Goal: Information Seeking & Learning: Check status

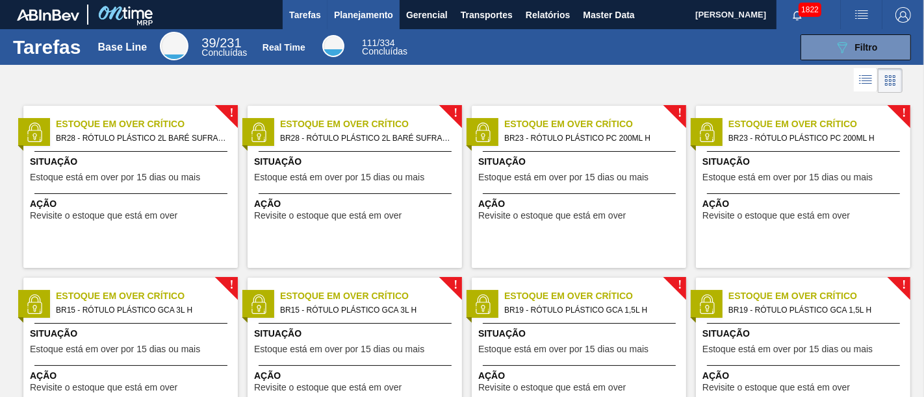
click at [368, 19] on span "Planejamento" at bounding box center [363, 15] width 59 height 16
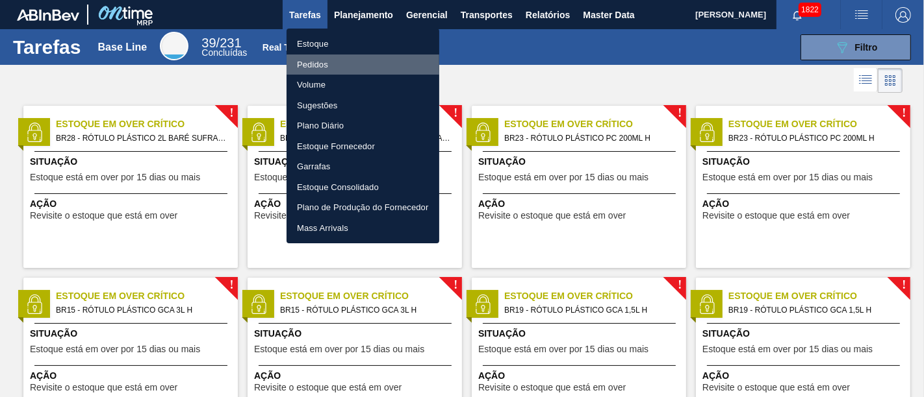
click at [373, 64] on li "Pedidos" at bounding box center [362, 65] width 153 height 21
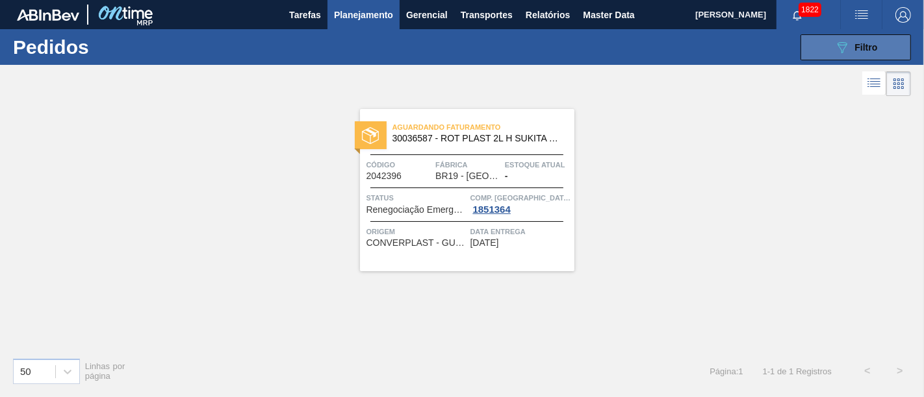
click at [824, 49] on button "089F7B8B-B2A5-4AFE-B5C0-19BA573D28AC Filtro" at bounding box center [855, 47] width 110 height 26
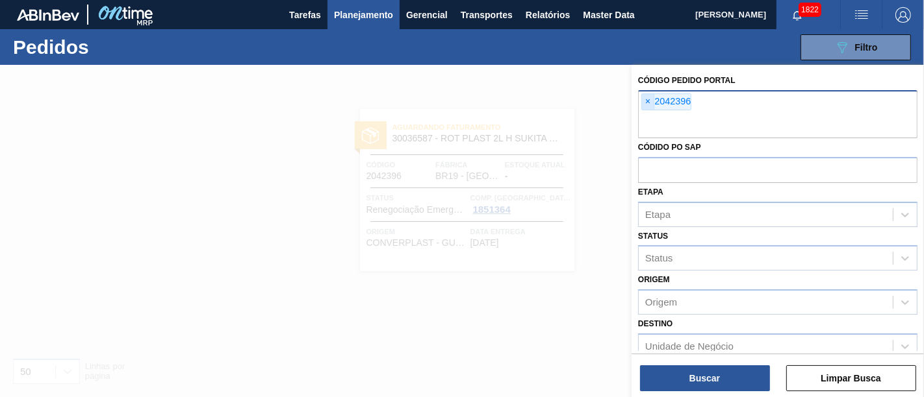
click at [646, 99] on span "×" at bounding box center [648, 102] width 12 height 16
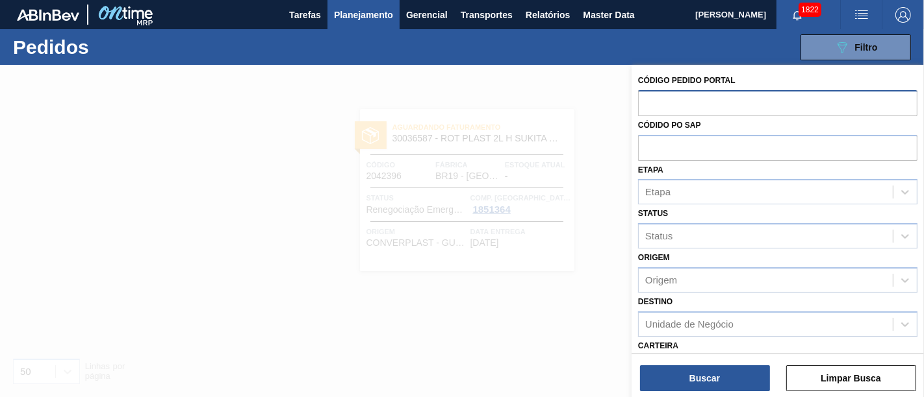
paste input "2023527"
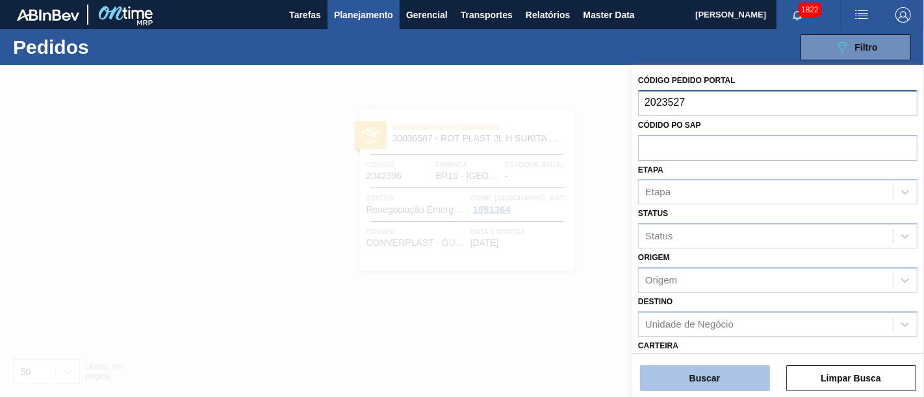
type input "2023527"
click at [708, 377] on button "Buscar" at bounding box center [705, 379] width 130 height 26
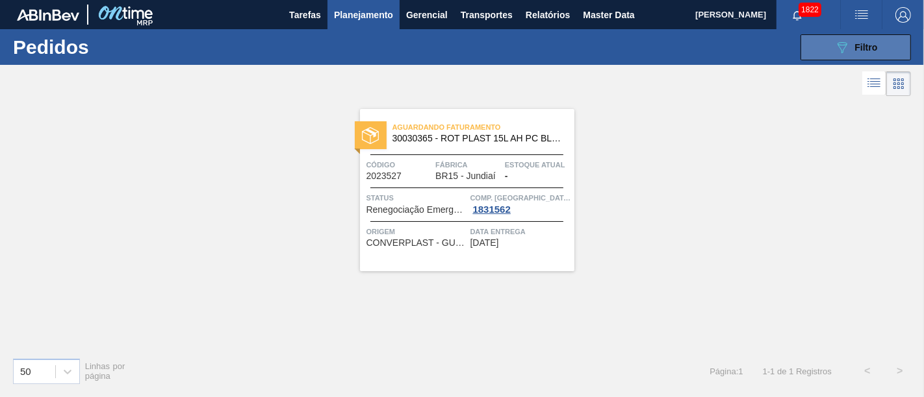
click at [846, 57] on button "089F7B8B-B2A5-4AFE-B5C0-19BA573D28AC Filtro" at bounding box center [855, 47] width 110 height 26
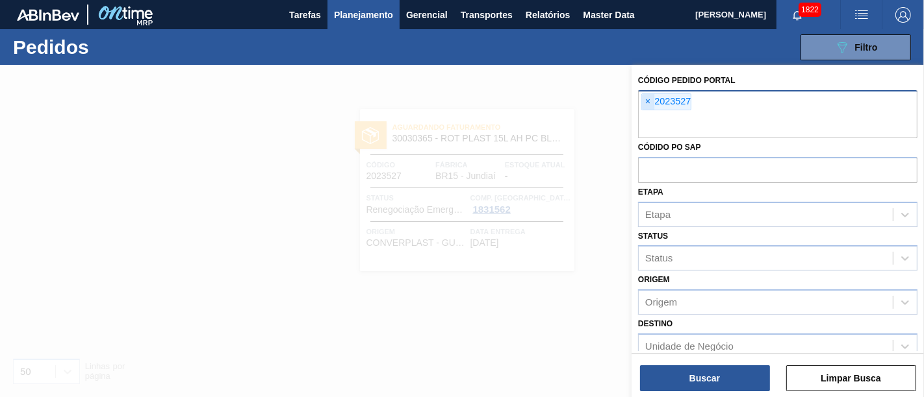
click at [653, 105] on span "×" at bounding box center [648, 102] width 12 height 16
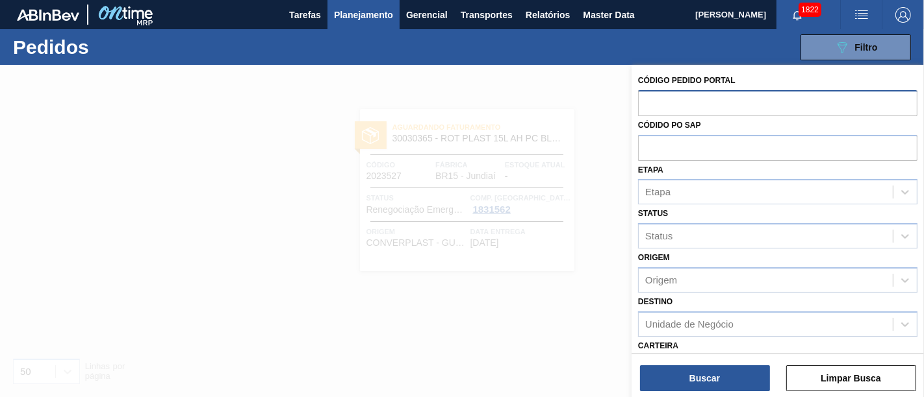
paste input "2032482"
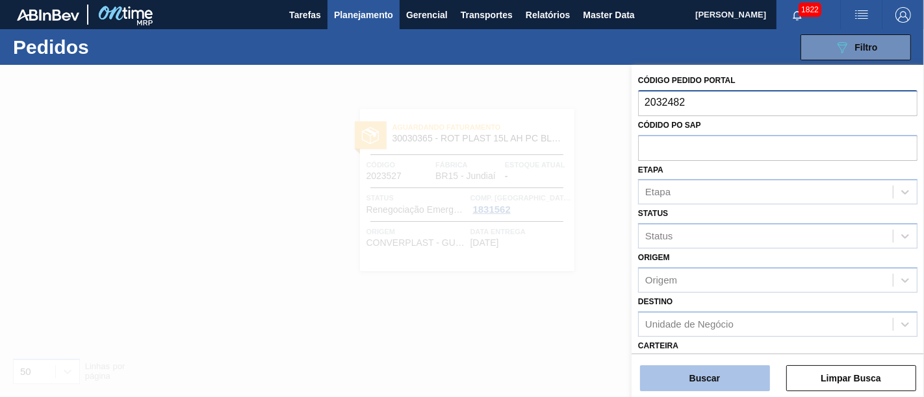
type input "2032482"
click at [746, 386] on button "Buscar" at bounding box center [705, 379] width 130 height 26
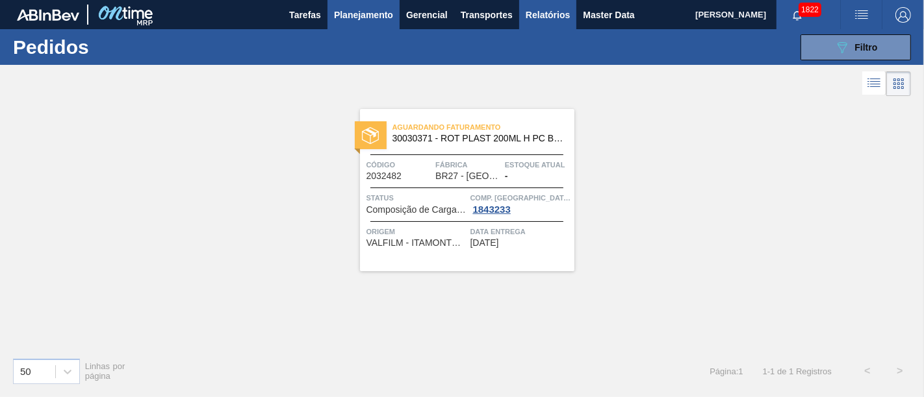
click at [536, 16] on span "Relatórios" at bounding box center [547, 15] width 44 height 16
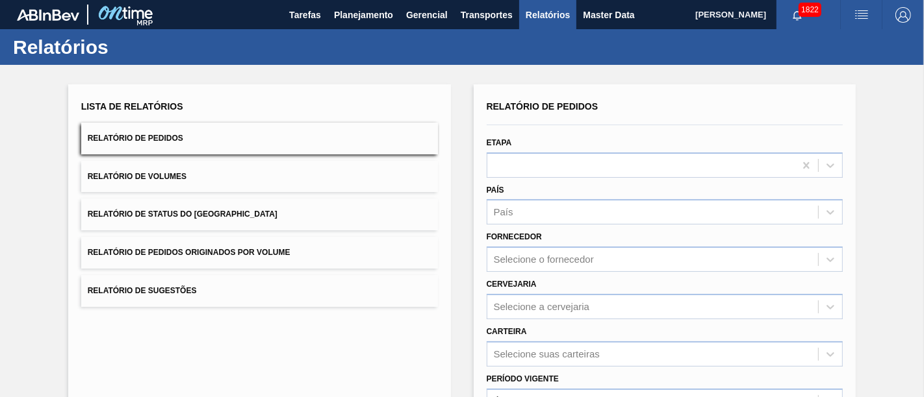
click at [238, 218] on button "Relatório de Status do Estoque" at bounding box center [259, 215] width 357 height 32
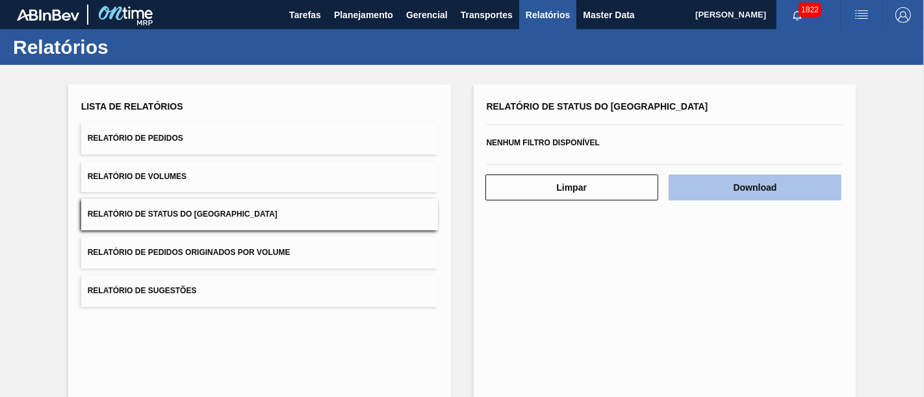
click at [788, 187] on button "Download" at bounding box center [754, 188] width 173 height 26
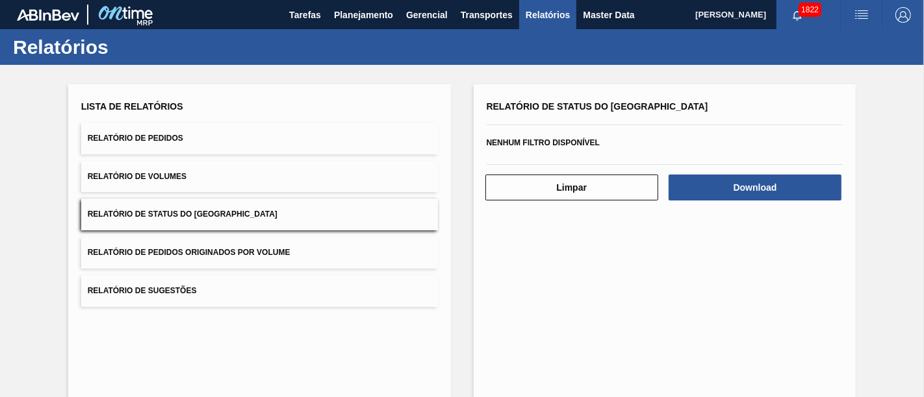
click at [239, 141] on button "Relatório de Pedidos" at bounding box center [259, 139] width 357 height 32
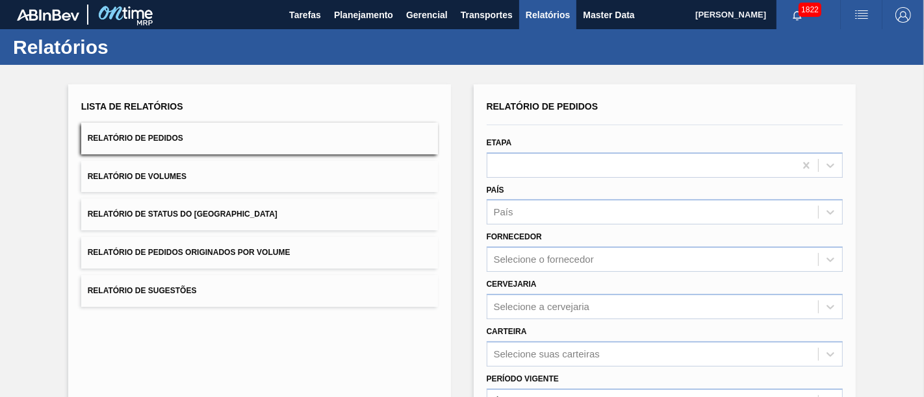
scroll to position [72, 0]
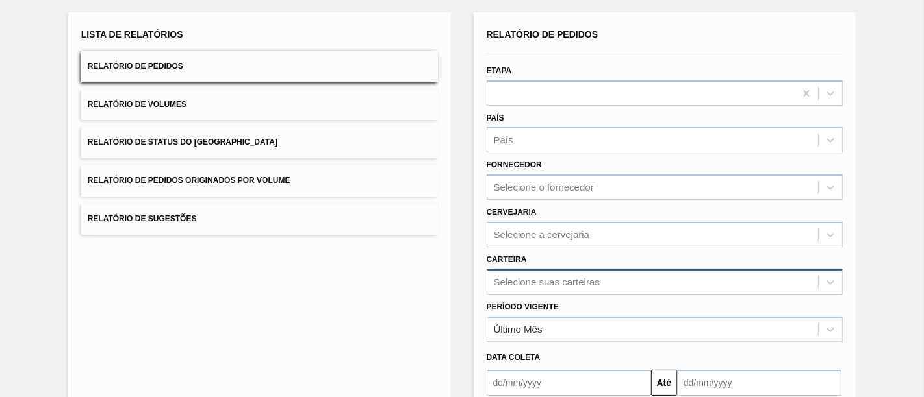
click at [614, 280] on div "Selecione suas carteiras" at bounding box center [664, 282] width 357 height 25
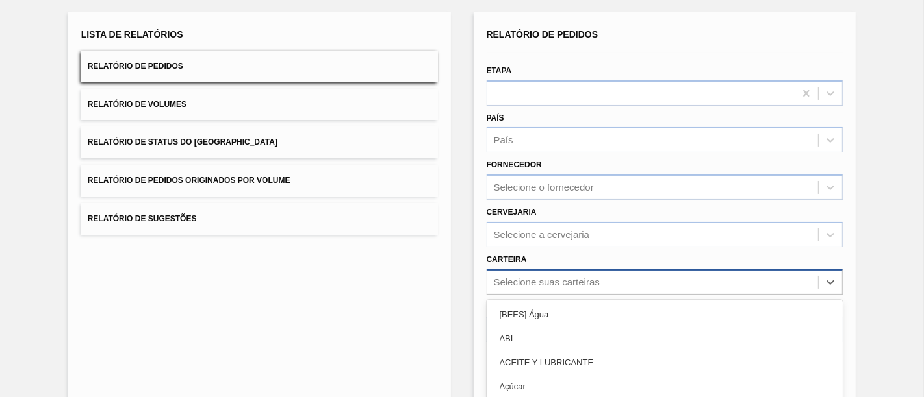
scroll to position [171, 0]
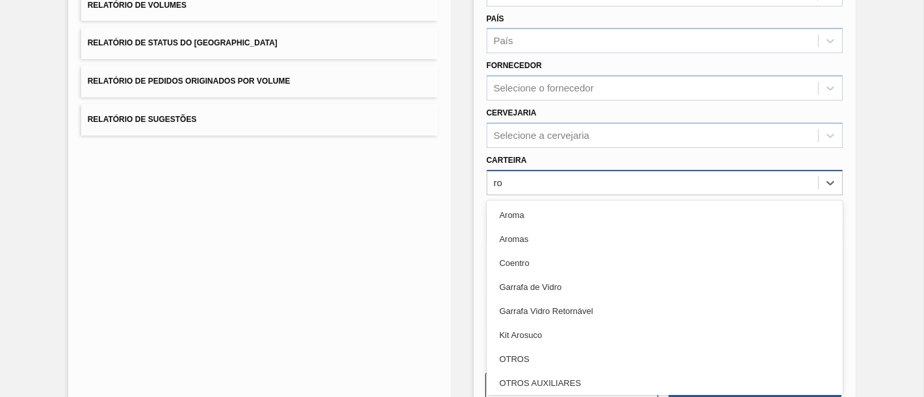
type input "r"
type input "p"
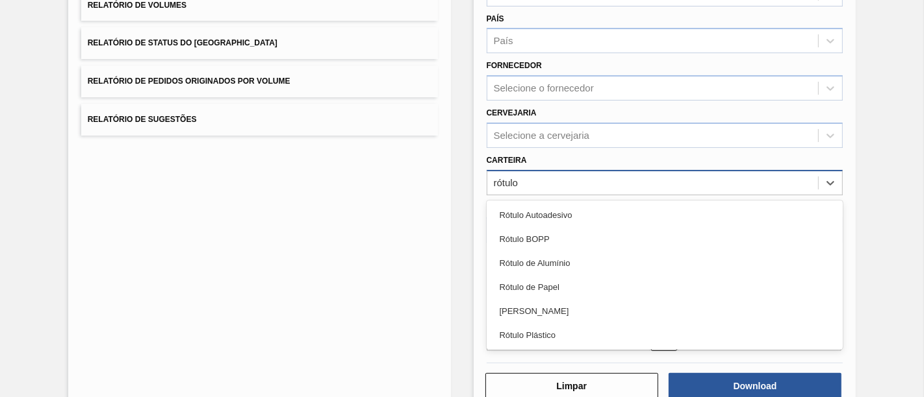
type input "rótulo p"
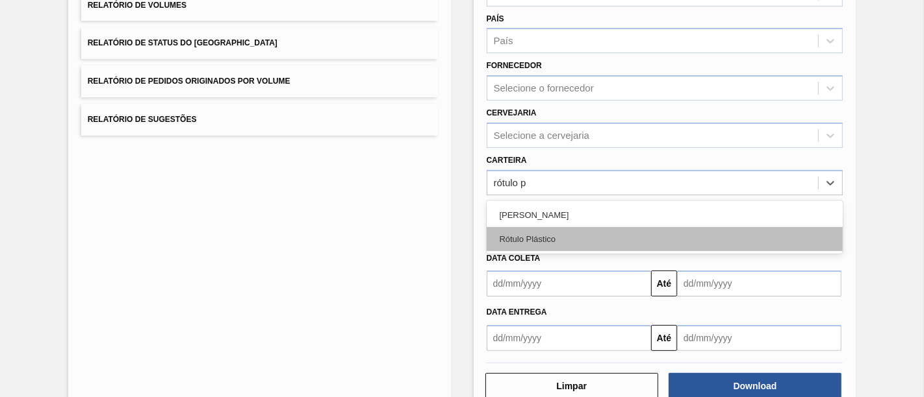
click at [599, 239] on div "Rótulo Plástico" at bounding box center [664, 239] width 357 height 24
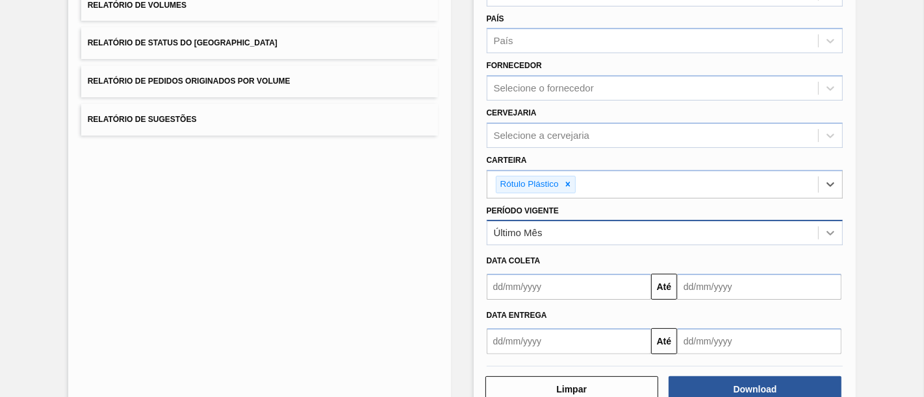
click at [824, 234] on icon at bounding box center [830, 233] width 13 height 13
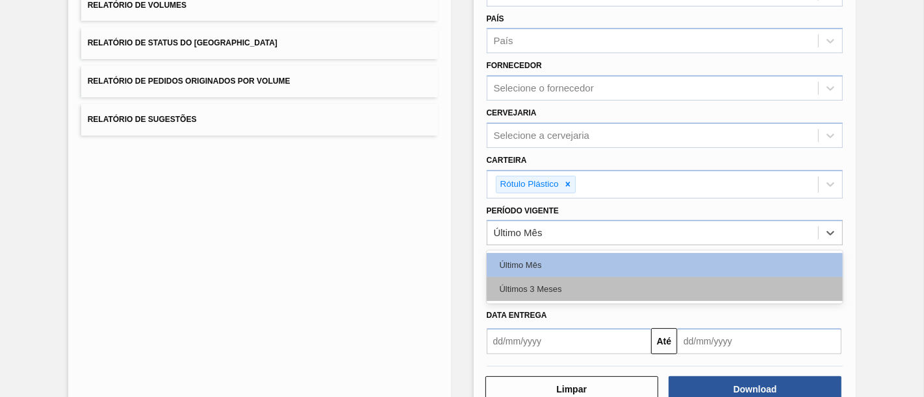
click at [759, 284] on div "Últimos 3 Meses" at bounding box center [664, 289] width 357 height 24
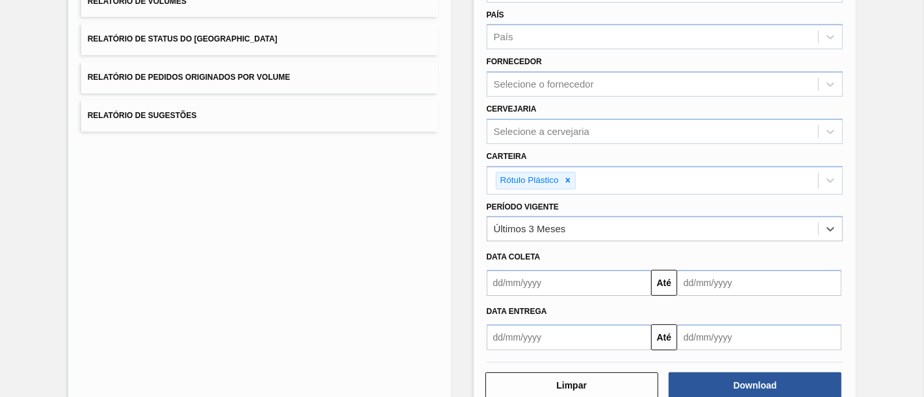
scroll to position [203, 0]
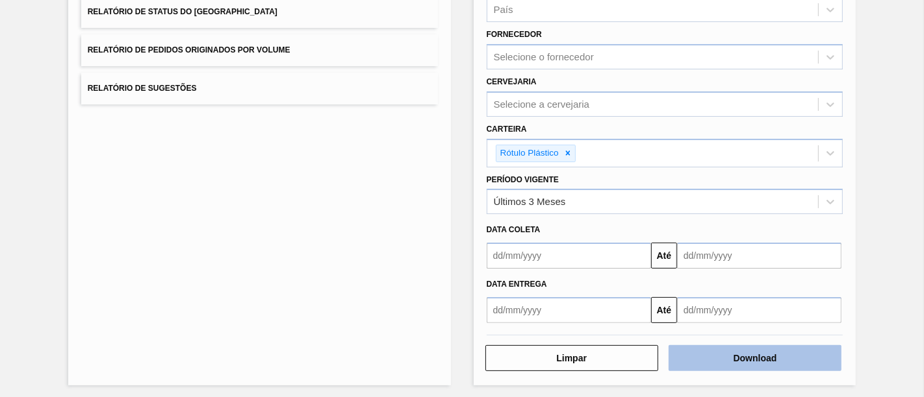
click at [754, 354] on button "Download" at bounding box center [754, 359] width 173 height 26
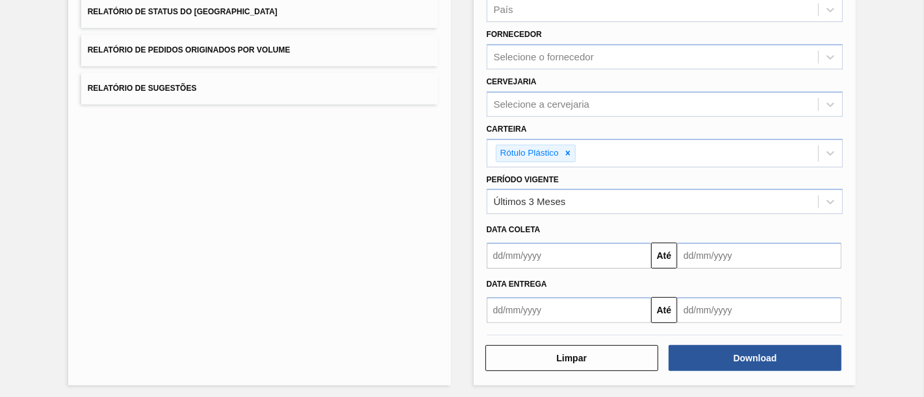
scroll to position [0, 0]
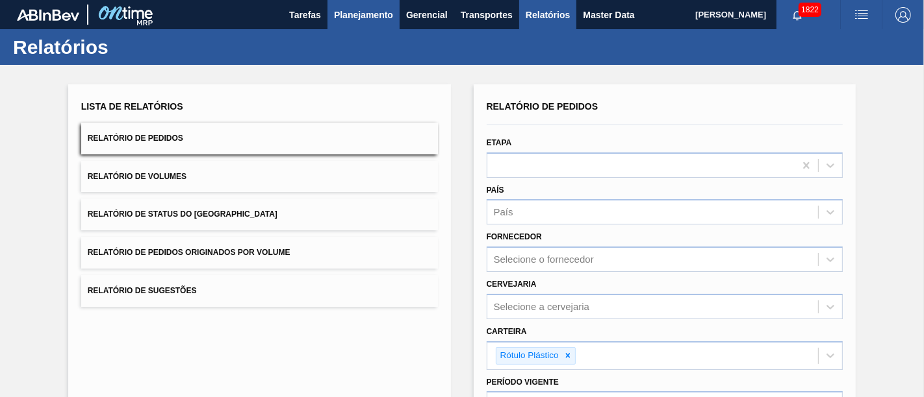
click at [353, 18] on span "Planejamento" at bounding box center [363, 15] width 59 height 16
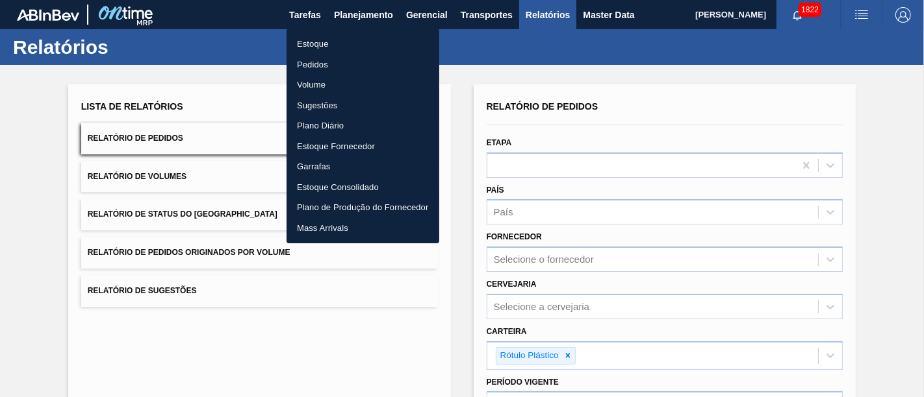
click at [364, 62] on li "Pedidos" at bounding box center [362, 65] width 153 height 21
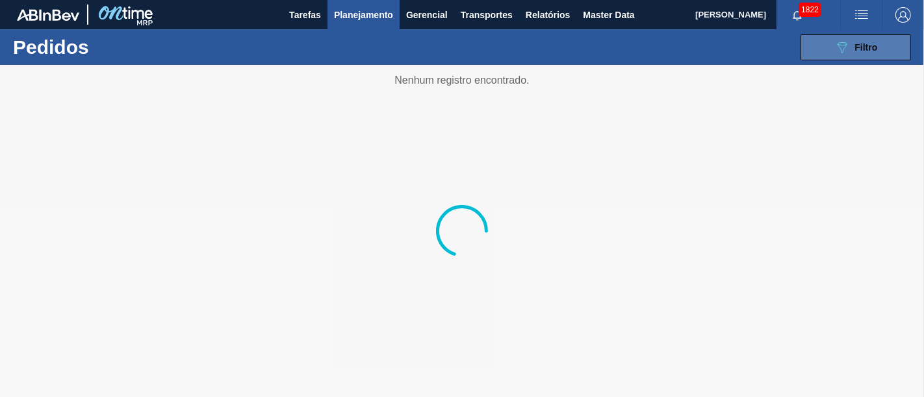
click at [877, 47] on button "089F7B8B-B2A5-4AFE-B5C0-19BA573D28AC Filtro" at bounding box center [855, 47] width 110 height 26
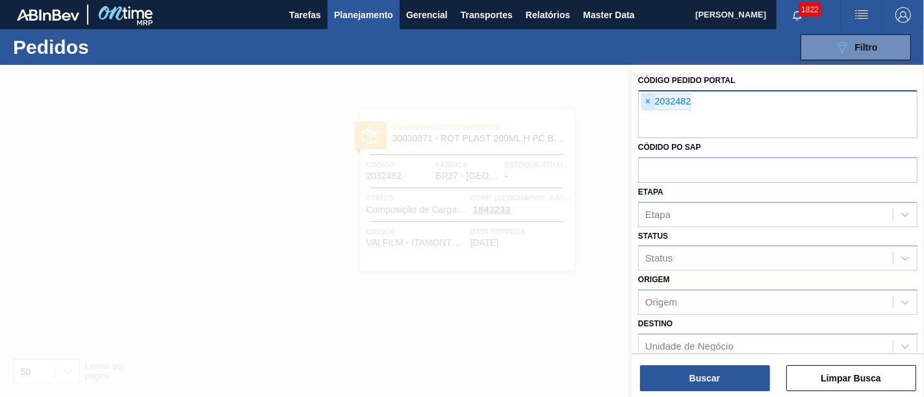
click at [646, 105] on span "×" at bounding box center [648, 102] width 12 height 16
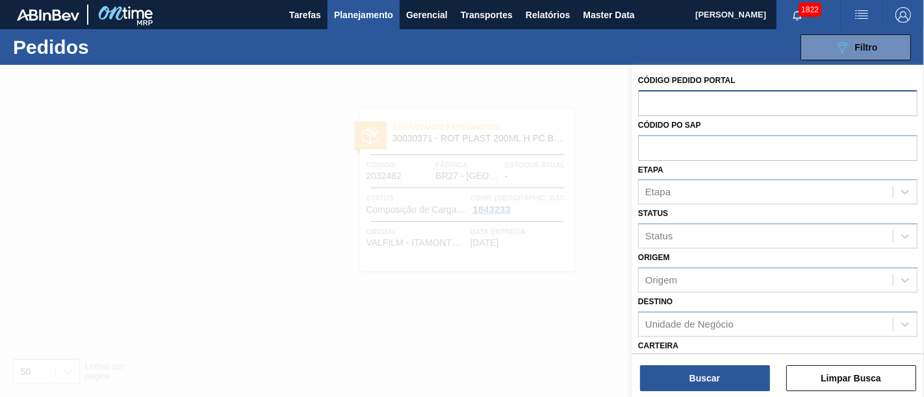
paste input "2018142"
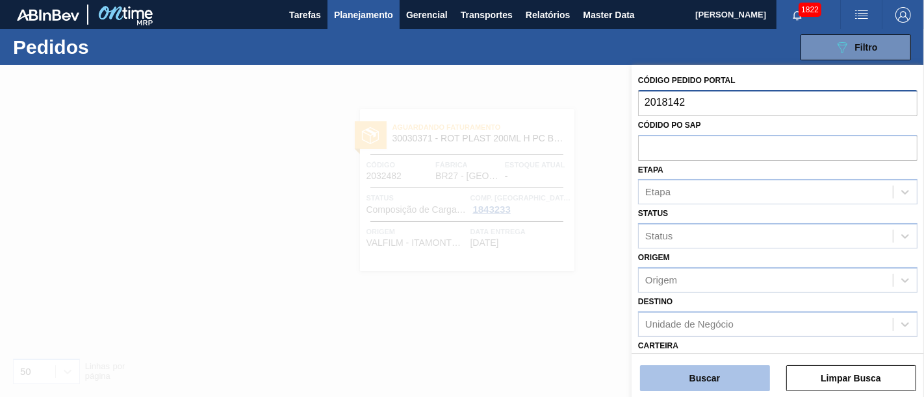
type input "2018142"
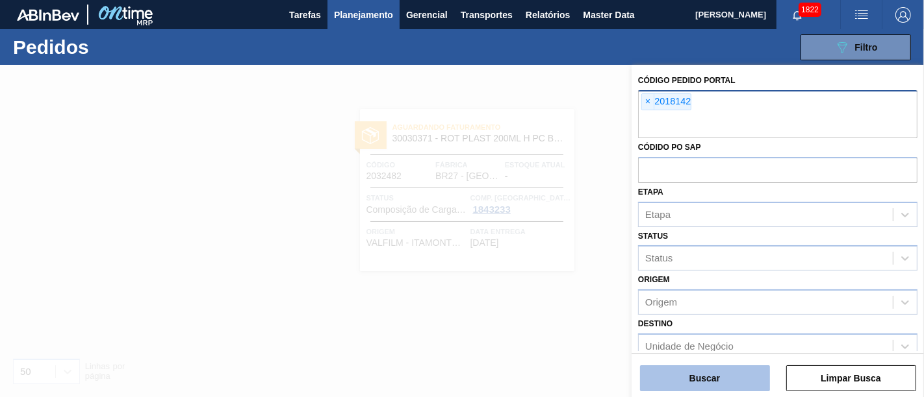
click at [743, 388] on button "Buscar" at bounding box center [705, 379] width 130 height 26
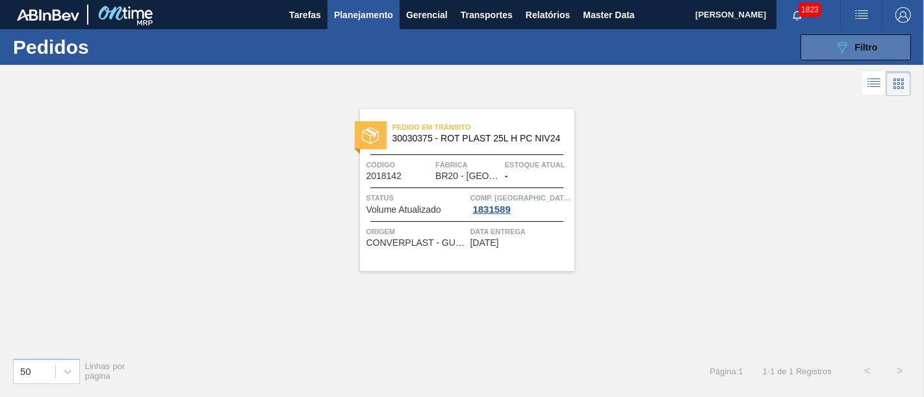
click at [900, 42] on button "089F7B8B-B2A5-4AFE-B5C0-19BA573D28AC Filtro" at bounding box center [855, 47] width 110 height 26
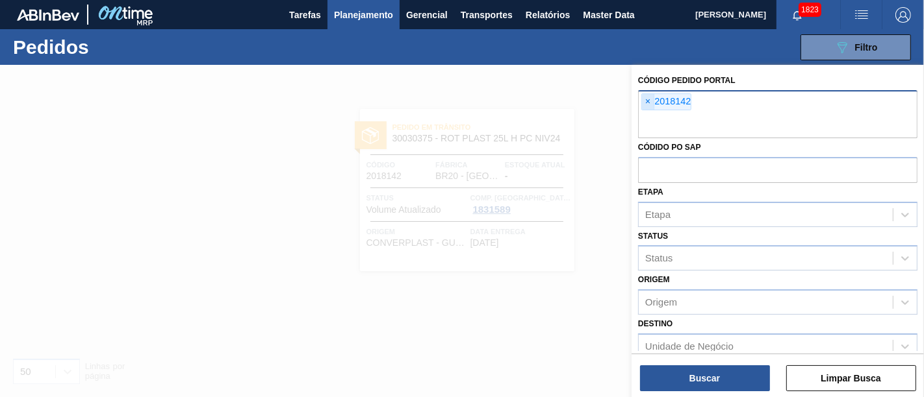
click at [651, 101] on span "×" at bounding box center [648, 102] width 12 height 16
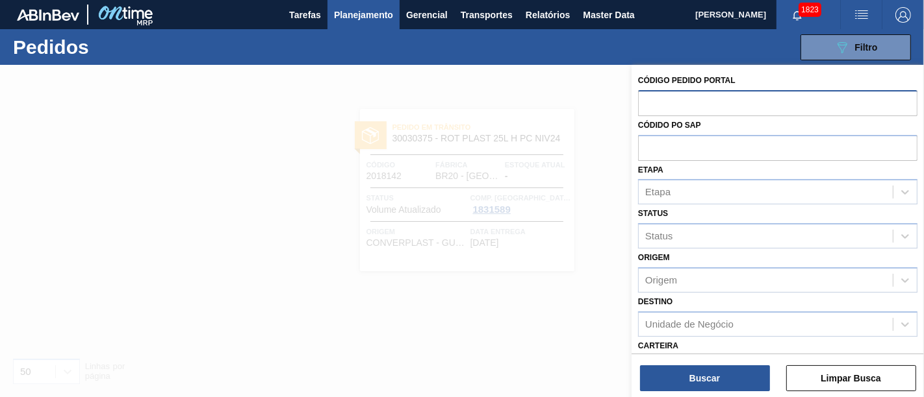
paste input "2018149"
type input "2018149"
click at [725, 362] on div "Buscar Limpar Busca" at bounding box center [777, 372] width 292 height 36
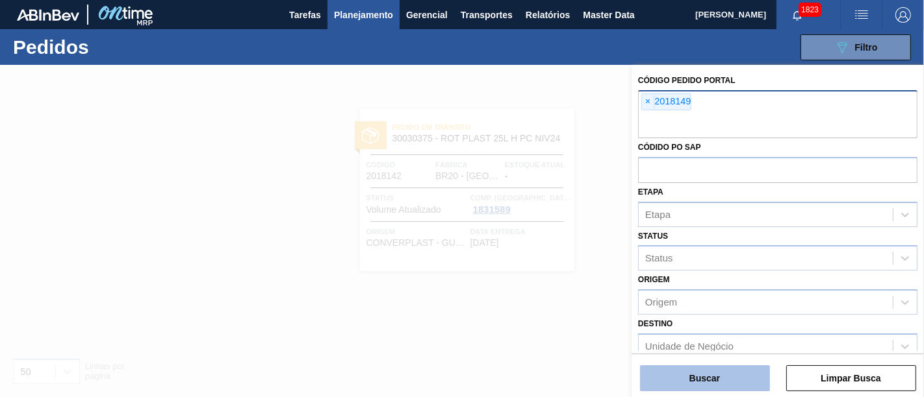
click at [726, 375] on button "Buscar" at bounding box center [705, 379] width 130 height 26
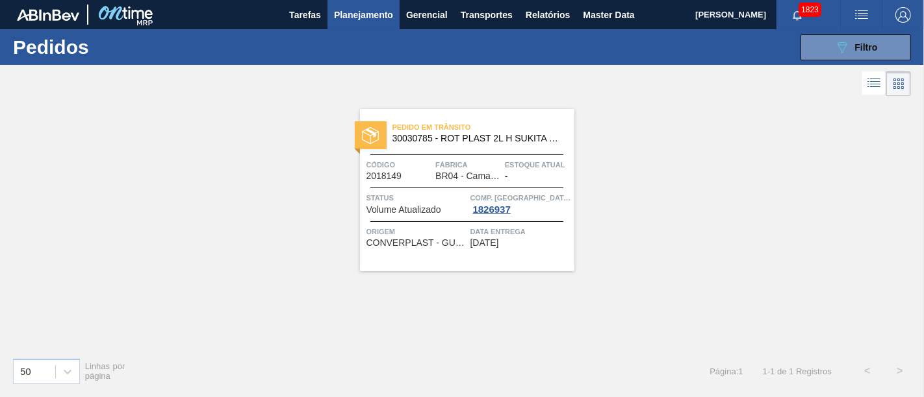
drag, startPoint x: 449, startPoint y: 143, endPoint x: 775, endPoint y: 134, distance: 326.2
click at [775, 134] on div "Pedido em Trânsito 30030785 - ROT PLAST 2L H SUKITA NIV24 Código 2018149 Fábric…" at bounding box center [462, 223] width 924 height 248
click at [844, 51] on icon "089F7B8B-B2A5-4AFE-B5C0-19BA573D28AC" at bounding box center [842, 48] width 16 height 16
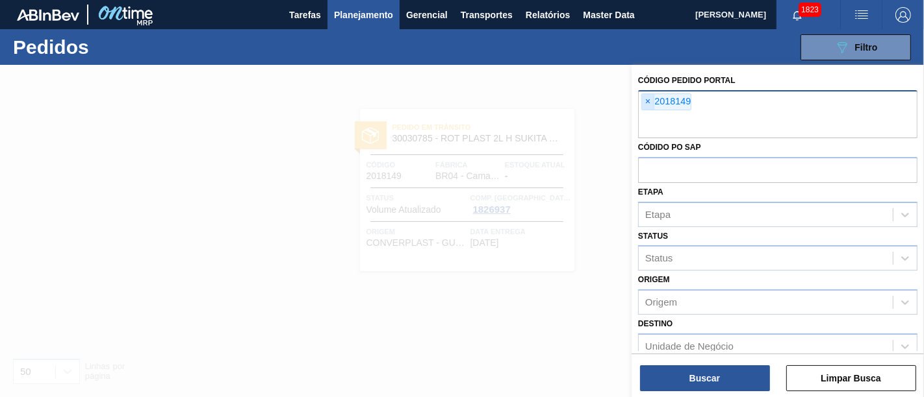
click at [653, 97] on span "×" at bounding box center [648, 102] width 12 height 16
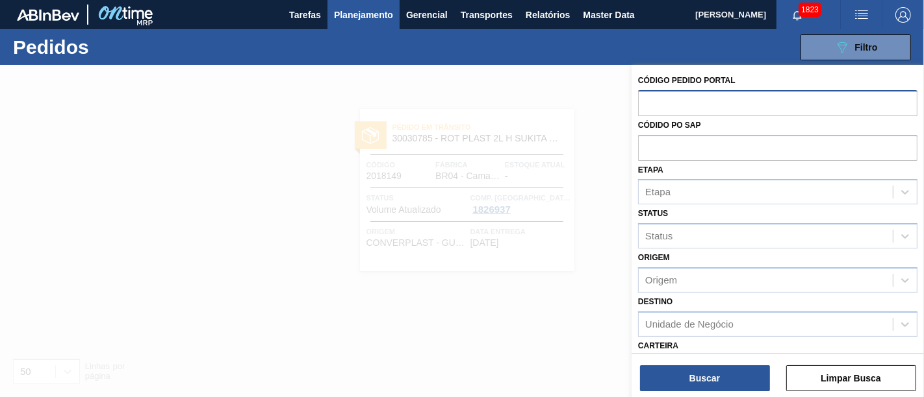
paste input "2023515"
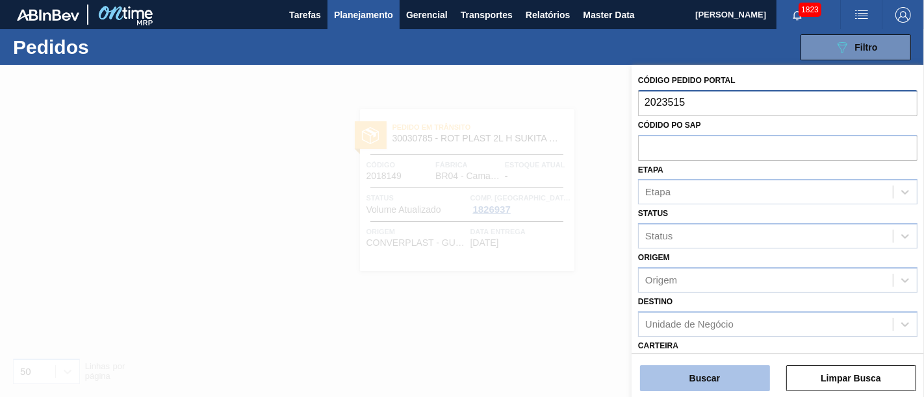
type input "2023515"
click at [674, 373] on button "Buscar" at bounding box center [705, 379] width 130 height 26
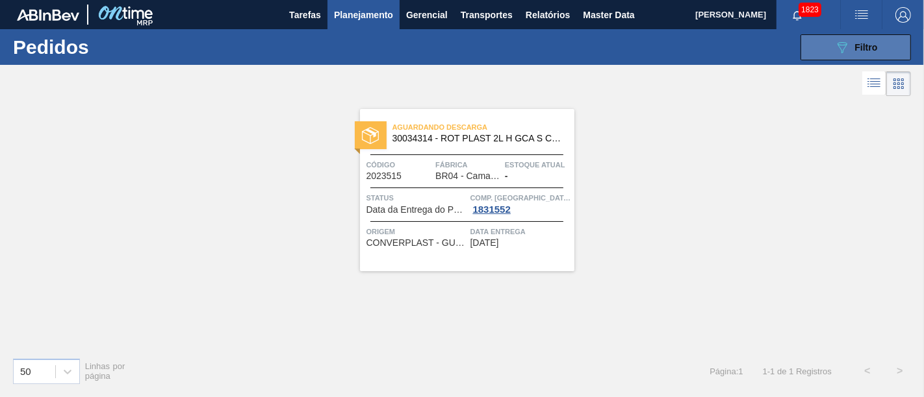
click at [890, 50] on button "089F7B8B-B2A5-4AFE-B5C0-19BA573D28AC Filtro" at bounding box center [855, 47] width 110 height 26
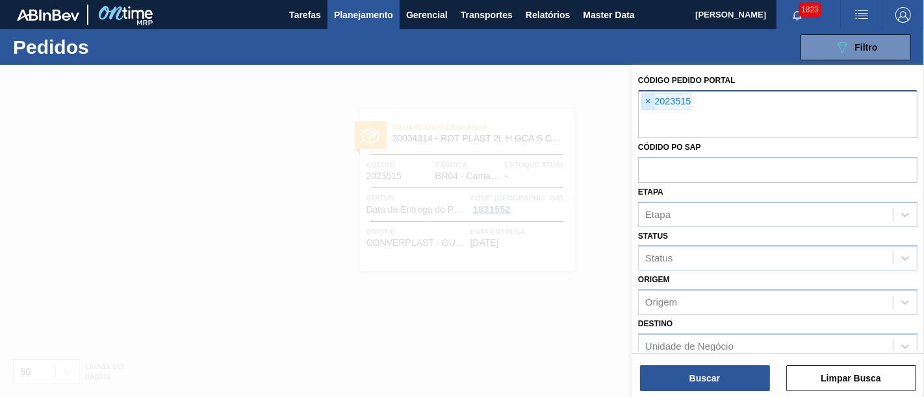
click at [648, 105] on span "×" at bounding box center [648, 102] width 12 height 16
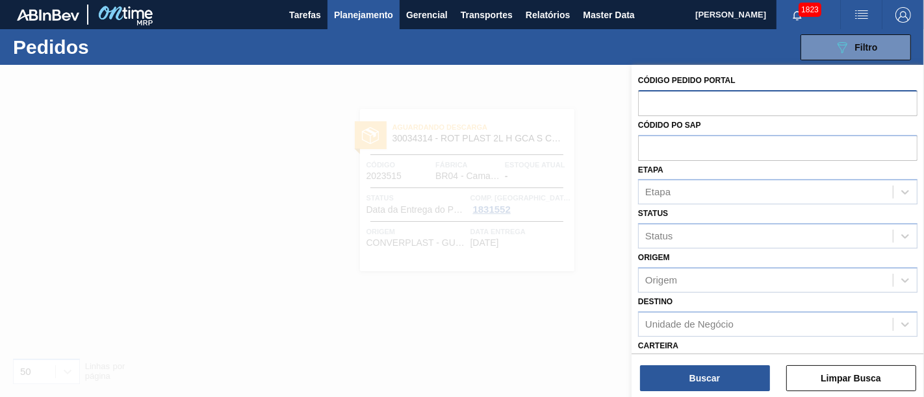
paste input "2023516"
type input "2023516"
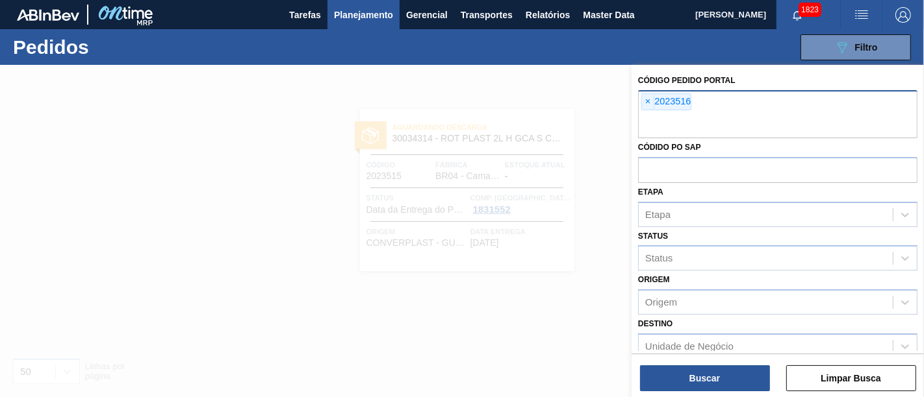
click at [638, 101] on div "× 2023516" at bounding box center [777, 114] width 279 height 48
click at [646, 99] on span "×" at bounding box center [648, 102] width 12 height 16
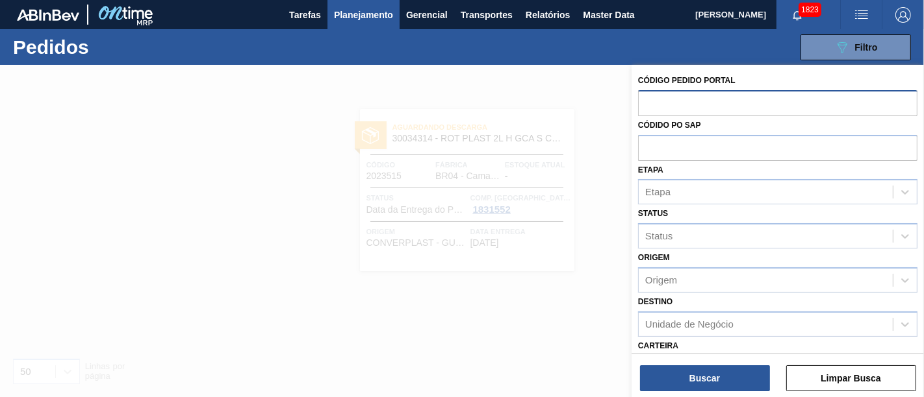
click at [586, 157] on div at bounding box center [462, 263] width 924 height 397
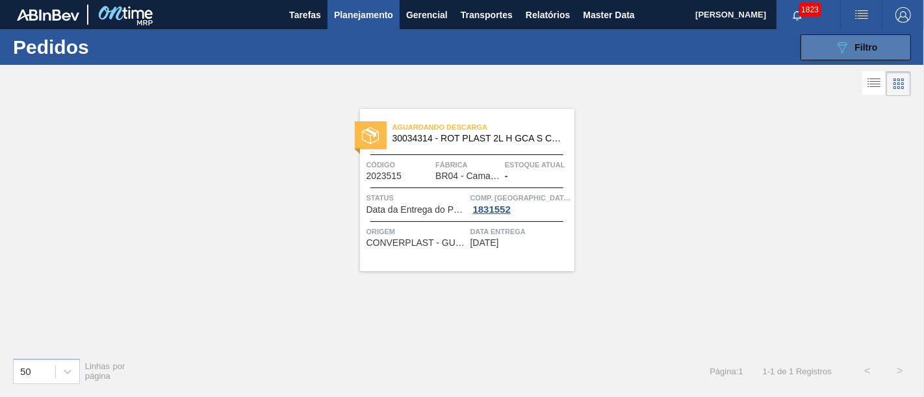
drag, startPoint x: 855, startPoint y: 49, endPoint x: 848, endPoint y: 55, distance: 9.7
click at [855, 49] on span "Filtro" at bounding box center [866, 47] width 23 height 10
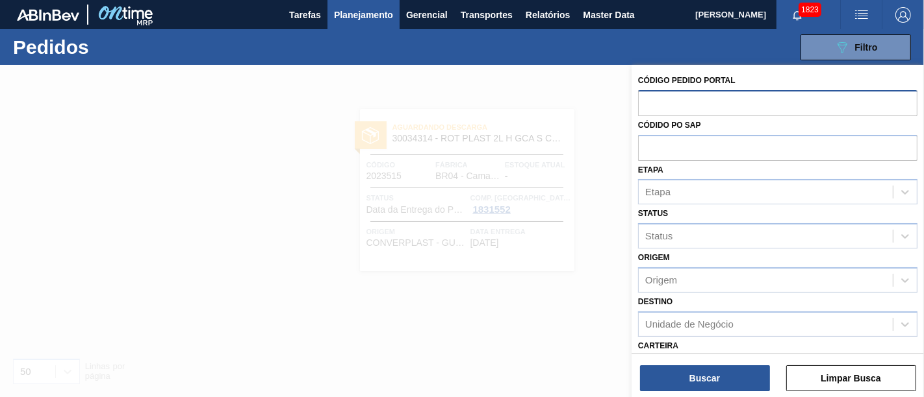
click at [525, 144] on div at bounding box center [462, 263] width 924 height 397
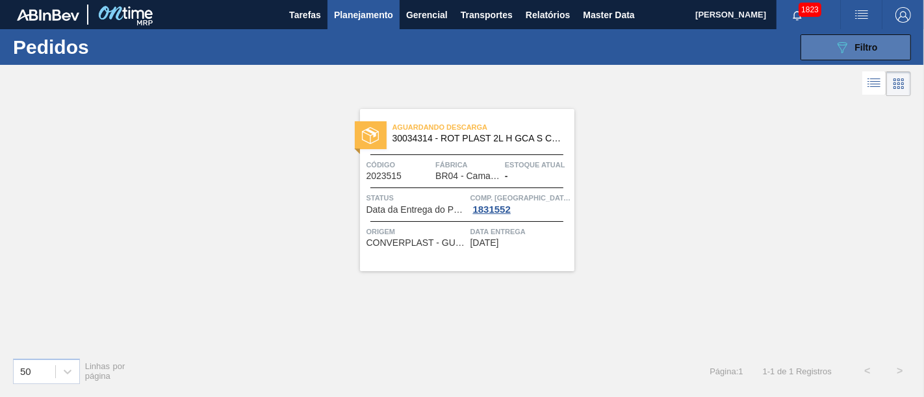
click at [901, 45] on button "089F7B8B-B2A5-4AFE-B5C0-19BA573D28AC Filtro" at bounding box center [855, 47] width 110 height 26
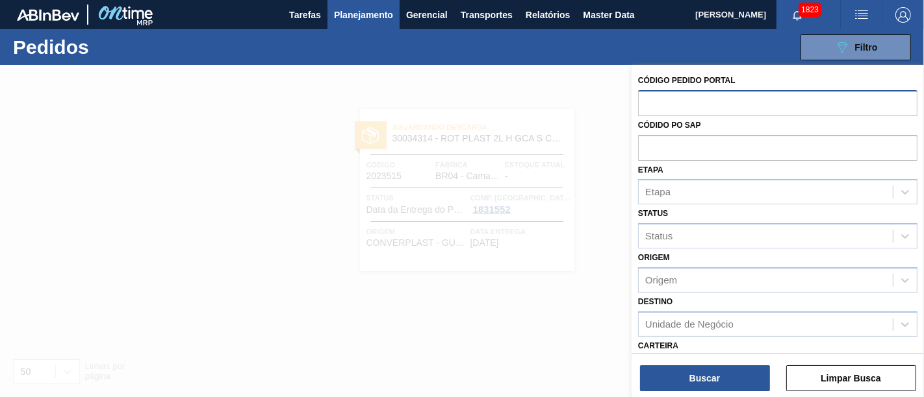
click at [751, 99] on input "text" at bounding box center [777, 102] width 279 height 25
paste input "2023516"
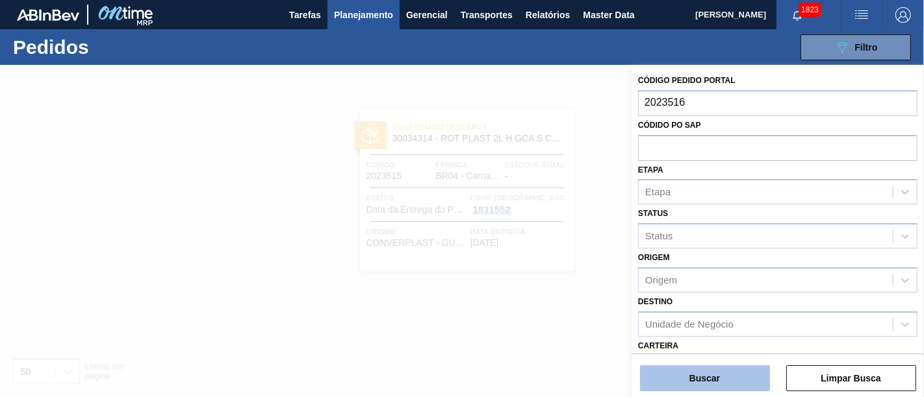
type input "2023516"
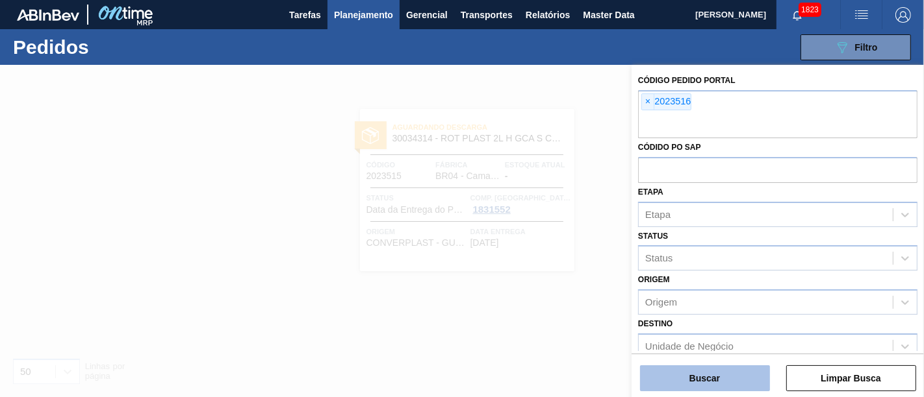
click at [692, 372] on button "Buscar" at bounding box center [705, 379] width 130 height 26
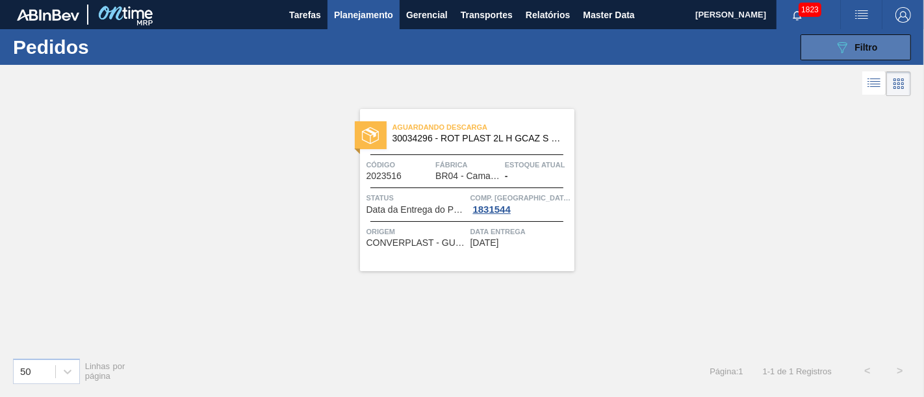
click at [831, 54] on button "089F7B8B-B2A5-4AFE-B5C0-19BA573D28AC Filtro" at bounding box center [855, 47] width 110 height 26
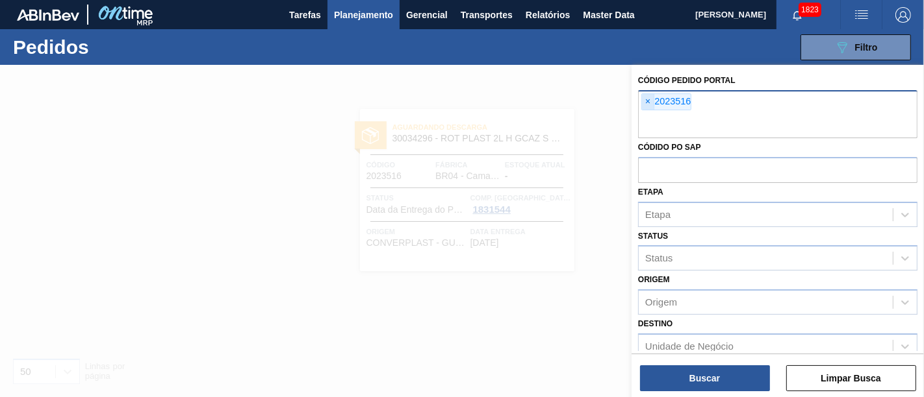
click at [649, 103] on span "×" at bounding box center [648, 102] width 12 height 16
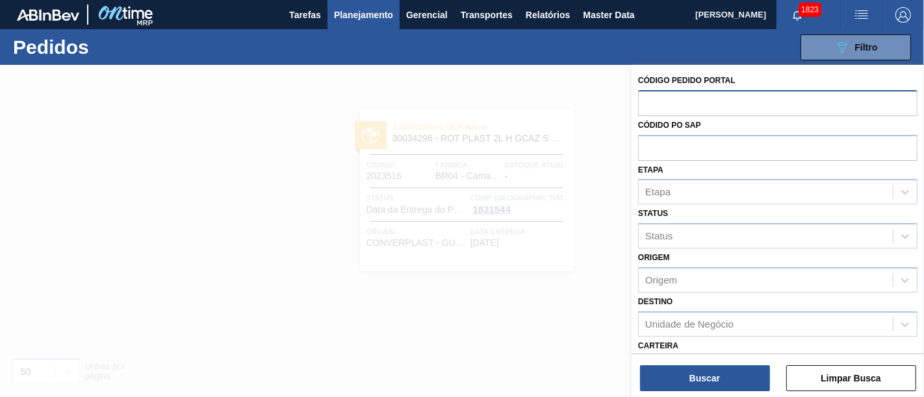
paste input "2018149"
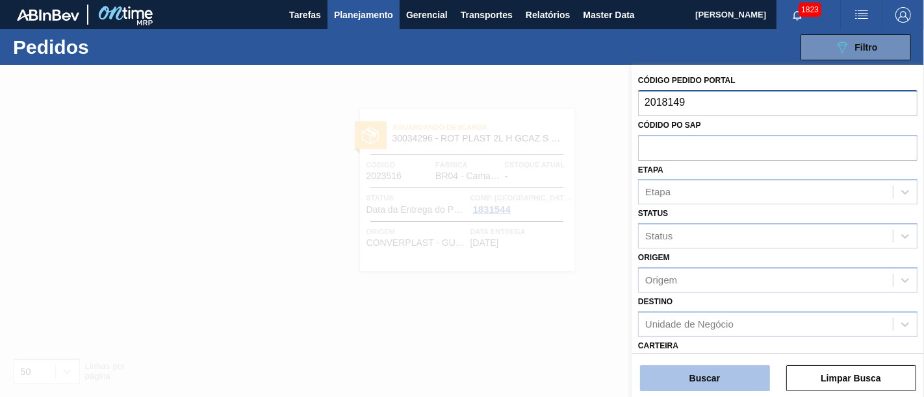
type input "2018149"
click at [707, 372] on button "Buscar" at bounding box center [705, 379] width 130 height 26
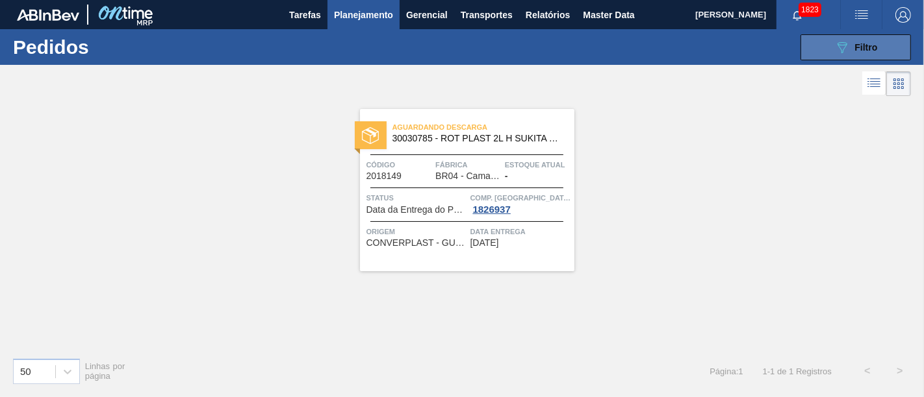
click at [819, 48] on button "089F7B8B-B2A5-4AFE-B5C0-19BA573D28AC Filtro" at bounding box center [855, 47] width 110 height 26
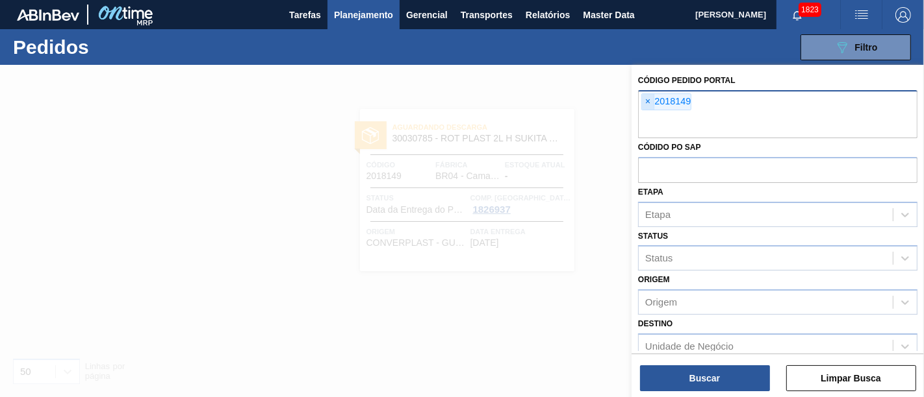
click at [648, 96] on span "×" at bounding box center [648, 102] width 12 height 16
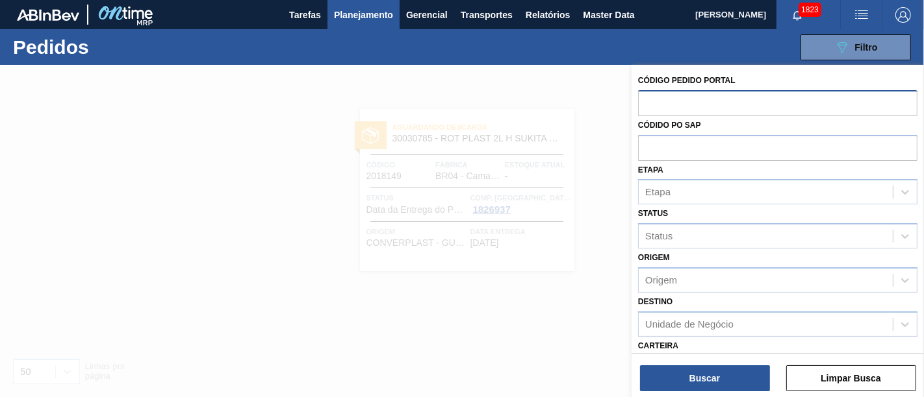
paste input "2023551"
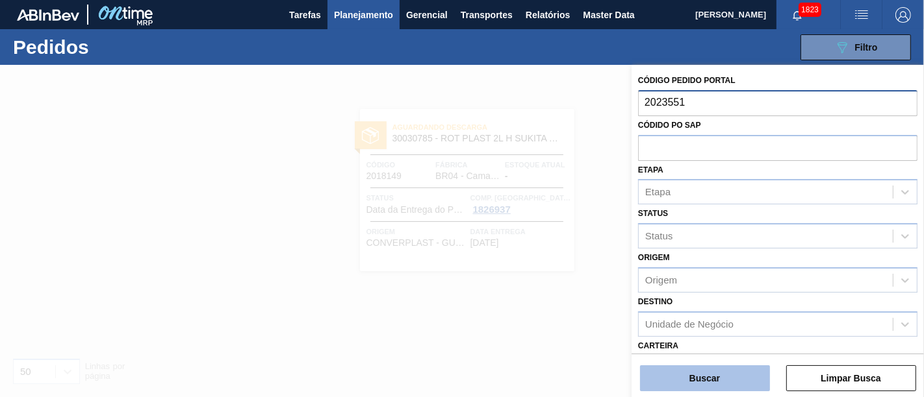
type input "2023551"
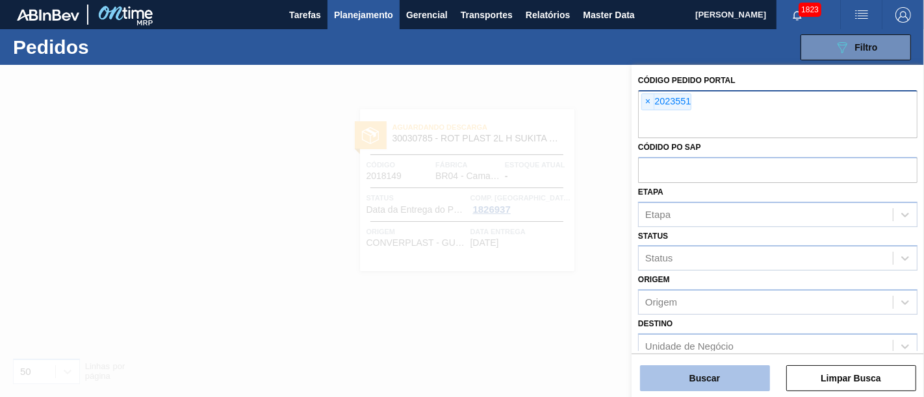
click at [692, 379] on button "Buscar" at bounding box center [705, 379] width 130 height 26
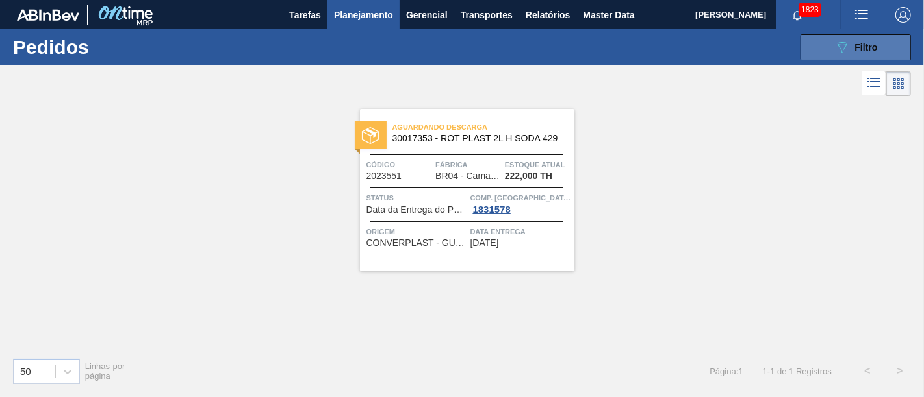
click at [875, 50] on span "Filtro" at bounding box center [866, 47] width 23 height 10
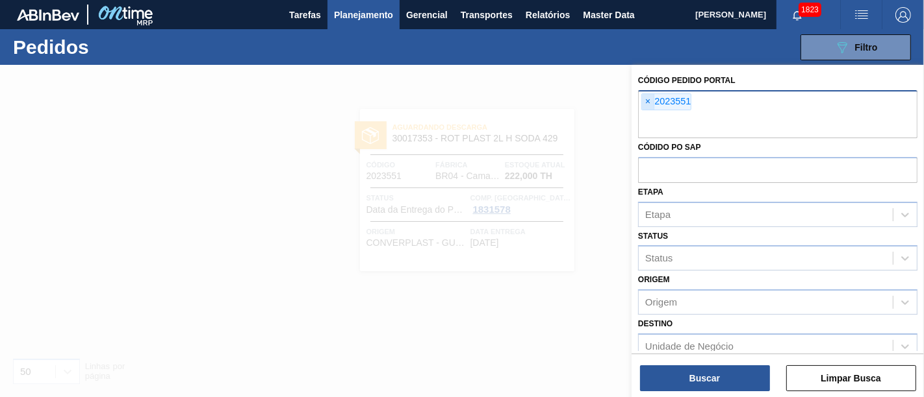
click at [641, 103] on div "× 2023551" at bounding box center [666, 102] width 50 height 17
paste input "2023517"
type input "2023517"
click at [651, 99] on span "×" at bounding box center [648, 102] width 12 height 16
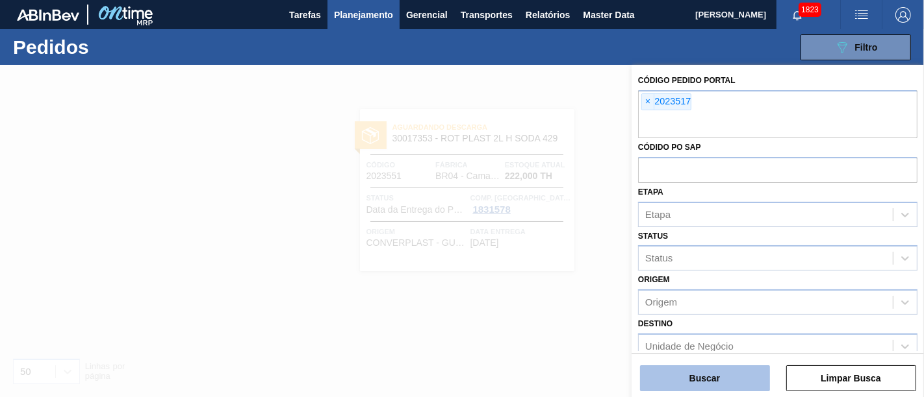
click at [735, 379] on button "Buscar" at bounding box center [705, 379] width 130 height 26
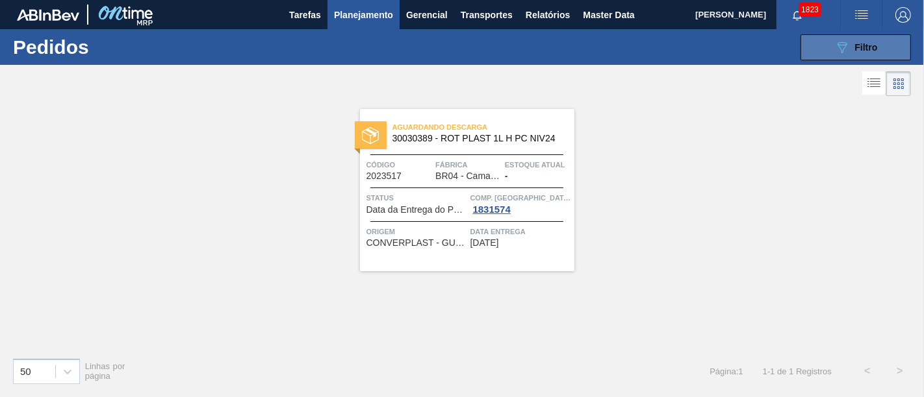
click at [838, 45] on icon at bounding box center [842, 47] width 10 height 11
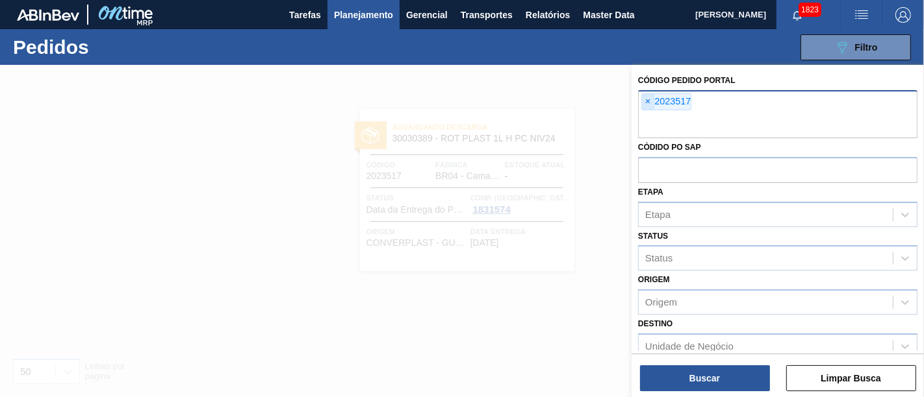
click at [648, 104] on span "×" at bounding box center [648, 102] width 12 height 16
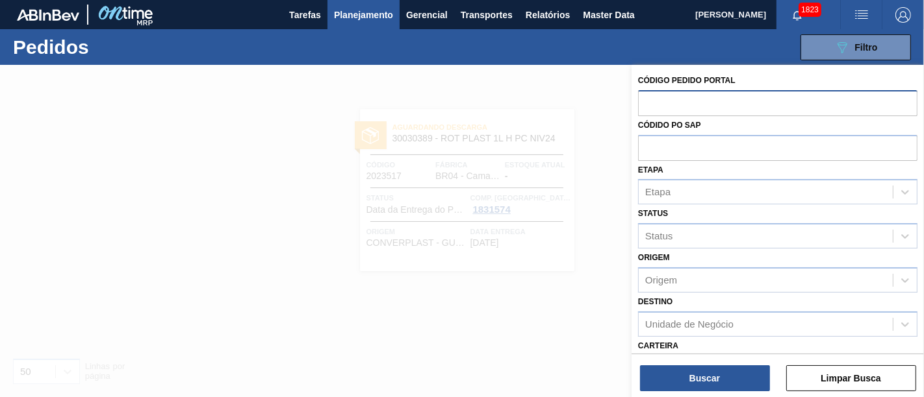
paste input "2027888"
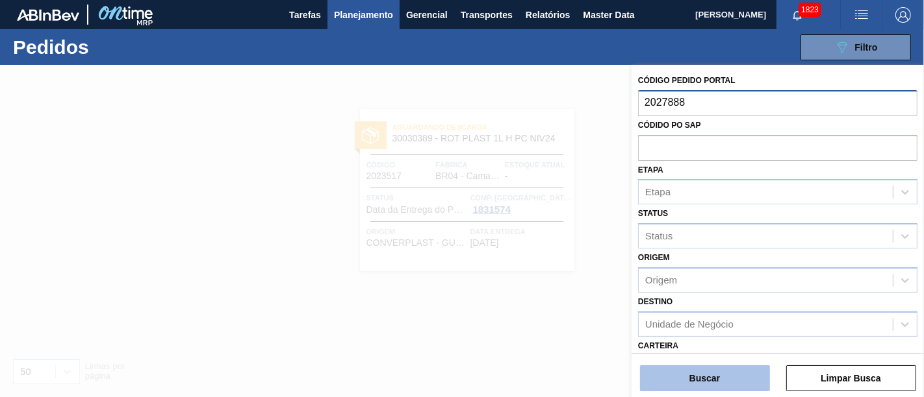
type input "2027888"
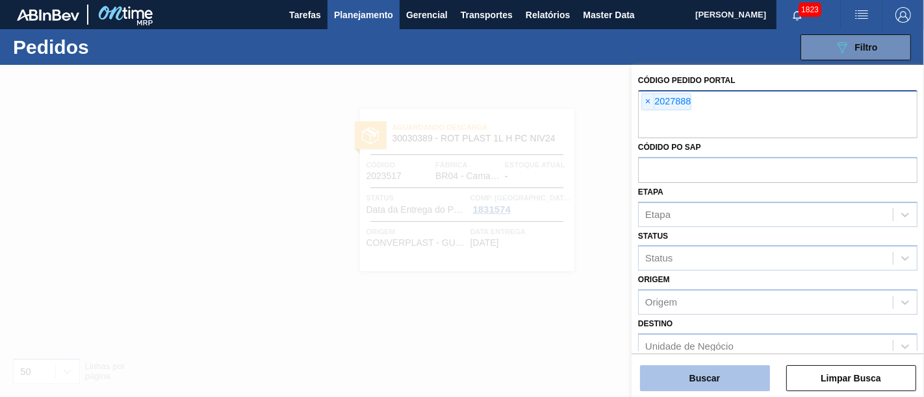
click at [722, 383] on button "Buscar" at bounding box center [705, 379] width 130 height 26
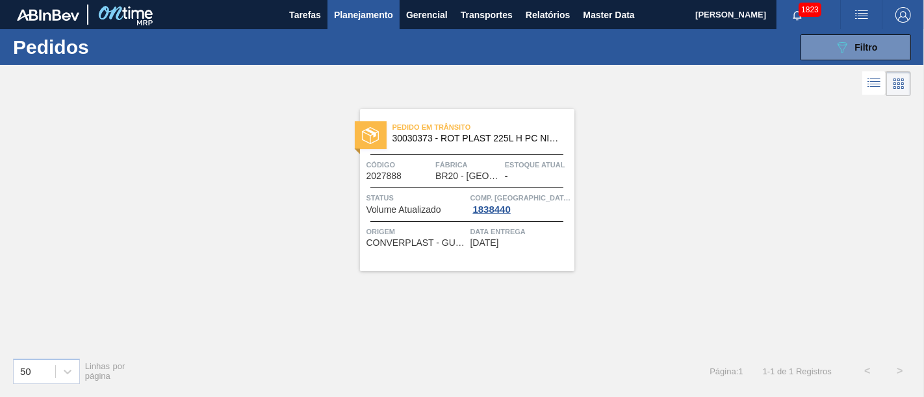
drag, startPoint x: 898, startPoint y: 53, endPoint x: 827, endPoint y: 69, distance: 72.8
click at [898, 53] on button "089F7B8B-B2A5-4AFE-B5C0-19BA573D28AC Filtro" at bounding box center [855, 47] width 110 height 26
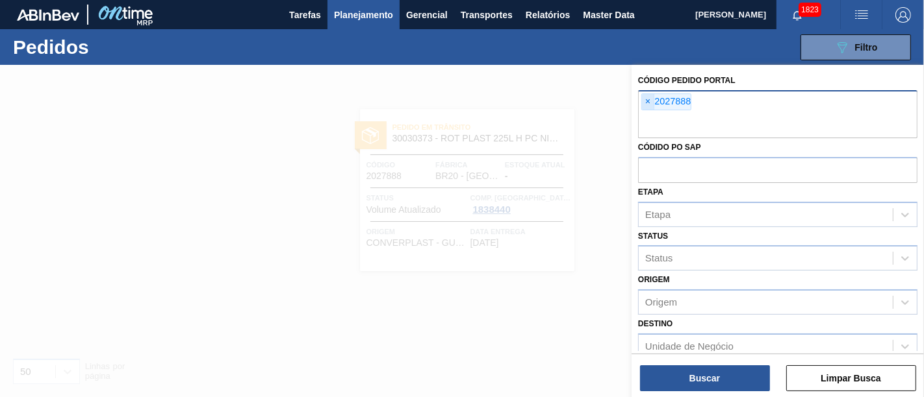
click at [653, 98] on span "×" at bounding box center [648, 102] width 12 height 16
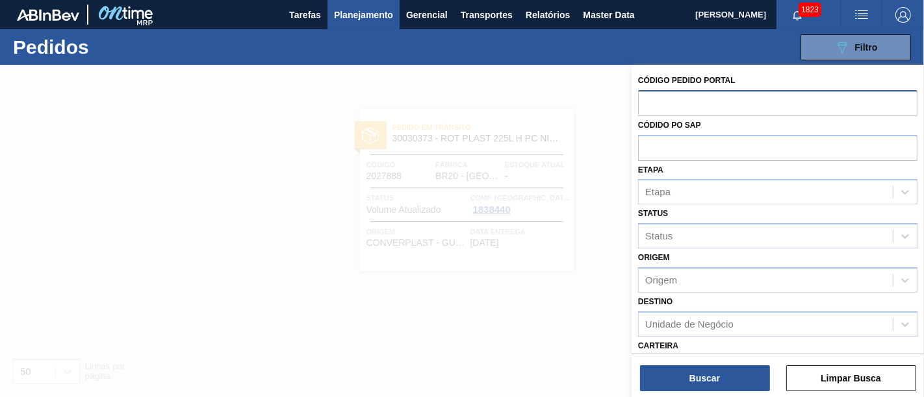
paste input "2039204"
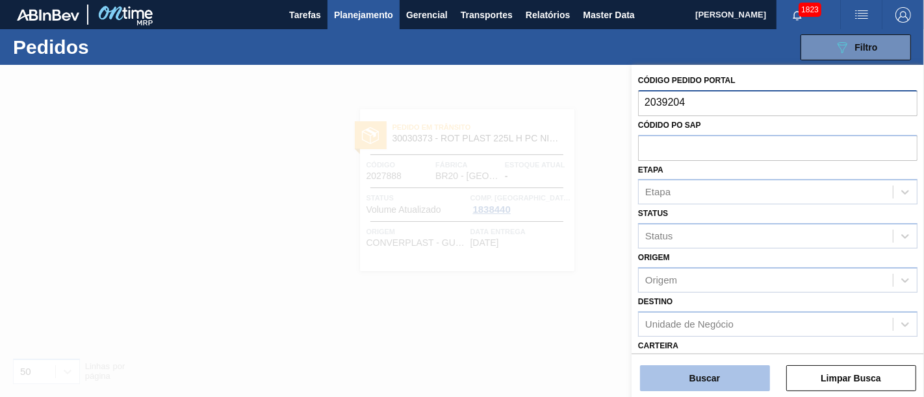
type input "2039204"
click at [727, 372] on button "Buscar" at bounding box center [705, 379] width 130 height 26
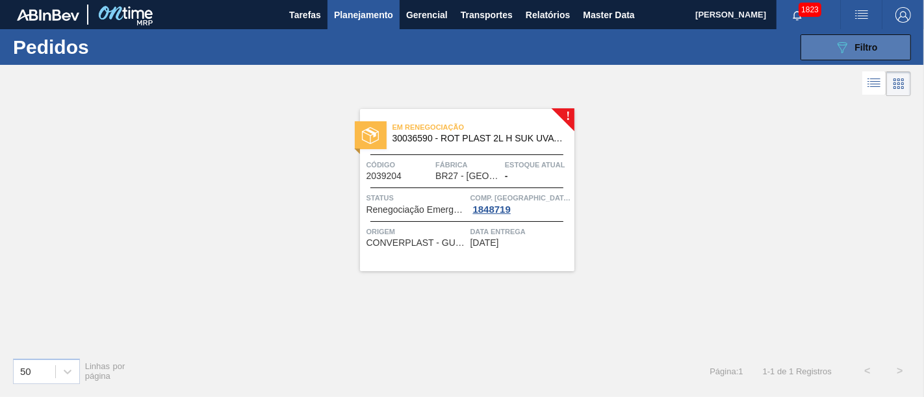
click at [892, 53] on button "089F7B8B-B2A5-4AFE-B5C0-19BA573D28AC Filtro" at bounding box center [855, 47] width 110 height 26
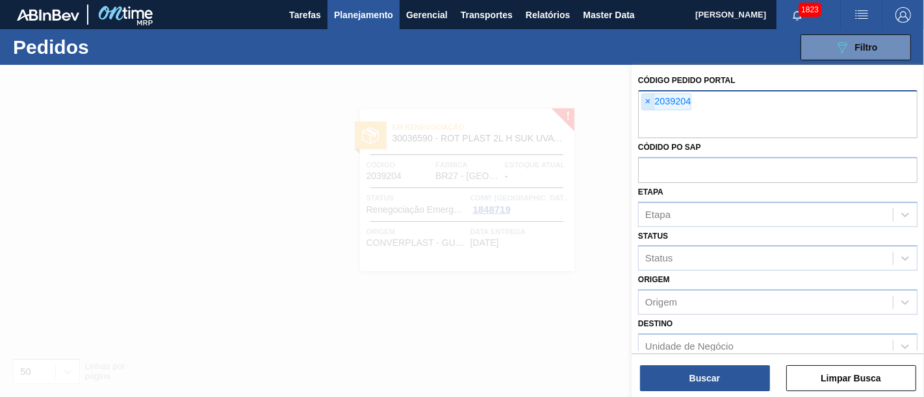
click at [651, 105] on span "×" at bounding box center [648, 102] width 12 height 16
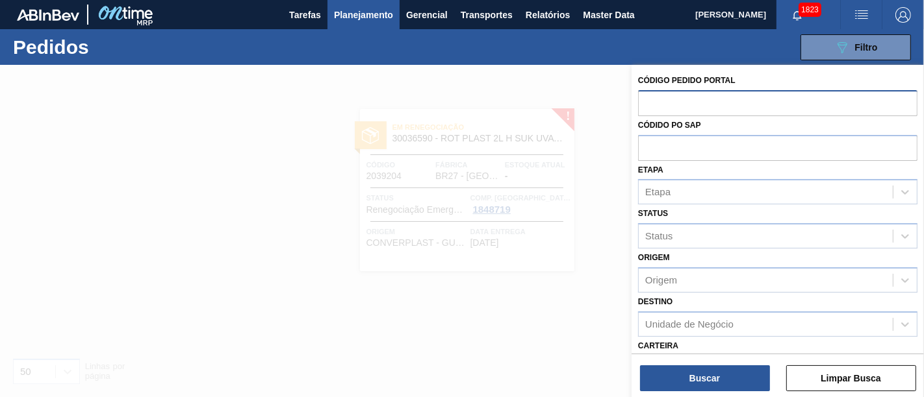
paste input "2027665"
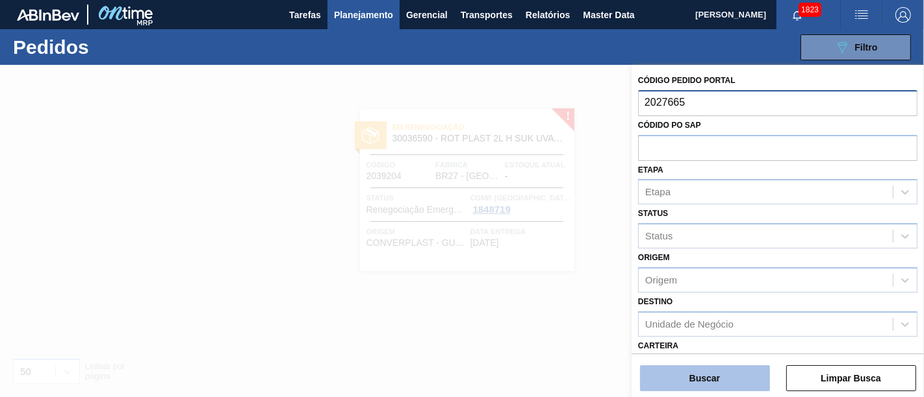
type input "2027665"
click at [716, 377] on button "Buscar" at bounding box center [705, 379] width 130 height 26
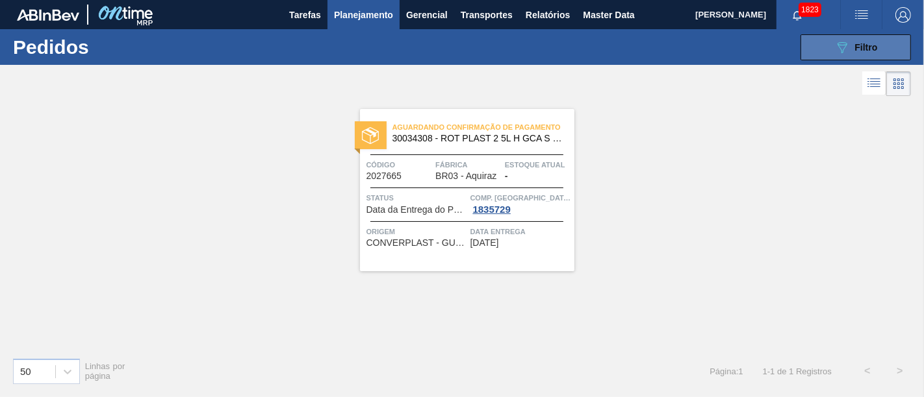
click at [883, 48] on button "089F7B8B-B2A5-4AFE-B5C0-19BA573D28AC Filtro" at bounding box center [855, 47] width 110 height 26
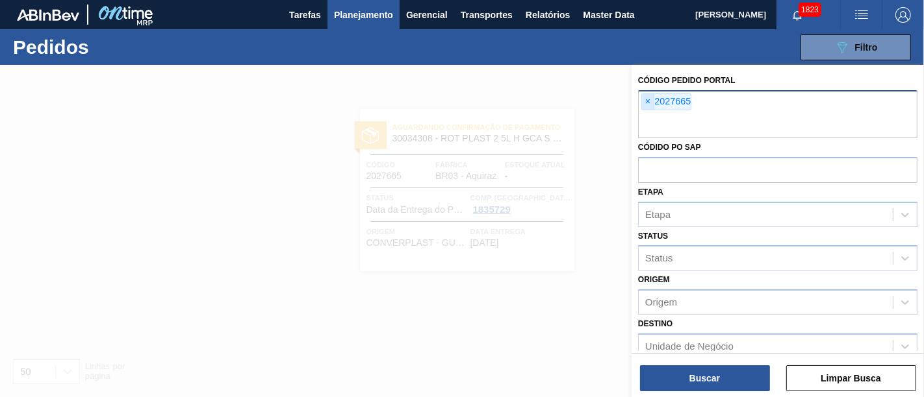
click at [650, 101] on span "×" at bounding box center [648, 102] width 12 height 16
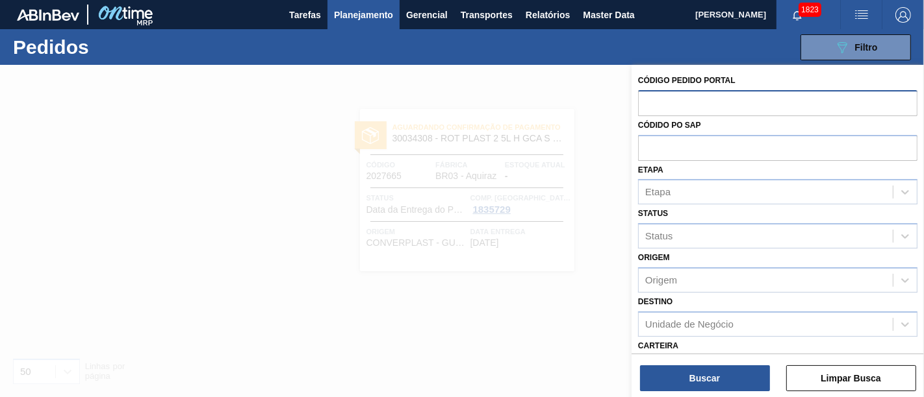
paste input "2023526"
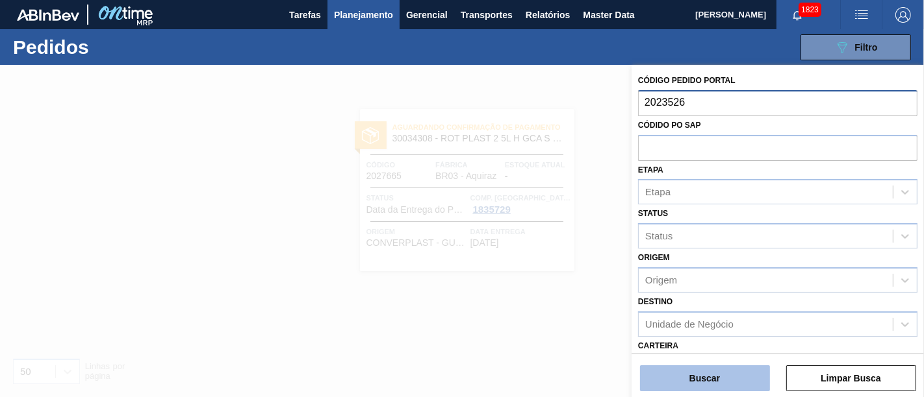
type input "2023526"
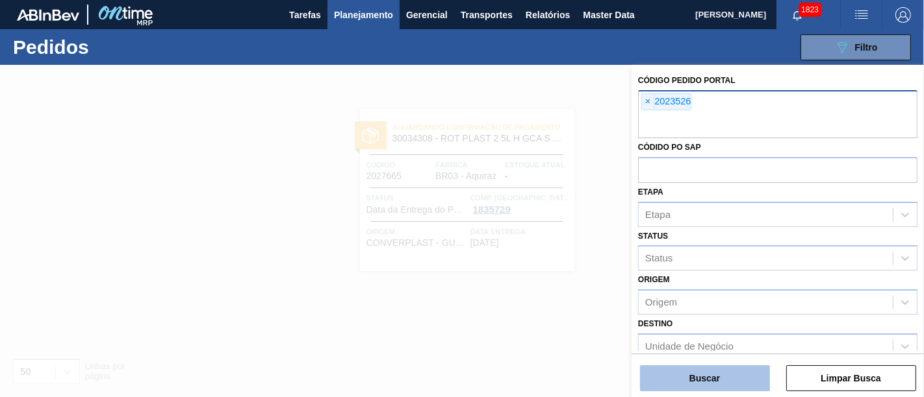
click at [716, 383] on button "Buscar" at bounding box center [705, 379] width 130 height 26
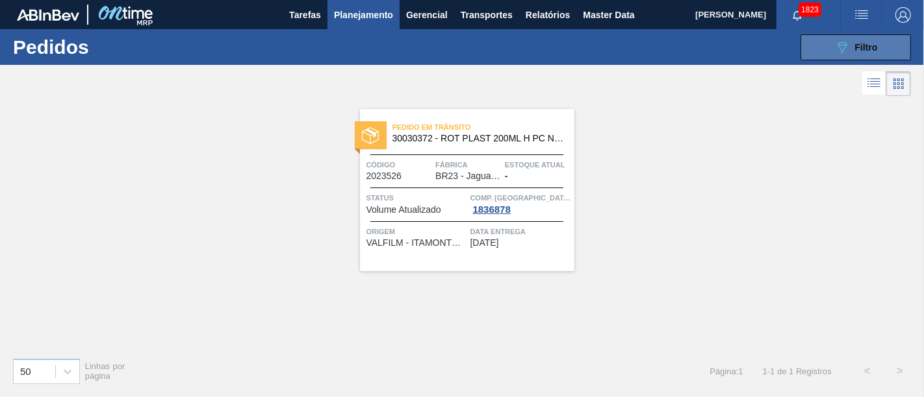
click at [894, 42] on button "089F7B8B-B2A5-4AFE-B5C0-19BA573D28AC Filtro" at bounding box center [855, 47] width 110 height 26
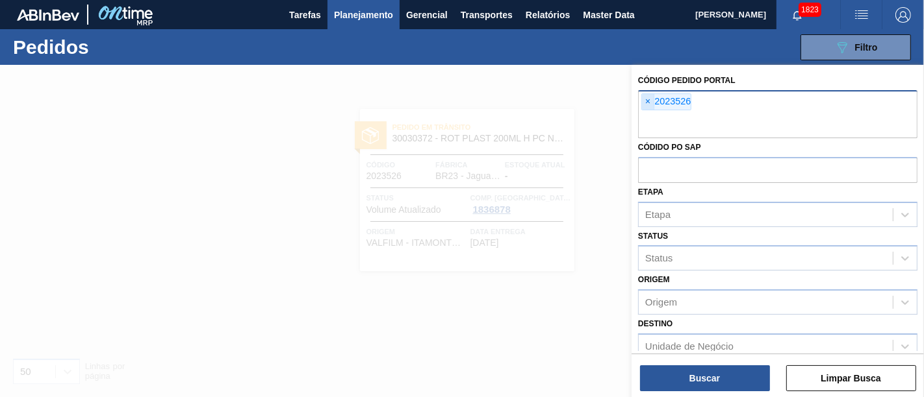
click at [649, 99] on span "×" at bounding box center [648, 102] width 12 height 16
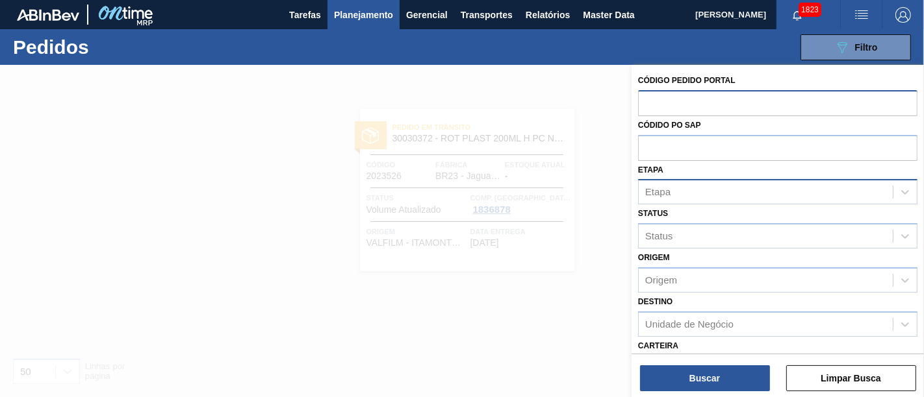
paste input "2025639"
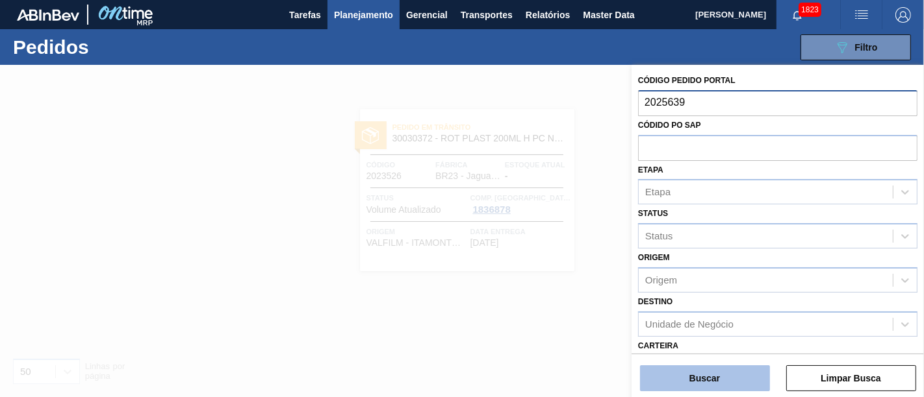
type input "2025639"
click at [716, 373] on button "Buscar" at bounding box center [705, 379] width 130 height 26
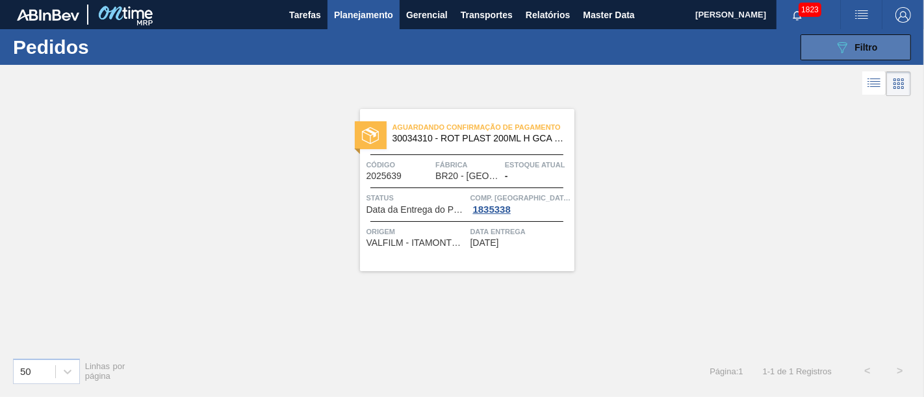
click at [877, 47] on button "089F7B8B-B2A5-4AFE-B5C0-19BA573D28AC Filtro" at bounding box center [855, 47] width 110 height 26
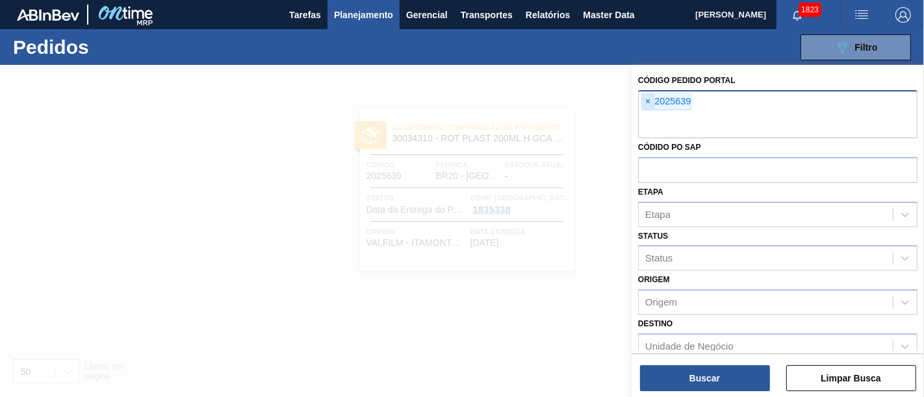
click at [644, 105] on span "×" at bounding box center [648, 102] width 12 height 16
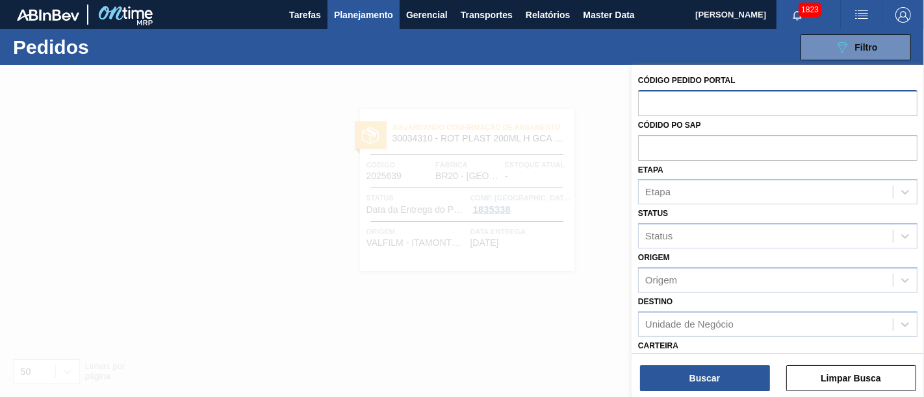
paste input "2027656"
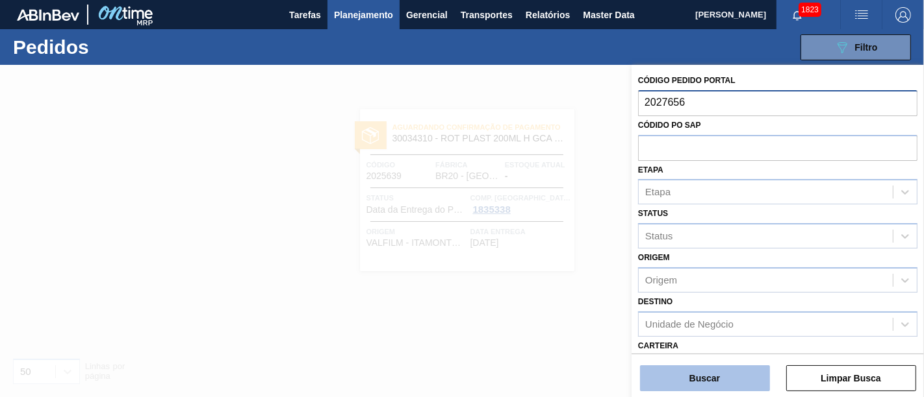
type input "2027656"
click at [720, 368] on button "Buscar" at bounding box center [705, 379] width 130 height 26
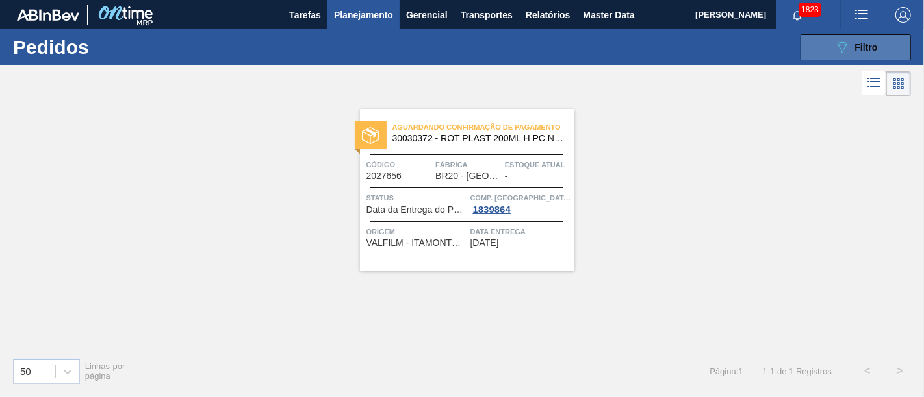
click at [894, 44] on button "089F7B8B-B2A5-4AFE-B5C0-19BA573D28AC Filtro" at bounding box center [855, 47] width 110 height 26
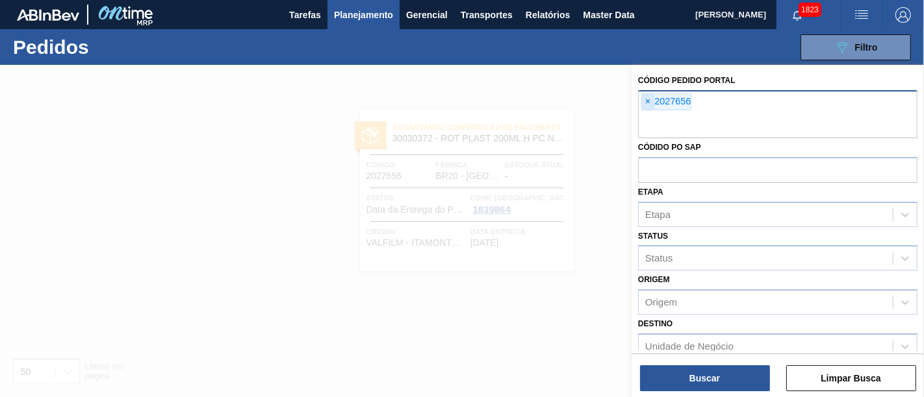
click at [651, 101] on span "×" at bounding box center [648, 102] width 12 height 16
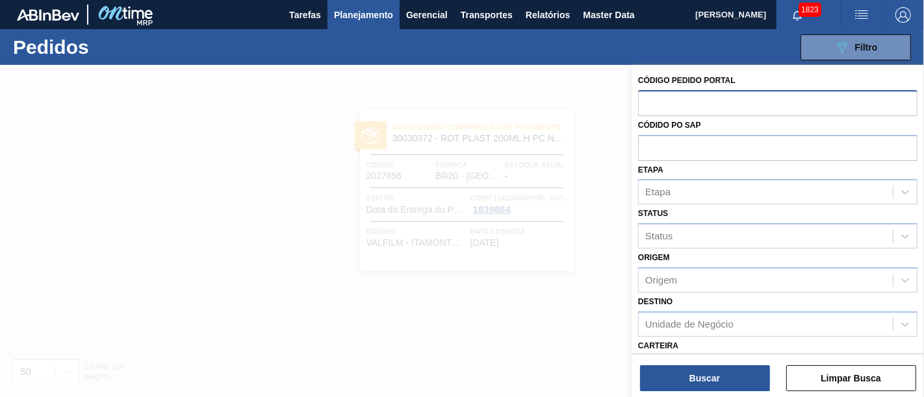
paste input "2028401"
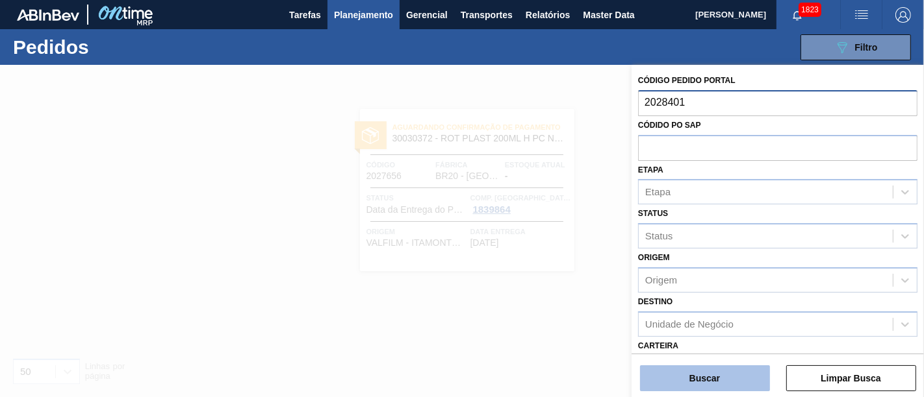
type input "2028401"
click at [699, 379] on button "Buscar" at bounding box center [705, 379] width 130 height 26
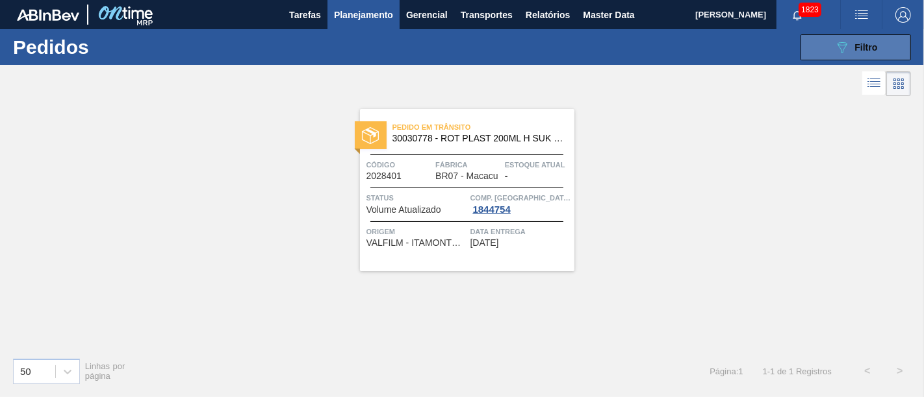
click at [863, 50] on span "Filtro" at bounding box center [866, 47] width 23 height 10
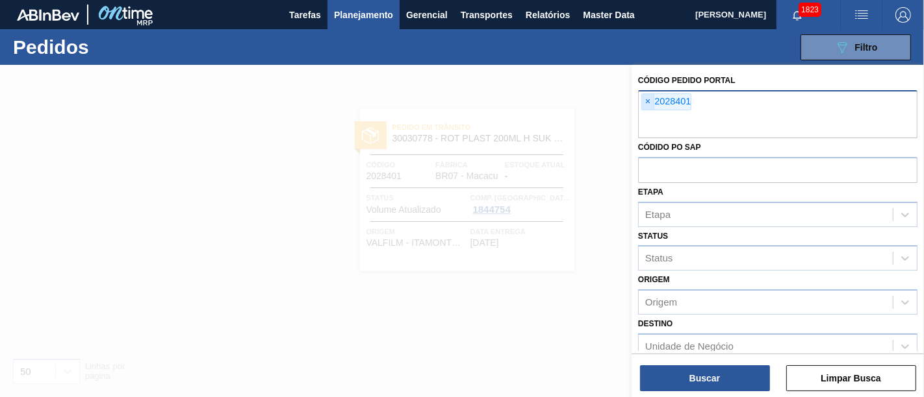
click at [651, 99] on span "×" at bounding box center [648, 102] width 12 height 16
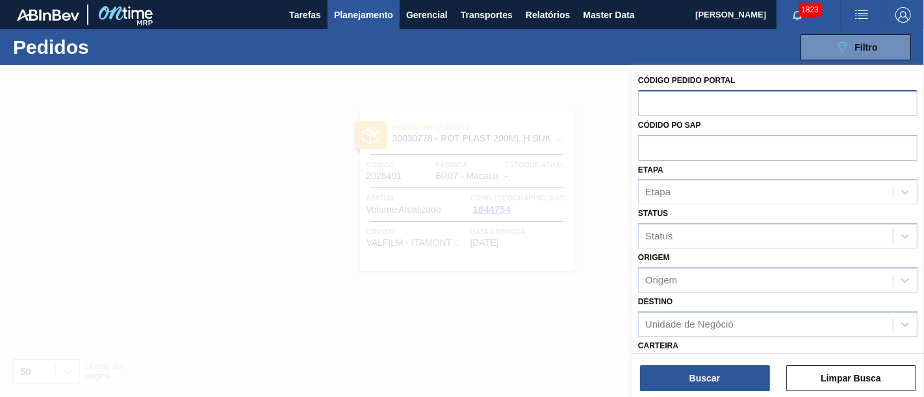
paste input "2042499"
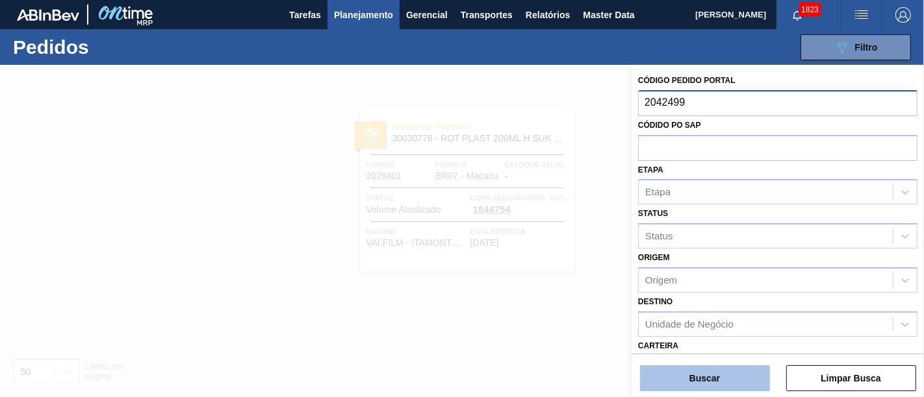
type input "2042499"
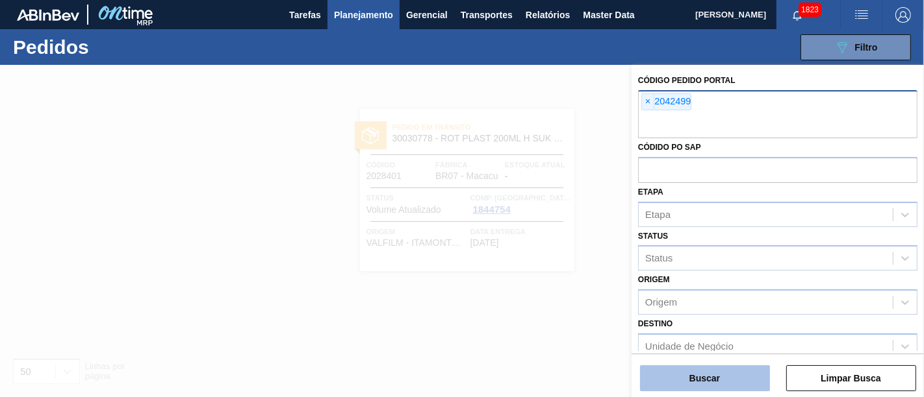
click at [712, 378] on button "Buscar" at bounding box center [705, 379] width 130 height 26
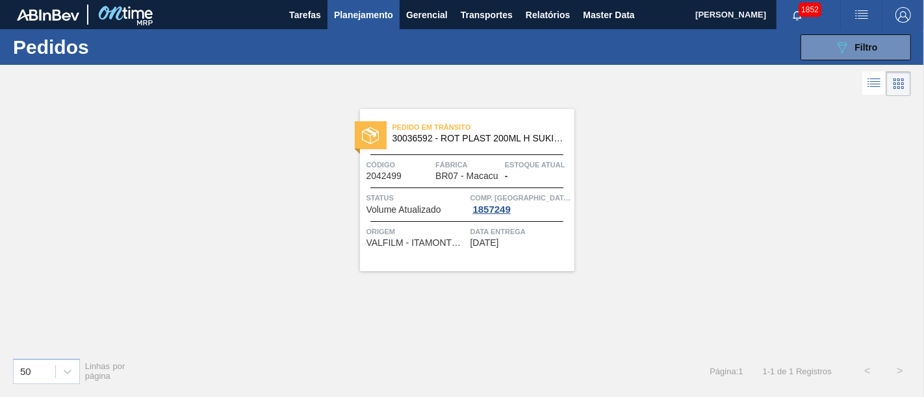
drag, startPoint x: 864, startPoint y: 53, endPoint x: 829, endPoint y: 69, distance: 39.5
click at [864, 53] on div "089F7B8B-B2A5-4AFE-B5C0-19BA573D28AC Filtro" at bounding box center [856, 48] width 44 height 16
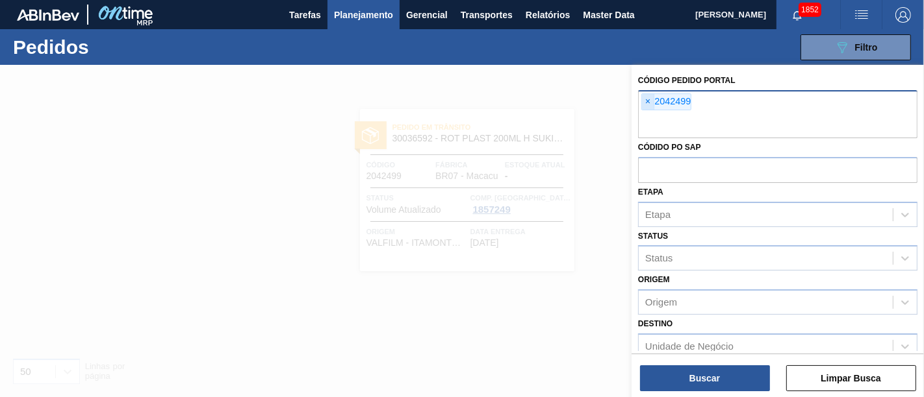
click at [647, 101] on span "×" at bounding box center [648, 102] width 12 height 16
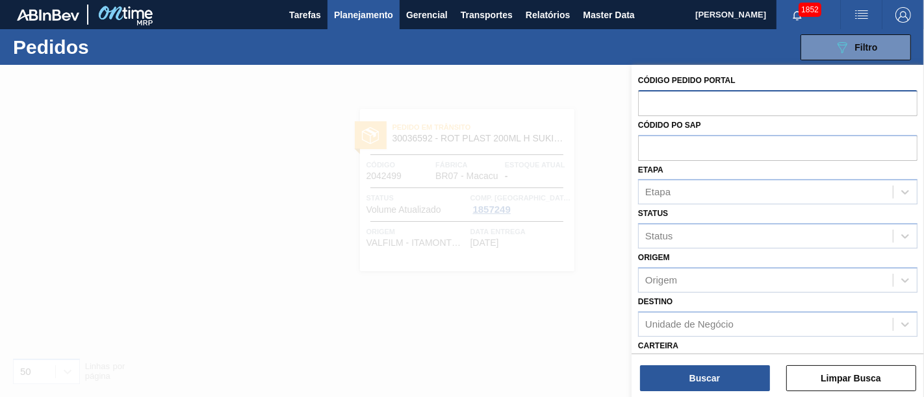
paste input "2042396"
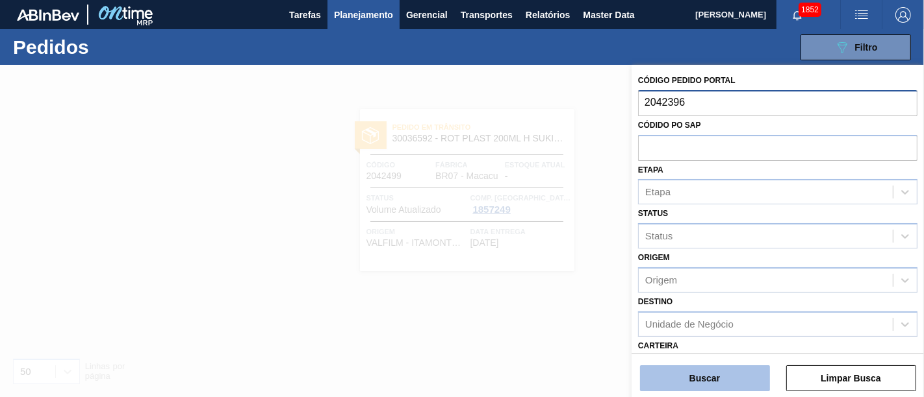
type input "2042396"
click at [679, 372] on button "Buscar" at bounding box center [705, 379] width 130 height 26
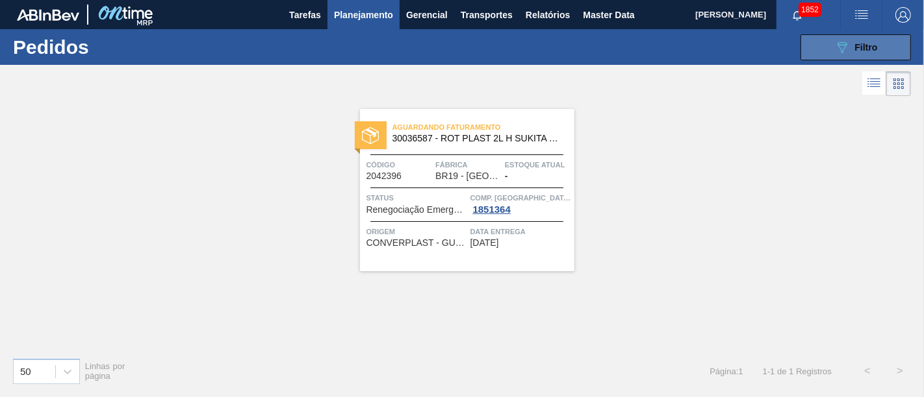
click at [826, 45] on button "089F7B8B-B2A5-4AFE-B5C0-19BA573D28AC Filtro" at bounding box center [855, 47] width 110 height 26
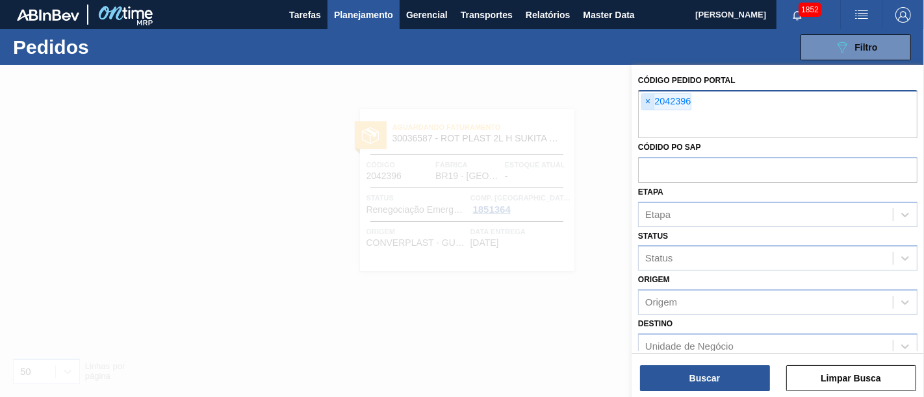
click at [649, 101] on span "×" at bounding box center [648, 102] width 12 height 16
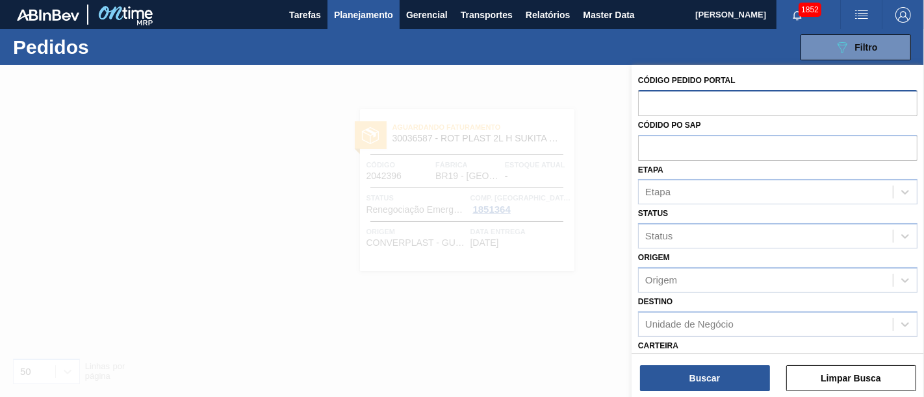
paste input "2027663"
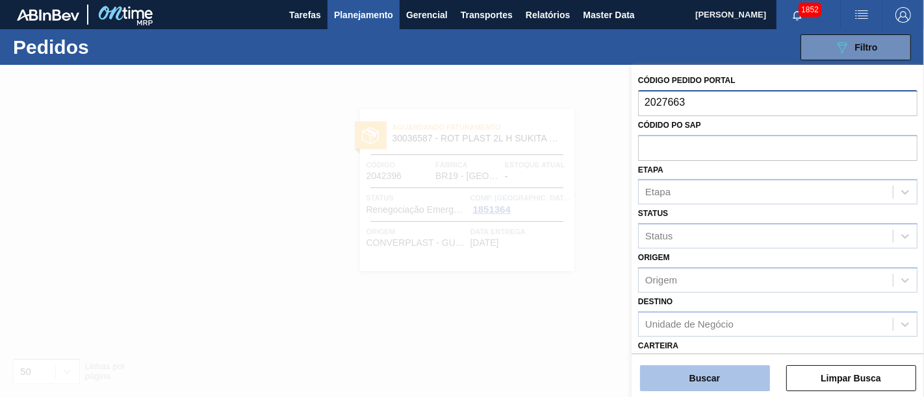
type input "2027663"
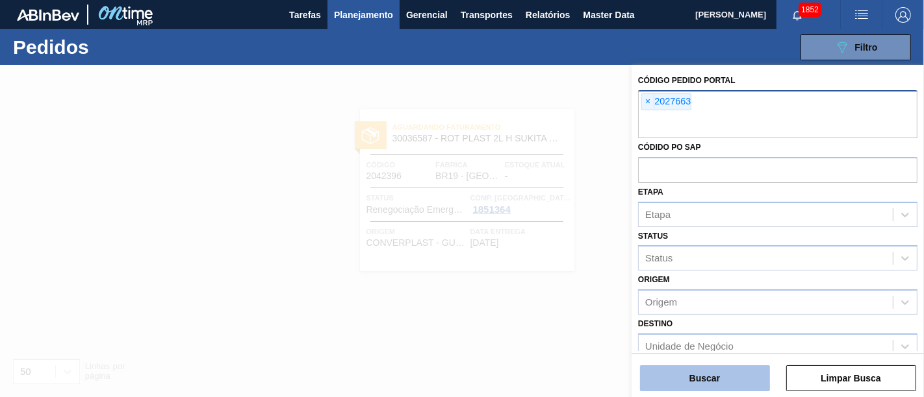
click at [720, 385] on button "Buscar" at bounding box center [705, 379] width 130 height 26
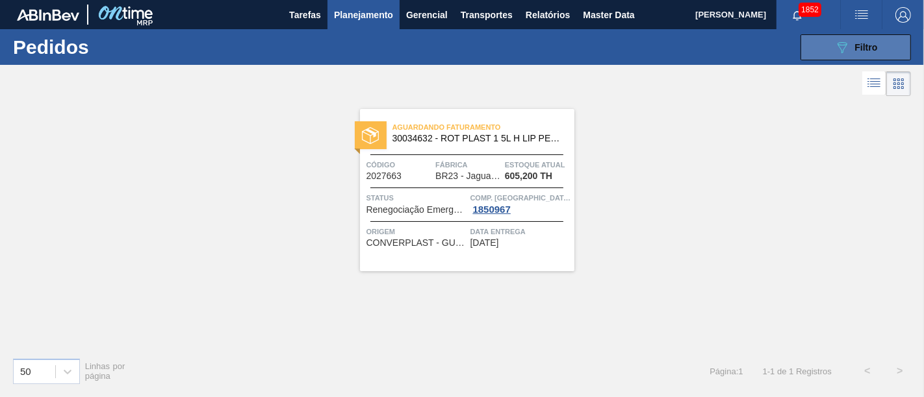
click at [869, 44] on span "Filtro" at bounding box center [866, 47] width 23 height 10
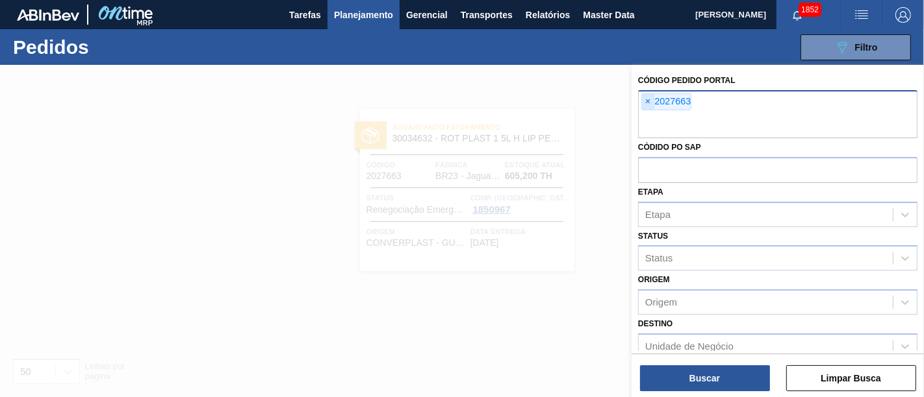
click at [649, 103] on span "×" at bounding box center [648, 102] width 12 height 16
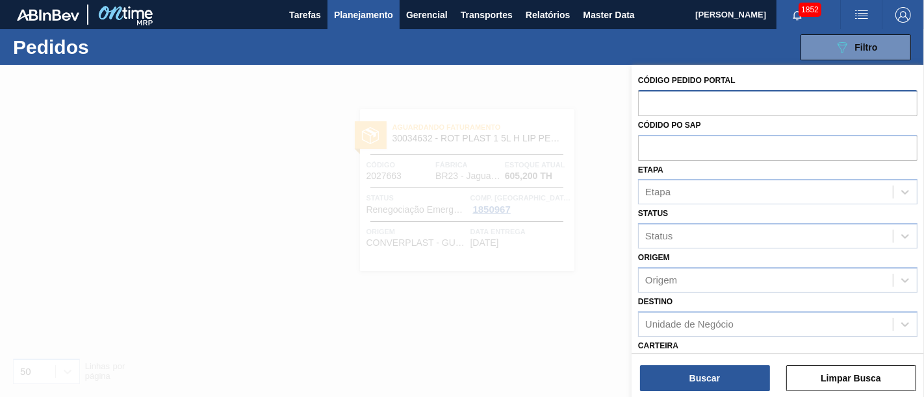
paste input "2023526"
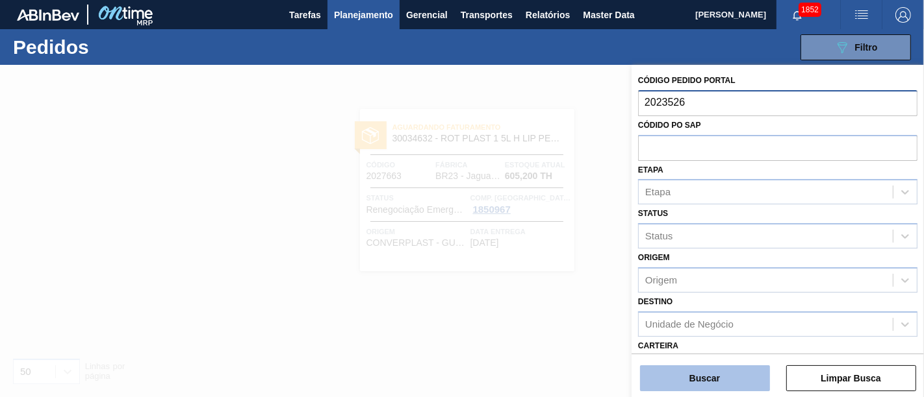
type input "2023526"
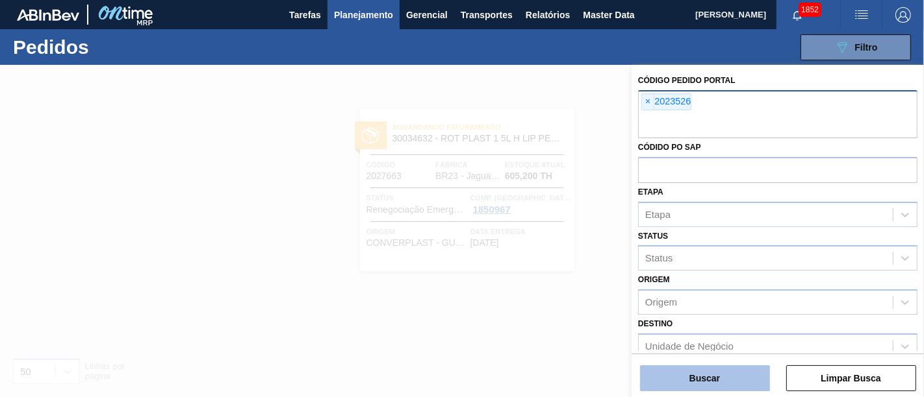
click at [729, 372] on button "Buscar" at bounding box center [705, 379] width 130 height 26
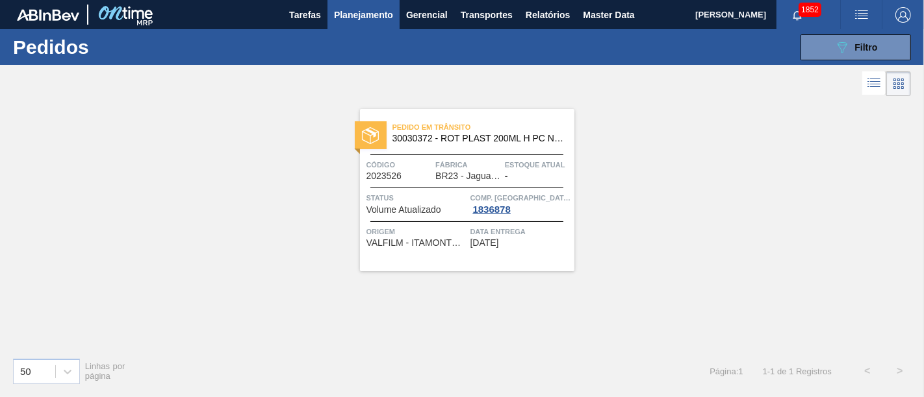
drag, startPoint x: 831, startPoint y: 53, endPoint x: 788, endPoint y: 68, distance: 46.0
click at [831, 53] on button "089F7B8B-B2A5-4AFE-B5C0-19BA573D28AC Filtro" at bounding box center [855, 47] width 110 height 26
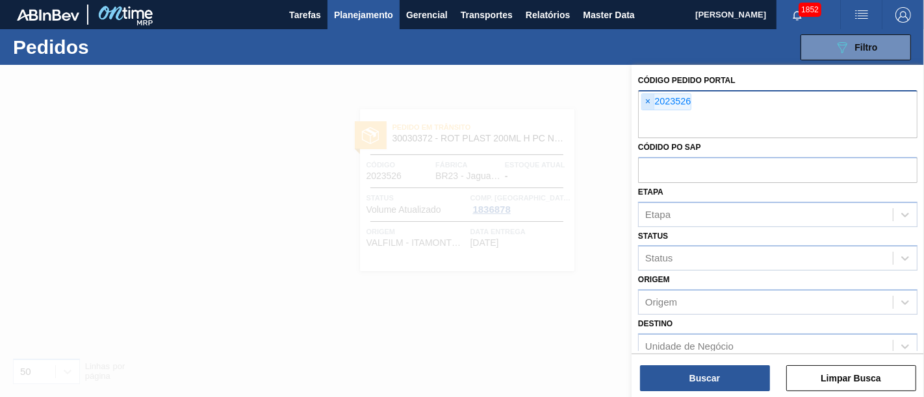
click at [653, 99] on span "×" at bounding box center [648, 102] width 12 height 16
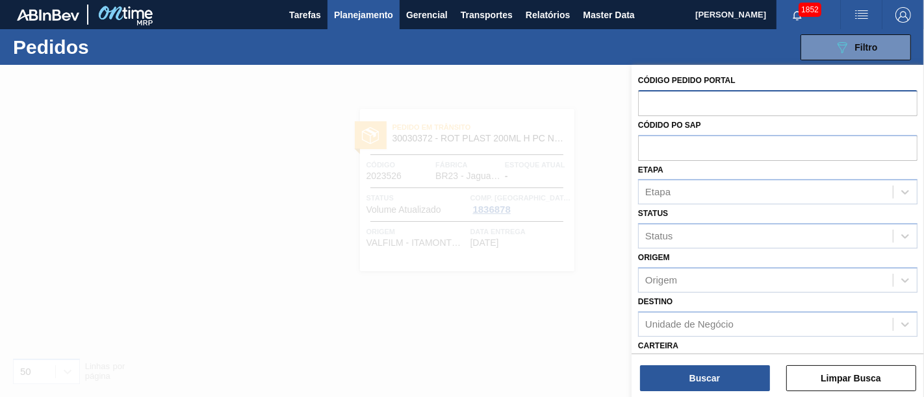
paste input "2025639"
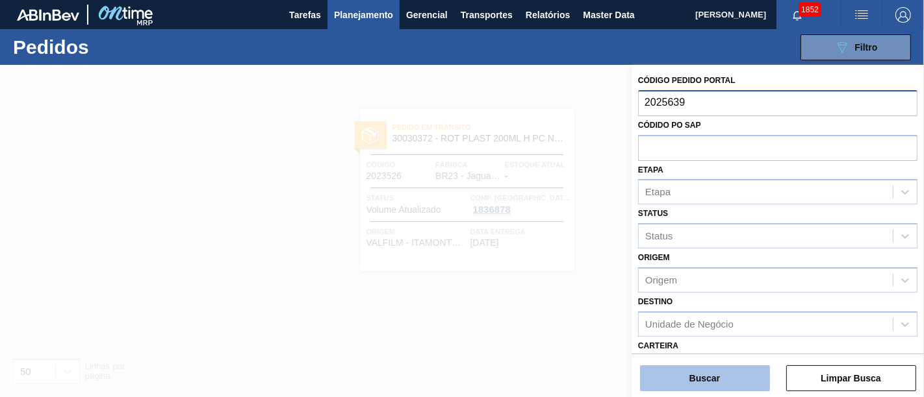
type input "2025639"
click at [711, 381] on button "Buscar" at bounding box center [705, 379] width 130 height 26
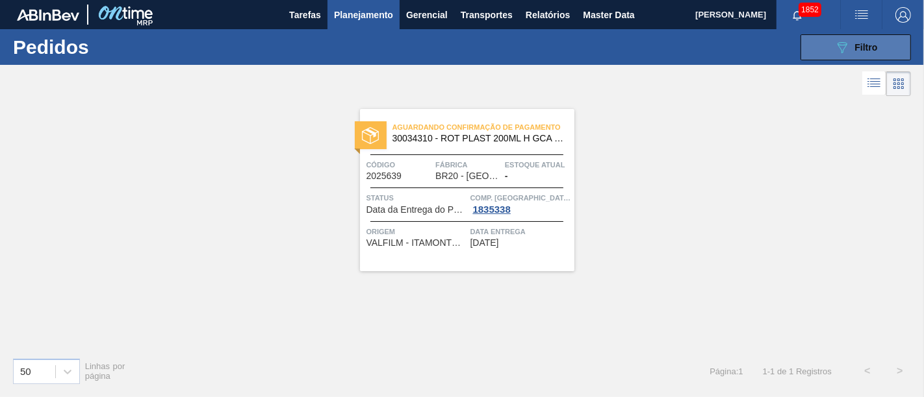
click at [881, 55] on button "089F7B8B-B2A5-4AFE-B5C0-19BA573D28AC Filtro" at bounding box center [855, 47] width 110 height 26
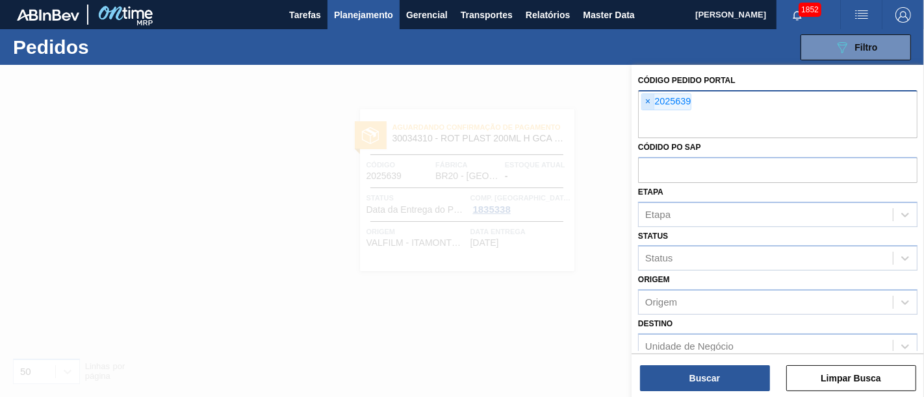
click at [649, 108] on span "×" at bounding box center [648, 102] width 12 height 16
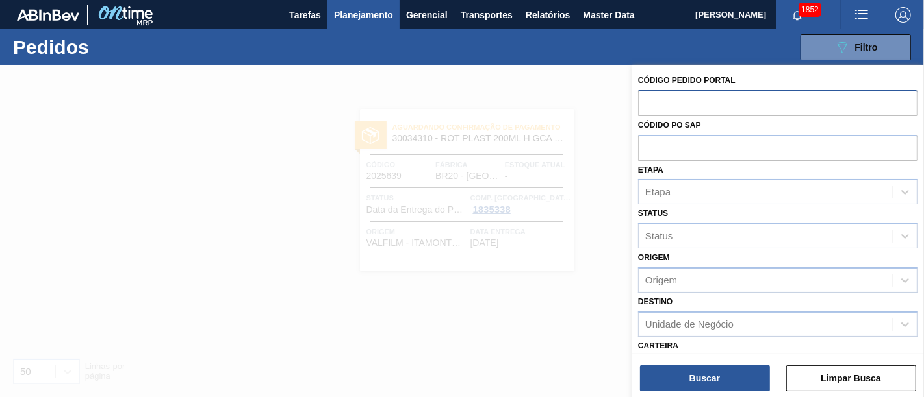
paste input "2023557"
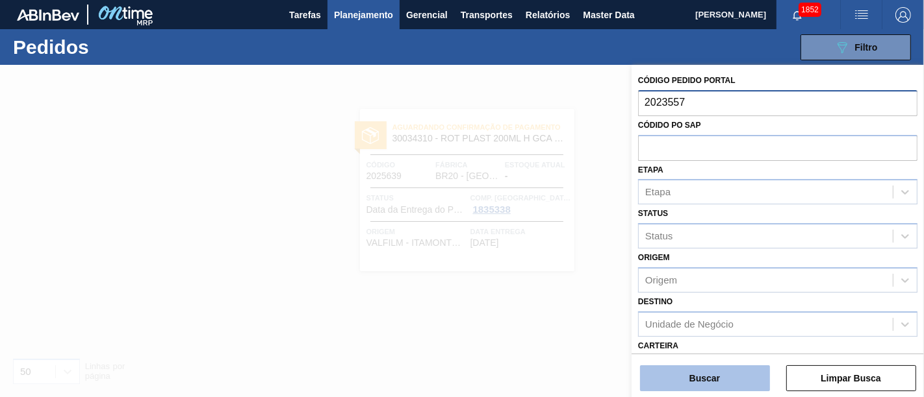
type input "2023557"
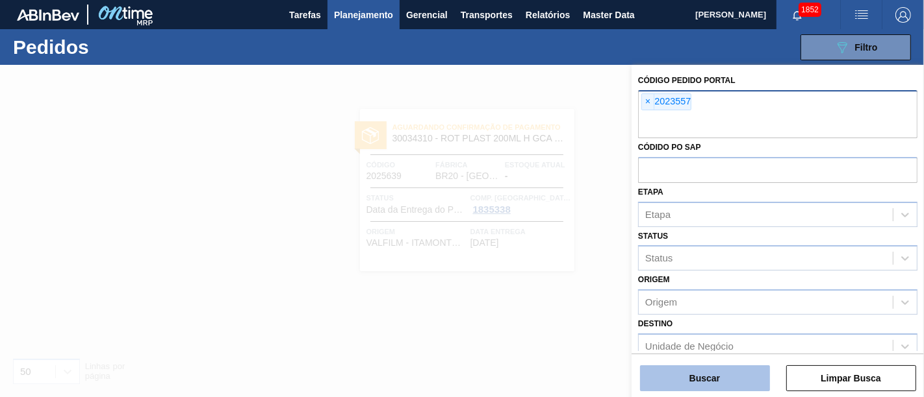
click at [707, 370] on button "Buscar" at bounding box center [705, 379] width 130 height 26
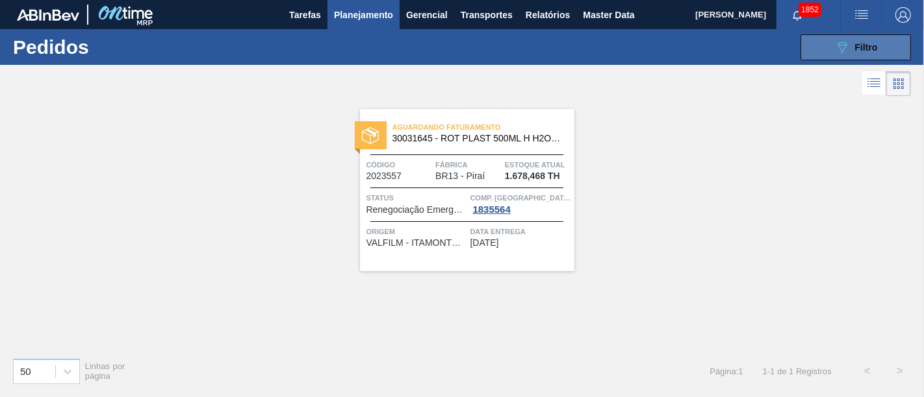
drag, startPoint x: 890, startPoint y: 36, endPoint x: 864, endPoint y: 57, distance: 33.3
click at [890, 37] on button "089F7B8B-B2A5-4AFE-B5C0-19BA573D28AC Filtro" at bounding box center [855, 47] width 110 height 26
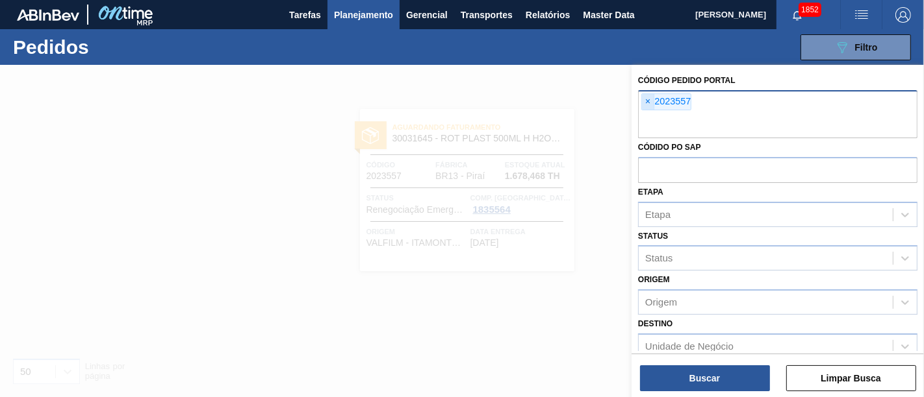
click at [653, 96] on span "×" at bounding box center [648, 102] width 12 height 16
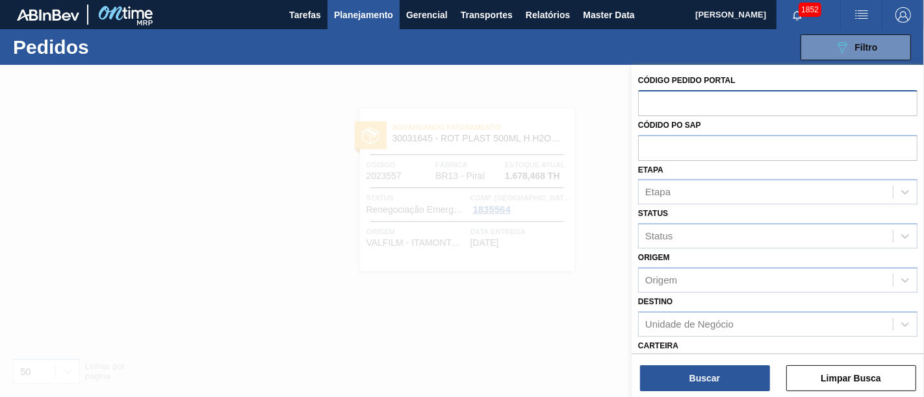
paste input "2031745"
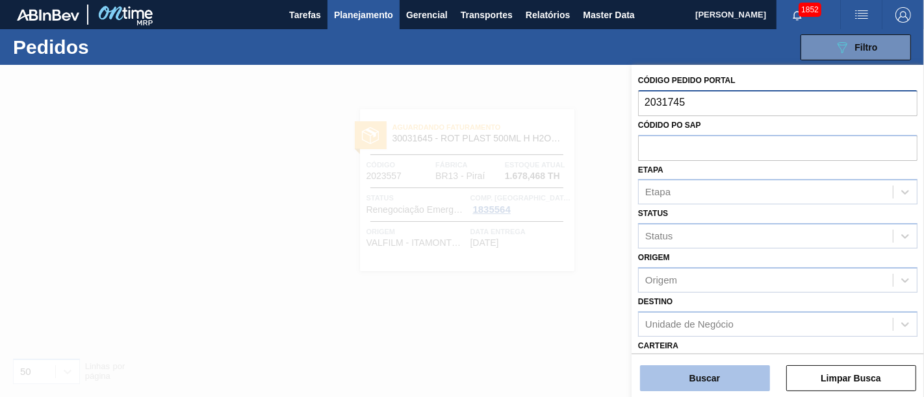
type input "2031745"
click at [710, 368] on button "Buscar" at bounding box center [705, 379] width 130 height 26
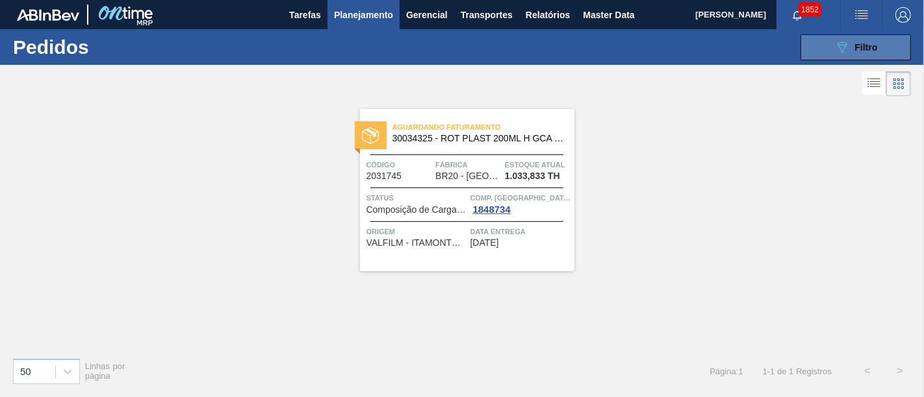
click at [840, 44] on icon at bounding box center [842, 47] width 10 height 11
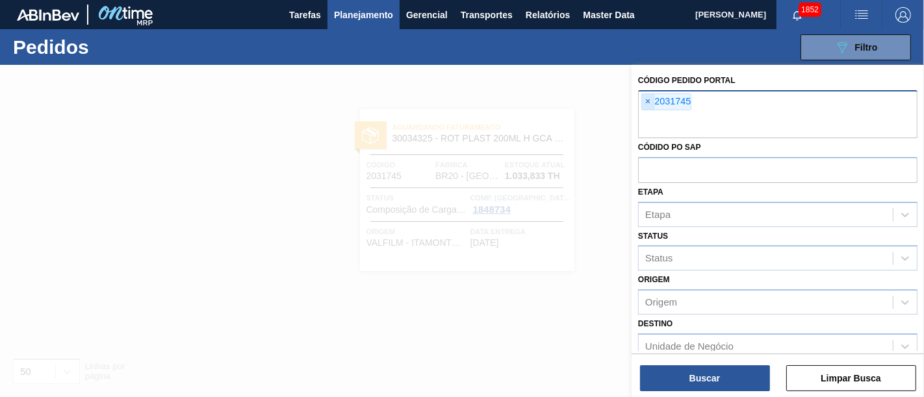
click at [648, 103] on span "×" at bounding box center [648, 102] width 12 height 16
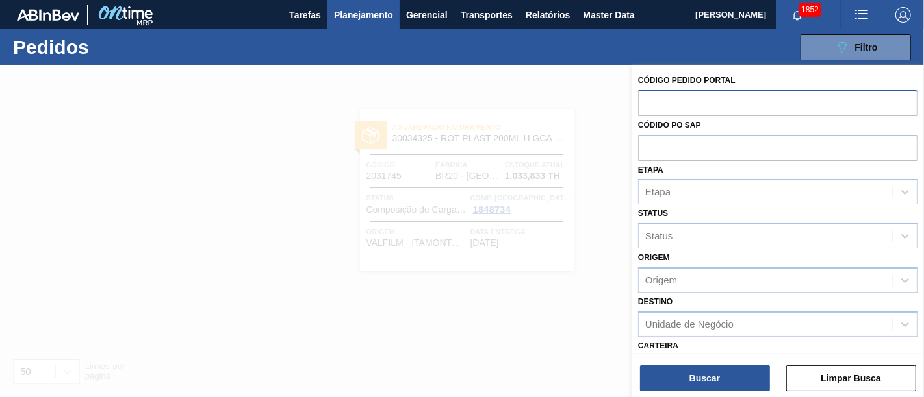
paste input "2032794"
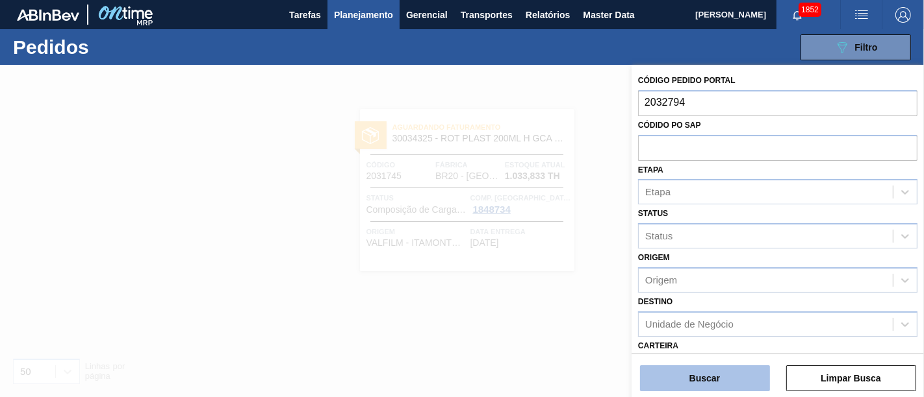
type input "2032794"
click at [706, 381] on button "Buscar" at bounding box center [705, 379] width 130 height 26
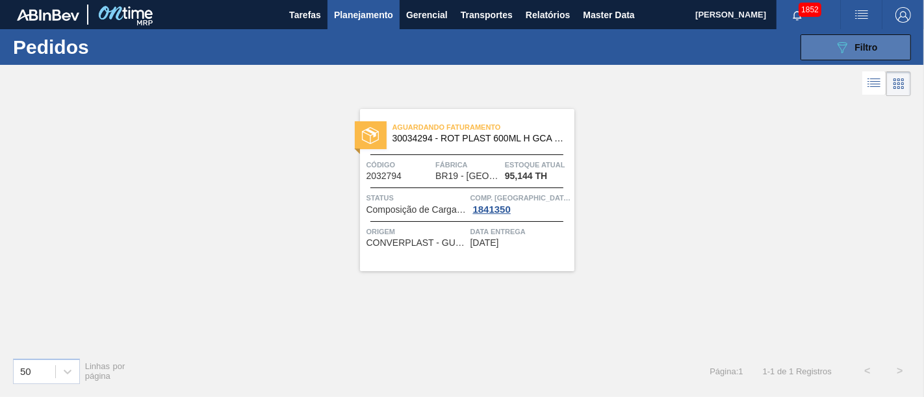
click at [822, 43] on button "089F7B8B-B2A5-4AFE-B5C0-19BA573D28AC Filtro" at bounding box center [855, 47] width 110 height 26
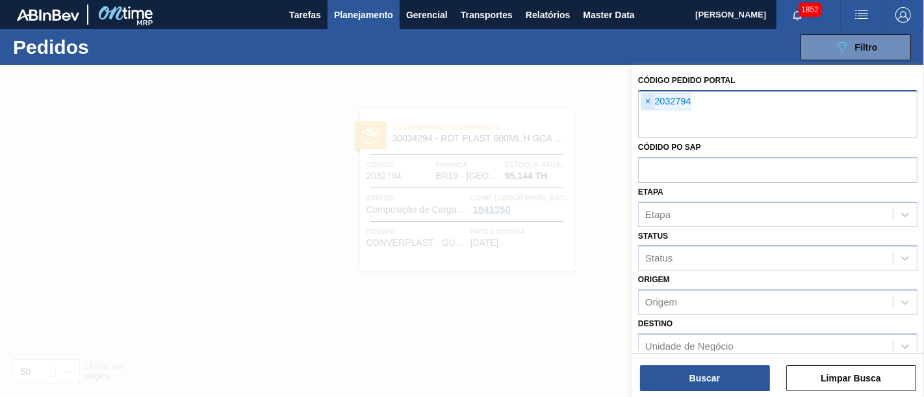
click at [649, 99] on span "×" at bounding box center [648, 102] width 12 height 16
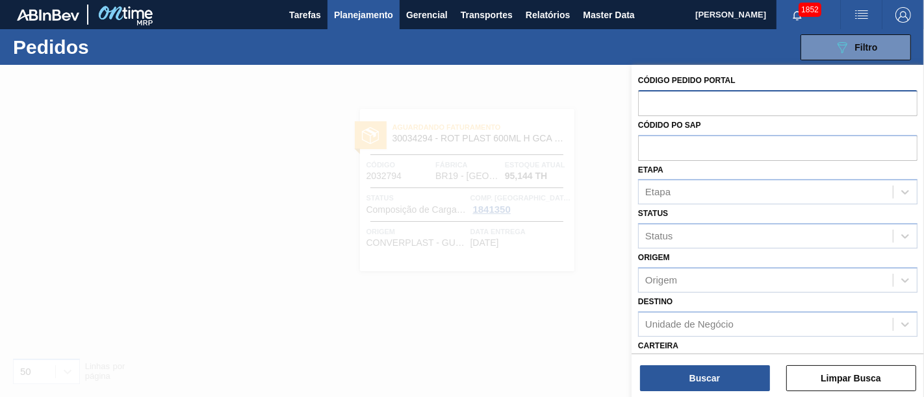
paste input "2027652"
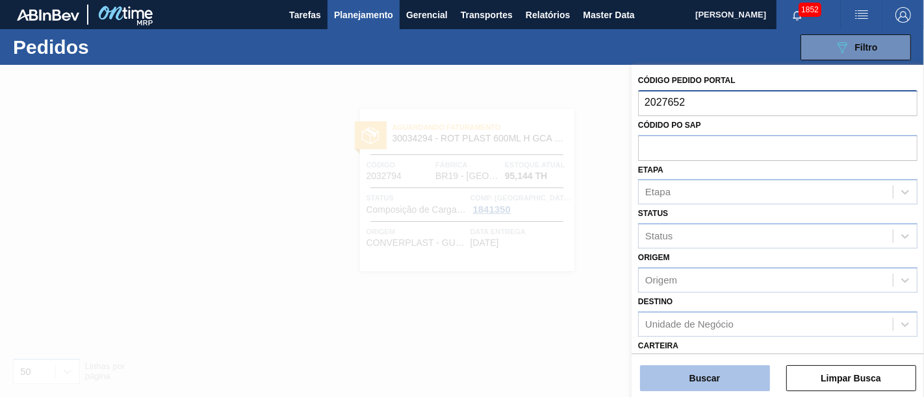
type input "2027652"
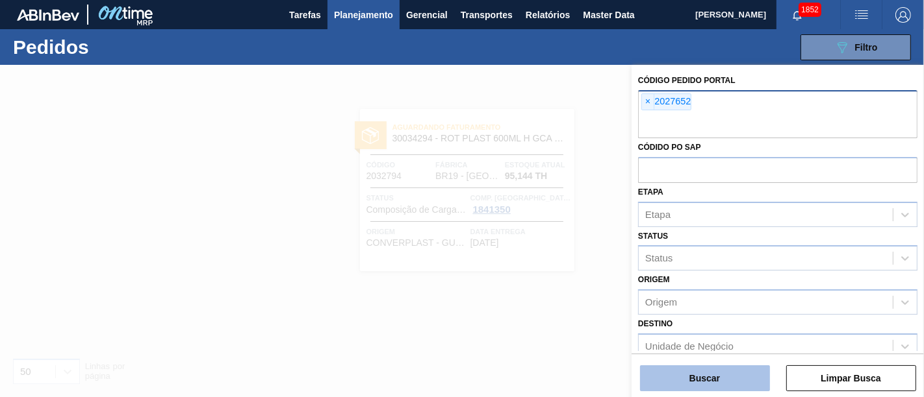
click at [680, 372] on button "Buscar" at bounding box center [705, 379] width 130 height 26
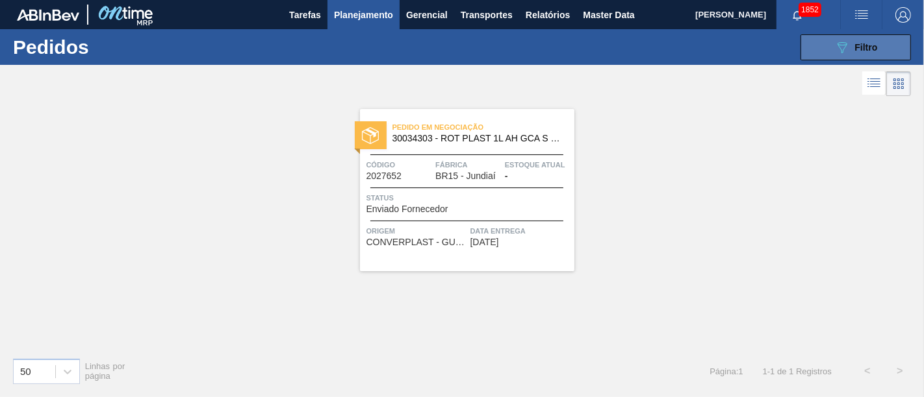
click at [861, 42] on span "Filtro" at bounding box center [866, 47] width 23 height 10
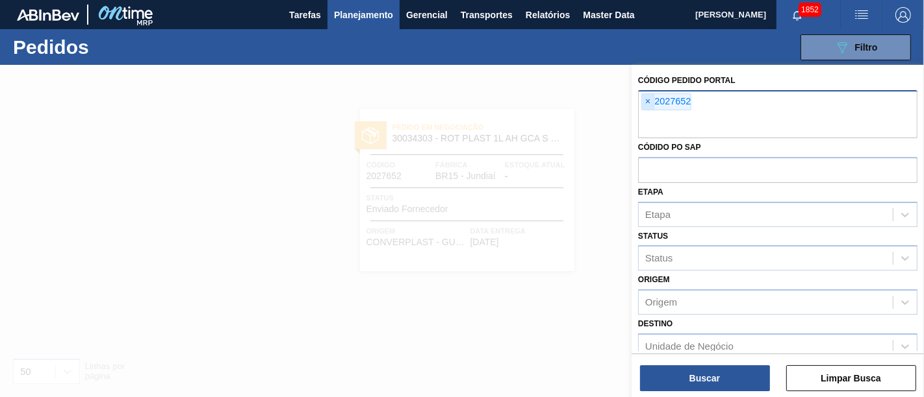
click at [651, 105] on span "×" at bounding box center [648, 102] width 12 height 16
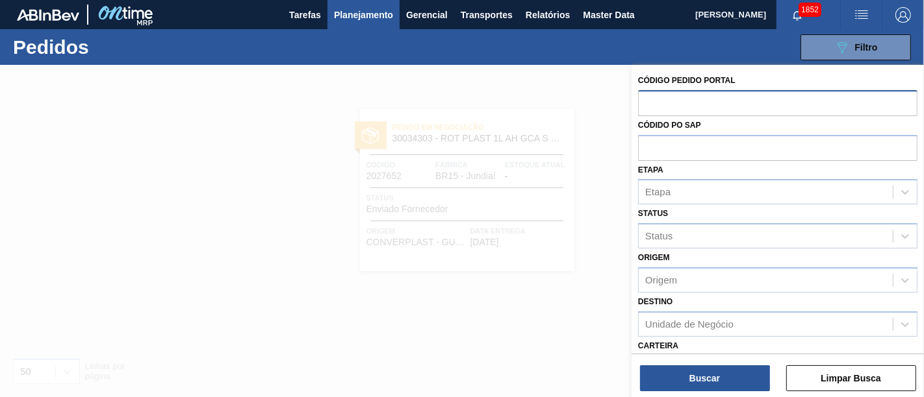
paste input "2027650"
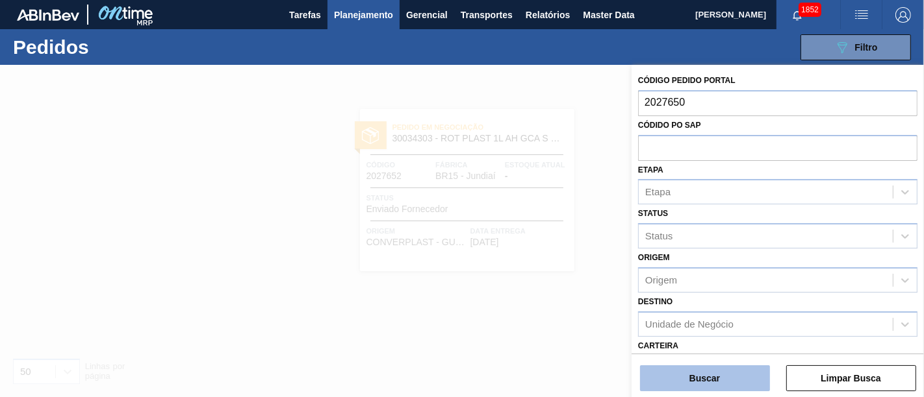
type input "2027650"
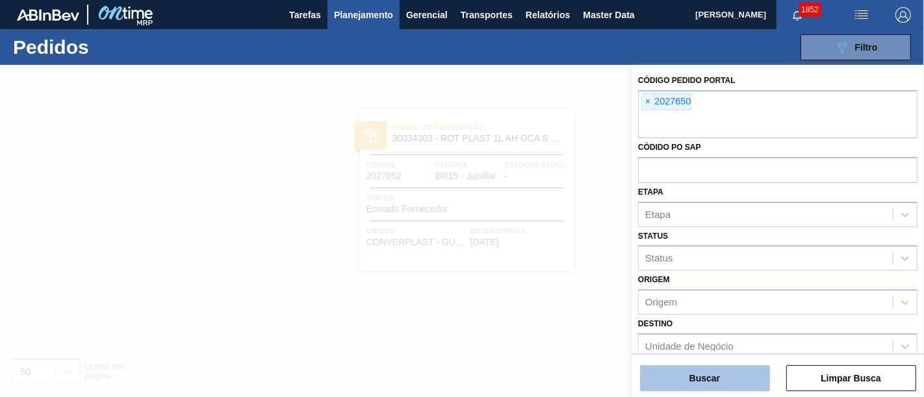
click at [705, 375] on button "Buscar" at bounding box center [705, 379] width 130 height 26
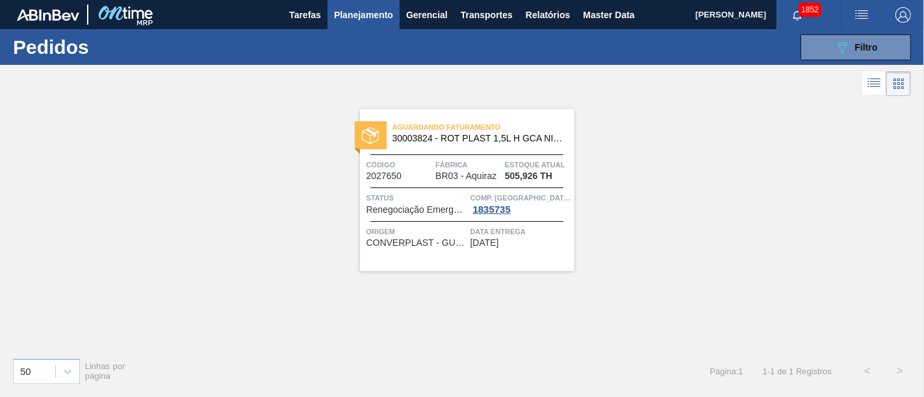
drag, startPoint x: 527, startPoint y: 132, endPoint x: 548, endPoint y: 140, distance: 22.2
click at [548, 140] on span "30003824 - ROT PLAST 1,5L H GCA NIV22" at bounding box center [477, 139] width 171 height 10
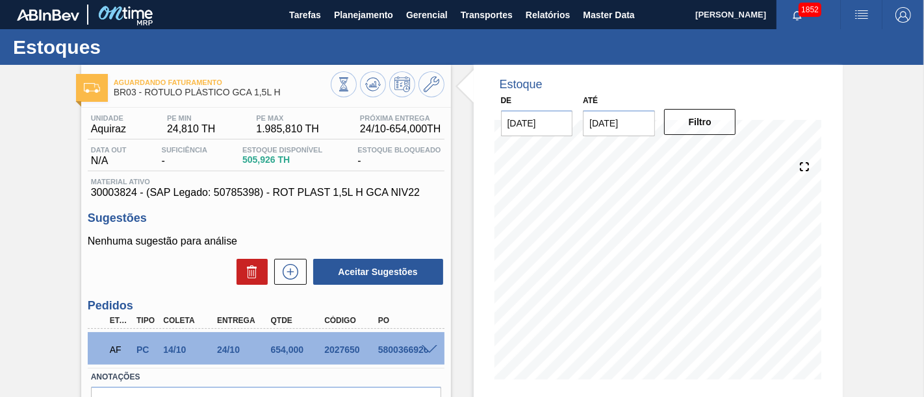
scroll to position [144, 0]
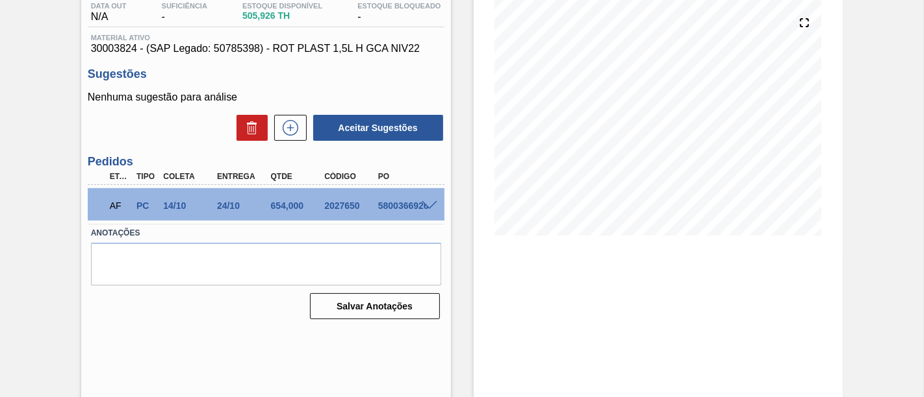
click at [427, 203] on span at bounding box center [430, 206] width 16 height 10
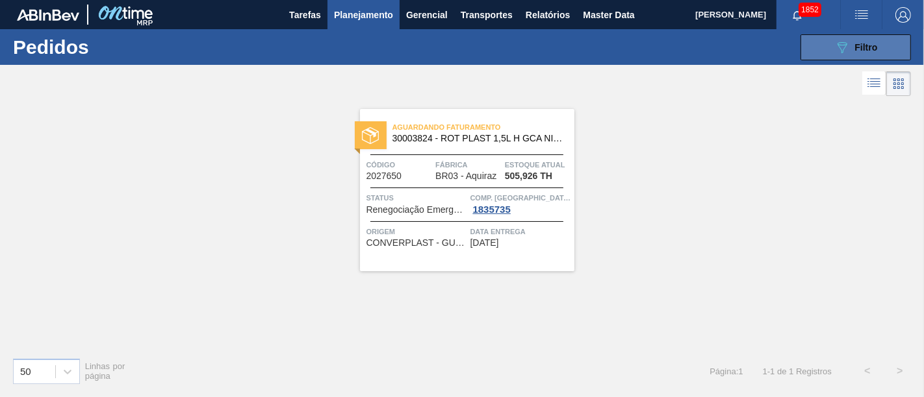
click at [833, 58] on button "089F7B8B-B2A5-4AFE-B5C0-19BA573D28AC Filtro" at bounding box center [855, 47] width 110 height 26
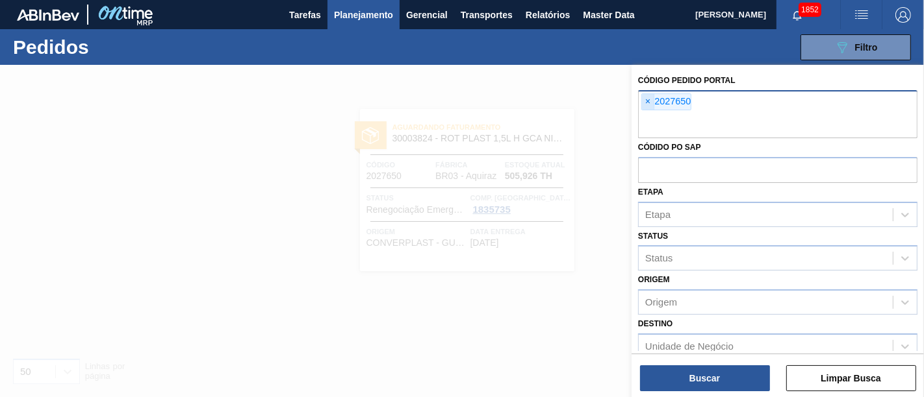
click at [647, 101] on span "×" at bounding box center [648, 102] width 12 height 16
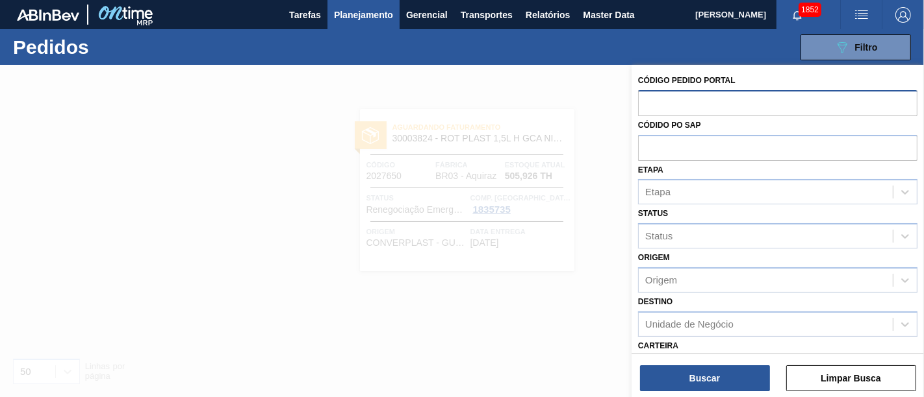
paste input "2032185"
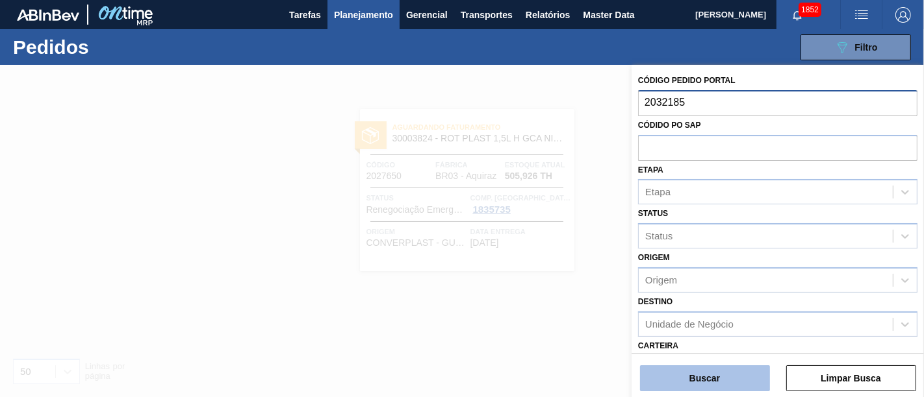
type input "2032185"
click at [727, 379] on button "Buscar" at bounding box center [705, 379] width 130 height 26
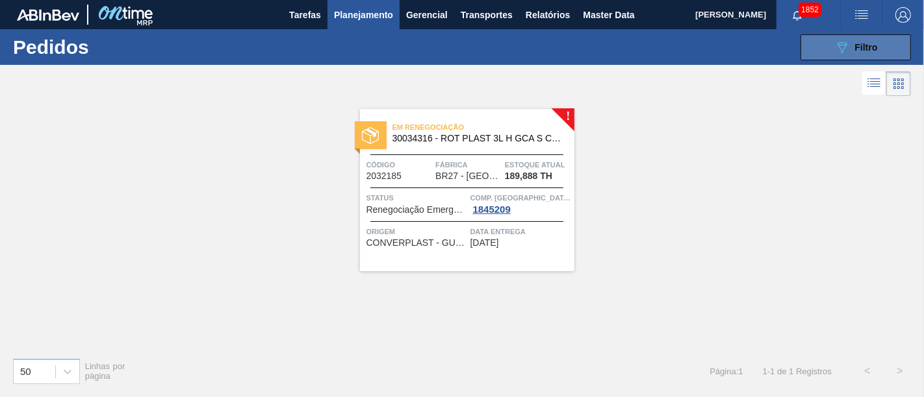
click at [831, 43] on button "089F7B8B-B2A5-4AFE-B5C0-19BA573D28AC Filtro" at bounding box center [855, 47] width 110 height 26
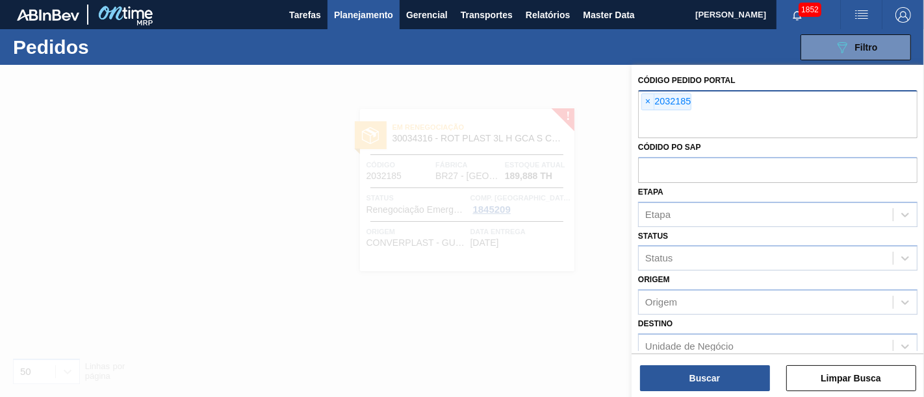
click at [653, 100] on span "×" at bounding box center [648, 102] width 12 height 16
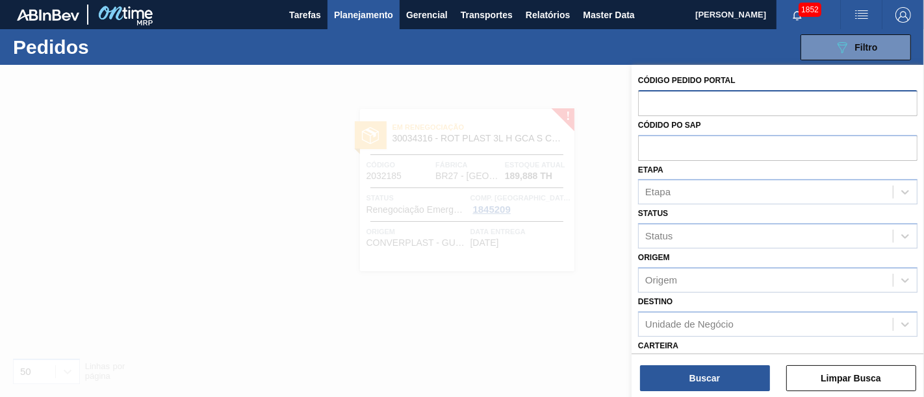
paste input "2027651"
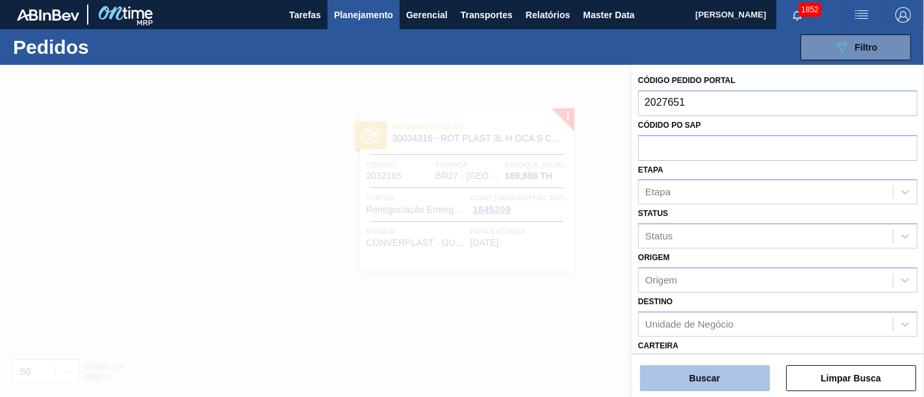
type input "2027651"
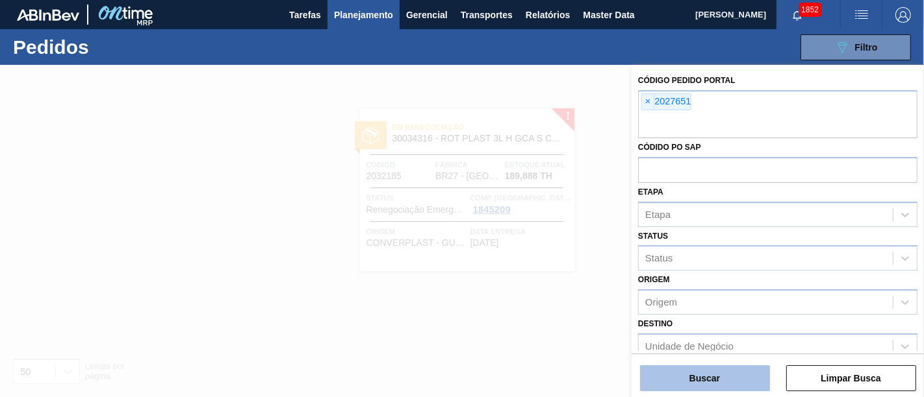
click at [742, 381] on button "Buscar" at bounding box center [705, 379] width 130 height 26
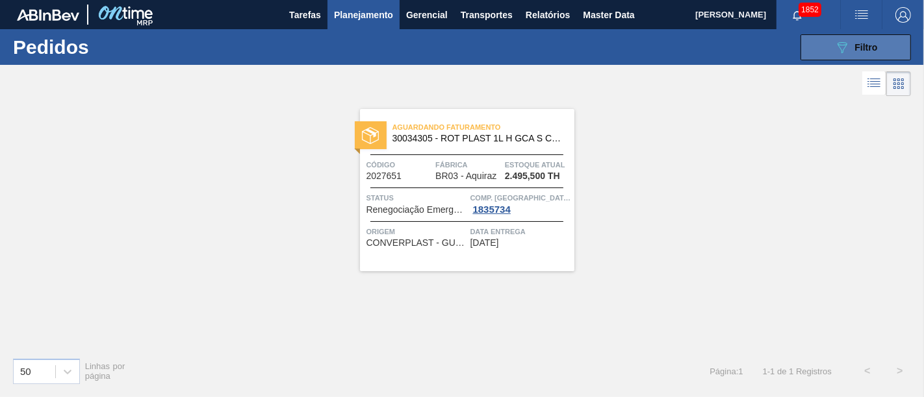
click at [819, 44] on button "089F7B8B-B2A5-4AFE-B5C0-19BA573D28AC Filtro" at bounding box center [855, 47] width 110 height 26
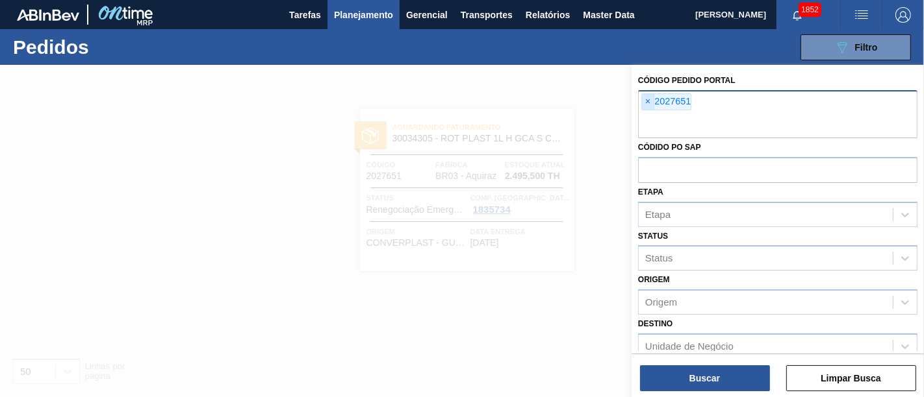
click at [648, 99] on span "×" at bounding box center [648, 102] width 12 height 16
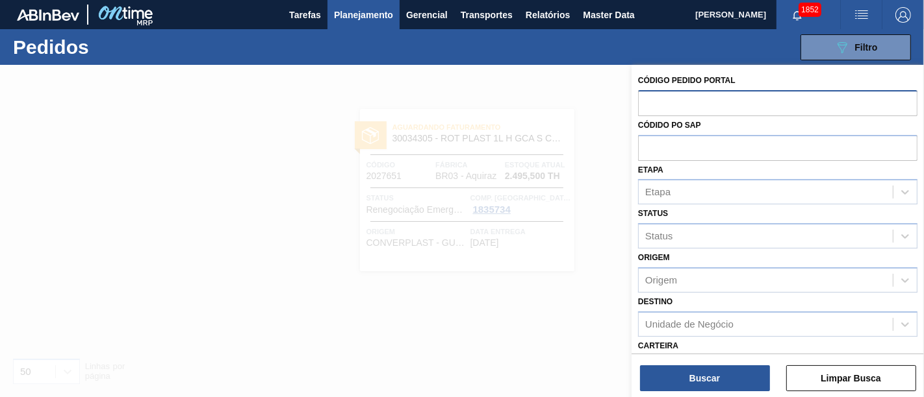
paste input "2037193"
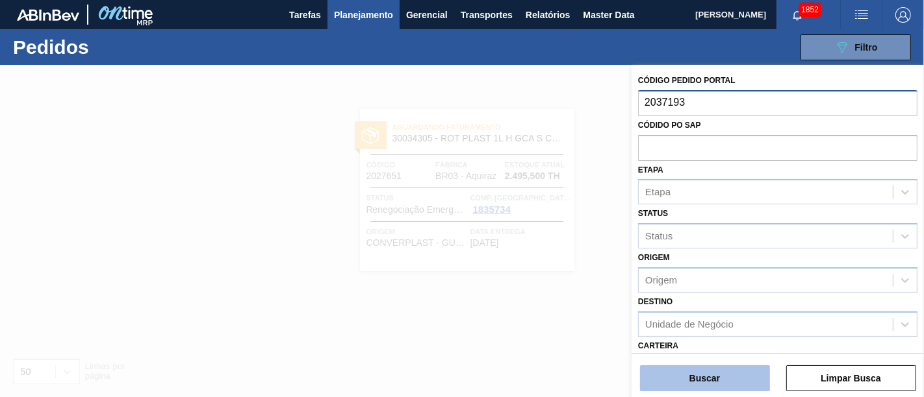
type input "2037193"
click at [729, 370] on button "Buscar" at bounding box center [705, 379] width 130 height 26
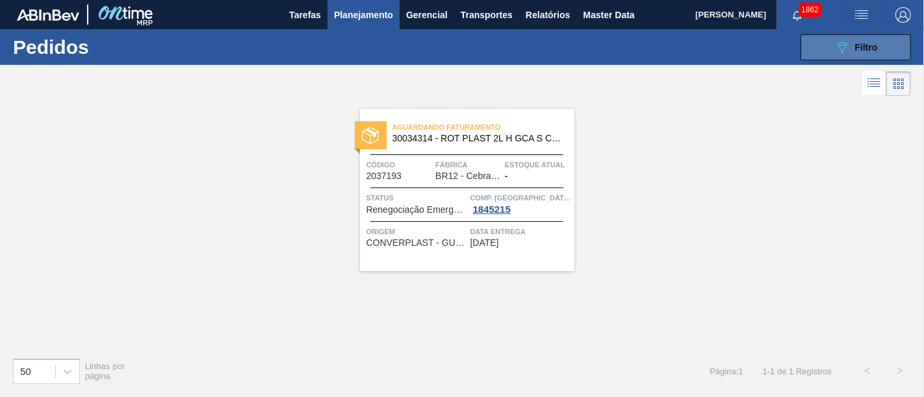
click at [853, 49] on div "089F7B8B-B2A5-4AFE-B5C0-19BA573D28AC Filtro" at bounding box center [856, 48] width 44 height 16
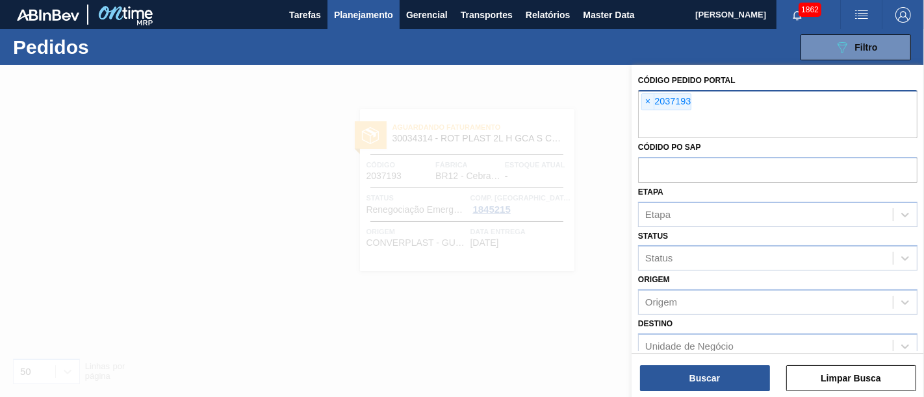
click at [641, 105] on div "× 2037193" at bounding box center [666, 102] width 50 height 17
click at [644, 102] on span "×" at bounding box center [648, 102] width 12 height 16
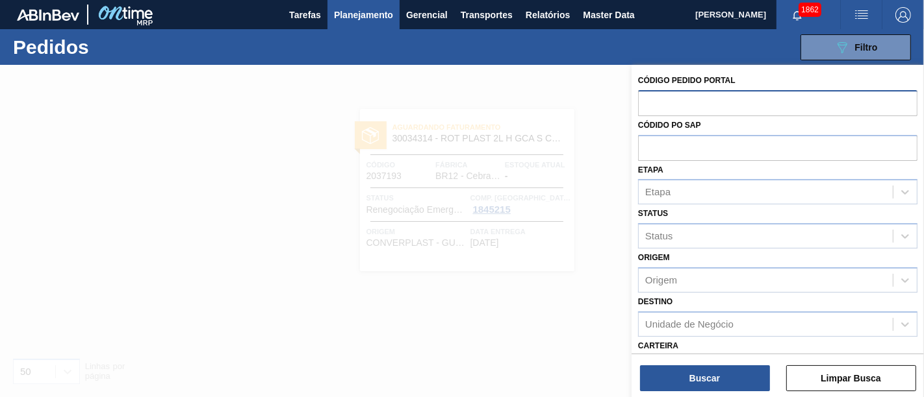
paste input "2042486"
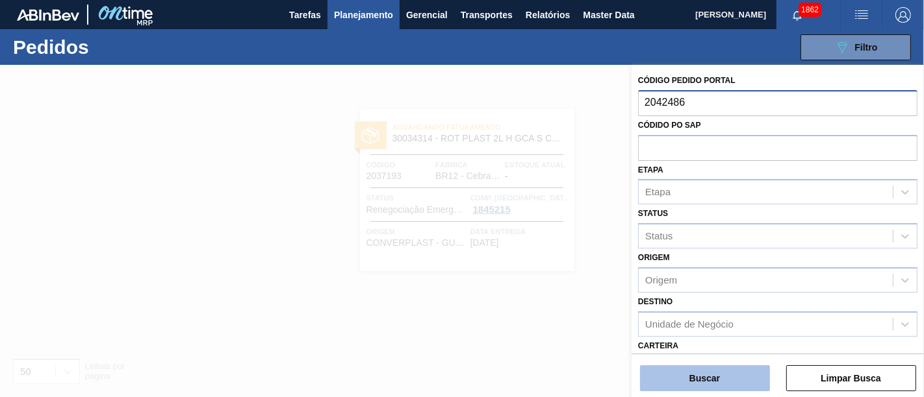
type input "2042486"
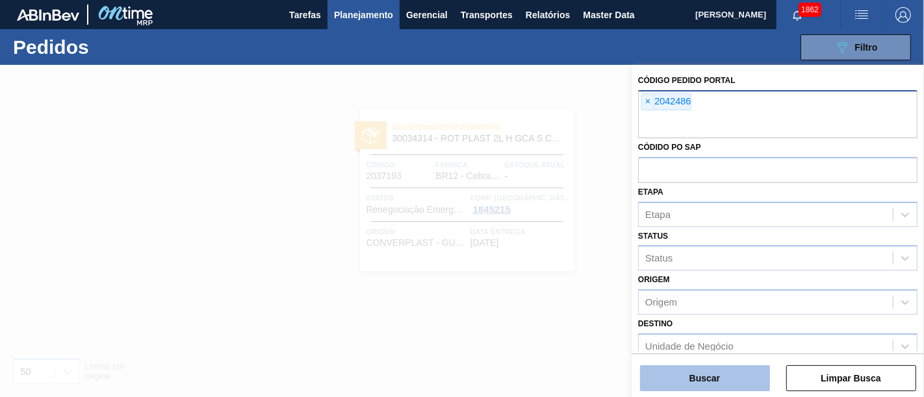
click at [701, 375] on button "Buscar" at bounding box center [705, 379] width 130 height 26
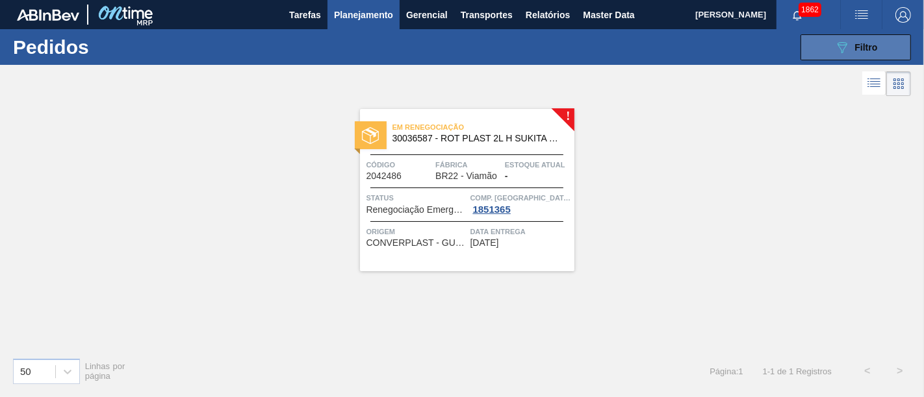
drag, startPoint x: 859, startPoint y: 44, endPoint x: 840, endPoint y: 53, distance: 20.3
click at [859, 44] on span "Filtro" at bounding box center [866, 47] width 23 height 10
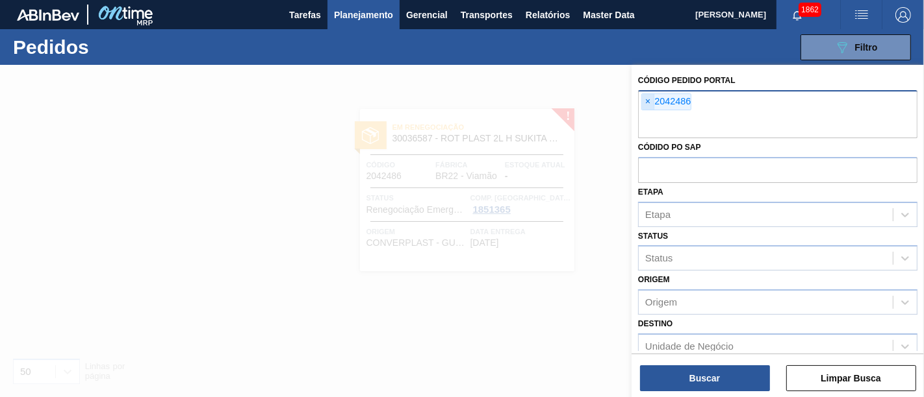
click at [646, 105] on span "×" at bounding box center [648, 102] width 12 height 16
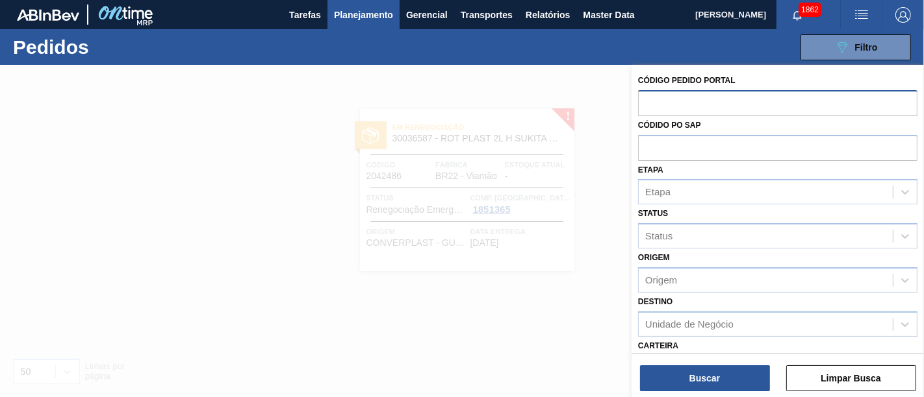
click at [673, 102] on input "text" at bounding box center [777, 102] width 279 height 25
paste input "2042423"
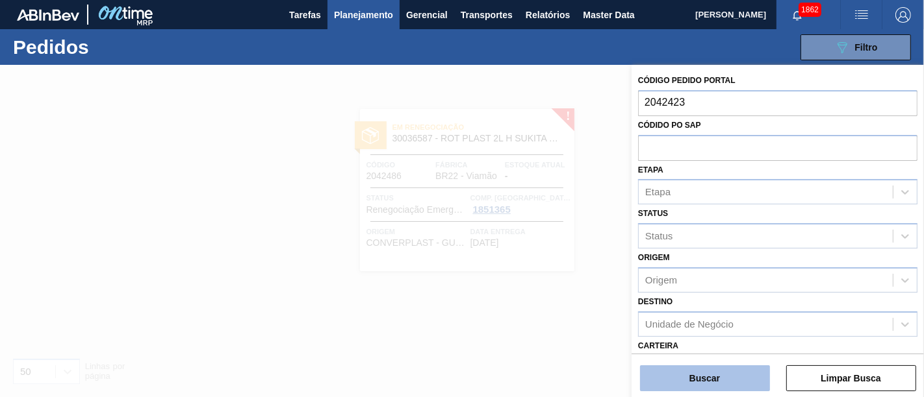
type input "2042423"
click at [720, 379] on button "Buscar" at bounding box center [705, 379] width 130 height 26
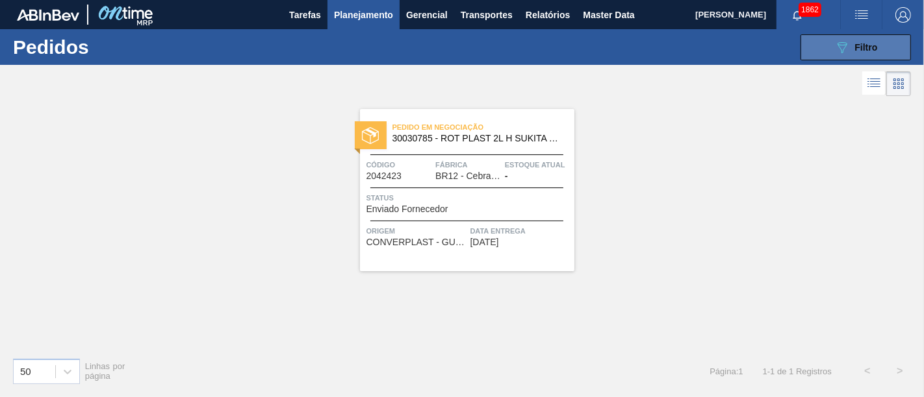
click at [879, 49] on button "089F7B8B-B2A5-4AFE-B5C0-19BA573D28AC Filtro" at bounding box center [855, 47] width 110 height 26
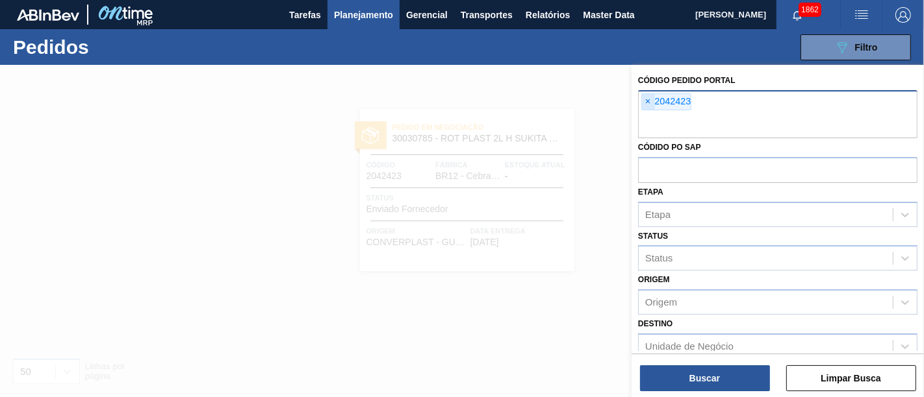
click at [649, 107] on span "×" at bounding box center [648, 102] width 12 height 16
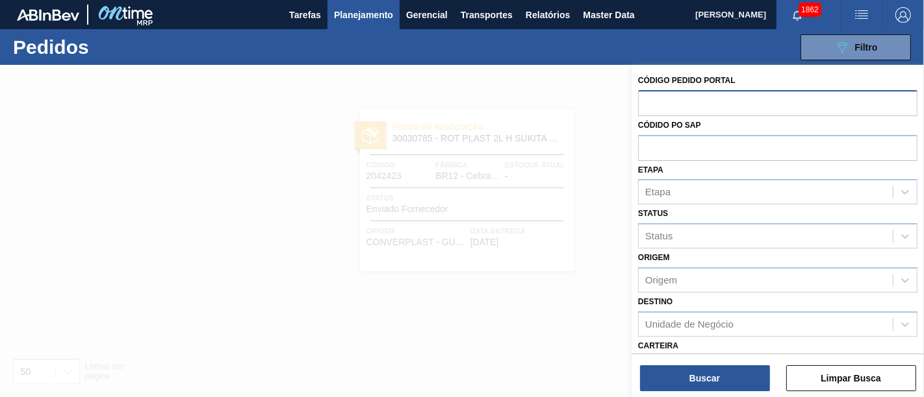
paste input "2043654"
type input "2043654"
click at [679, 364] on div "Buscar Limpar Busca" at bounding box center [777, 372] width 292 height 36
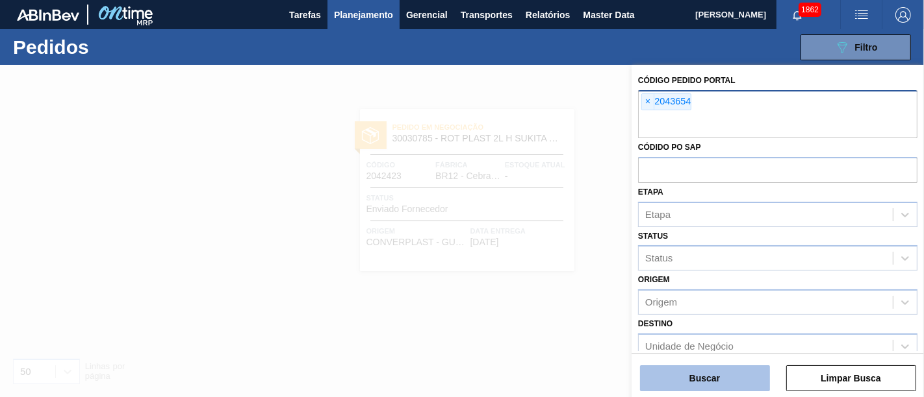
click at [679, 379] on button "Buscar" at bounding box center [705, 379] width 130 height 26
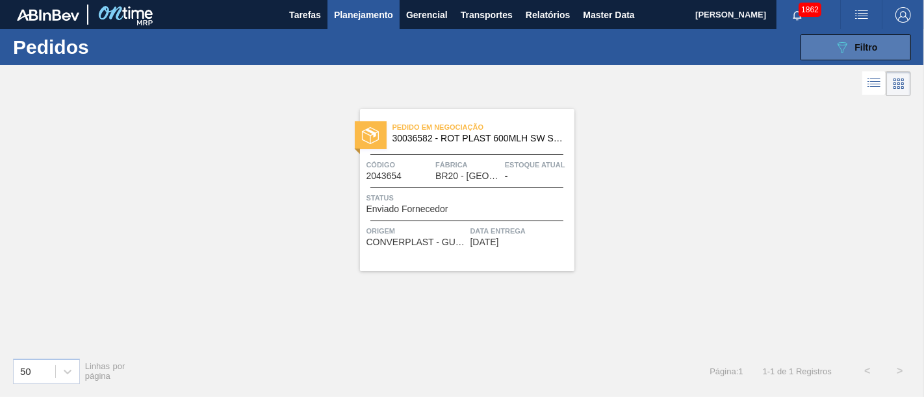
drag, startPoint x: 871, startPoint y: 49, endPoint x: 863, endPoint y: 55, distance: 10.1
click at [871, 49] on span "Filtro" at bounding box center [866, 47] width 23 height 10
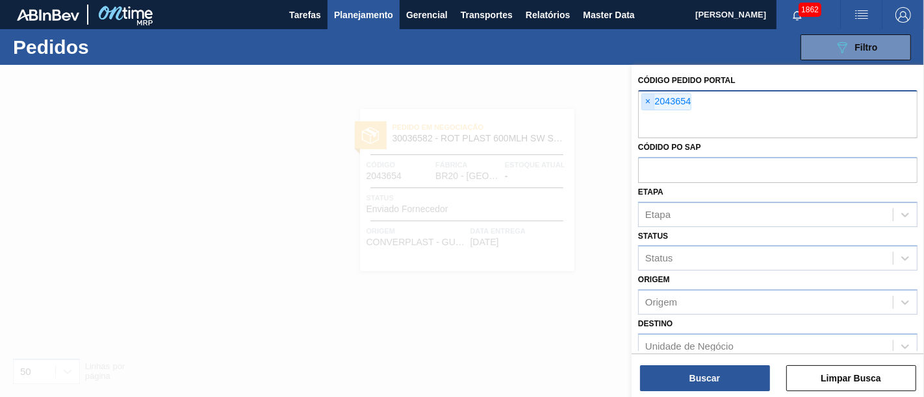
click at [646, 103] on span "×" at bounding box center [648, 102] width 12 height 16
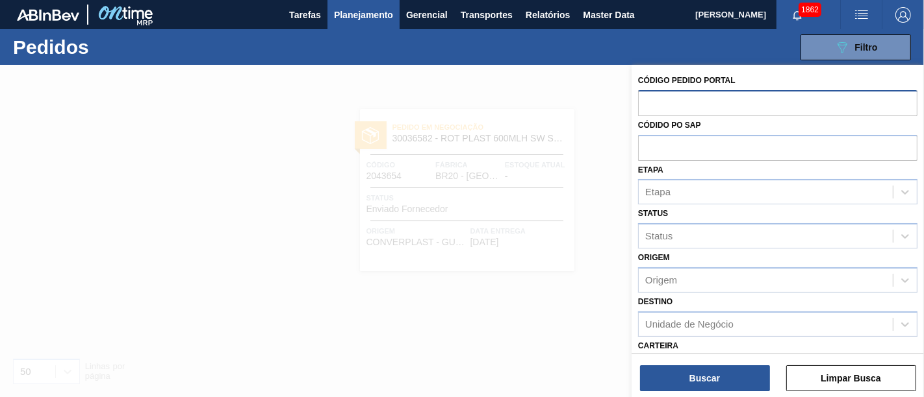
paste input "2035274"
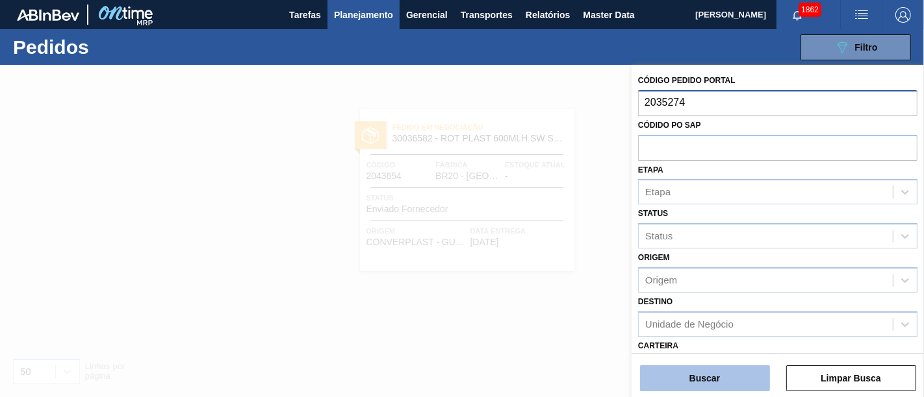
type input "2035274"
click at [700, 374] on button "Buscar" at bounding box center [705, 379] width 130 height 26
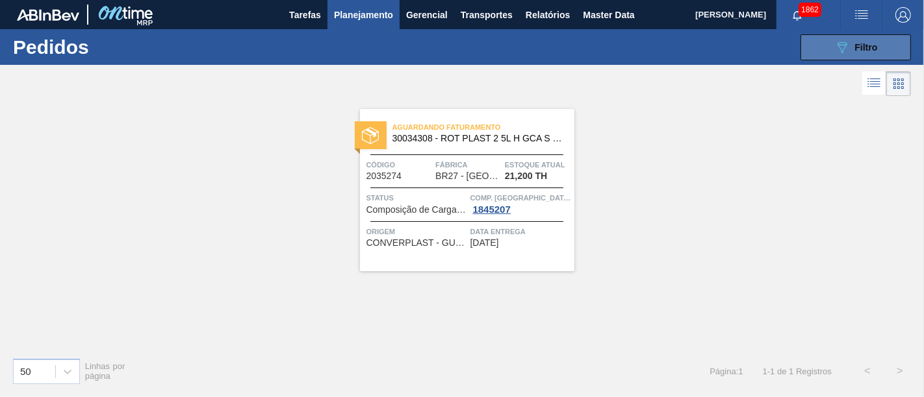
click at [817, 45] on button "089F7B8B-B2A5-4AFE-B5C0-19BA573D28AC Filtro" at bounding box center [855, 47] width 110 height 26
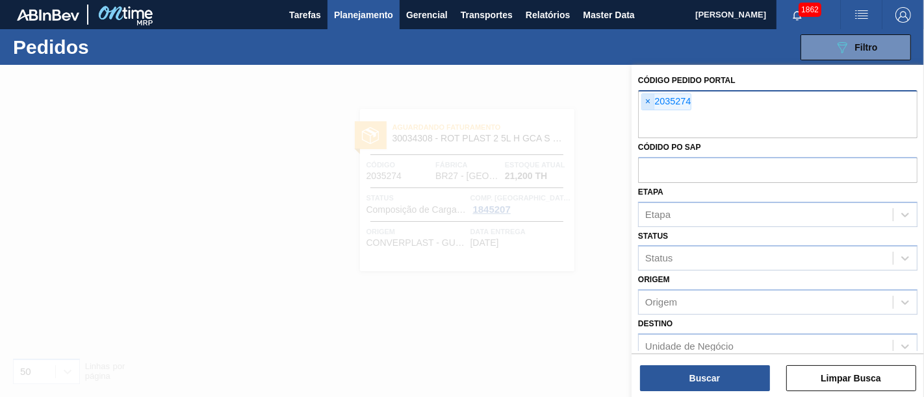
click at [646, 95] on span "×" at bounding box center [648, 102] width 12 height 16
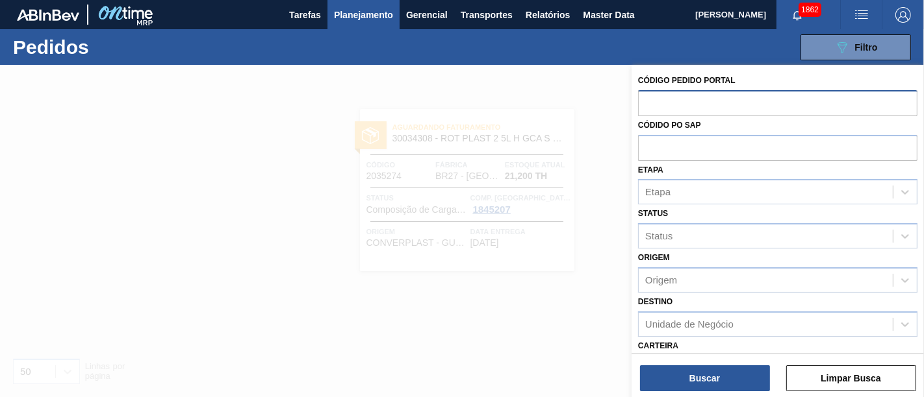
paste input "2037221"
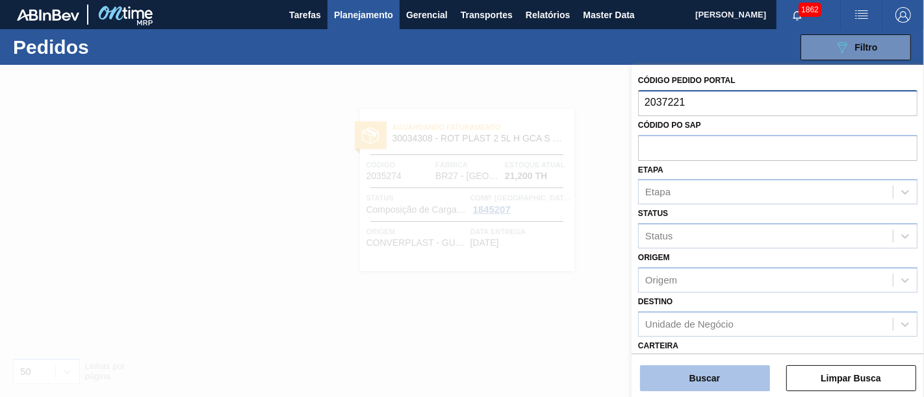
type input "2037221"
click at [696, 375] on button "Buscar" at bounding box center [705, 379] width 130 height 26
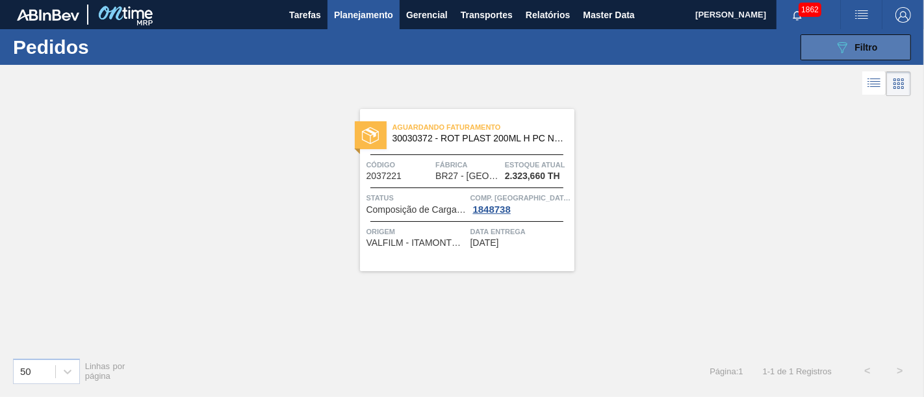
click at [823, 49] on button "089F7B8B-B2A5-4AFE-B5C0-19BA573D28AC Filtro" at bounding box center [855, 47] width 110 height 26
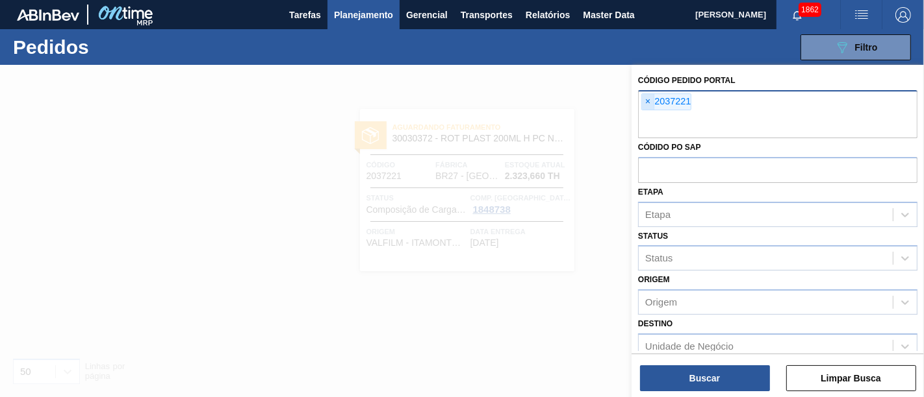
click at [648, 99] on span "×" at bounding box center [648, 102] width 12 height 16
paste input "2037229"
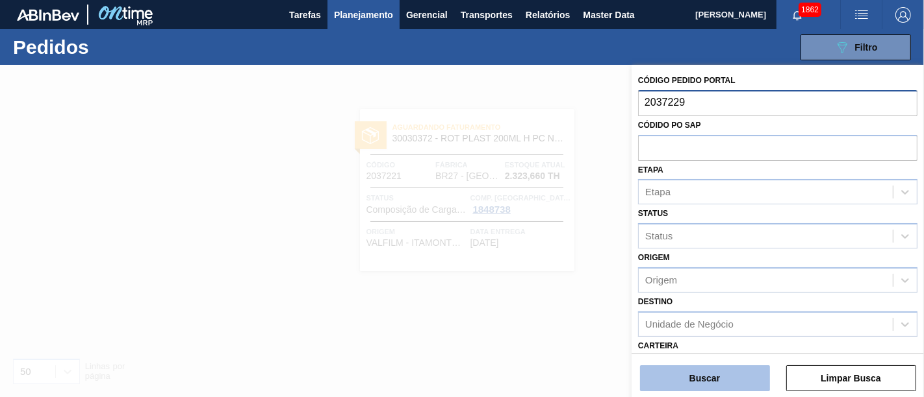
type input "2037229"
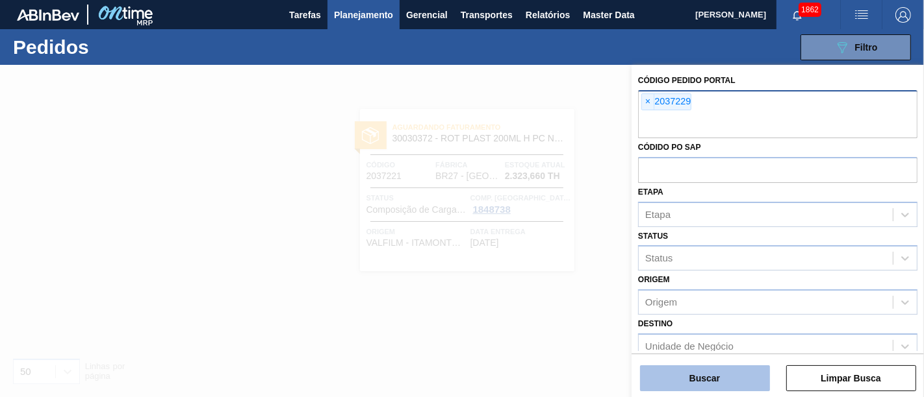
click at [711, 379] on button "Buscar" at bounding box center [705, 379] width 130 height 26
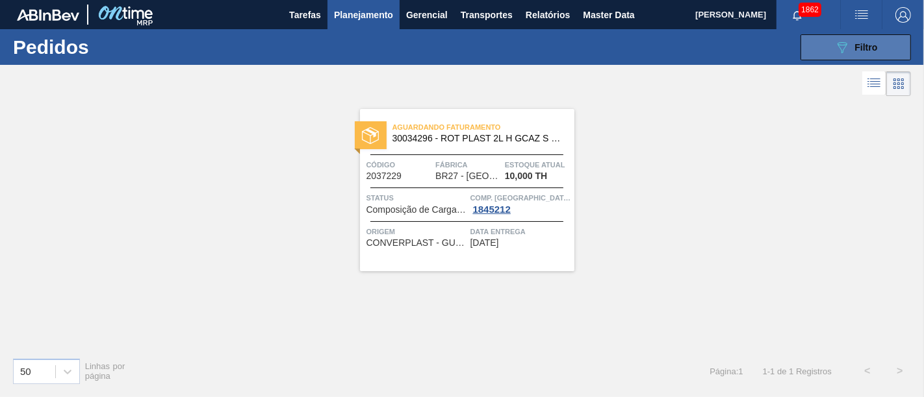
click at [871, 47] on span "Filtro" at bounding box center [866, 47] width 23 height 10
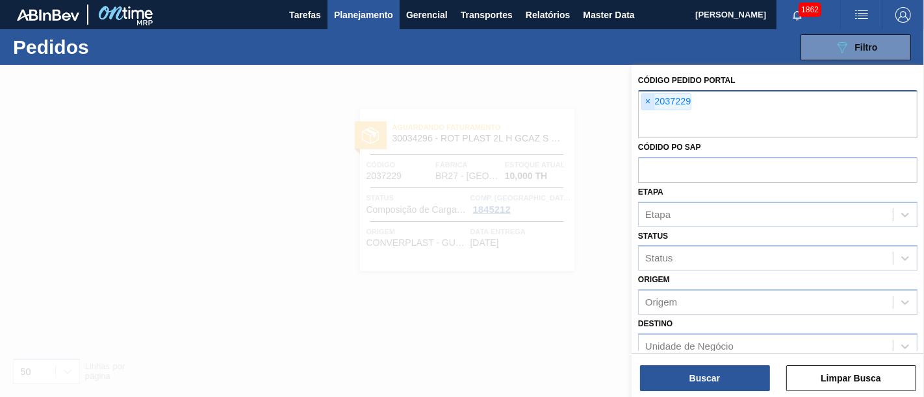
click at [652, 103] on span "×" at bounding box center [648, 102] width 12 height 16
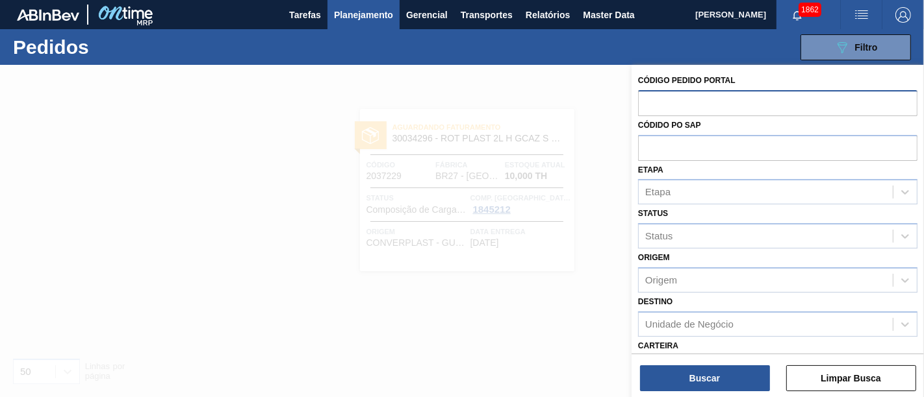
paste input "2042489"
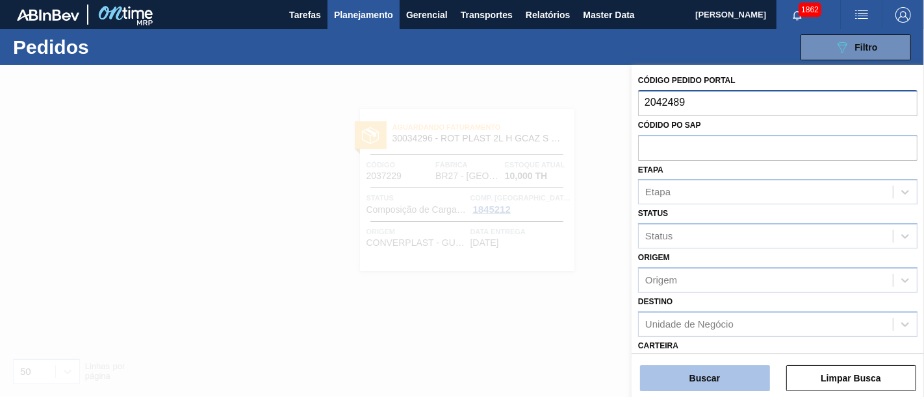
type input "2042489"
click at [720, 378] on button "Buscar" at bounding box center [705, 379] width 130 height 26
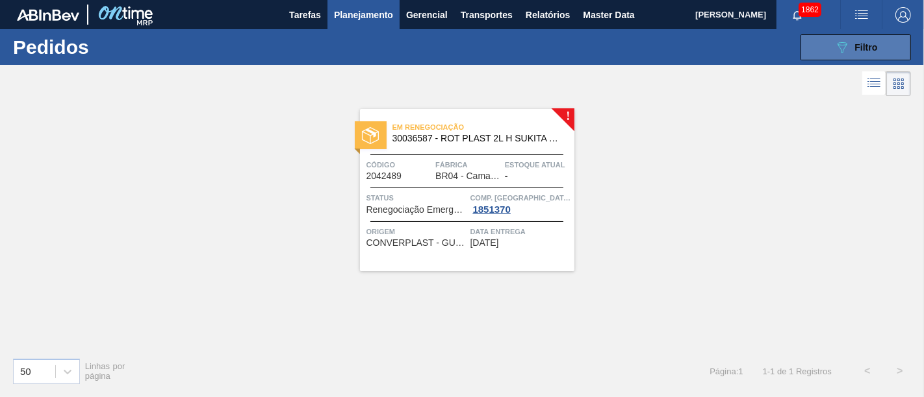
click at [865, 42] on span "Filtro" at bounding box center [866, 47] width 23 height 10
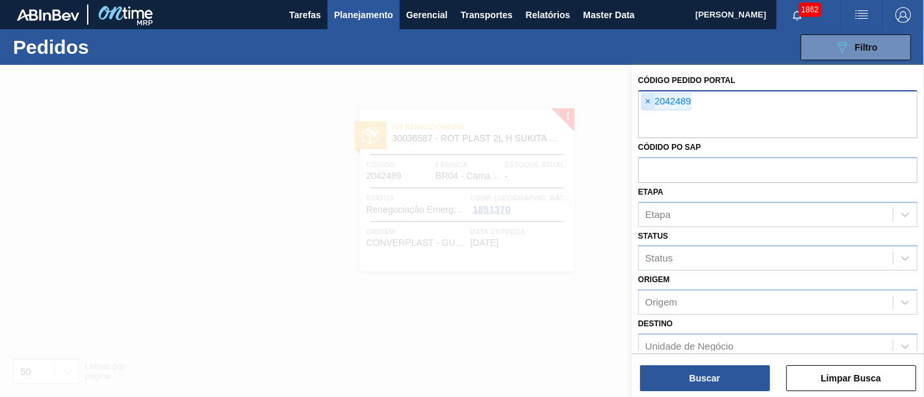
click at [649, 101] on span "×" at bounding box center [648, 102] width 12 height 16
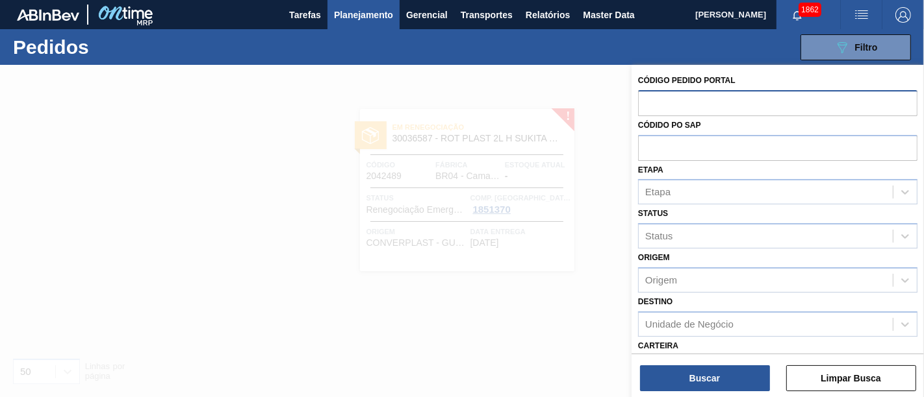
paste input "2043650"
type input "2043650"
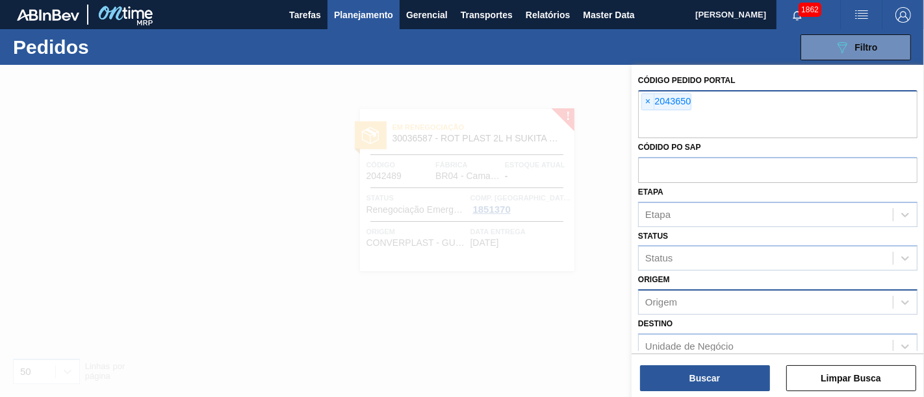
click at [707, 377] on button "Buscar" at bounding box center [705, 379] width 130 height 26
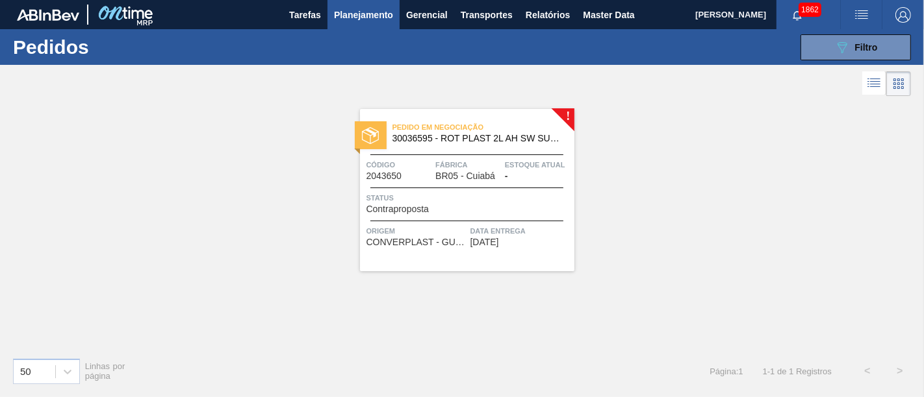
click at [516, 125] on span "Pedido em Negociação" at bounding box center [483, 127] width 182 height 13
click at [863, 44] on span "Filtro" at bounding box center [866, 47] width 23 height 10
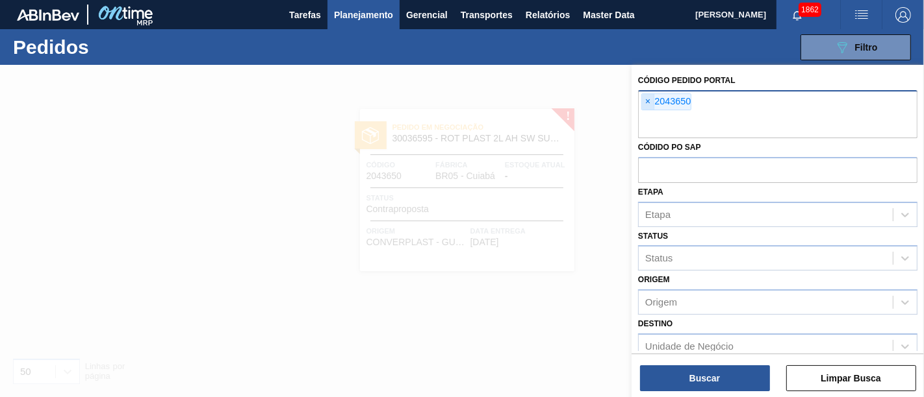
click at [642, 105] on span "×" at bounding box center [648, 102] width 12 height 16
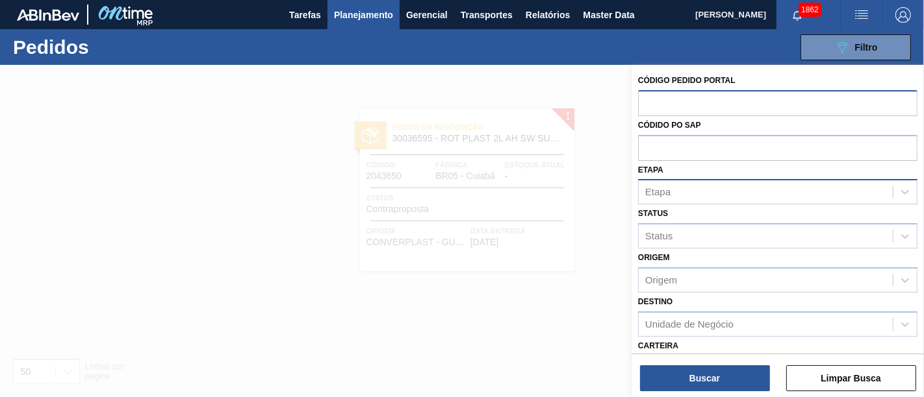
paste input "2031814"
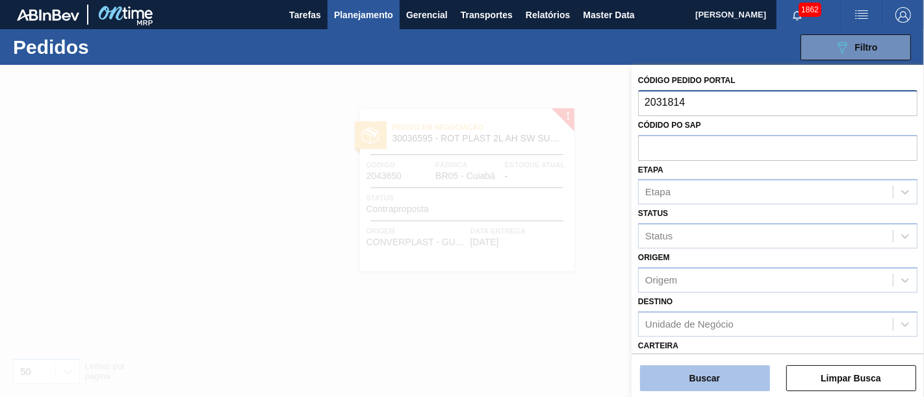
type input "2031814"
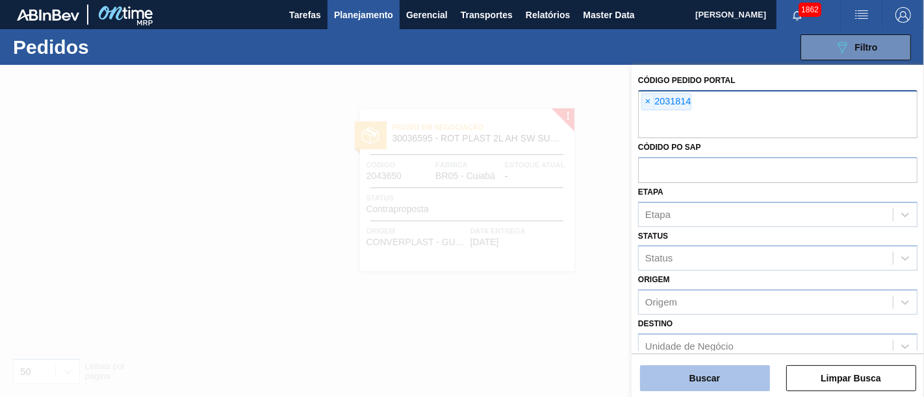
click at [703, 372] on button "Buscar" at bounding box center [705, 379] width 130 height 26
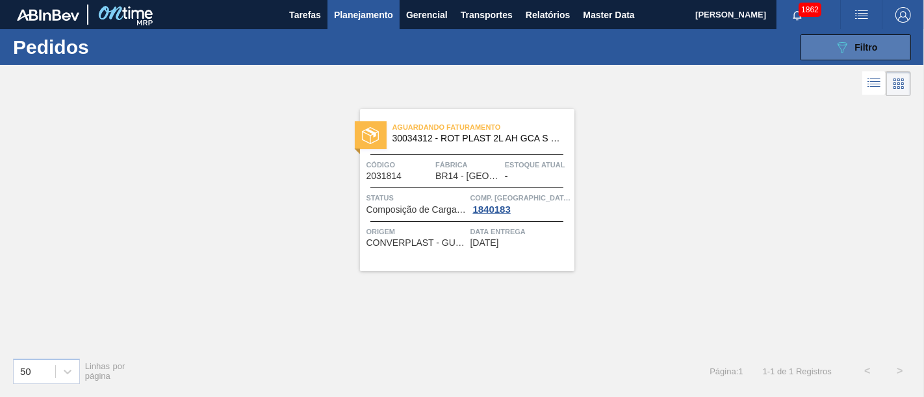
click at [813, 34] on button "089F7B8B-B2A5-4AFE-B5C0-19BA573D28AC Filtro" at bounding box center [855, 47] width 110 height 26
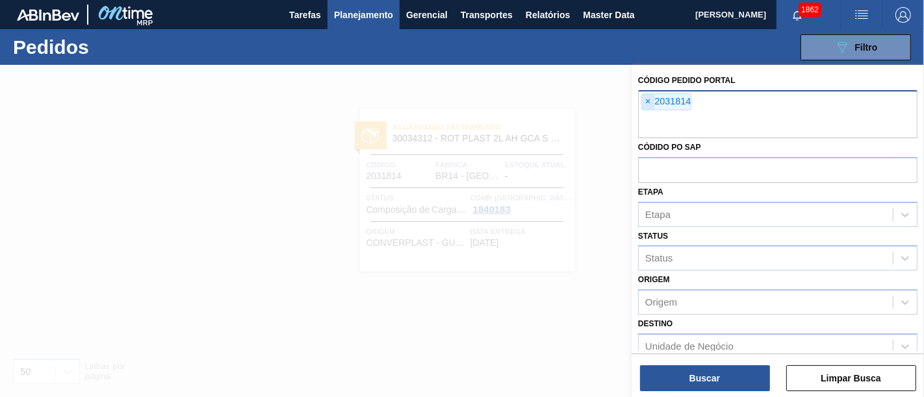
click at [651, 99] on span "×" at bounding box center [648, 102] width 12 height 16
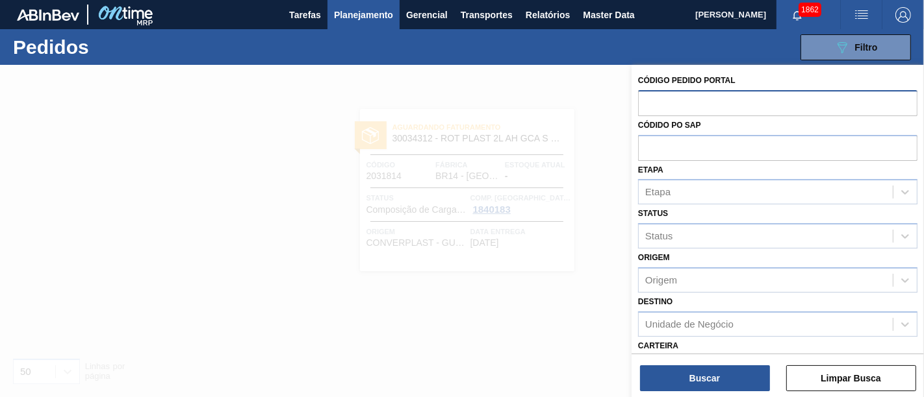
paste input "2042425"
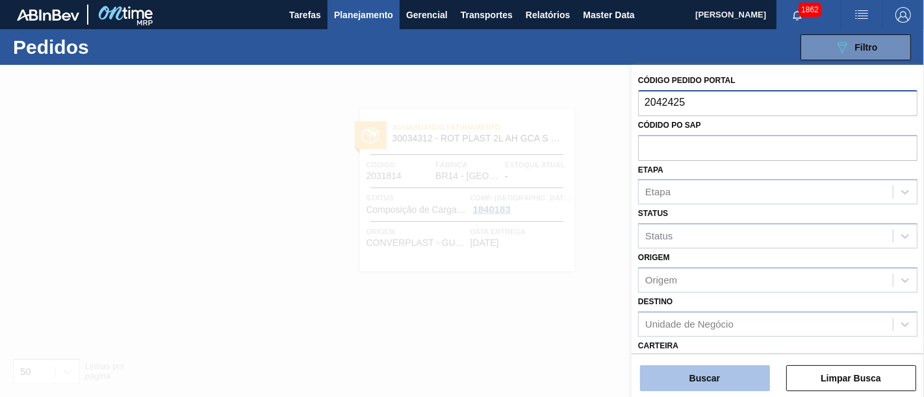
type input "2042425"
click at [700, 387] on button "Buscar" at bounding box center [705, 379] width 130 height 26
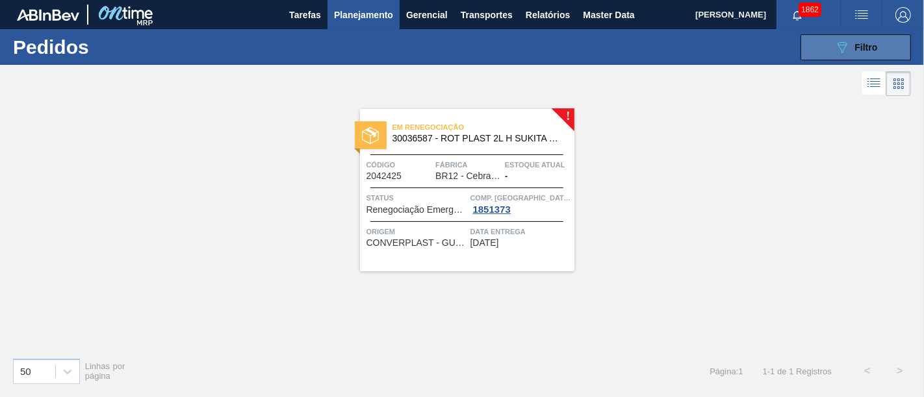
click at [833, 41] on button "089F7B8B-B2A5-4AFE-B5C0-19BA573D28AC Filtro" at bounding box center [855, 47] width 110 height 26
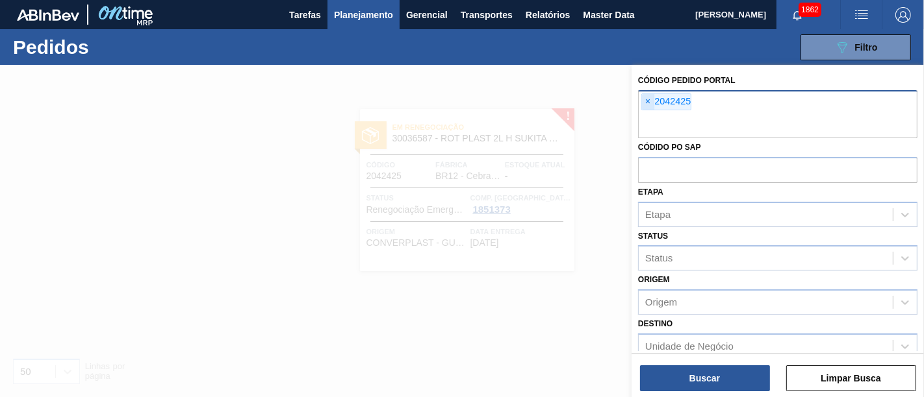
click at [644, 101] on span "×" at bounding box center [648, 102] width 12 height 16
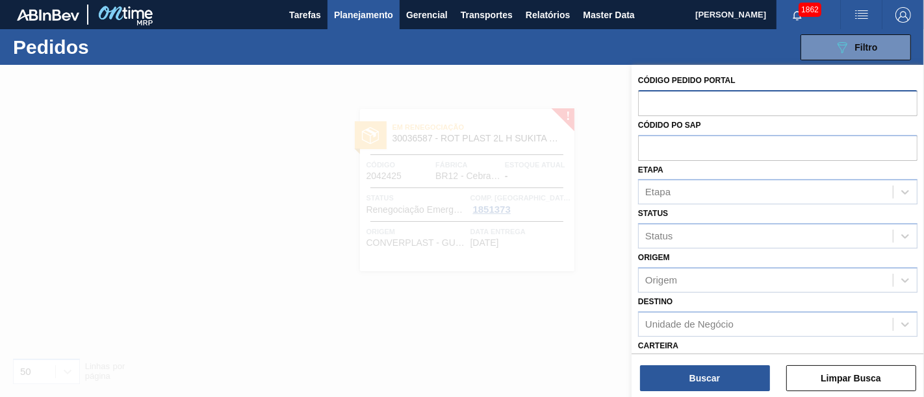
paste input "2032436"
type input "2032436"
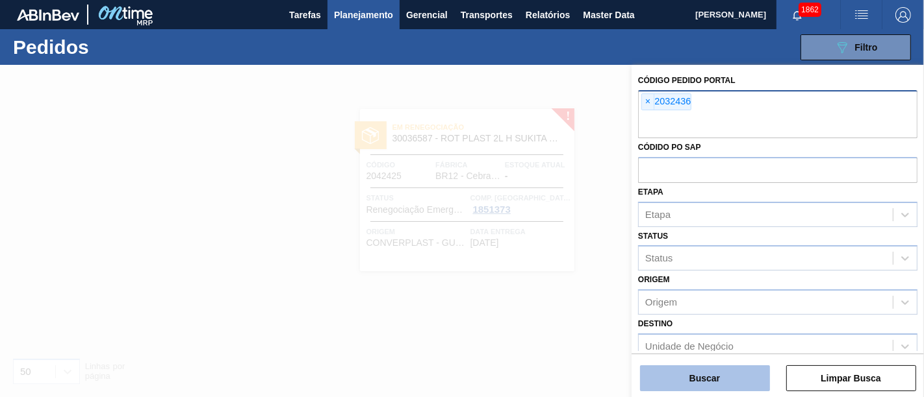
click at [735, 373] on button "Buscar" at bounding box center [705, 379] width 130 height 26
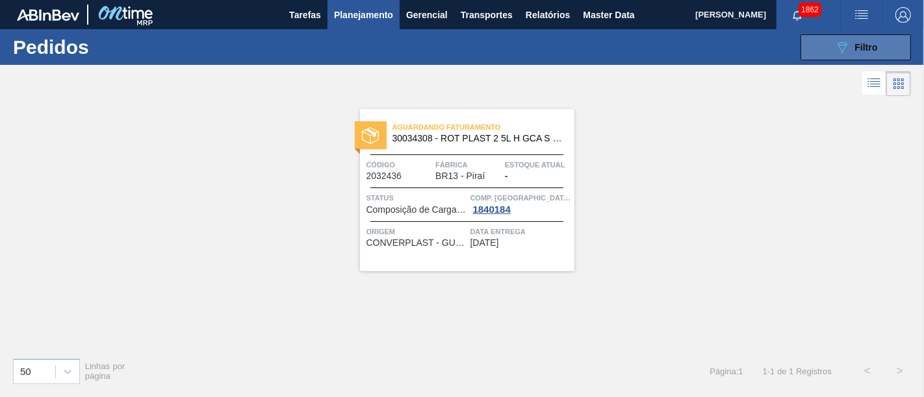
click at [853, 42] on div "089F7B8B-B2A5-4AFE-B5C0-19BA573D28AC Filtro" at bounding box center [856, 48] width 44 height 16
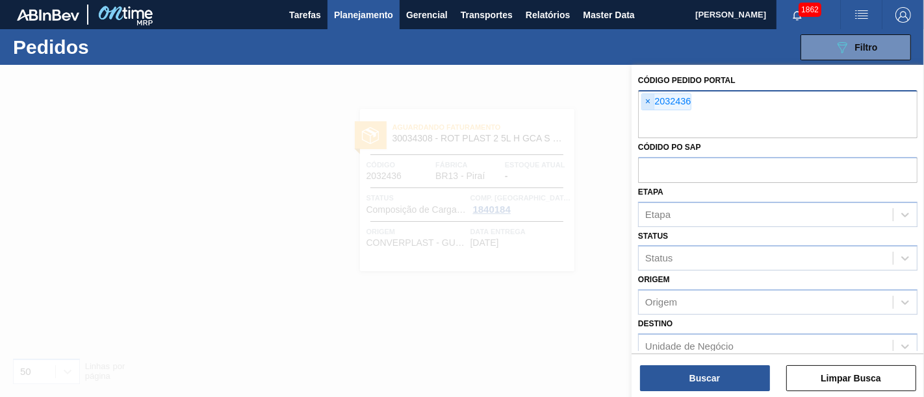
click at [651, 100] on span "×" at bounding box center [648, 102] width 12 height 16
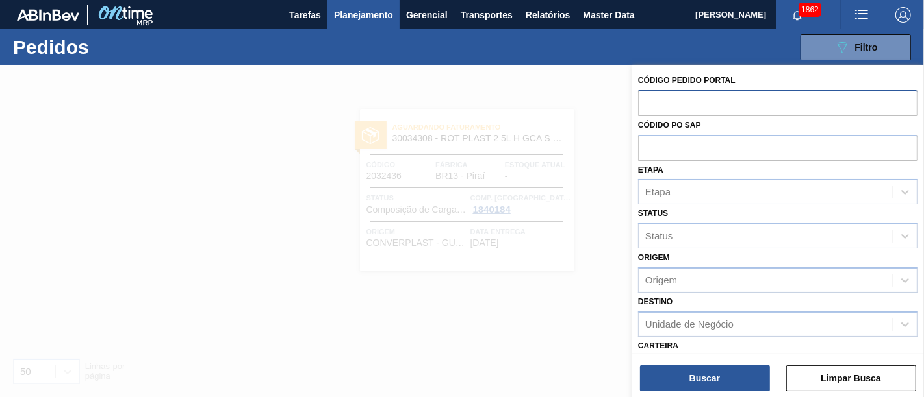
paste input "2043663"
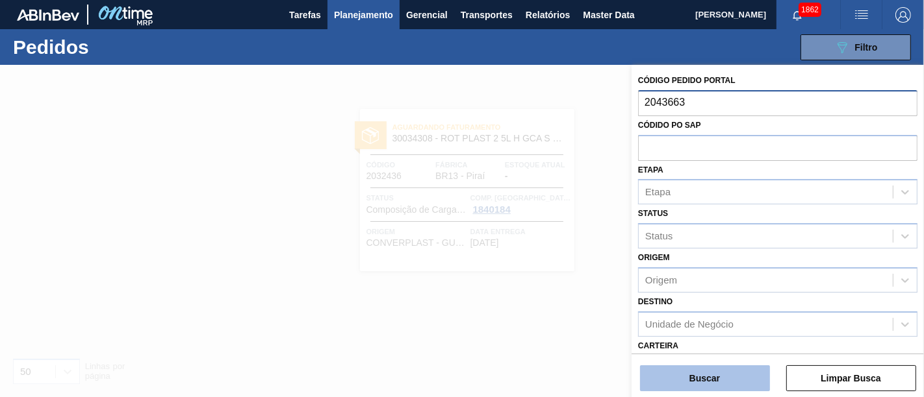
type input "2043663"
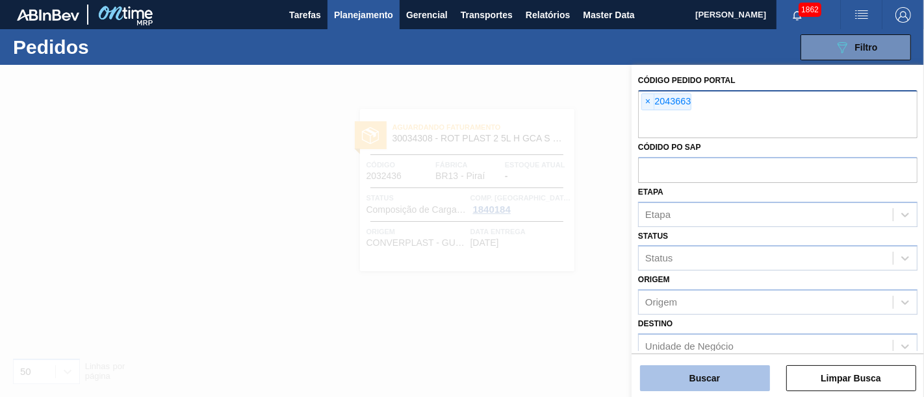
click at [695, 381] on button "Buscar" at bounding box center [705, 379] width 130 height 26
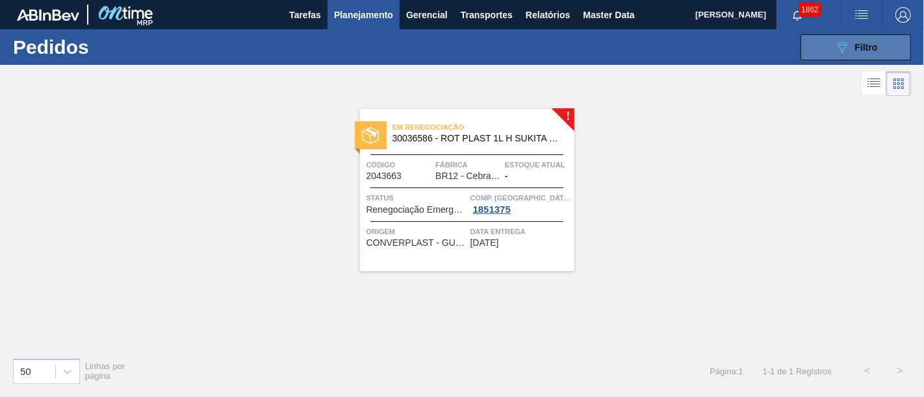
drag, startPoint x: 838, startPoint y: 40, endPoint x: 818, endPoint y: 53, distance: 24.0
click at [838, 40] on icon "089F7B8B-B2A5-4AFE-B5C0-19BA573D28AC" at bounding box center [842, 48] width 16 height 16
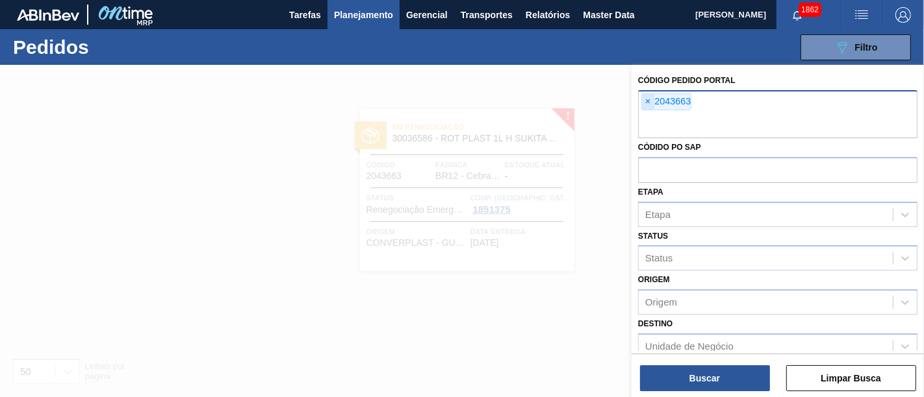
click at [649, 108] on span "×" at bounding box center [648, 102] width 12 height 16
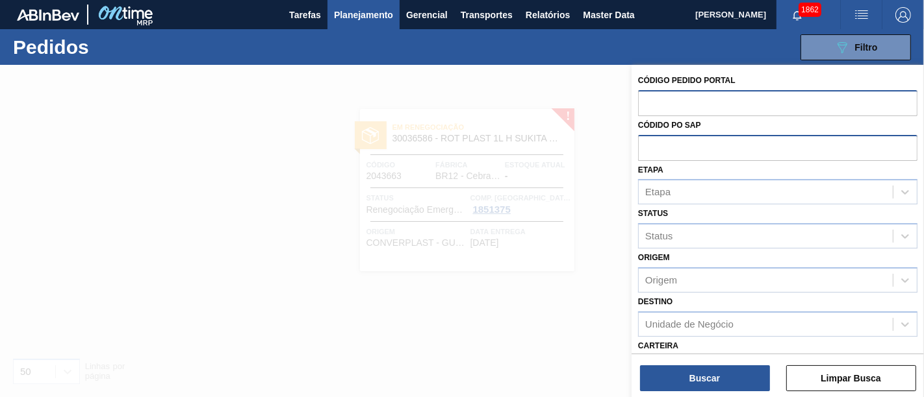
paste input "2032478"
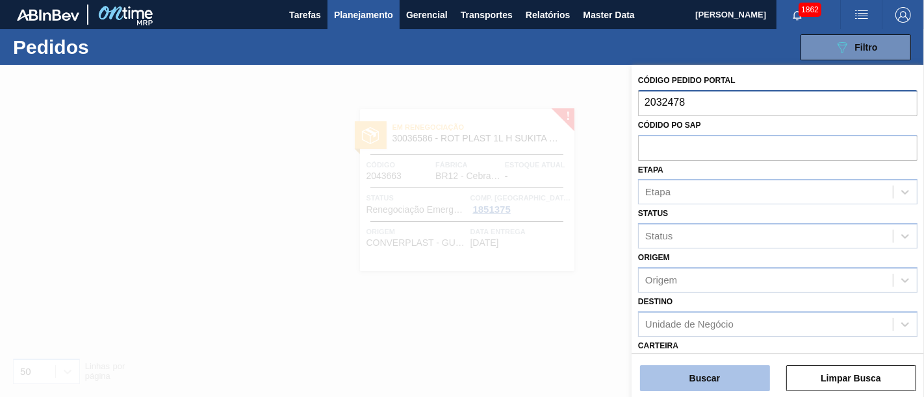
type input "2032478"
click at [723, 377] on button "Buscar" at bounding box center [705, 379] width 130 height 26
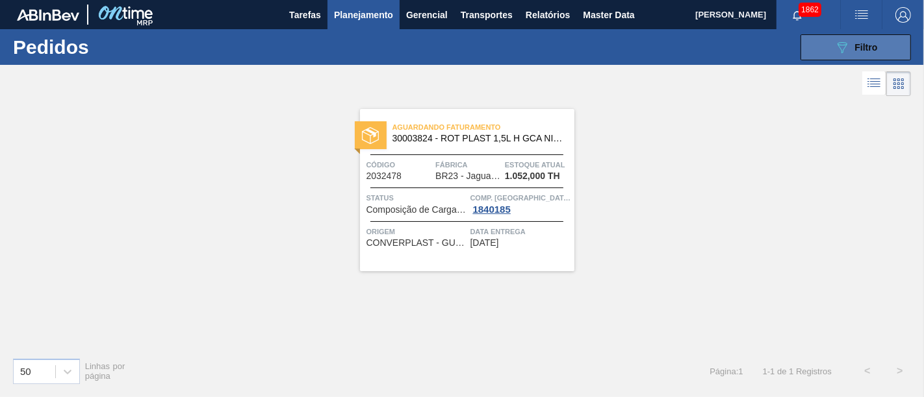
click at [877, 47] on button "089F7B8B-B2A5-4AFE-B5C0-19BA573D28AC Filtro" at bounding box center [855, 47] width 110 height 26
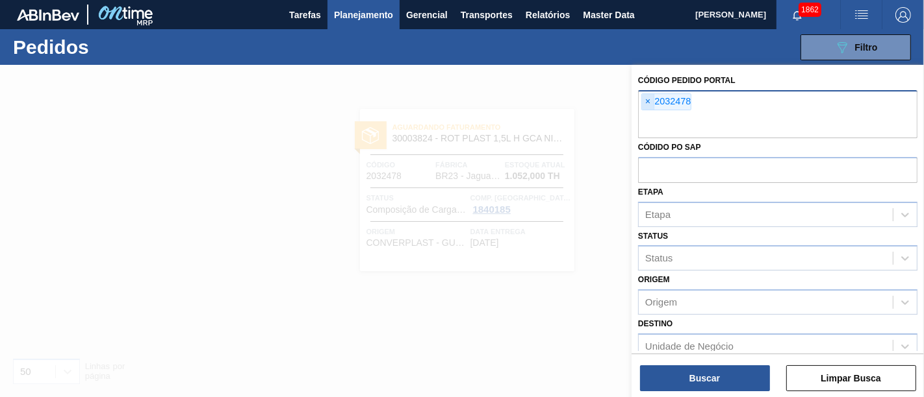
click at [643, 99] on span "×" at bounding box center [648, 102] width 12 height 16
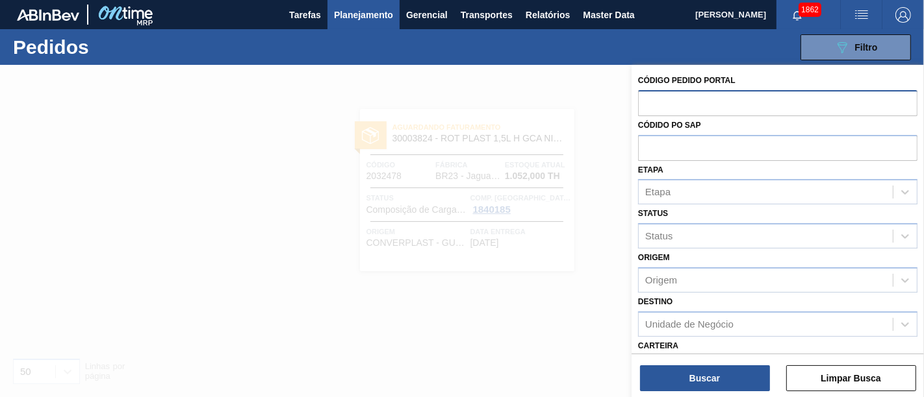
paste input "2042487"
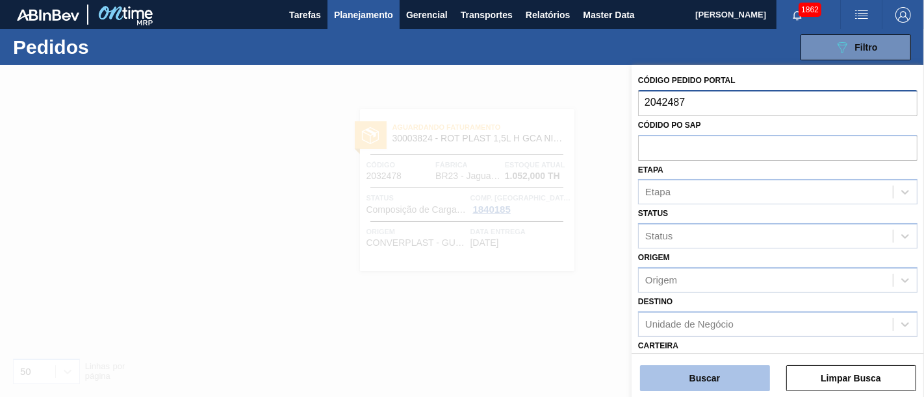
type input "2042487"
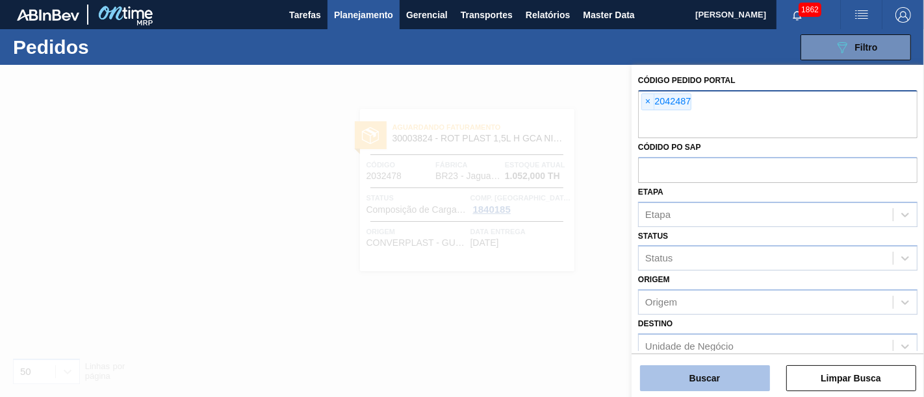
click at [746, 379] on button "Buscar" at bounding box center [705, 379] width 130 height 26
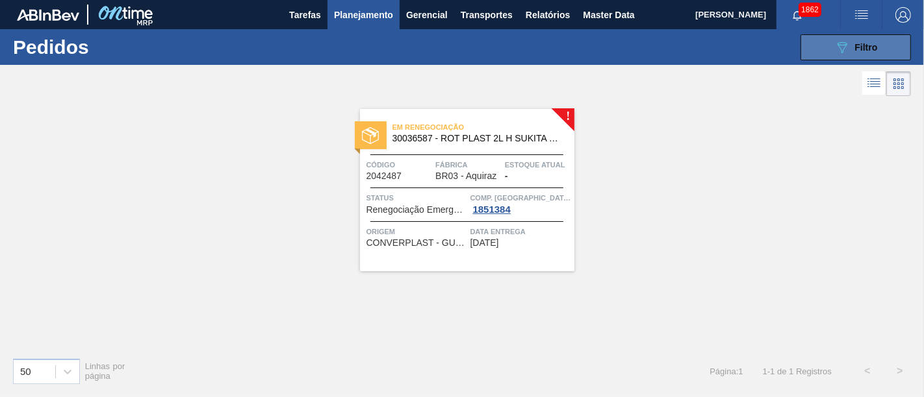
click at [841, 42] on icon "089F7B8B-B2A5-4AFE-B5C0-19BA573D28AC" at bounding box center [842, 48] width 16 height 16
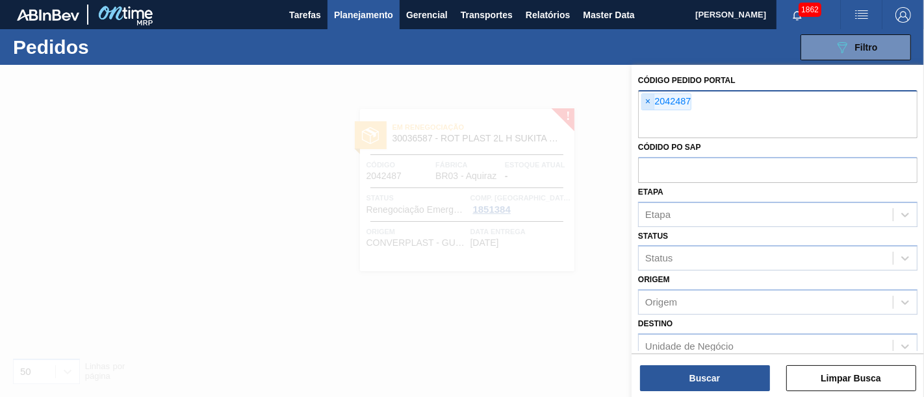
click at [648, 101] on span "×" at bounding box center [648, 102] width 12 height 16
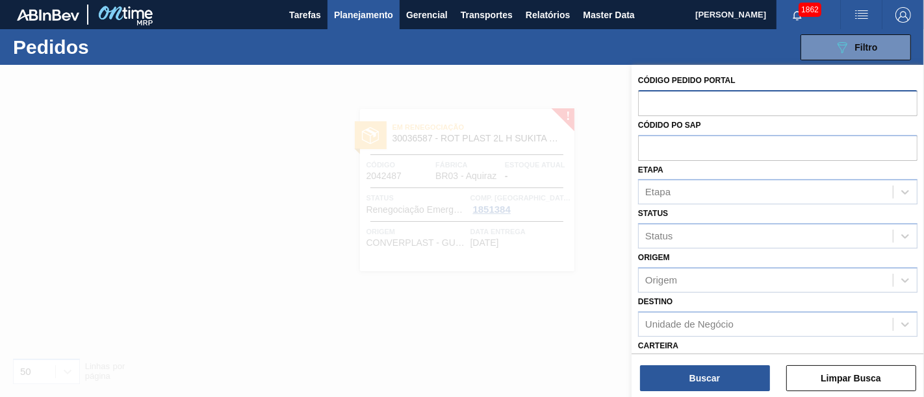
paste input "2043661"
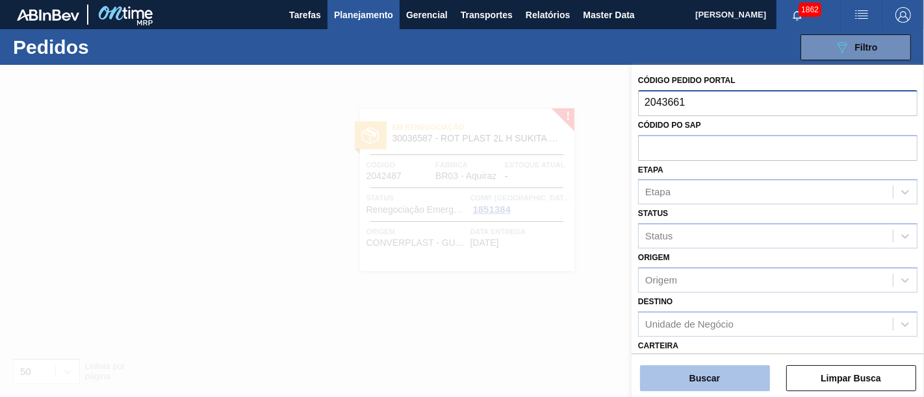
type input "2043661"
click at [696, 377] on button "Buscar" at bounding box center [705, 379] width 130 height 26
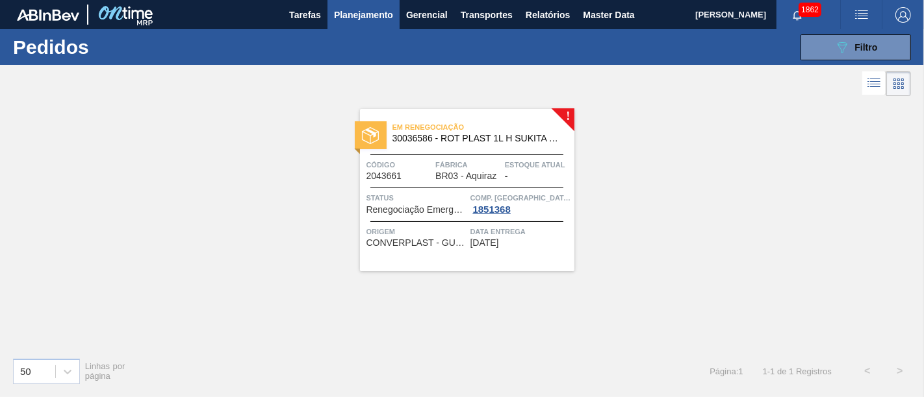
drag, startPoint x: 885, startPoint y: 49, endPoint x: 820, endPoint y: 79, distance: 71.8
click at [885, 48] on button "089F7B8B-B2A5-4AFE-B5C0-19BA573D28AC Filtro" at bounding box center [855, 47] width 110 height 26
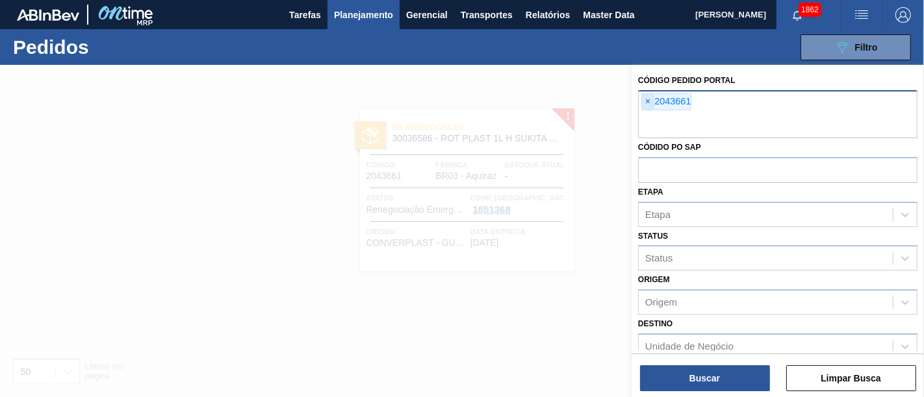
click at [652, 101] on span "×" at bounding box center [648, 102] width 12 height 16
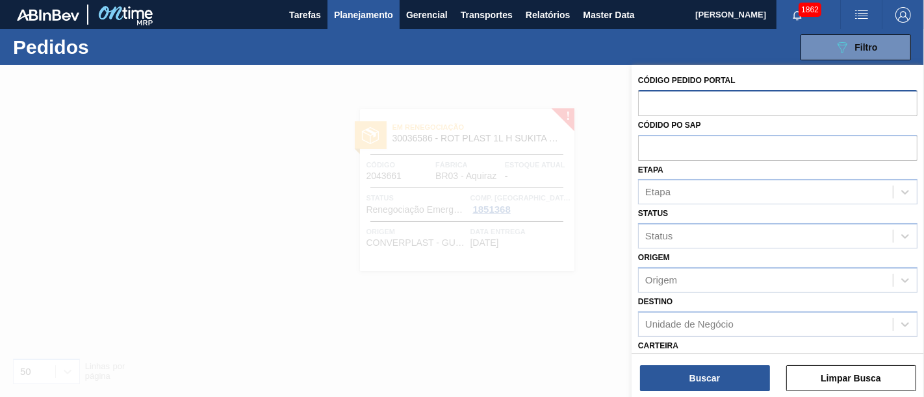
paste input "2043662"
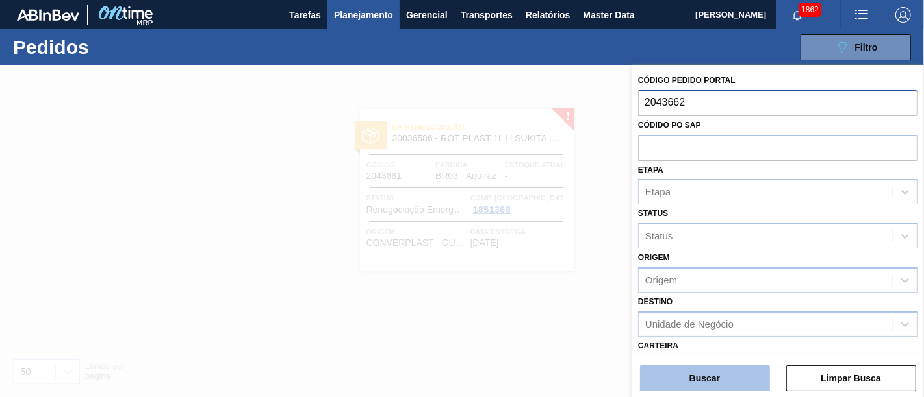
type input "2043662"
click at [679, 373] on button "Buscar" at bounding box center [705, 379] width 130 height 26
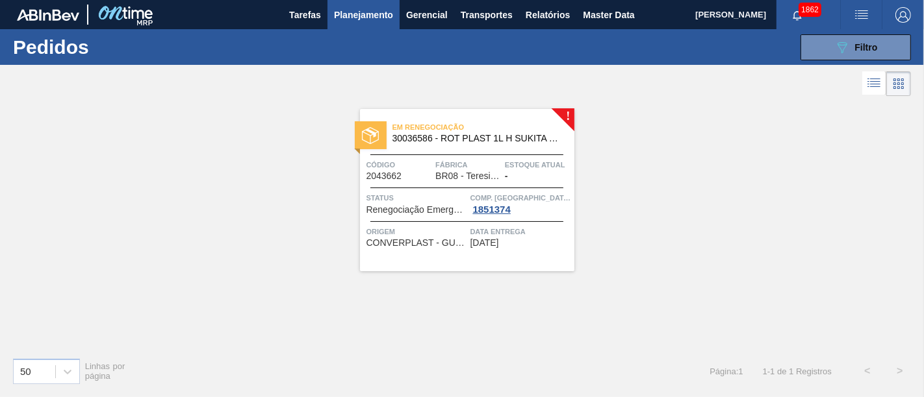
drag, startPoint x: 866, startPoint y: 57, endPoint x: 807, endPoint y: 76, distance: 62.7
click at [866, 57] on button "089F7B8B-B2A5-4AFE-B5C0-19BA573D28AC Filtro" at bounding box center [855, 47] width 110 height 26
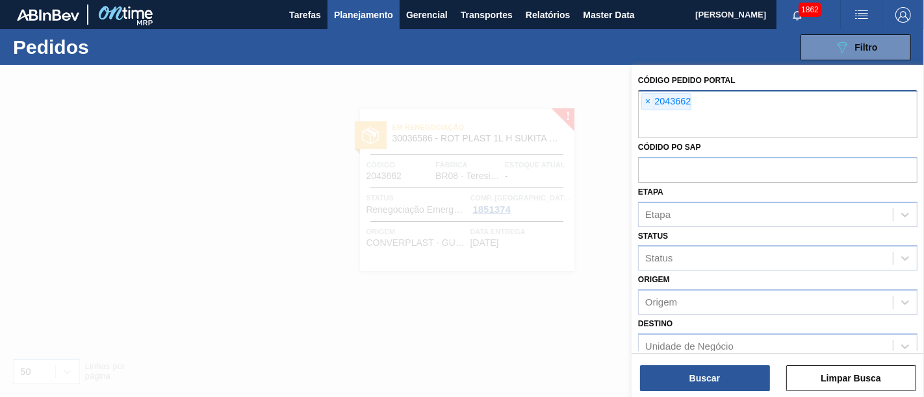
click at [654, 103] on div "× 2043662" at bounding box center [666, 102] width 50 height 17
paste input "2042472"
type input "2042472"
click at [648, 101] on span "×" at bounding box center [648, 102] width 12 height 16
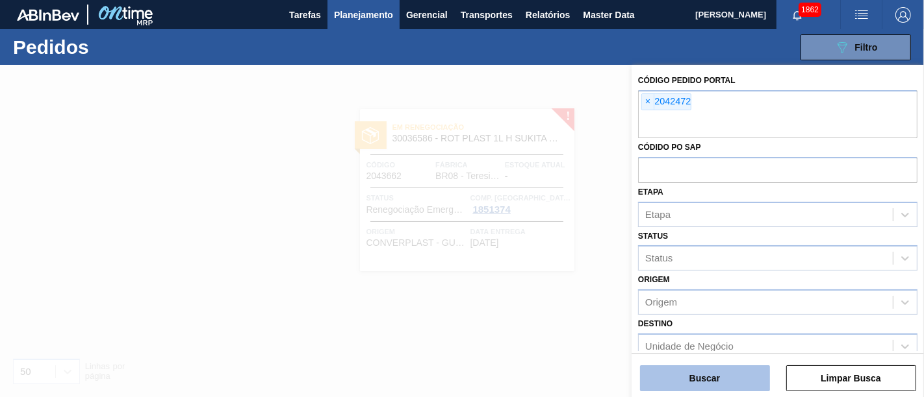
click at [688, 374] on button "Buscar" at bounding box center [705, 379] width 130 height 26
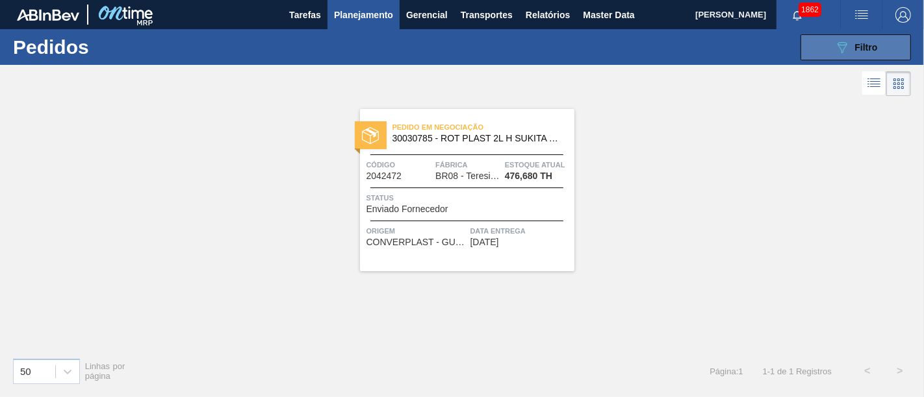
click at [826, 53] on button "089F7B8B-B2A5-4AFE-B5C0-19BA573D28AC Filtro" at bounding box center [855, 47] width 110 height 26
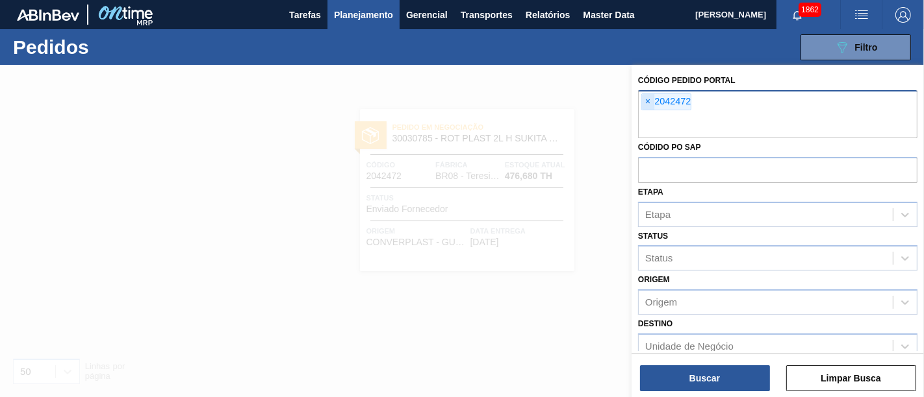
click at [649, 101] on span "×" at bounding box center [648, 102] width 12 height 16
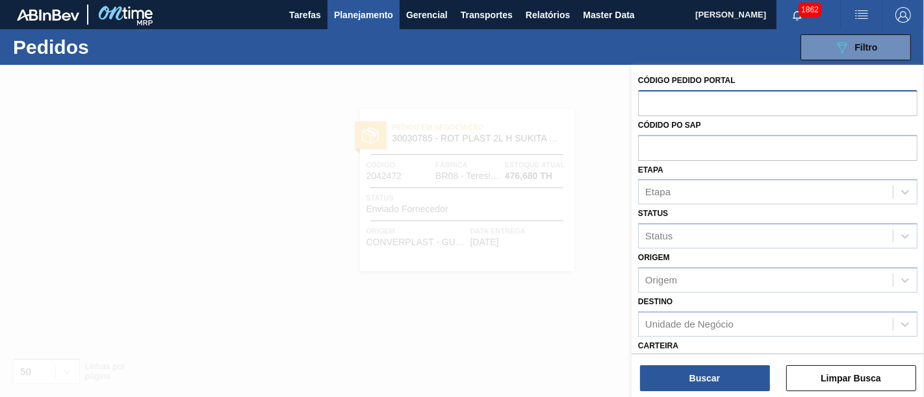
paste input "2031602"
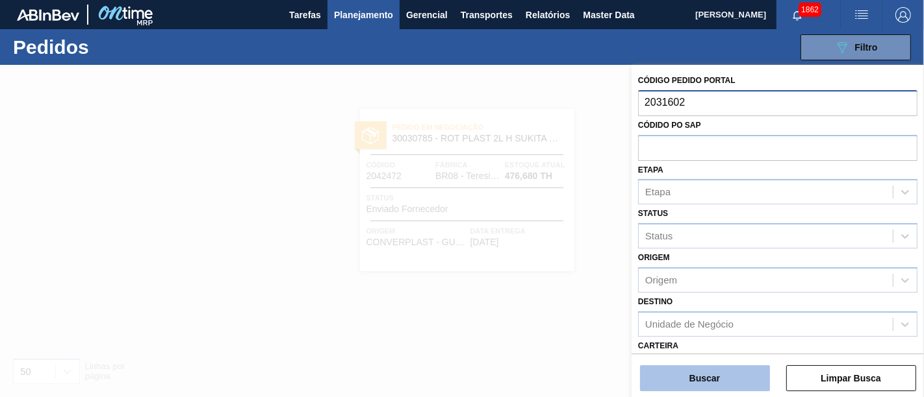
type input "2031602"
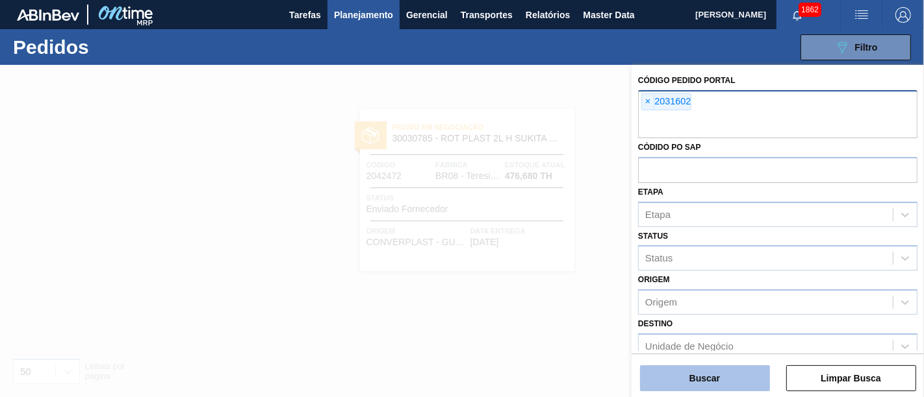
click at [727, 383] on button "Buscar" at bounding box center [705, 379] width 130 height 26
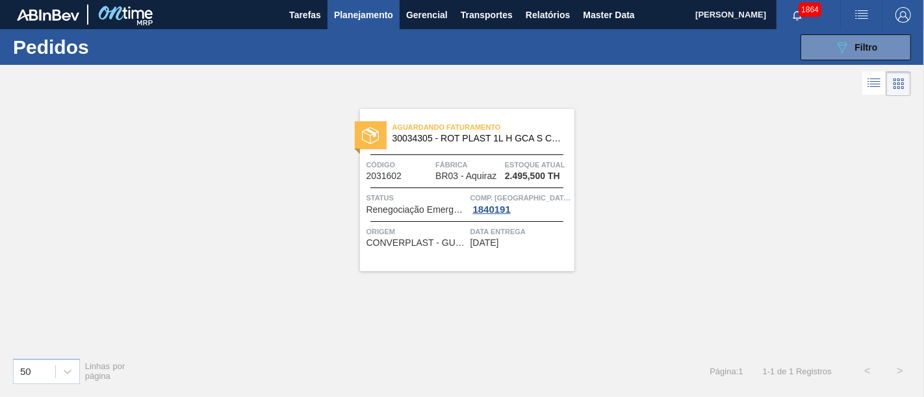
click at [382, 15] on span "Planejamento" at bounding box center [363, 15] width 59 height 16
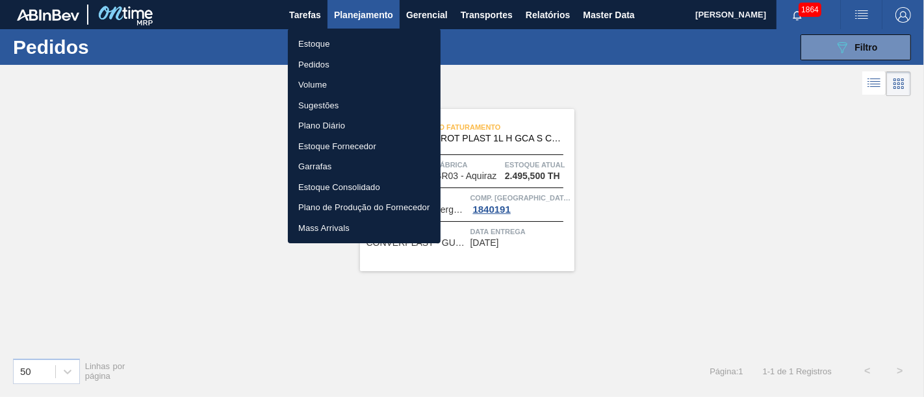
drag, startPoint x: 401, startPoint y: 40, endPoint x: 436, endPoint y: 49, distance: 35.4
click at [401, 40] on li "Estoque" at bounding box center [364, 44] width 153 height 21
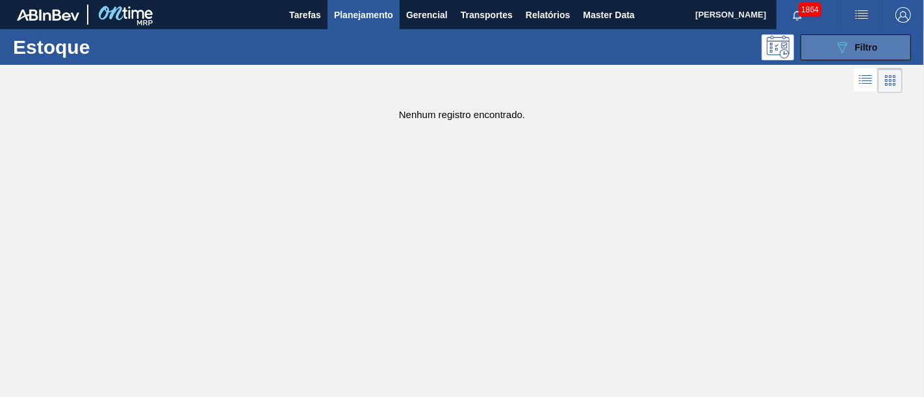
click at [844, 58] on button "089F7B8B-B2A5-4AFE-B5C0-19BA573D28AC Filtro" at bounding box center [855, 47] width 110 height 26
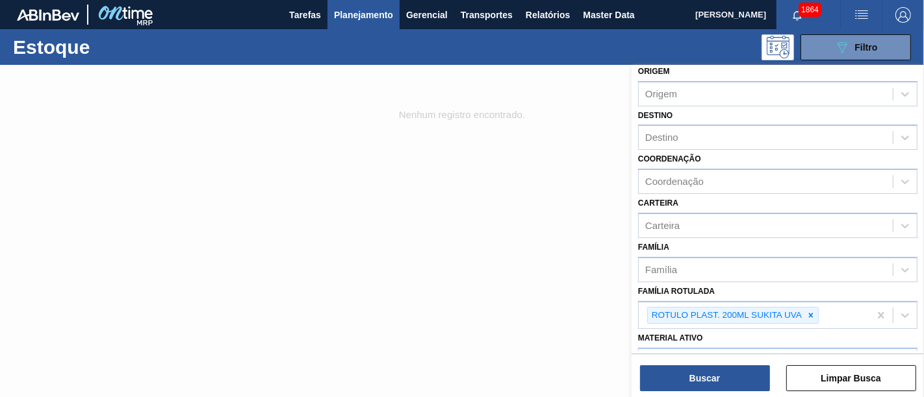
scroll to position [72, 0]
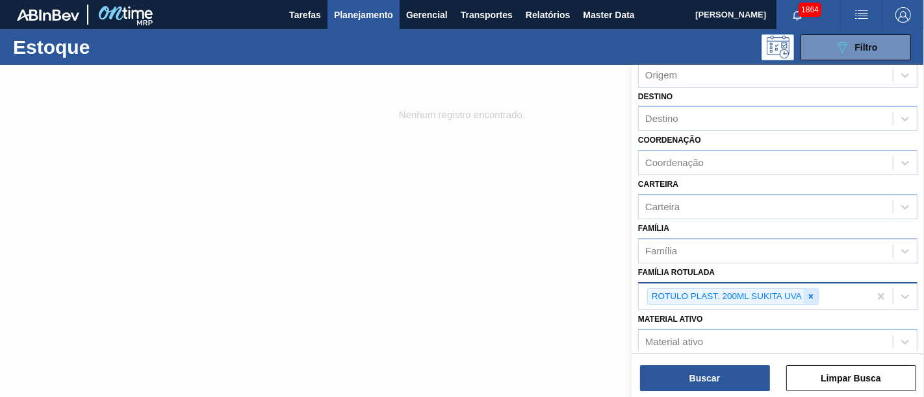
click at [809, 294] on icon at bounding box center [811, 296] width 5 height 5
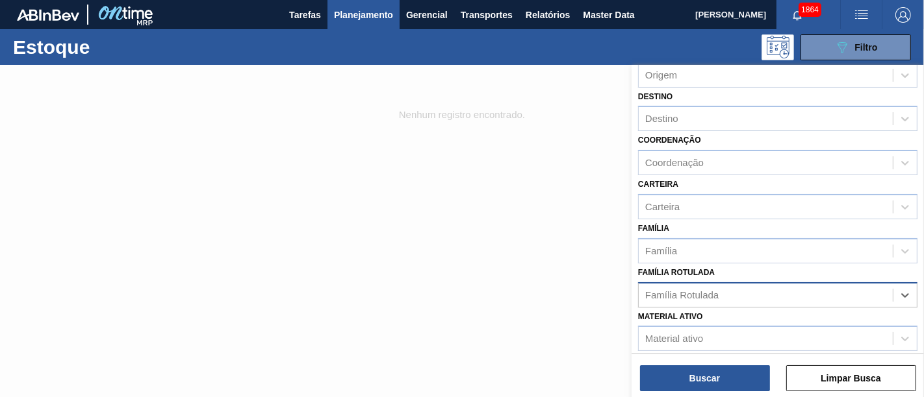
paste Rotulada "RÓTULO PLÁSTICO GCA 1L H"
type Rotulada "RÓTULO PLÁSTICO GCA 1L H"
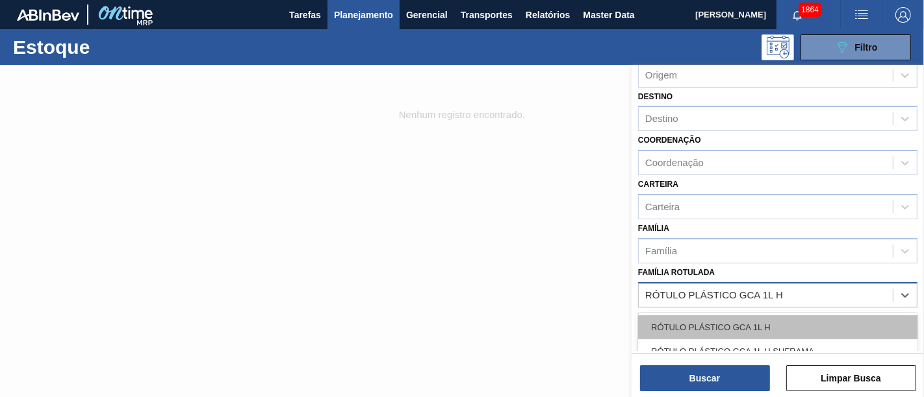
click at [753, 324] on div "RÓTULO PLÁSTICO GCA 1L H" at bounding box center [777, 328] width 279 height 24
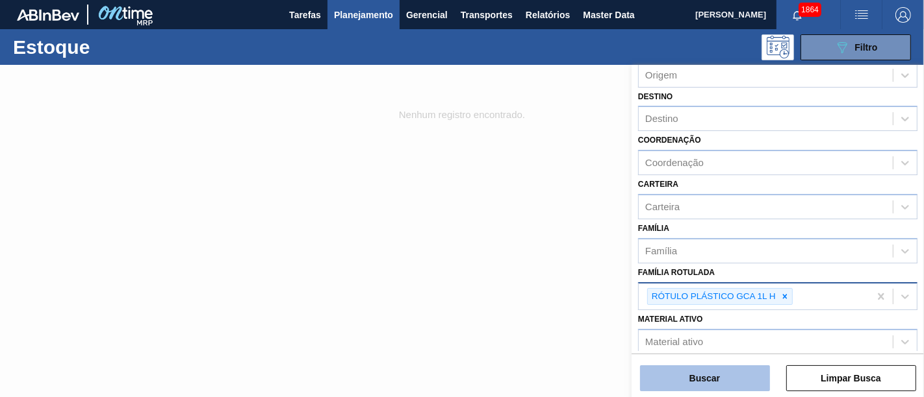
click at [737, 366] on button "Buscar" at bounding box center [705, 379] width 130 height 26
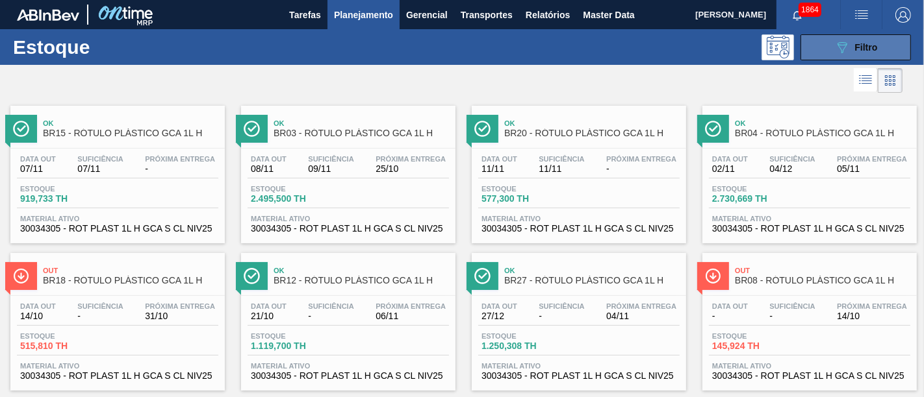
click at [869, 49] on span "Filtro" at bounding box center [866, 47] width 23 height 10
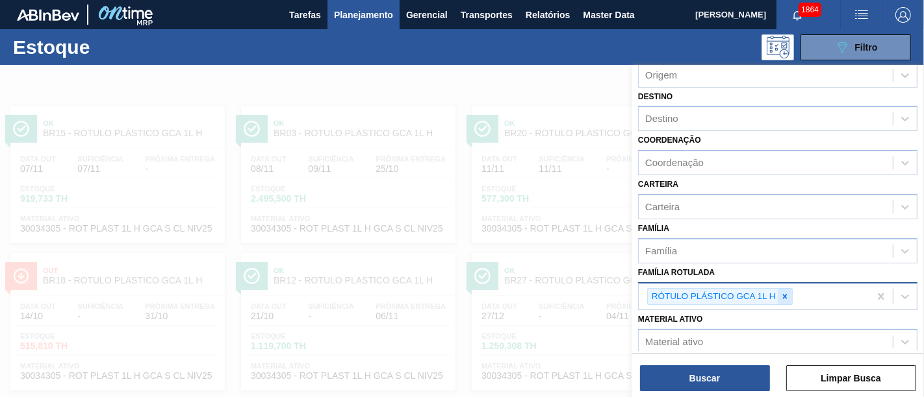
click at [787, 294] on icon at bounding box center [784, 296] width 9 height 9
paste Rotulada "RÓTULO PLÁSTICO GCA 200ML H"
type Rotulada "RÓTULO PLÁSTICO GCA 200ML H"
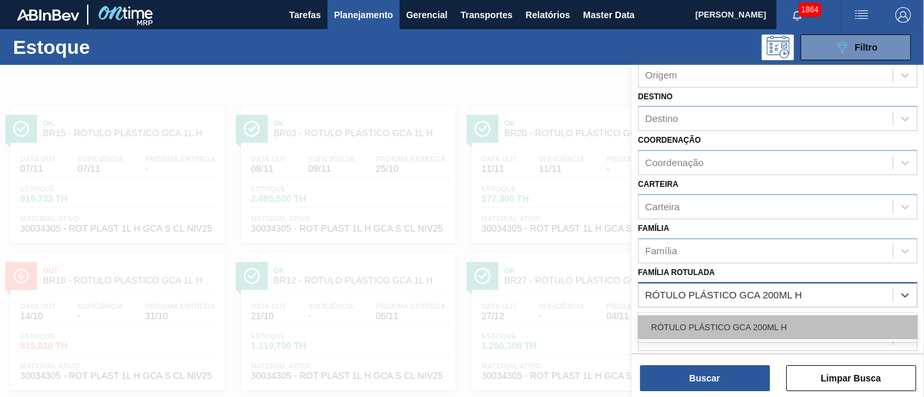
click at [760, 331] on div "RÓTULO PLÁSTICO GCA 200ML H" at bounding box center [777, 328] width 279 height 24
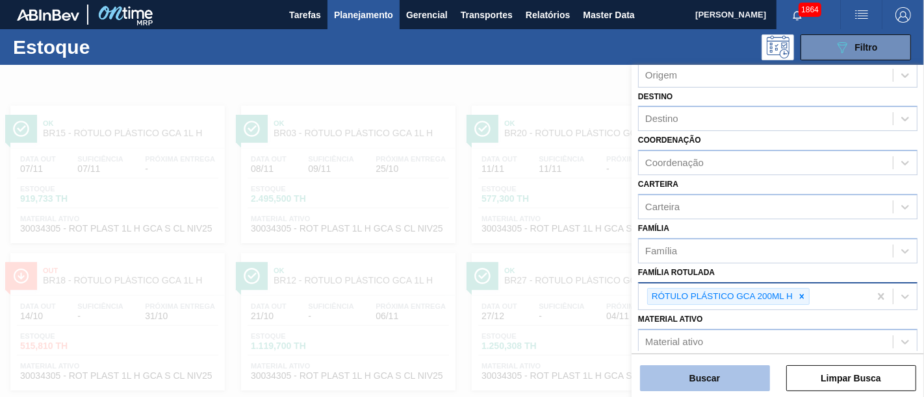
click at [748, 375] on button "Buscar" at bounding box center [705, 379] width 130 height 26
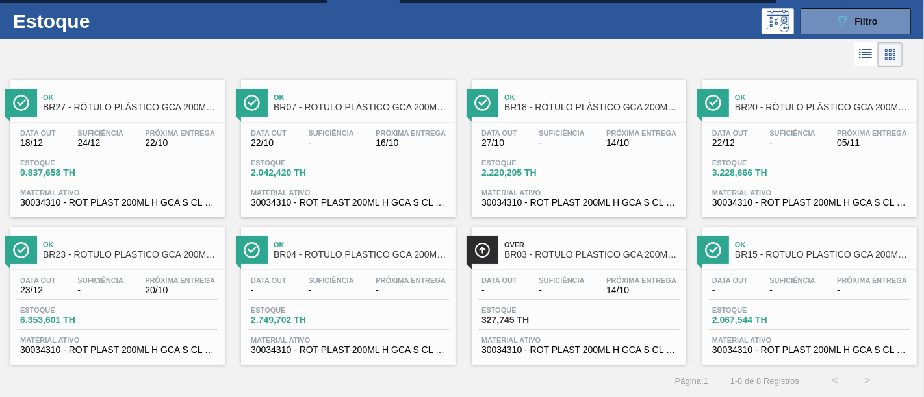
scroll to position [0, 0]
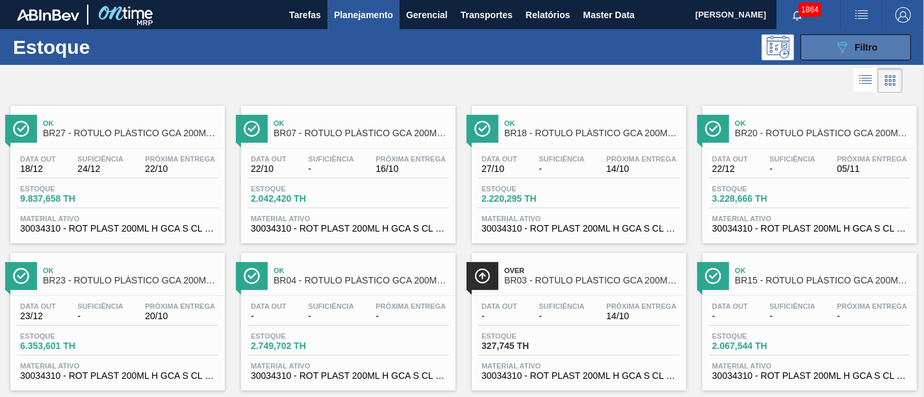
click at [842, 56] on button "089F7B8B-B2A5-4AFE-B5C0-19BA573D28AC Filtro" at bounding box center [855, 47] width 110 height 26
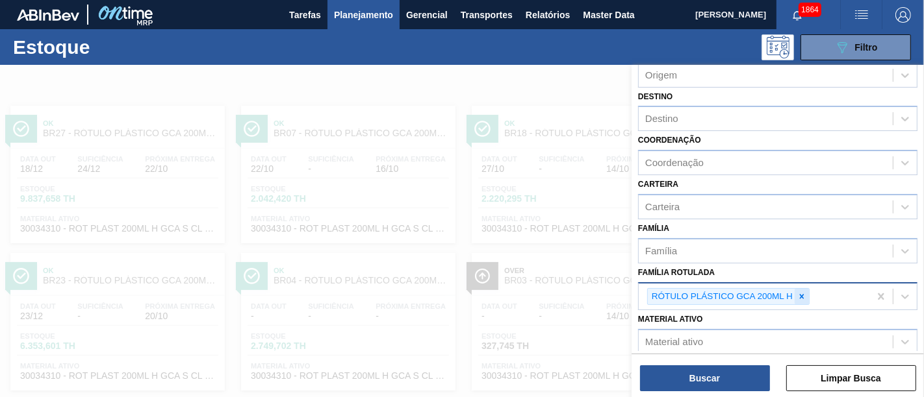
click at [801, 296] on icon at bounding box center [801, 296] width 9 height 9
paste Rotulada "RÓTULO PLÁSTICO GCA 2PACK1L H"
type Rotulada "RÓTULO PLÁSTICO GCA 2PACK1L H"
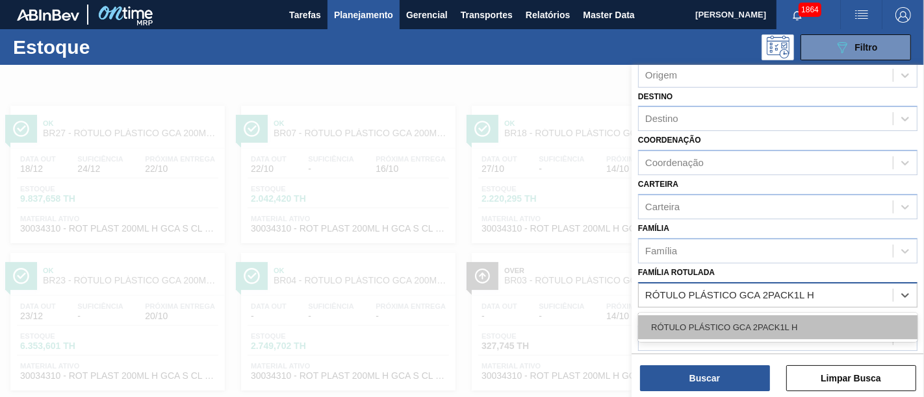
click at [785, 318] on div "RÓTULO PLÁSTICO GCA 2PACK1L H" at bounding box center [777, 328] width 279 height 24
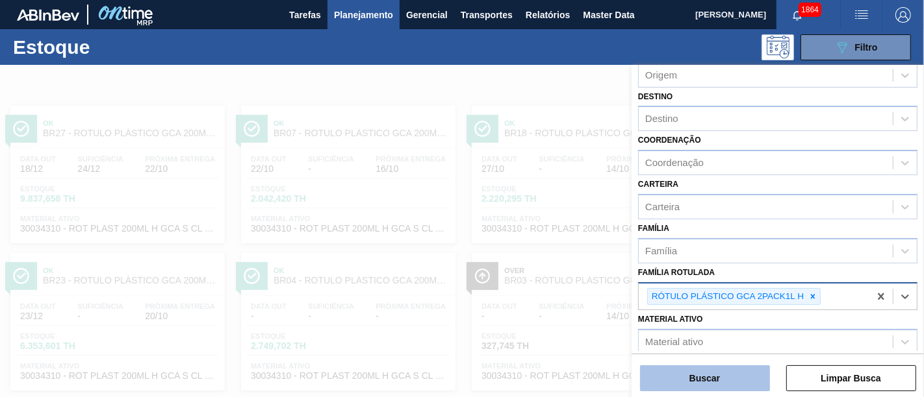
click at [746, 383] on button "Buscar" at bounding box center [705, 379] width 130 height 26
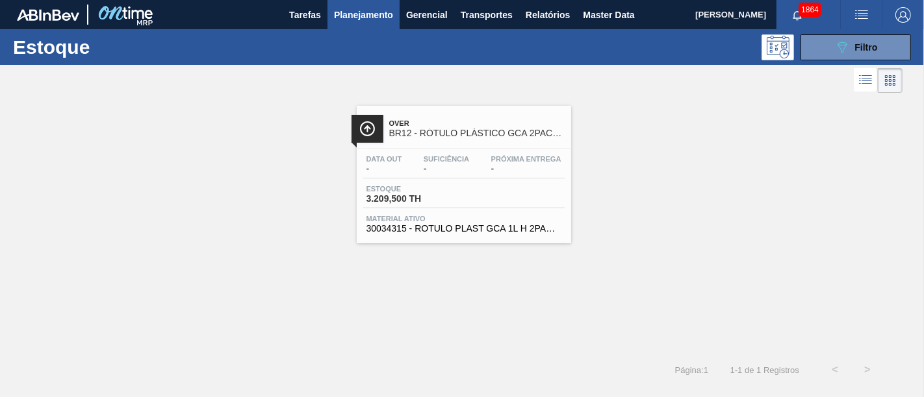
drag, startPoint x: 531, startPoint y: 160, endPoint x: 783, endPoint y: 155, distance: 251.4
click at [783, 155] on div "Over BR12 - RÓTULO PLÁSTICO GCA 2PACK1L H Data out - Suficiência - Próxima Entr…" at bounding box center [462, 169] width 924 height 147
click at [831, 55] on button "089F7B8B-B2A5-4AFE-B5C0-19BA573D28AC Filtro" at bounding box center [855, 47] width 110 height 26
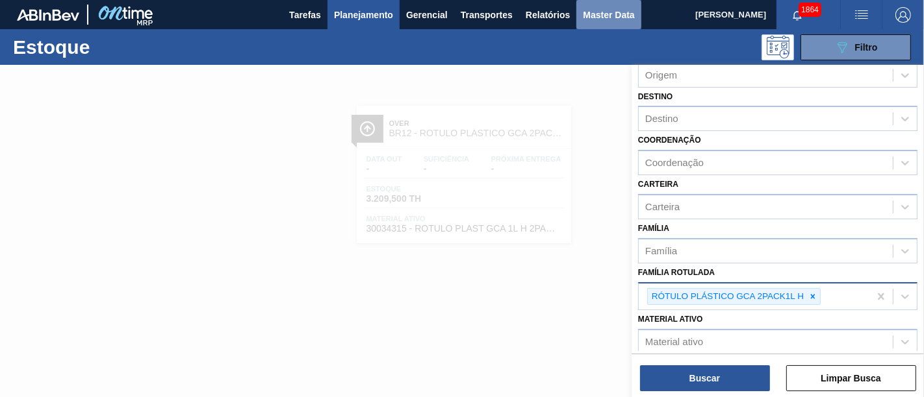
click at [617, 18] on span "Master Data" at bounding box center [608, 15] width 51 height 16
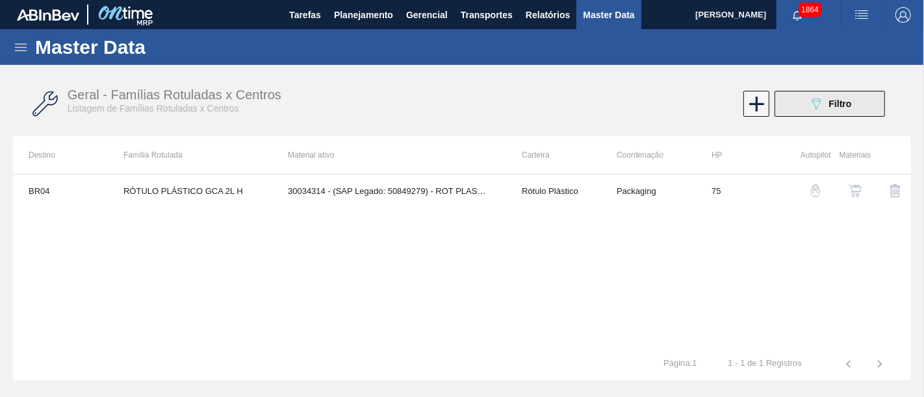
click at [796, 105] on button "089F7B8B-B2A5-4AFE-B5C0-19BA573D28AC Filtro" at bounding box center [829, 104] width 110 height 26
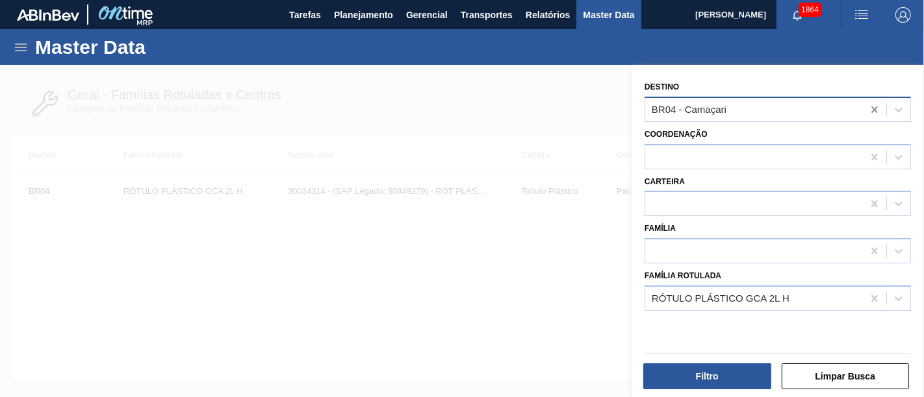
click at [876, 108] on icon at bounding box center [874, 109] width 13 height 13
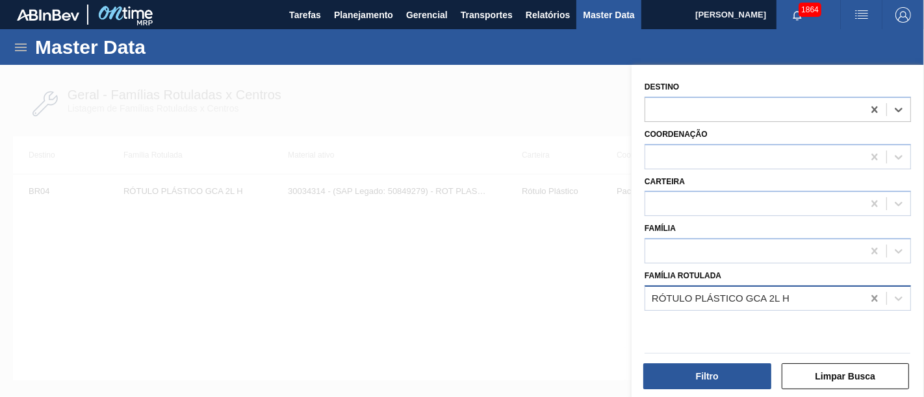
click at [876, 296] on icon at bounding box center [874, 298] width 13 height 13
paste Rotulada "RÓTULO PLÁSTICO GCA 2PACK1L H"
type Rotulada "RÓTULO PLÁSTICO GCA 2PACK1L H"
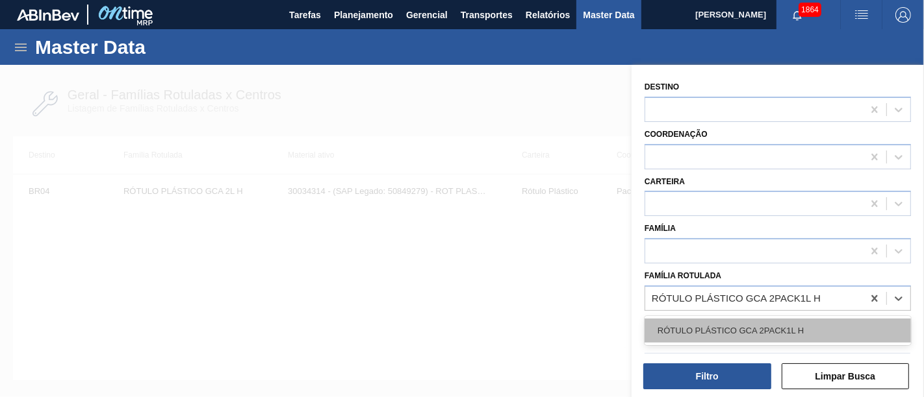
click at [822, 334] on div "RÓTULO PLÁSTICO GCA 2PACK1L H" at bounding box center [777, 331] width 266 height 24
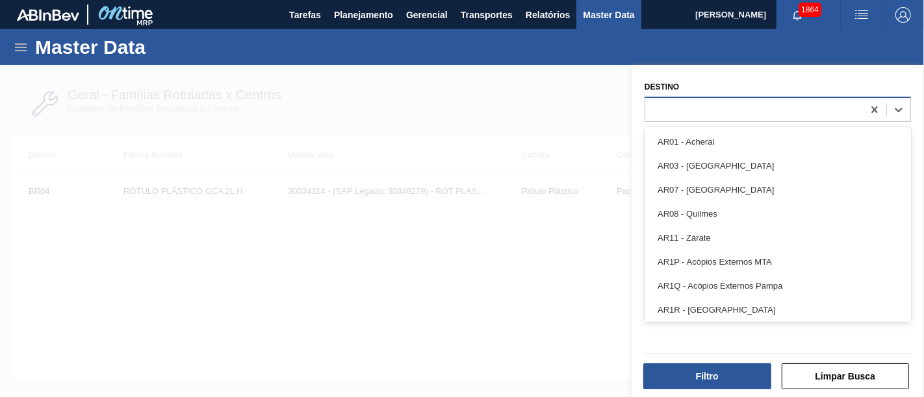
click at [770, 112] on div at bounding box center [754, 109] width 218 height 19
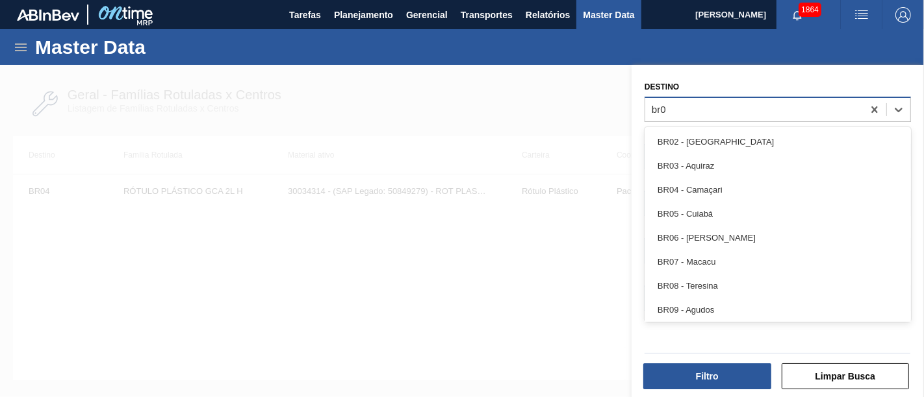
type input "br03"
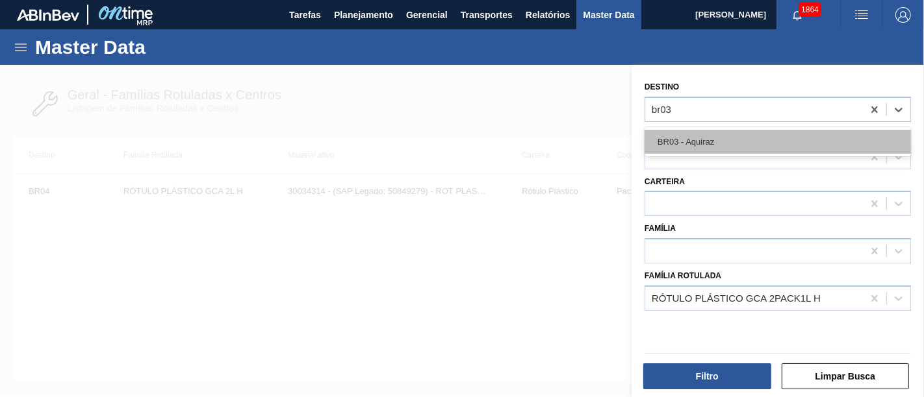
click at [777, 136] on div "BR03 - Aquiraz" at bounding box center [777, 142] width 266 height 24
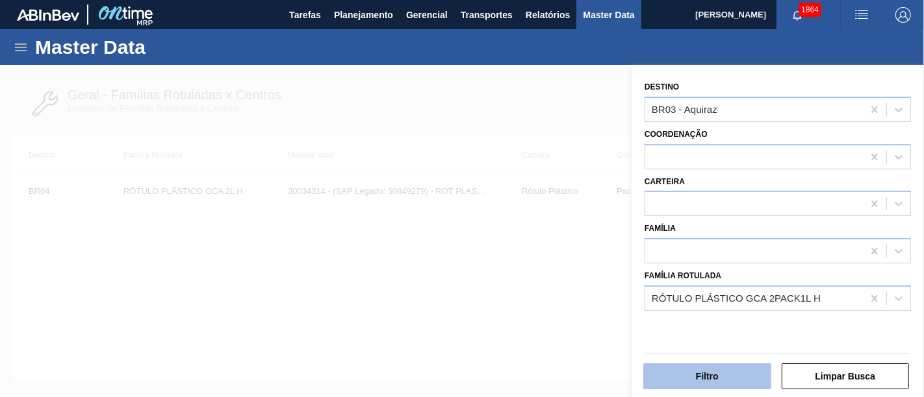
click at [750, 366] on button "Filtro" at bounding box center [707, 377] width 128 height 26
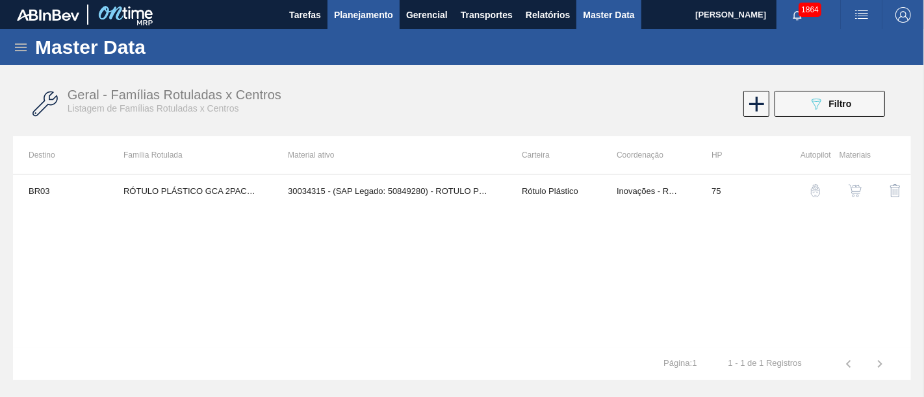
click at [386, 19] on span "Planejamento" at bounding box center [363, 15] width 59 height 16
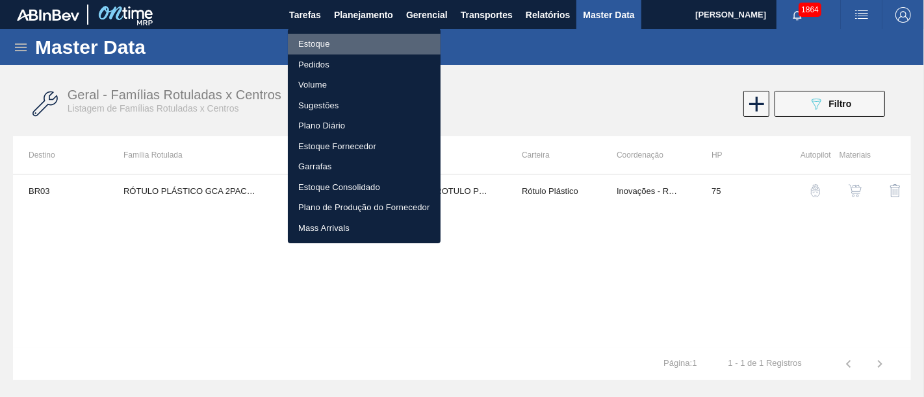
click at [382, 38] on li "Estoque" at bounding box center [364, 44] width 153 height 21
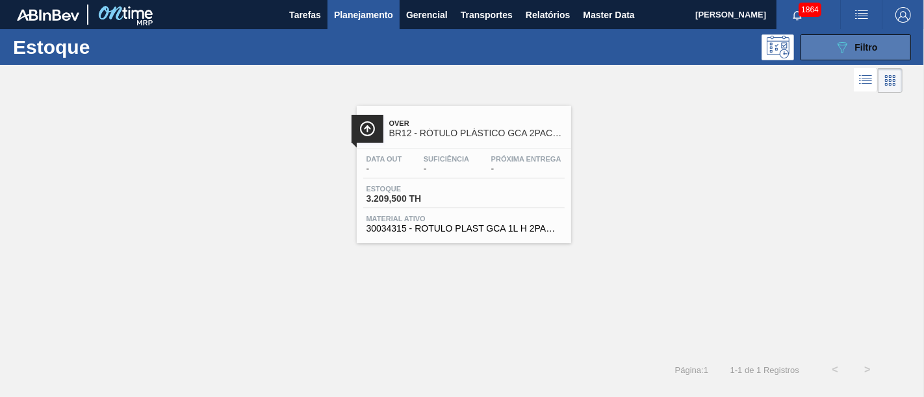
click at [856, 47] on span "Filtro" at bounding box center [866, 47] width 23 height 10
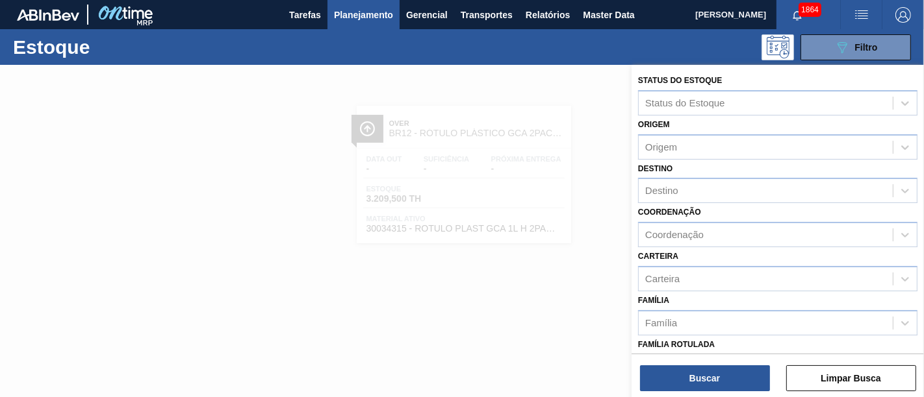
scroll to position [144, 0]
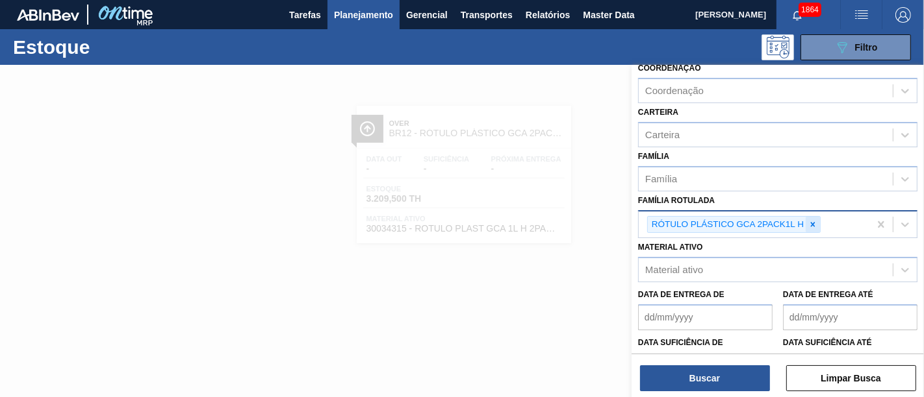
click at [816, 224] on icon at bounding box center [812, 224] width 9 height 9
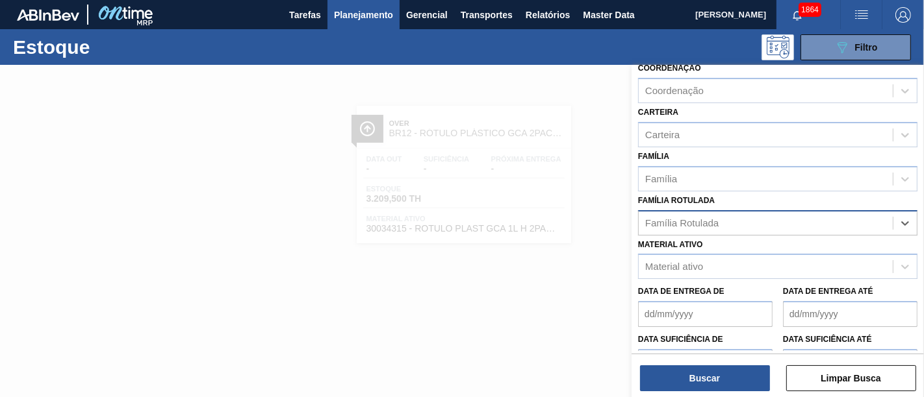
paste Rotulada "RÓTULO PLÁSTICO GCA 2PACK1L H"
type Rotulada "RÓTULO PLÁSTICO GCA 2PACK1L H"
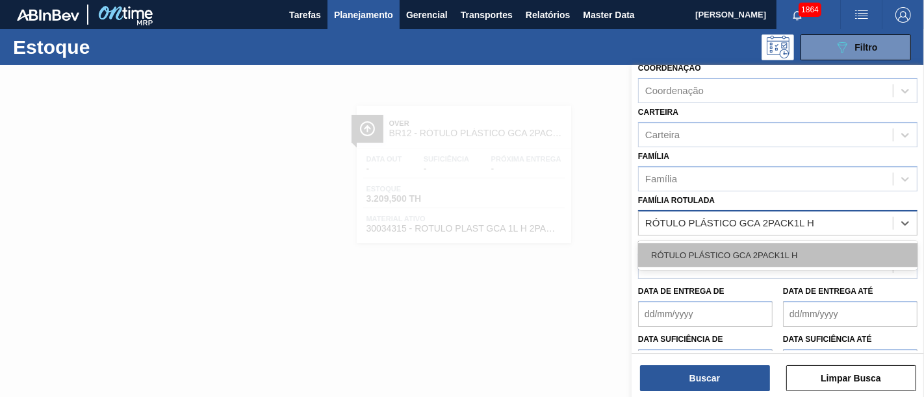
click at [818, 251] on div "RÓTULO PLÁSTICO GCA 2PACK1L H" at bounding box center [777, 256] width 279 height 24
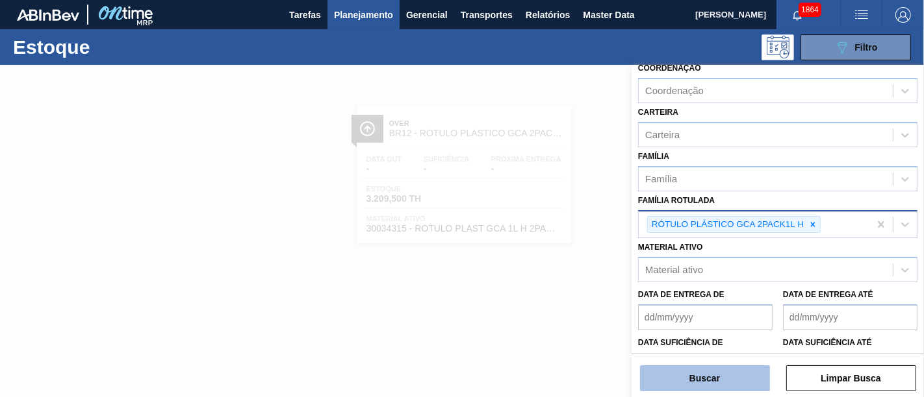
click at [714, 388] on button "Buscar" at bounding box center [705, 379] width 130 height 26
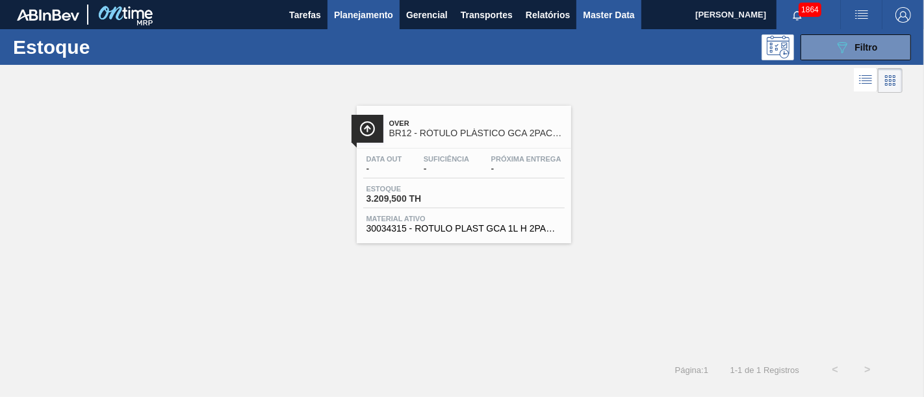
click at [586, 6] on button "Master Data" at bounding box center [608, 14] width 64 height 29
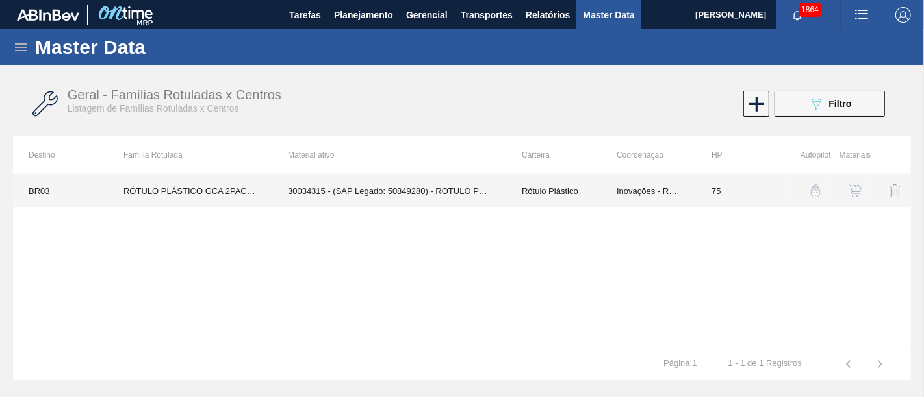
click at [443, 197] on td "30034315 - (SAP Legado: 50849280) - ROTULO PLAST GCA 1L H 2PACK1L S CL NIV25" at bounding box center [389, 191] width 234 height 32
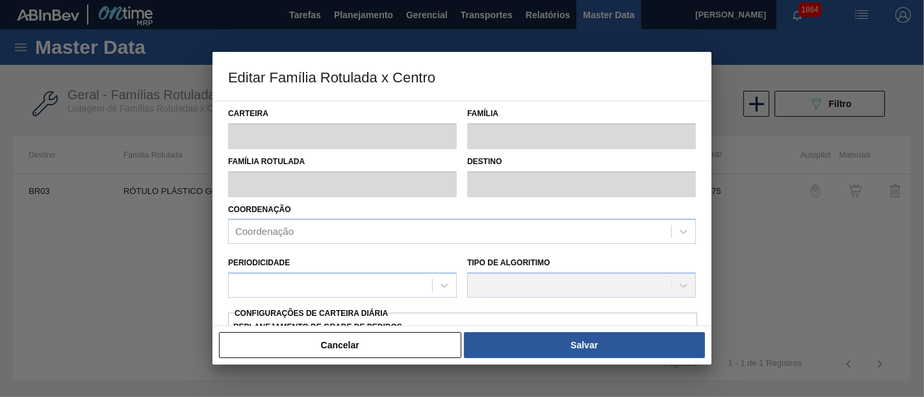
type input "Rótulo Plástico"
type input "RÓTULO PLÁSTICO GCA 2PACK1L H"
type input "BR03 - Aquiraz"
type input "75"
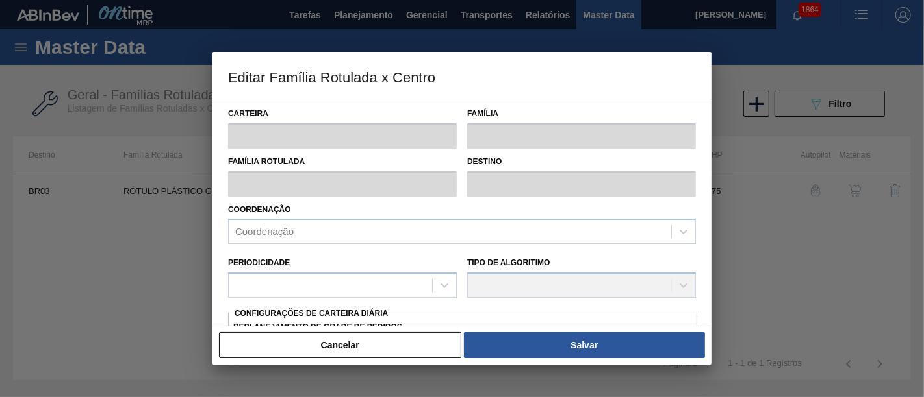
type input "0"
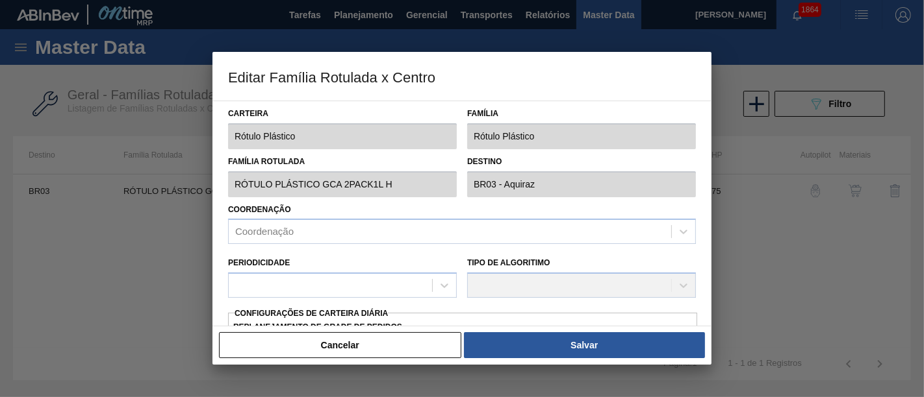
type input "100"
type input "0,000"
checkbox input "true"
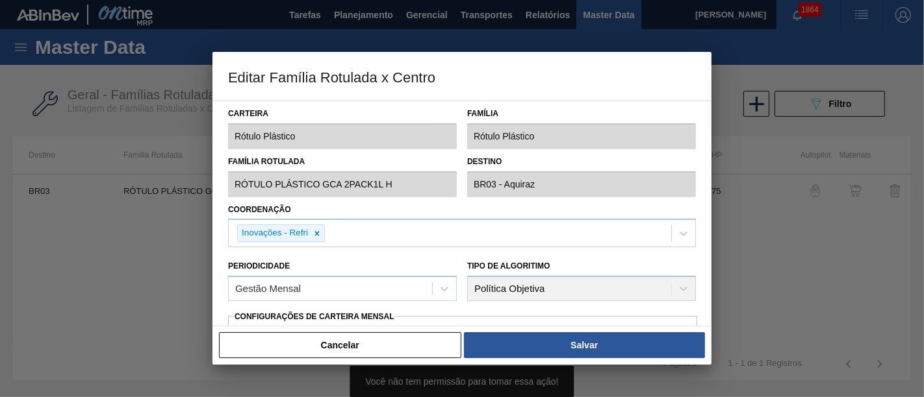
type input "0"
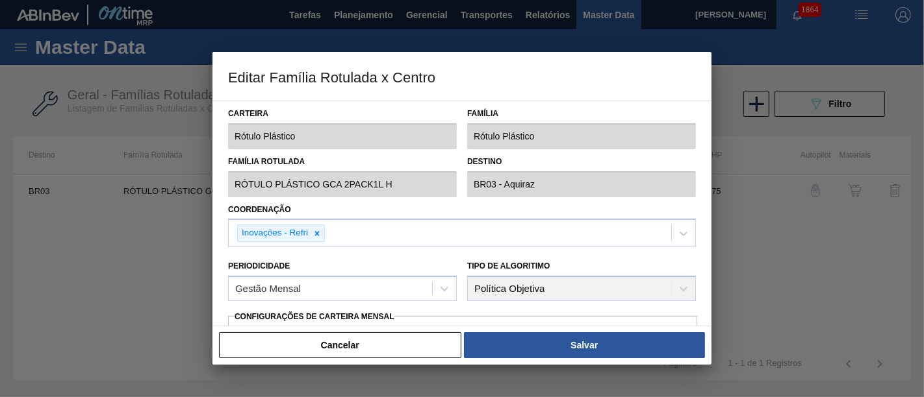
click at [835, 236] on div at bounding box center [462, 198] width 924 height 397
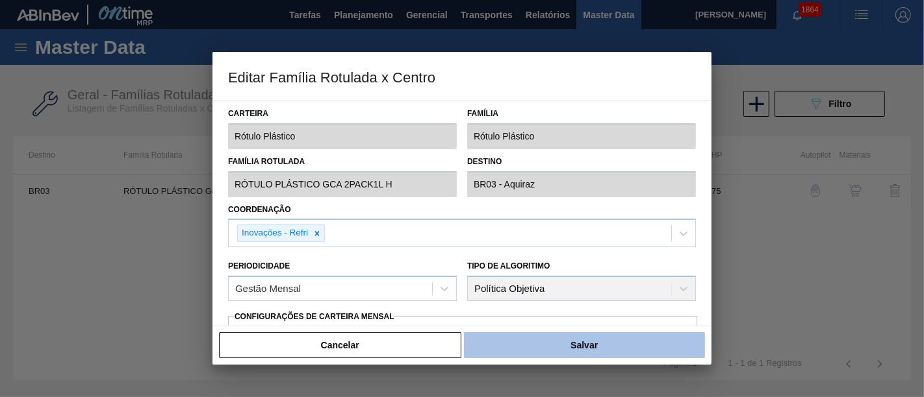
click at [626, 342] on button "Salvar" at bounding box center [584, 346] width 241 height 26
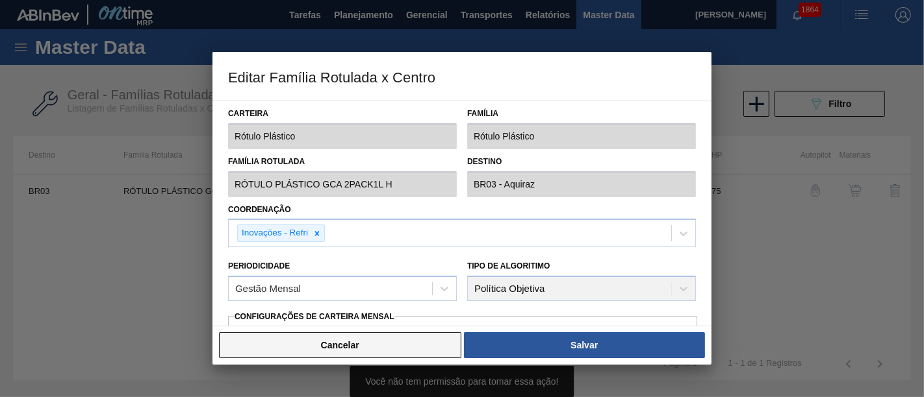
click at [412, 346] on button "Cancelar" at bounding box center [340, 346] width 242 height 26
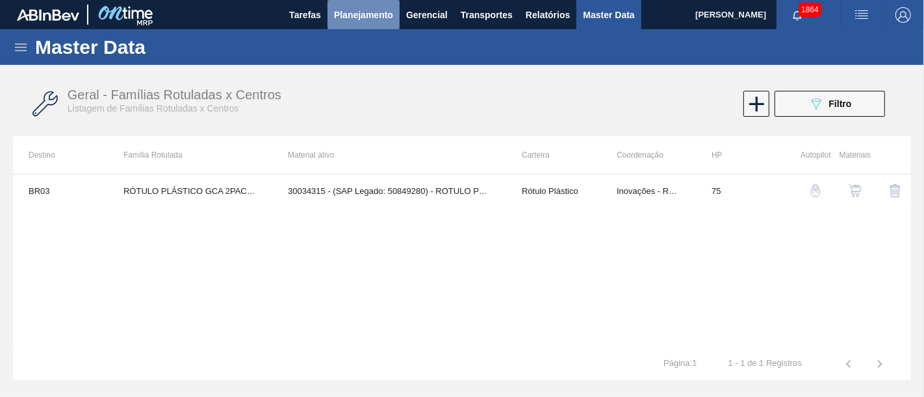
click at [377, 16] on span "Planejamento" at bounding box center [363, 15] width 59 height 16
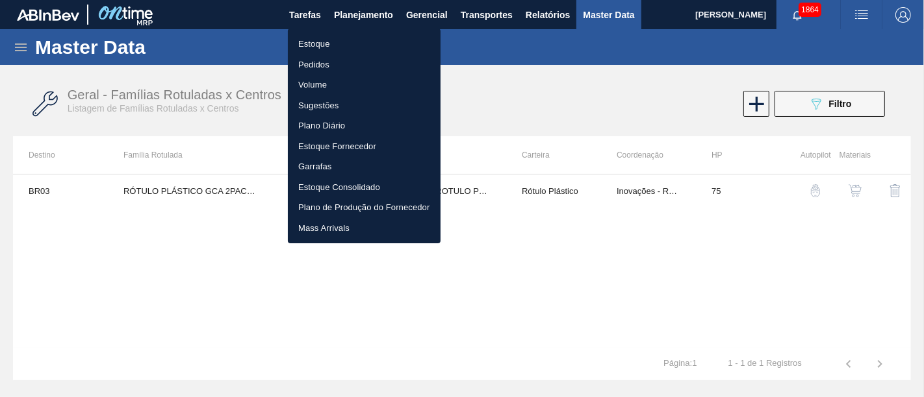
click at [436, 228] on li "Mass Arrivals" at bounding box center [364, 228] width 153 height 21
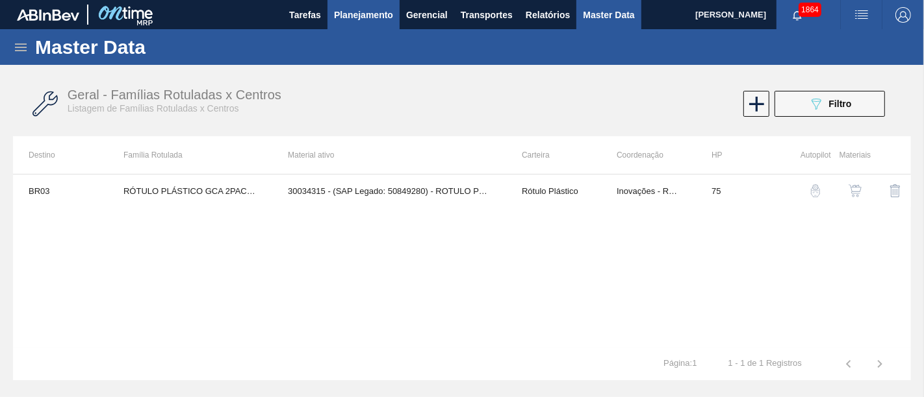
click at [343, 12] on span "Planejamento" at bounding box center [363, 15] width 59 height 16
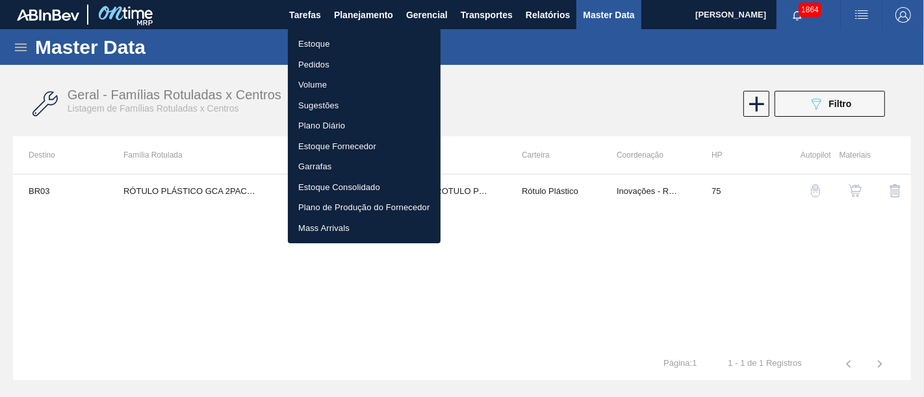
click at [344, 38] on li "Estoque" at bounding box center [364, 44] width 153 height 21
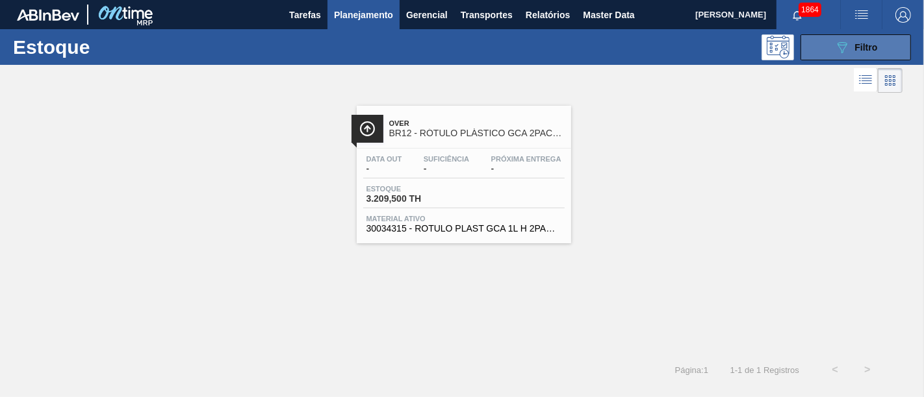
click at [855, 34] on button "089F7B8B-B2A5-4AFE-B5C0-19BA573D28AC Filtro" at bounding box center [855, 47] width 110 height 26
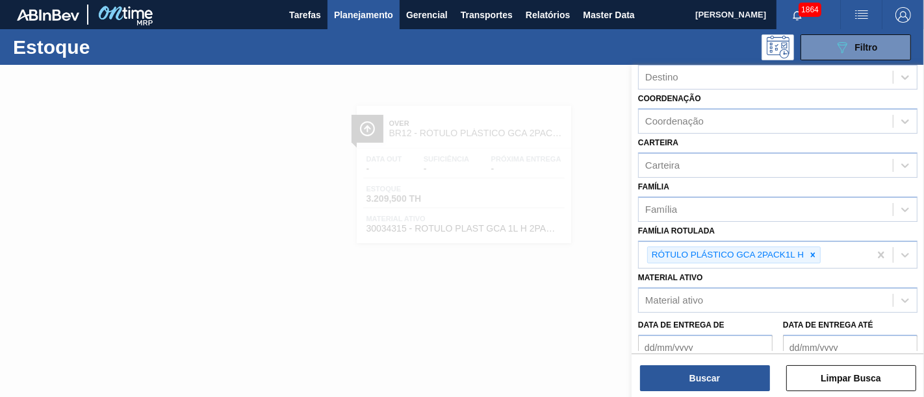
scroll to position [144, 0]
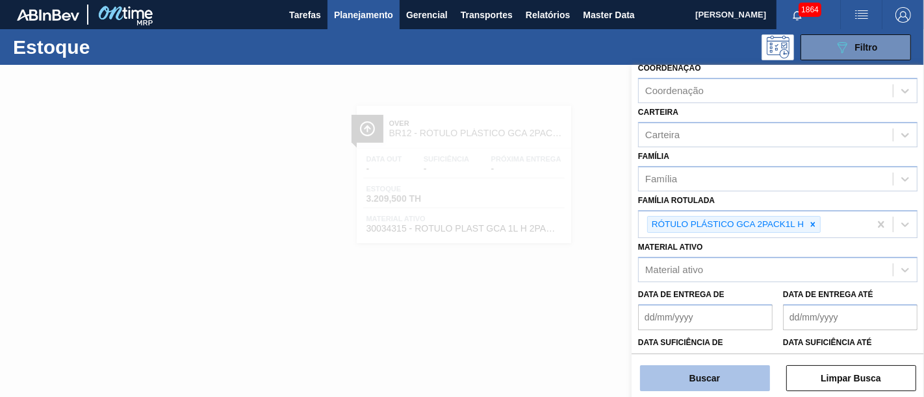
click at [710, 386] on button "Buscar" at bounding box center [705, 379] width 130 height 26
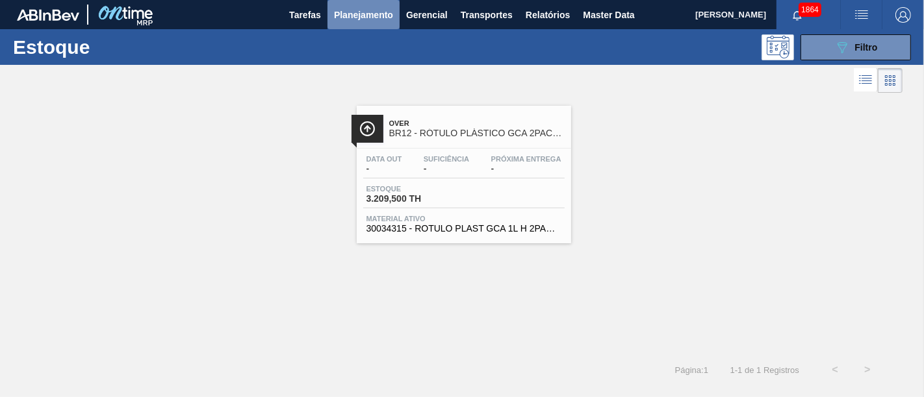
click at [346, 16] on span "Planejamento" at bounding box center [363, 15] width 59 height 16
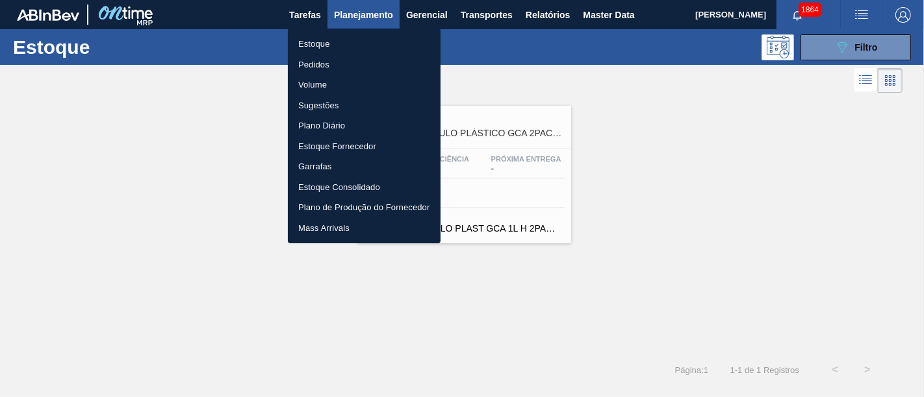
click at [751, 68] on div at bounding box center [462, 198] width 924 height 397
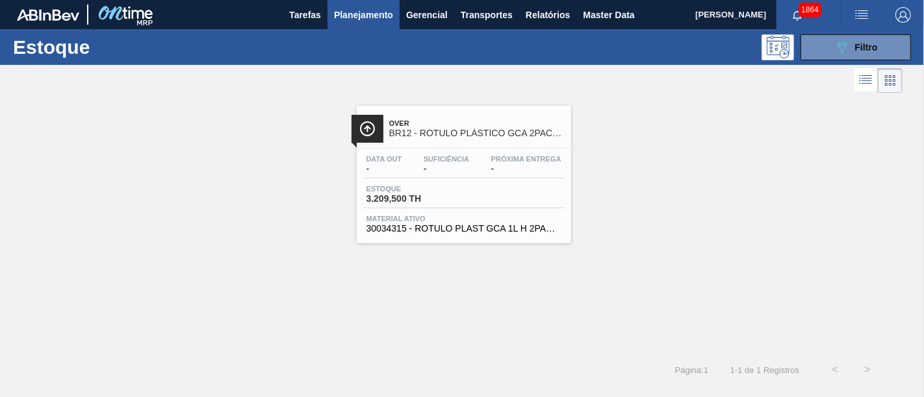
click at [820, 54] on button "089F7B8B-B2A5-4AFE-B5C0-19BA573D28AC Filtro" at bounding box center [855, 47] width 110 height 26
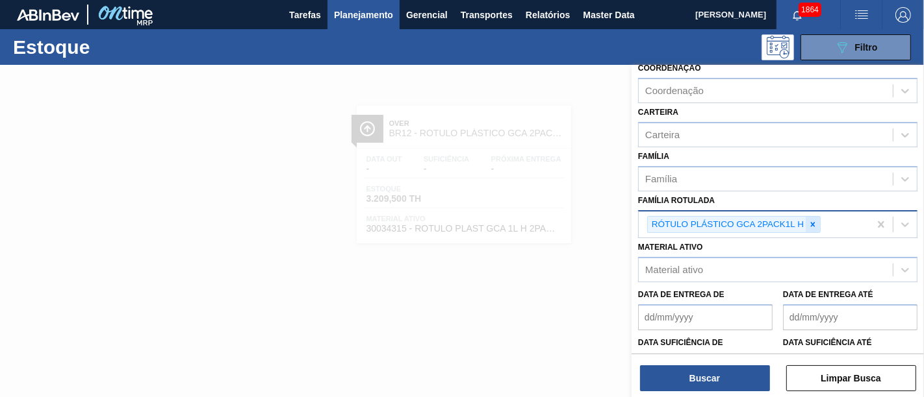
click at [811, 224] on icon at bounding box center [812, 224] width 9 height 9
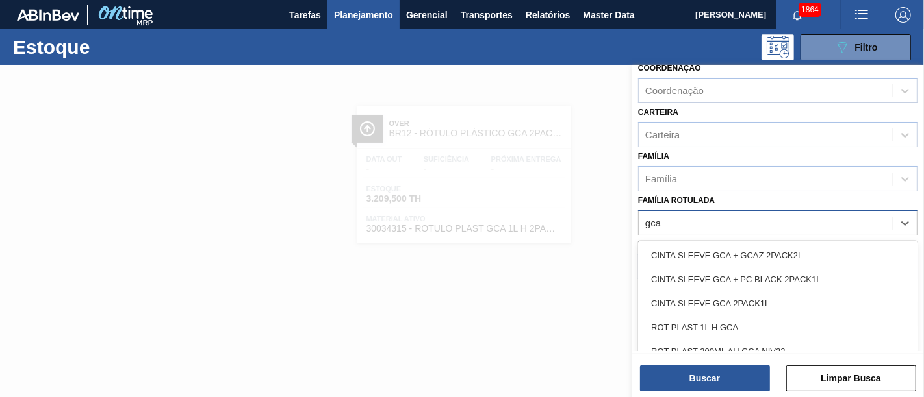
type Rotulada "gca"
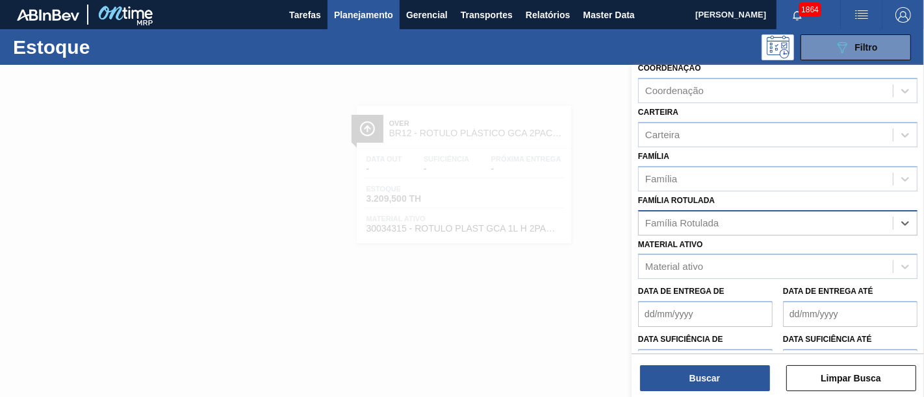
paste Rotulada "RÓTULO PLÁSTICO GCA 2PACK1L H"
type Rotulada "RÓTULO PLÁSTICO GCA 2PACK1L H"
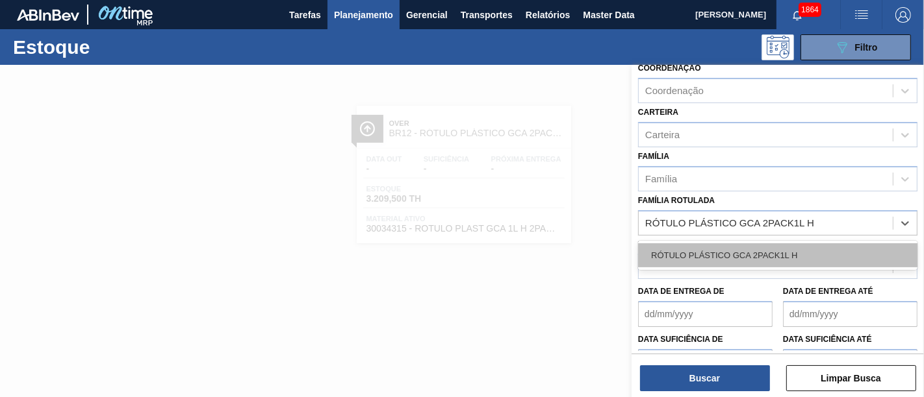
click at [712, 260] on div "RÓTULO PLÁSTICO GCA 2PACK1L H" at bounding box center [777, 256] width 279 height 24
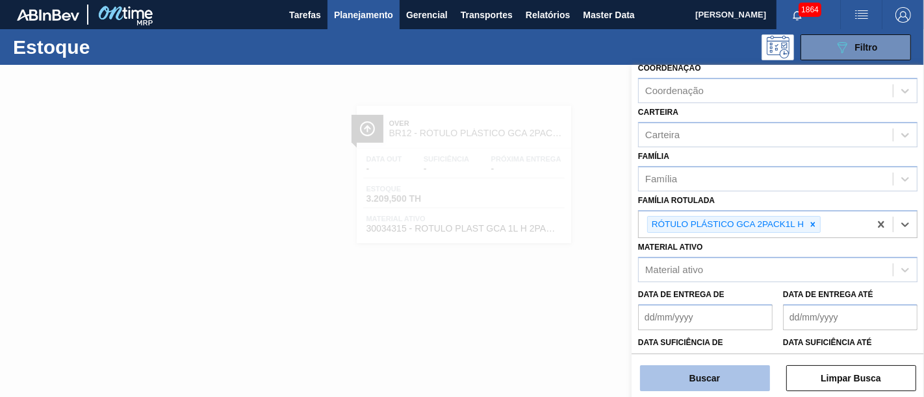
click at [722, 375] on button "Buscar" at bounding box center [705, 379] width 130 height 26
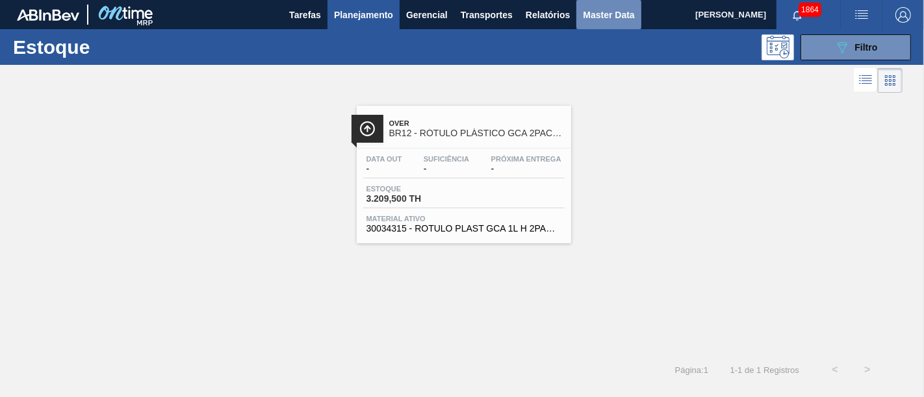
click at [610, 8] on span "Master Data" at bounding box center [608, 15] width 51 height 16
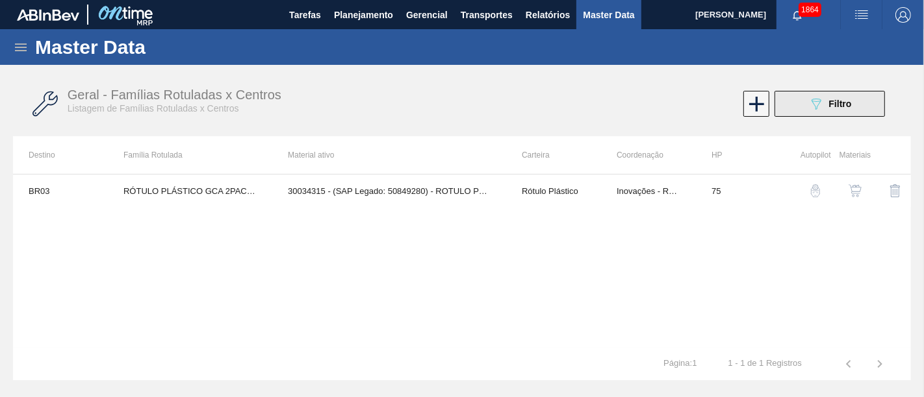
click at [869, 99] on button "089F7B8B-B2A5-4AFE-B5C0-19BA573D28AC Filtro" at bounding box center [829, 104] width 110 height 26
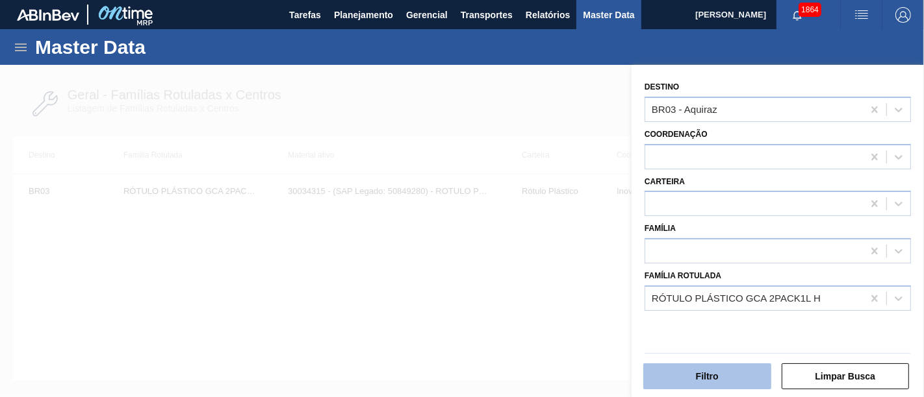
click at [734, 373] on button "Filtro" at bounding box center [707, 377] width 128 height 26
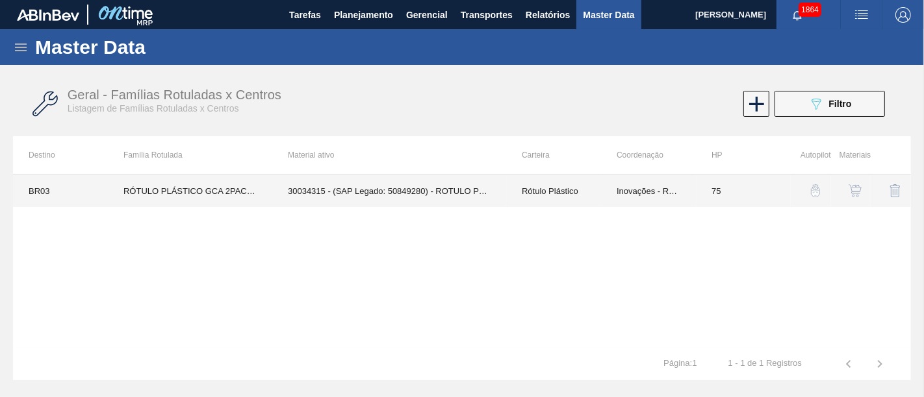
click at [548, 190] on td "Rótulo Plástico" at bounding box center [553, 191] width 95 height 32
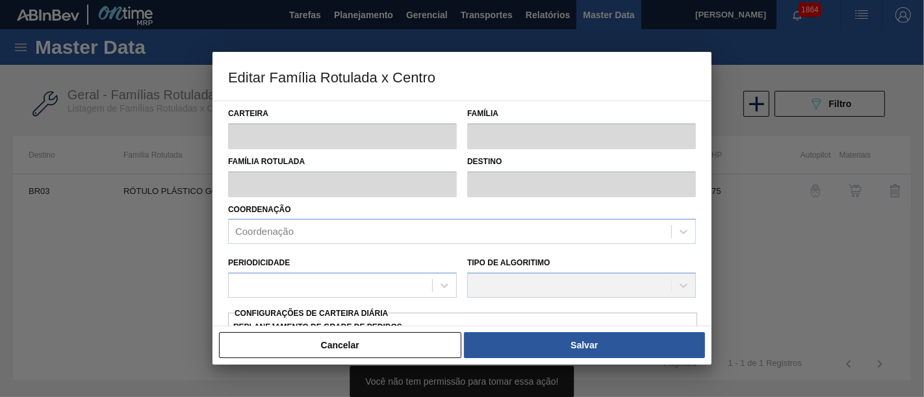
type input "Rótulo Plástico"
type input "RÓTULO PLÁSTICO GCA 2PACK1L H"
type input "BR03 - Aquiraz"
type input "75"
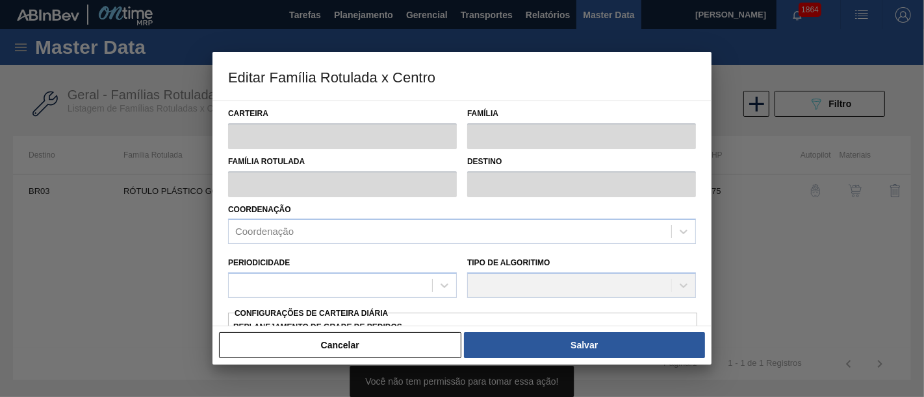
type input "0"
type input "100"
type input "0,000"
checkbox input "true"
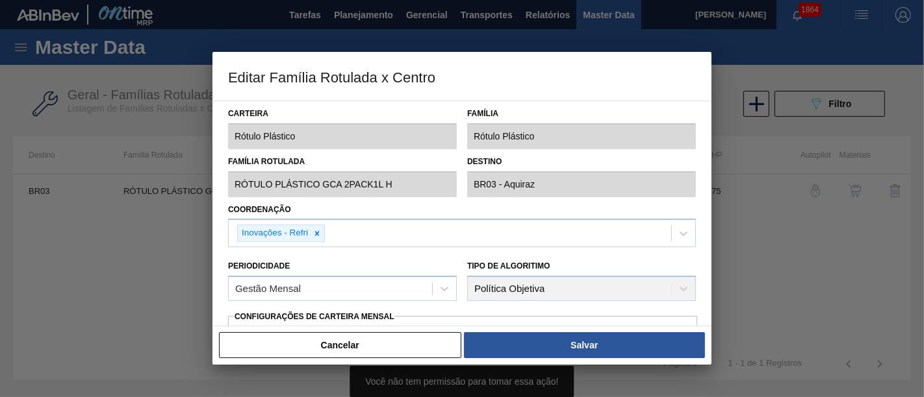
type input "0"
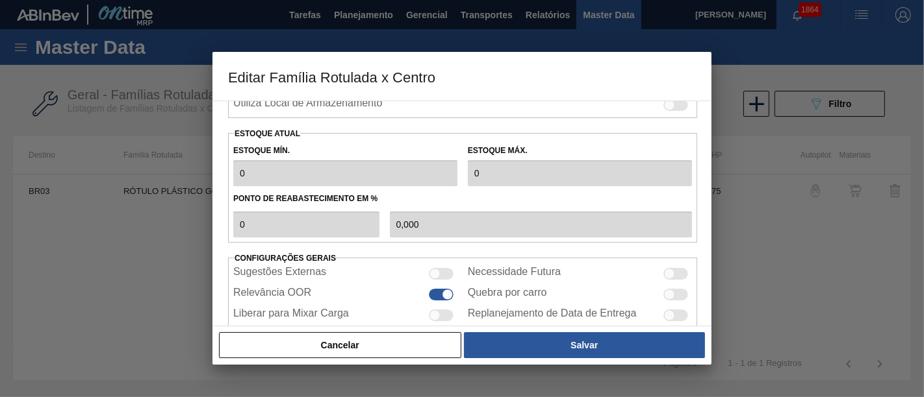
scroll to position [348, 0]
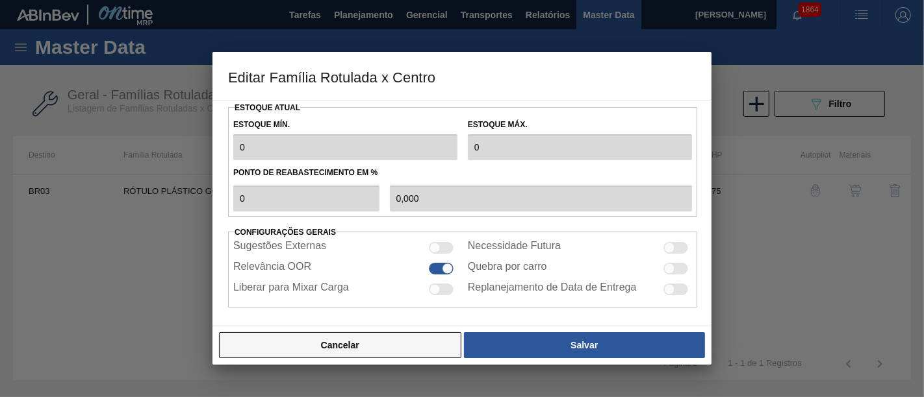
click at [345, 350] on button "Cancelar" at bounding box center [340, 346] width 242 height 26
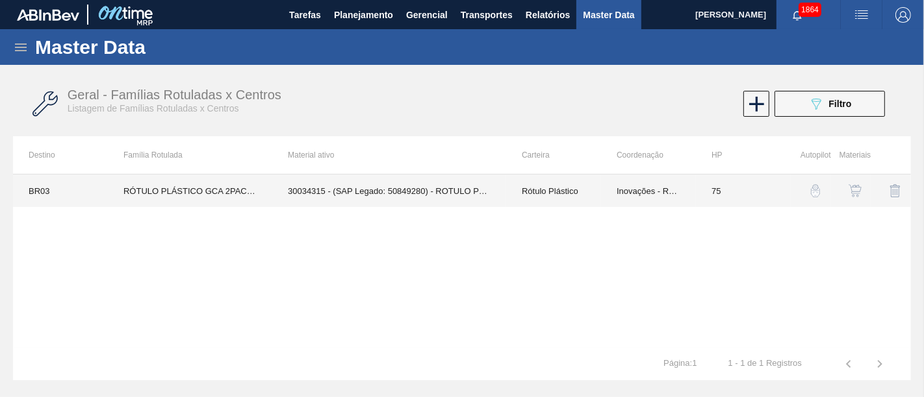
click at [41, 188] on td "BR03" at bounding box center [60, 191] width 95 height 32
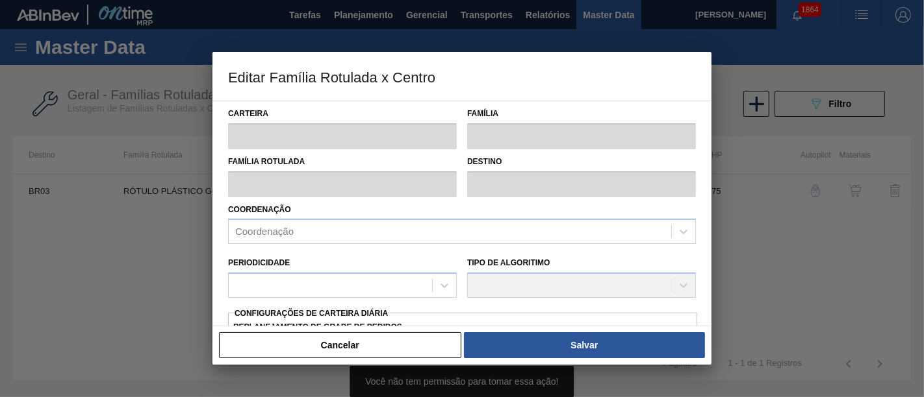
type input "Rótulo Plástico"
type input "RÓTULO PLÁSTICO GCA 2PACK1L H"
type input "BR03 - Aquiraz"
type input "75"
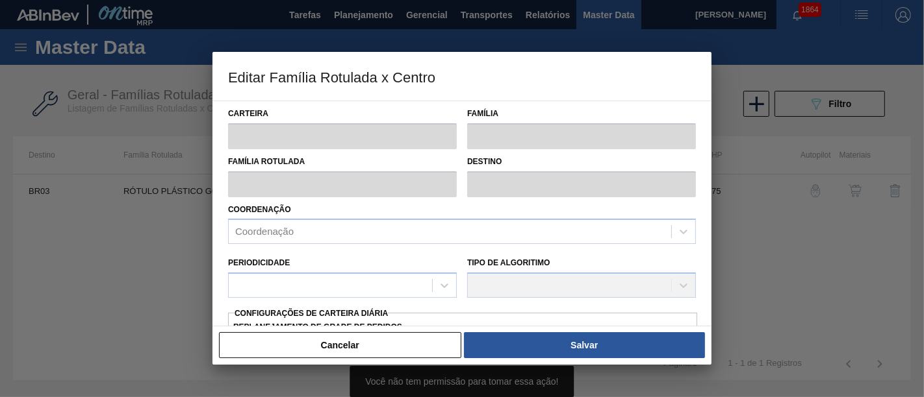
type input "0"
type input "100"
type input "0,000"
checkbox input "true"
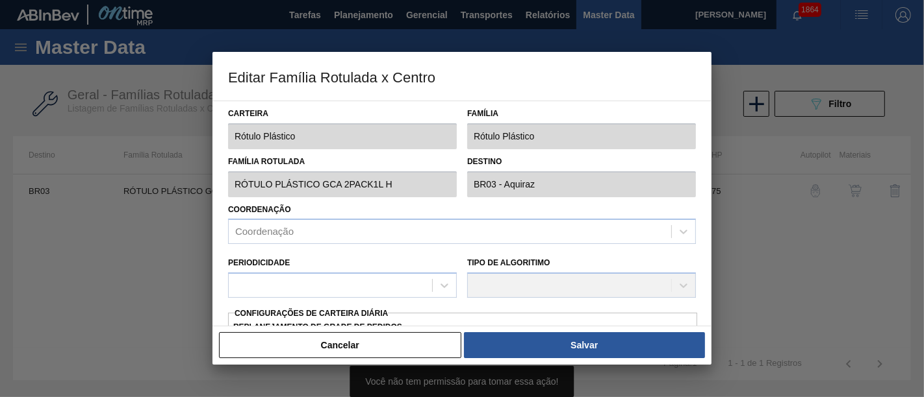
type input "0"
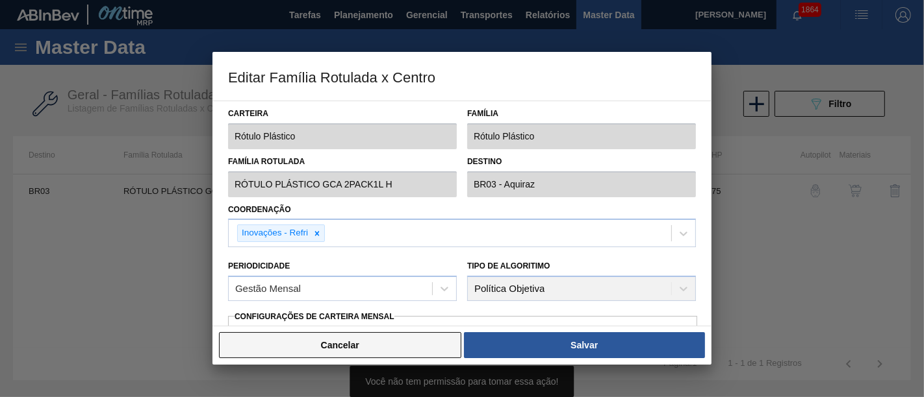
click at [326, 338] on button "Cancelar" at bounding box center [340, 346] width 242 height 26
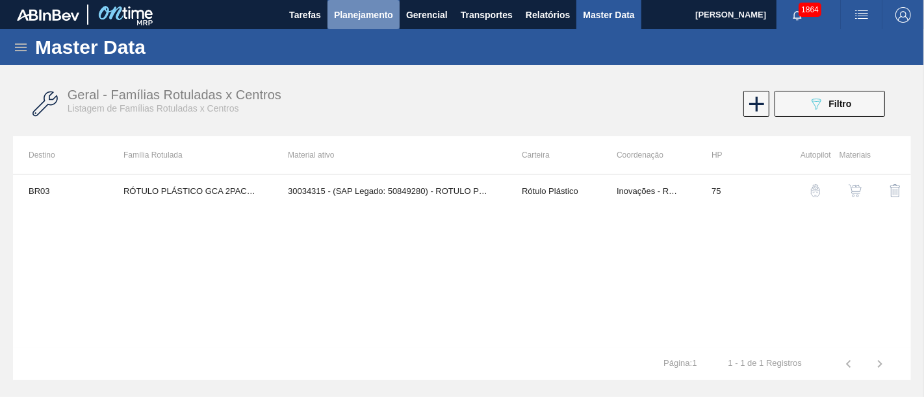
click at [347, 23] on button "Planejamento" at bounding box center [363, 14] width 72 height 29
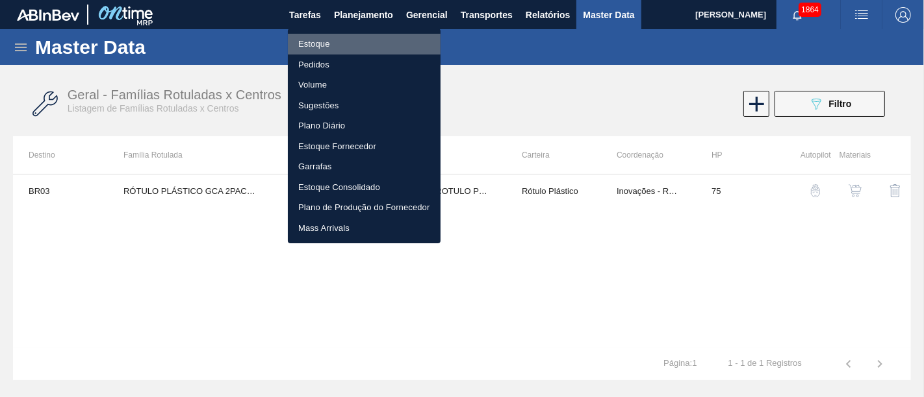
click at [385, 45] on li "Estoque" at bounding box center [364, 44] width 153 height 21
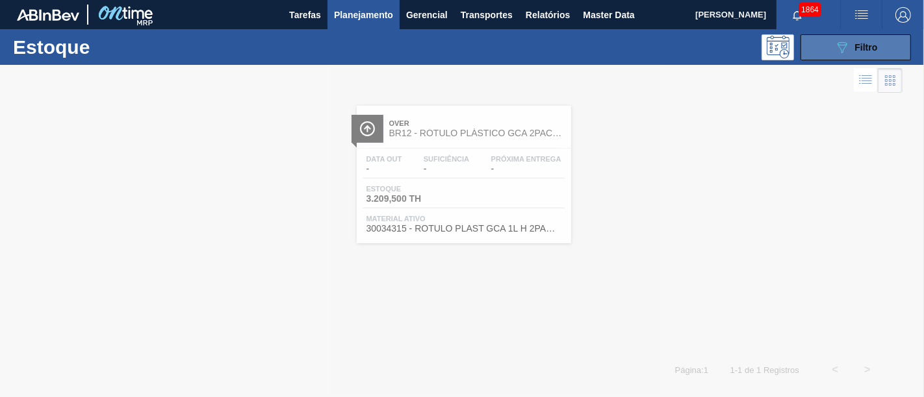
click at [872, 51] on span "Filtro" at bounding box center [866, 47] width 23 height 10
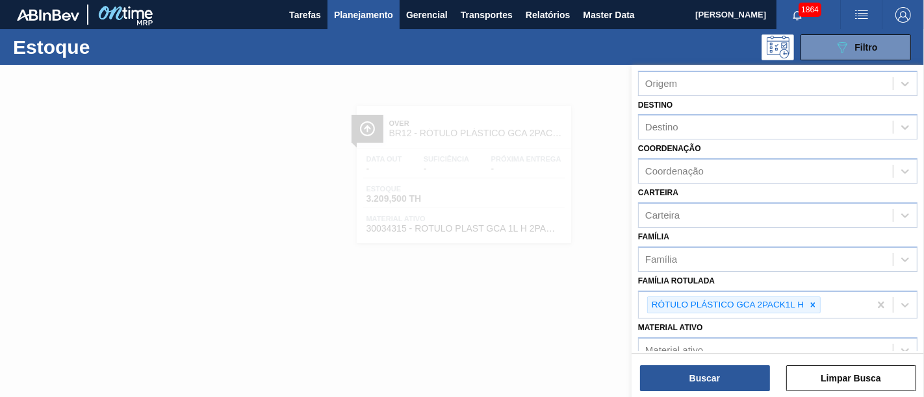
scroll to position [144, 0]
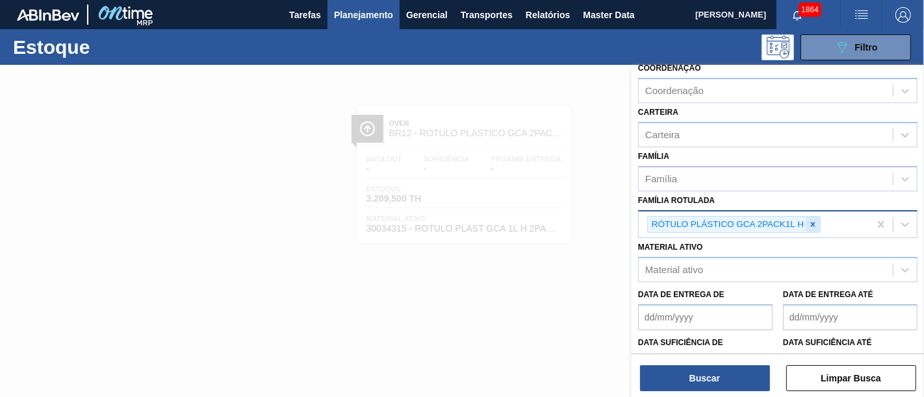
click at [813, 222] on icon at bounding box center [813, 224] width 5 height 5
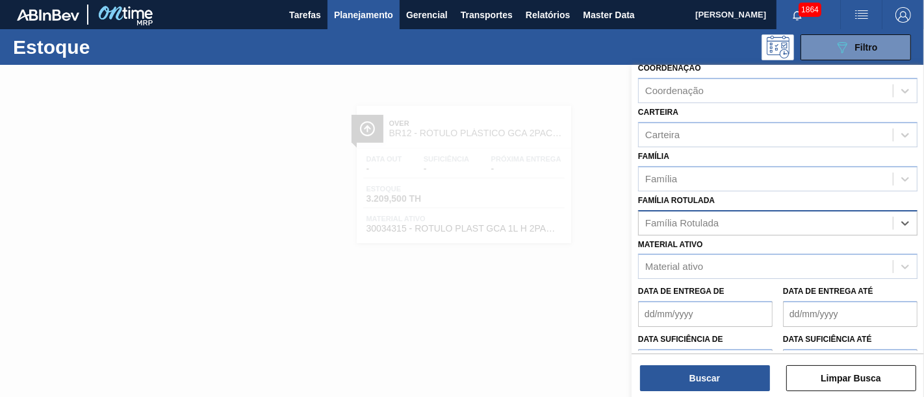
paste Rotulada "RÓTULO PLÁSTICO H2OH LIMONETO 500ML H"
type Rotulada "RÓTULO PLÁSTICO H2OH LIMONETO 500ML H"
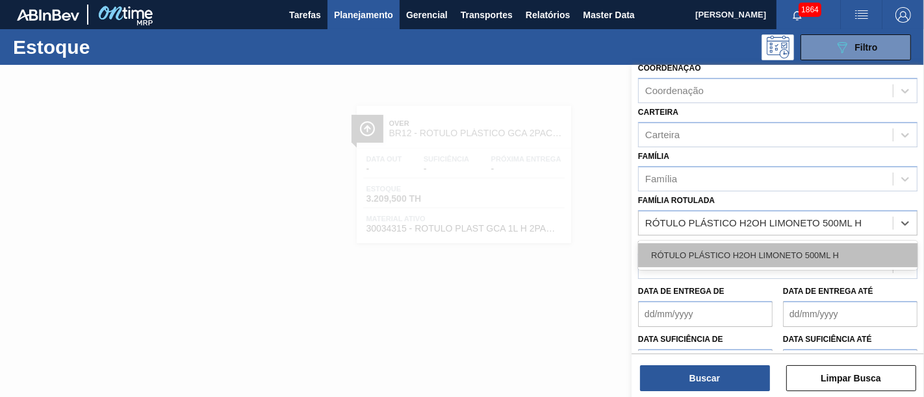
click at [800, 261] on div "RÓTULO PLÁSTICO H2OH LIMONETO 500ML H" at bounding box center [777, 256] width 279 height 24
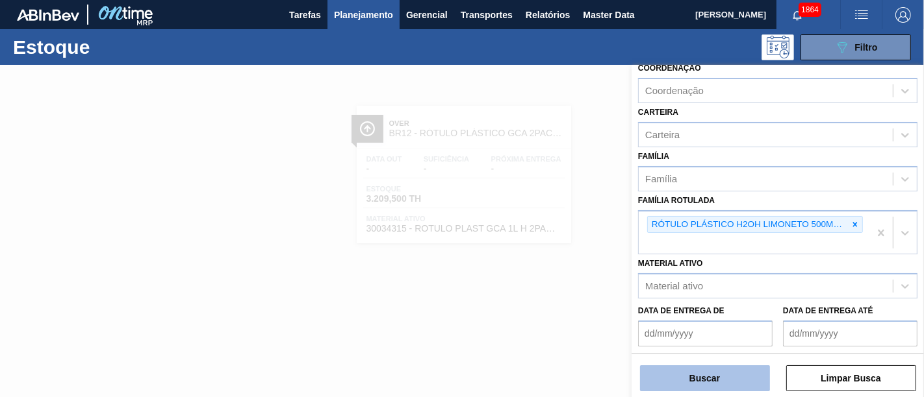
click at [731, 376] on button "Buscar" at bounding box center [705, 379] width 130 height 26
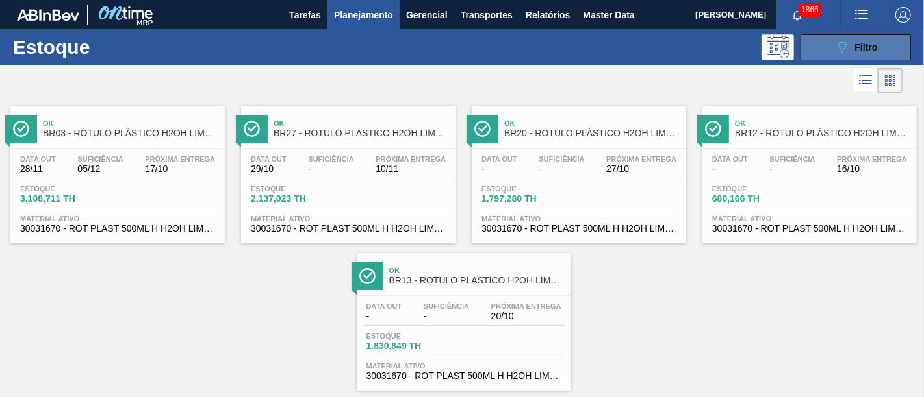
click at [882, 38] on button "089F7B8B-B2A5-4AFE-B5C0-19BA573D28AC Filtro" at bounding box center [855, 47] width 110 height 26
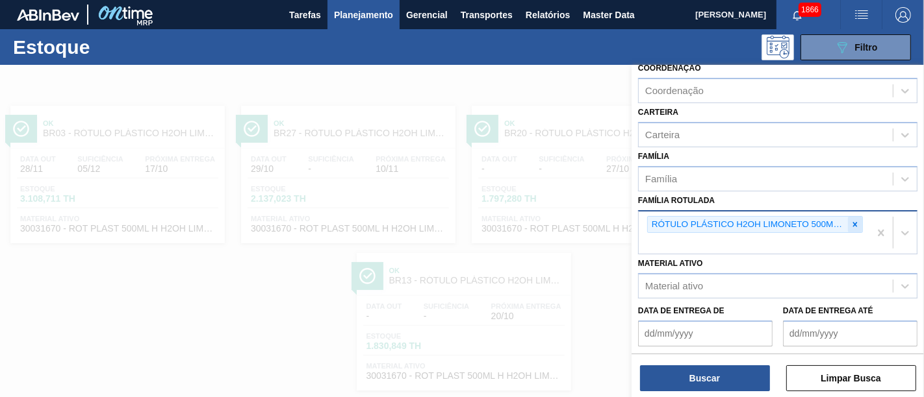
click at [857, 220] on icon at bounding box center [854, 224] width 9 height 9
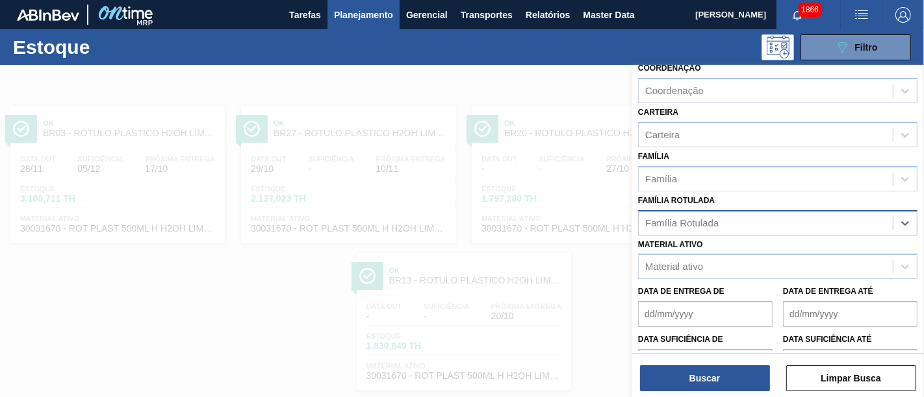
paste Rotulada "RÓTULO PLÁSTICO GCA 2L H"
type Rotulada "RÓTULO PLÁSTICO GCA 2L H"
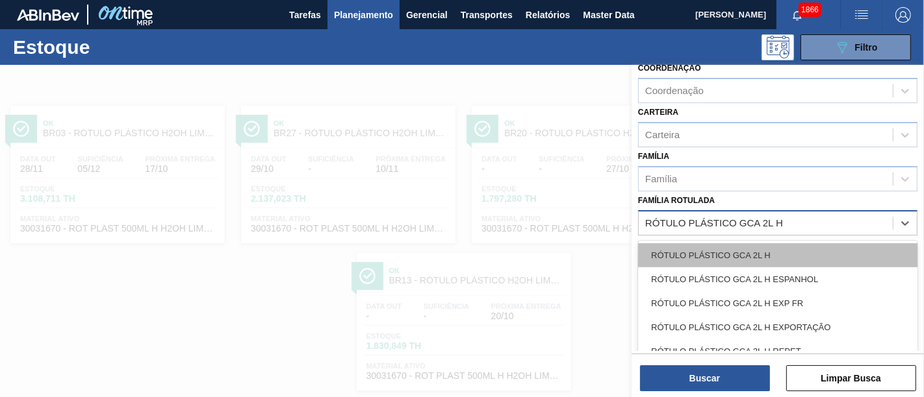
click at [820, 247] on div "RÓTULO PLÁSTICO GCA 2L H" at bounding box center [777, 256] width 279 height 24
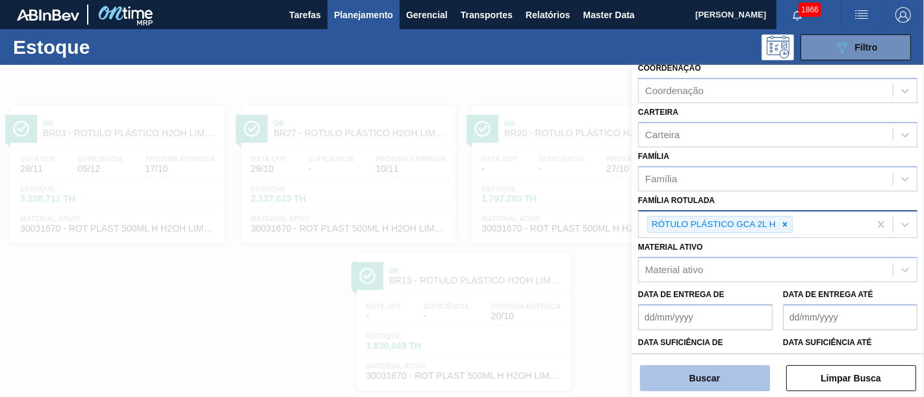
click at [740, 380] on button "Buscar" at bounding box center [705, 379] width 130 height 26
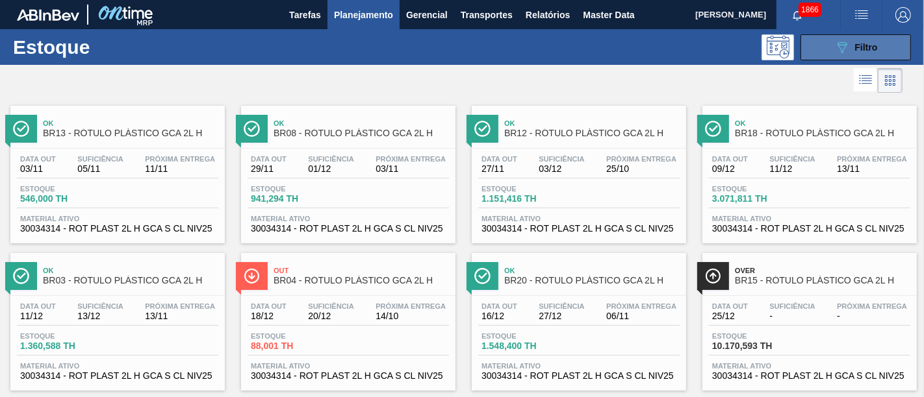
click at [885, 51] on button "089F7B8B-B2A5-4AFE-B5C0-19BA573D28AC Filtro" at bounding box center [855, 47] width 110 height 26
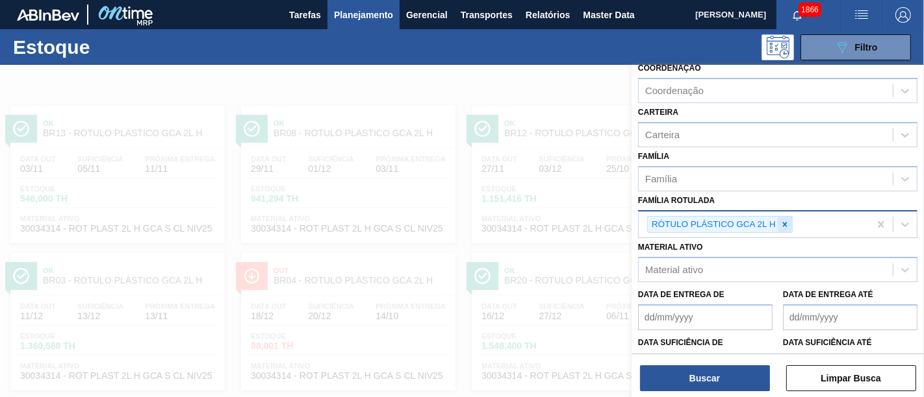
click at [786, 220] on icon at bounding box center [784, 224] width 9 height 9
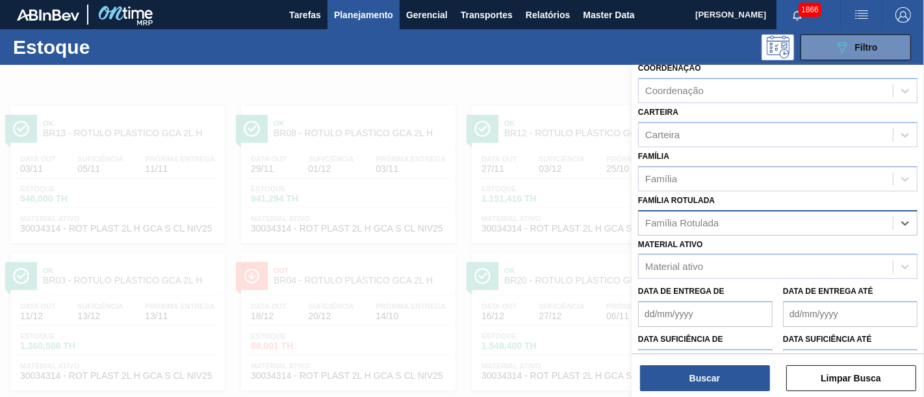
paste Rotulada "RÓTULO PLÁSTICO GCA ZERO 2L H"
type Rotulada "RÓTULO PLÁSTICO GCA ZERO 2L H"
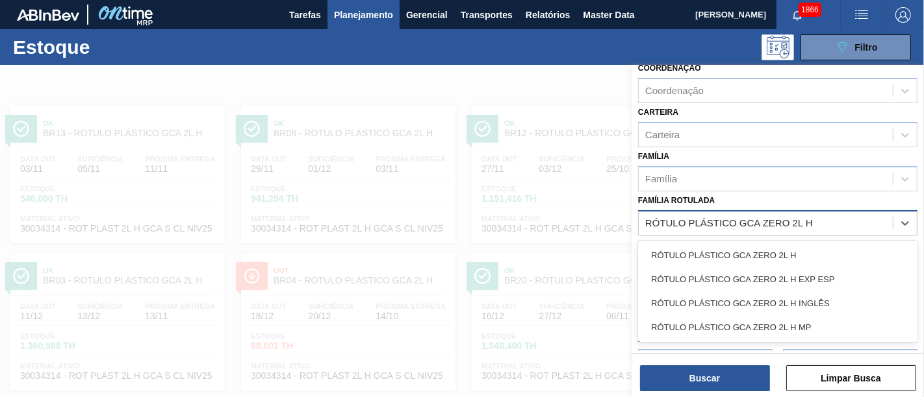
drag, startPoint x: 792, startPoint y: 245, endPoint x: 775, endPoint y: 281, distance: 40.1
click at [793, 244] on div "RÓTULO PLÁSTICO GCA ZERO 2L H" at bounding box center [777, 256] width 279 height 24
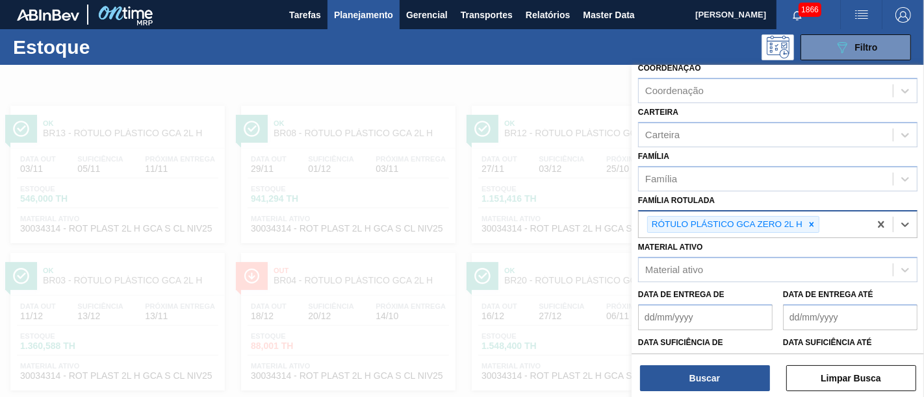
click at [738, 364] on div "Buscar Limpar Busca" at bounding box center [777, 372] width 292 height 36
click at [738, 370] on button "Buscar" at bounding box center [705, 379] width 130 height 26
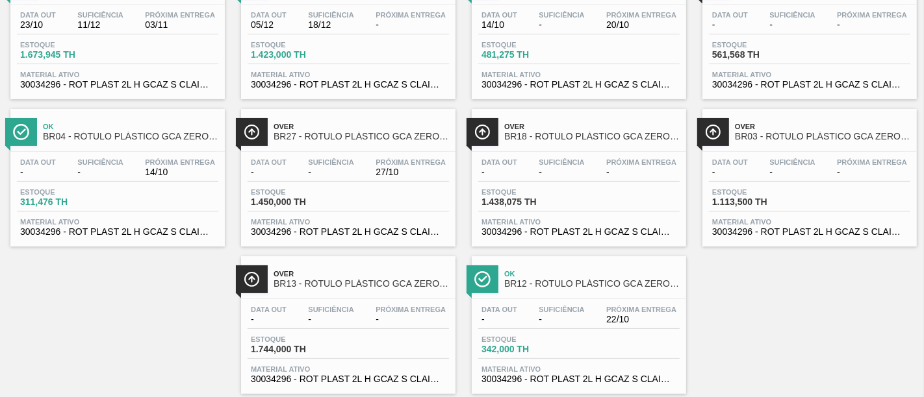
scroll to position [0, 0]
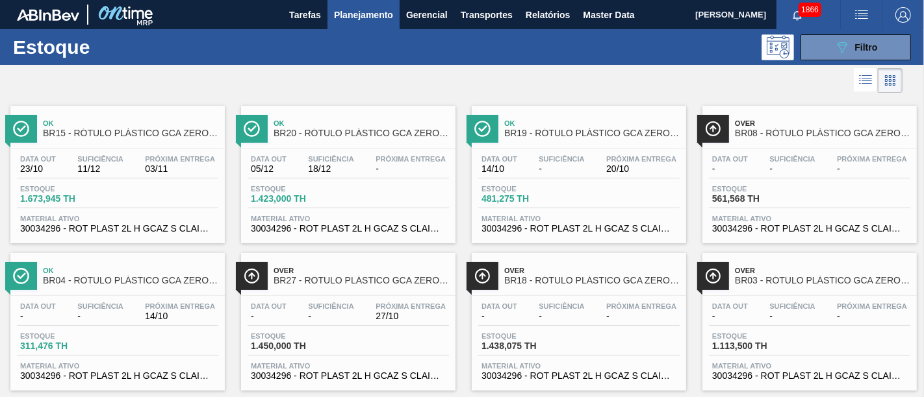
drag, startPoint x: 843, startPoint y: 52, endPoint x: 837, endPoint y: 63, distance: 12.8
click at [843, 52] on icon "089F7B8B-B2A5-4AFE-B5C0-19BA573D28AC" at bounding box center [842, 48] width 16 height 16
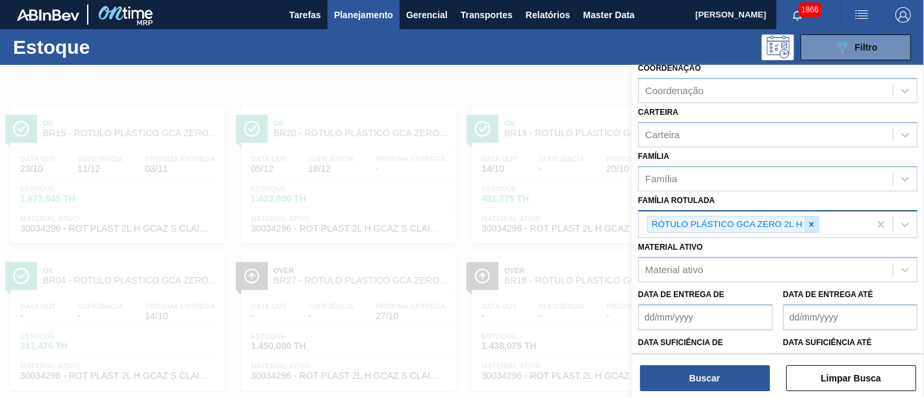
click at [809, 220] on icon at bounding box center [811, 224] width 9 height 9
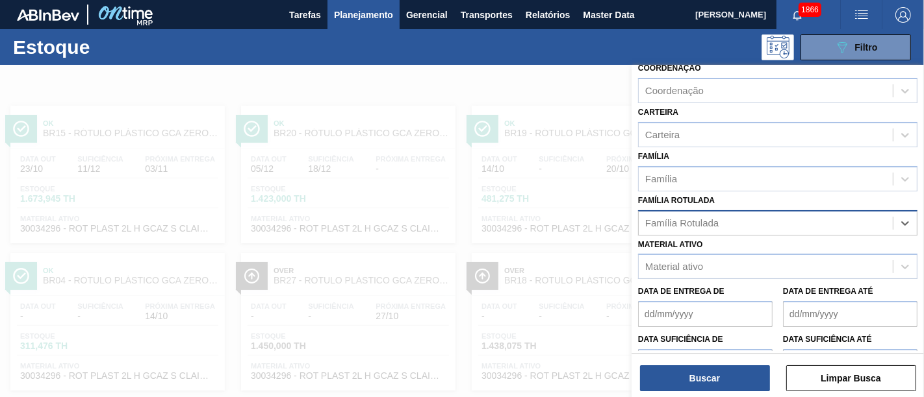
paste Rotulada "RÓTULO PLÁSTICO GCA 1,5L H"
type Rotulada "RÓTULO PLÁSTICO GCA 1,5L H"
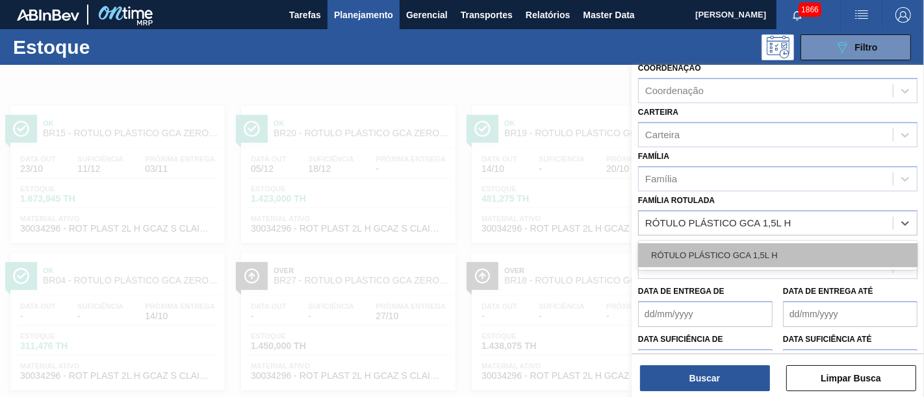
click at [763, 253] on div "RÓTULO PLÁSTICO GCA 1,5L H" at bounding box center [777, 256] width 279 height 24
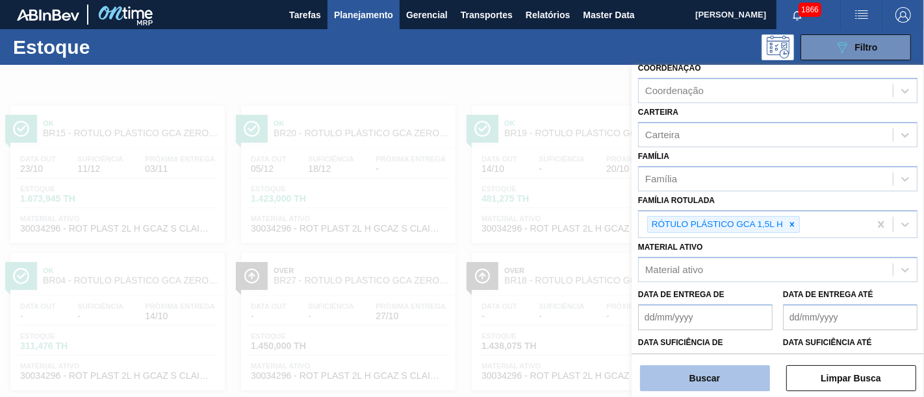
click at [733, 373] on button "Buscar" at bounding box center [705, 379] width 130 height 26
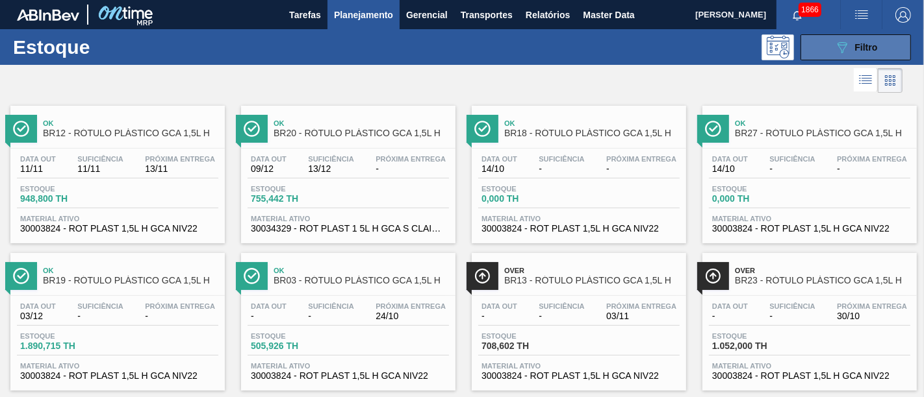
click at [835, 45] on icon "089F7B8B-B2A5-4AFE-B5C0-19BA573D28AC" at bounding box center [842, 48] width 16 height 16
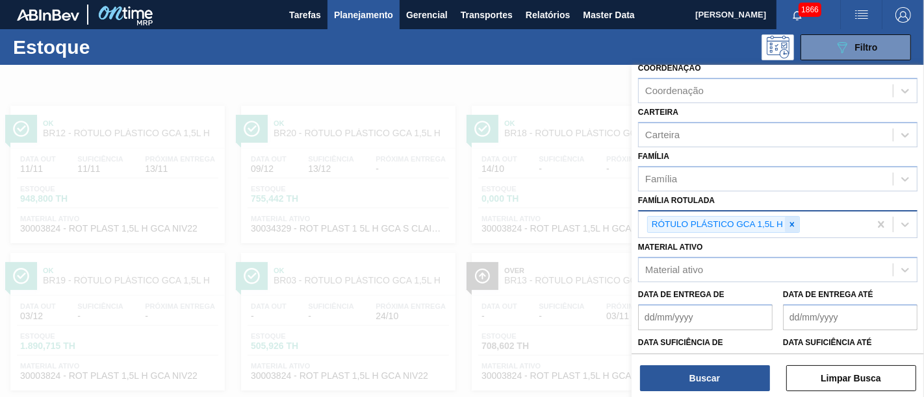
click at [794, 220] on icon at bounding box center [791, 224] width 9 height 9
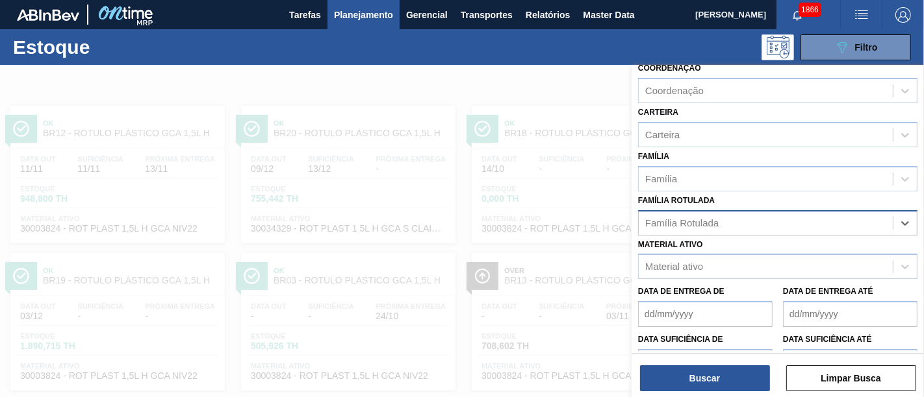
paste Rotulada "RÓTULO PLÁSTICO GCA 2L H"
type Rotulada "RÓTULO PLÁSTICO GCA 2L H"
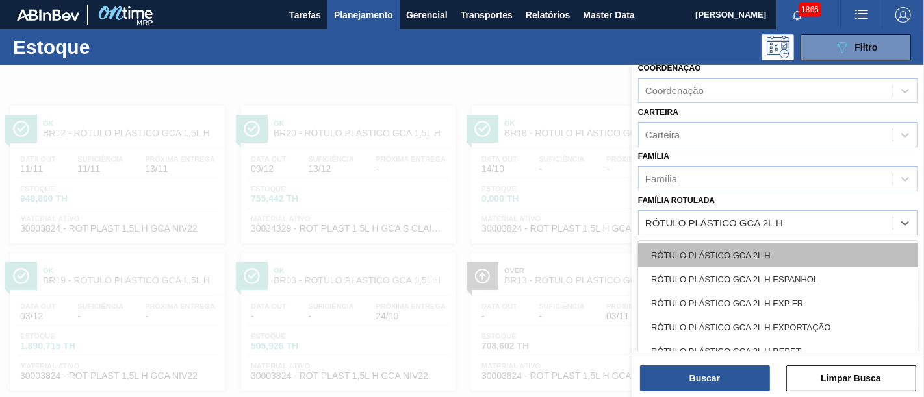
click at [784, 251] on div "RÓTULO PLÁSTICO GCA 2L H" at bounding box center [777, 256] width 279 height 24
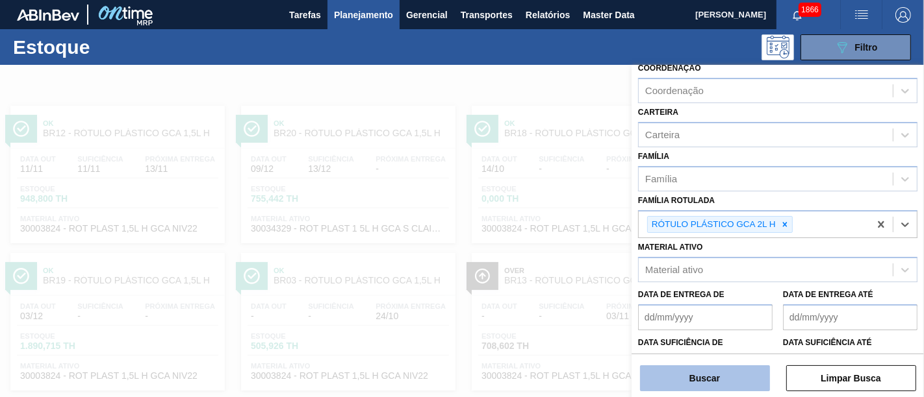
click at [750, 373] on button "Buscar" at bounding box center [705, 379] width 130 height 26
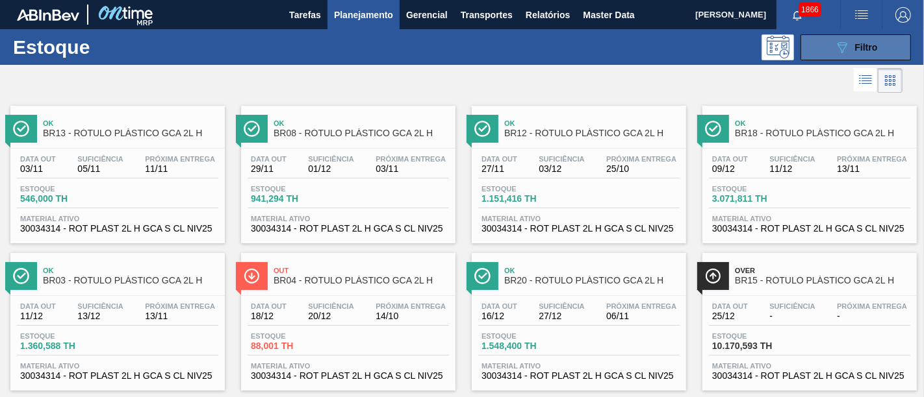
click at [834, 52] on icon "089F7B8B-B2A5-4AFE-B5C0-19BA573D28AC" at bounding box center [842, 48] width 16 height 16
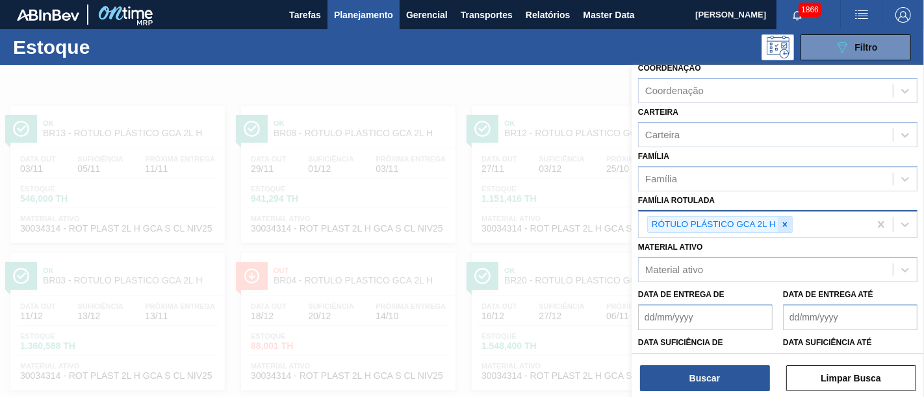
click at [783, 222] on icon at bounding box center [785, 224] width 5 height 5
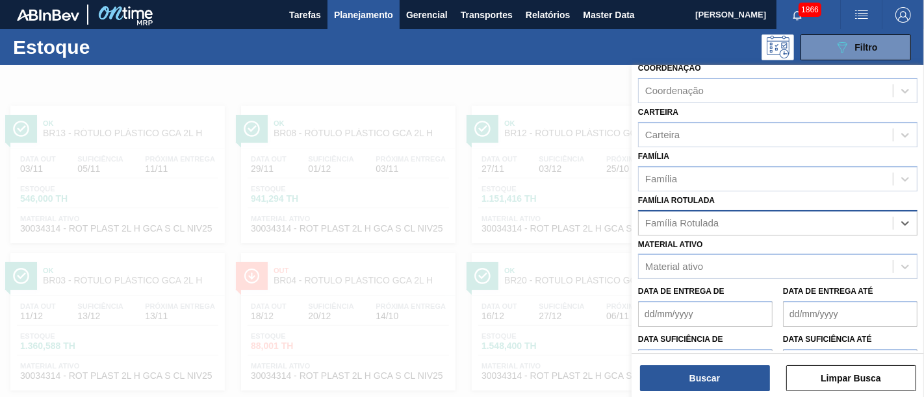
paste Rotulada "RÓTULO PLÁSTICO GCA ZERO 2L H"
type Rotulada "RÓTULO PLÁSTICO GCA ZERO 2L H"
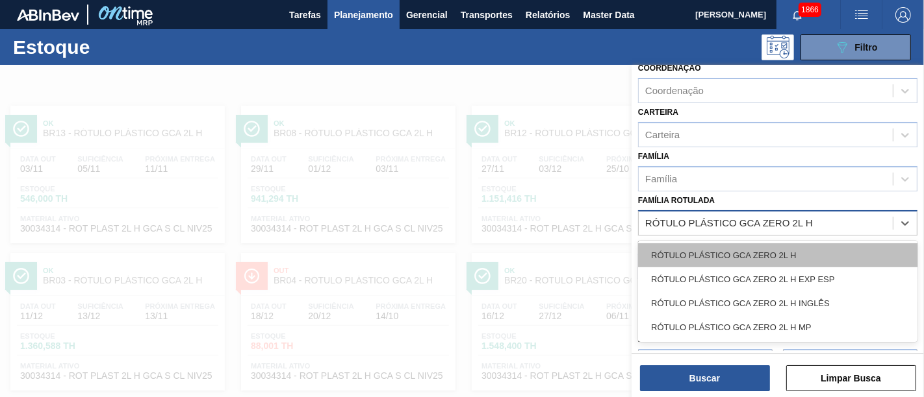
click at [781, 255] on div "RÓTULO PLÁSTICO GCA ZERO 2L H" at bounding box center [777, 256] width 279 height 24
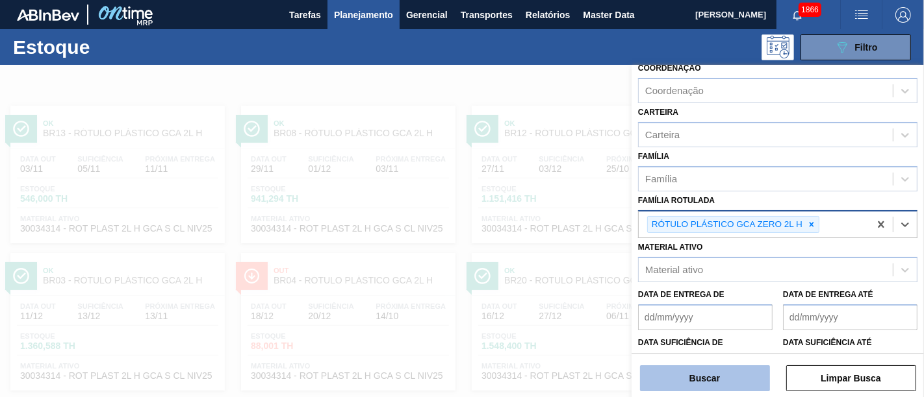
click at [746, 370] on button "Buscar" at bounding box center [705, 379] width 130 height 26
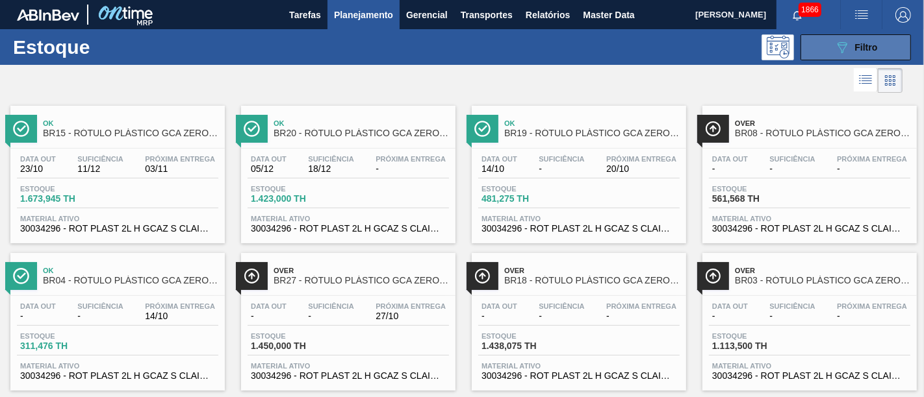
click at [827, 51] on button "089F7B8B-B2A5-4AFE-B5C0-19BA573D28AC Filtro" at bounding box center [855, 47] width 110 height 26
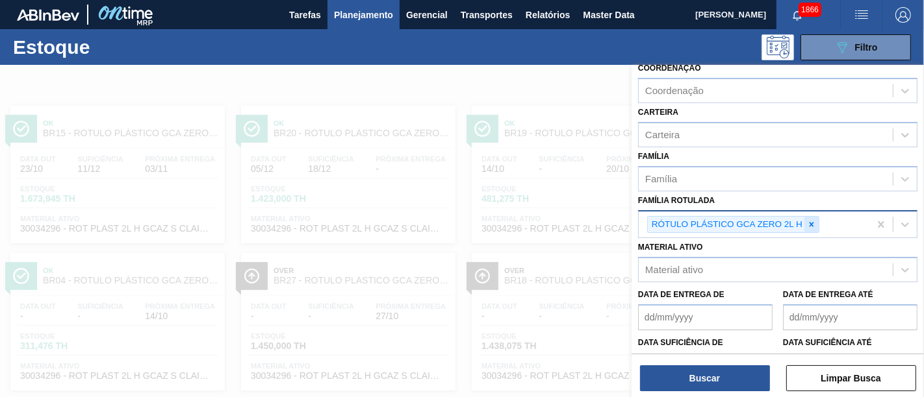
click at [812, 222] on icon at bounding box center [811, 224] width 5 height 5
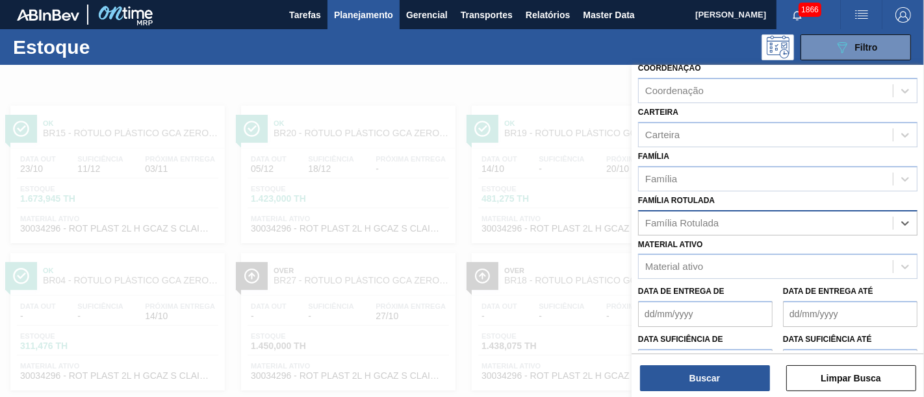
paste Rotulada "RÓTULO PLÁSTICO H2OH LIMONETO 500ML H"
type Rotulada "RÓTULO PLÁSTICO H2OH LIMONETO 500ML H"
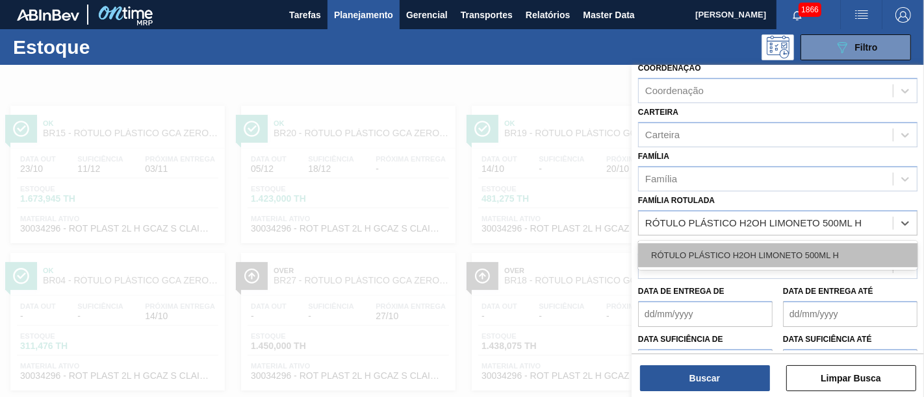
click at [785, 252] on div "RÓTULO PLÁSTICO H2OH LIMONETO 500ML H" at bounding box center [777, 256] width 279 height 24
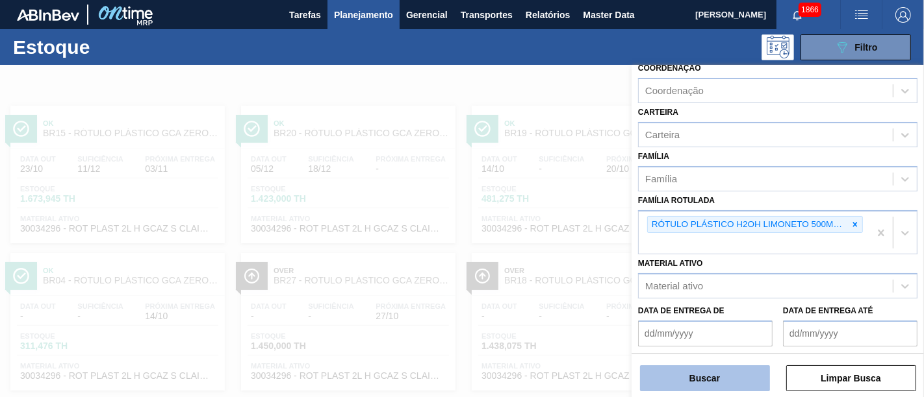
click at [731, 375] on button "Buscar" at bounding box center [705, 379] width 130 height 26
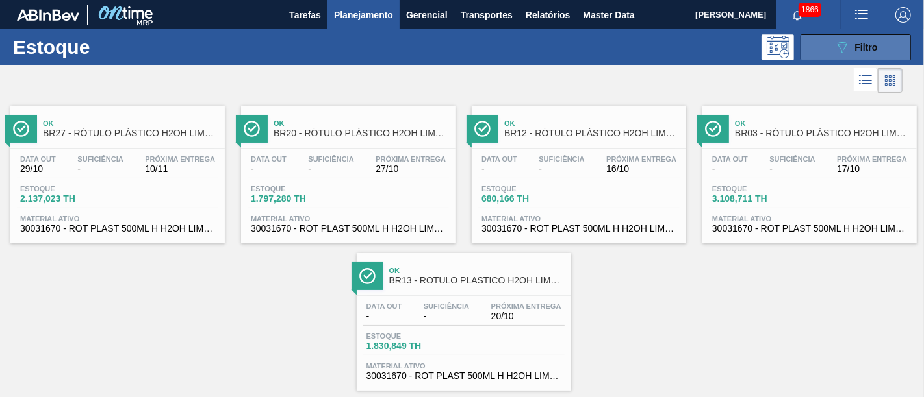
click at [851, 55] on button "089F7B8B-B2A5-4AFE-B5C0-19BA573D28AC Filtro" at bounding box center [855, 47] width 110 height 26
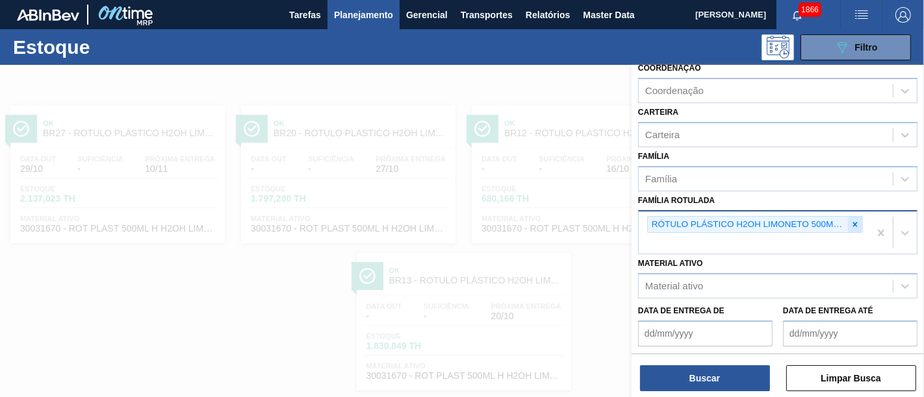
click at [850, 225] on icon at bounding box center [854, 224] width 9 height 9
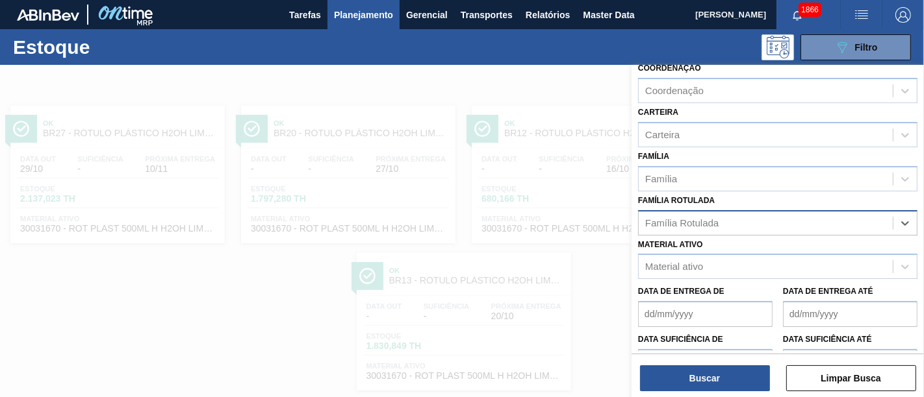
paste Rotulada "RÓTULO PLAST 500ML H GATORADE BERRY BLUE"
type Rotulada "RÓTULO PLAST 500ML H GATORADE BERRY BLUE"
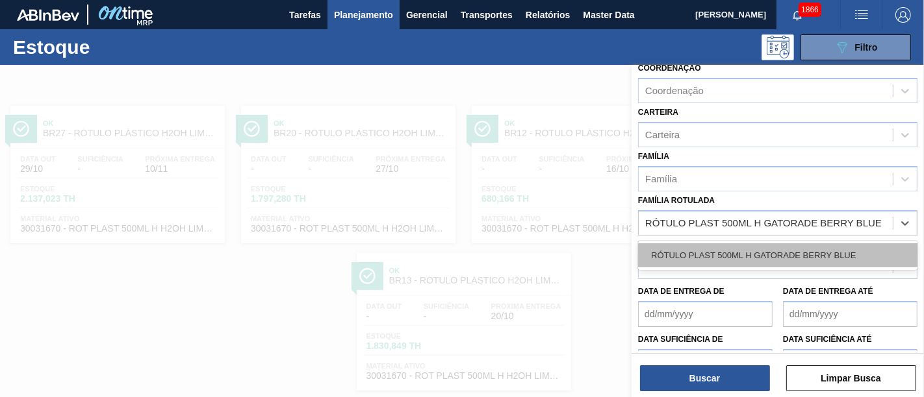
click at [785, 257] on div "RÓTULO PLAST 500ML H GATORADE BERRY BLUE" at bounding box center [777, 256] width 279 height 24
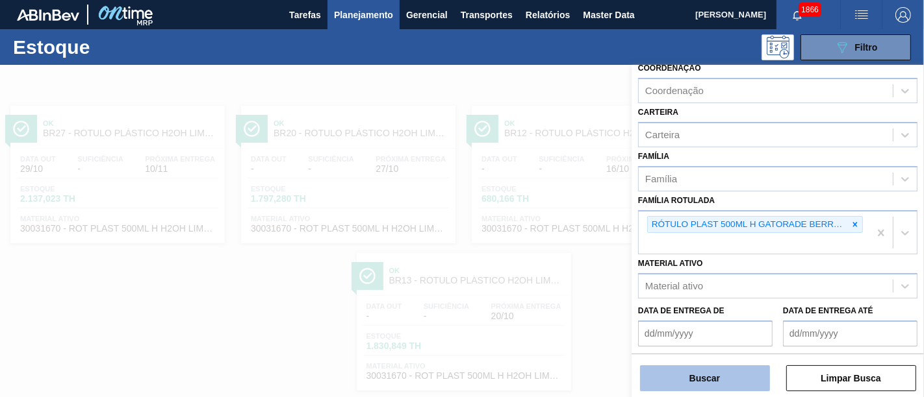
click at [745, 379] on button "Buscar" at bounding box center [705, 379] width 130 height 26
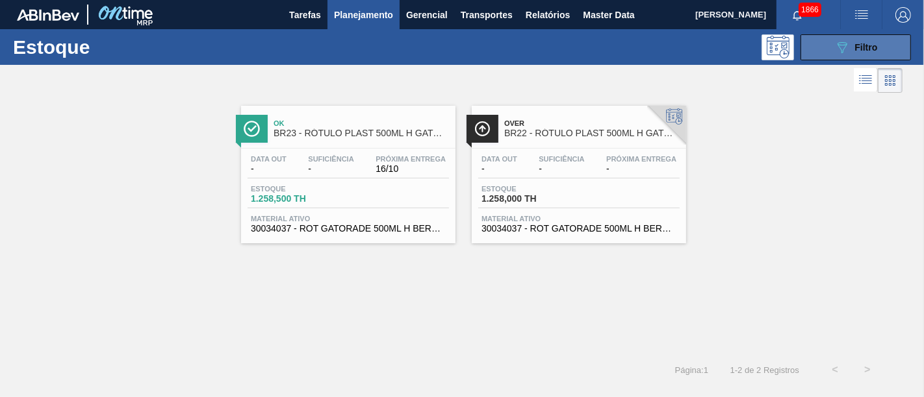
click at [822, 46] on button "089F7B8B-B2A5-4AFE-B5C0-19BA573D28AC Filtro" at bounding box center [855, 47] width 110 height 26
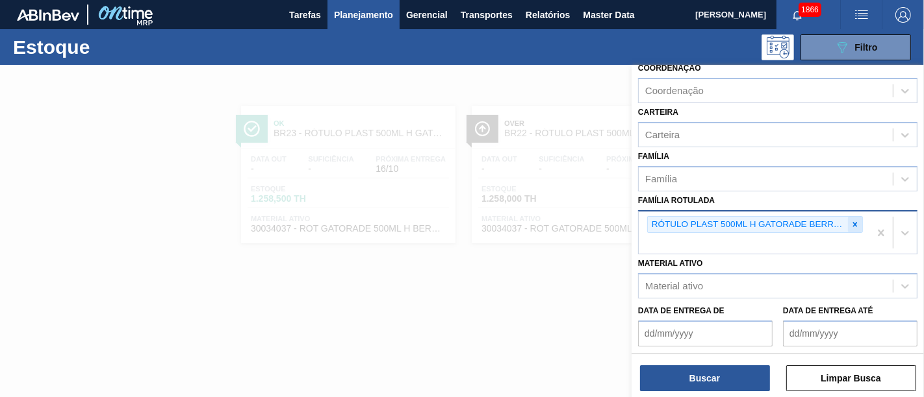
click at [850, 220] on icon at bounding box center [854, 224] width 9 height 9
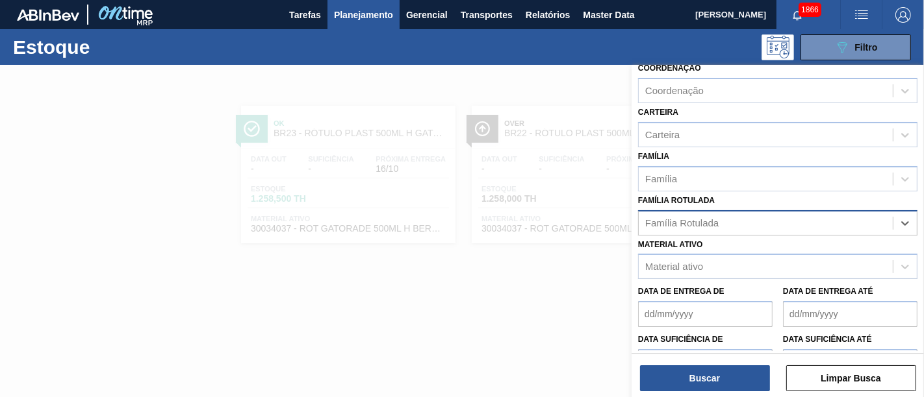
paste Rotulada "RÓTULO PLÁSTICO 200ML PC H"
type Rotulada "RÓTULO PLÁSTICO 200ML PC H"
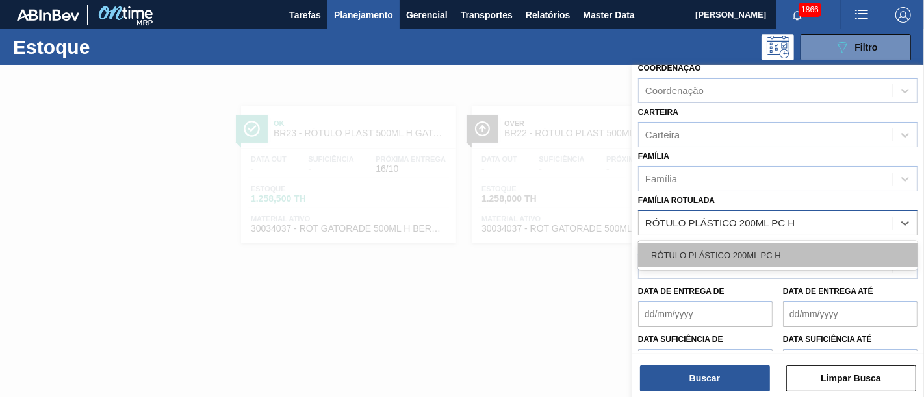
click at [805, 251] on div "RÓTULO PLÁSTICO 200ML PC H" at bounding box center [777, 256] width 279 height 24
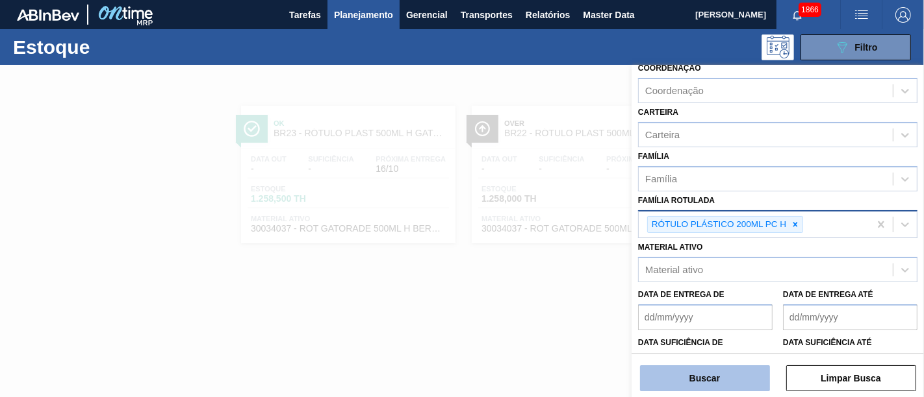
click at [738, 374] on button "Buscar" at bounding box center [705, 379] width 130 height 26
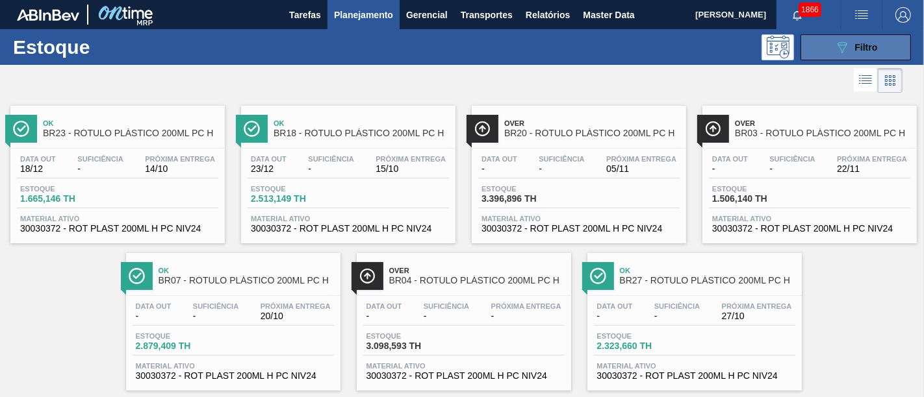
click at [824, 49] on button "089F7B8B-B2A5-4AFE-B5C0-19BA573D28AC Filtro" at bounding box center [855, 47] width 110 height 26
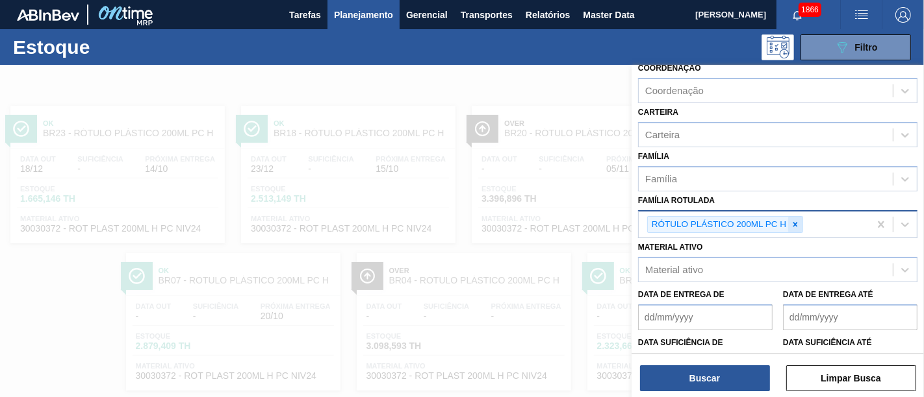
click at [796, 221] on icon at bounding box center [794, 224] width 9 height 9
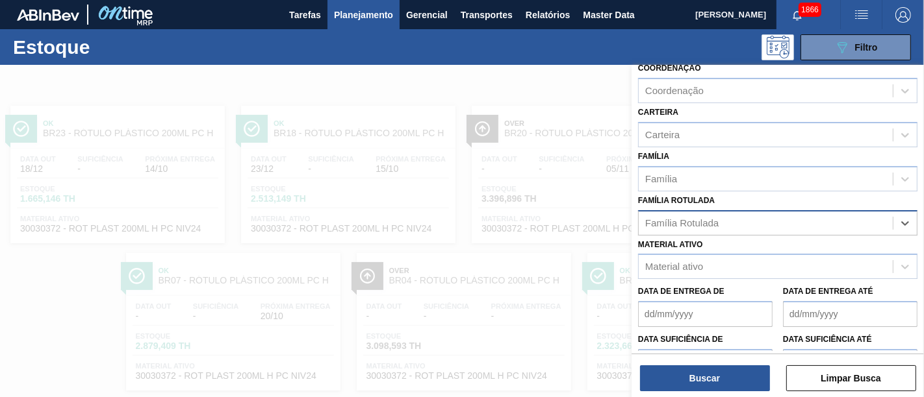
paste Rotulada "RÓTULO PLÁSTICO GATORADE LIMÃO 500ML AH"
type Rotulada "RÓTULO PLÁSTICO GATORADE LIMÃO 500ML AH"
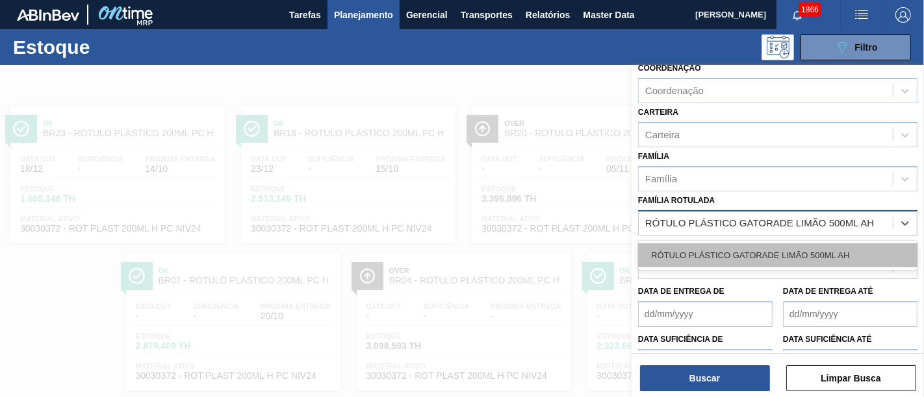
click at [792, 245] on div "RÓTULO PLÁSTICO GATORADE LIMÃO 500ML AH" at bounding box center [777, 256] width 279 height 24
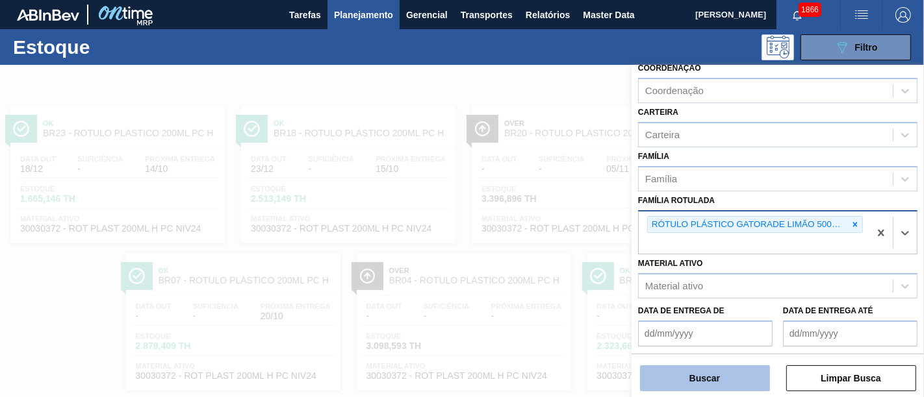
click at [735, 381] on button "Buscar" at bounding box center [705, 379] width 130 height 26
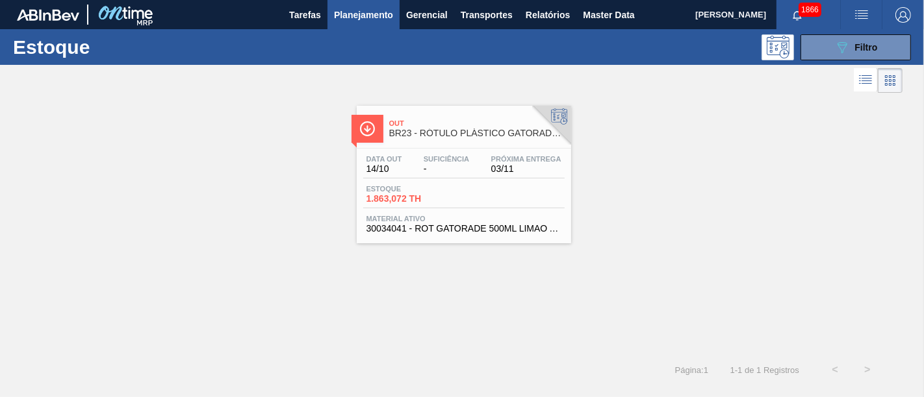
drag, startPoint x: 824, startPoint y: 49, endPoint x: 829, endPoint y: 68, distance: 19.7
click at [824, 49] on button "089F7B8B-B2A5-4AFE-B5C0-19BA573D28AC Filtro" at bounding box center [855, 47] width 110 height 26
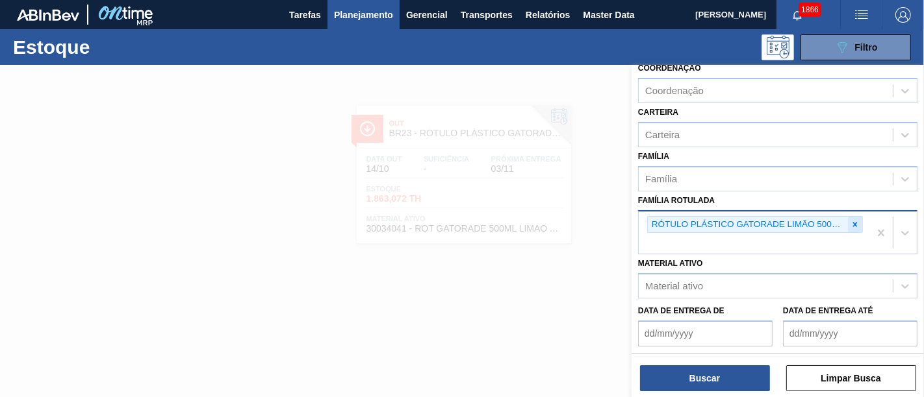
click at [853, 222] on icon at bounding box center [855, 224] width 5 height 5
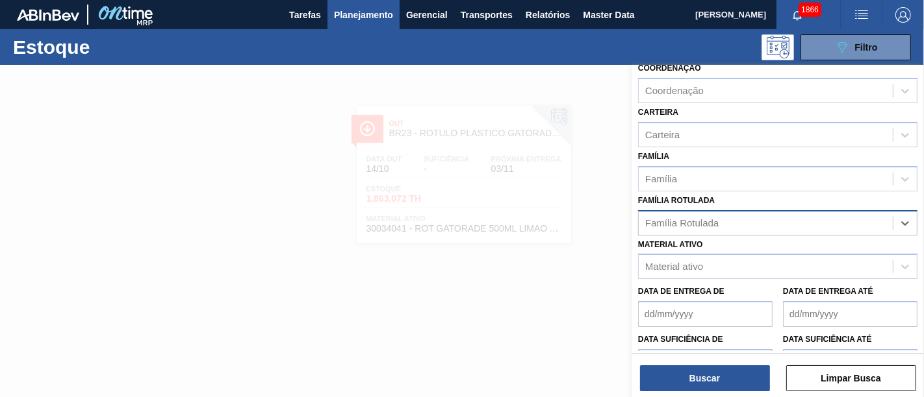
paste Rotulada "RÓTULO PLÁSTICO GATORADE UVA 500ML AH"
type Rotulada "RÓTULO PLÁSTICO GATORADE UVA 500ML AH"
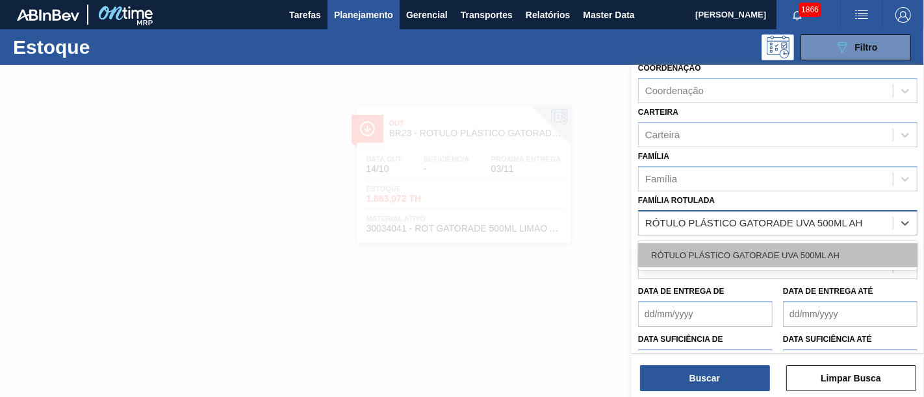
click at [822, 253] on div "RÓTULO PLÁSTICO GATORADE UVA 500ML AH" at bounding box center [777, 256] width 279 height 24
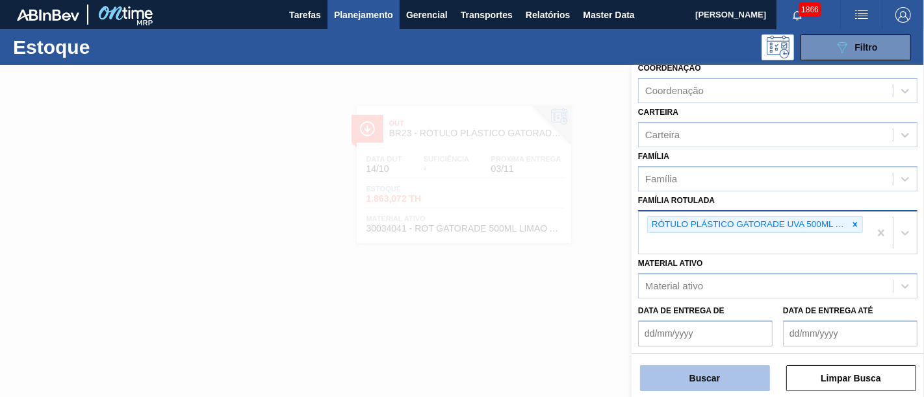
click at [737, 375] on button "Buscar" at bounding box center [705, 379] width 130 height 26
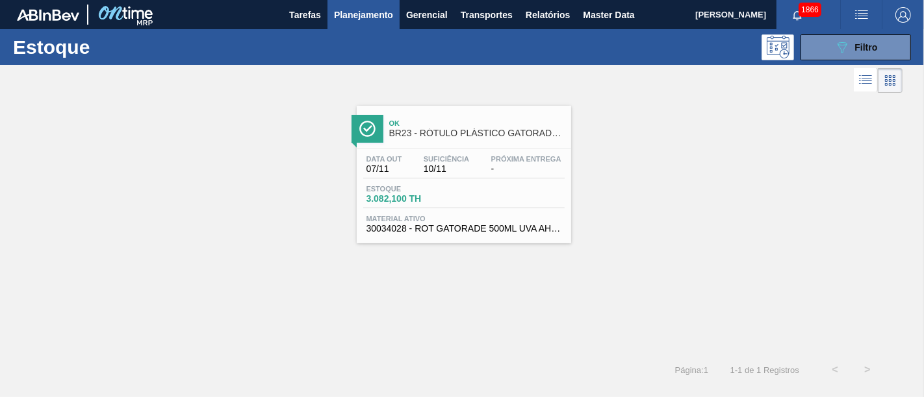
drag, startPoint x: 494, startPoint y: 123, endPoint x: 797, endPoint y: 101, distance: 304.1
click at [792, 109] on div "Ok BR23 - RÓTULO PLÁSTICO GATORADE UVA 500ML AH Data out 07/11 Suficiência 10/1…" at bounding box center [462, 169] width 924 height 147
click at [833, 55] on button "089F7B8B-B2A5-4AFE-B5C0-19BA573D28AC Filtro" at bounding box center [855, 47] width 110 height 26
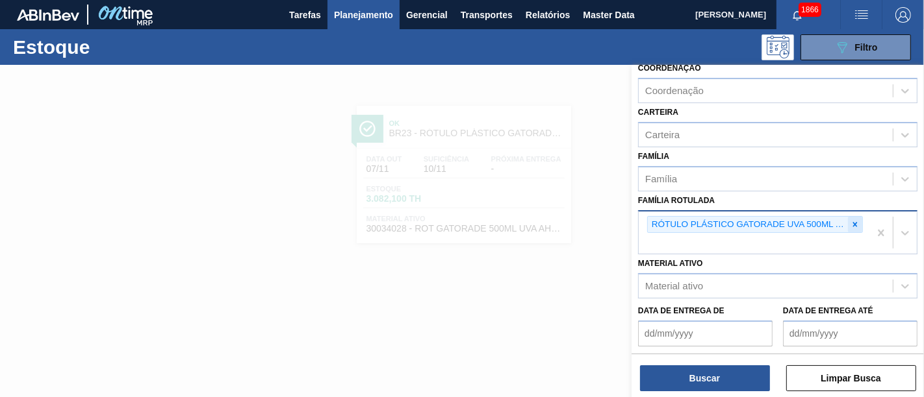
click at [848, 220] on div at bounding box center [855, 225] width 14 height 16
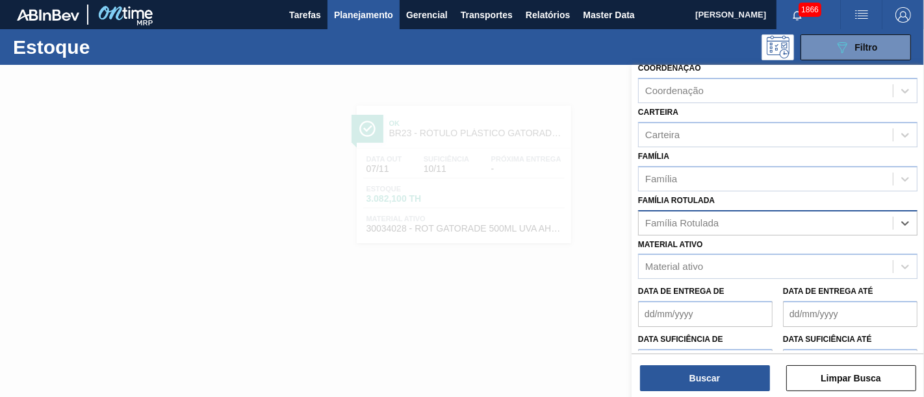
paste Rotulada "ROT PLAST. 1.5L AH PC BLACK"
type Rotulada "ROT PLAST. 1.5L AH PC BLACK"
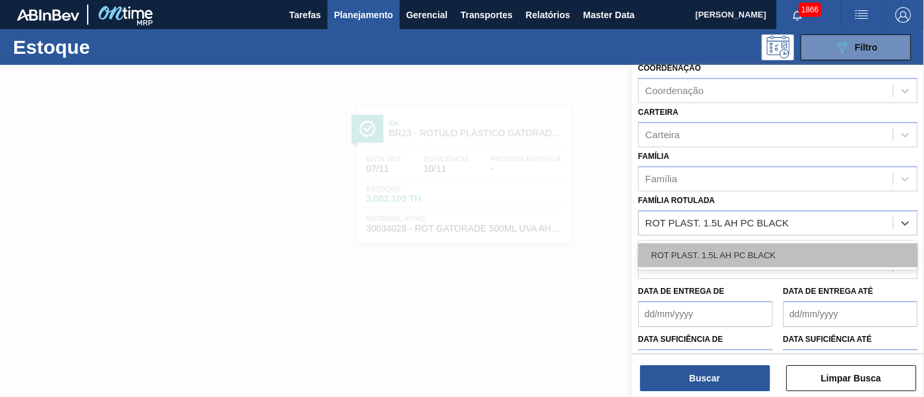
click at [810, 253] on div "ROT PLAST. 1.5L AH PC BLACK" at bounding box center [777, 256] width 279 height 24
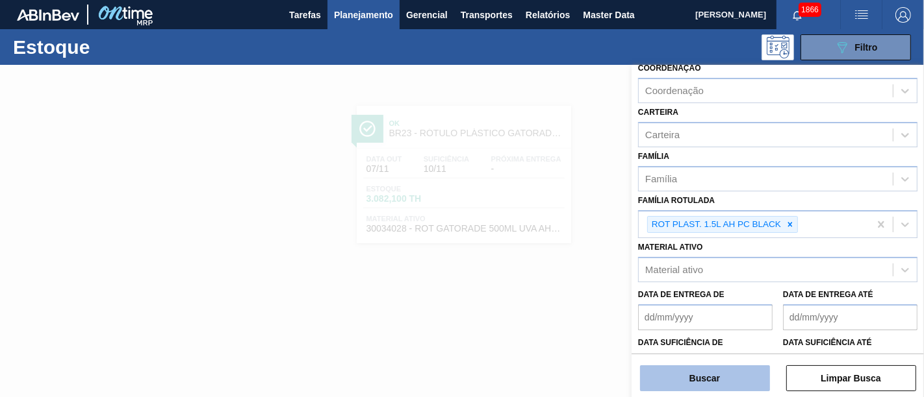
click at [733, 379] on button "Buscar" at bounding box center [705, 379] width 130 height 26
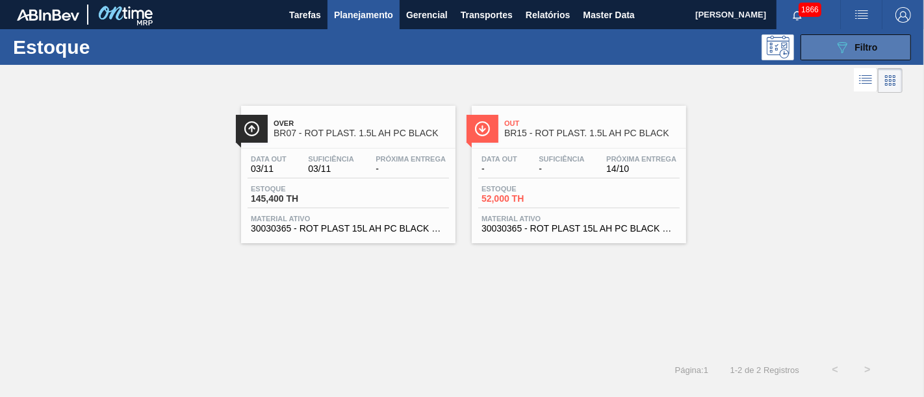
click at [813, 51] on button "089F7B8B-B2A5-4AFE-B5C0-19BA573D28AC Filtro" at bounding box center [855, 47] width 110 height 26
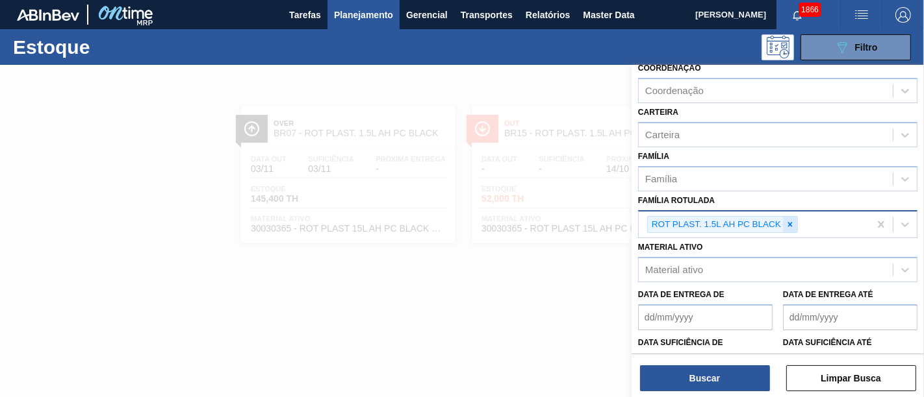
click at [786, 223] on icon at bounding box center [789, 224] width 9 height 9
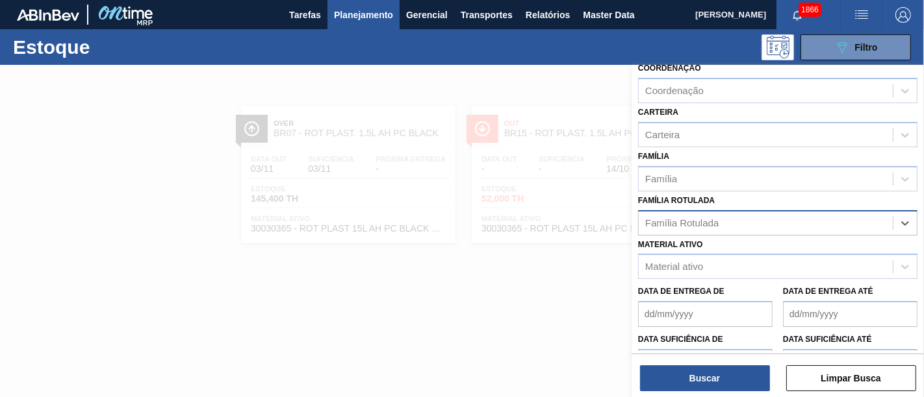
paste Rotulada "RÓTULO PLÁSTICO GCA 1L AH"
type Rotulada "RÓTULO PLÁSTICO GCA 1L AH"
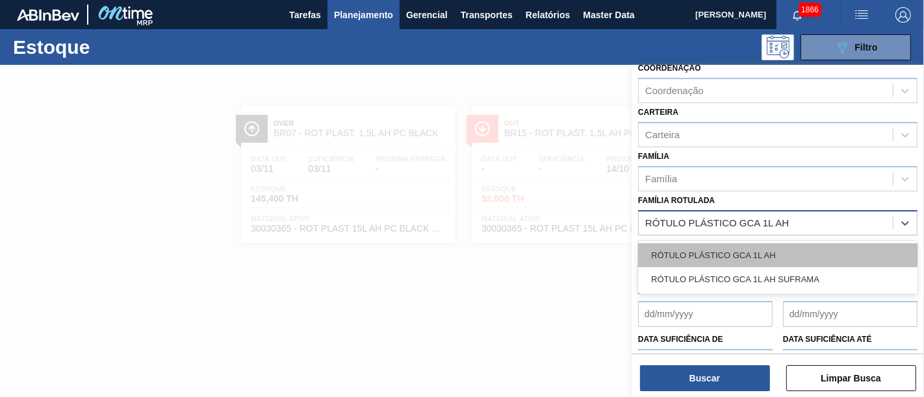
click at [775, 249] on div "RÓTULO PLÁSTICO GCA 1L AH" at bounding box center [777, 256] width 279 height 24
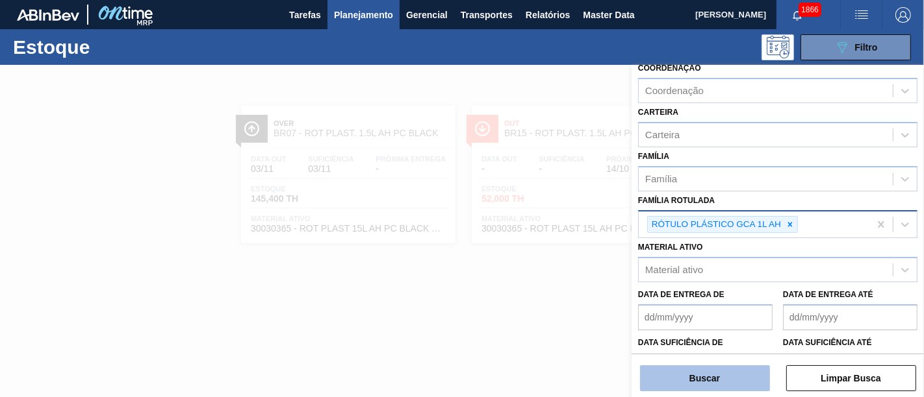
click at [749, 377] on button "Buscar" at bounding box center [705, 379] width 130 height 26
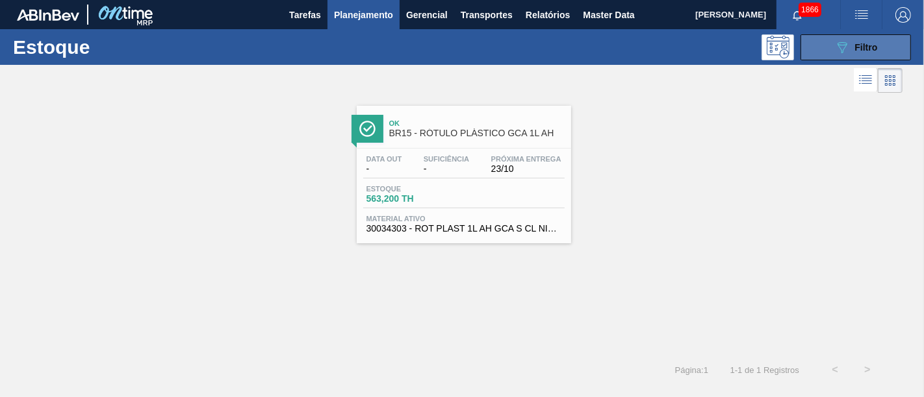
click at [861, 46] on span "Filtro" at bounding box center [866, 47] width 23 height 10
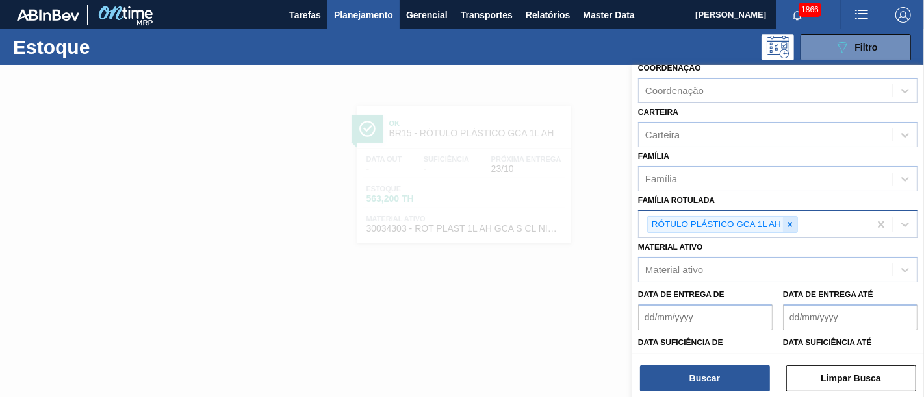
click at [792, 220] on icon at bounding box center [789, 224] width 9 height 9
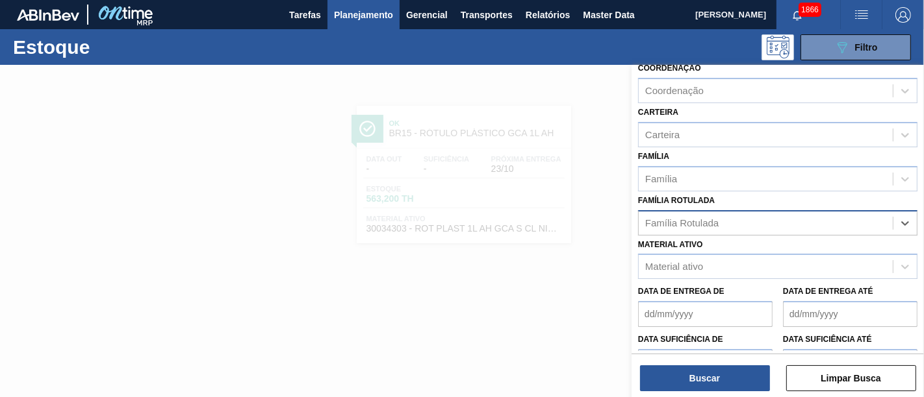
paste Rotulada "RÓTULO PLÁSTICO GCA 2PACK1L H"
type Rotulada "RÓTULO PLÁSTICO GCA 2PACK1L H"
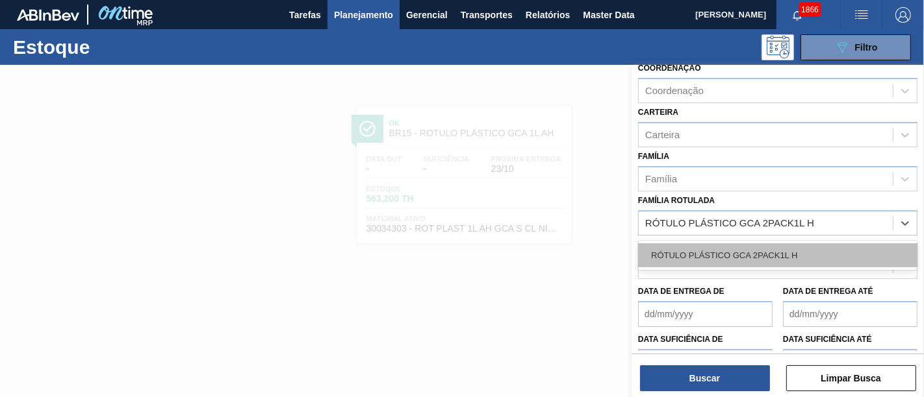
click at [787, 251] on div "RÓTULO PLÁSTICO GCA 2PACK1L H" at bounding box center [777, 256] width 279 height 24
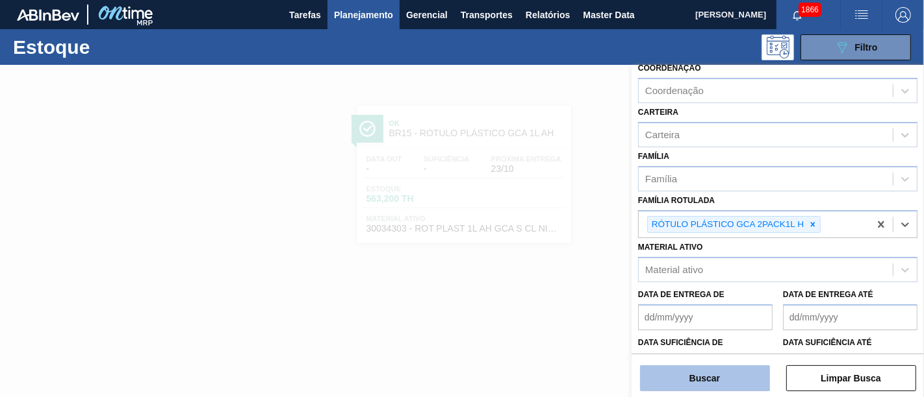
click at [700, 380] on button "Buscar" at bounding box center [705, 379] width 130 height 26
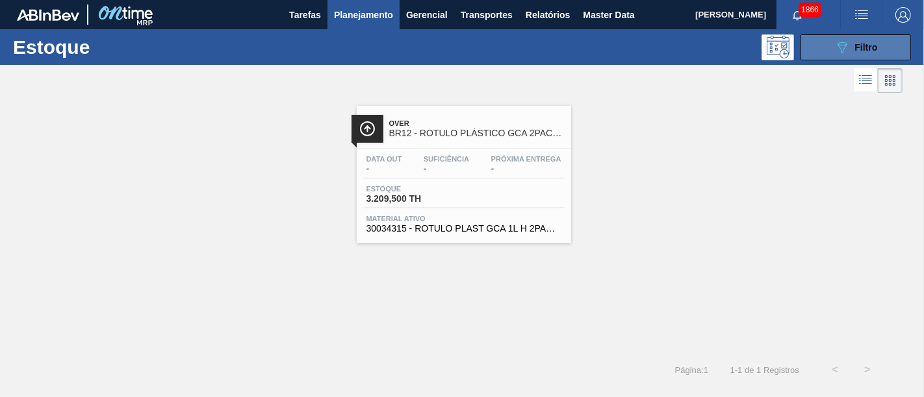
click at [877, 53] on div "089F7B8B-B2A5-4AFE-B5C0-19BA573D28AC Filtro" at bounding box center [856, 48] width 44 height 16
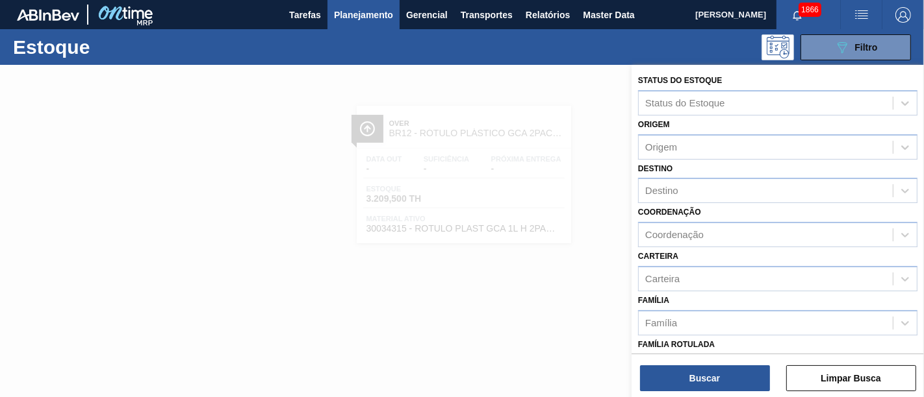
scroll to position [144, 0]
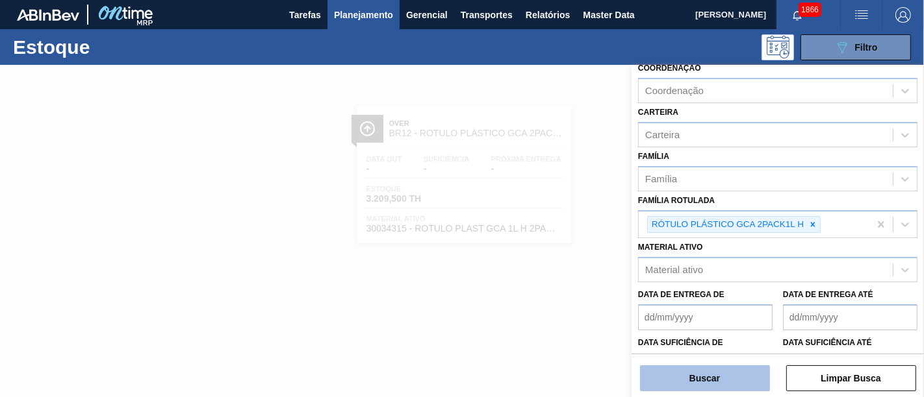
click at [755, 377] on button "Buscar" at bounding box center [705, 379] width 130 height 26
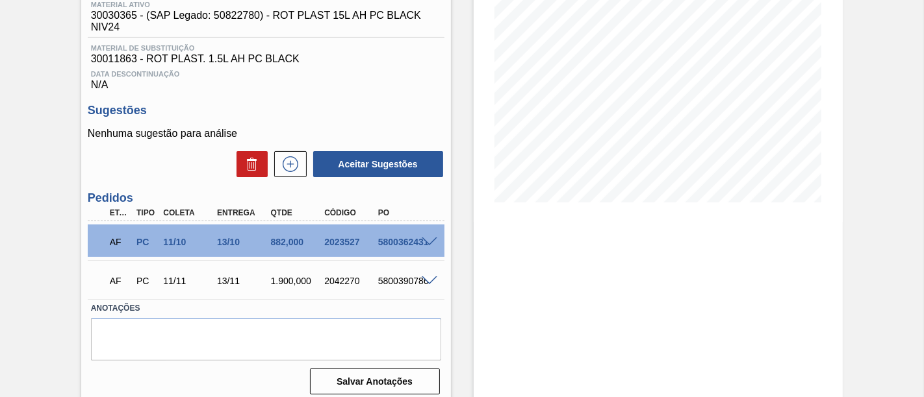
scroll to position [189, 0]
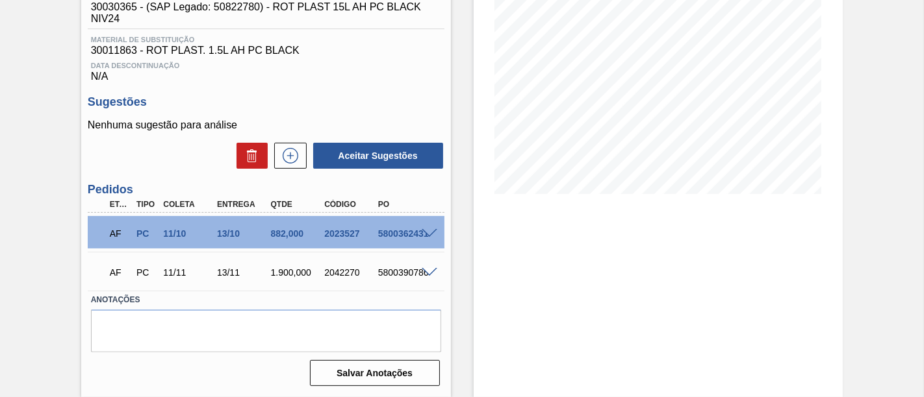
click at [430, 233] on span at bounding box center [430, 234] width 16 height 10
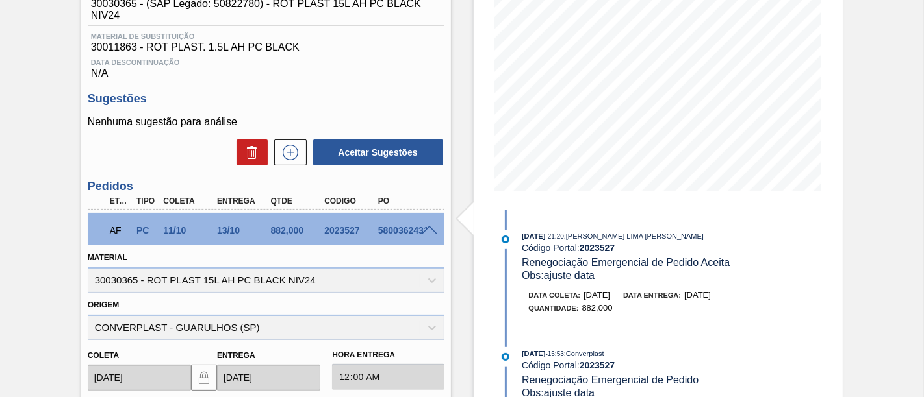
scroll to position [117, 0]
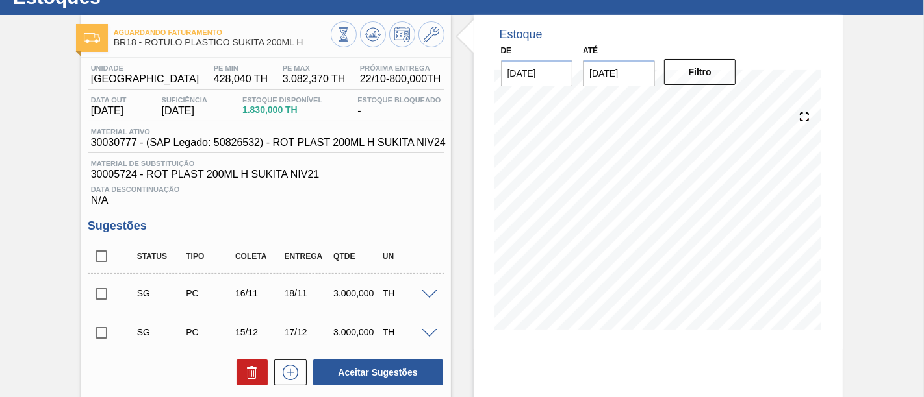
scroll to position [72, 0]
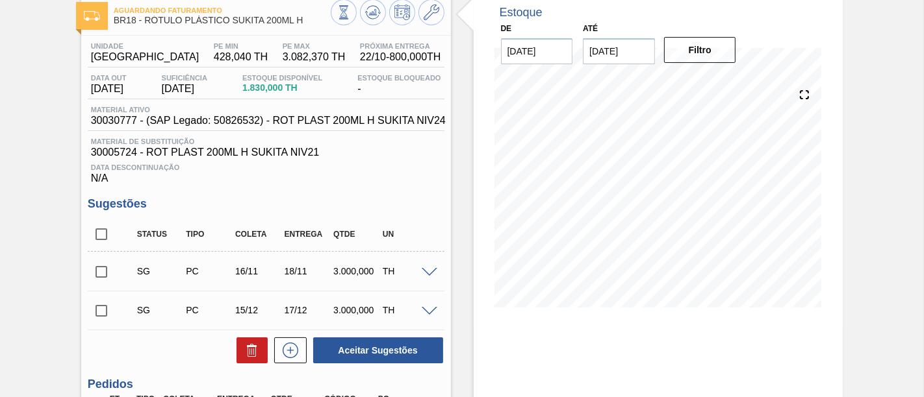
click at [420, 17] on button at bounding box center [431, 12] width 26 height 26
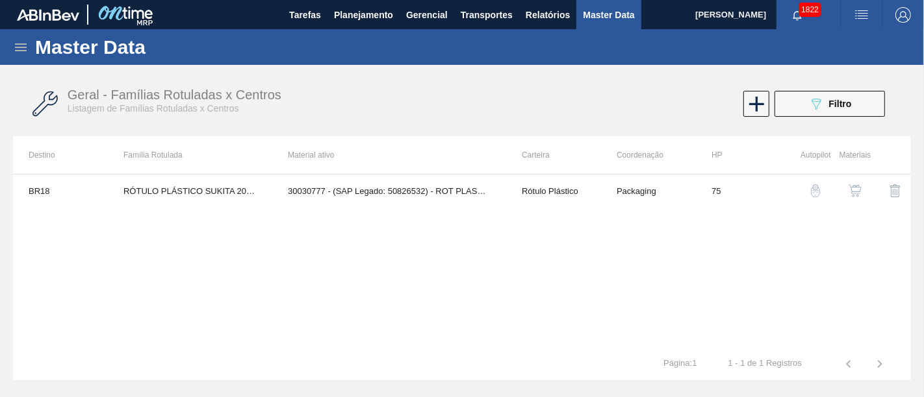
click at [850, 194] on img "button" at bounding box center [854, 190] width 13 height 13
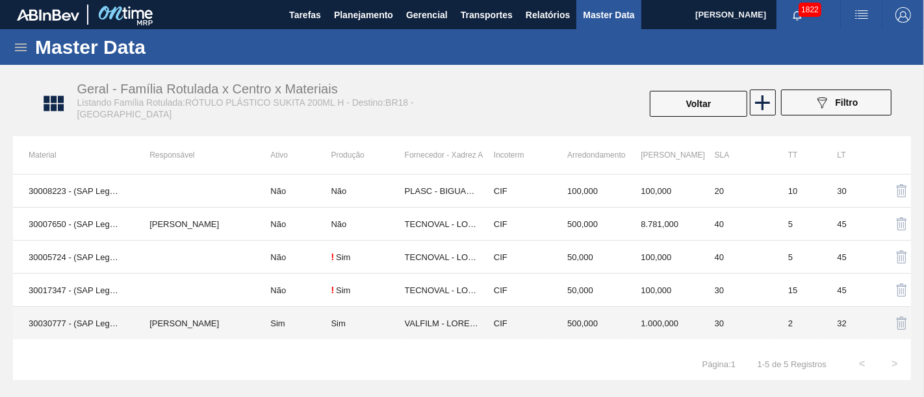
click at [312, 321] on td "Sim" at bounding box center [293, 323] width 76 height 33
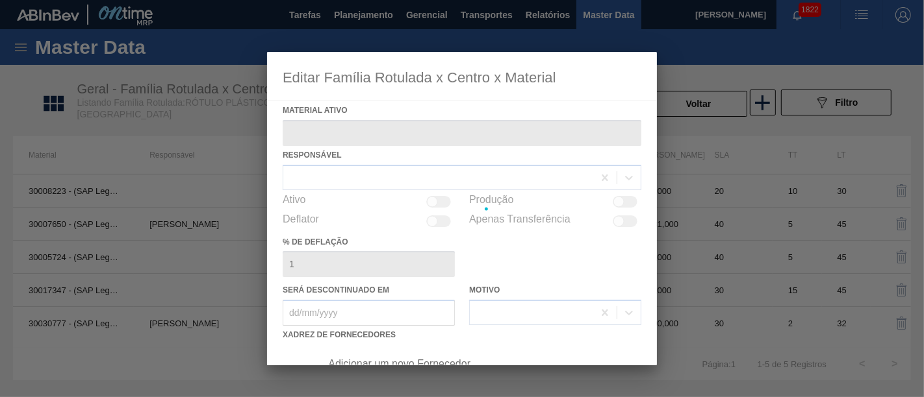
type ativo "30030777 - (SAP Legado: 50826532) - ROT PLAST 200ML H SUKITA NIV24"
checkbox input "true"
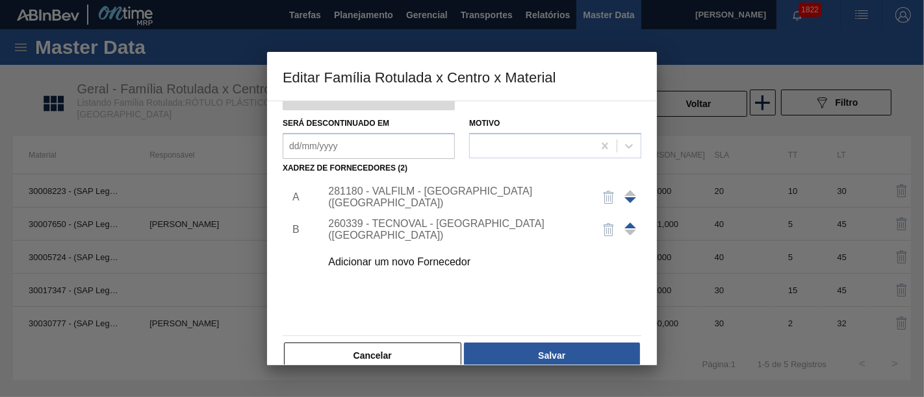
scroll to position [186, 0]
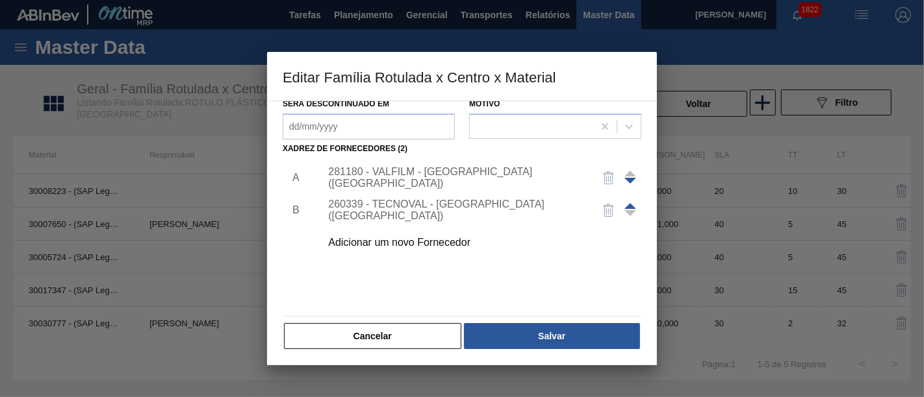
click at [674, 133] on div at bounding box center [462, 198] width 924 height 397
click at [396, 335] on button "Cancelar" at bounding box center [372, 336] width 177 height 26
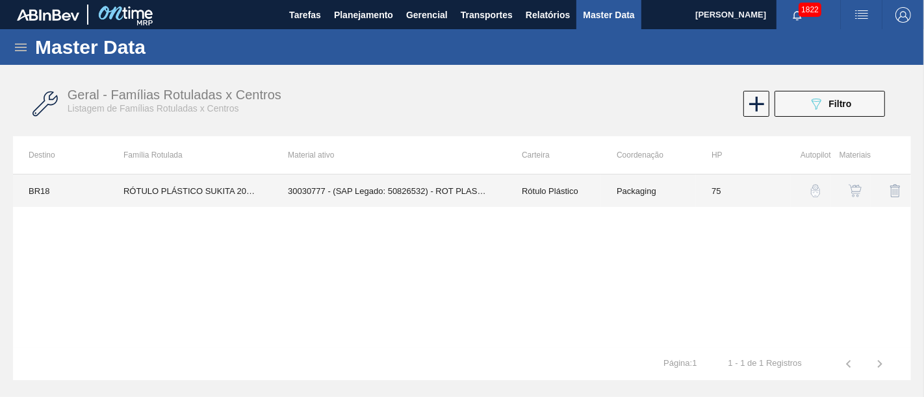
click at [589, 186] on td "Rótulo Plástico" at bounding box center [553, 191] width 95 height 32
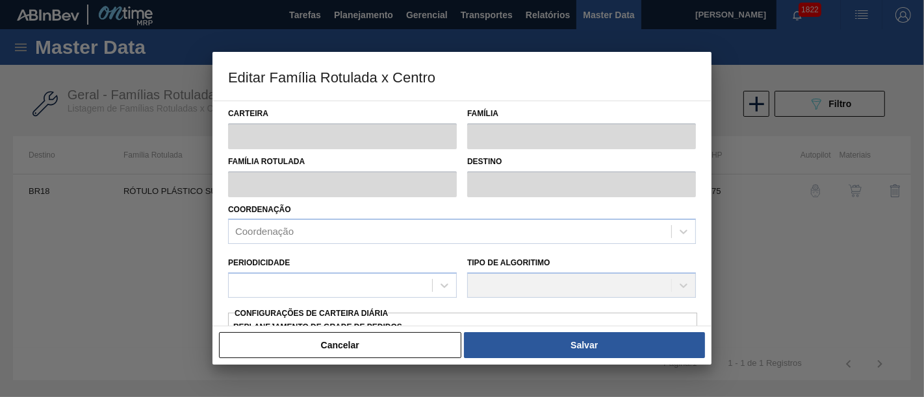
type input "Rótulo Plástico"
type input "RÓTULO PLÁSTICO SUKITA 200ML H"
type input "BR18 - Pernambuco"
type input "75"
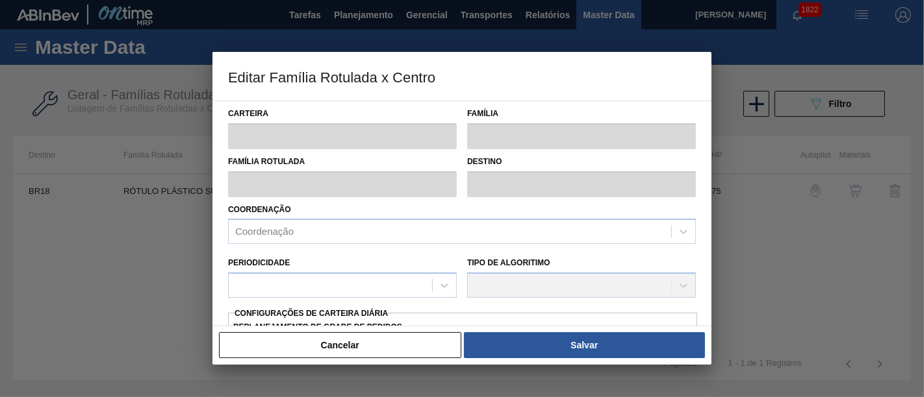
type input "428,04"
type input "3.082,374"
type input "50"
type input "1.755,206"
checkbox input "true"
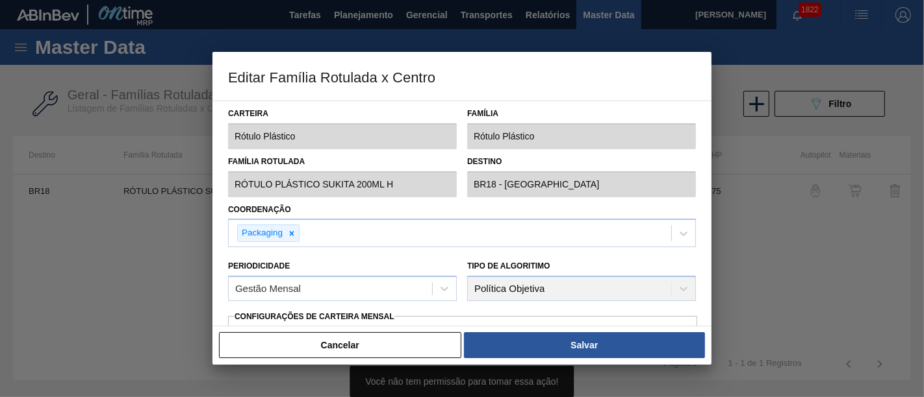
type input "3.082,37"
type input "42"
type input "1.541,190"
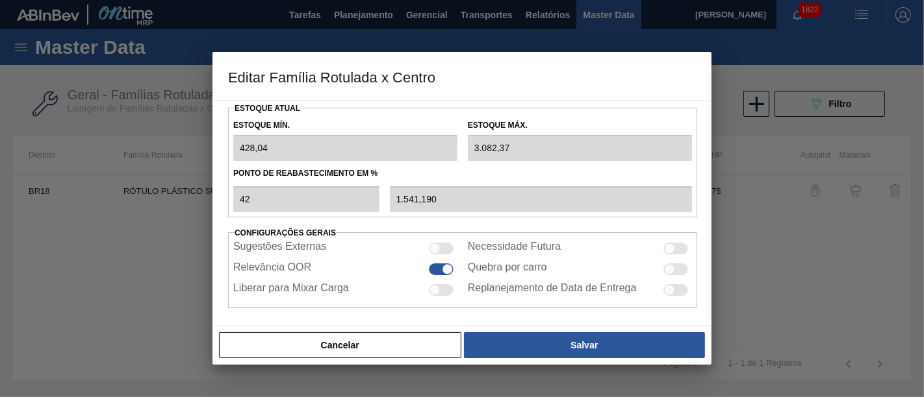
scroll to position [348, 0]
click at [356, 343] on button "Cancelar" at bounding box center [340, 346] width 242 height 26
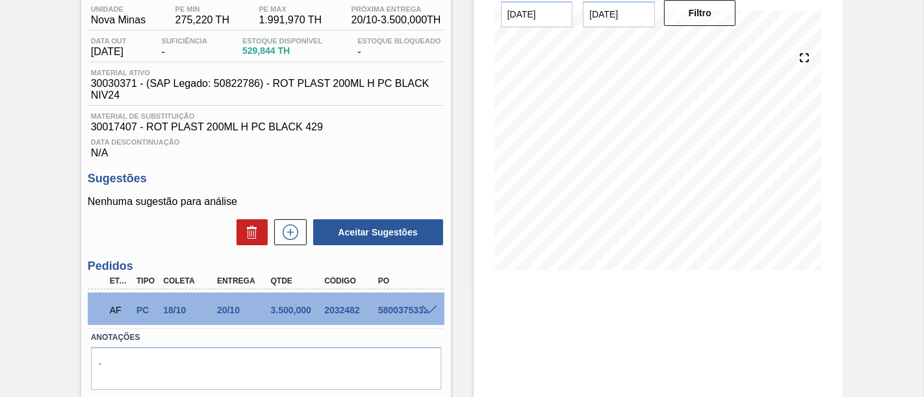
scroll to position [144, 0]
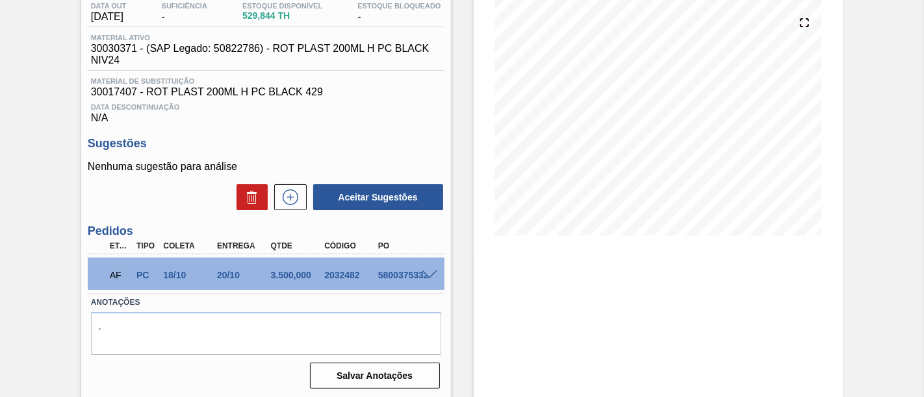
click at [425, 279] on span at bounding box center [430, 276] width 16 height 10
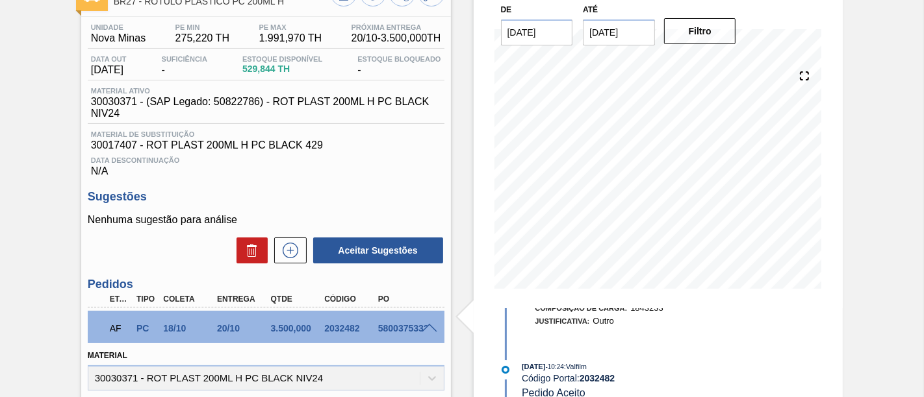
scroll to position [72, 0]
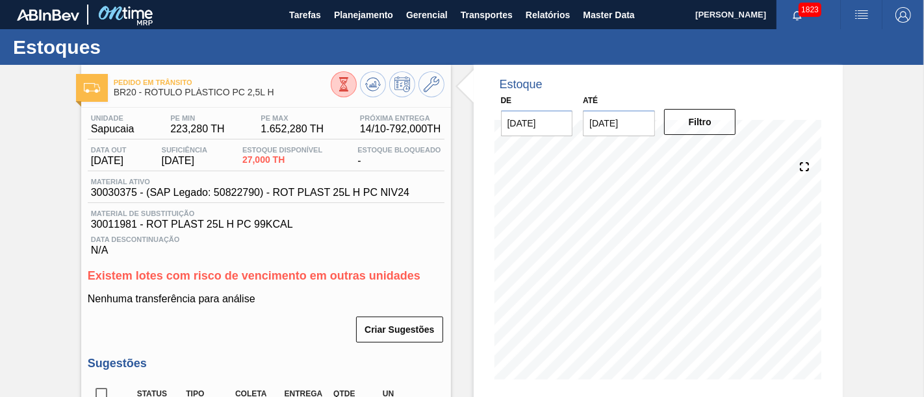
click at [625, 121] on input "[DATE]" at bounding box center [619, 123] width 72 height 26
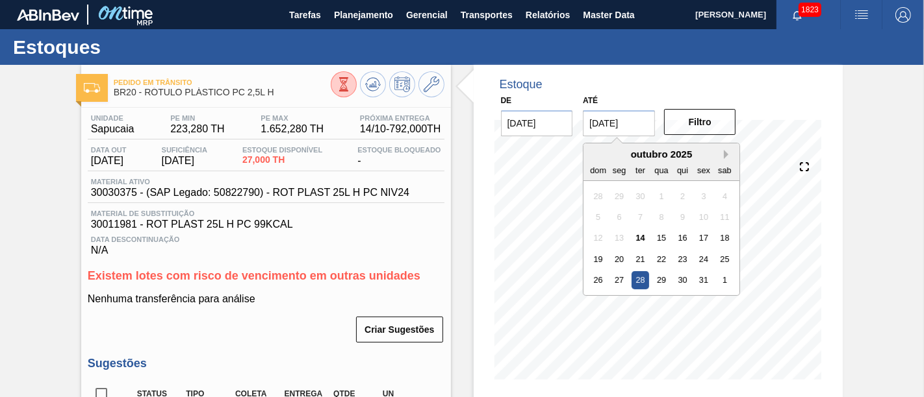
click at [725, 153] on button "Next Month" at bounding box center [728, 154] width 9 height 9
click at [705, 238] on div "19" at bounding box center [704, 238] width 18 height 18
type input "[DATE]"
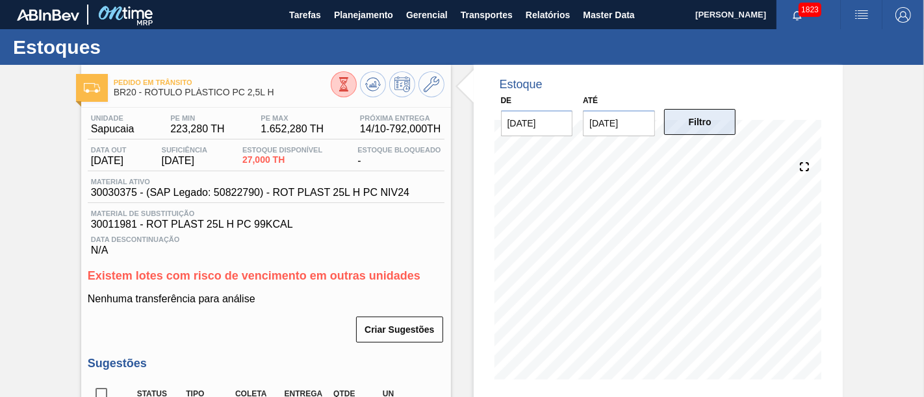
click at [707, 125] on button "Filtro" at bounding box center [700, 122] width 72 height 26
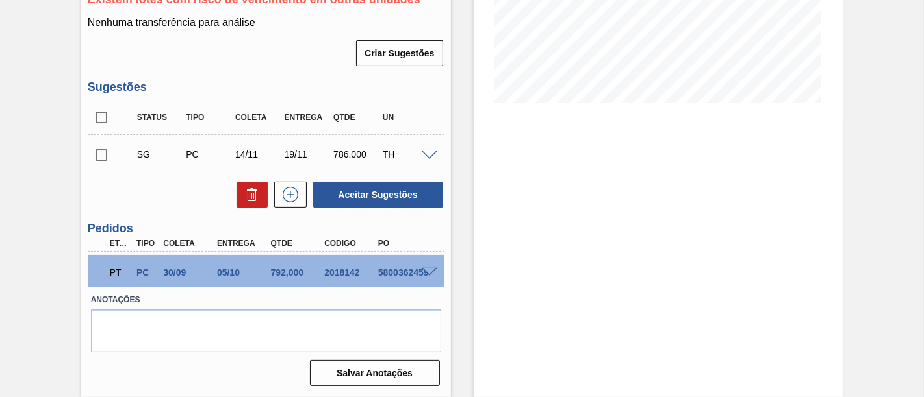
scroll to position [279, 0]
click at [427, 273] on span at bounding box center [430, 273] width 16 height 10
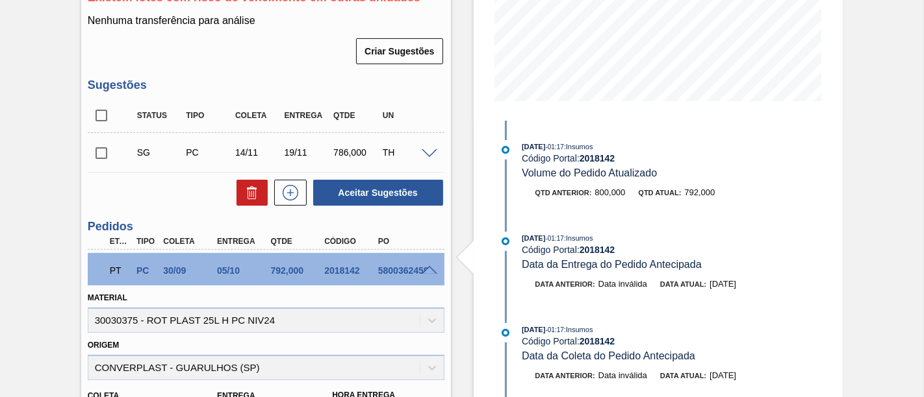
scroll to position [62, 0]
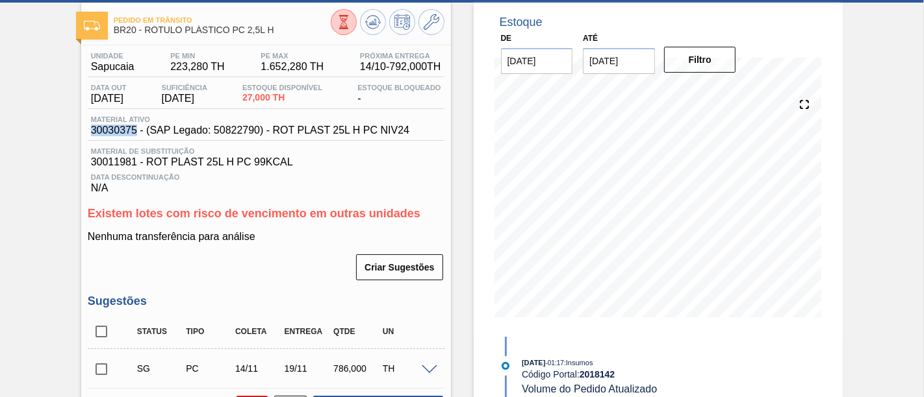
drag, startPoint x: 91, startPoint y: 131, endPoint x: 135, endPoint y: 132, distance: 44.2
click at [135, 132] on span "30030375 - (SAP Legado: 50822790) - ROT PLAST 25L H PC NIV24" at bounding box center [250, 131] width 318 height 12
copy span "30030375"
drag, startPoint x: 116, startPoint y: 32, endPoint x: 135, endPoint y: 32, distance: 18.8
click at [135, 32] on span "BR20 - RÓTULO PLÁSTICO PC 2,5L H" at bounding box center [222, 30] width 217 height 10
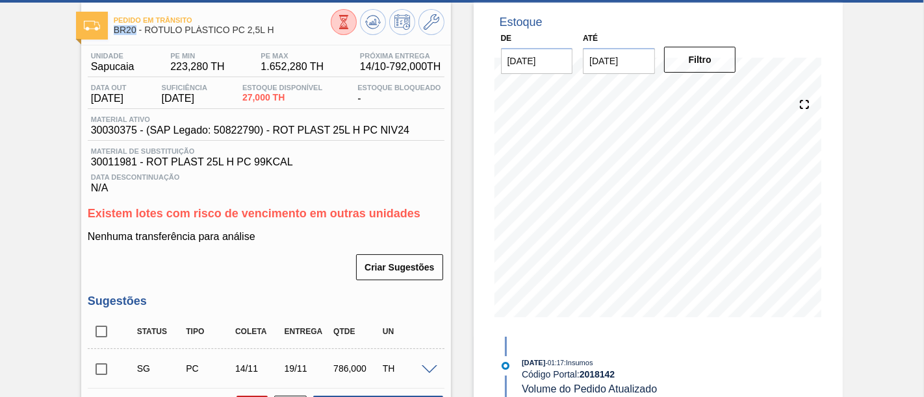
drag, startPoint x: 118, startPoint y: 33, endPoint x: 133, endPoint y: 32, distance: 15.6
click at [133, 32] on div "Pedido em Trânsito BR20 - RÓTULO PLÁSTICO PC 2,5L H" at bounding box center [266, 23] width 370 height 29
copy span "BR20"
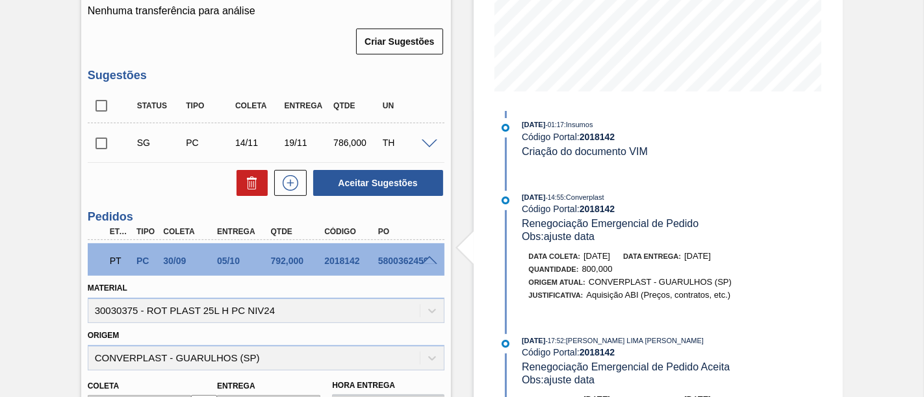
scroll to position [288, 0]
click at [322, 264] on div "2018142" at bounding box center [350, 261] width 58 height 10
drag, startPoint x: 322, startPoint y: 264, endPoint x: 345, endPoint y: 264, distance: 22.7
click at [345, 264] on div "2018142" at bounding box center [350, 261] width 58 height 10
copy div "2018142"
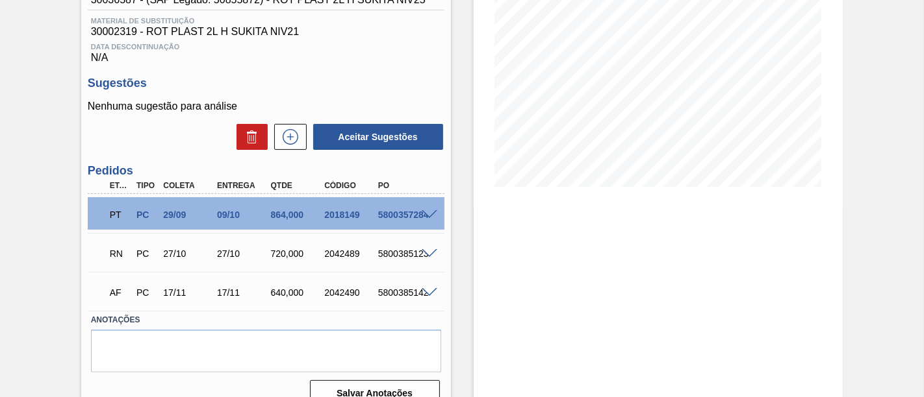
scroll to position [215, 0]
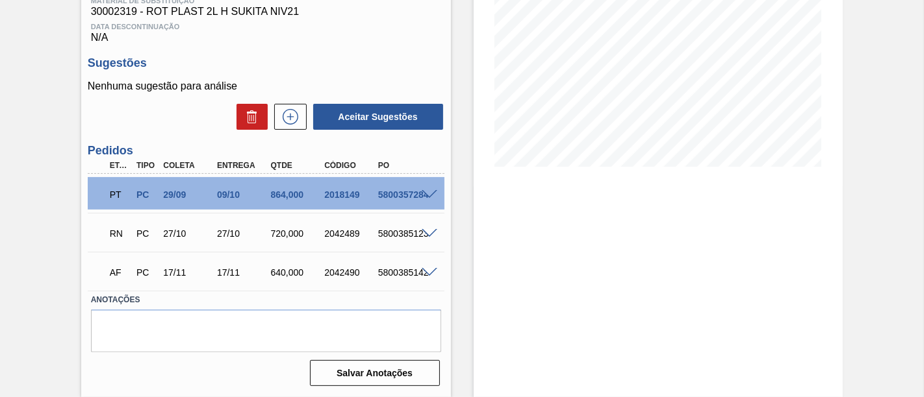
click at [427, 195] on span at bounding box center [430, 195] width 16 height 10
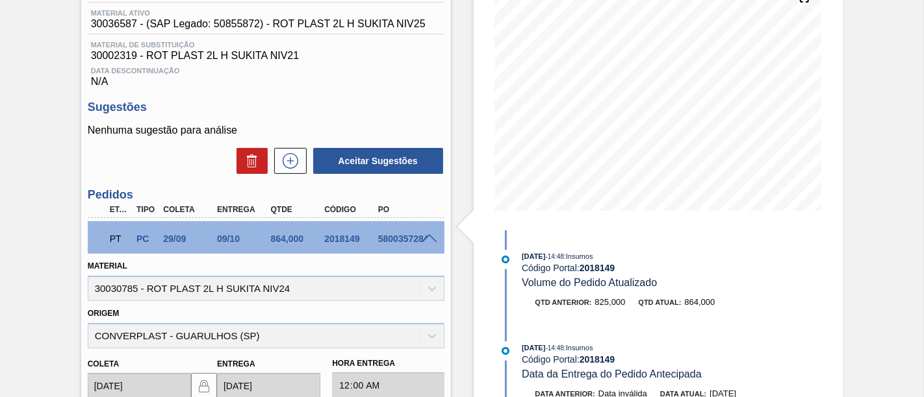
scroll to position [168, 0]
drag, startPoint x: 316, startPoint y: 240, endPoint x: 357, endPoint y: 240, distance: 40.9
click at [357, 240] on div "2018149" at bounding box center [343, 239] width 54 height 10
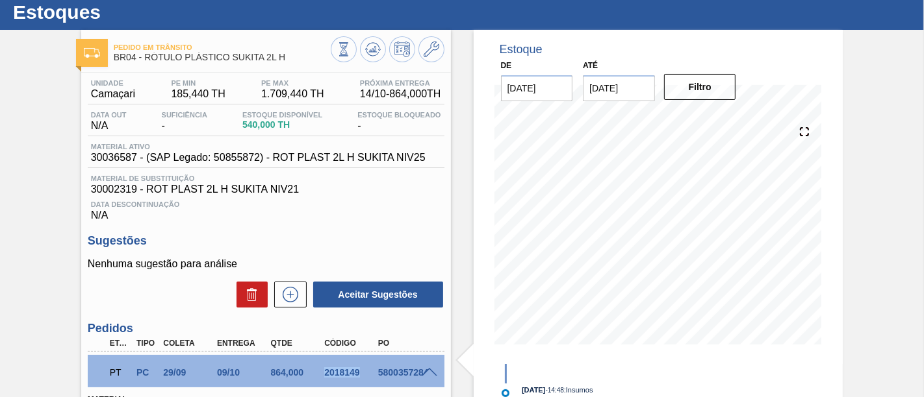
scroll to position [24, 0]
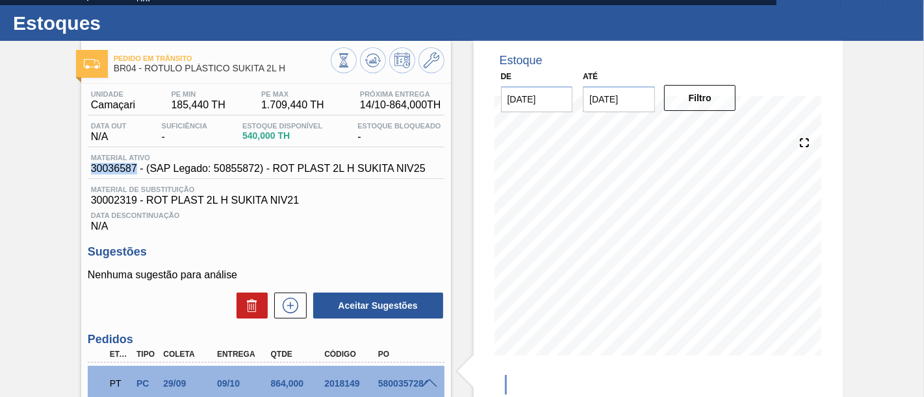
drag, startPoint x: 90, startPoint y: 171, endPoint x: 135, endPoint y: 175, distance: 45.6
click at [135, 175] on div "Material ativo 30036587 - (SAP Legado: 50855872) - ROT PLAST 2L H SUKITA NIV25" at bounding box center [258, 164] width 341 height 21
copy span "30036587"
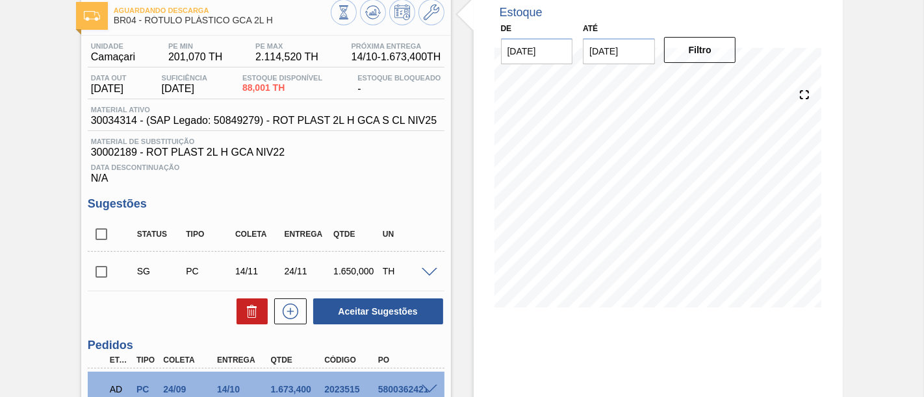
scroll to position [144, 0]
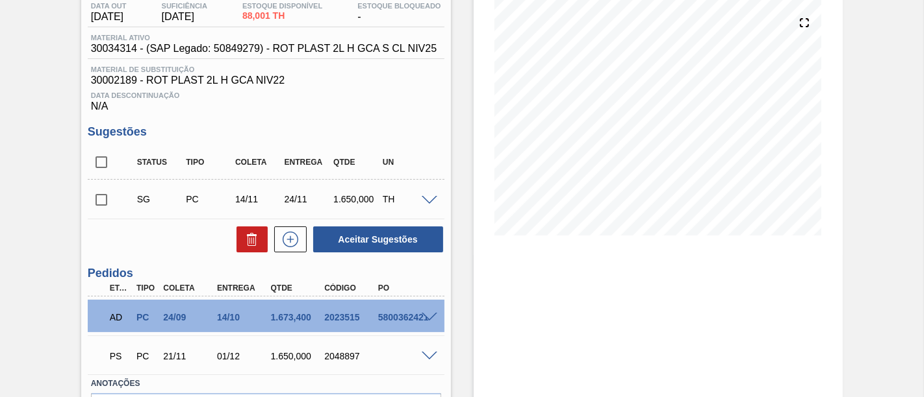
click at [431, 318] on span at bounding box center [430, 318] width 16 height 10
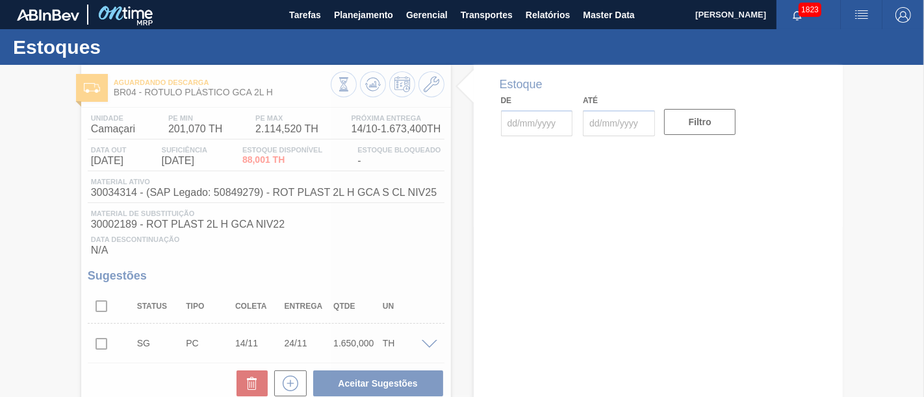
type input "[DATE]"
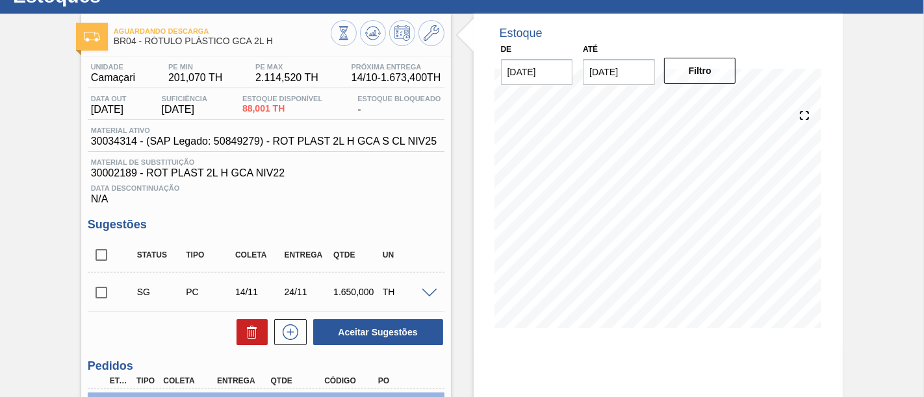
scroll to position [72, 0]
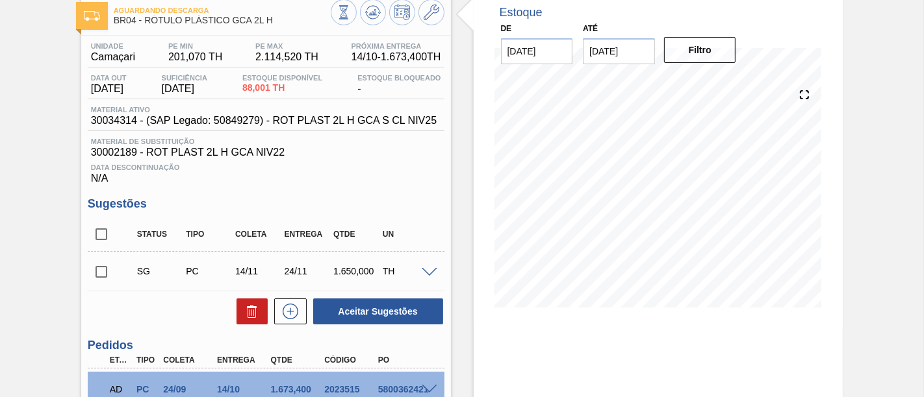
click at [96, 270] on input "checkbox" at bounding box center [101, 271] width 27 height 27
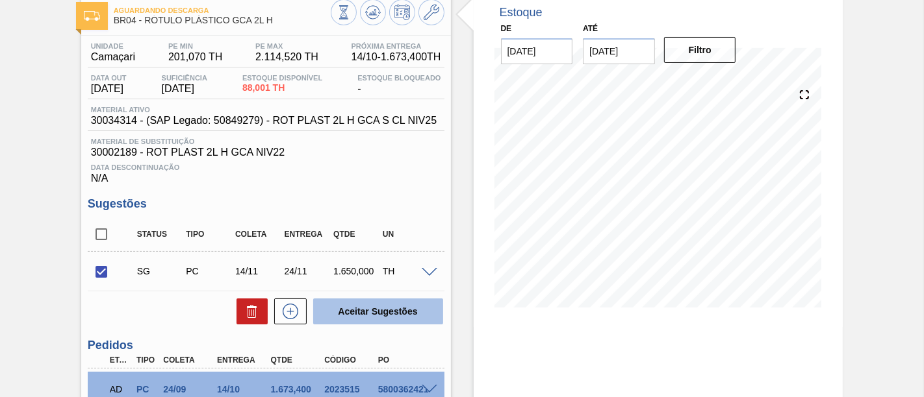
click at [343, 312] on button "Aceitar Sugestões" at bounding box center [378, 312] width 130 height 26
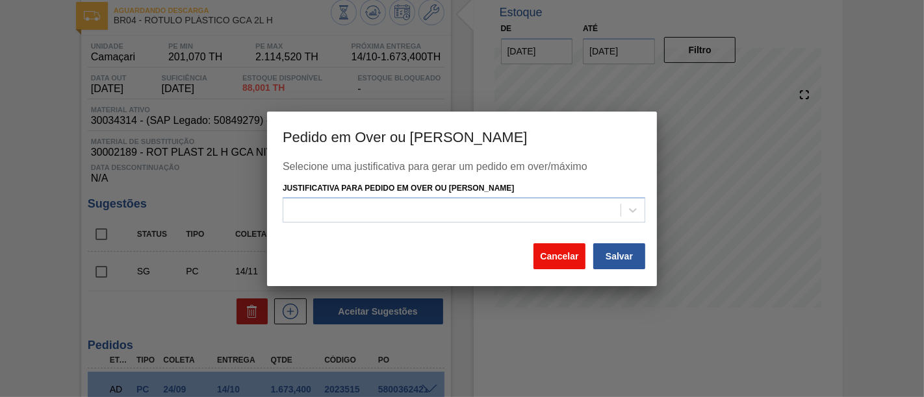
click at [555, 257] on button "Cancelar" at bounding box center [559, 257] width 52 height 26
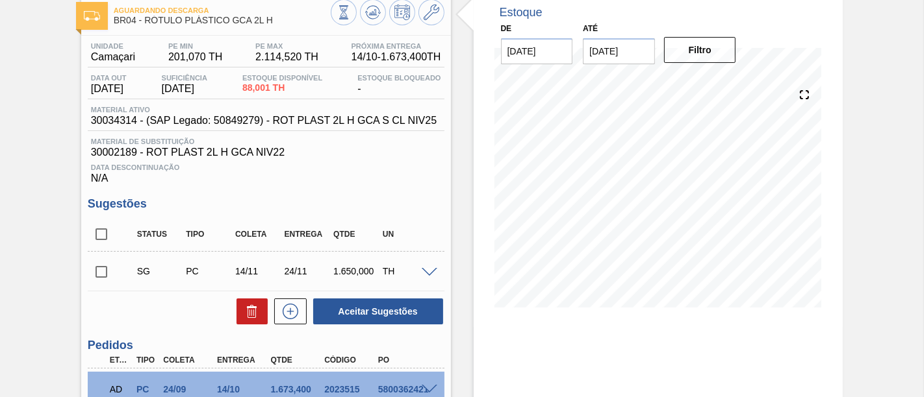
click at [117, 276] on span at bounding box center [124, 271] width 19 height 26
click at [104, 271] on input "checkbox" at bounding box center [101, 271] width 27 height 27
click at [97, 271] on input "checkbox" at bounding box center [101, 271] width 27 height 27
checkbox input "false"
click at [433, 13] on icon at bounding box center [431, 13] width 16 height 16
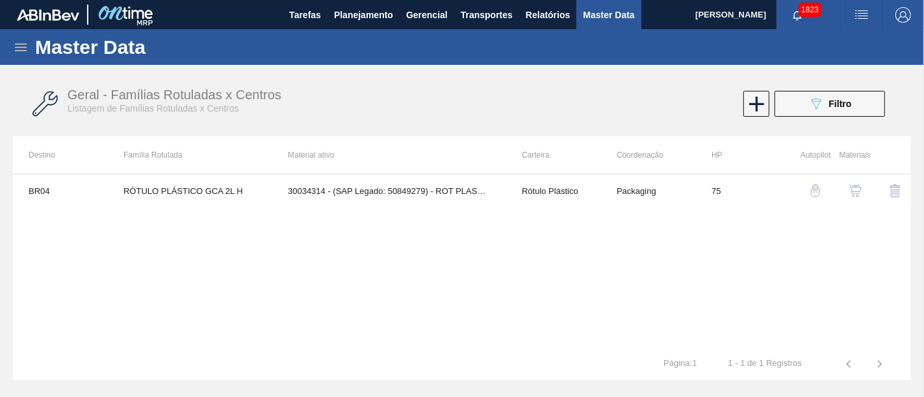
click at [848, 192] on div "button" at bounding box center [855, 190] width 16 height 13
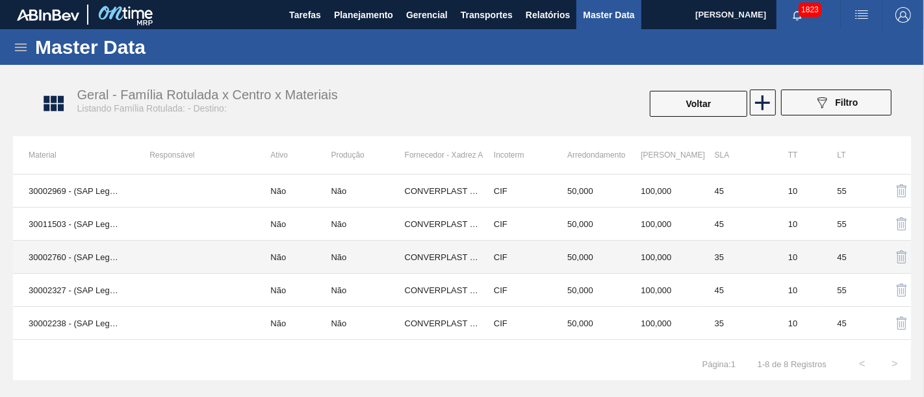
scroll to position [89, 0]
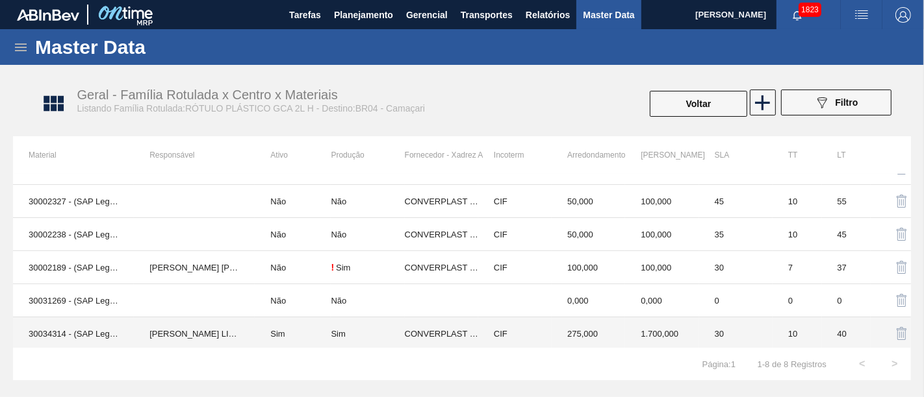
click at [303, 319] on td "Sim" at bounding box center [293, 334] width 76 height 33
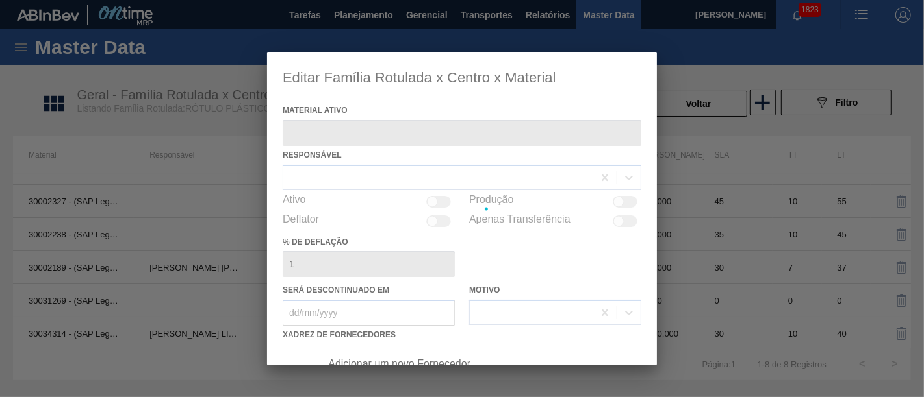
type ativo "30034314 - (SAP Legado: 50849279) - ROT PLAST 2L H GCA S CL NIV25"
checkbox input "true"
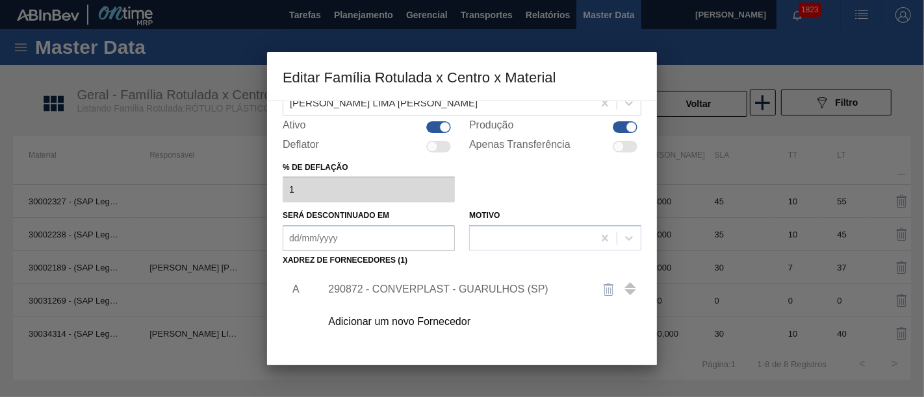
scroll to position [186, 0]
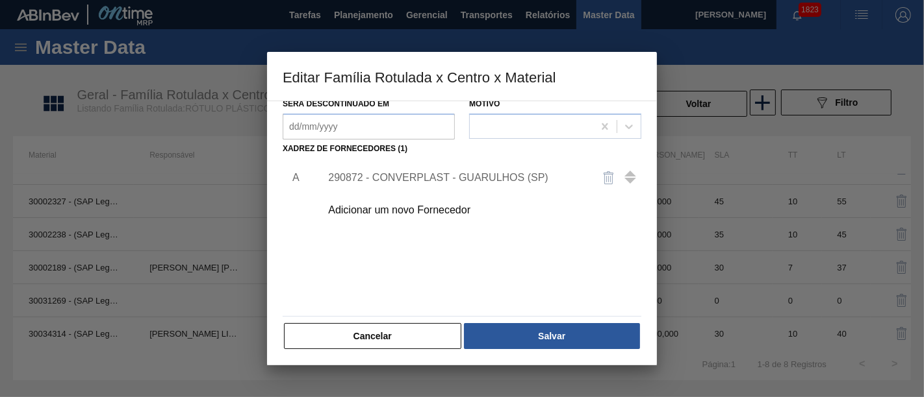
click at [442, 176] on div "290872 - CONVERPLAST - GUARULHOS (SP)" at bounding box center [455, 178] width 255 height 12
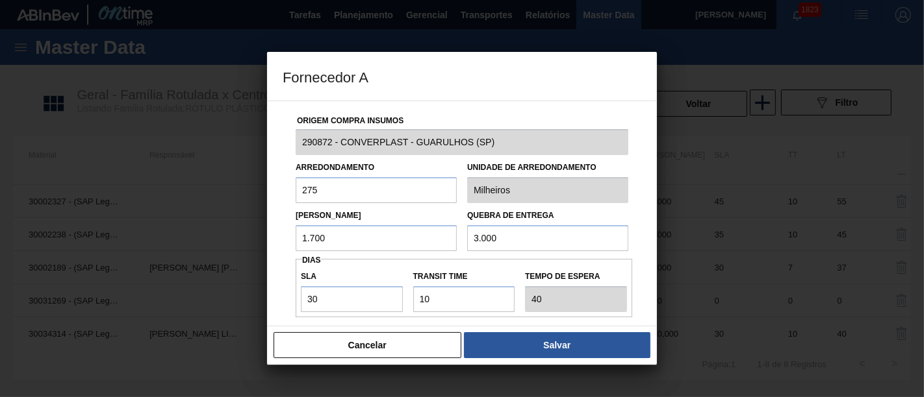
click at [388, 239] on input "1.700" at bounding box center [376, 238] width 161 height 26
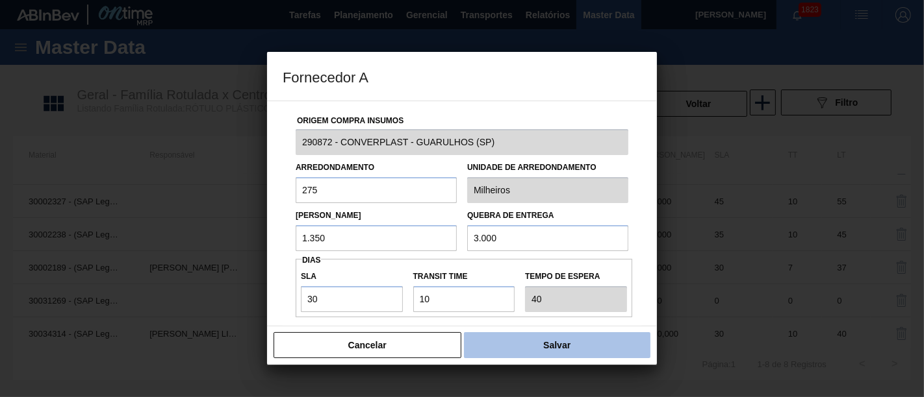
type input "1.350"
click at [542, 349] on button "Salvar" at bounding box center [557, 346] width 186 height 26
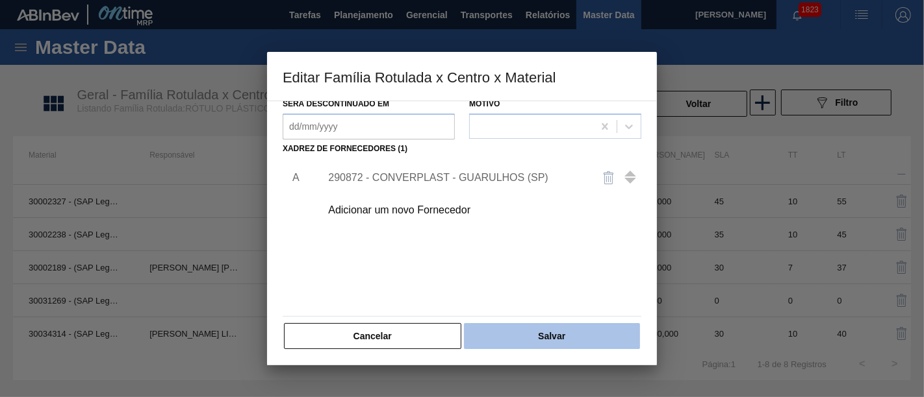
click at [547, 329] on button "Salvar" at bounding box center [552, 336] width 176 height 26
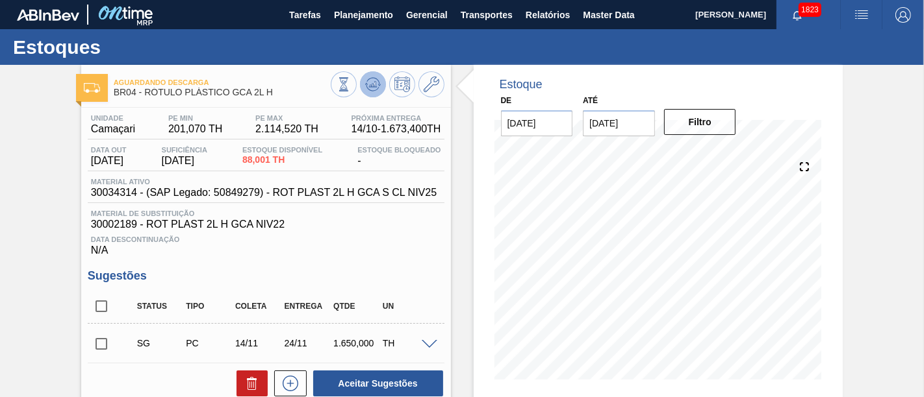
click at [366, 84] on icon at bounding box center [373, 85] width 16 height 16
click at [375, 83] on icon at bounding box center [373, 85] width 16 height 16
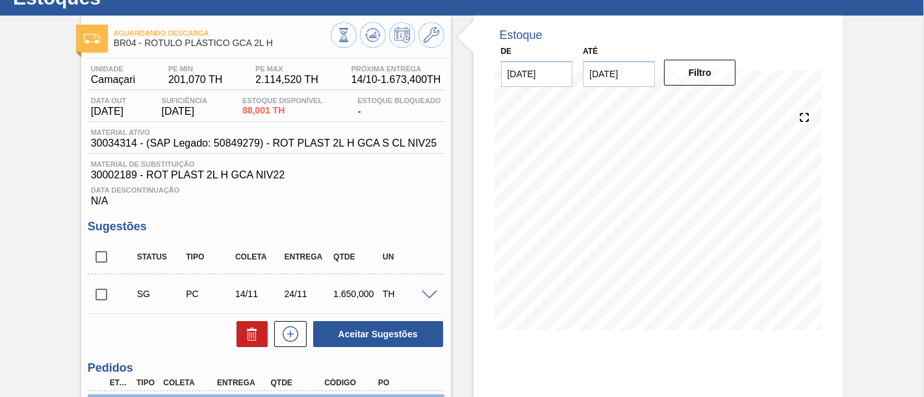
scroll to position [72, 0]
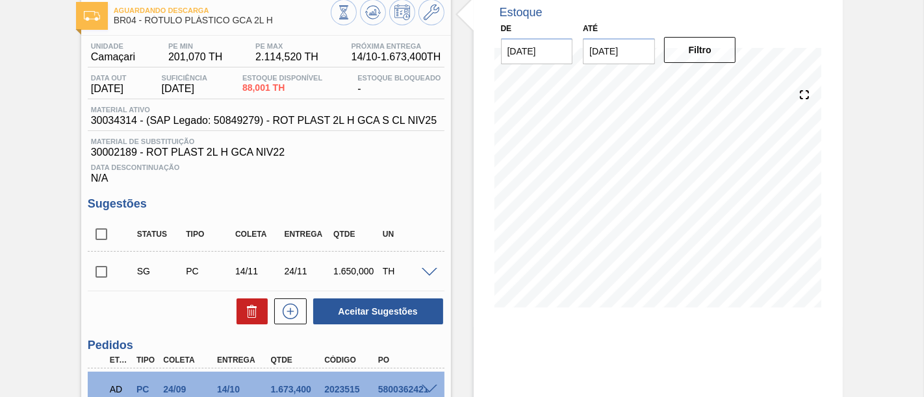
click at [92, 275] on input "checkbox" at bounding box center [101, 271] width 27 height 27
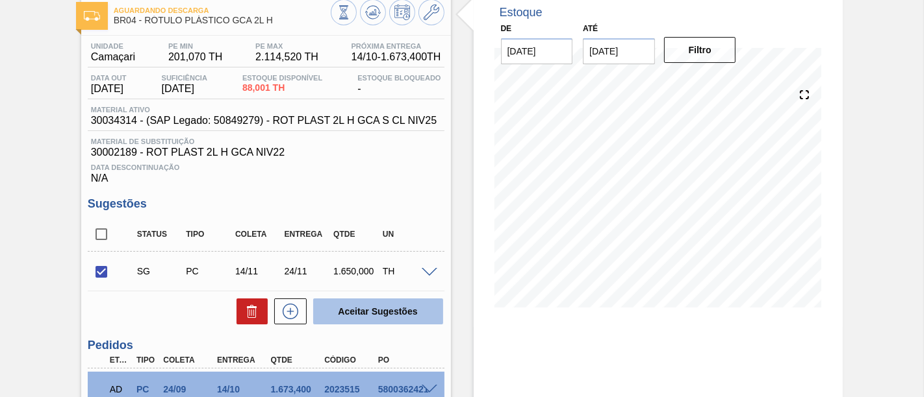
click at [395, 310] on button "Aceitar Sugestões" at bounding box center [378, 312] width 130 height 26
checkbox input "false"
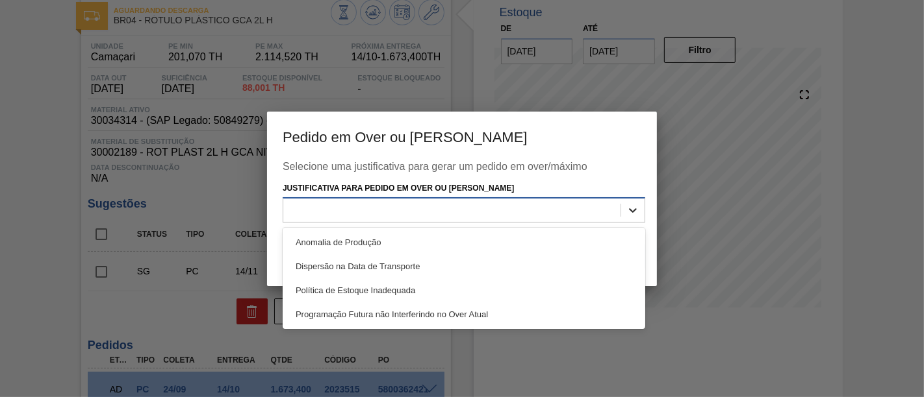
click at [631, 210] on icon at bounding box center [632, 210] width 13 height 13
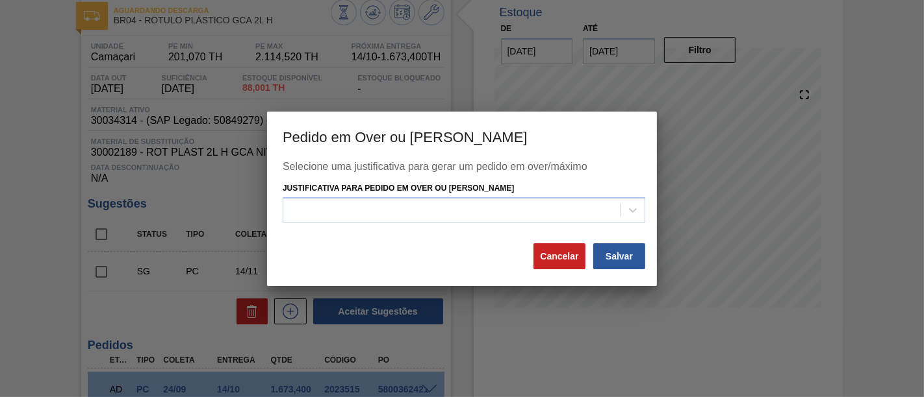
click at [711, 314] on div at bounding box center [462, 198] width 924 height 397
click at [576, 260] on button "Cancelar" at bounding box center [559, 257] width 52 height 26
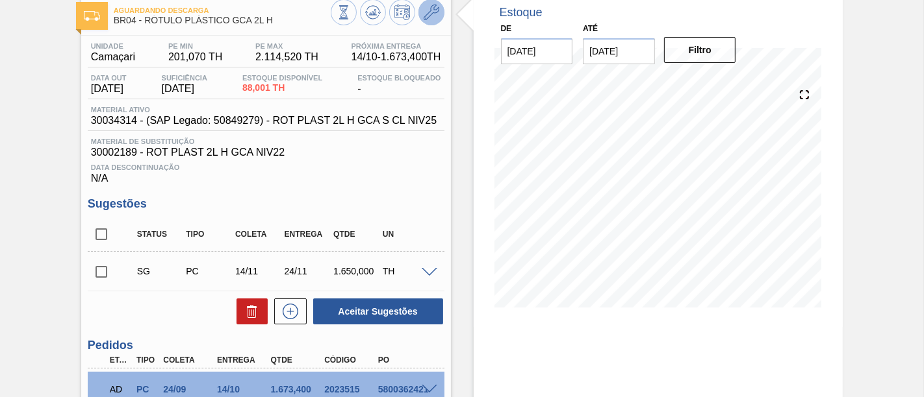
click at [425, 12] on icon at bounding box center [431, 13] width 16 height 16
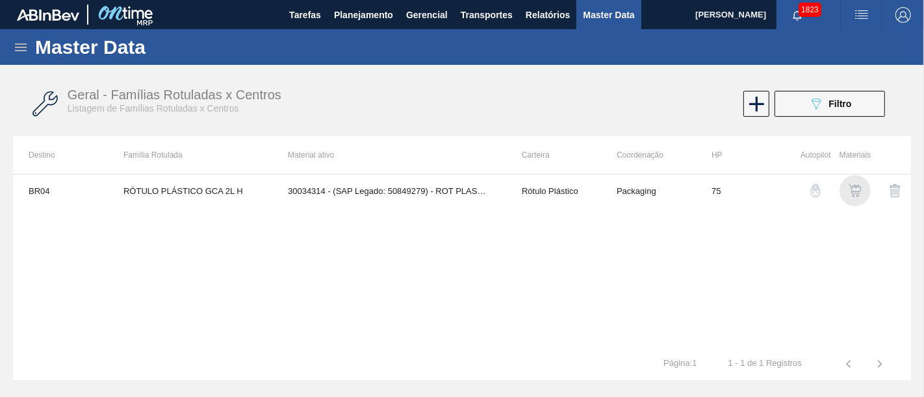
click at [853, 188] on img "button" at bounding box center [854, 190] width 13 height 13
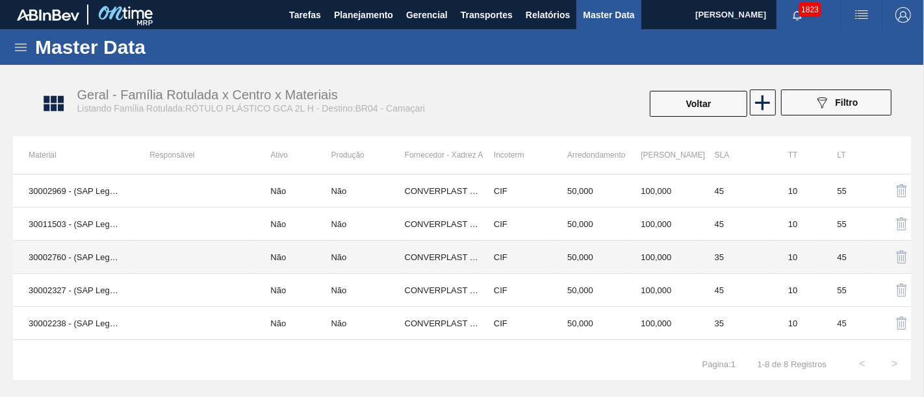
scroll to position [89, 0]
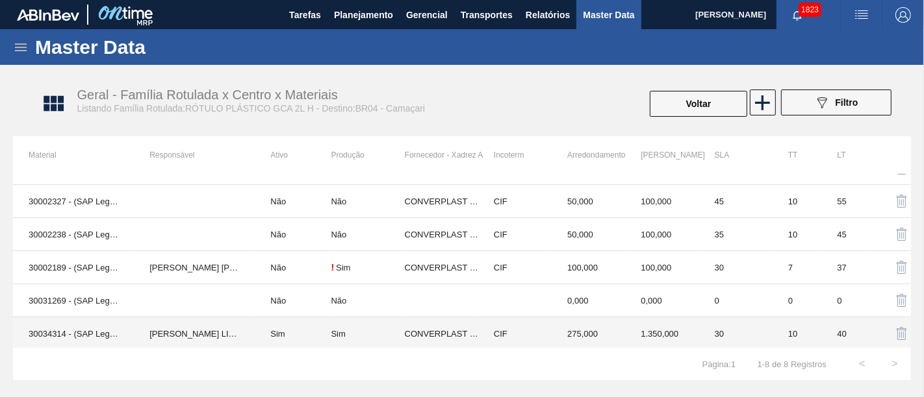
click at [305, 336] on td "Sim" at bounding box center [293, 334] width 76 height 33
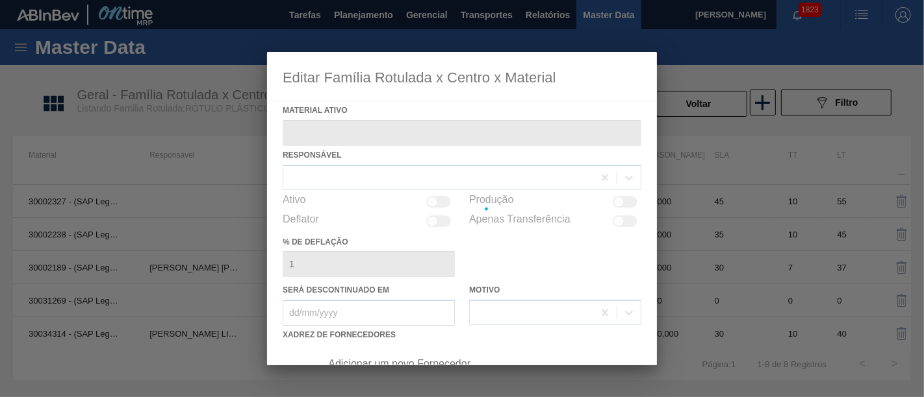
type ativo "30034314 - (SAP Legado: 50849279) - ROT PLAST 2L H GCA S CL NIV25"
checkbox input "true"
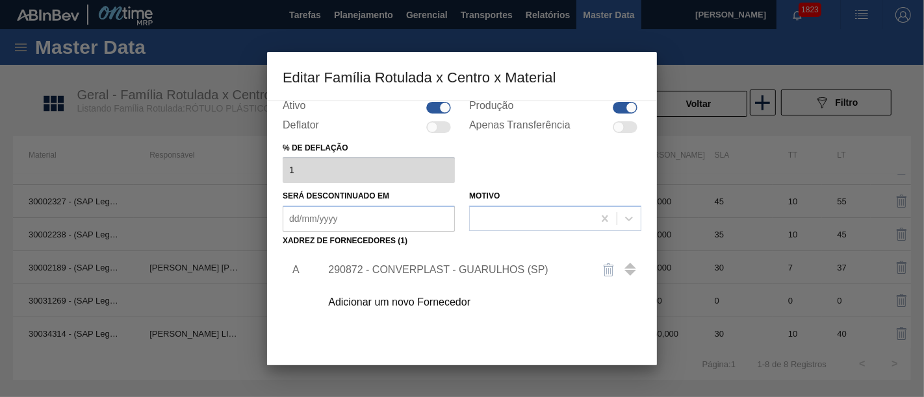
scroll to position [186, 0]
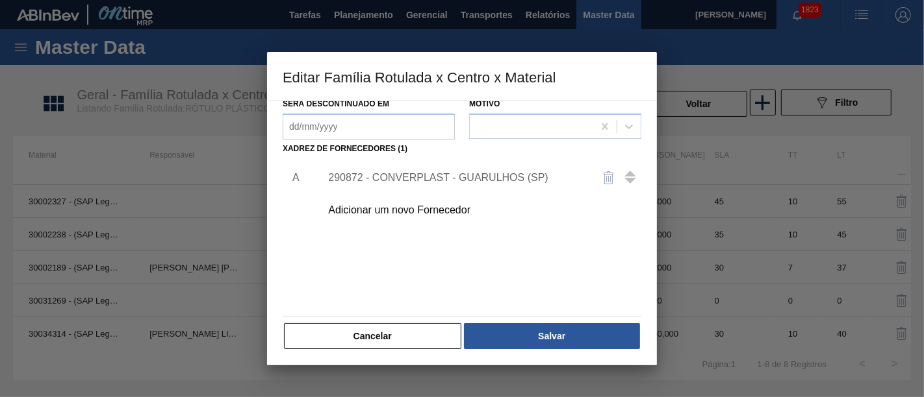
click at [418, 172] on div "290872 - CONVERPLAST - GUARULHOS (SP)" at bounding box center [455, 178] width 255 height 12
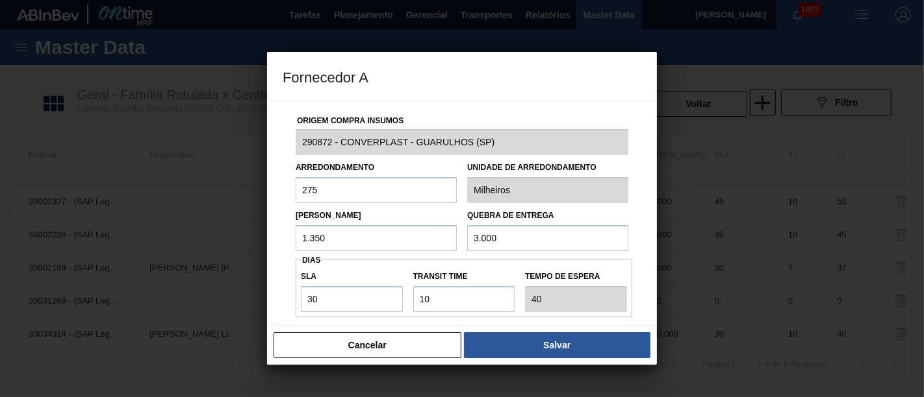
click at [388, 241] on input "1.350" at bounding box center [376, 238] width 161 height 26
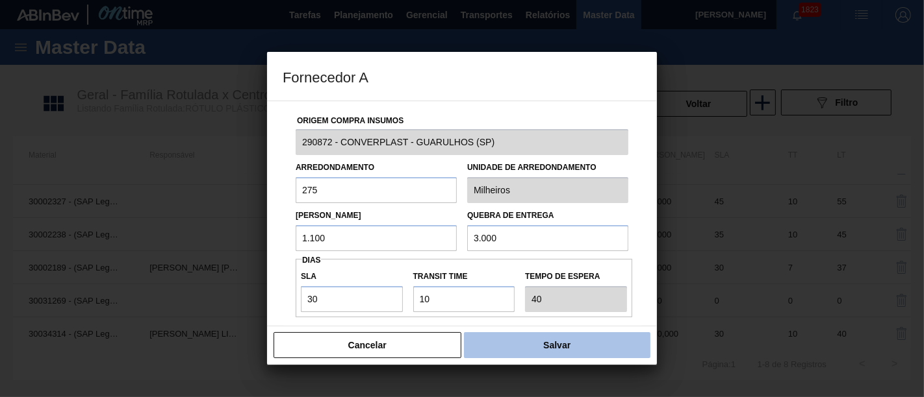
type input "1.100"
click at [557, 342] on button "Salvar" at bounding box center [557, 346] width 186 height 26
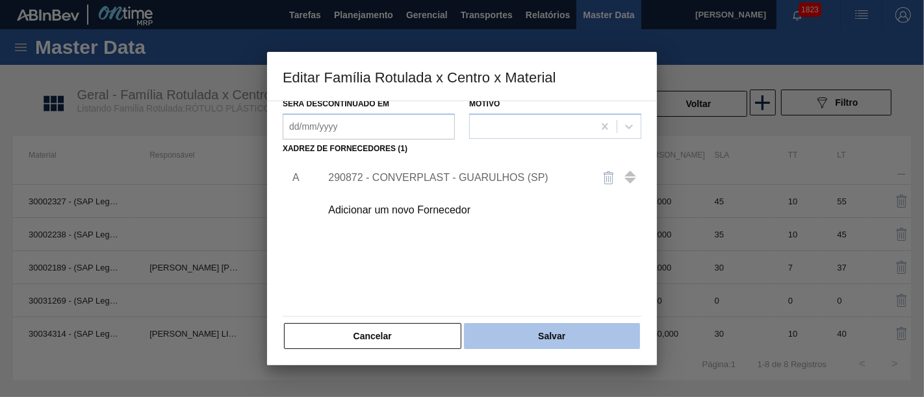
click at [603, 342] on button "Salvar" at bounding box center [552, 336] width 176 height 26
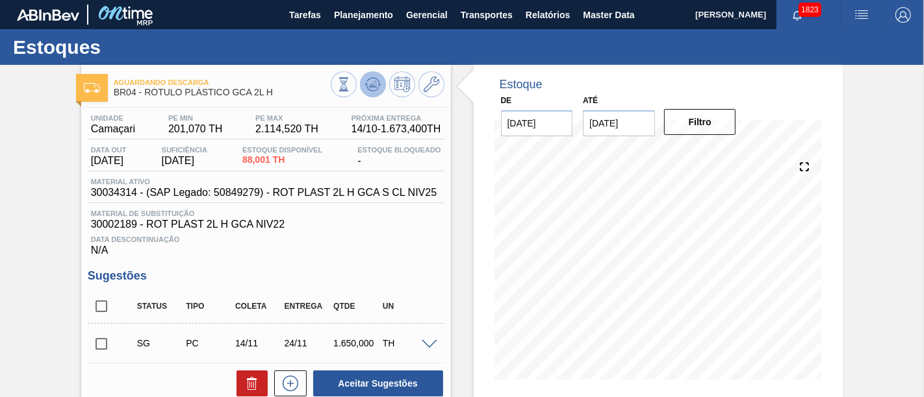
click at [377, 87] on icon at bounding box center [373, 85] width 16 height 16
click at [375, 86] on icon at bounding box center [372, 84] width 8 height 6
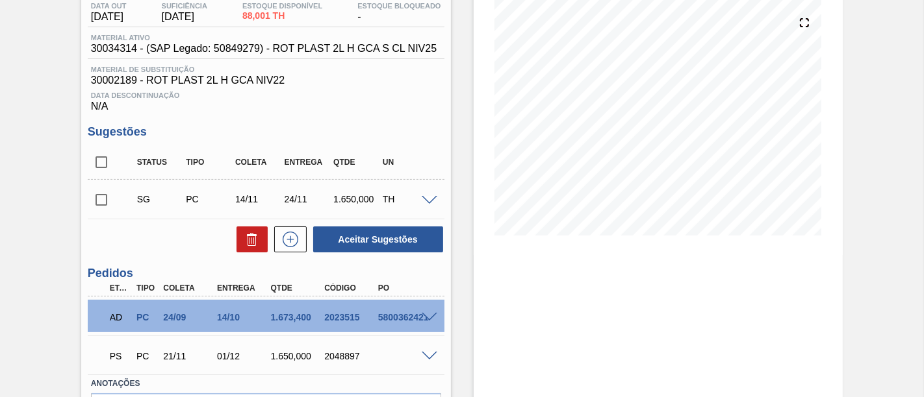
scroll to position [72, 0]
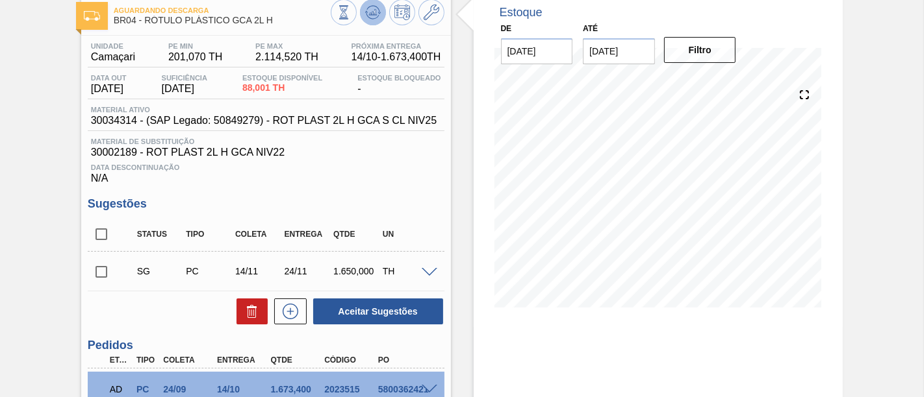
click at [363, 15] on button at bounding box center [373, 12] width 26 height 26
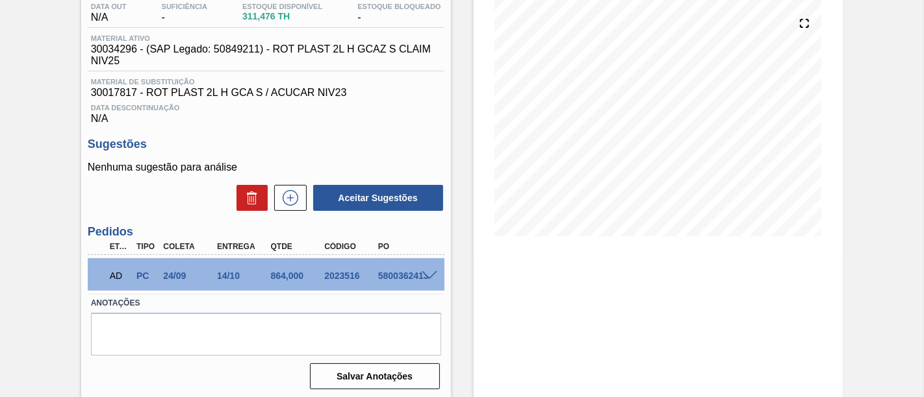
scroll to position [144, 0]
click at [430, 275] on span at bounding box center [430, 276] width 16 height 10
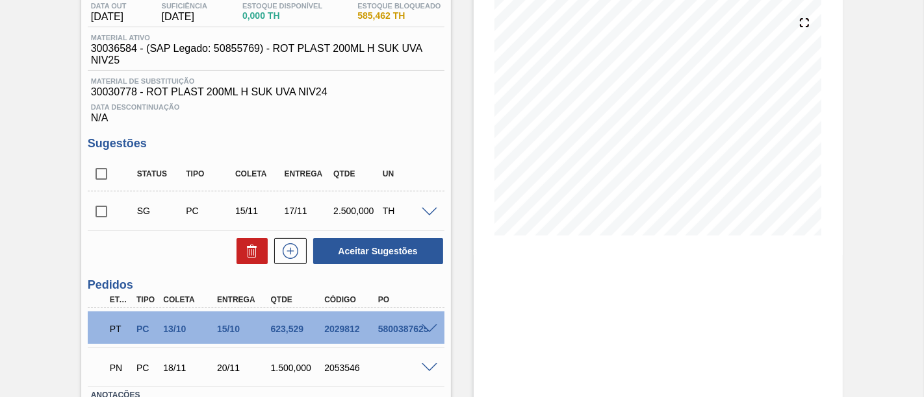
scroll to position [216, 0]
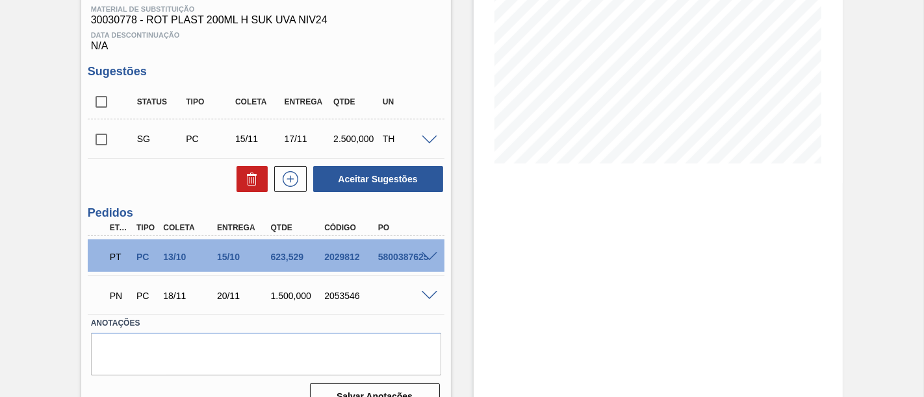
click at [429, 257] on span at bounding box center [430, 258] width 16 height 10
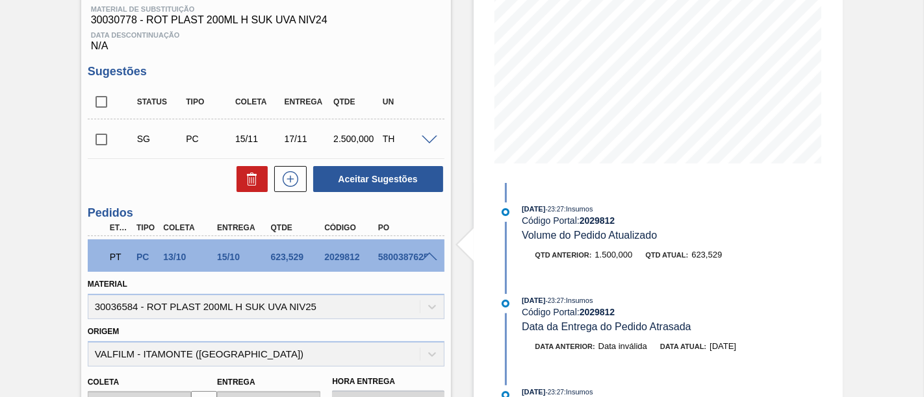
click at [430, 258] on span at bounding box center [430, 258] width 16 height 10
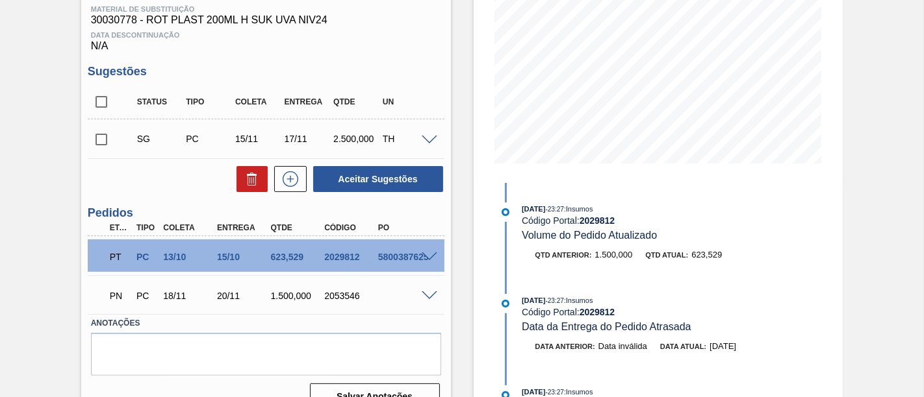
click at [428, 297] on span at bounding box center [430, 297] width 16 height 10
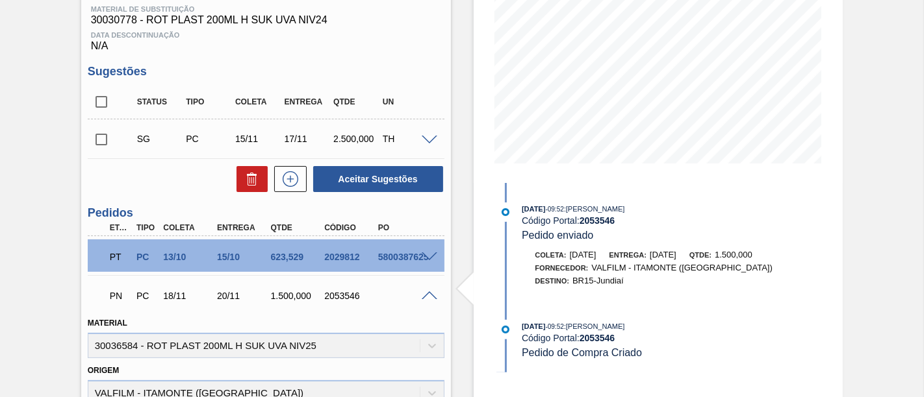
click at [422, 294] on span at bounding box center [430, 297] width 16 height 10
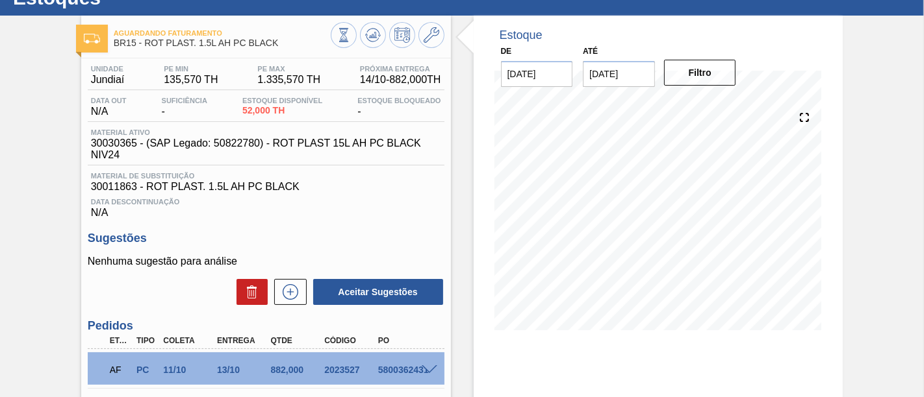
scroll to position [72, 0]
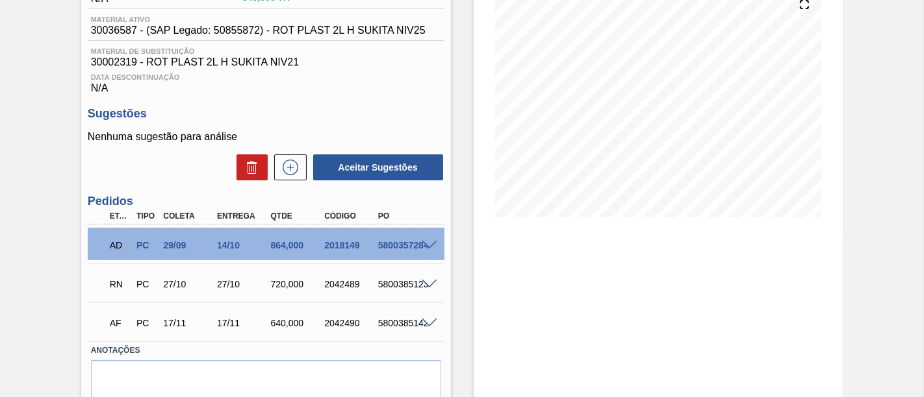
scroll to position [215, 0]
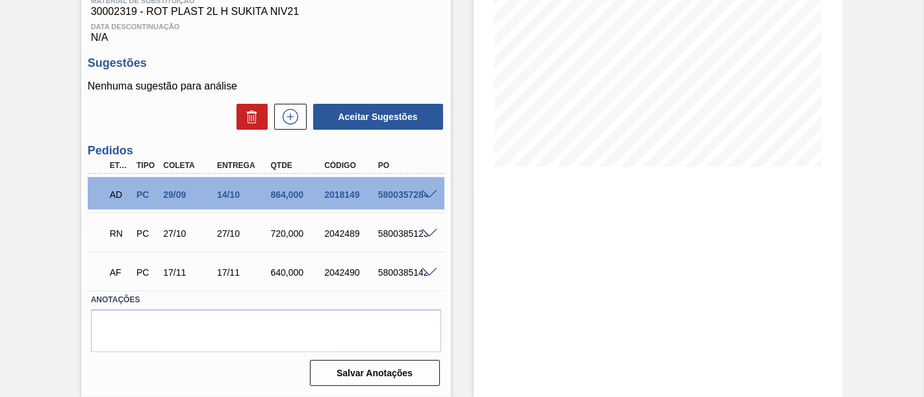
click at [428, 194] on span at bounding box center [430, 195] width 16 height 10
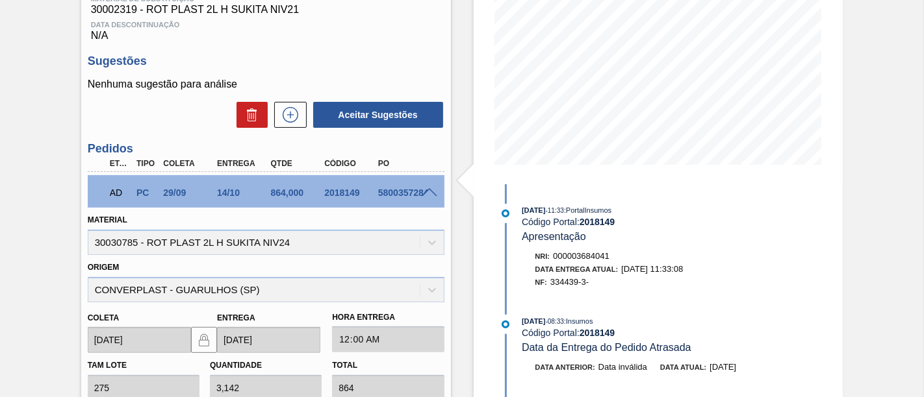
scroll to position [71, 0]
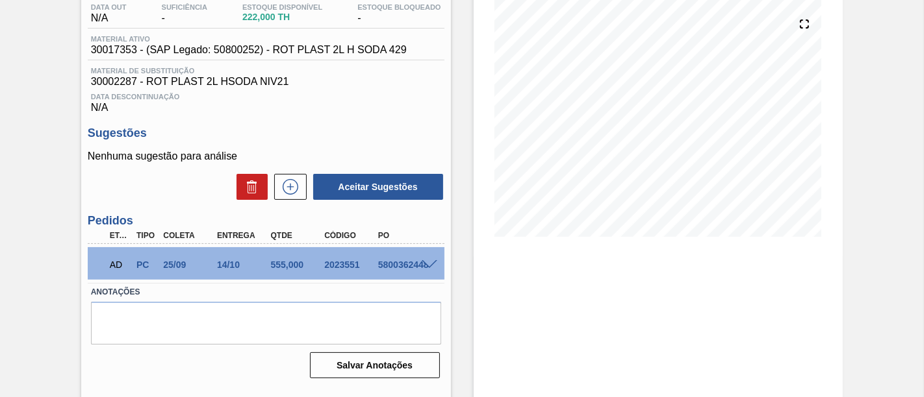
scroll to position [144, 0]
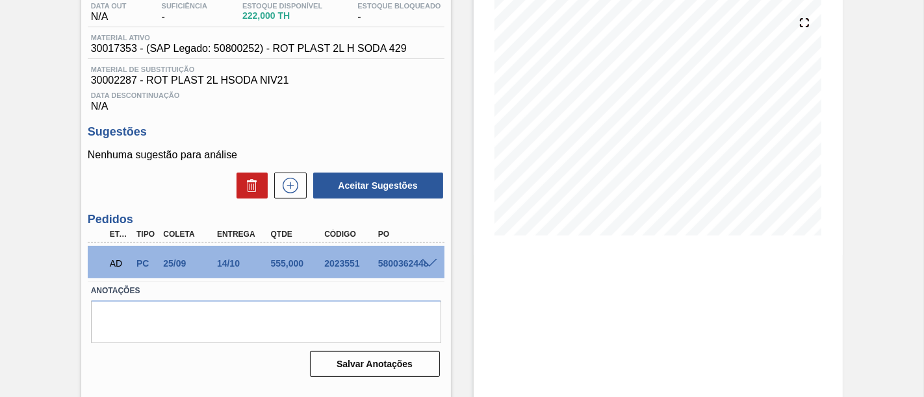
click at [427, 266] on span at bounding box center [430, 264] width 16 height 10
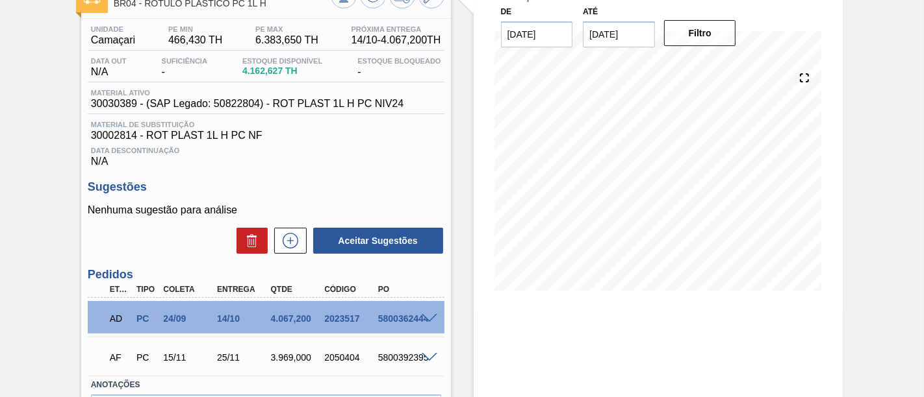
scroll to position [144, 0]
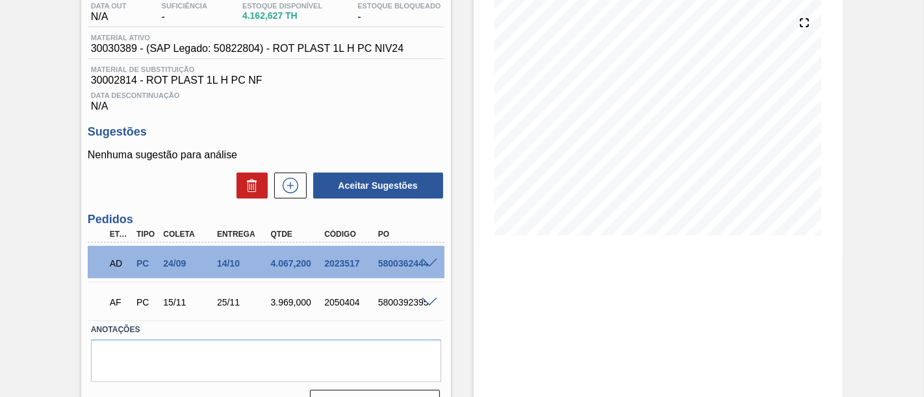
click at [425, 262] on span at bounding box center [430, 264] width 16 height 10
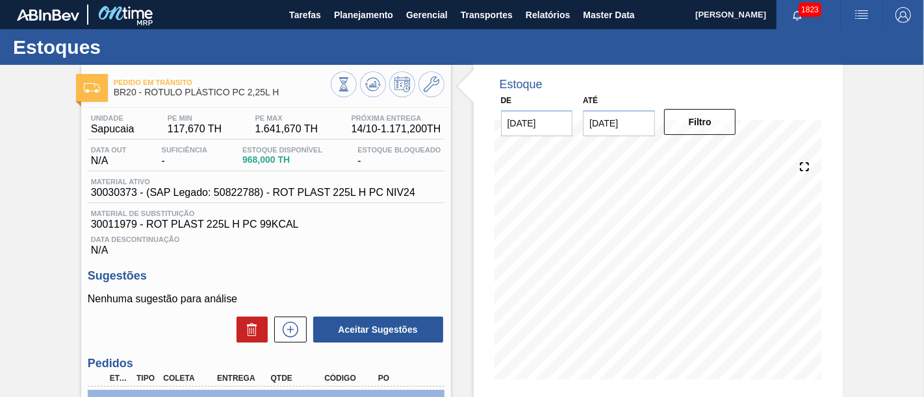
scroll to position [144, 0]
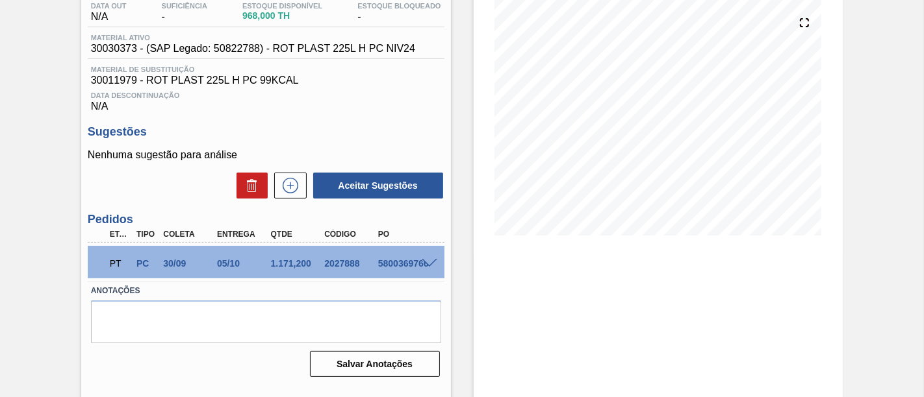
click at [429, 264] on span at bounding box center [430, 264] width 16 height 10
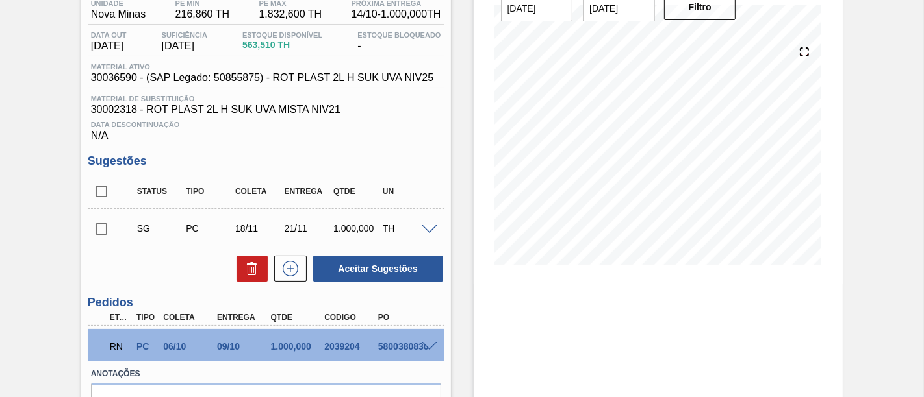
scroll to position [190, 0]
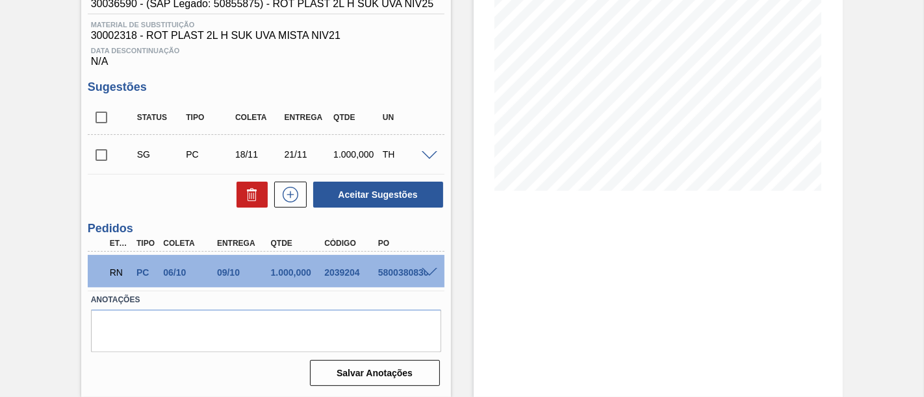
click at [430, 269] on span at bounding box center [430, 273] width 16 height 10
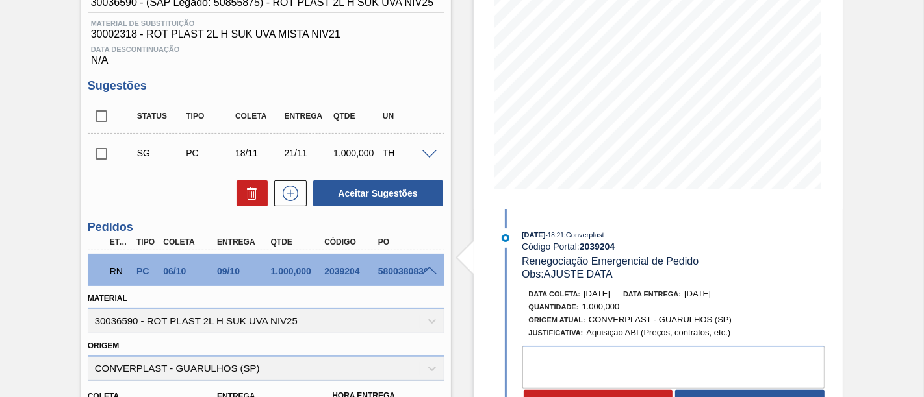
scroll to position [334, 0]
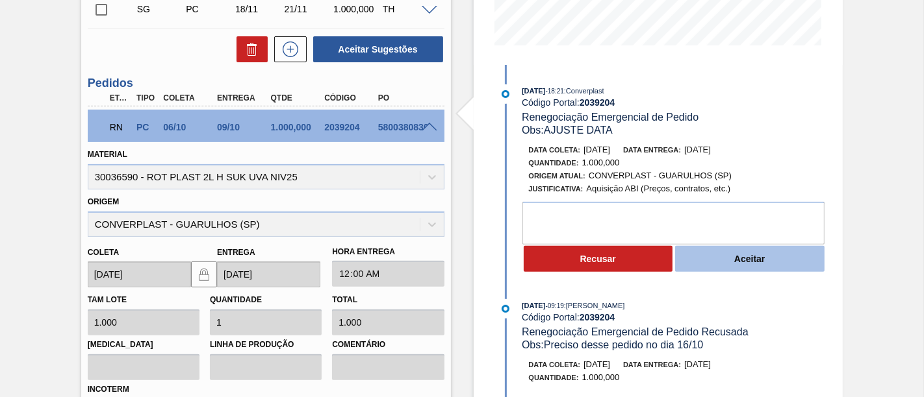
click at [796, 261] on button "Aceitar" at bounding box center [749, 259] width 149 height 26
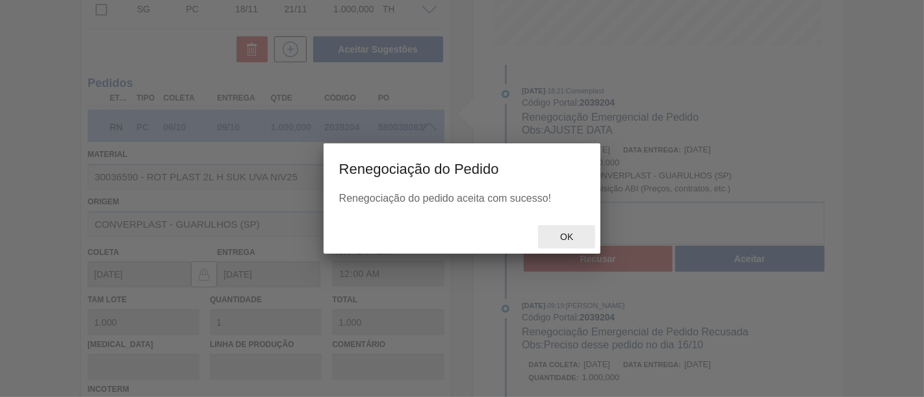
click at [571, 234] on span "Ok" at bounding box center [566, 237] width 34 height 10
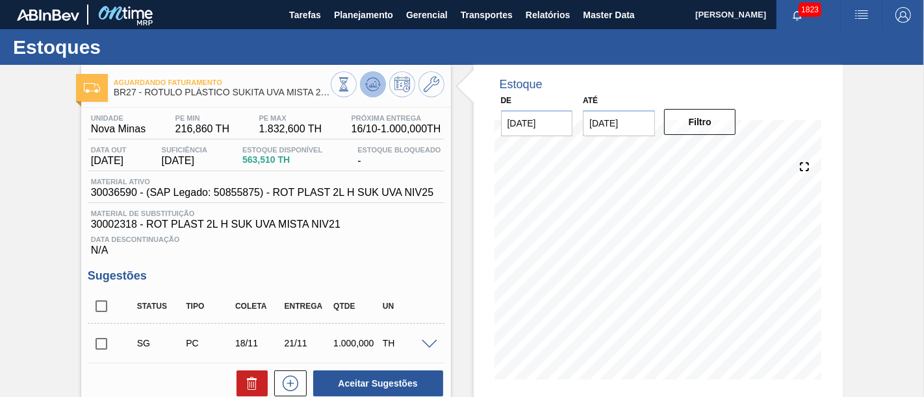
click at [375, 84] on icon at bounding box center [373, 85] width 16 height 16
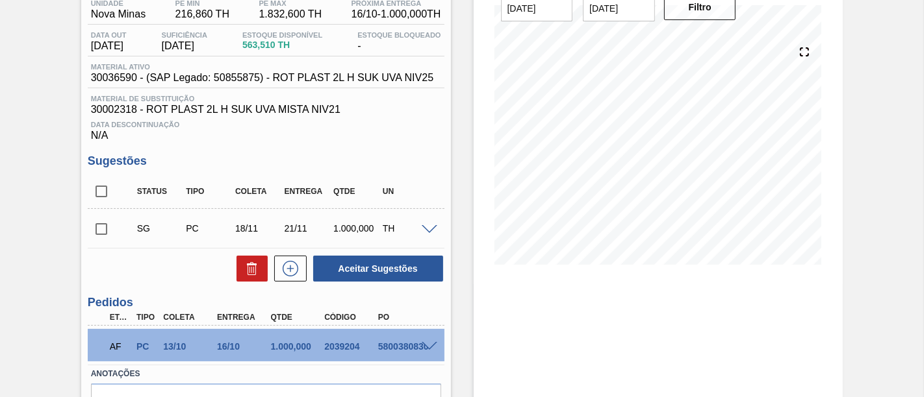
scroll to position [144, 0]
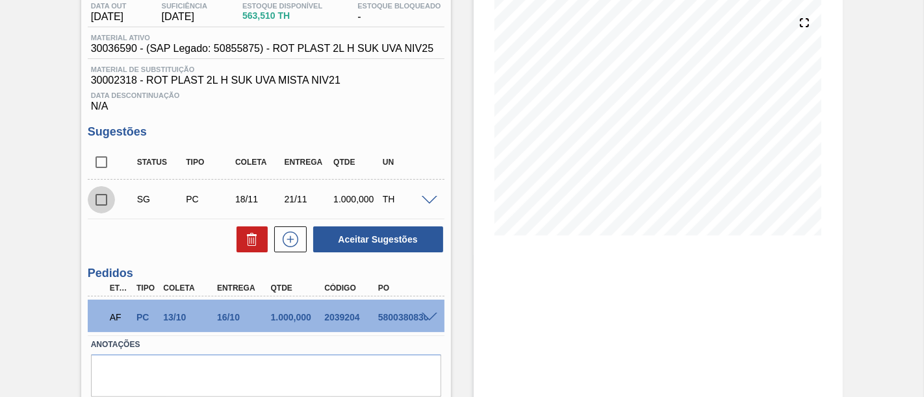
click at [105, 195] on input "checkbox" at bounding box center [101, 199] width 27 height 27
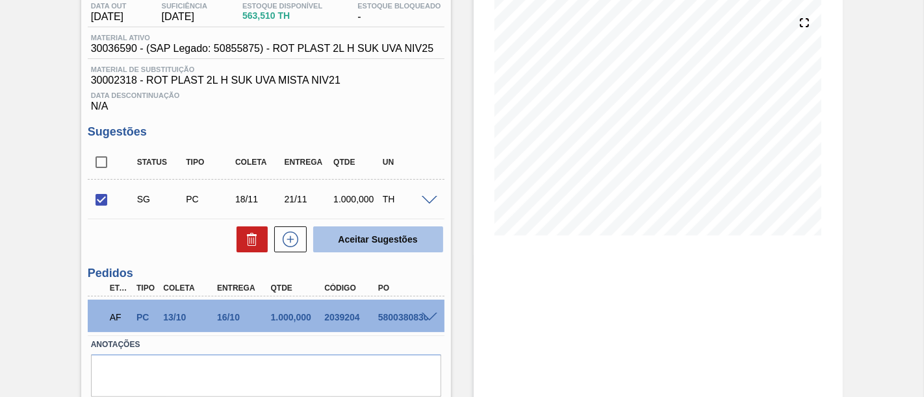
click at [397, 240] on button "Aceitar Sugestões" at bounding box center [378, 240] width 130 height 26
checkbox input "false"
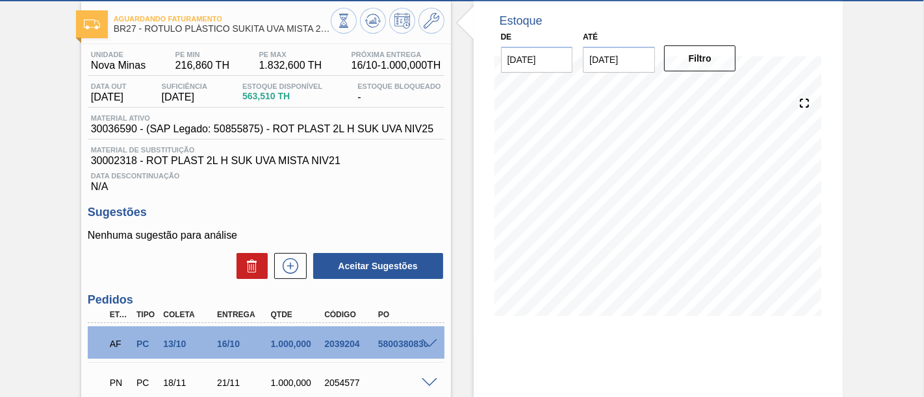
scroll to position [0, 0]
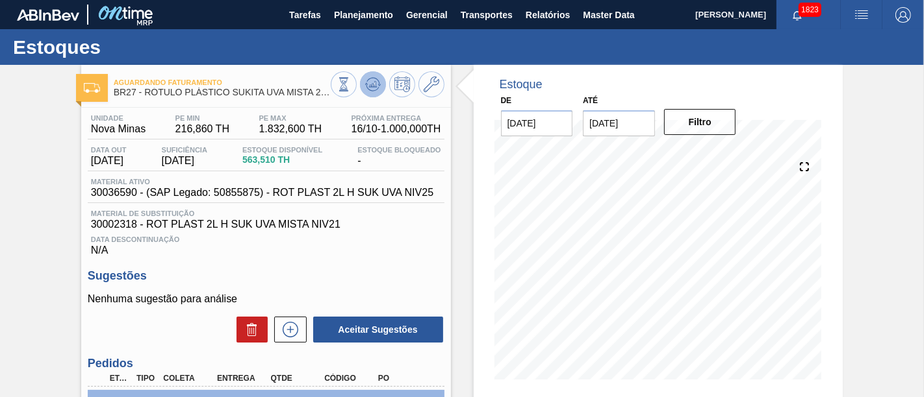
click at [372, 93] on button at bounding box center [373, 84] width 26 height 26
drag, startPoint x: 145, startPoint y: 95, endPoint x: 326, endPoint y: 101, distance: 180.6
click at [326, 101] on div "Aguardando Faturamento BR27 - RÓTULO PLÁSTICO SUKITA UVA MISTA 2L H" at bounding box center [222, 87] width 217 height 29
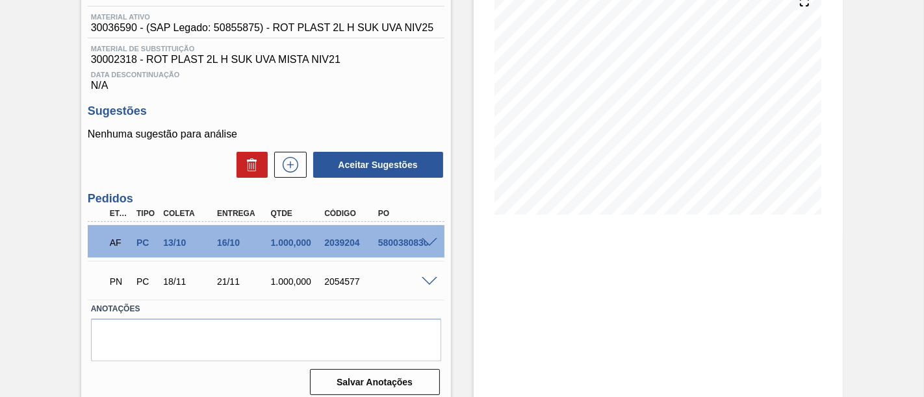
scroll to position [176, 0]
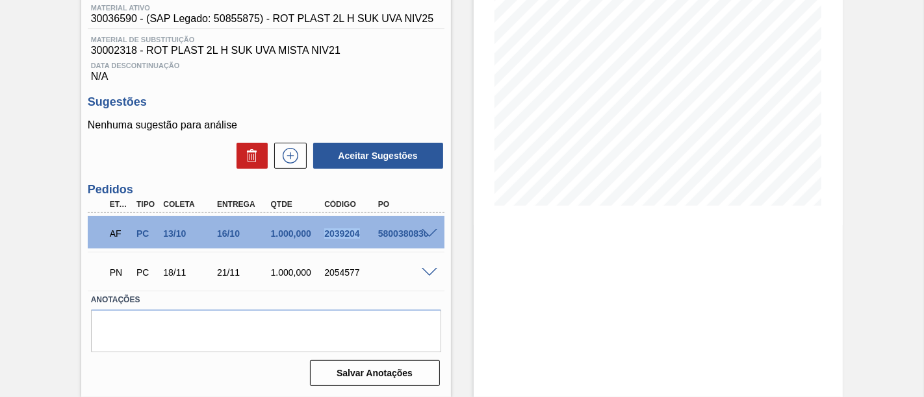
drag, startPoint x: 323, startPoint y: 234, endPoint x: 362, endPoint y: 236, distance: 39.0
click at [362, 236] on div "2039204" at bounding box center [350, 234] width 58 height 10
copy div "2039204"
drag, startPoint x: 326, startPoint y: 270, endPoint x: 352, endPoint y: 273, distance: 26.2
click at [352, 273] on div "2054577" at bounding box center [350, 273] width 58 height 10
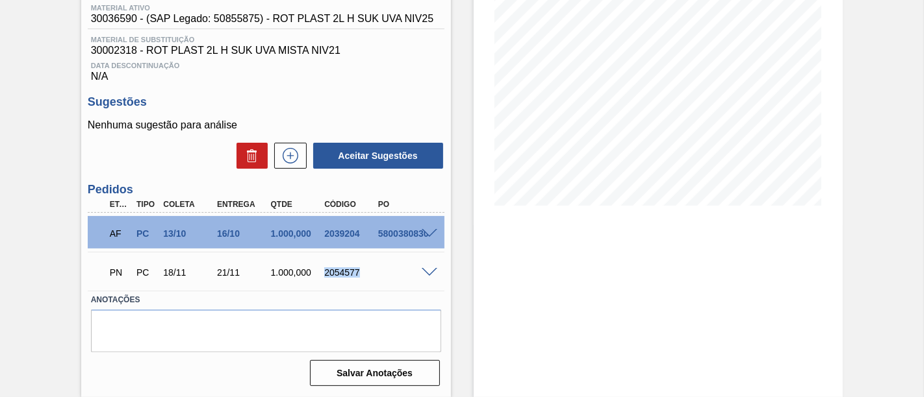
drag, startPoint x: 359, startPoint y: 273, endPoint x: 325, endPoint y: 273, distance: 33.1
click at [325, 273] on div "2054577" at bounding box center [350, 273] width 58 height 10
copy div "2054577"
drag, startPoint x: 214, startPoint y: 271, endPoint x: 240, endPoint y: 272, distance: 26.0
click at [240, 272] on div "21/11" at bounding box center [243, 273] width 58 height 10
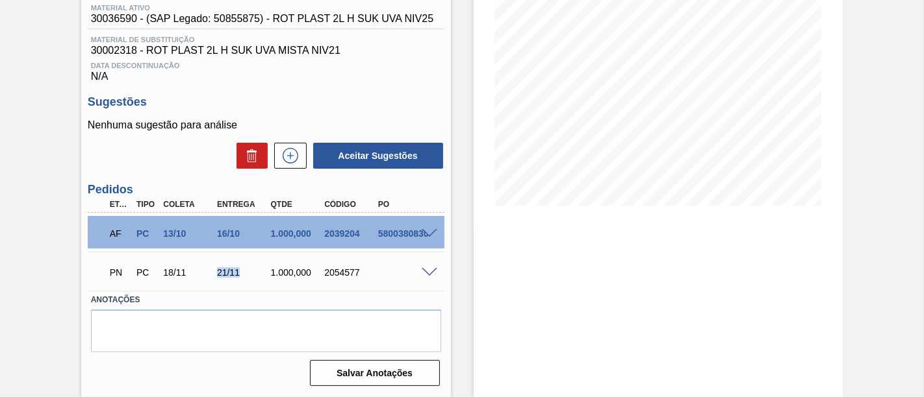
copy div "21/11"
click at [429, 269] on span at bounding box center [430, 273] width 16 height 10
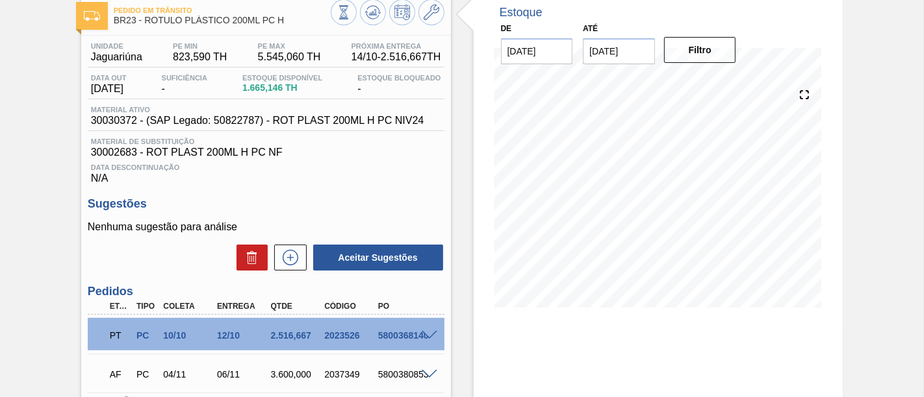
scroll to position [144, 0]
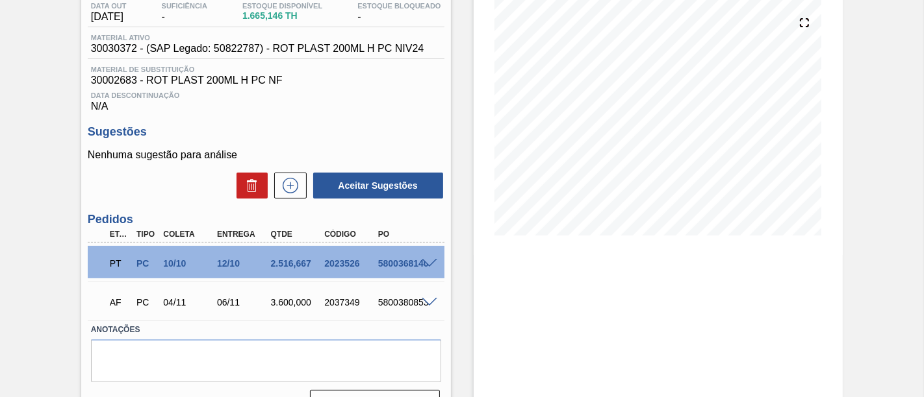
click at [430, 262] on span at bounding box center [430, 264] width 16 height 10
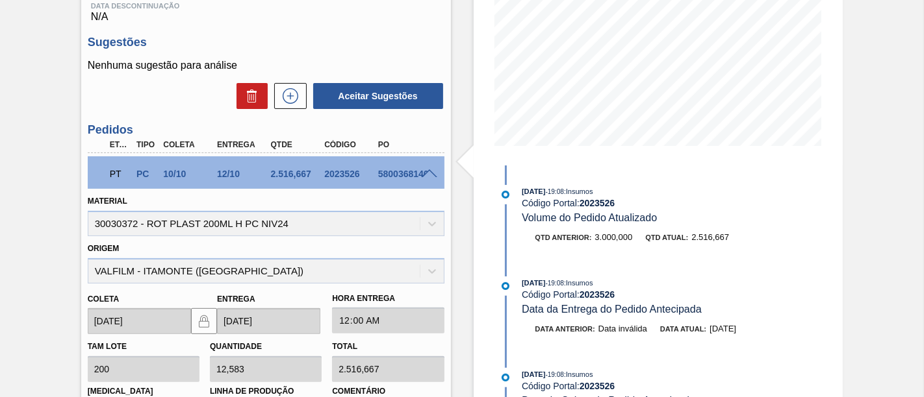
scroll to position [201, 0]
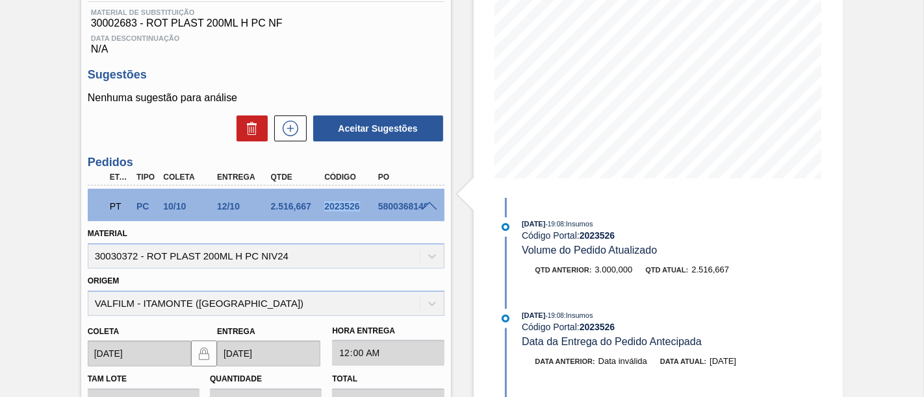
drag, startPoint x: 322, startPoint y: 204, endPoint x: 360, endPoint y: 208, distance: 37.9
click at [360, 208] on div "2023526" at bounding box center [350, 206] width 58 height 10
copy div "2023526"
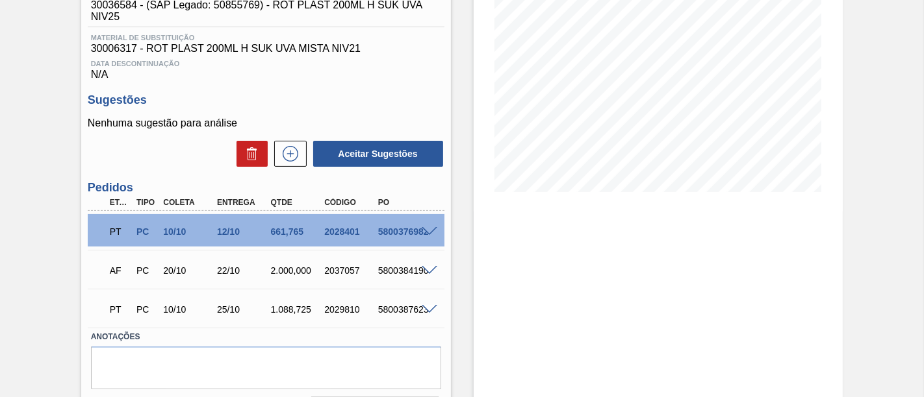
scroll to position [216, 0]
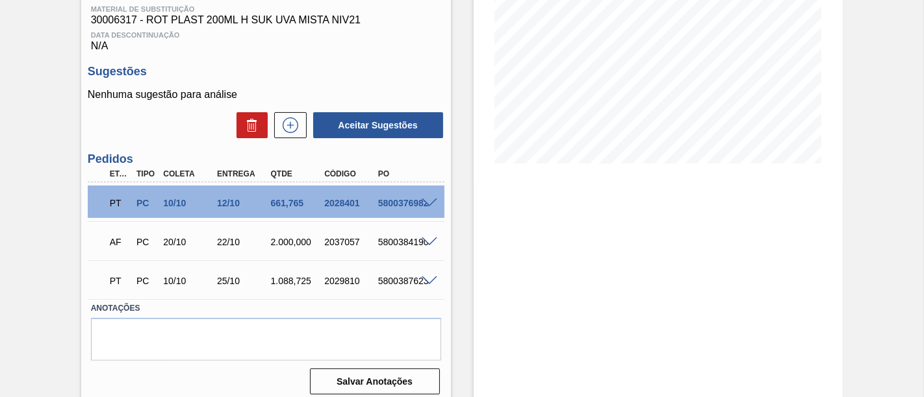
click at [429, 208] on span at bounding box center [430, 204] width 16 height 10
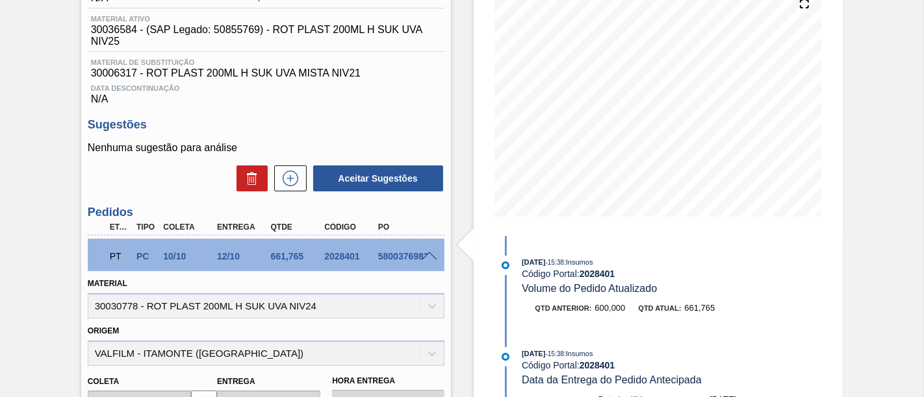
scroll to position [108, 0]
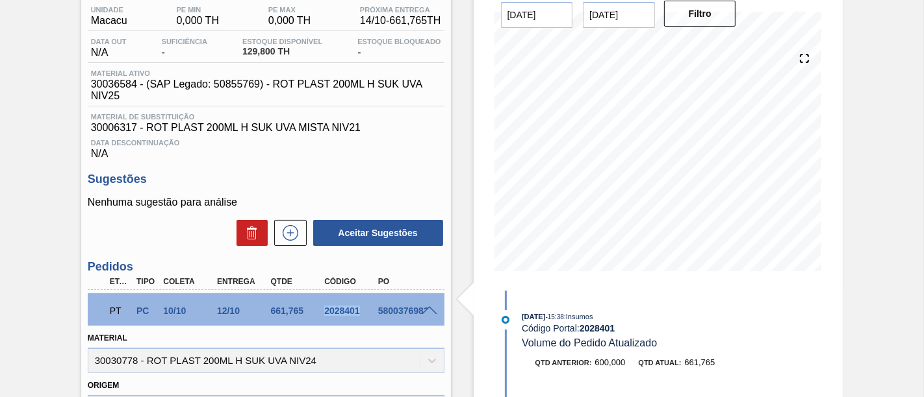
drag, startPoint x: 323, startPoint y: 314, endPoint x: 358, endPoint y: 313, distance: 34.4
click at [358, 313] on div "2028401" at bounding box center [350, 311] width 58 height 10
copy div "2028401"
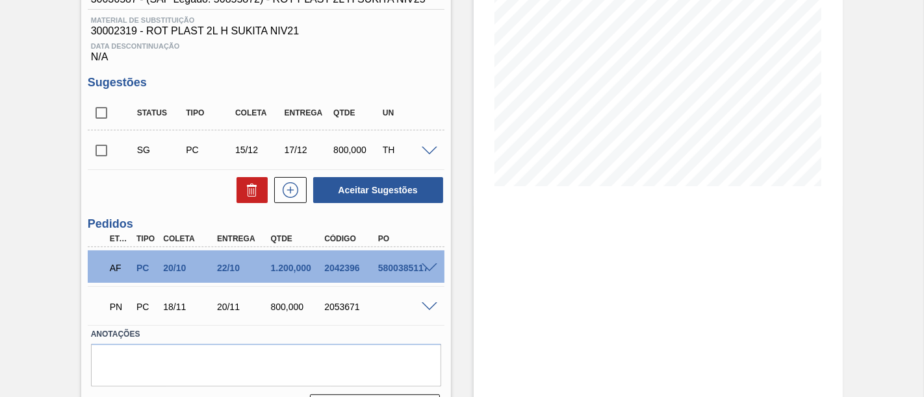
scroll to position [216, 0]
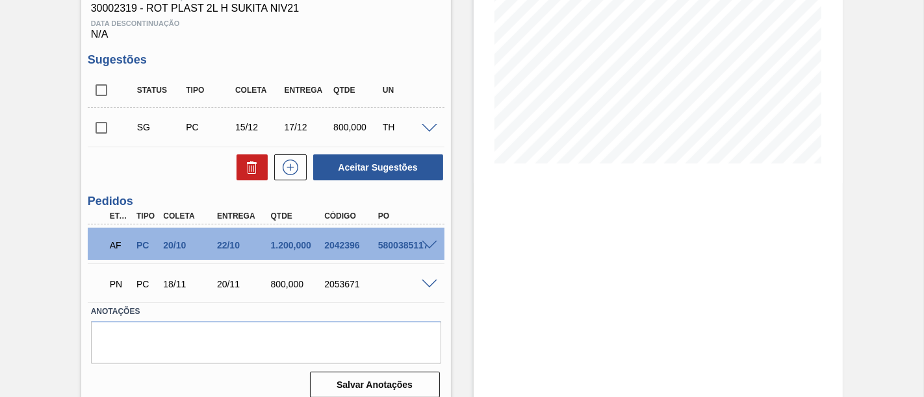
click at [436, 244] on span at bounding box center [430, 246] width 16 height 10
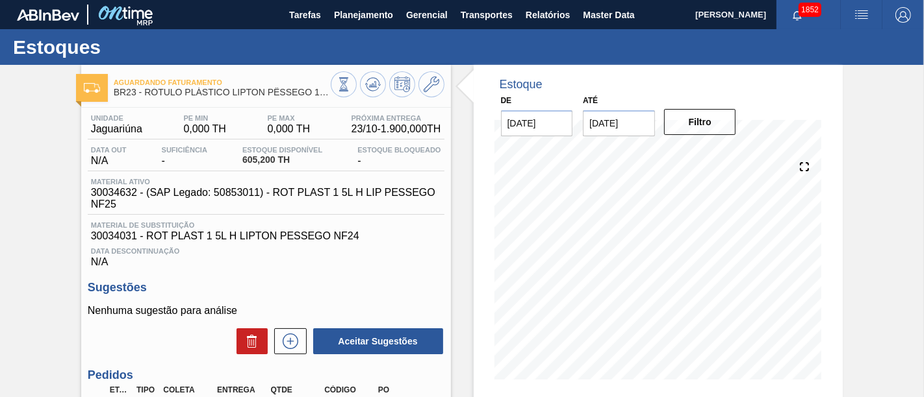
scroll to position [144, 0]
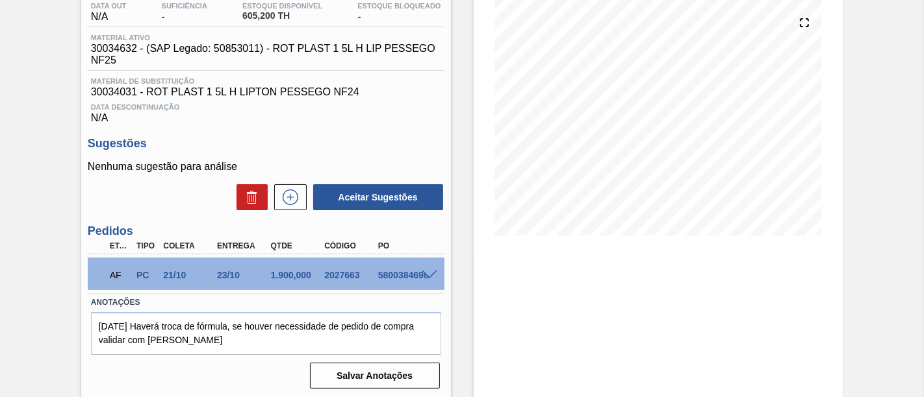
click at [425, 280] on span at bounding box center [430, 276] width 16 height 10
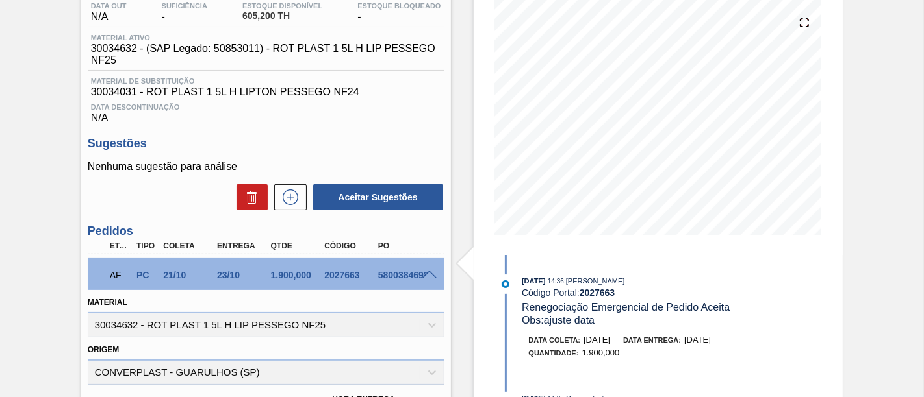
scroll to position [216, 0]
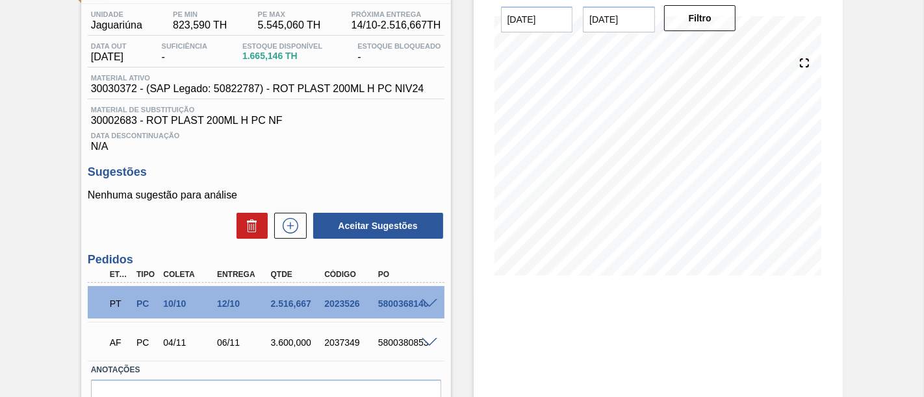
scroll to position [144, 0]
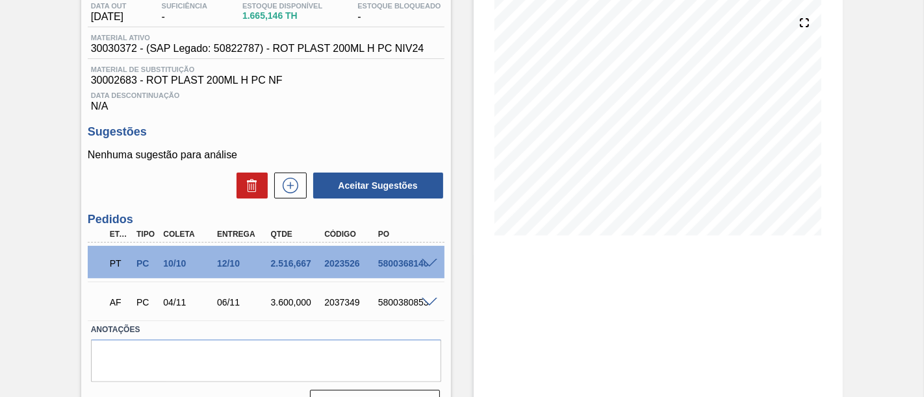
click at [431, 263] on span at bounding box center [430, 264] width 16 height 10
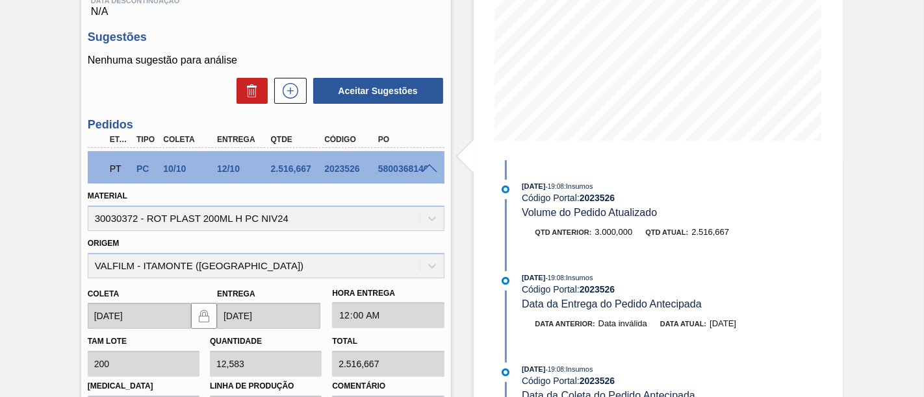
scroll to position [216, 0]
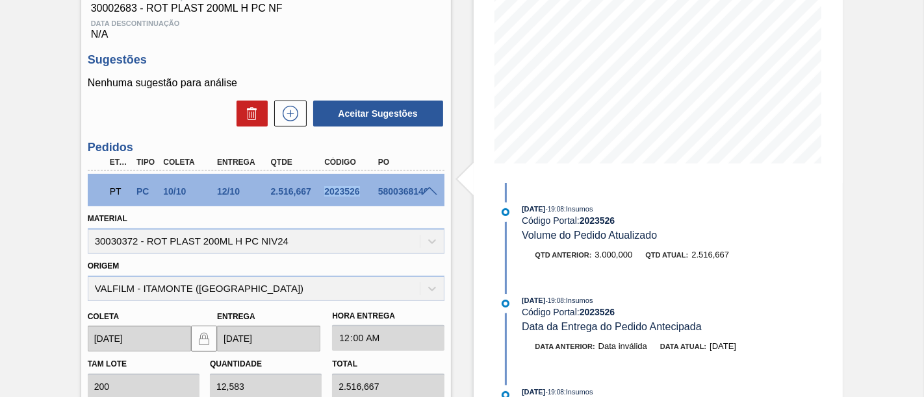
drag, startPoint x: 323, startPoint y: 194, endPoint x: 364, endPoint y: 194, distance: 40.9
click at [364, 194] on div "2023526" at bounding box center [350, 191] width 58 height 10
copy div "2023526"
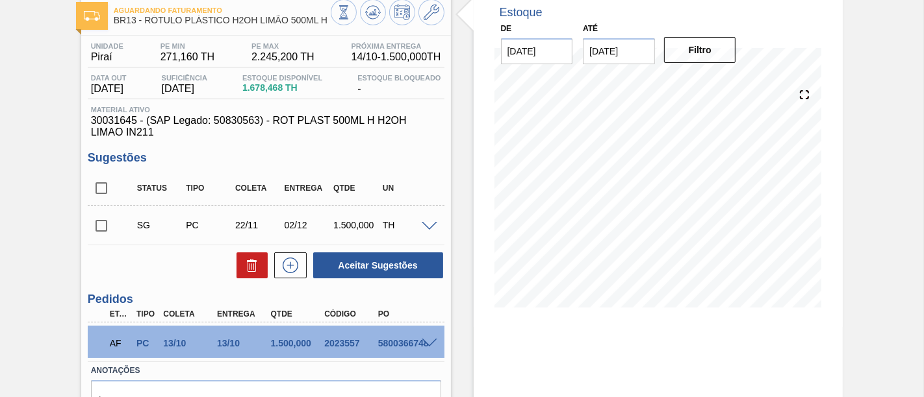
scroll to position [144, 0]
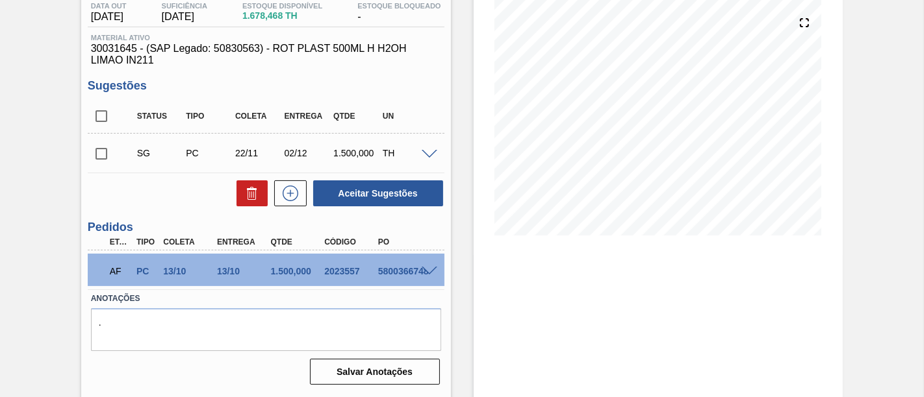
click at [431, 271] on span at bounding box center [430, 272] width 16 height 10
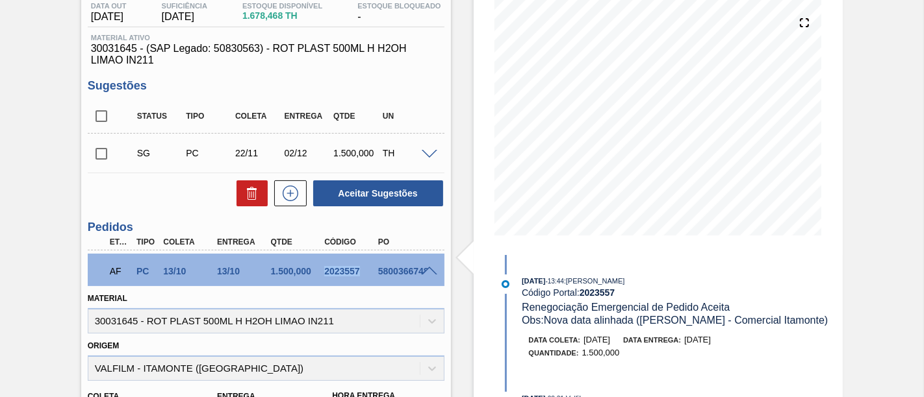
drag, startPoint x: 325, startPoint y: 273, endPoint x: 374, endPoint y: 270, distance: 49.5
click at [374, 270] on div "AF PC 13/10 13/10 1.500,000 2023557 5800366748" at bounding box center [262, 270] width 322 height 26
copy div "2023557"
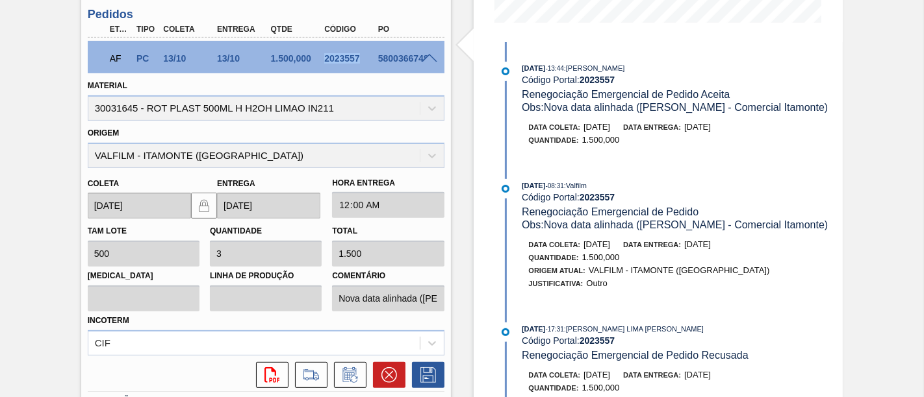
scroll to position [360, 0]
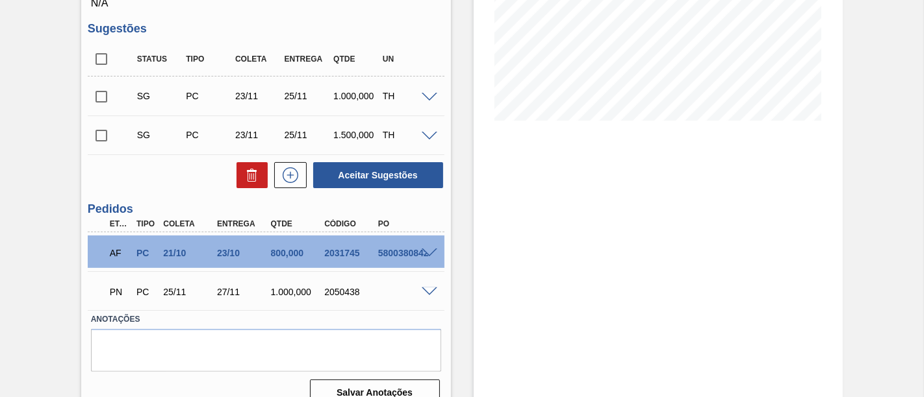
scroll to position [281, 0]
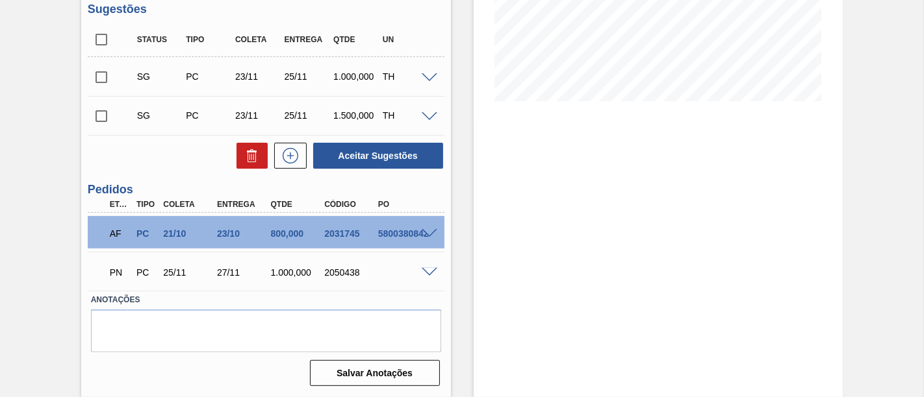
click at [429, 233] on span at bounding box center [430, 234] width 16 height 10
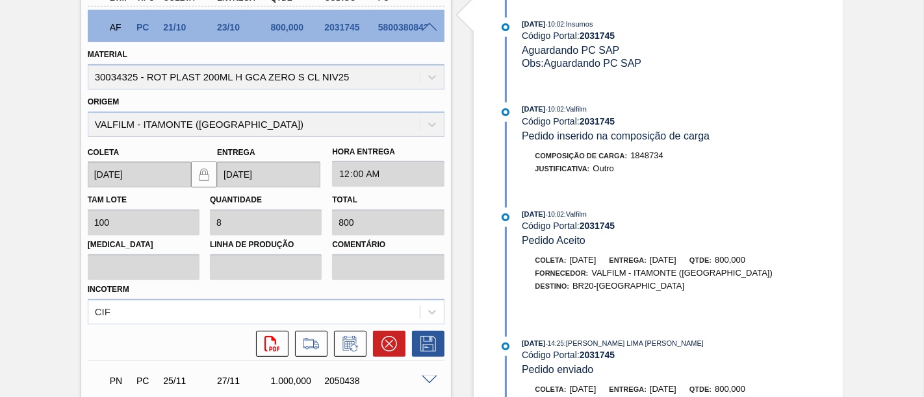
scroll to position [497, 0]
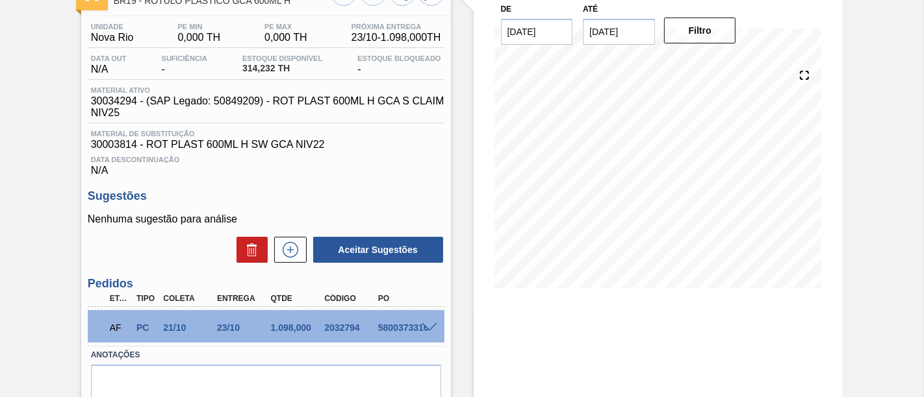
scroll to position [144, 0]
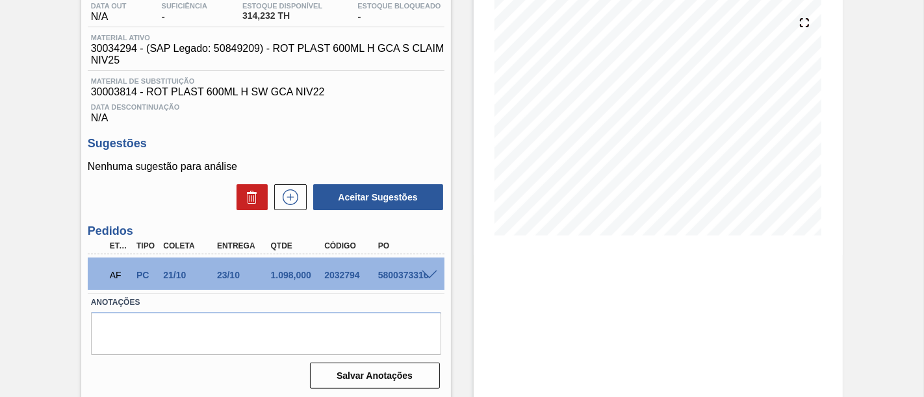
click at [430, 275] on span at bounding box center [430, 276] width 16 height 10
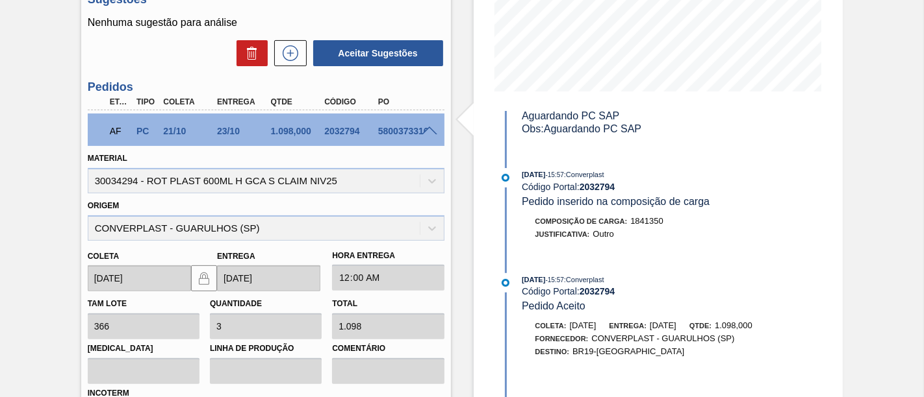
scroll to position [269, 0]
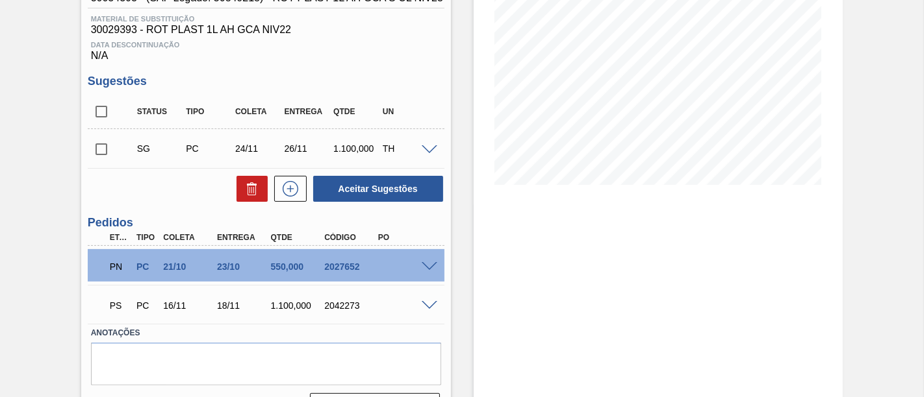
scroll to position [216, 0]
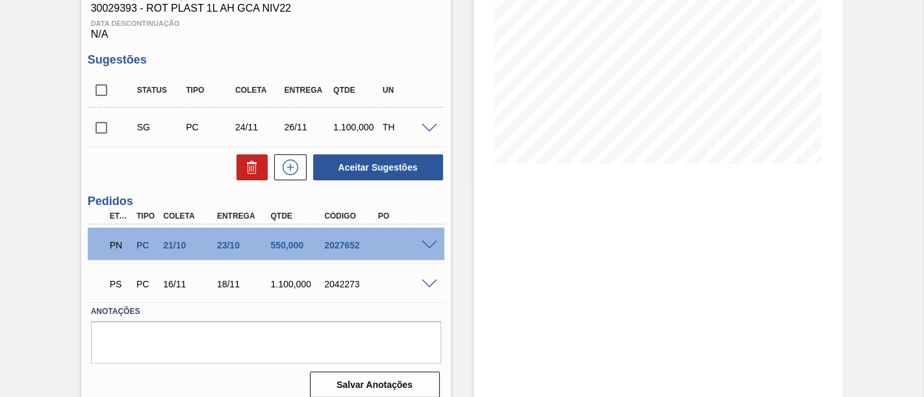
click at [432, 246] on span at bounding box center [430, 246] width 16 height 10
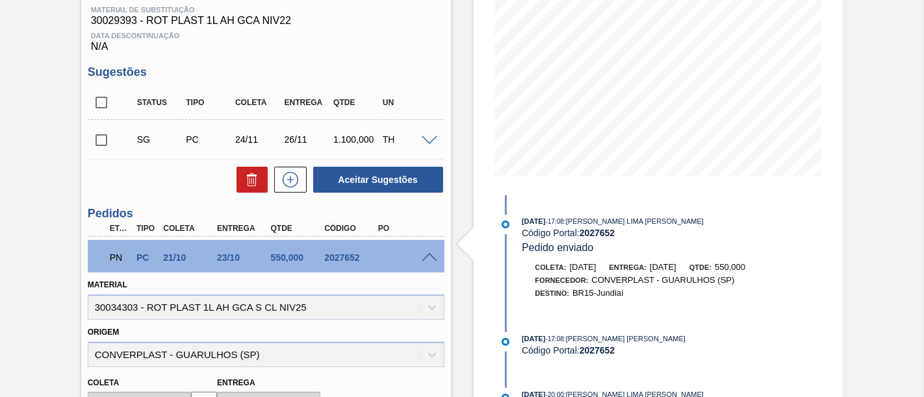
scroll to position [182, 0]
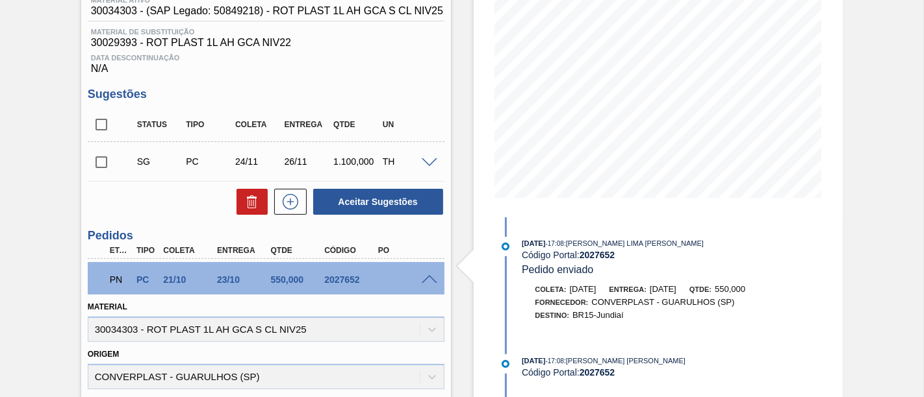
click at [435, 278] on span at bounding box center [430, 280] width 16 height 10
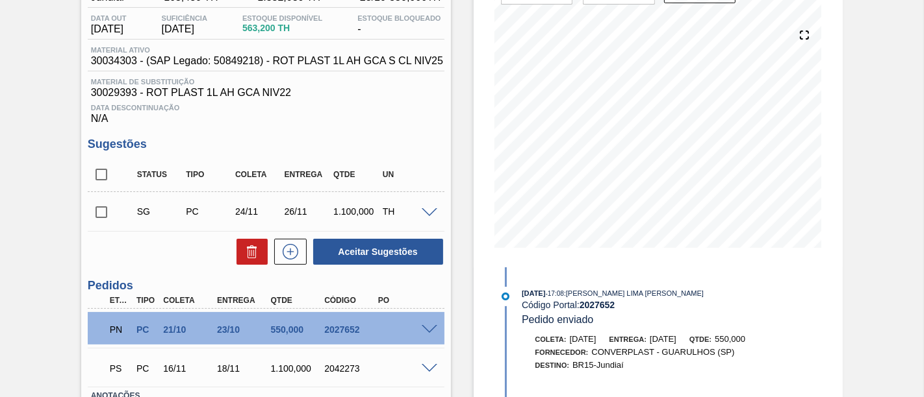
scroll to position [109, 0]
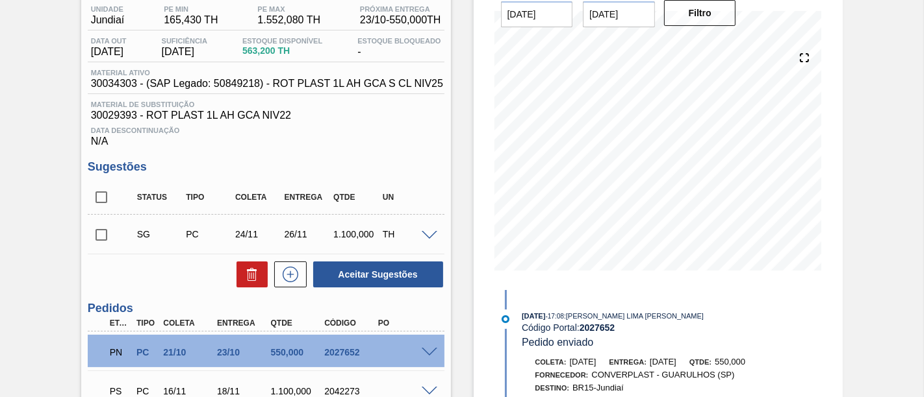
click at [102, 239] on input "checkbox" at bounding box center [101, 234] width 27 height 27
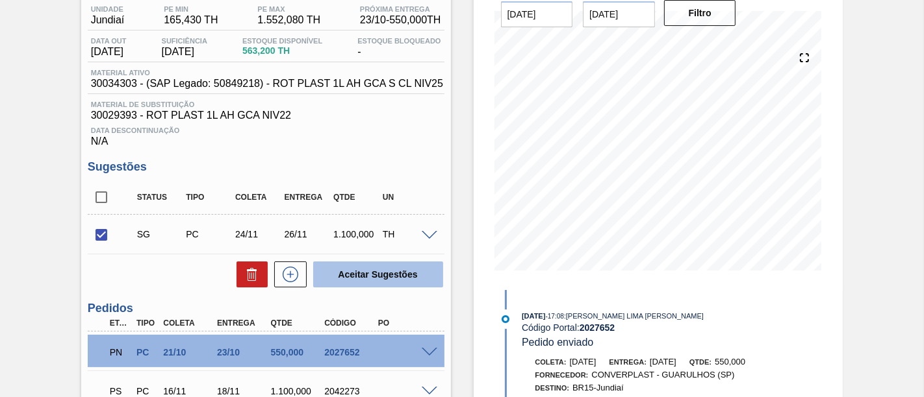
click at [372, 275] on button "Aceitar Sugestões" at bounding box center [378, 275] width 130 height 26
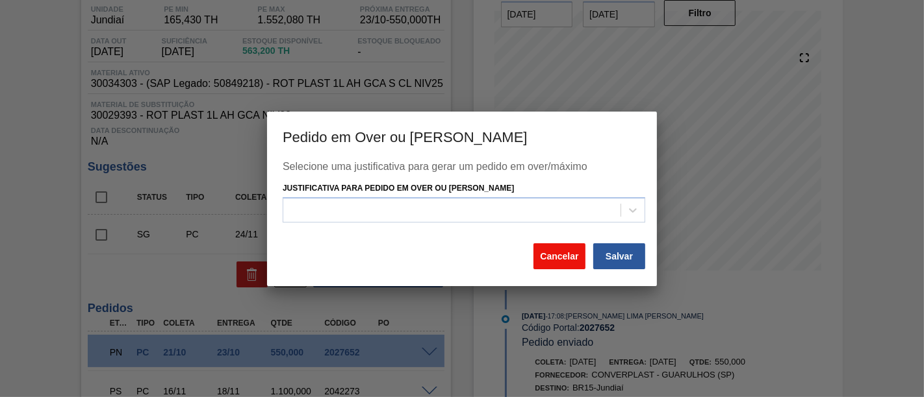
click at [566, 258] on button "Cancelar" at bounding box center [559, 257] width 52 height 26
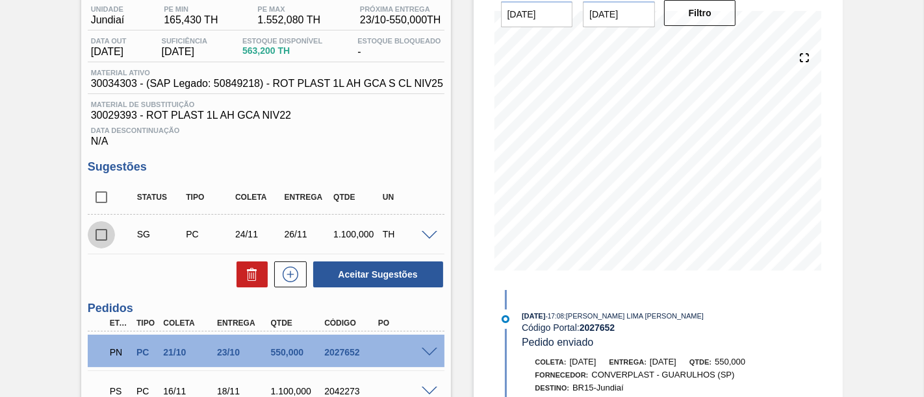
click at [93, 238] on input "checkbox" at bounding box center [101, 234] width 27 height 27
checkbox input "true"
click at [189, 273] on div "Aceitar Sugestões" at bounding box center [266, 274] width 357 height 29
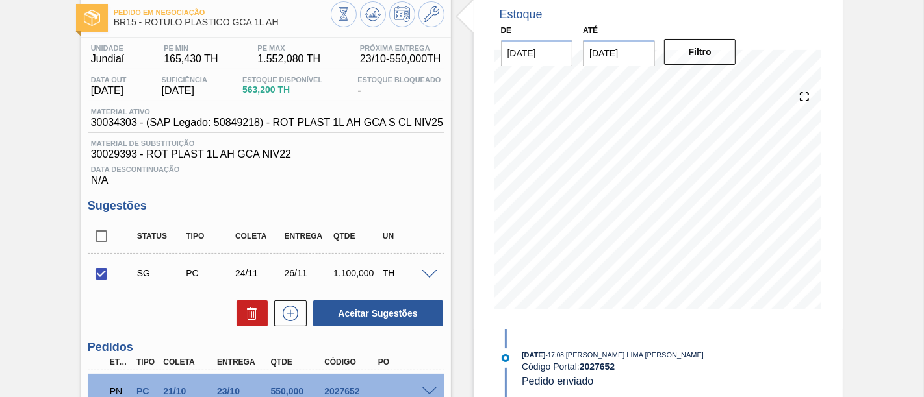
scroll to position [37, 0]
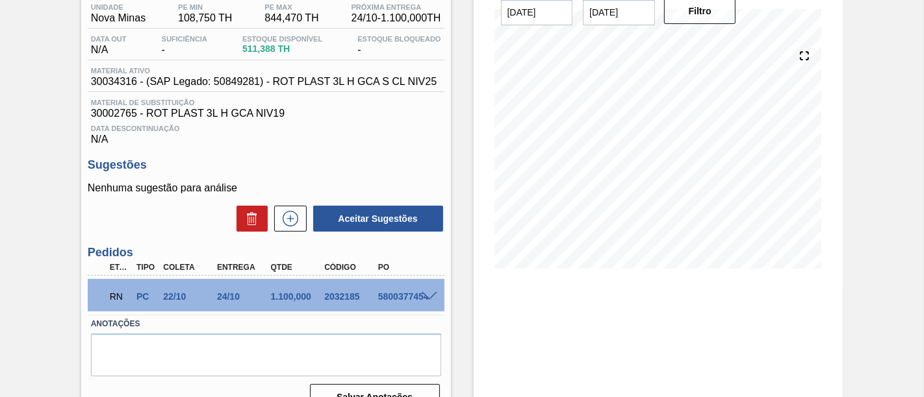
scroll to position [144, 0]
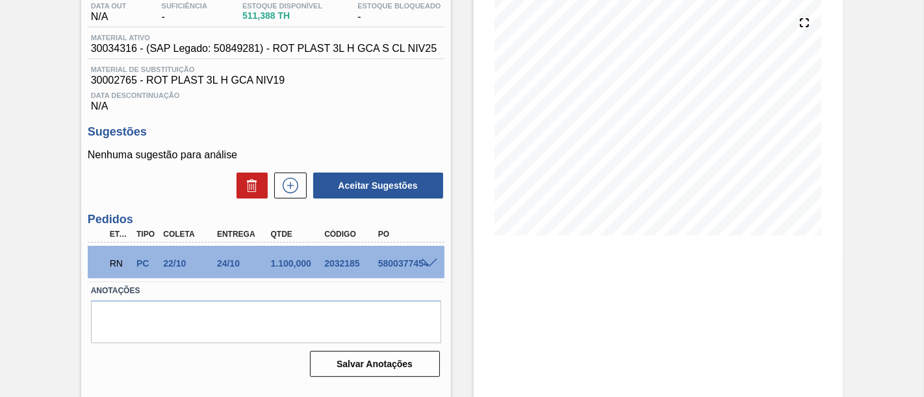
click at [429, 268] on span at bounding box center [430, 264] width 16 height 10
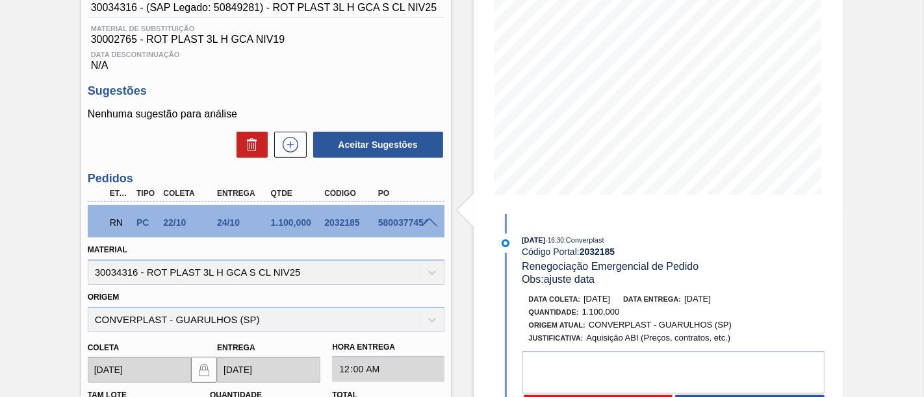
scroll to position [216, 0]
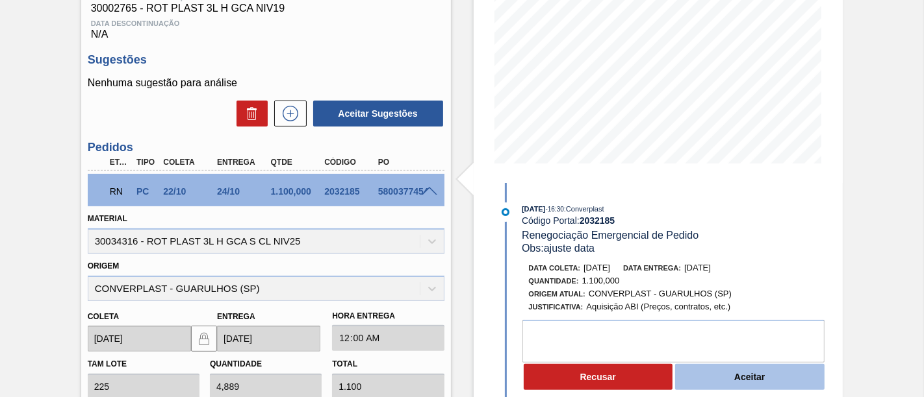
click at [786, 379] on button "Aceitar" at bounding box center [749, 377] width 149 height 26
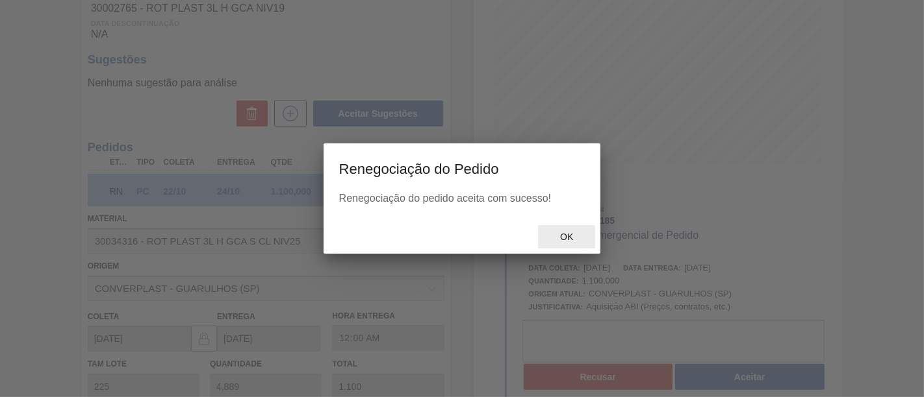
click at [560, 236] on span "Ok" at bounding box center [566, 237] width 34 height 10
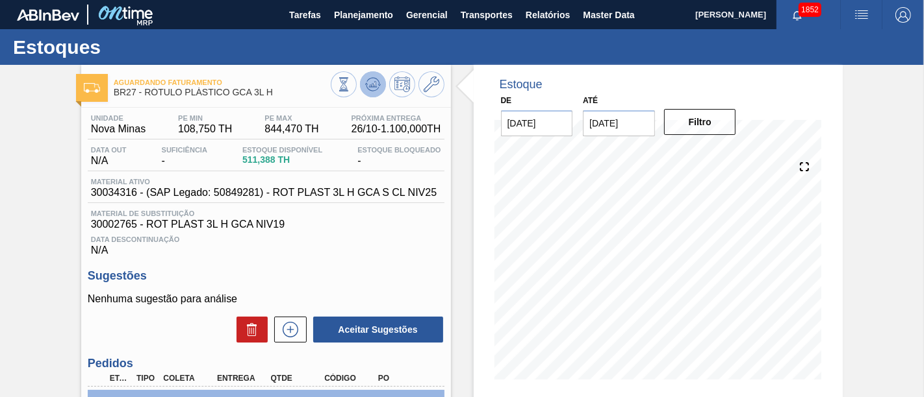
click at [362, 92] on button at bounding box center [373, 84] width 26 height 26
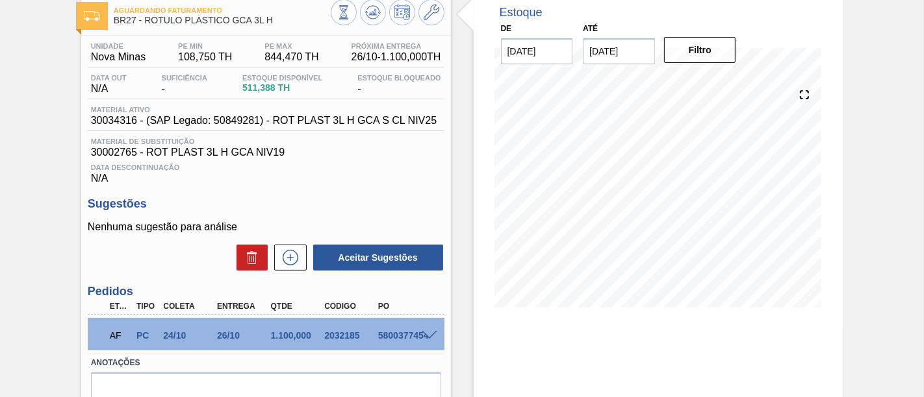
scroll to position [144, 0]
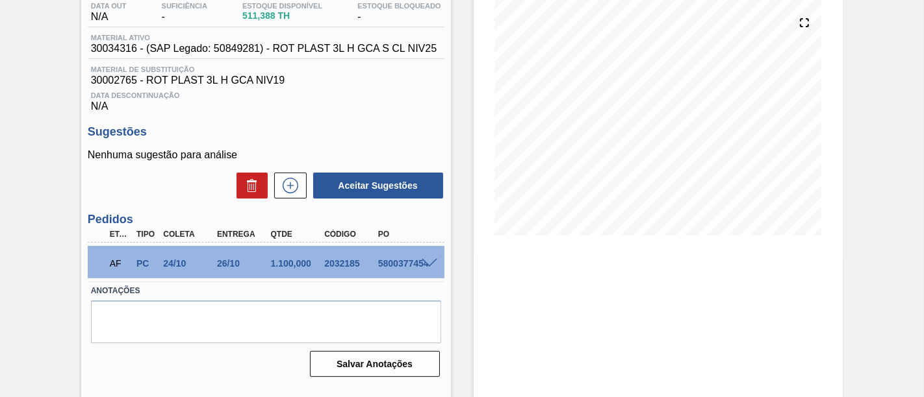
click at [433, 270] on div "AF PC 24/10 26/10 1.100,000 2032185 5800377454" at bounding box center [266, 262] width 357 height 32
click at [428, 264] on span at bounding box center [430, 264] width 16 height 10
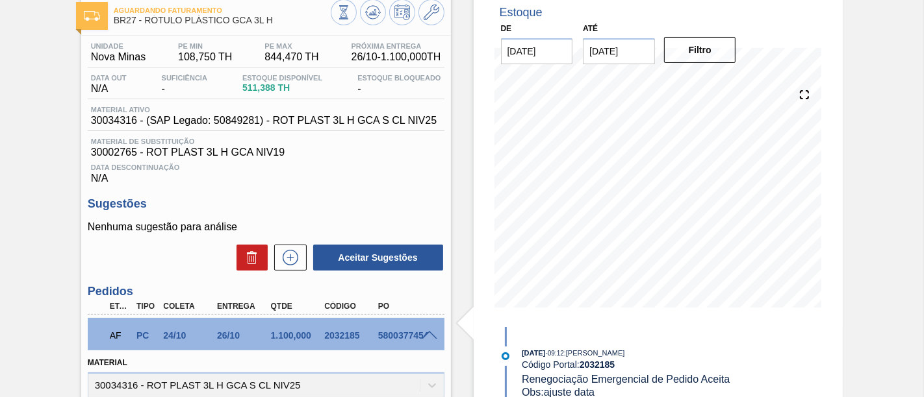
scroll to position [0, 0]
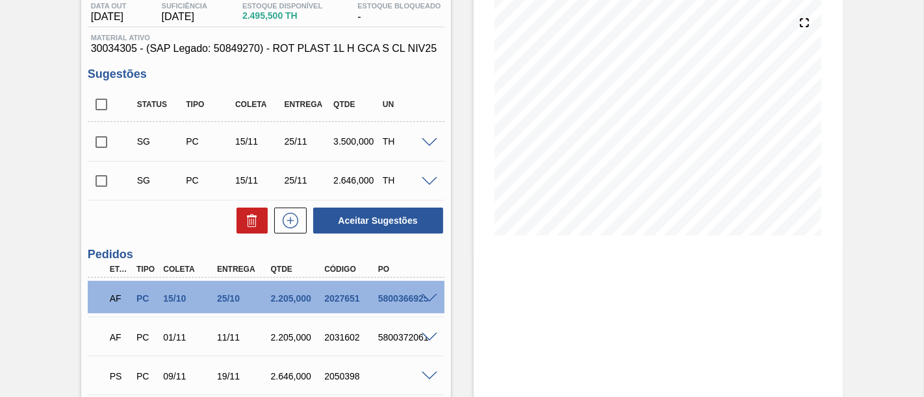
scroll to position [216, 0]
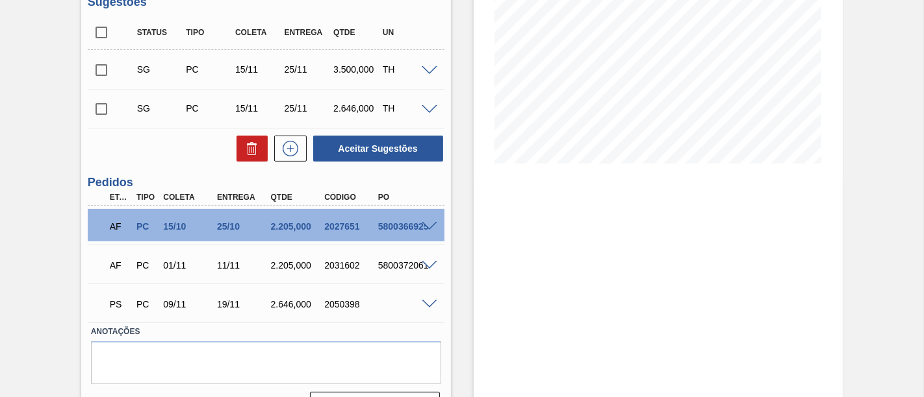
click at [430, 225] on span at bounding box center [430, 227] width 16 height 10
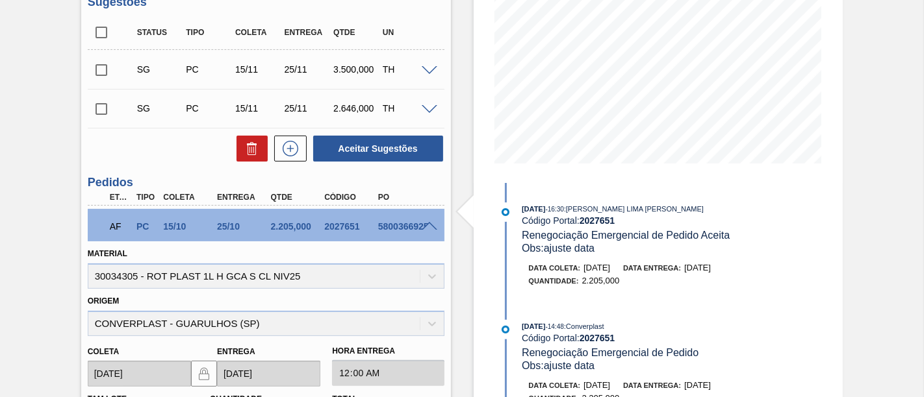
click at [432, 232] on div "5800366925" at bounding box center [404, 226] width 58 height 10
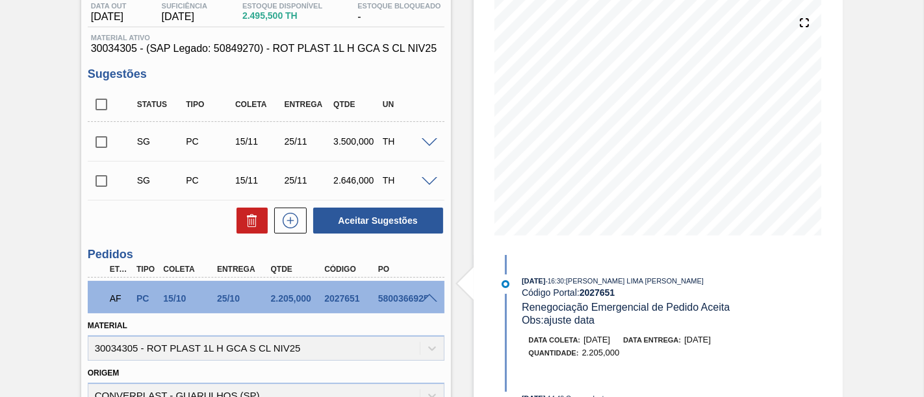
scroll to position [72, 0]
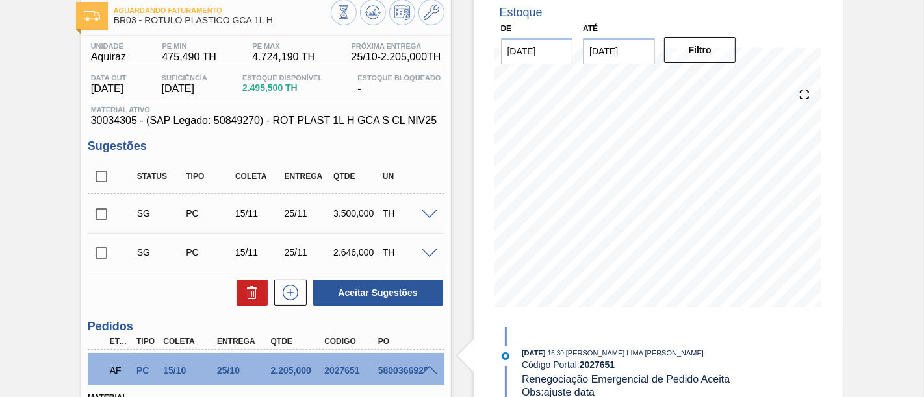
click at [103, 220] on input "checkbox" at bounding box center [101, 214] width 27 height 27
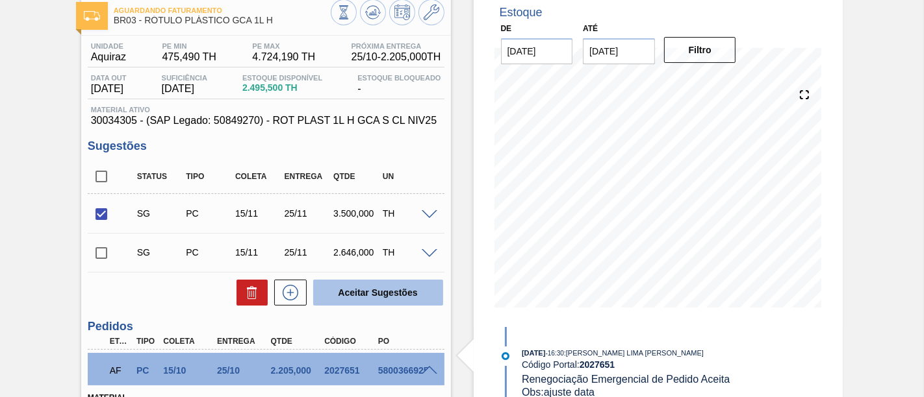
click at [346, 286] on button "Aceitar Sugestões" at bounding box center [378, 293] width 130 height 26
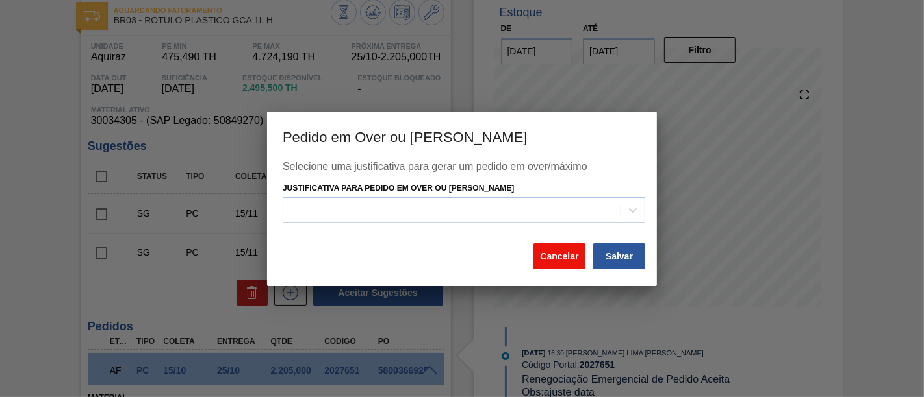
click at [553, 263] on button "Cancelar" at bounding box center [559, 257] width 52 height 26
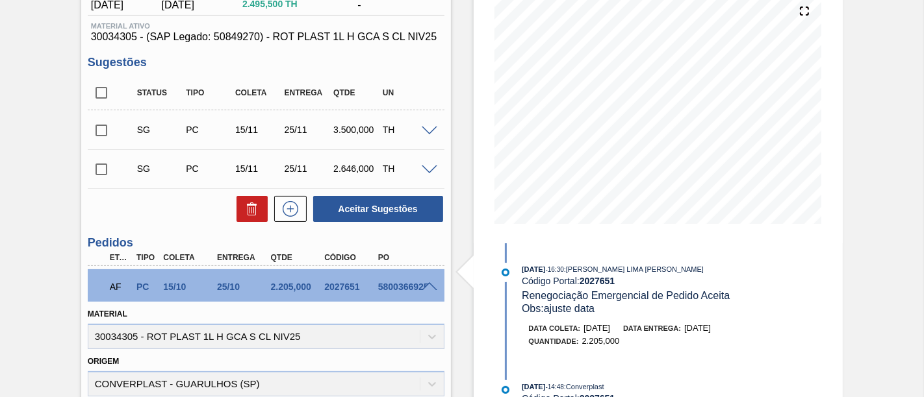
scroll to position [216, 0]
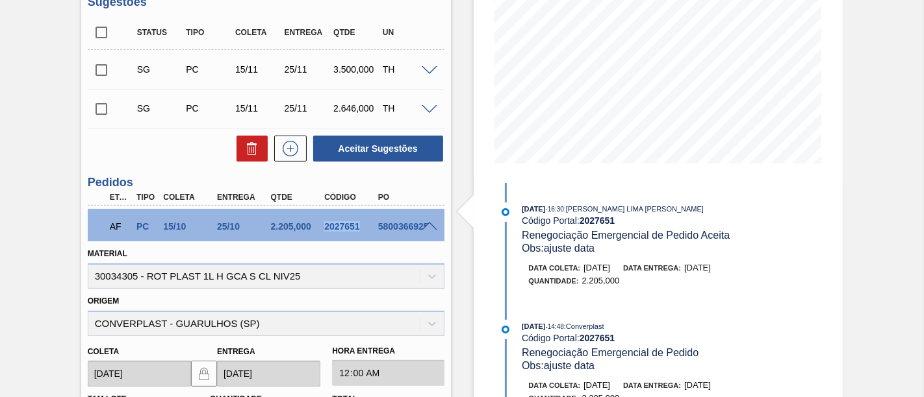
drag, startPoint x: 319, startPoint y: 227, endPoint x: 358, endPoint y: 227, distance: 39.0
click at [358, 227] on div "2027651" at bounding box center [343, 226] width 54 height 10
copy div "2027651"
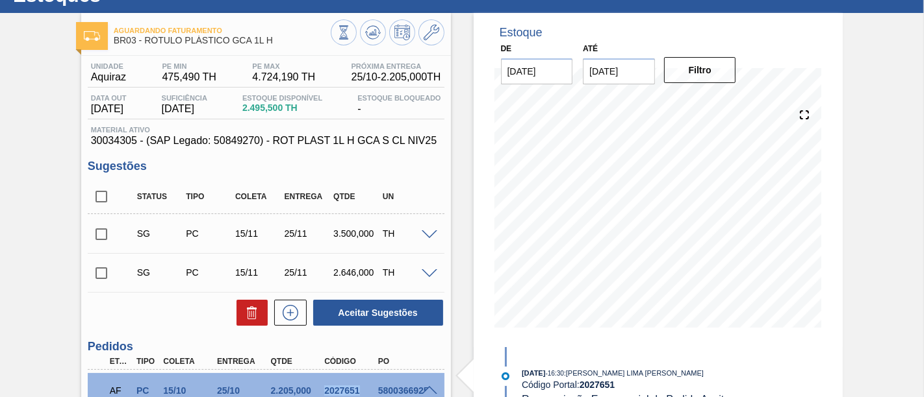
scroll to position [0, 0]
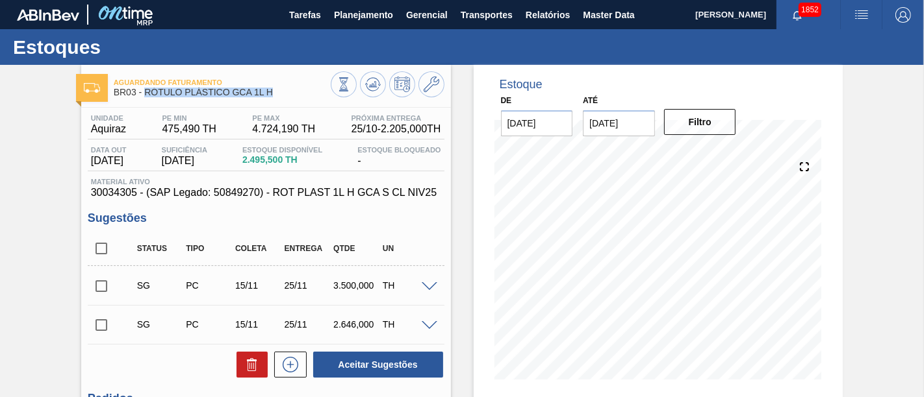
drag, startPoint x: 145, startPoint y: 97, endPoint x: 285, endPoint y: 95, distance: 140.3
click at [285, 95] on span "BR03 - RÓTULO PLÁSTICO GCA 1L H" at bounding box center [222, 93] width 217 height 10
copy span "RÓTULO PLÁSTICO GCA 1L H"
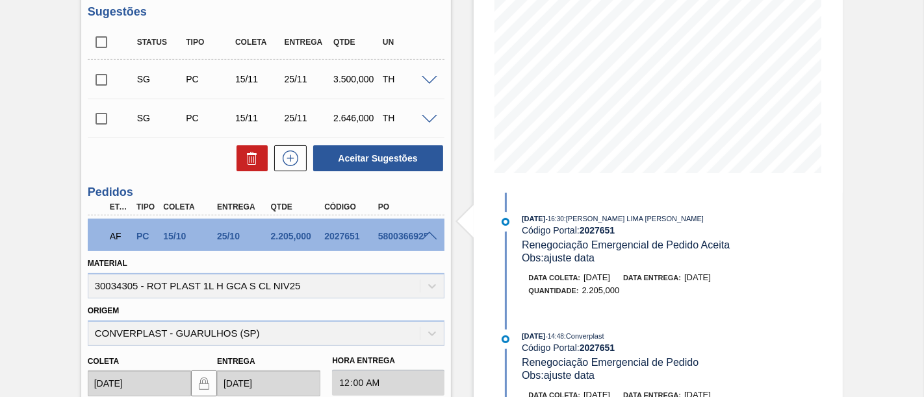
scroll to position [288, 0]
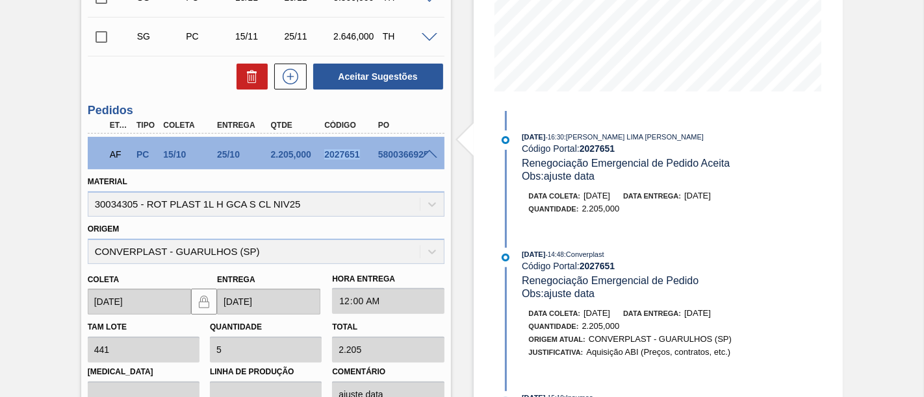
drag, startPoint x: 323, startPoint y: 153, endPoint x: 358, endPoint y: 155, distance: 34.5
click at [358, 155] on div "2027651" at bounding box center [350, 154] width 58 height 10
copy div "2027651"
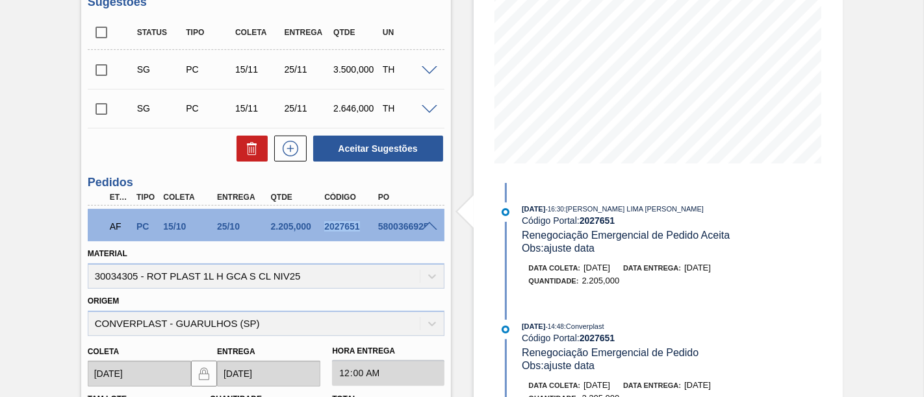
scroll to position [72, 0]
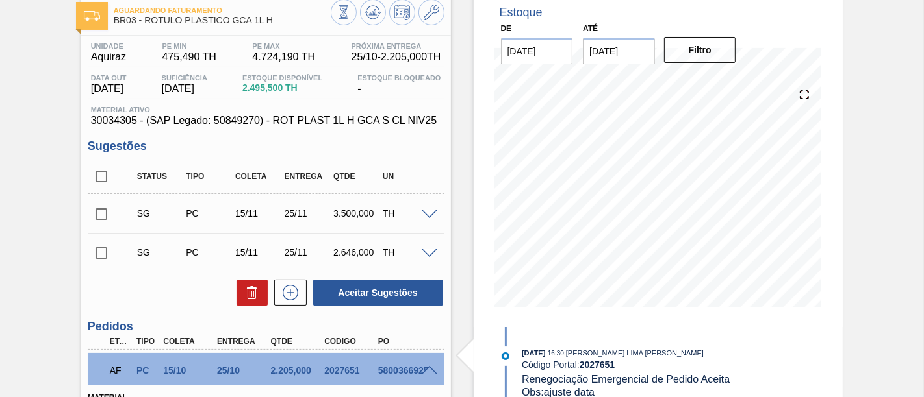
click at [431, 370] on span at bounding box center [430, 371] width 16 height 10
click at [107, 212] on input "checkbox" at bounding box center [101, 214] width 27 height 27
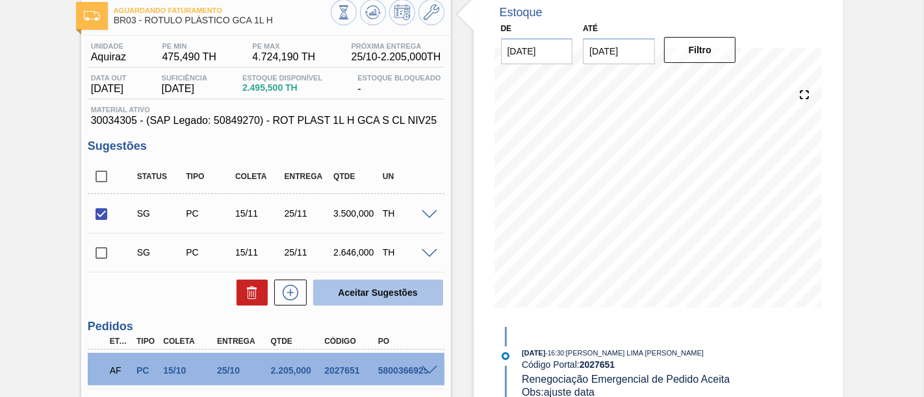
click at [388, 292] on button "Aceitar Sugestões" at bounding box center [378, 293] width 130 height 26
checkbox input "false"
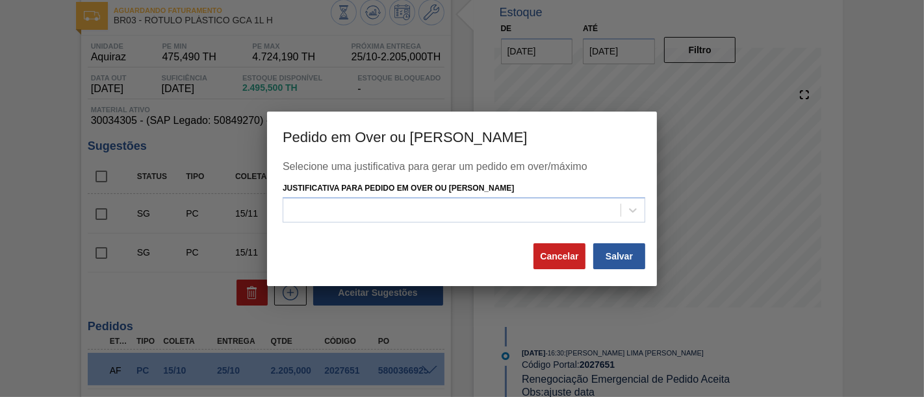
click at [570, 84] on div at bounding box center [462, 198] width 924 height 397
click at [559, 251] on button "Cancelar" at bounding box center [559, 257] width 52 height 26
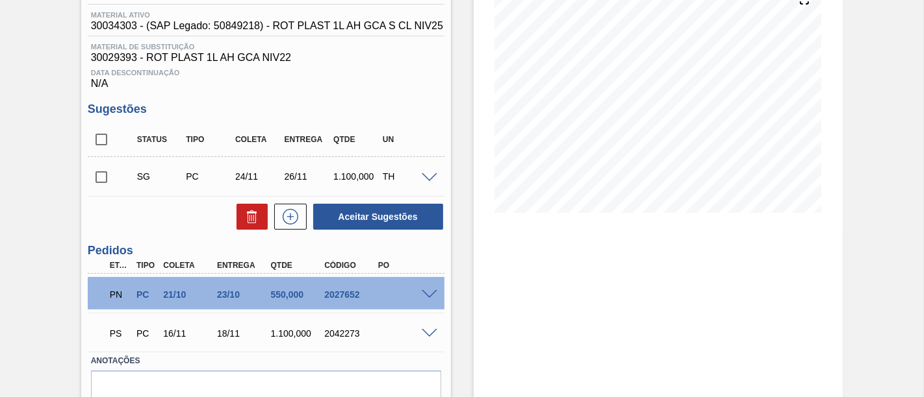
scroll to position [144, 0]
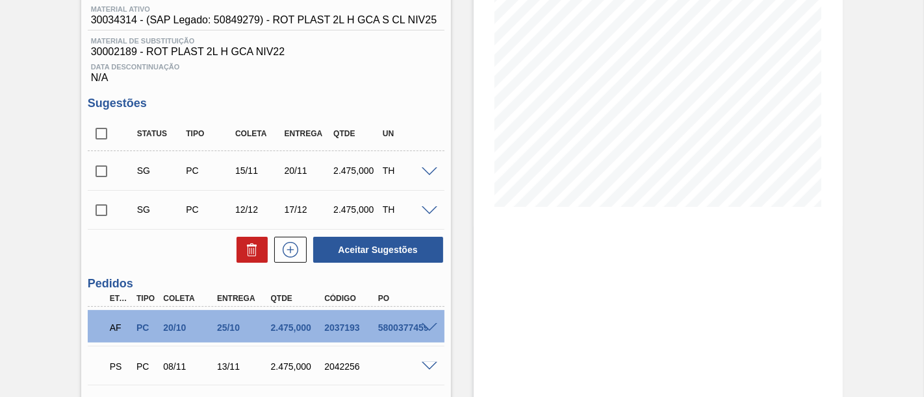
scroll to position [216, 0]
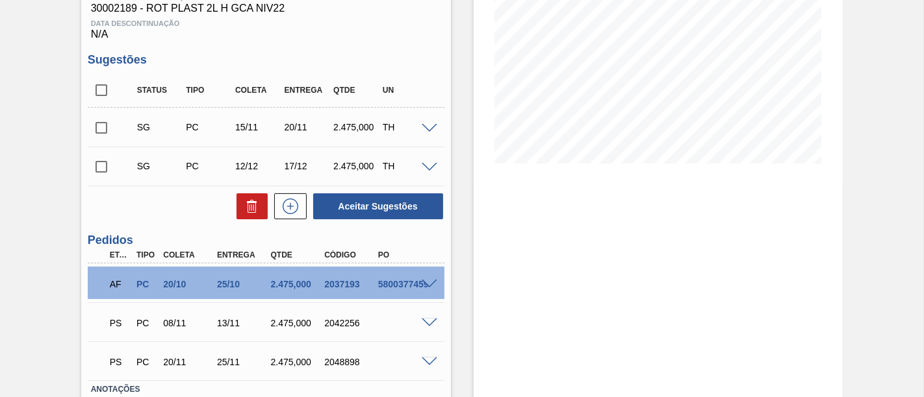
click at [430, 318] on div "PS PC 08/11 13/11 2.475,000 2042256" at bounding box center [266, 322] width 357 height 32
click at [430, 323] on span at bounding box center [430, 324] width 16 height 10
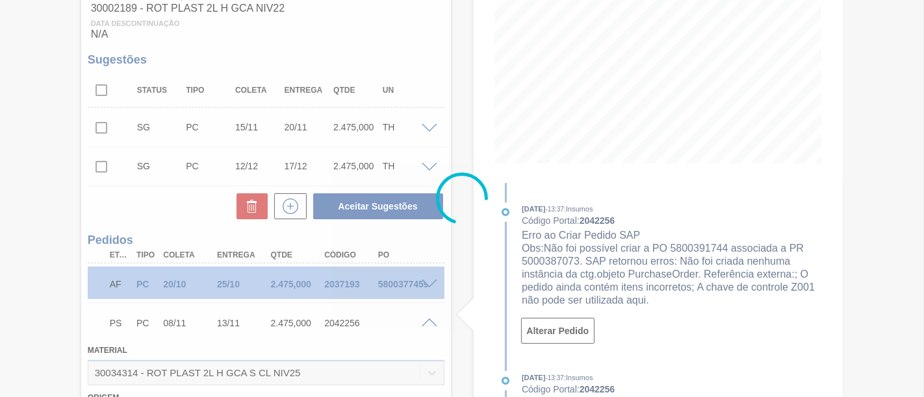
click at [429, 324] on div at bounding box center [462, 198] width 924 height 397
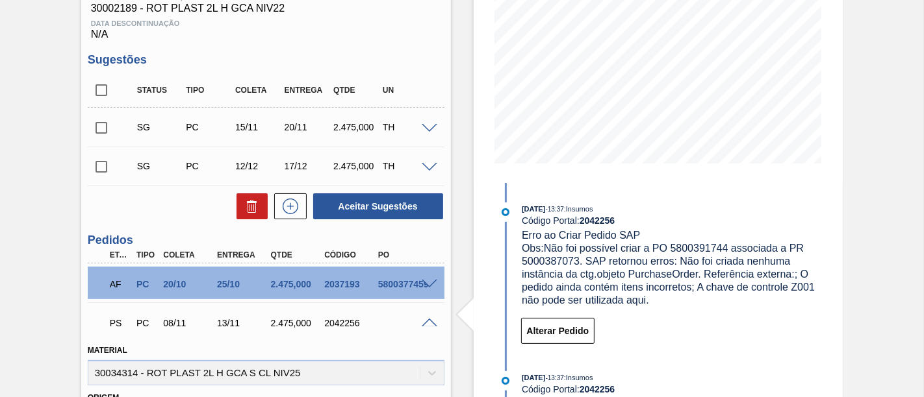
click at [429, 324] on span at bounding box center [430, 324] width 16 height 10
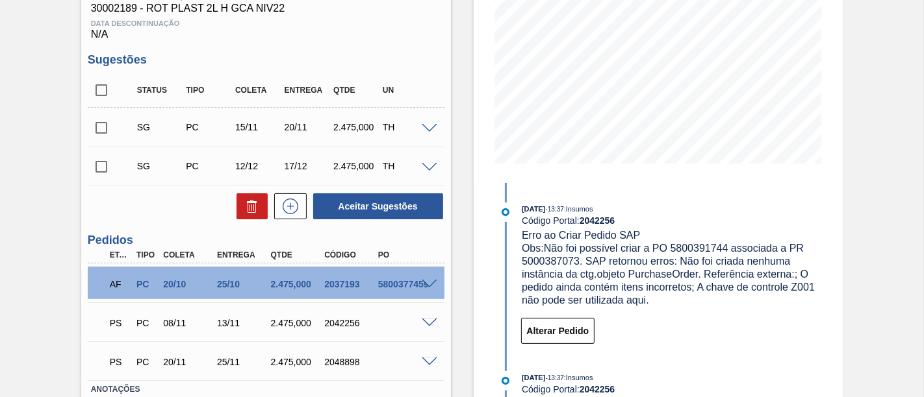
click at [432, 285] on span at bounding box center [430, 285] width 16 height 10
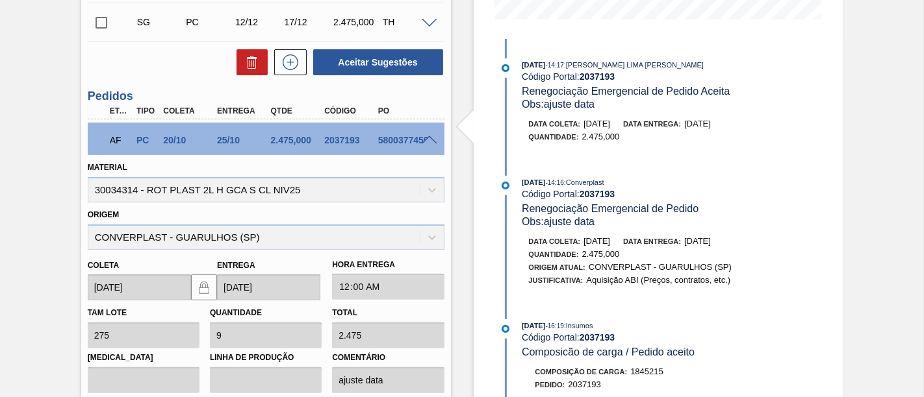
click at [426, 138] on span at bounding box center [430, 141] width 16 height 10
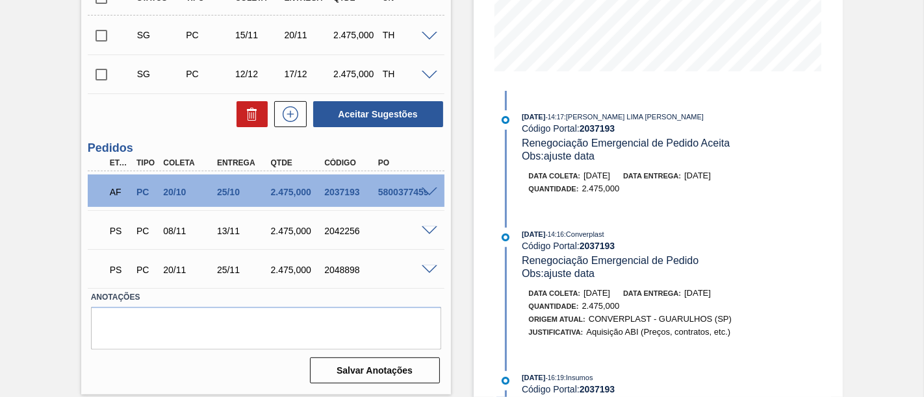
scroll to position [308, 0]
click at [429, 236] on span at bounding box center [430, 232] width 16 height 10
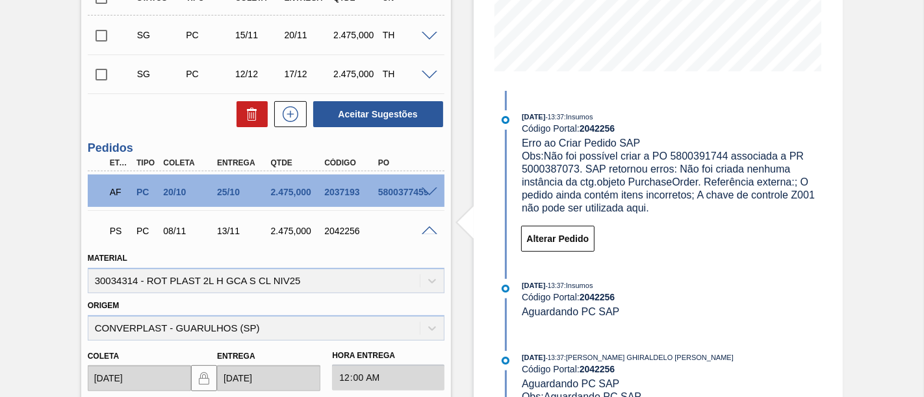
scroll to position [288, 0]
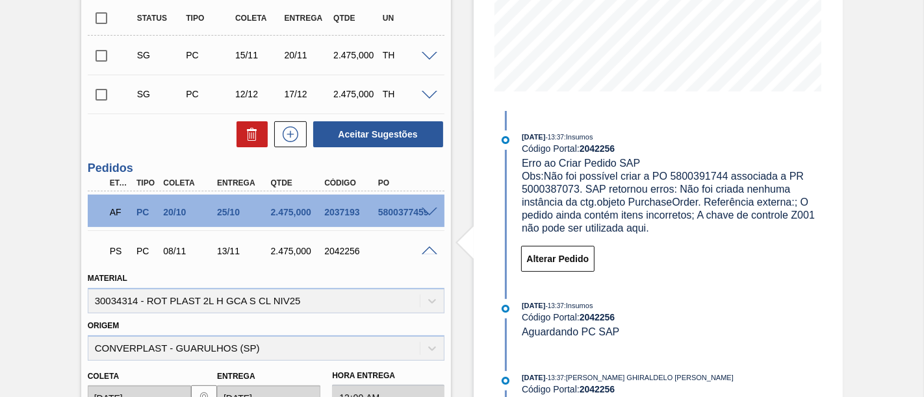
click at [427, 252] on span at bounding box center [430, 252] width 16 height 10
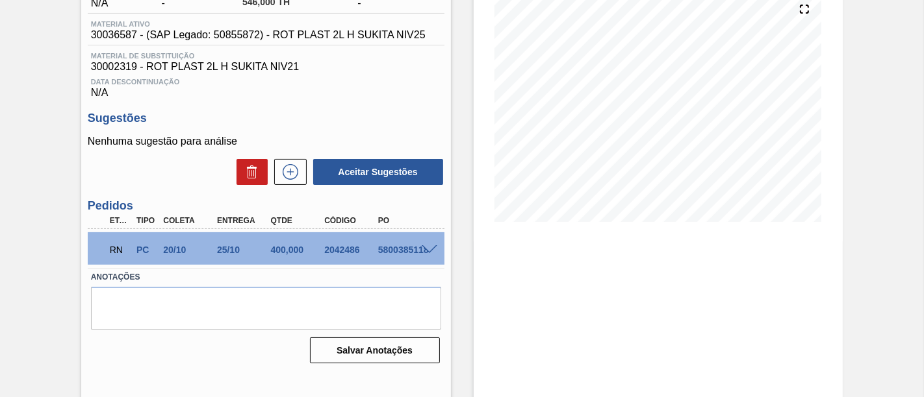
scroll to position [160, 0]
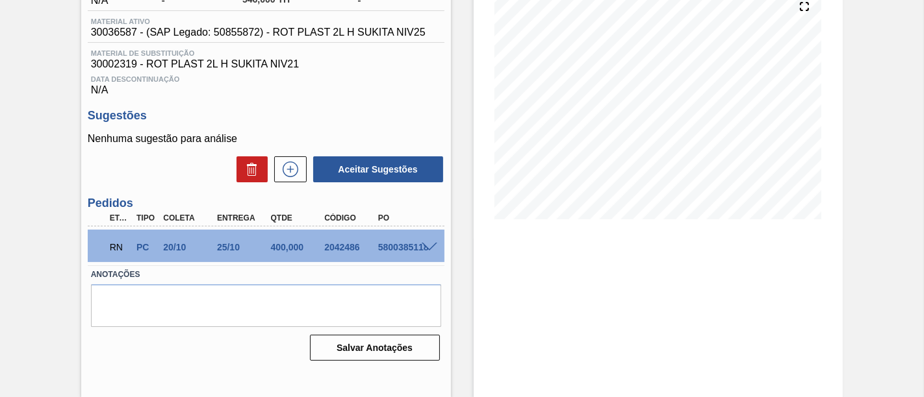
click at [429, 246] on span at bounding box center [430, 248] width 16 height 10
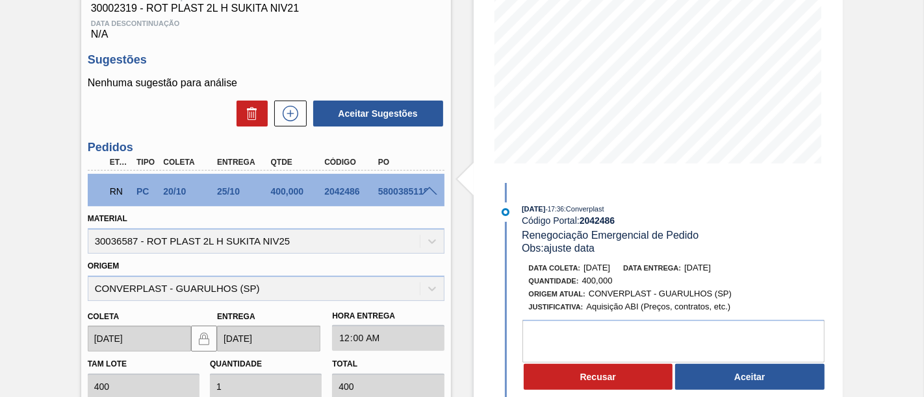
scroll to position [233, 0]
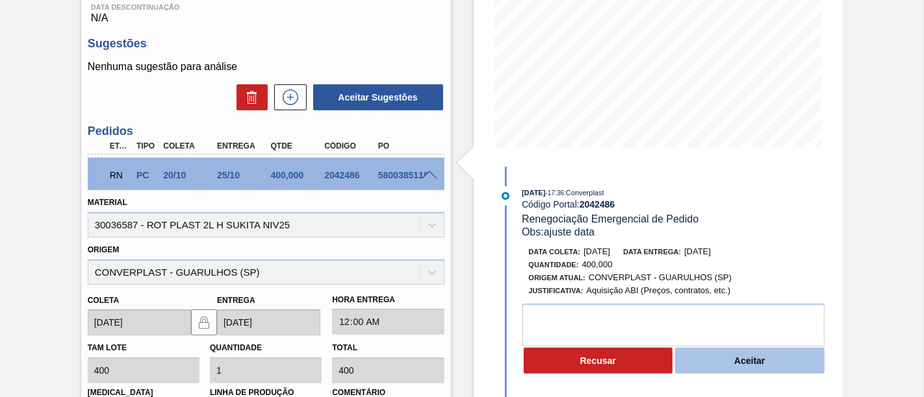
click at [775, 359] on button "Aceitar" at bounding box center [749, 361] width 149 height 26
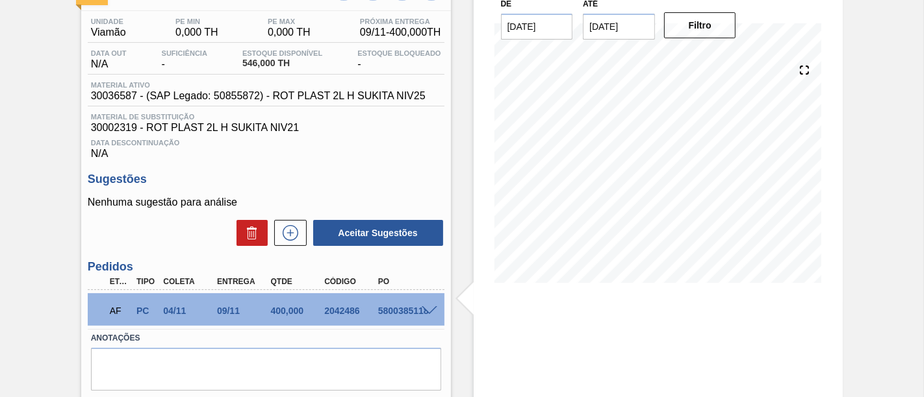
scroll to position [0, 0]
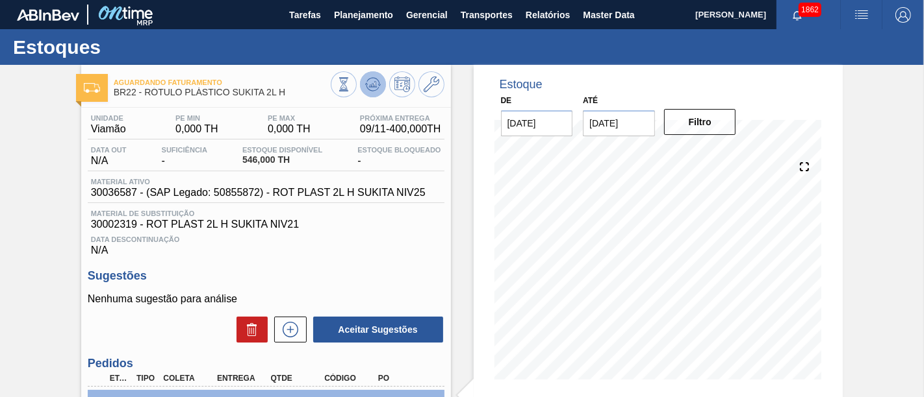
click at [375, 92] on icon at bounding box center [373, 85] width 16 height 16
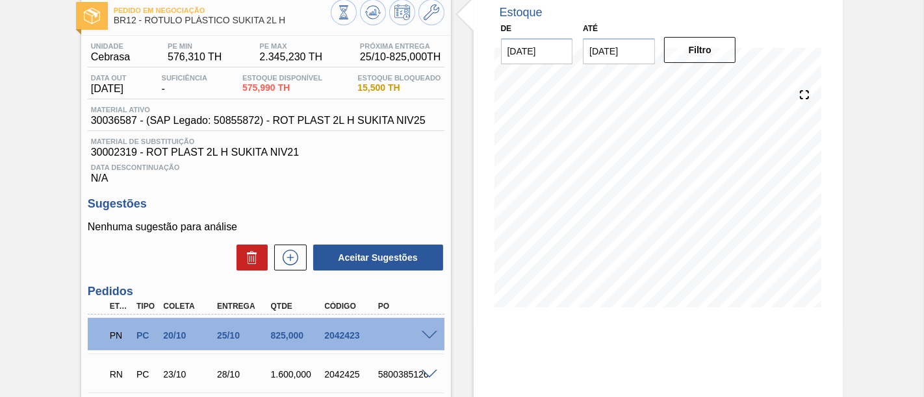
scroll to position [144, 0]
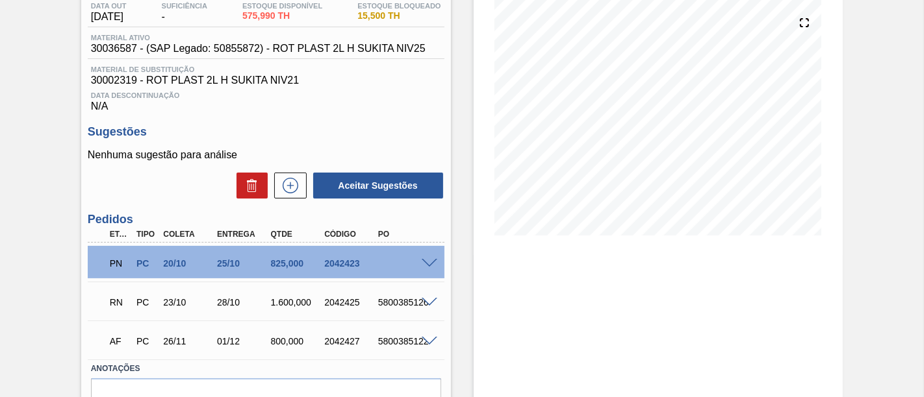
click at [427, 267] on span at bounding box center [430, 264] width 16 height 10
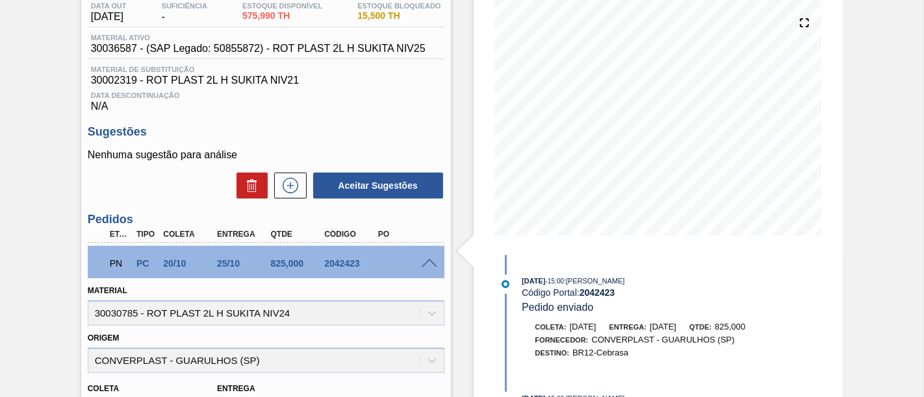
click at [430, 264] on span at bounding box center [430, 264] width 16 height 10
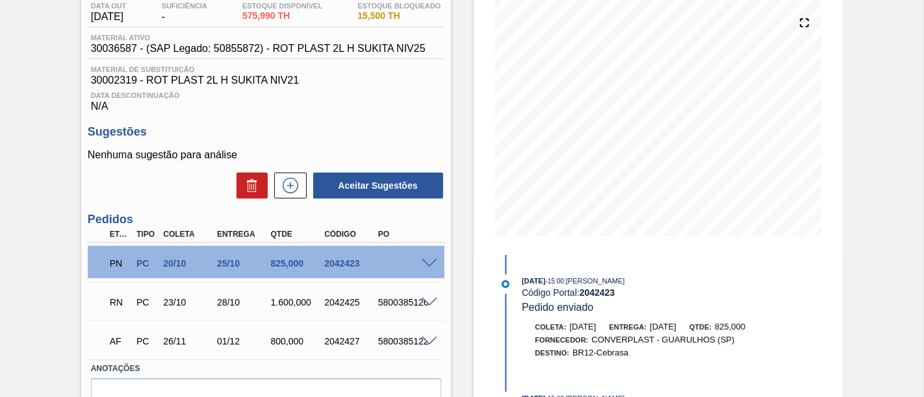
scroll to position [215, 0]
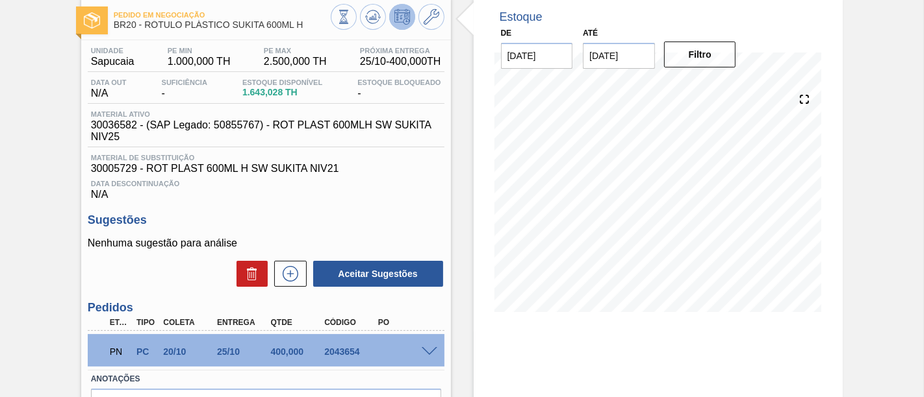
scroll to position [144, 0]
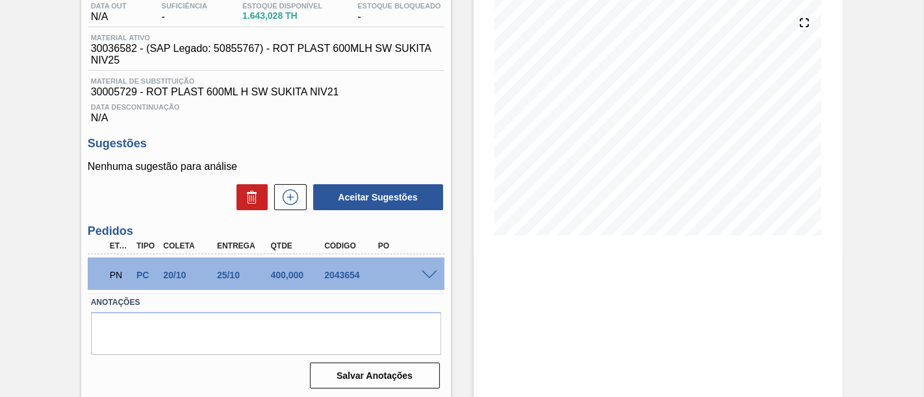
click at [430, 279] on span at bounding box center [430, 276] width 16 height 10
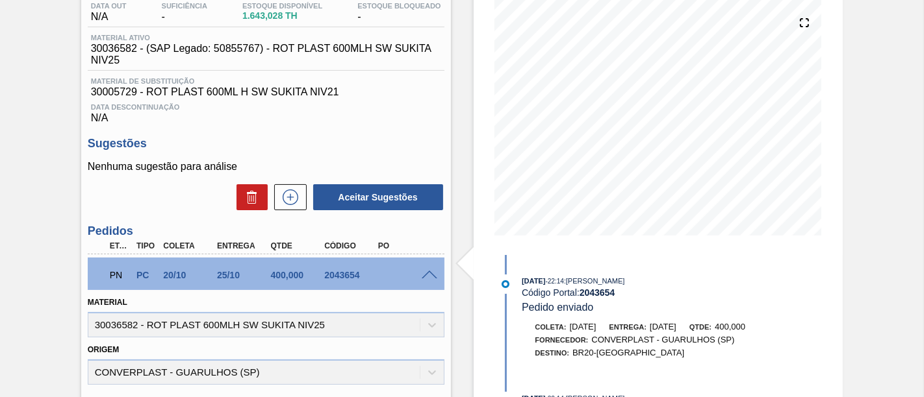
click at [430, 277] on span at bounding box center [430, 276] width 16 height 10
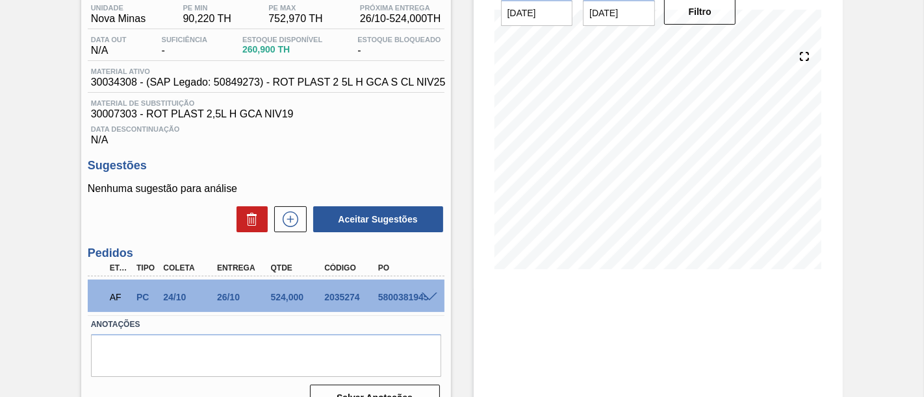
scroll to position [144, 0]
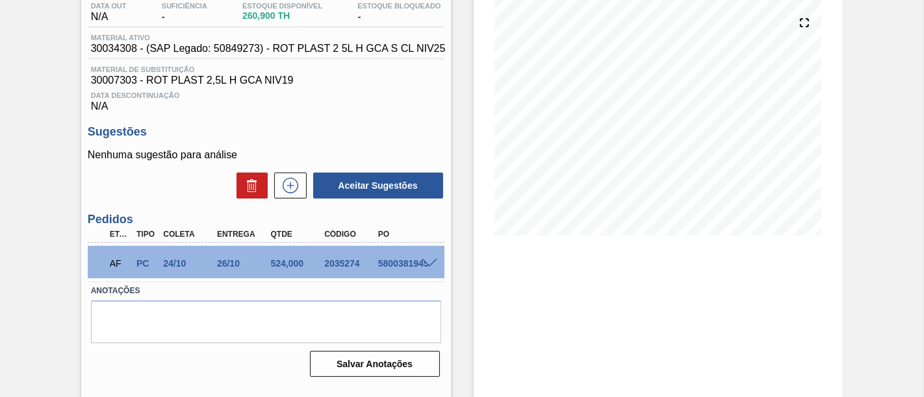
click at [425, 264] on span at bounding box center [430, 264] width 16 height 10
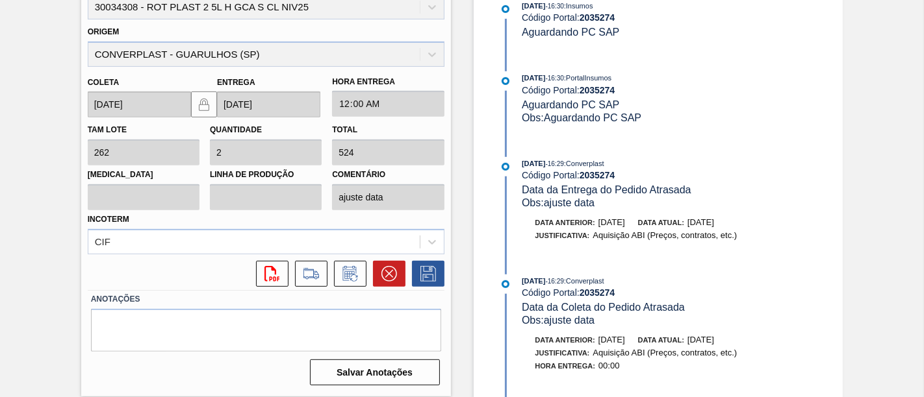
scroll to position [722, 0]
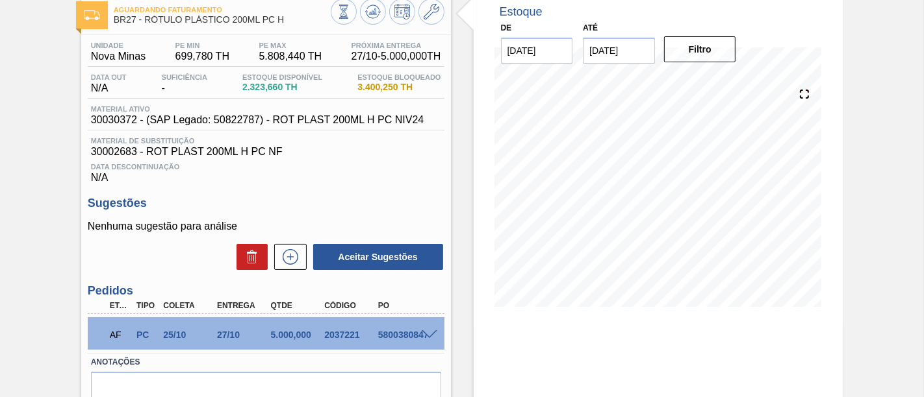
scroll to position [144, 0]
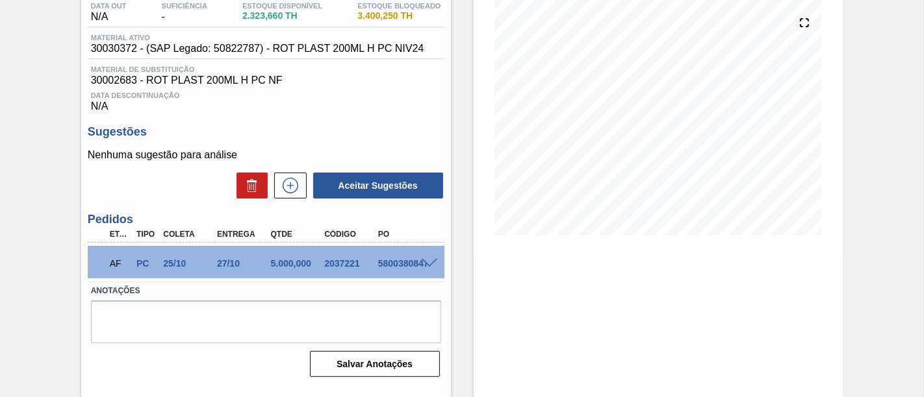
click at [427, 258] on div "AF PC 25/10 27/10 5.000,000 2037221 5800380847" at bounding box center [266, 262] width 357 height 32
click at [427, 262] on span at bounding box center [430, 264] width 16 height 10
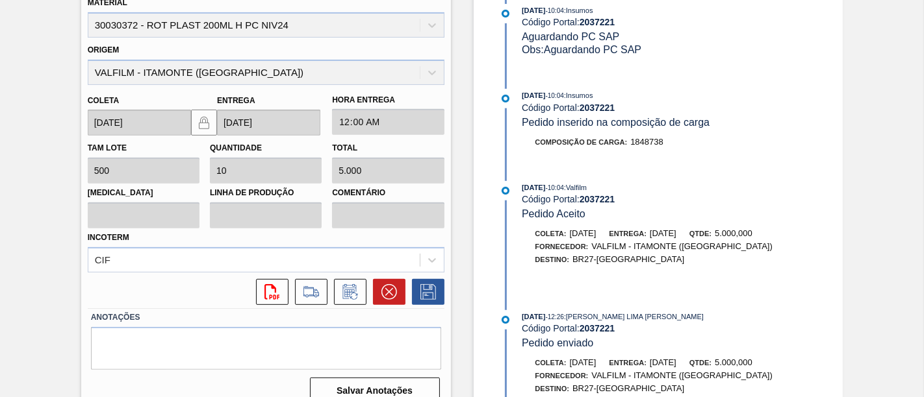
scroll to position [216, 0]
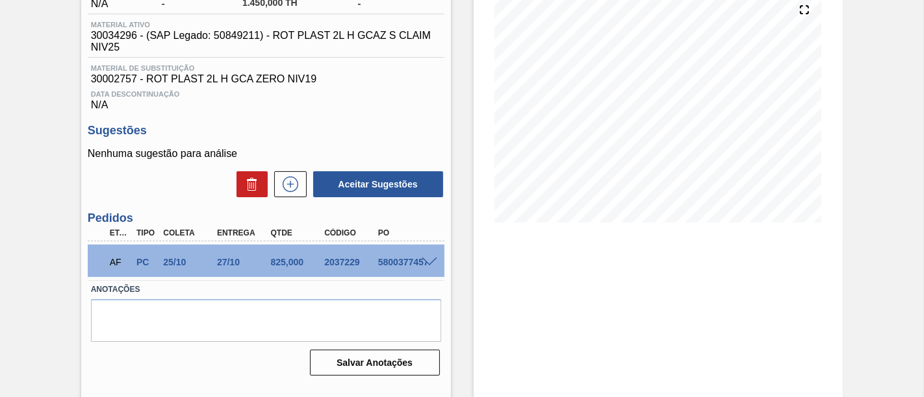
scroll to position [160, 0]
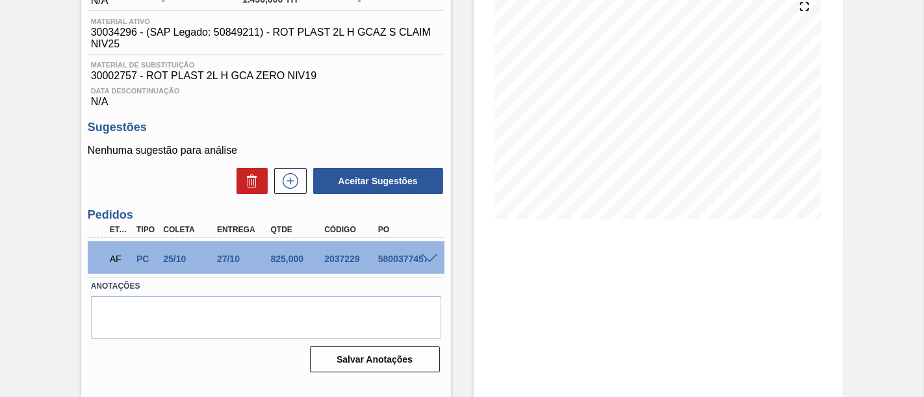
click at [434, 257] on div at bounding box center [431, 258] width 26 height 10
click at [429, 262] on span at bounding box center [430, 260] width 16 height 10
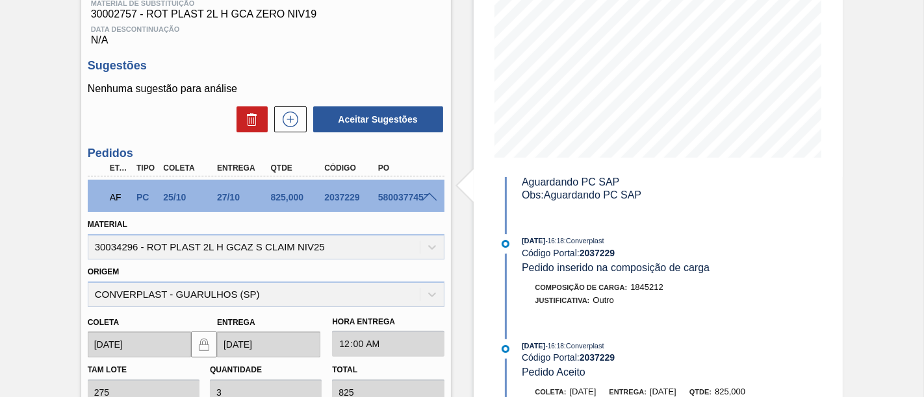
scroll to position [377, 0]
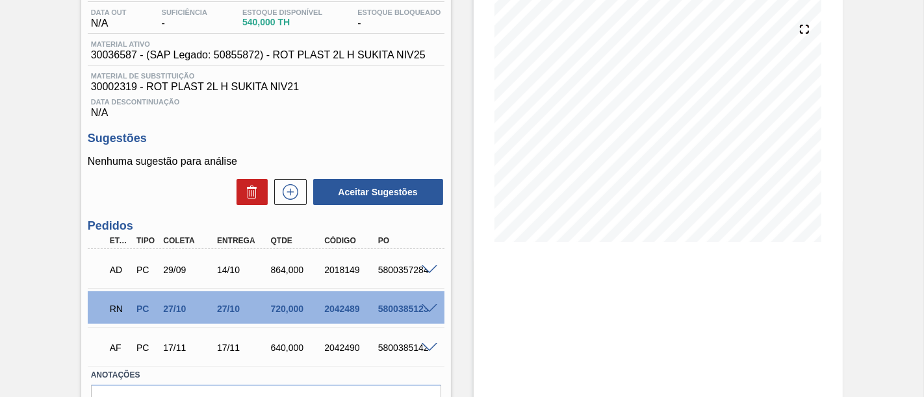
scroll to position [144, 0]
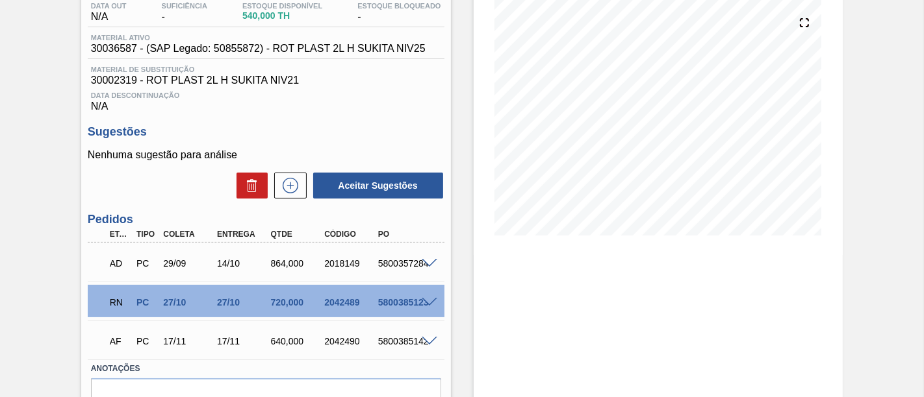
click at [430, 304] on span at bounding box center [430, 303] width 16 height 10
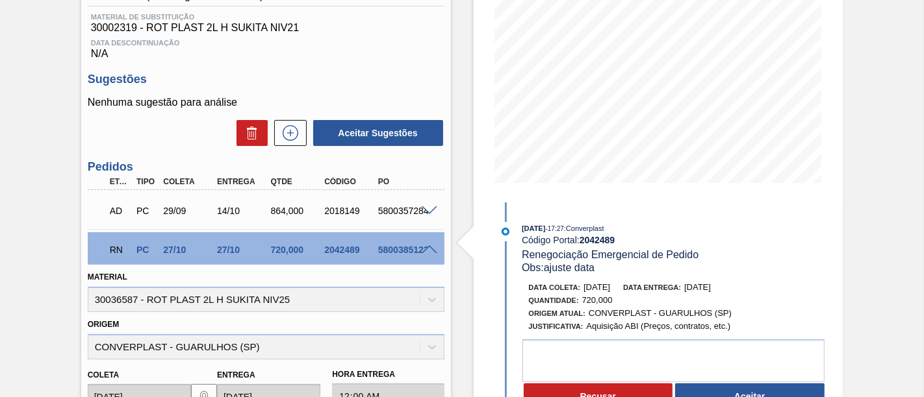
scroll to position [216, 0]
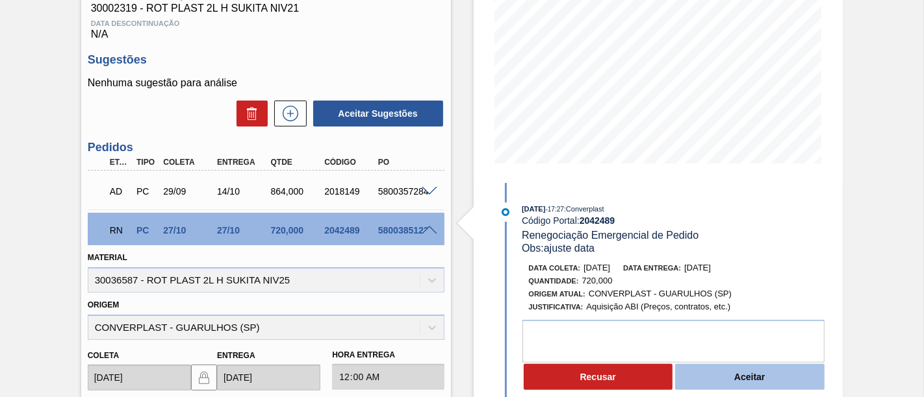
click at [800, 373] on button "Aceitar" at bounding box center [749, 377] width 149 height 26
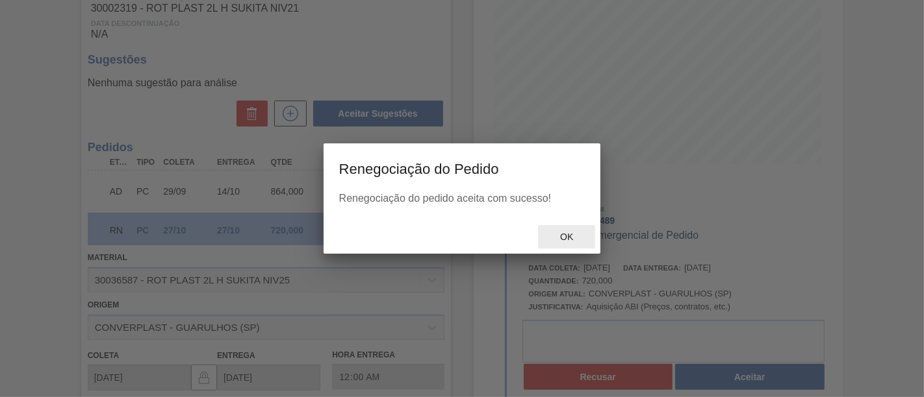
click at [551, 240] on span "Ok" at bounding box center [566, 237] width 34 height 10
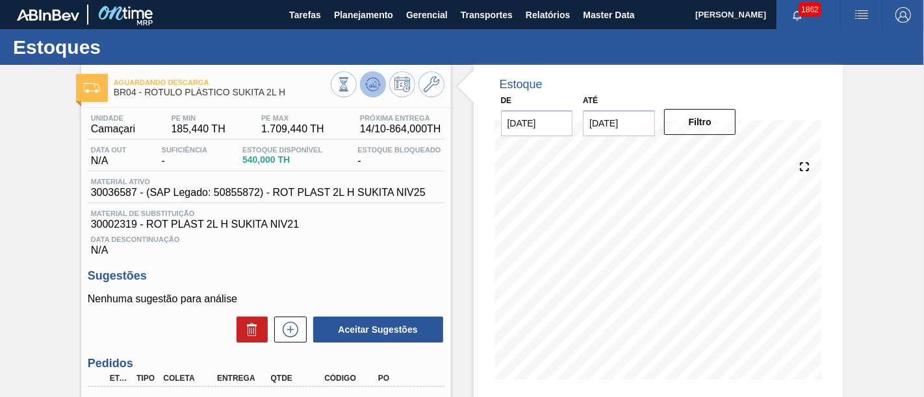
click at [375, 88] on icon at bounding box center [373, 85] width 16 height 16
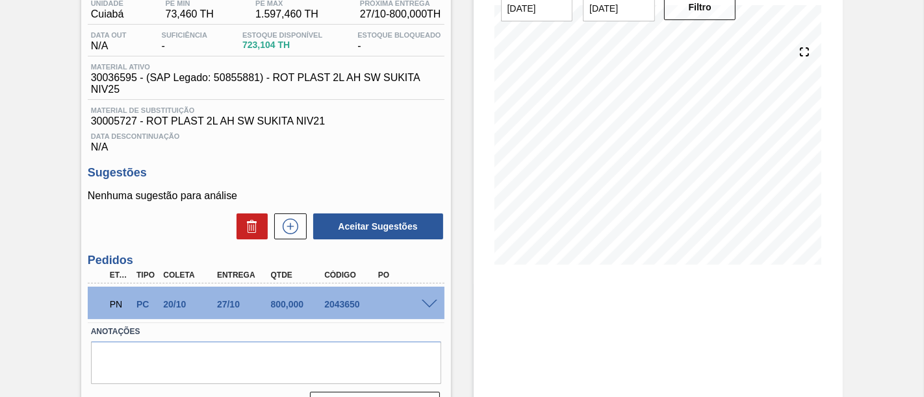
scroll to position [144, 0]
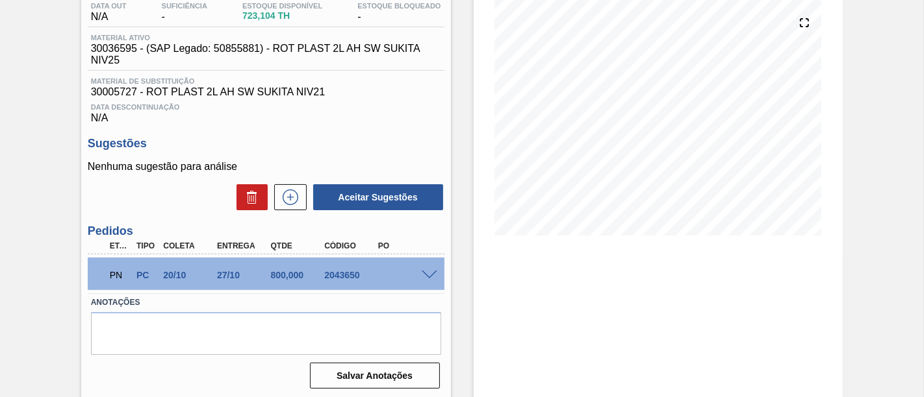
click at [433, 279] on span at bounding box center [430, 276] width 16 height 10
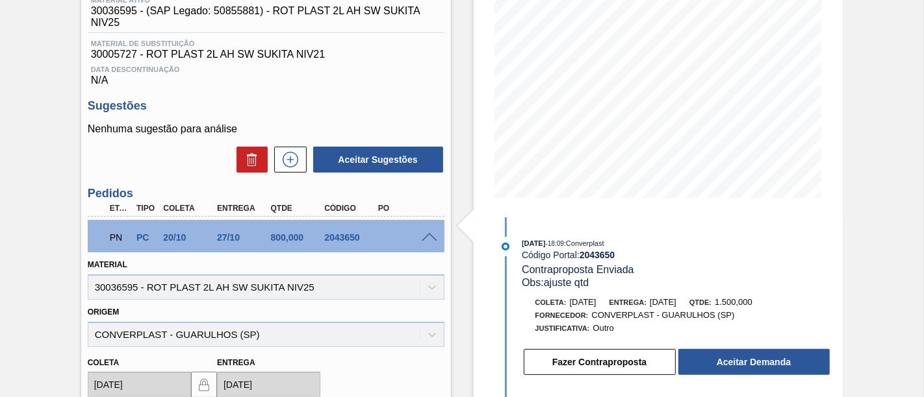
scroll to position [216, 0]
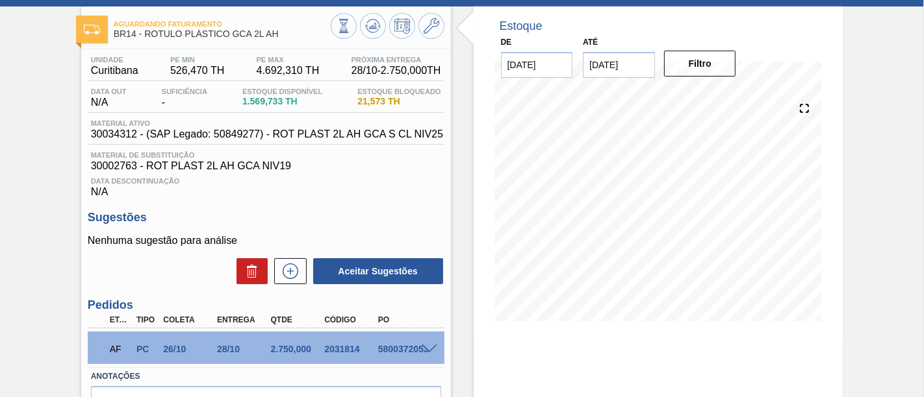
scroll to position [72, 0]
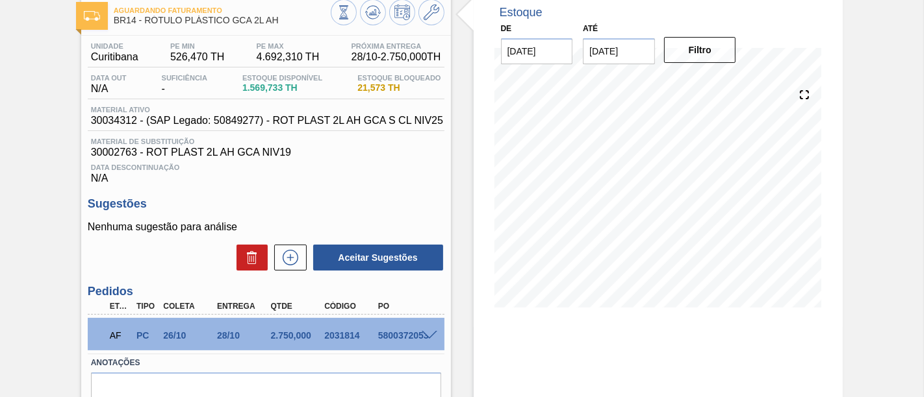
click at [430, 338] on span at bounding box center [430, 336] width 16 height 10
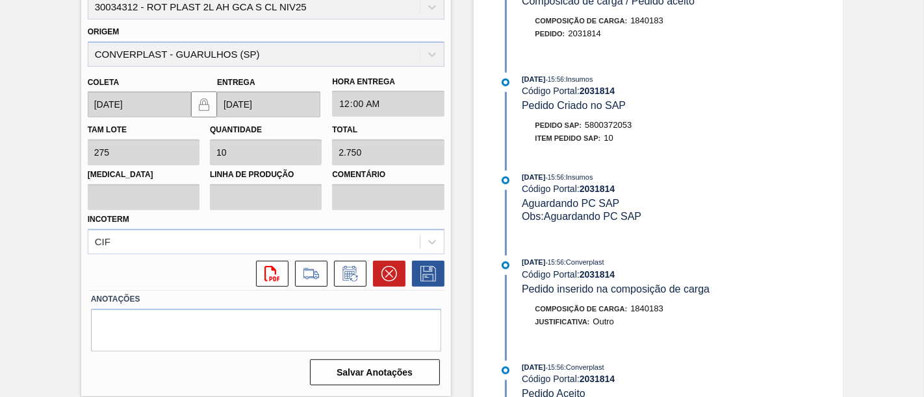
scroll to position [144, 0]
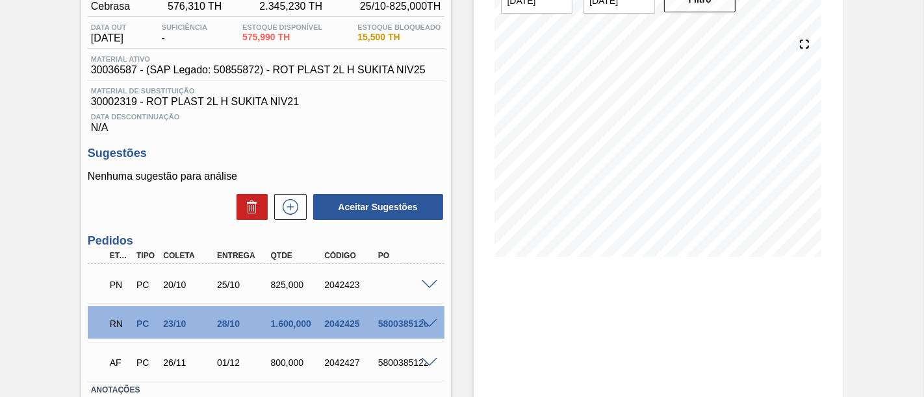
scroll to position [144, 0]
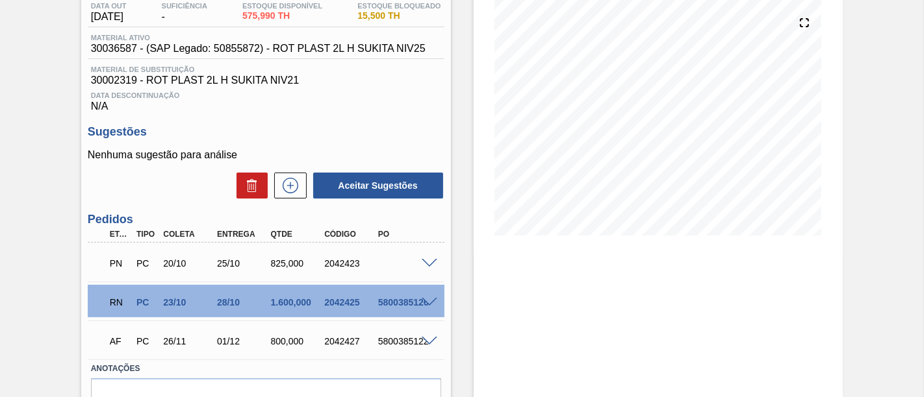
click at [430, 305] on span at bounding box center [430, 303] width 16 height 10
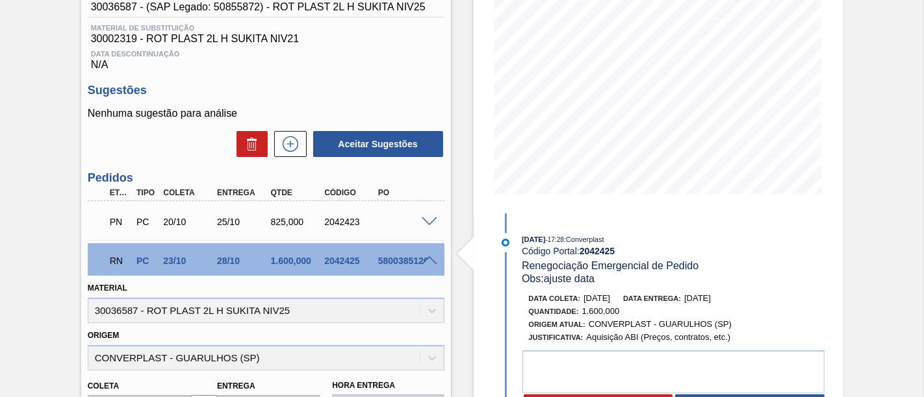
scroll to position [216, 0]
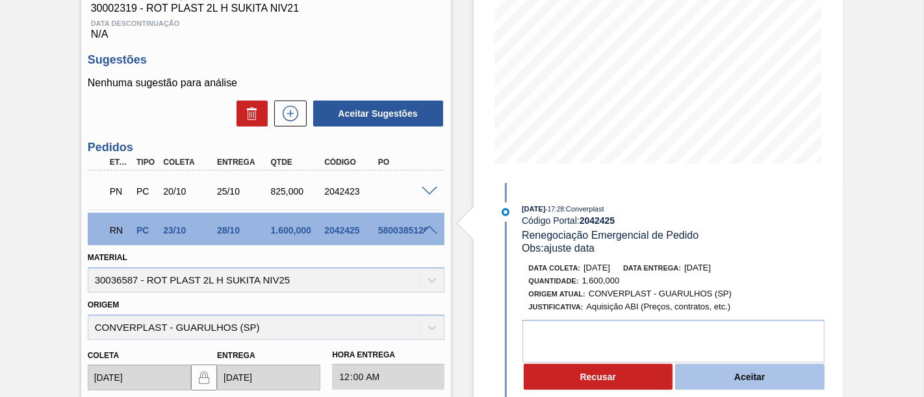
click at [774, 375] on button "Aceitar" at bounding box center [749, 377] width 149 height 26
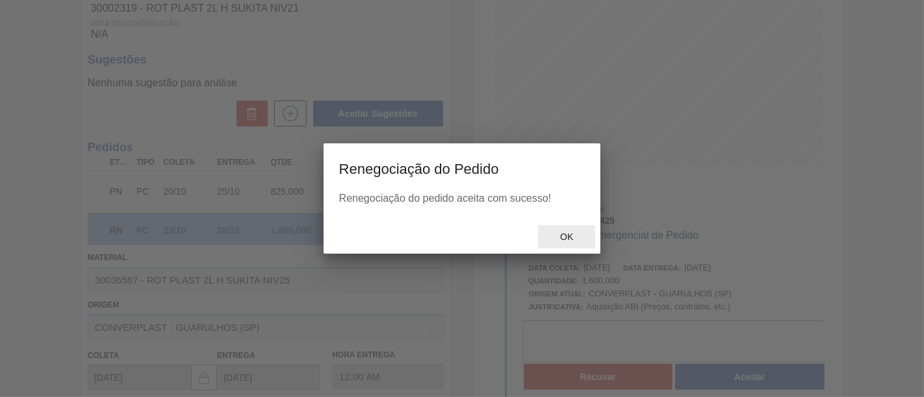
click at [575, 238] on span "Ok" at bounding box center [566, 237] width 34 height 10
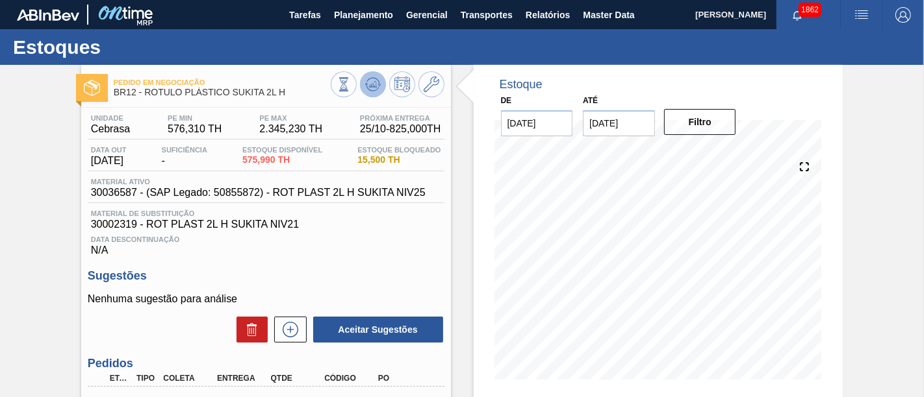
click at [371, 91] on icon at bounding box center [373, 85] width 16 height 16
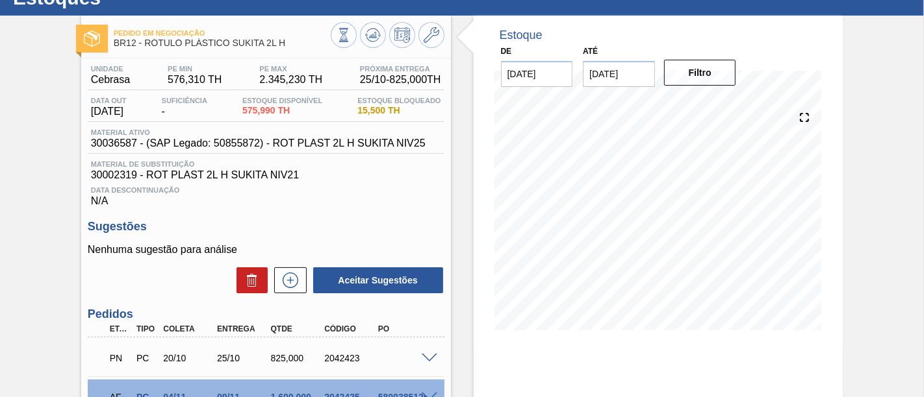
scroll to position [72, 0]
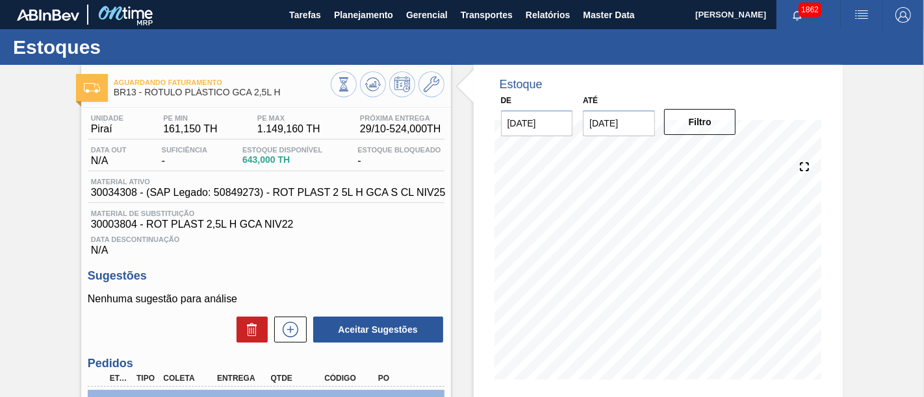
scroll to position [144, 0]
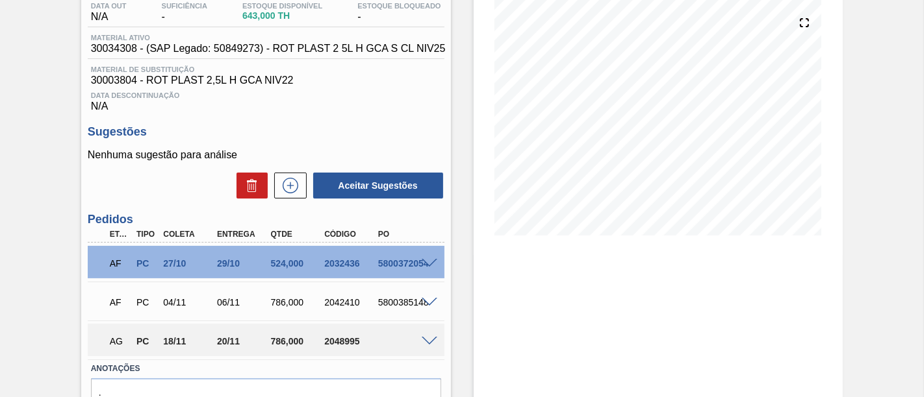
click at [427, 265] on span at bounding box center [430, 264] width 16 height 10
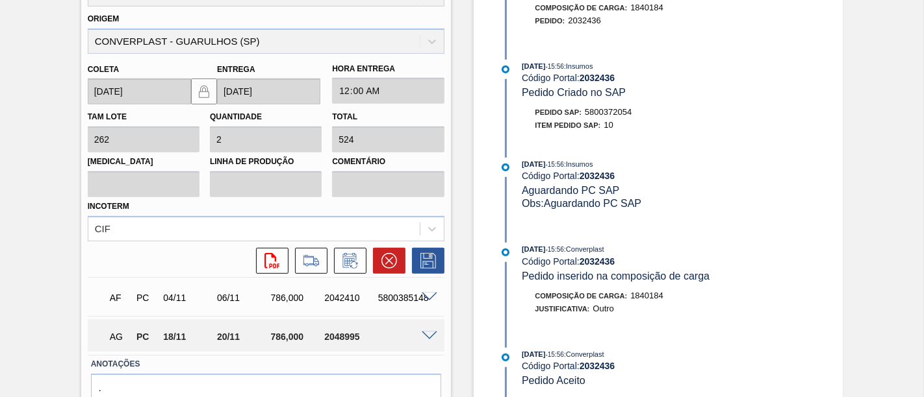
scroll to position [505, 0]
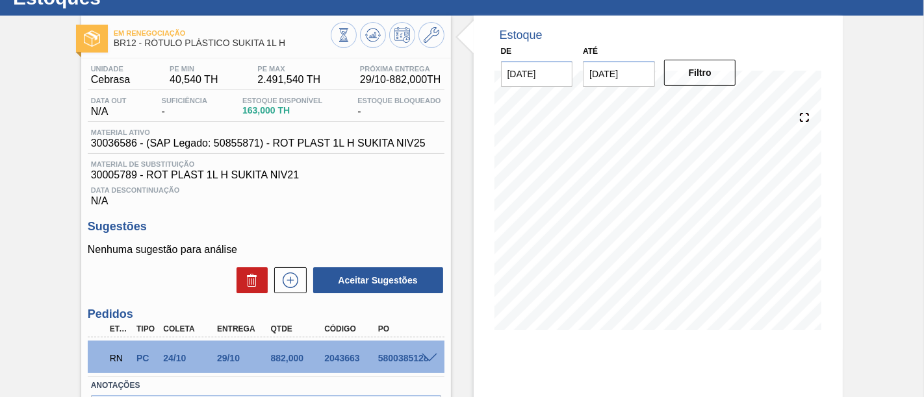
scroll to position [72, 0]
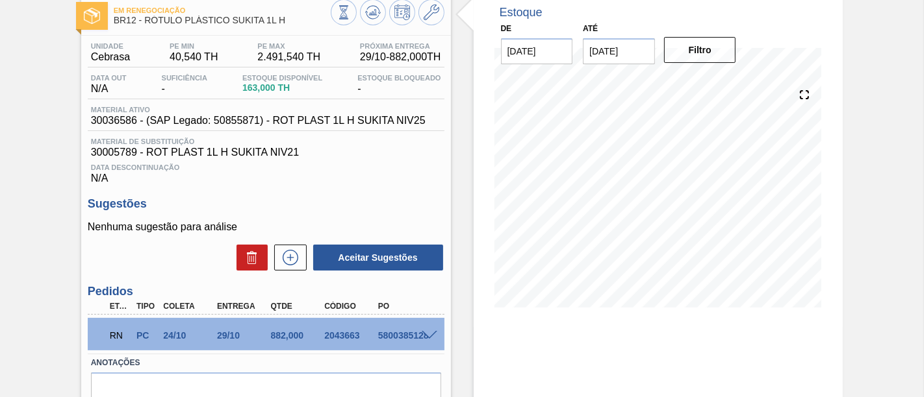
click at [431, 331] on div "RN PC 24/10 29/10 882,000 2043663 5800385128" at bounding box center [266, 334] width 357 height 32
click at [429, 333] on div at bounding box center [431, 335] width 26 height 10
click at [428, 337] on span at bounding box center [430, 336] width 16 height 10
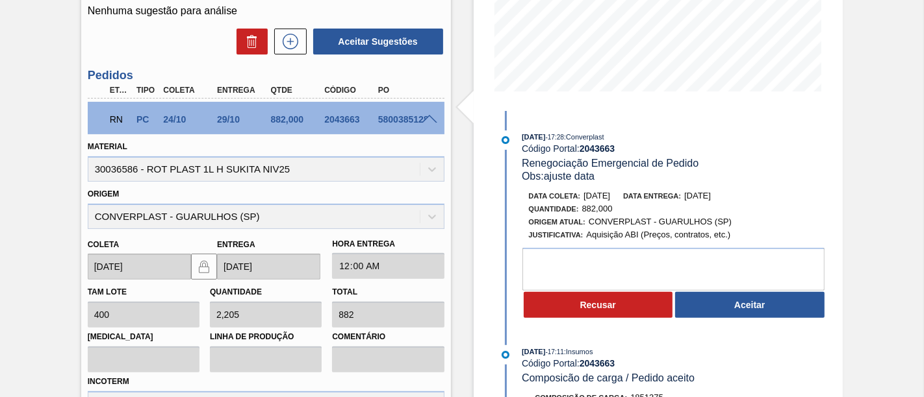
scroll to position [216, 0]
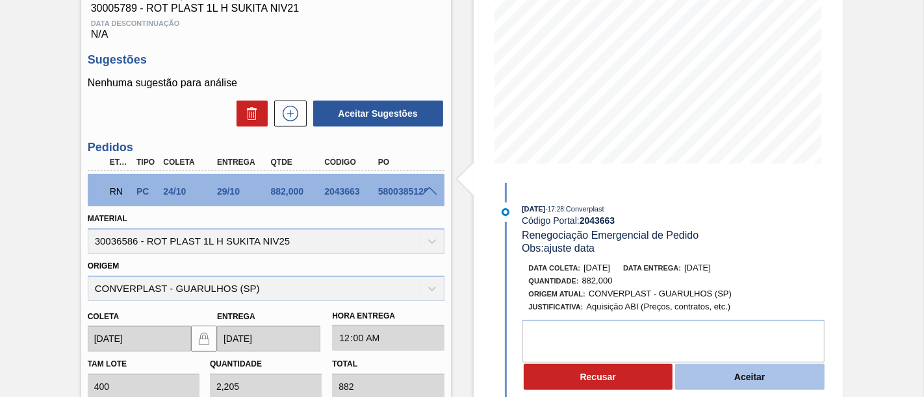
click at [757, 378] on button "Aceitar" at bounding box center [749, 377] width 149 height 26
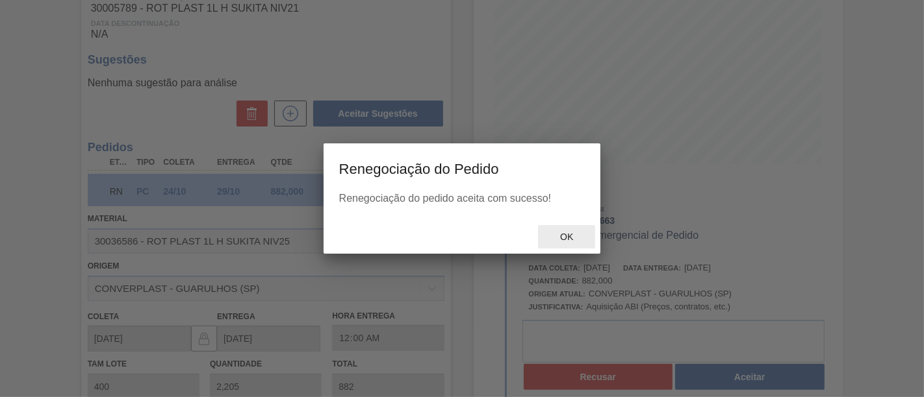
click at [562, 238] on span "Ok" at bounding box center [566, 237] width 34 height 10
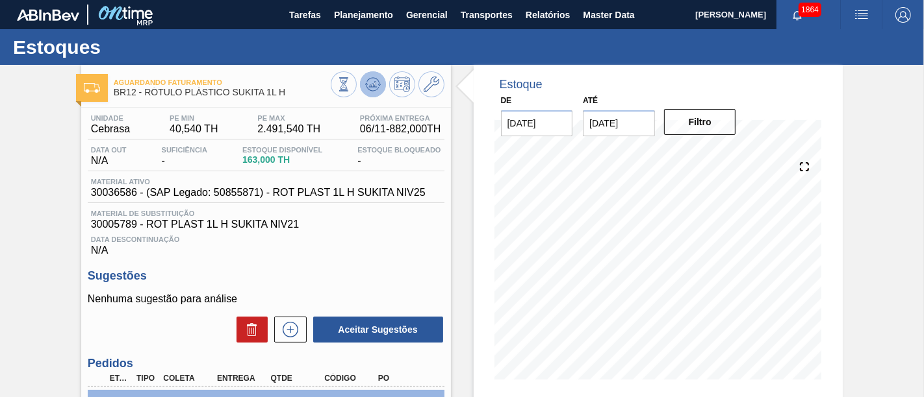
click at [375, 88] on icon at bounding box center [373, 85] width 16 height 16
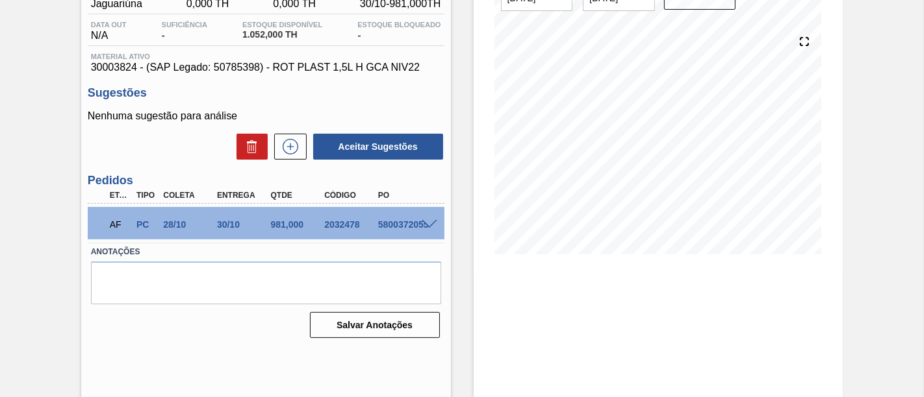
scroll to position [144, 0]
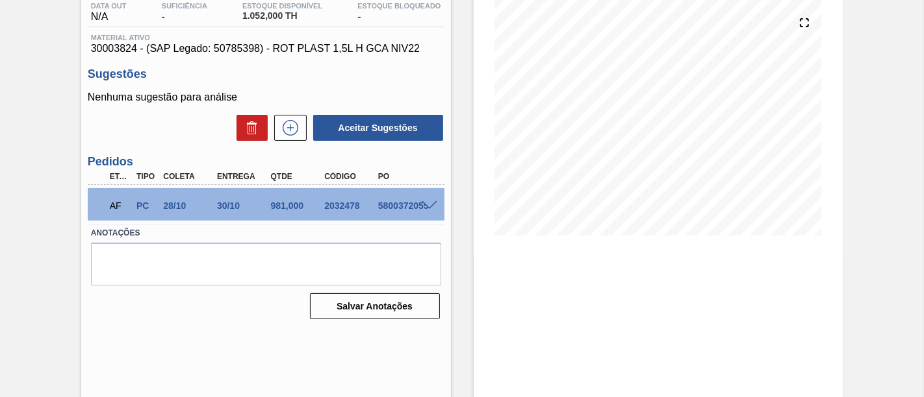
click at [428, 207] on span at bounding box center [430, 206] width 16 height 10
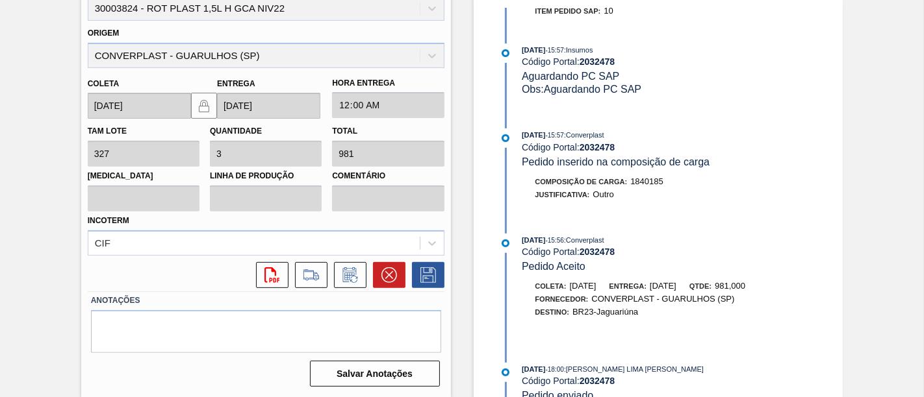
scroll to position [216, 0]
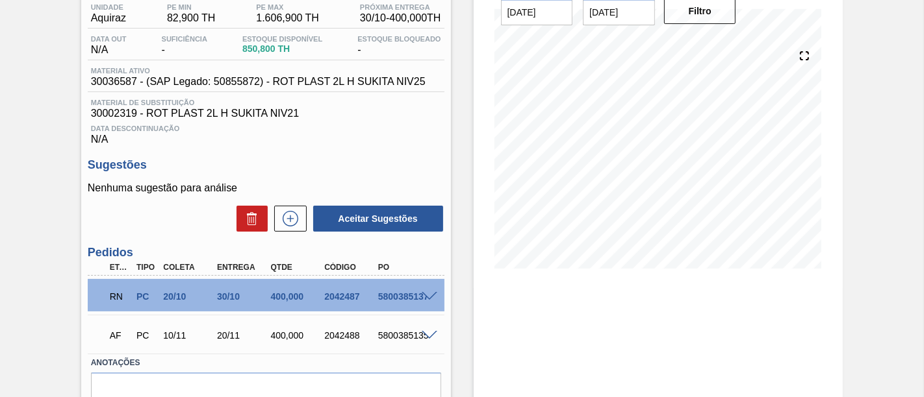
scroll to position [144, 0]
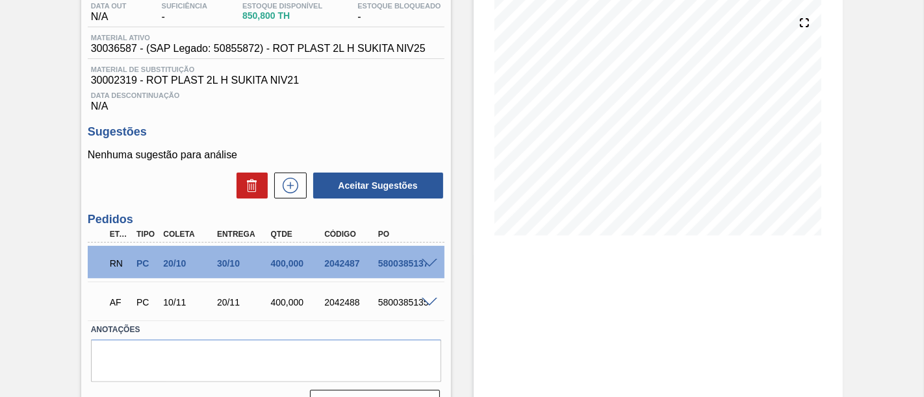
click at [429, 264] on span at bounding box center [430, 264] width 16 height 10
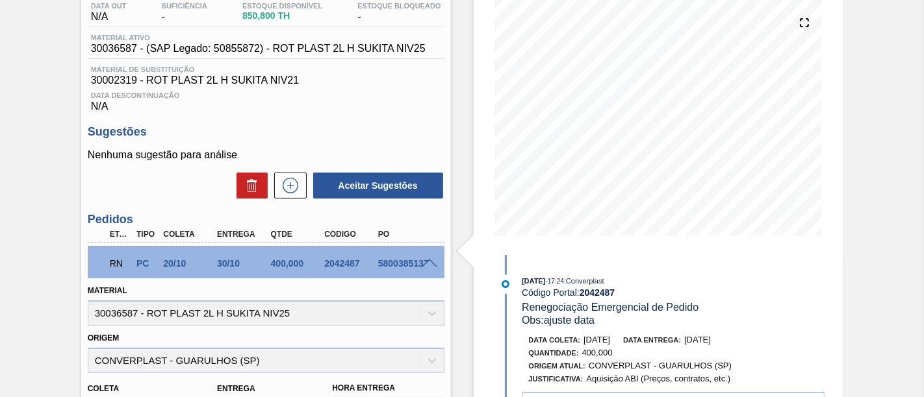
scroll to position [216, 0]
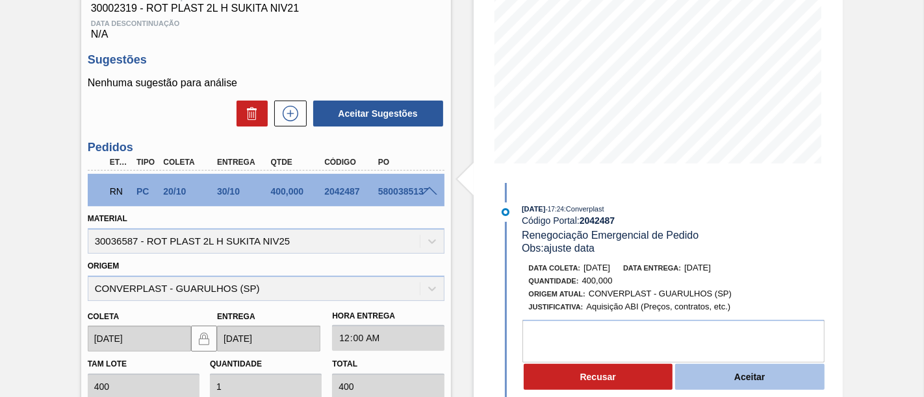
click at [712, 381] on button "Aceitar" at bounding box center [749, 377] width 149 height 26
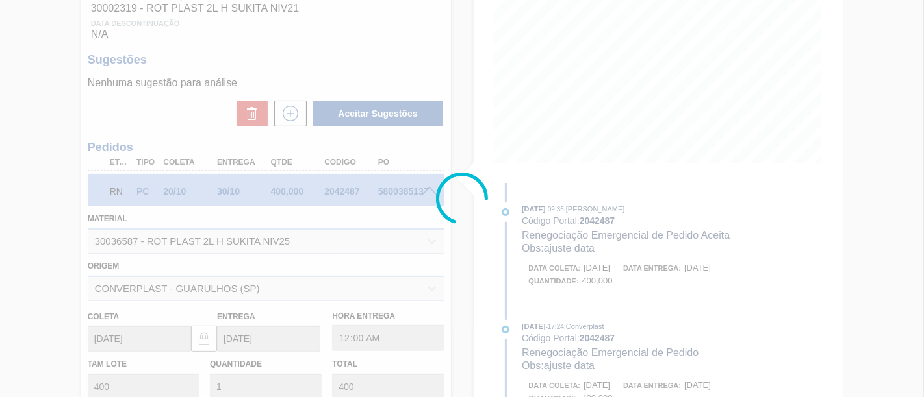
type input "ajuste data"
type input "04/11/2025"
type input "14/11/2025"
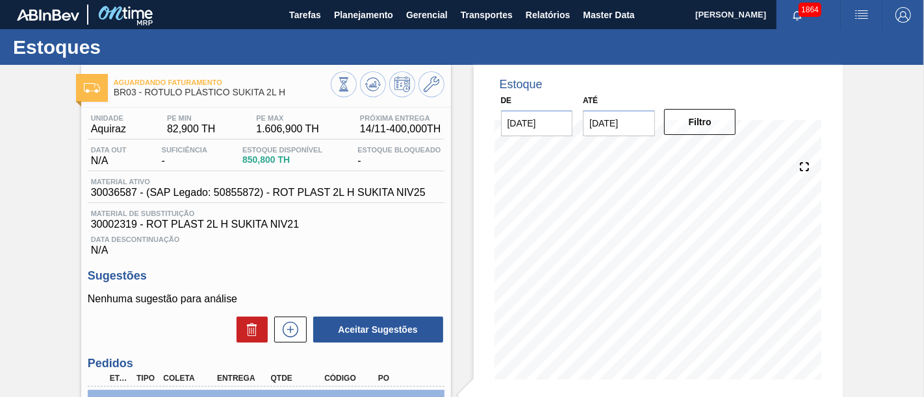
scroll to position [0, 0]
click at [377, 84] on icon at bounding box center [373, 85] width 16 height 16
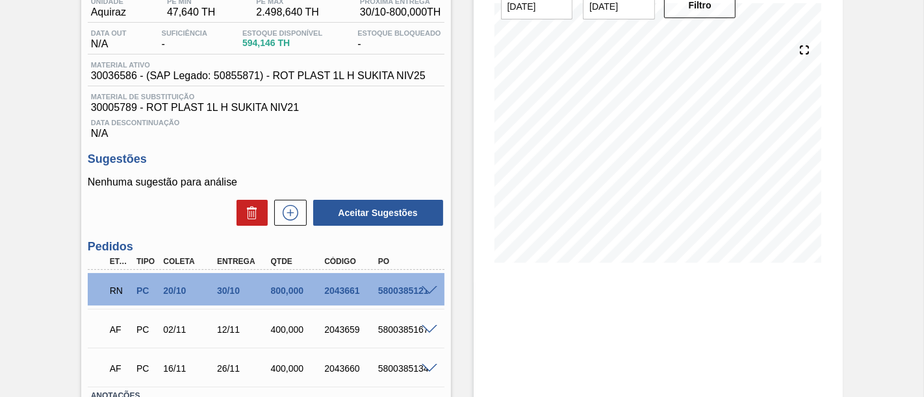
scroll to position [144, 0]
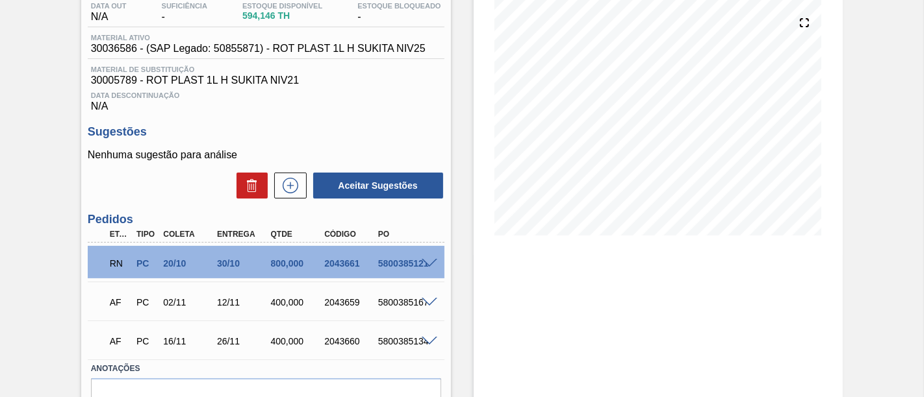
click at [432, 266] on span at bounding box center [430, 264] width 16 height 10
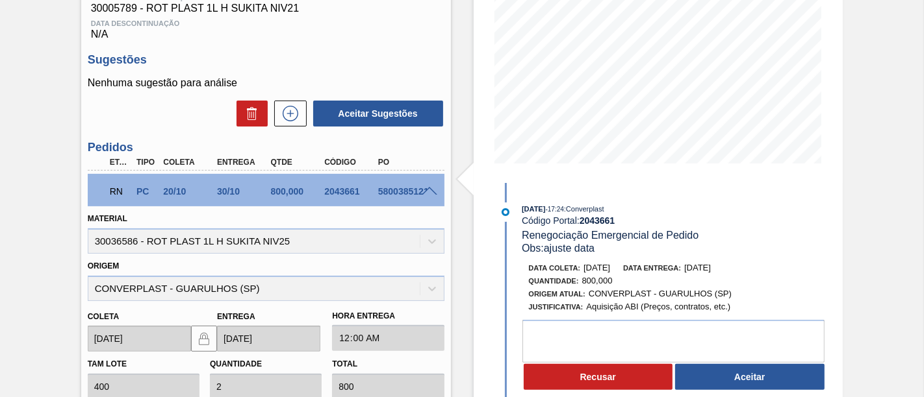
scroll to position [288, 0]
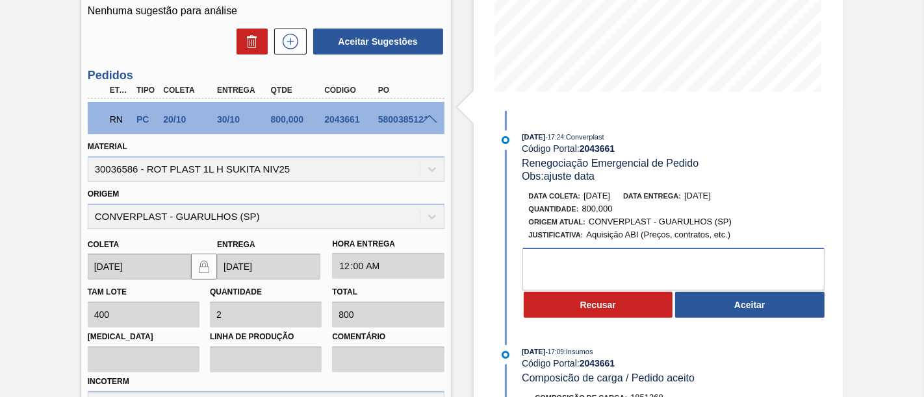
click at [726, 264] on textarea at bounding box center [673, 269] width 302 height 43
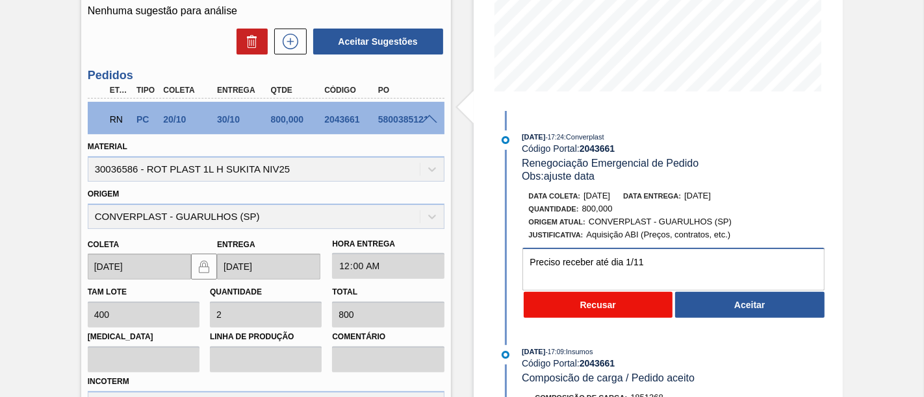
type textarea "Preciso receber até dia 1/11"
click at [625, 307] on button "Recusar" at bounding box center [597, 305] width 149 height 26
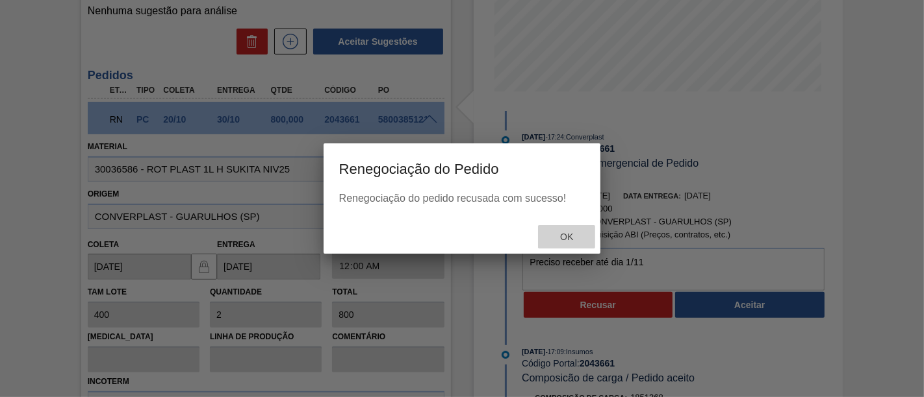
click at [572, 238] on span "Ok" at bounding box center [566, 237] width 34 height 10
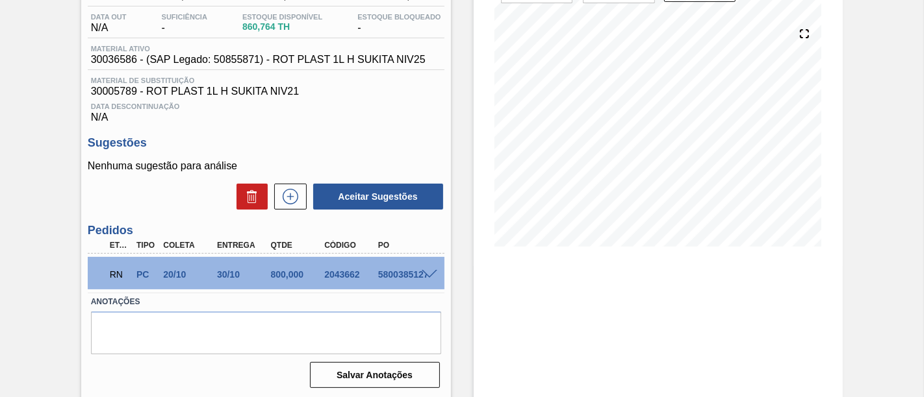
scroll to position [160, 0]
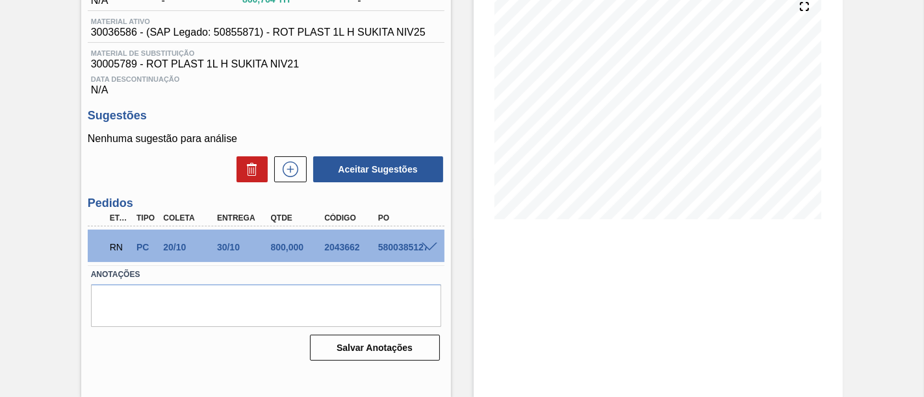
click at [430, 249] on span at bounding box center [430, 248] width 16 height 10
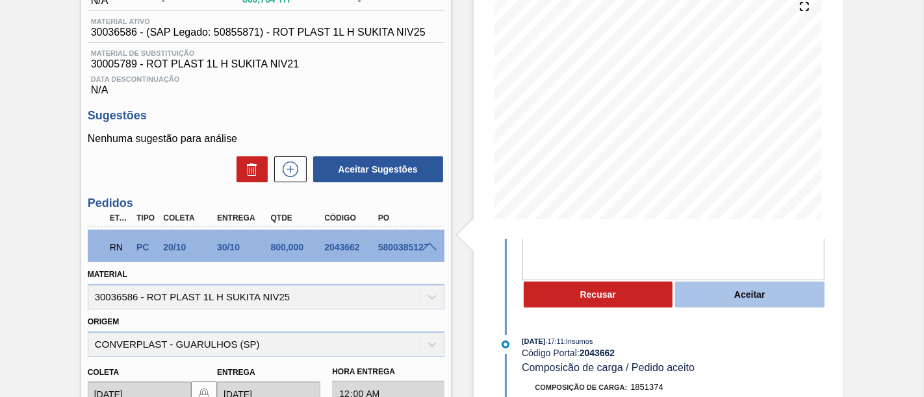
scroll to position [144, 0]
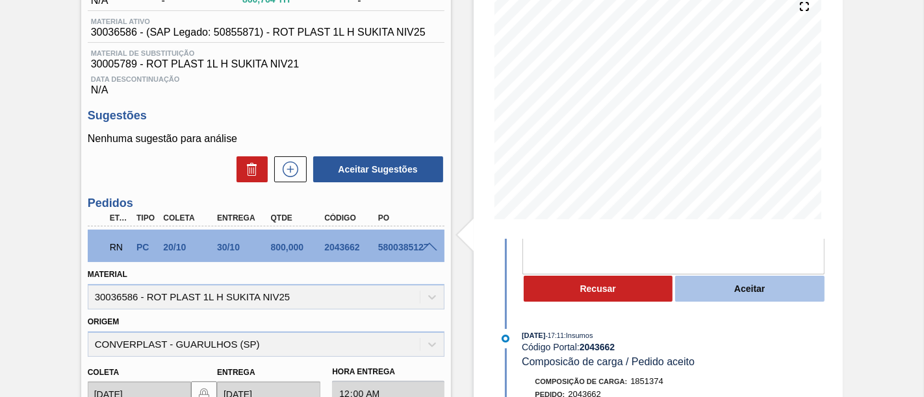
click at [744, 296] on button "Aceitar" at bounding box center [749, 289] width 149 height 26
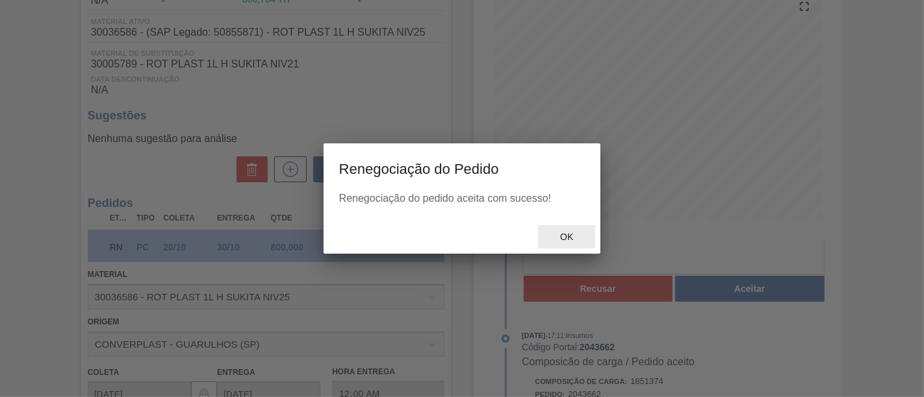
click at [584, 238] on div "Ok" at bounding box center [566, 237] width 57 height 24
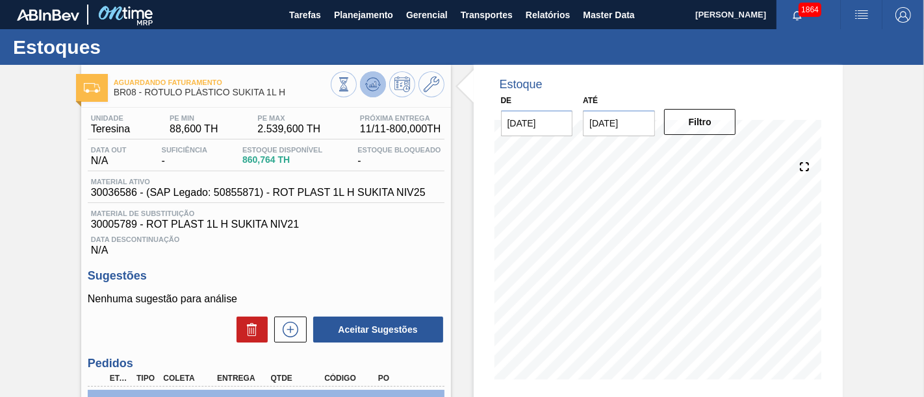
click at [374, 86] on icon at bounding box center [374, 84] width 1 height 5
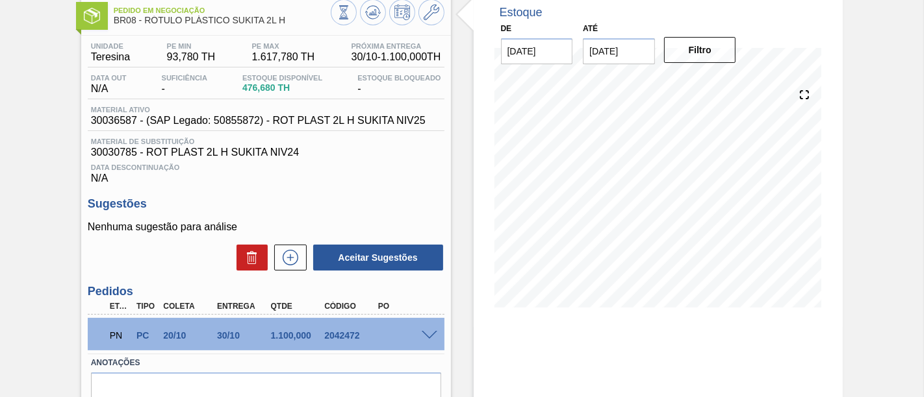
scroll to position [144, 0]
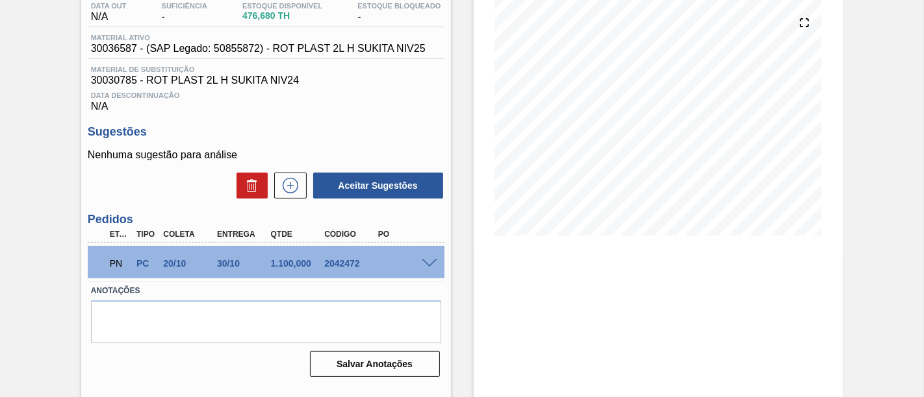
click at [429, 263] on span at bounding box center [430, 264] width 16 height 10
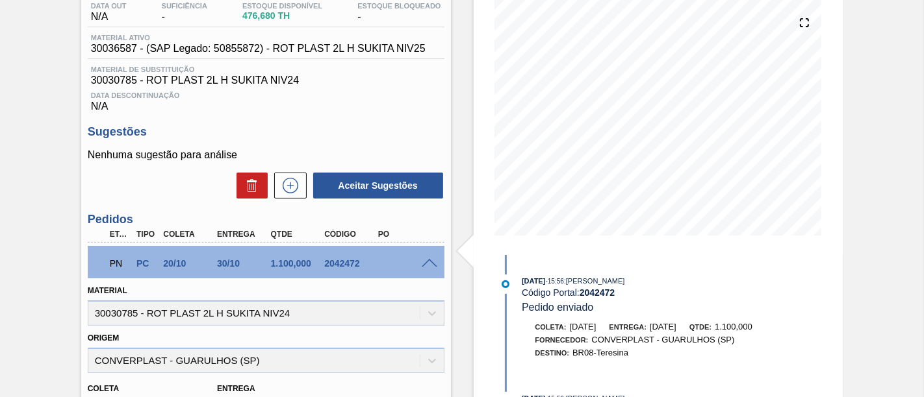
scroll to position [216, 0]
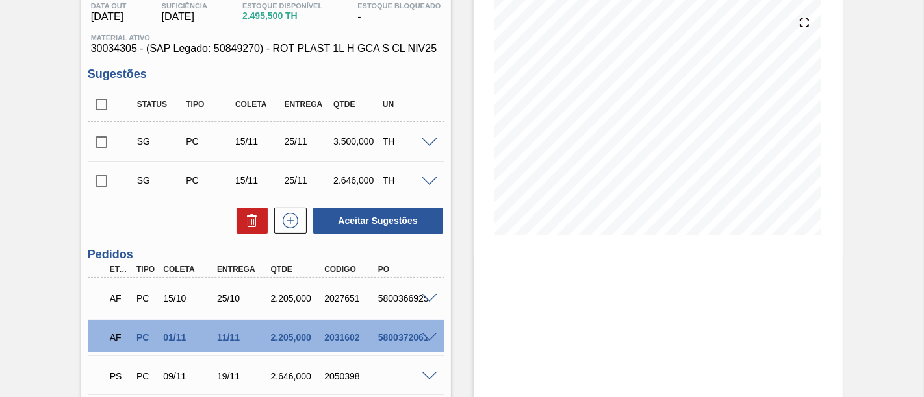
scroll to position [216, 0]
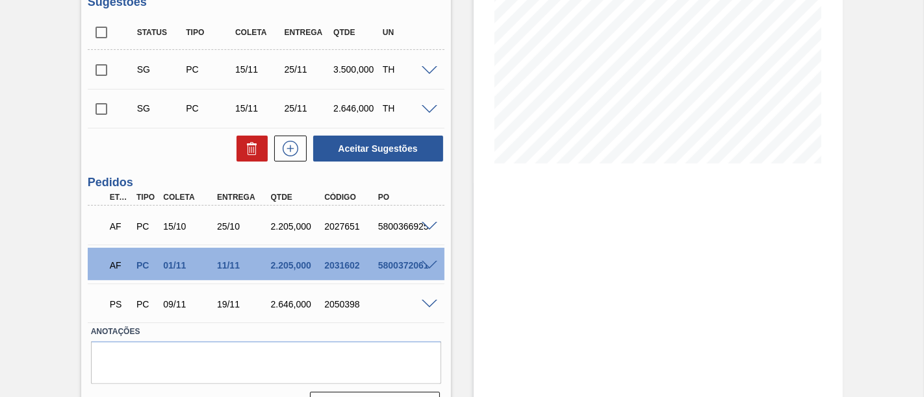
click at [427, 260] on div at bounding box center [431, 265] width 26 height 10
click at [429, 270] on div "AF PC 01/11 11/11 2.205,000 2031602 5800372061" at bounding box center [266, 264] width 357 height 32
click at [429, 264] on span at bounding box center [430, 266] width 16 height 10
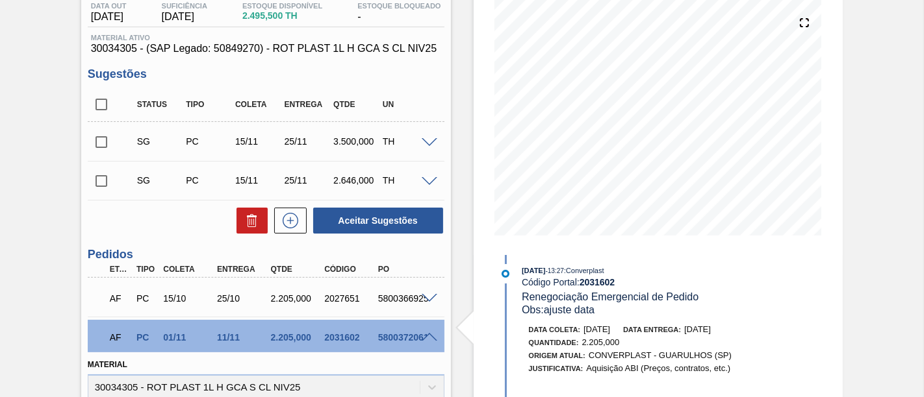
scroll to position [0, 0]
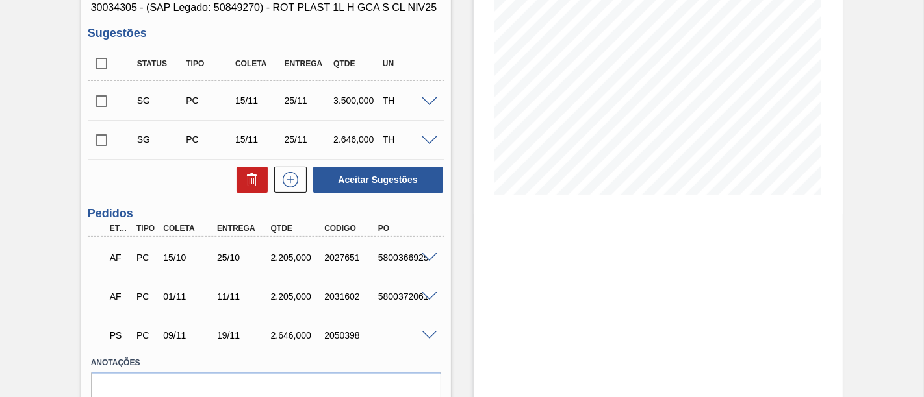
scroll to position [216, 0]
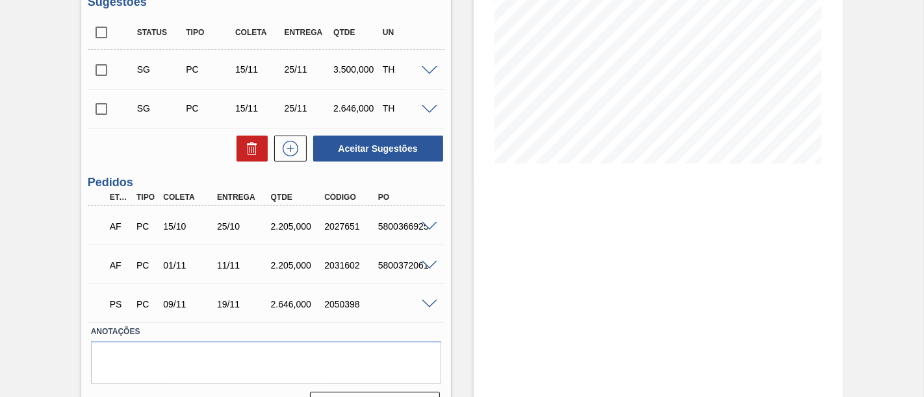
click at [423, 262] on span at bounding box center [430, 266] width 16 height 10
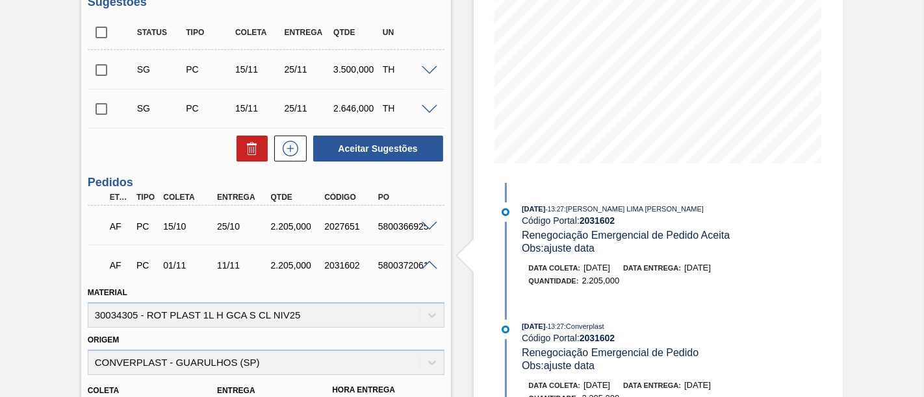
click at [423, 266] on span at bounding box center [430, 266] width 16 height 10
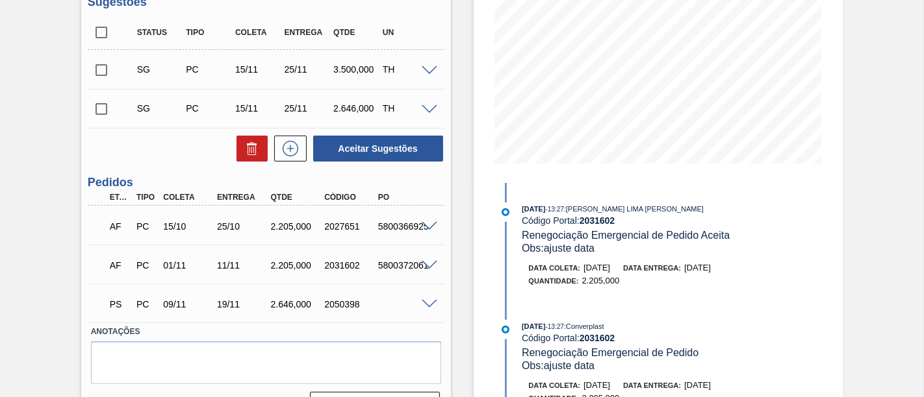
click at [433, 304] on span at bounding box center [430, 305] width 16 height 10
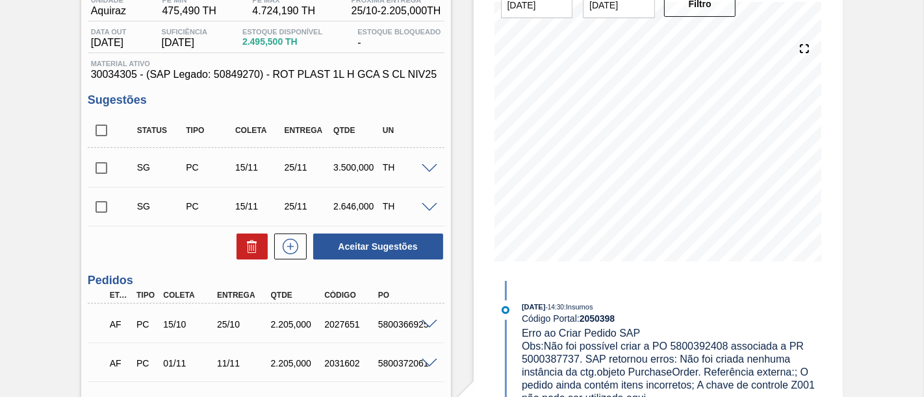
scroll to position [72, 0]
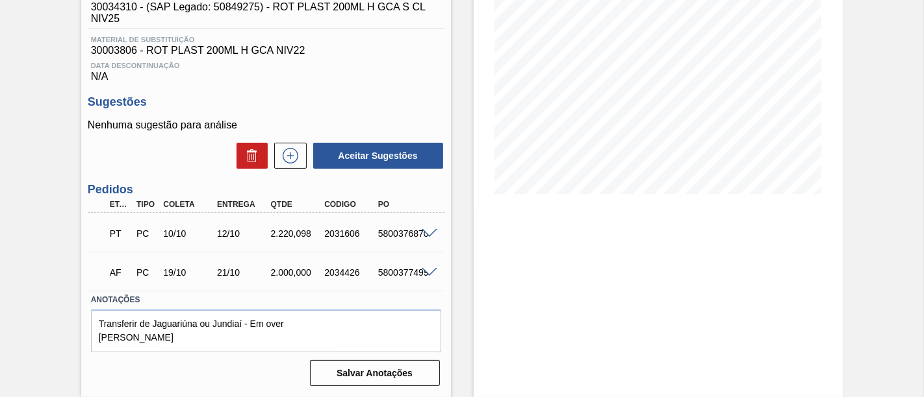
scroll to position [189, 0]
click at [430, 233] on span at bounding box center [430, 234] width 16 height 10
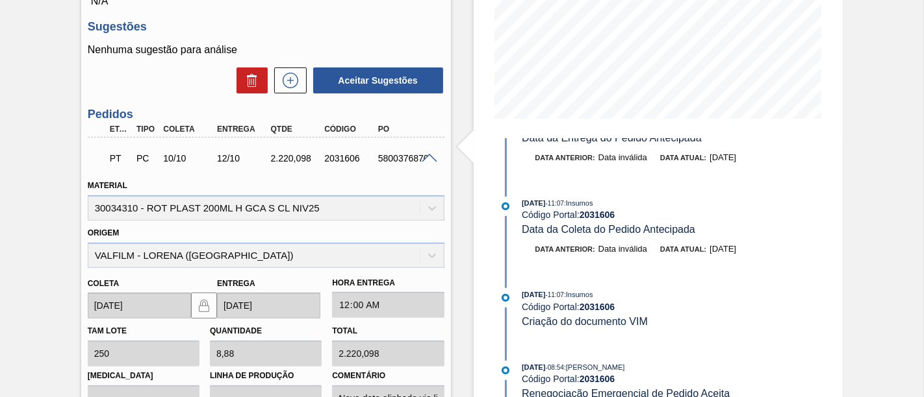
scroll to position [288, 0]
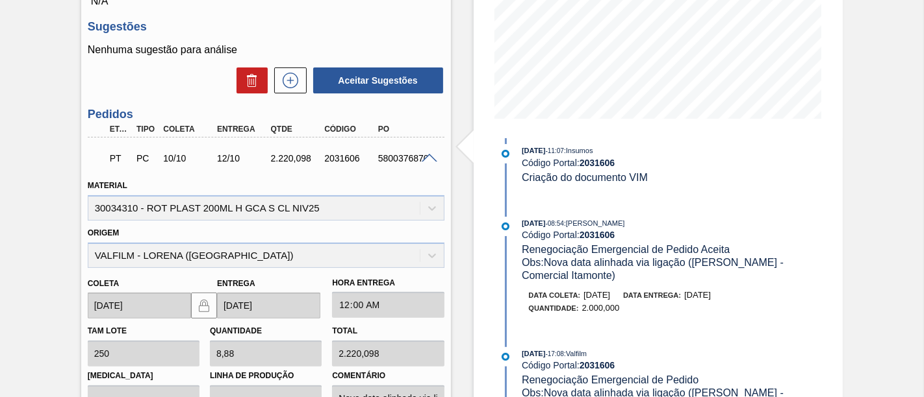
click at [427, 158] on span at bounding box center [430, 159] width 16 height 10
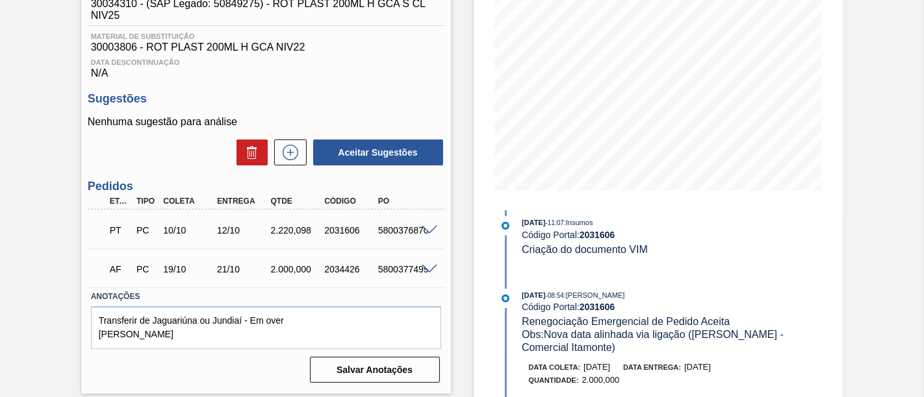
click at [427, 271] on span at bounding box center [430, 270] width 16 height 10
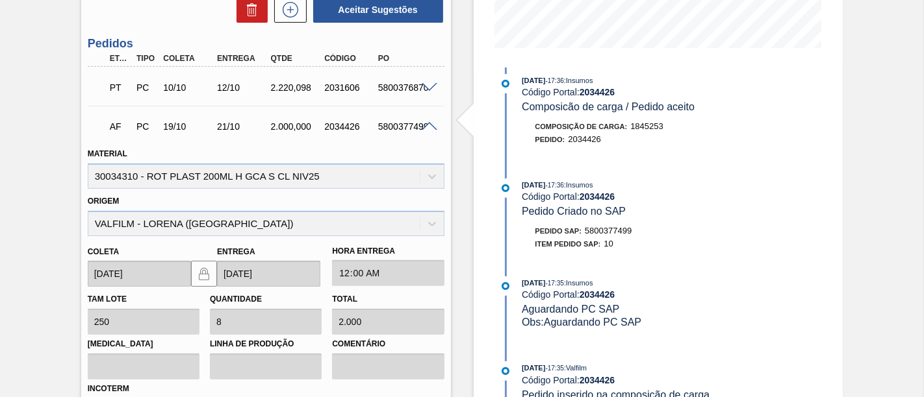
scroll to position [333, 0]
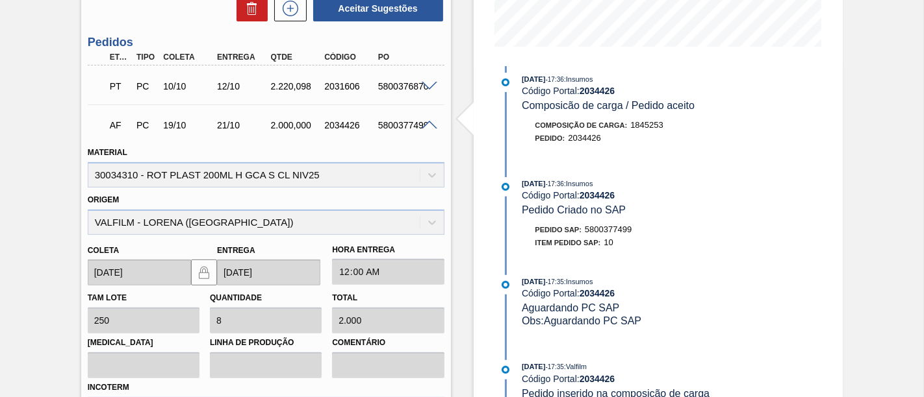
click at [432, 123] on span at bounding box center [430, 126] width 16 height 10
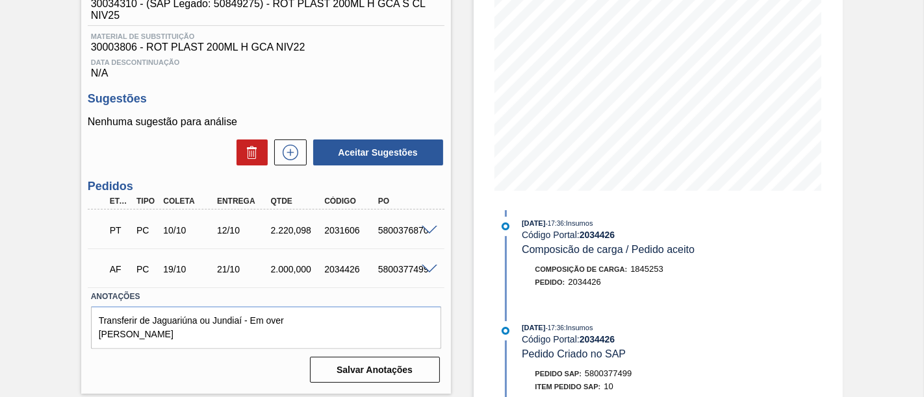
click at [429, 235] on span at bounding box center [430, 231] width 16 height 10
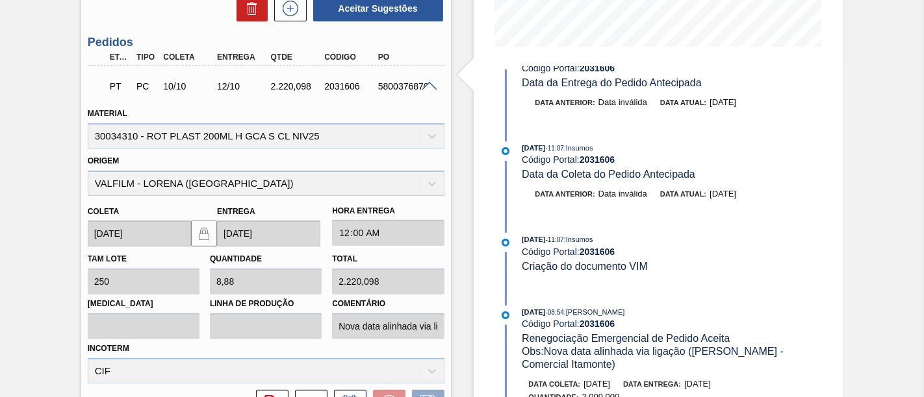
scroll to position [157, 0]
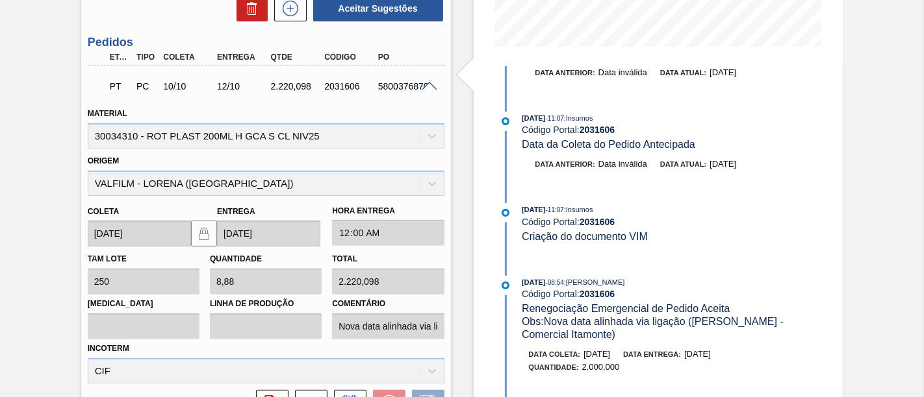
click at [429, 86] on span at bounding box center [430, 87] width 16 height 10
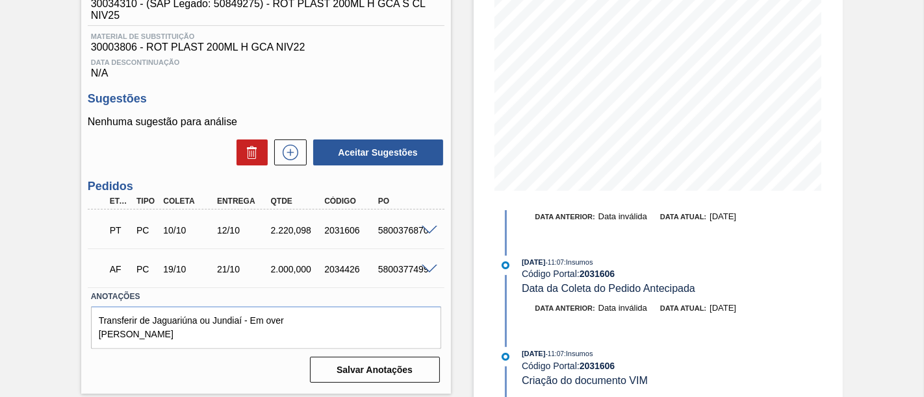
click at [429, 270] on span at bounding box center [430, 270] width 16 height 10
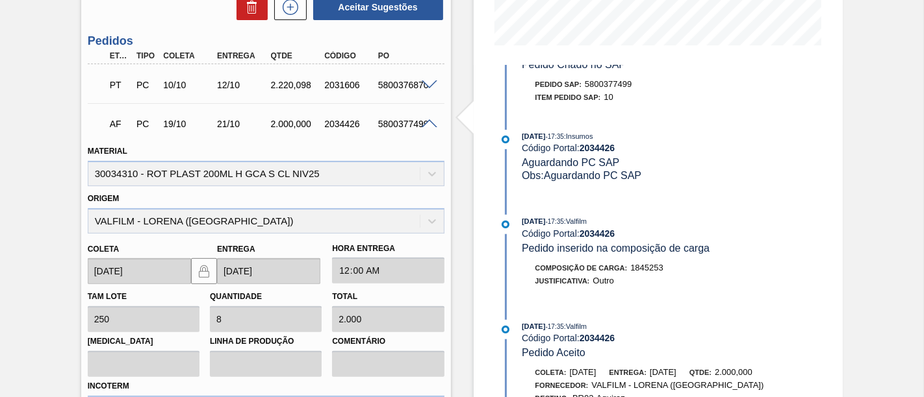
scroll to position [333, 0]
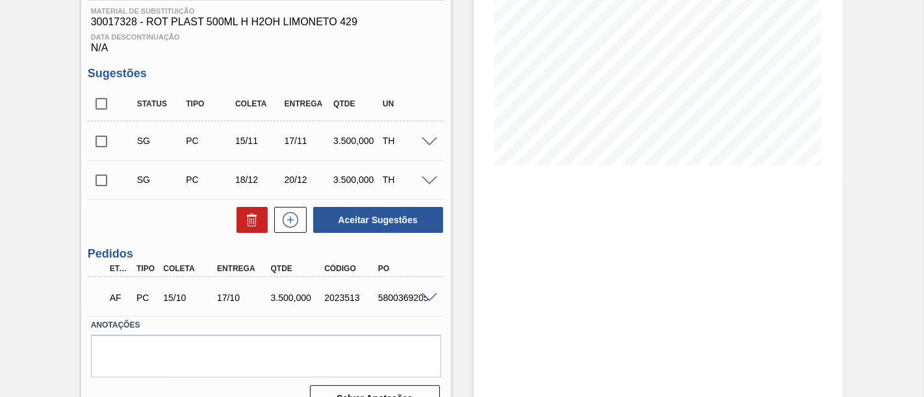
scroll to position [216, 0]
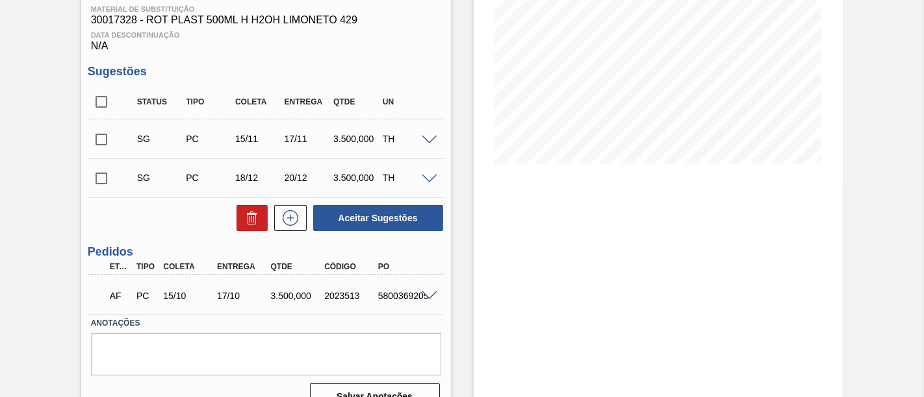
click at [425, 299] on span at bounding box center [430, 297] width 16 height 10
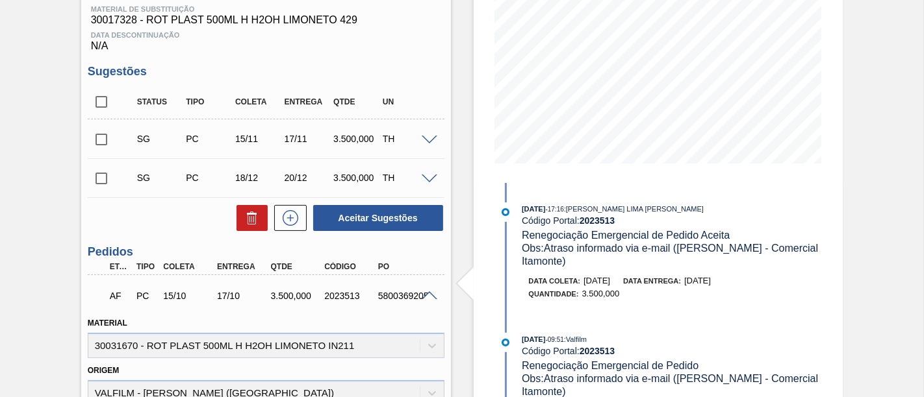
click at [428, 296] on span at bounding box center [430, 297] width 16 height 10
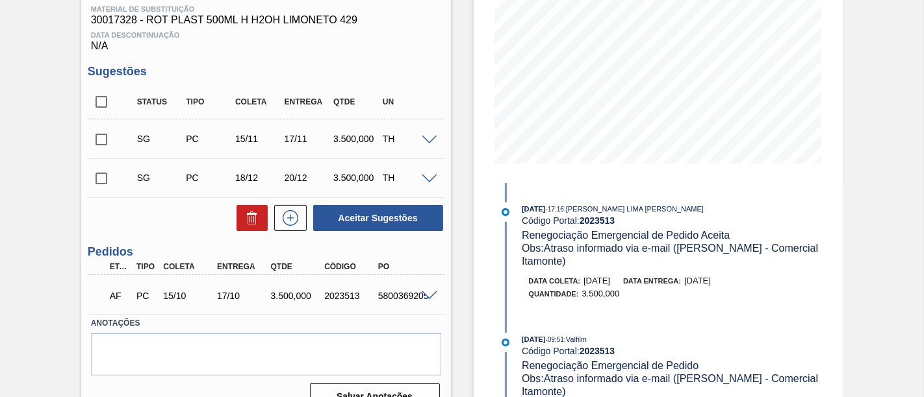
scroll to position [144, 0]
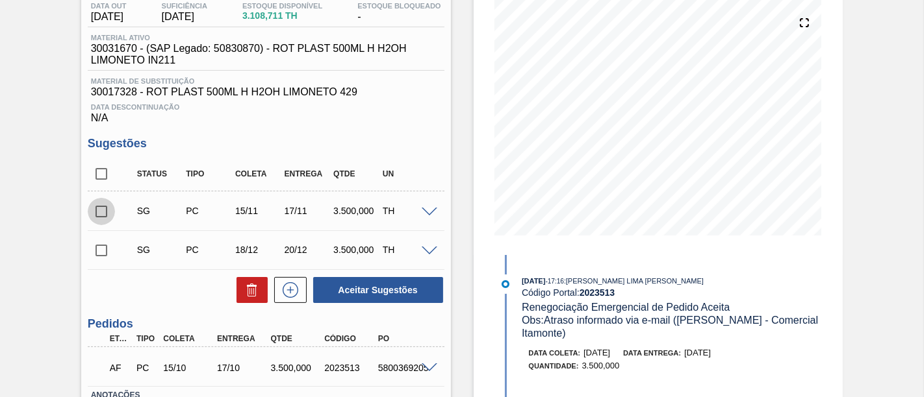
click at [96, 214] on input "checkbox" at bounding box center [101, 211] width 27 height 27
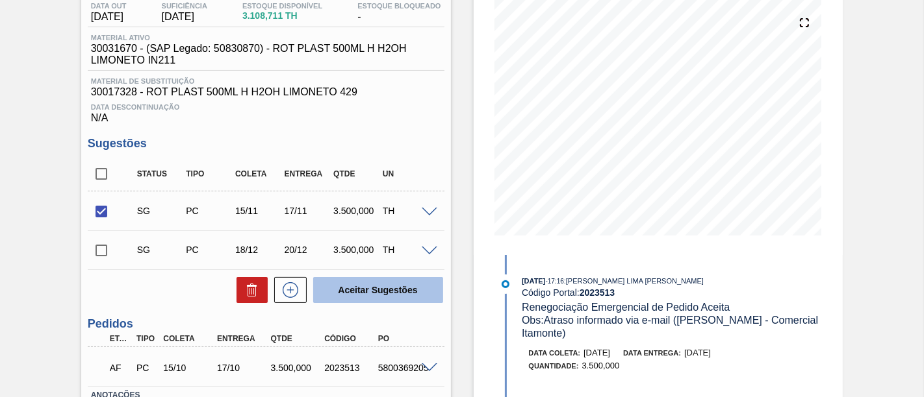
click at [416, 286] on button "Aceitar Sugestões" at bounding box center [378, 290] width 130 height 26
checkbox input "false"
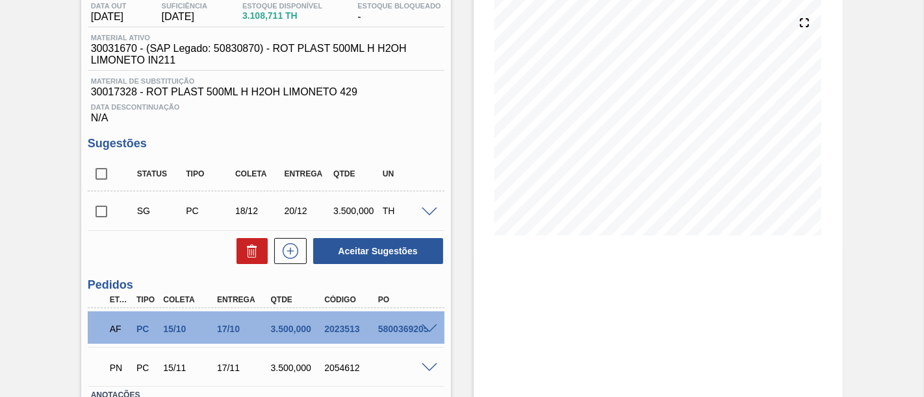
scroll to position [72, 0]
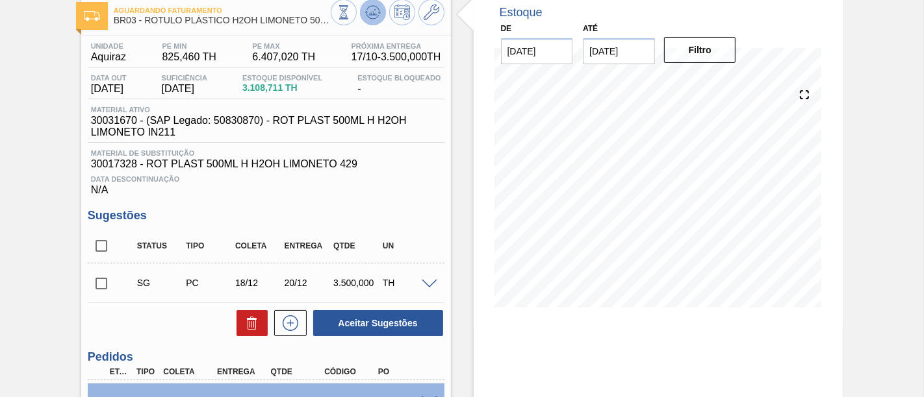
click at [374, 21] on button at bounding box center [373, 12] width 26 height 26
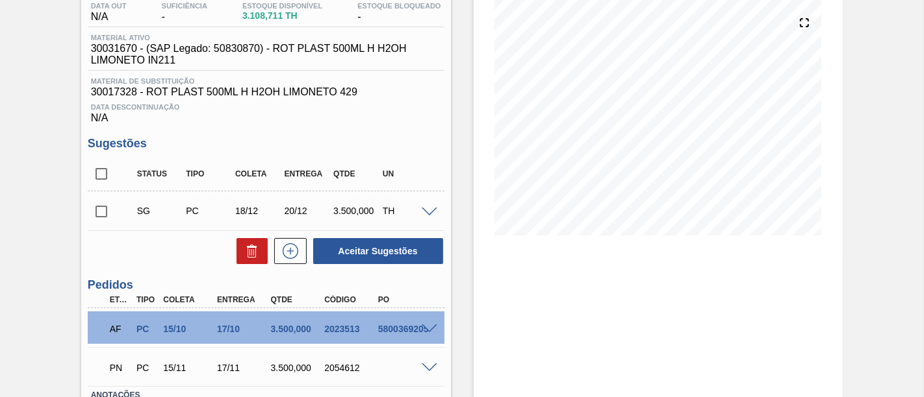
scroll to position [216, 0]
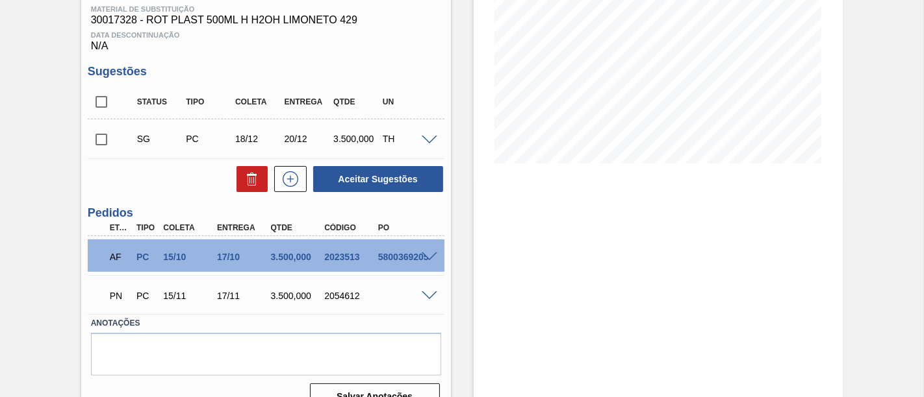
click at [427, 297] on span at bounding box center [430, 297] width 16 height 10
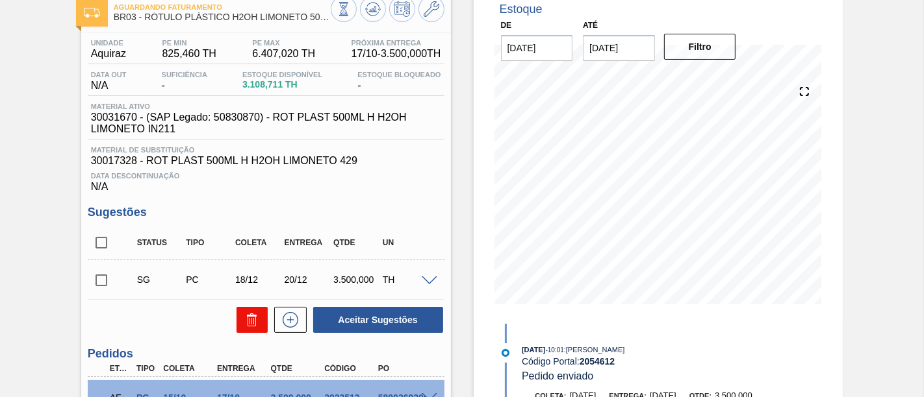
scroll to position [72, 0]
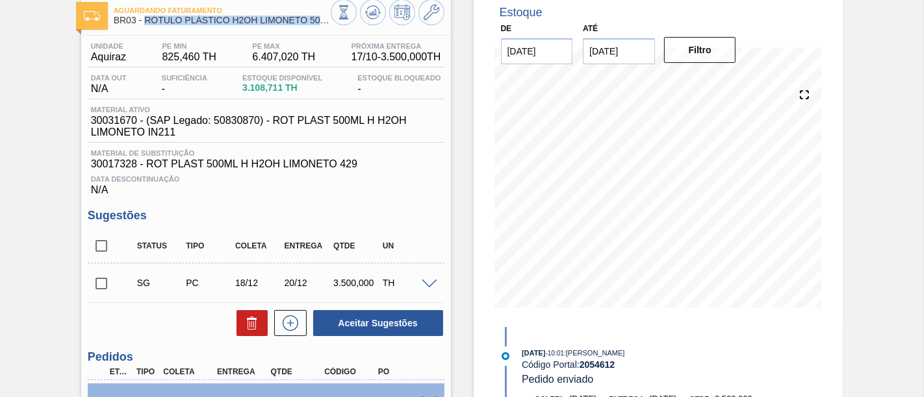
drag, startPoint x: 145, startPoint y: 21, endPoint x: 326, endPoint y: 25, distance: 181.3
click at [326, 25] on span "BR03 - RÓTULO PLÁSTICO H2OH LIMONETO 500ML H" at bounding box center [222, 21] width 217 height 10
copy span "RÓTULO PLÁSTICO H2OH LIMONETO 500"
drag, startPoint x: 92, startPoint y: 57, endPoint x: 128, endPoint y: 57, distance: 36.4
click at [128, 57] on div "Unidade Aquiraz" at bounding box center [109, 52] width 42 height 21
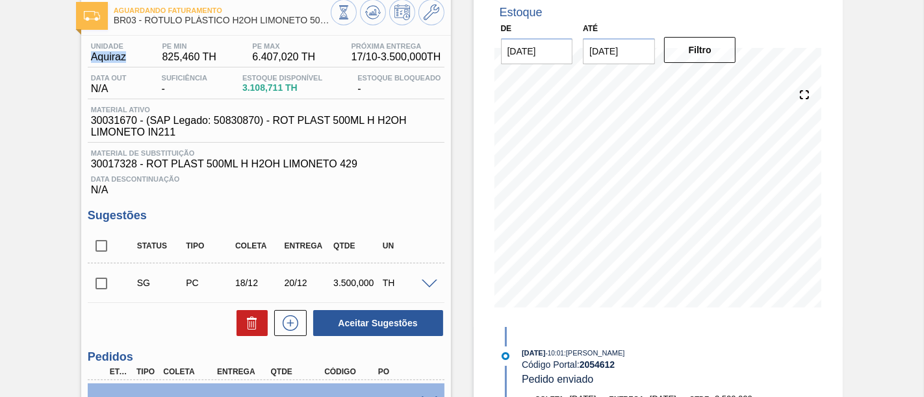
copy span "Aquiraz"
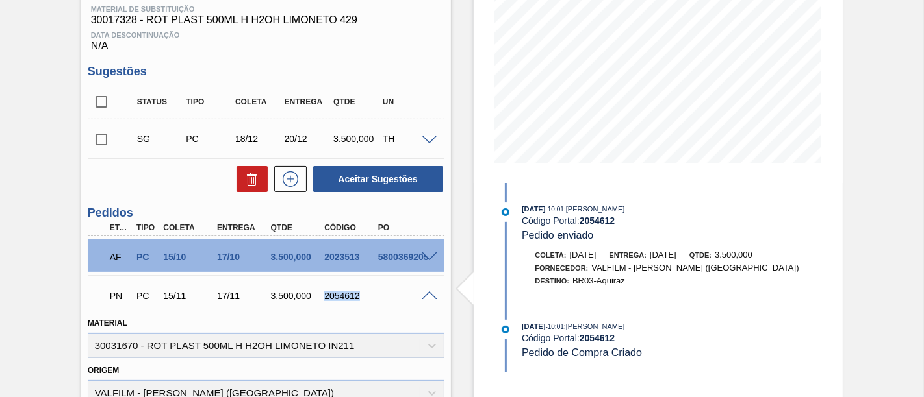
drag, startPoint x: 323, startPoint y: 301, endPoint x: 362, endPoint y: 301, distance: 39.0
click at [362, 301] on div "2054612" at bounding box center [350, 296] width 58 height 10
copy div "2054612"
click at [431, 257] on span at bounding box center [430, 258] width 16 height 10
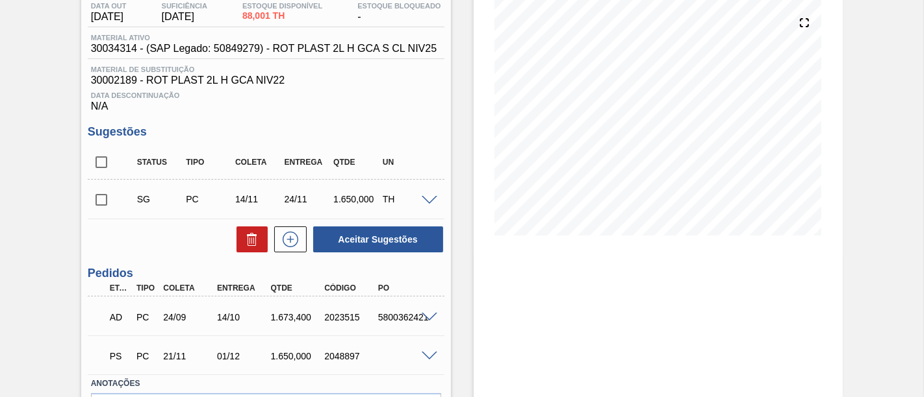
scroll to position [216, 0]
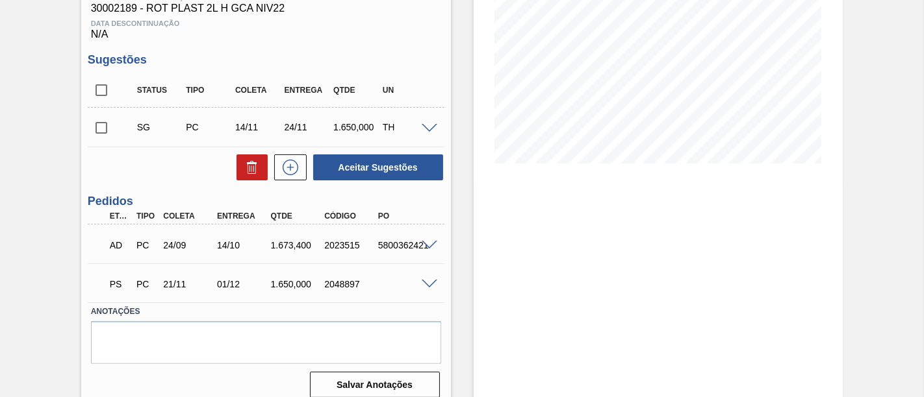
click at [429, 292] on div "PS PC 21/11 01/12 1.650,000 2048897" at bounding box center [266, 283] width 357 height 32
click at [429, 286] on span at bounding box center [430, 285] width 16 height 10
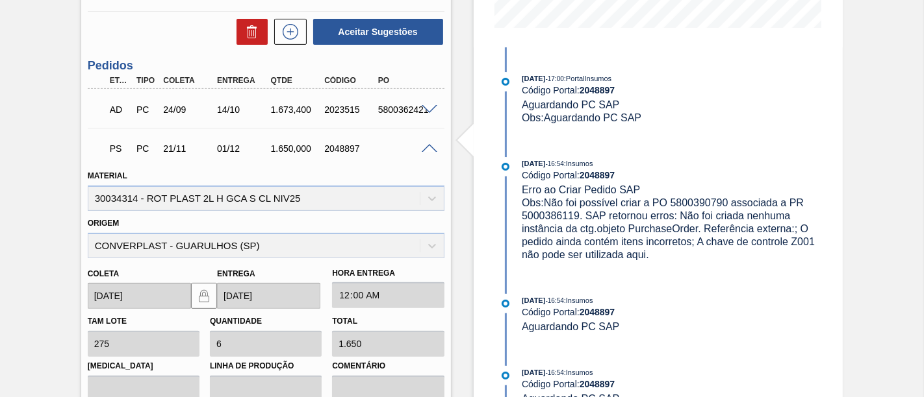
scroll to position [326, 0]
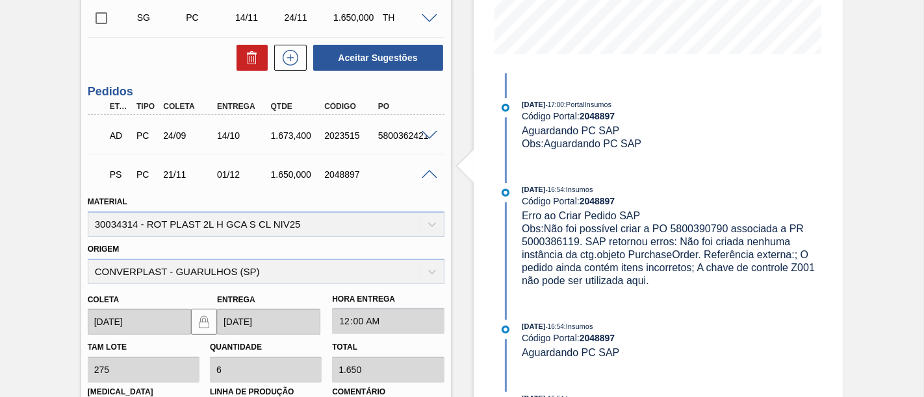
click at [434, 175] on span at bounding box center [430, 175] width 16 height 10
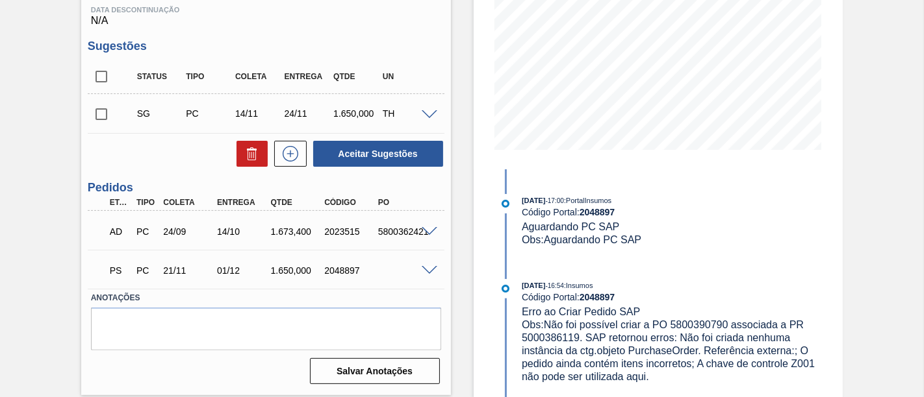
scroll to position [157, 0]
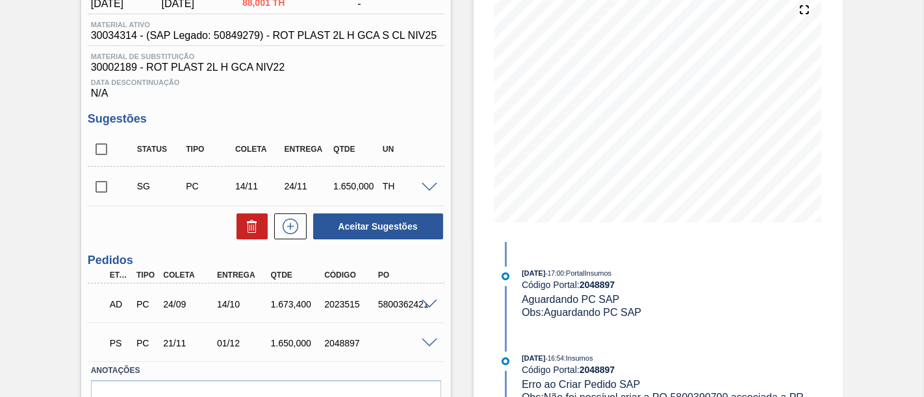
click at [431, 305] on span at bounding box center [430, 305] width 16 height 10
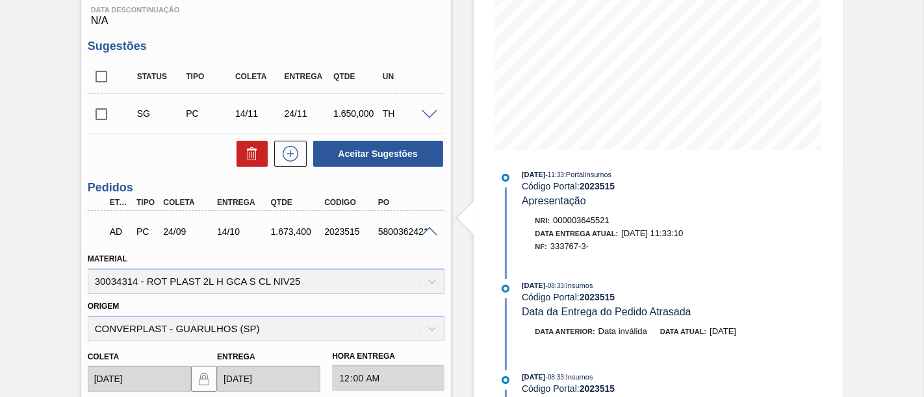
scroll to position [0, 0]
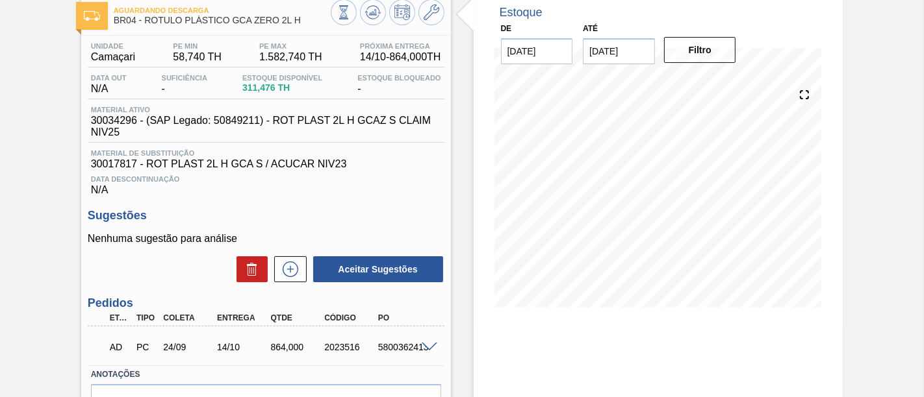
scroll to position [144, 0]
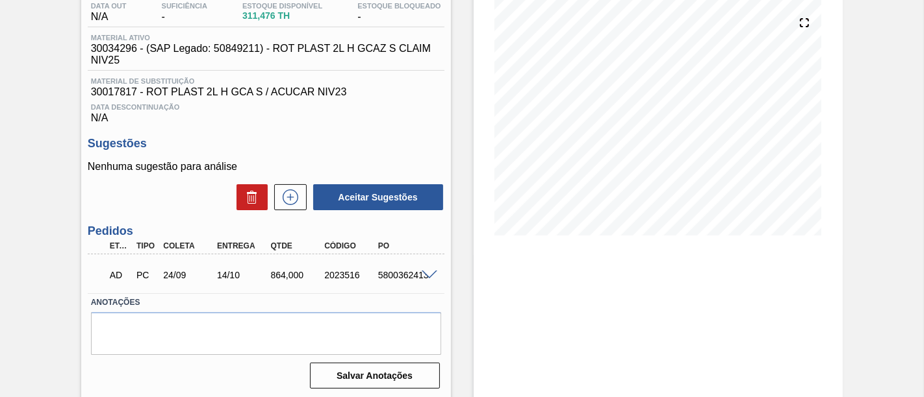
click at [431, 276] on span at bounding box center [430, 276] width 16 height 10
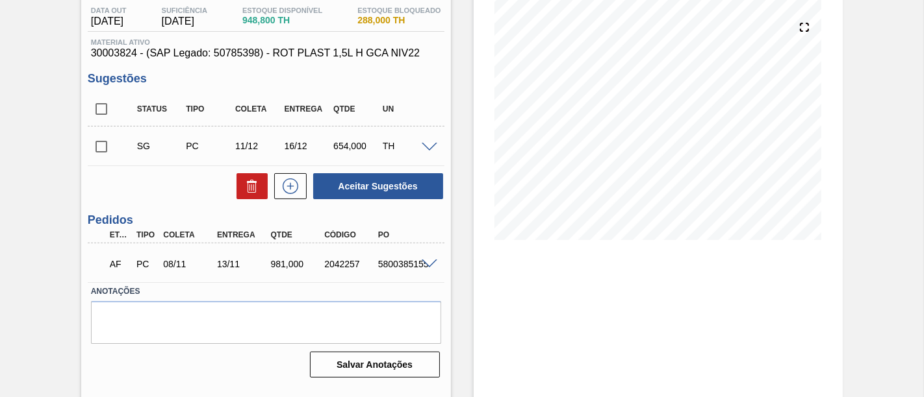
scroll to position [144, 0]
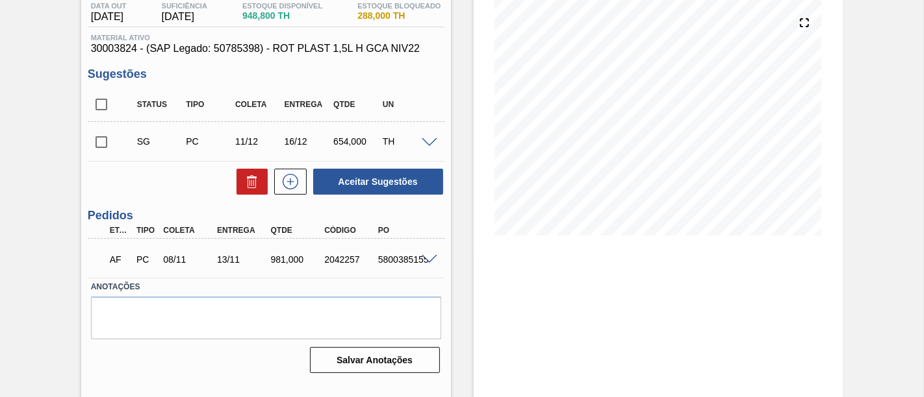
click at [431, 264] on span at bounding box center [430, 260] width 16 height 10
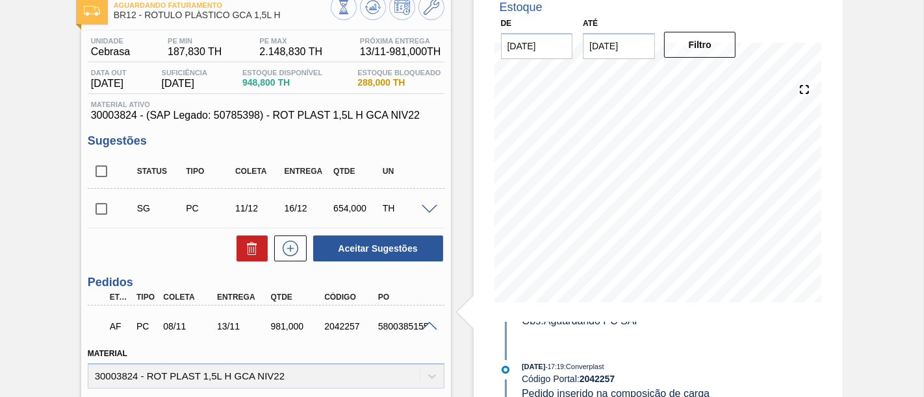
scroll to position [72, 0]
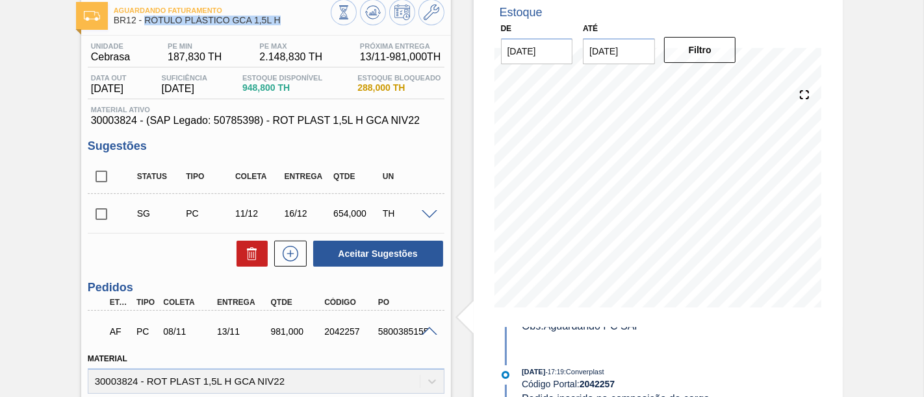
drag, startPoint x: 146, startPoint y: 21, endPoint x: 284, endPoint y: 23, distance: 138.4
click at [284, 23] on span "BR12 - RÓTULO PLÁSTICO GCA 1,5L H" at bounding box center [222, 21] width 217 height 10
copy span "RÓTULO PLÁSTICO GCA 1,5L H"
drag, startPoint x: 325, startPoint y: 332, endPoint x: 362, endPoint y: 331, distance: 37.0
click at [362, 331] on div "2042257" at bounding box center [350, 332] width 58 height 10
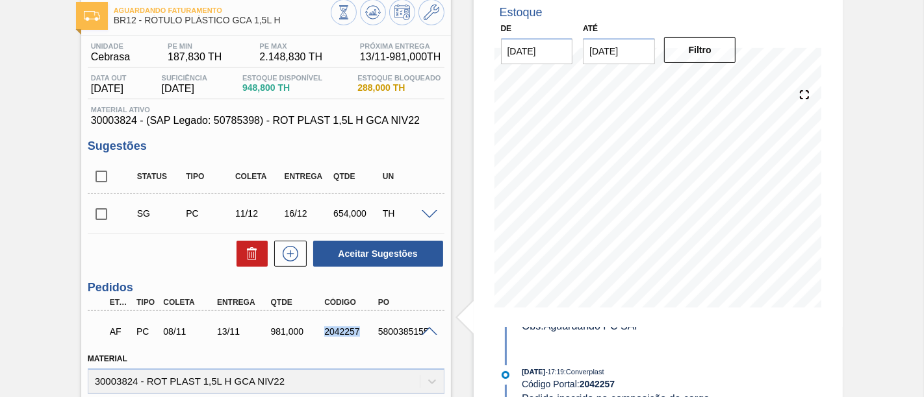
copy div "2042257"
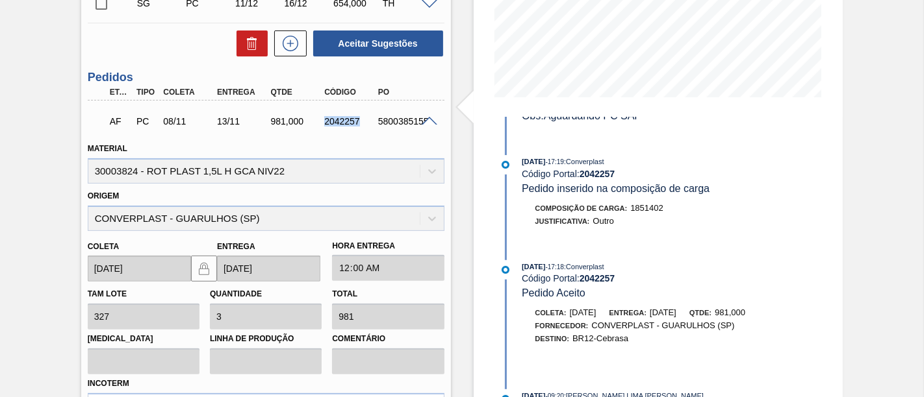
scroll to position [288, 0]
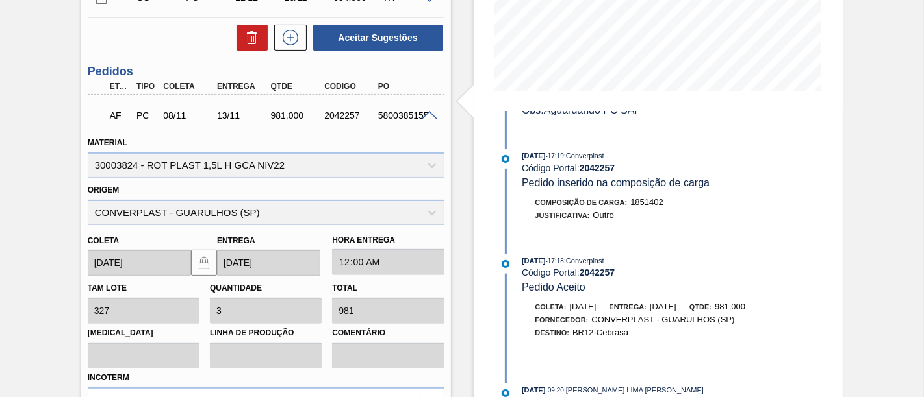
click at [425, 116] on span at bounding box center [430, 116] width 16 height 10
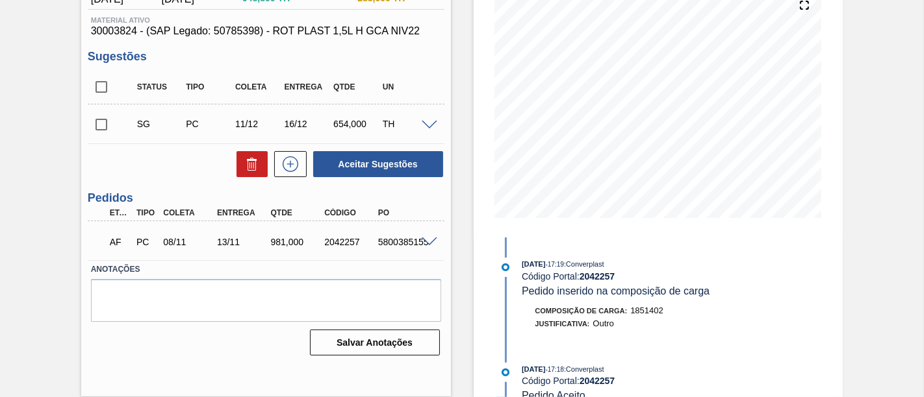
scroll to position [161, 0]
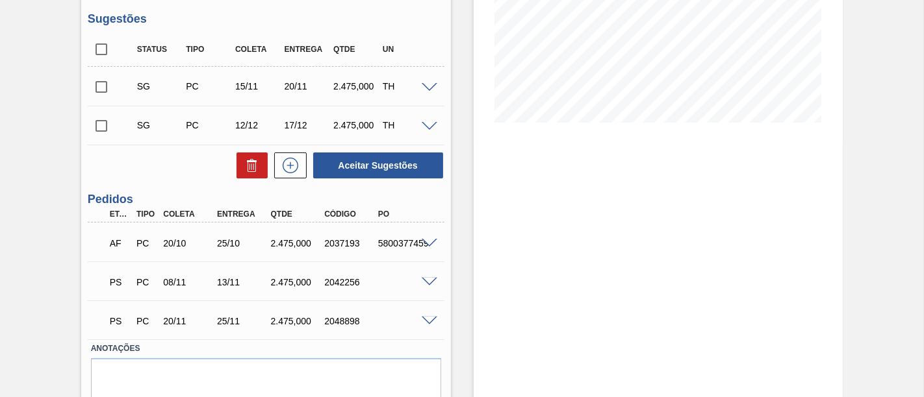
scroll to position [288, 0]
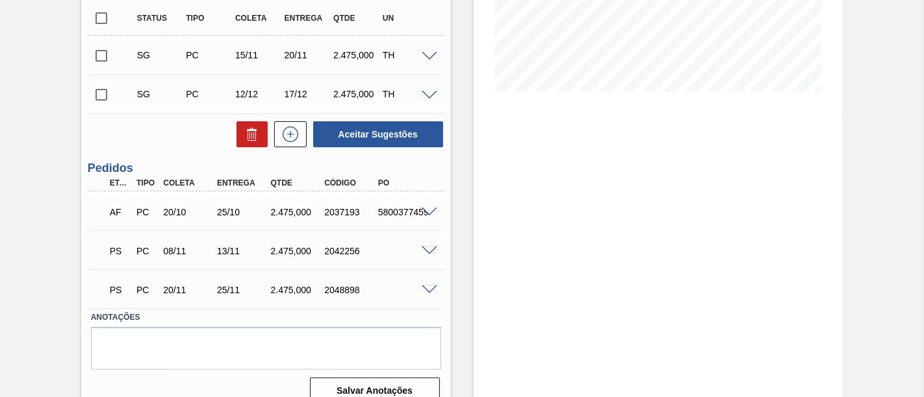
click at [425, 213] on span at bounding box center [430, 213] width 16 height 10
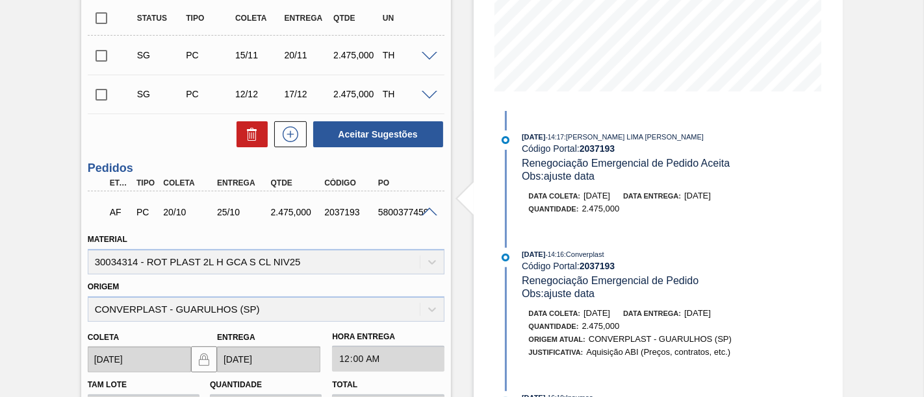
click at [427, 212] on span at bounding box center [430, 213] width 16 height 10
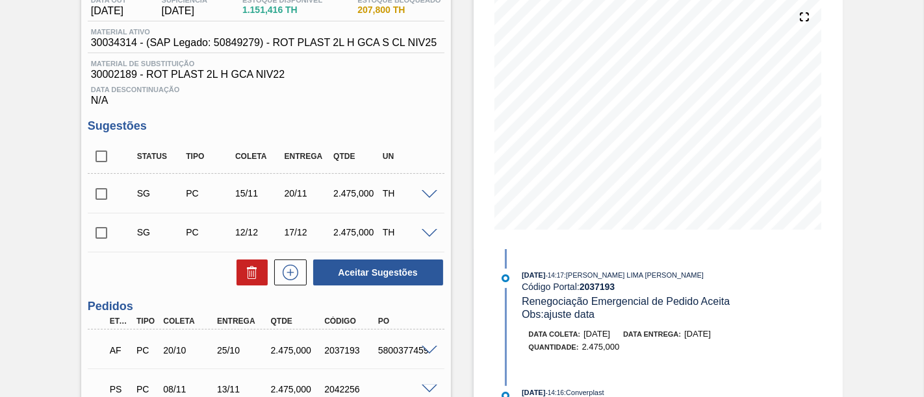
scroll to position [216, 0]
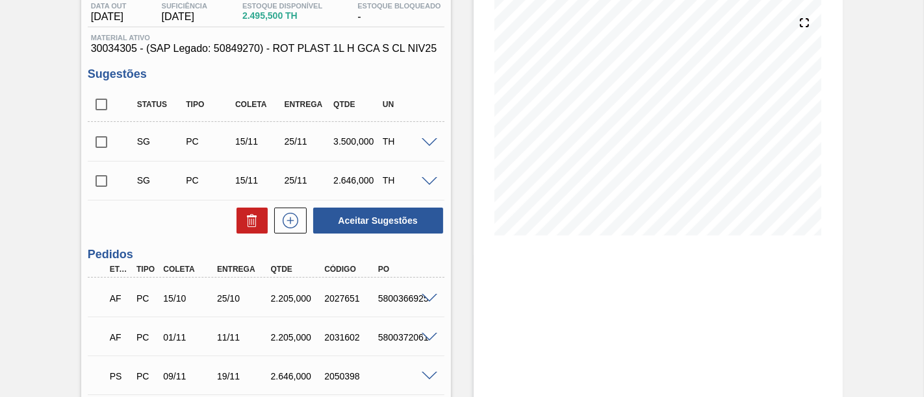
scroll to position [216, 0]
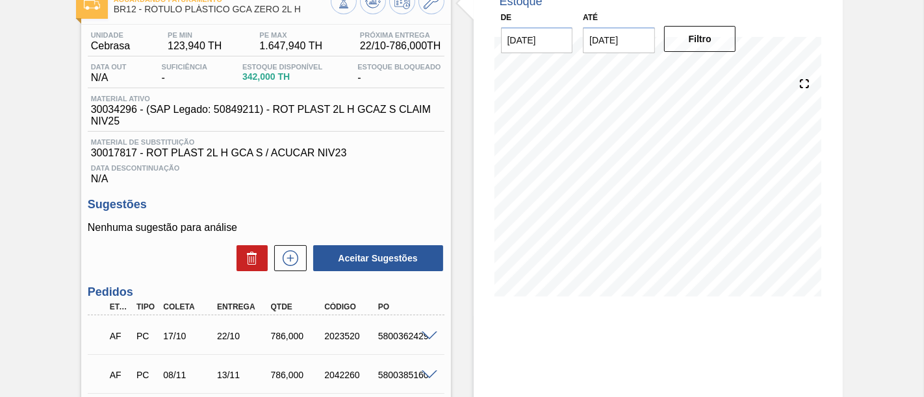
scroll to position [144, 0]
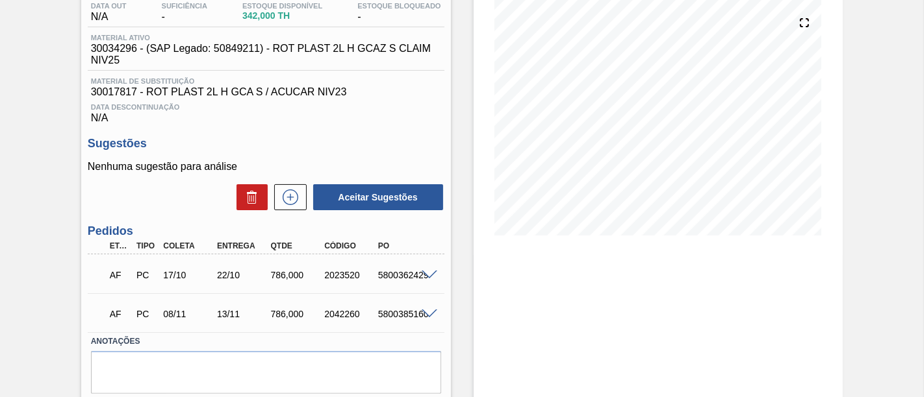
click at [423, 275] on span at bounding box center [430, 276] width 16 height 10
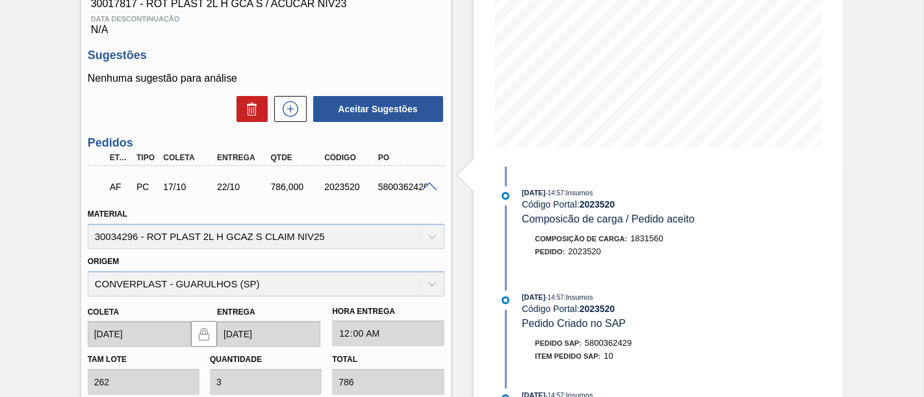
scroll to position [214, 0]
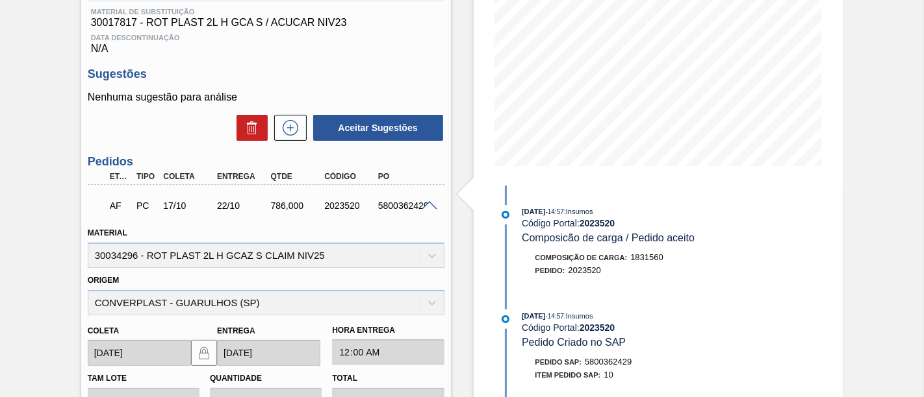
click at [422, 209] on span at bounding box center [430, 206] width 16 height 10
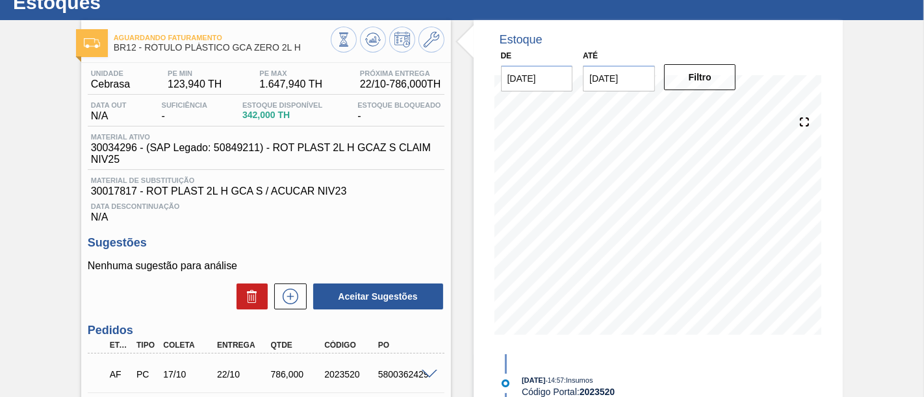
scroll to position [117, 0]
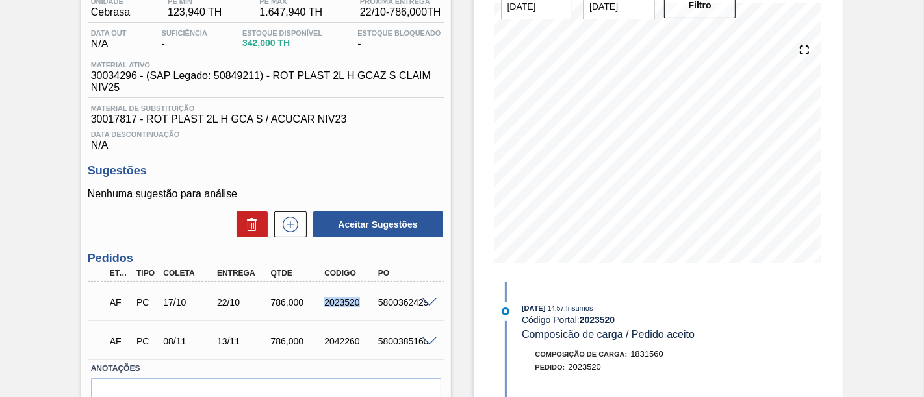
drag, startPoint x: 323, startPoint y: 302, endPoint x: 359, endPoint y: 302, distance: 35.7
click at [359, 302] on div "2023520" at bounding box center [350, 302] width 58 height 10
copy div "2023520"
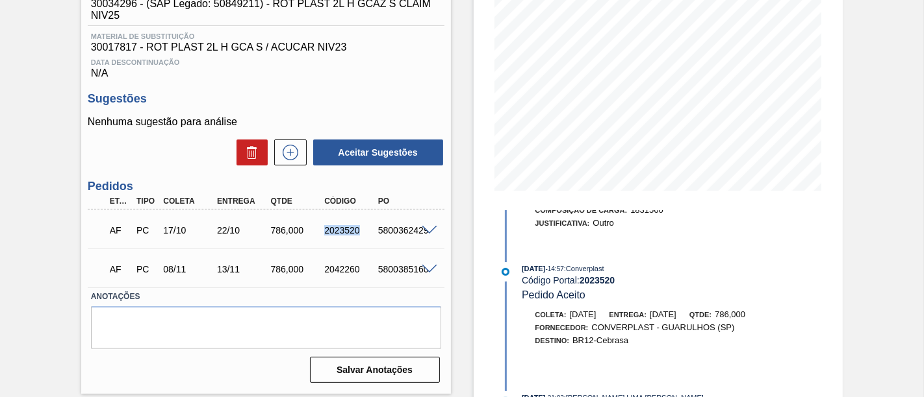
scroll to position [288, 0]
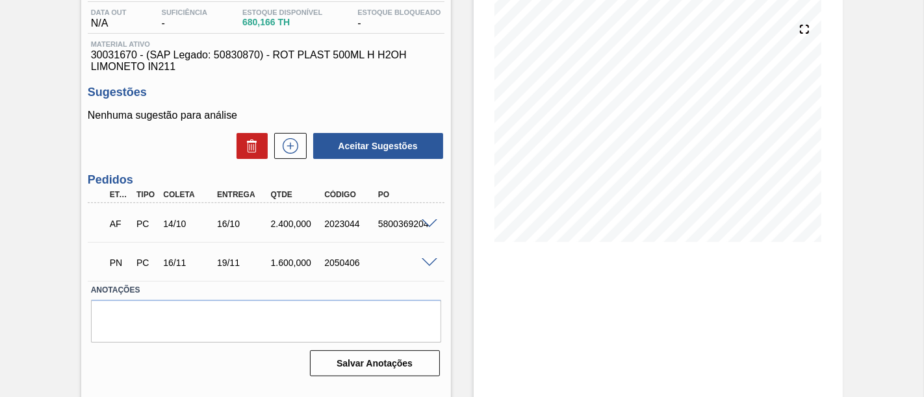
scroll to position [144, 0]
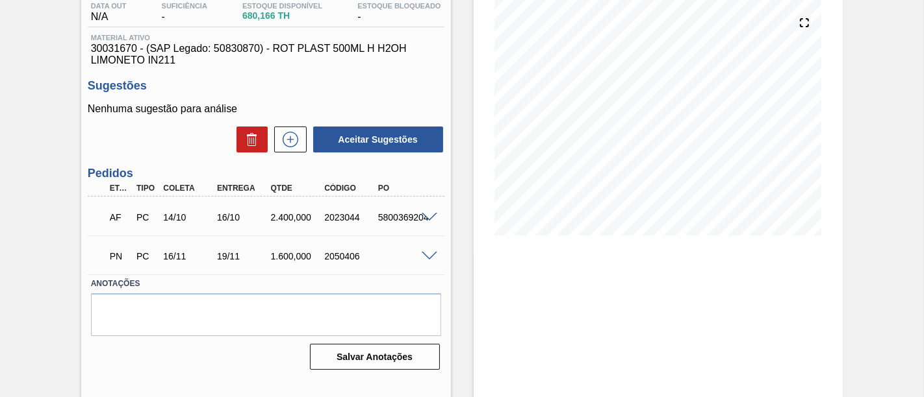
click at [427, 219] on span at bounding box center [430, 218] width 16 height 10
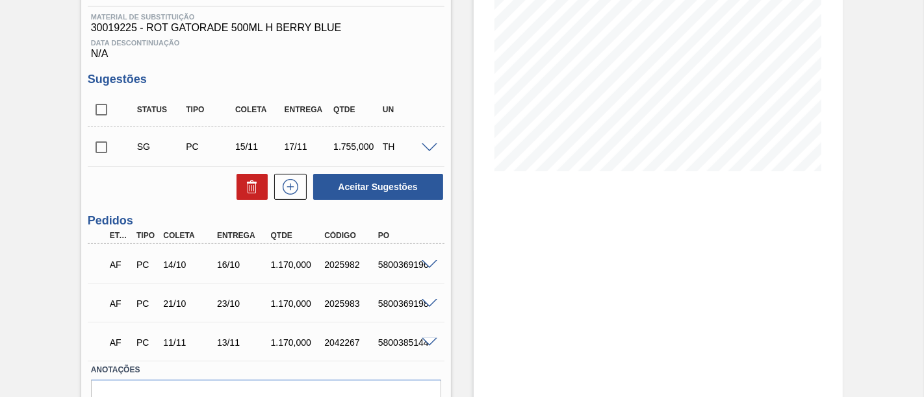
scroll to position [281, 0]
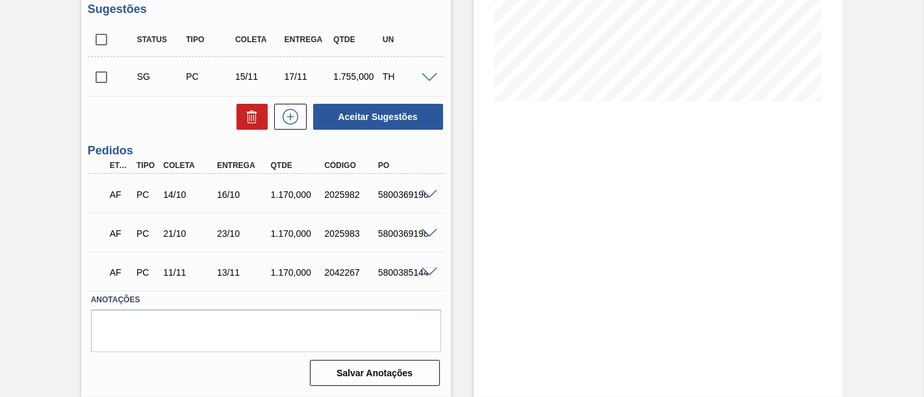
click at [425, 192] on span at bounding box center [430, 195] width 16 height 10
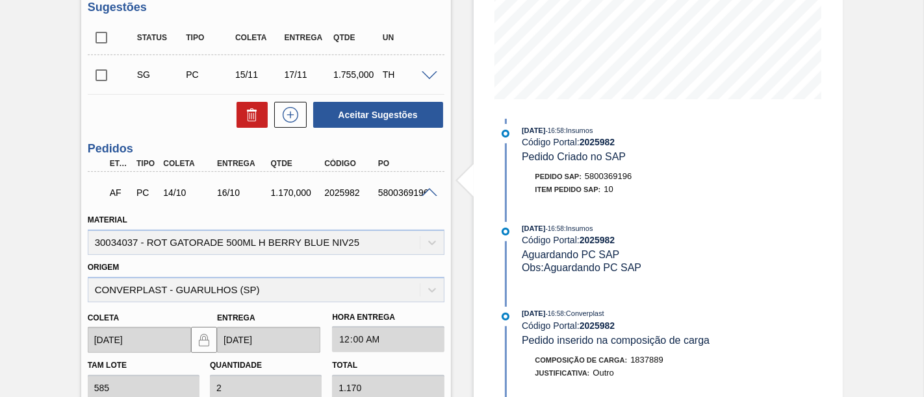
click at [432, 197] on span at bounding box center [430, 193] width 16 height 10
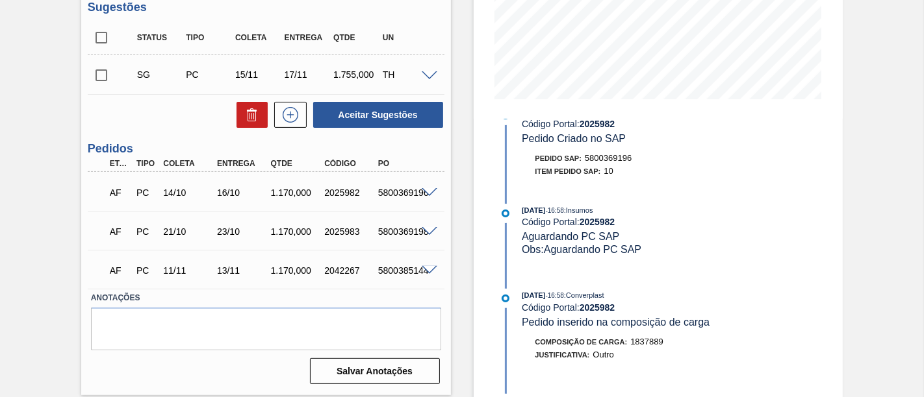
click at [425, 235] on span at bounding box center [430, 232] width 16 height 10
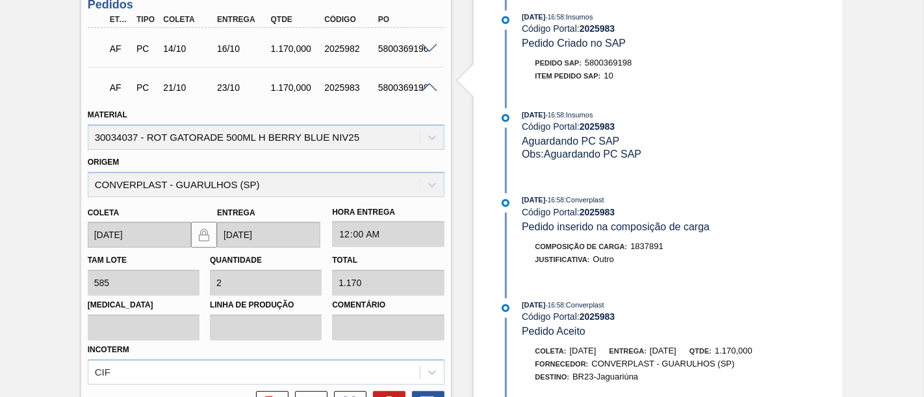
scroll to position [0, 0]
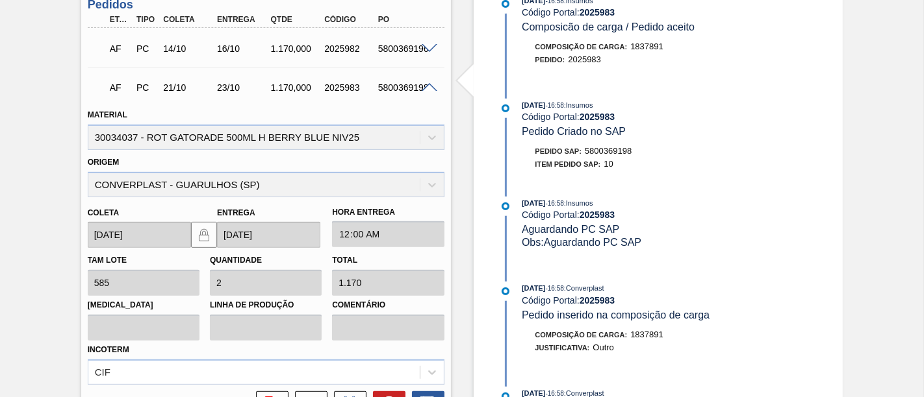
click at [429, 88] on span at bounding box center [430, 88] width 16 height 10
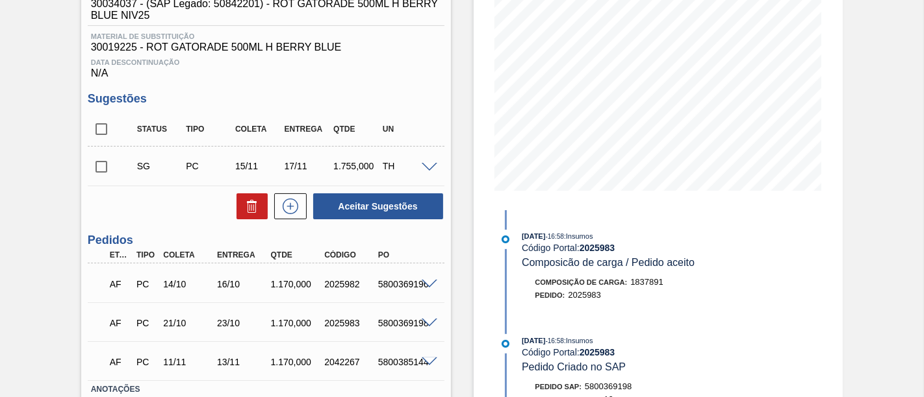
scroll to position [208, 0]
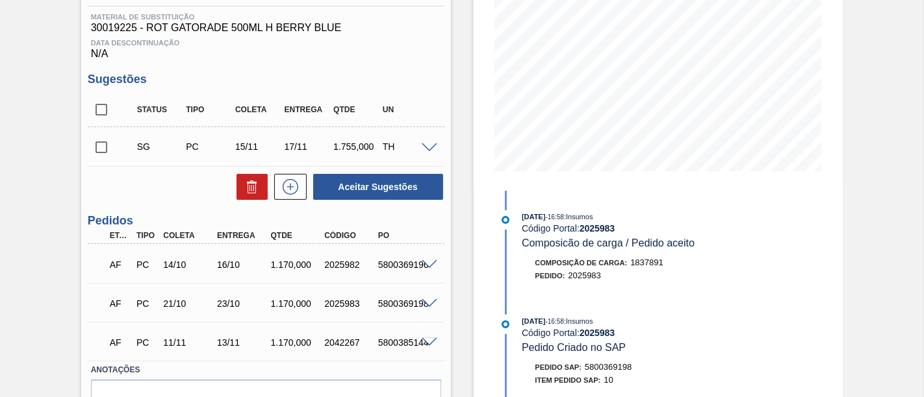
click at [100, 154] on input "checkbox" at bounding box center [101, 147] width 27 height 27
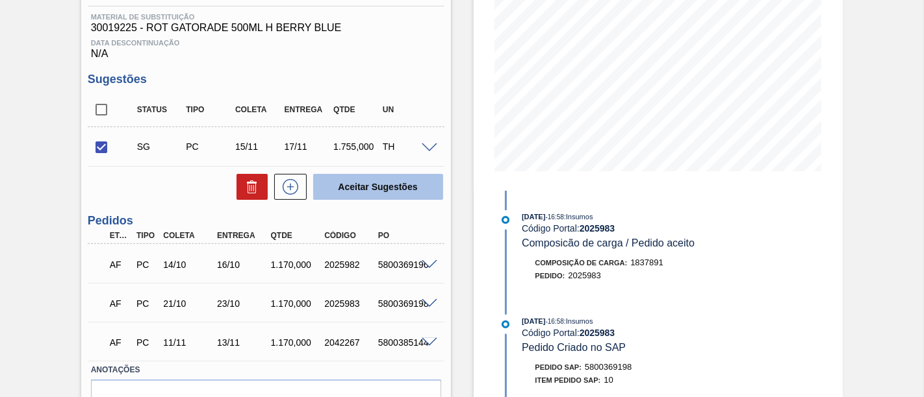
click at [355, 190] on button "Aceitar Sugestões" at bounding box center [378, 187] width 130 height 26
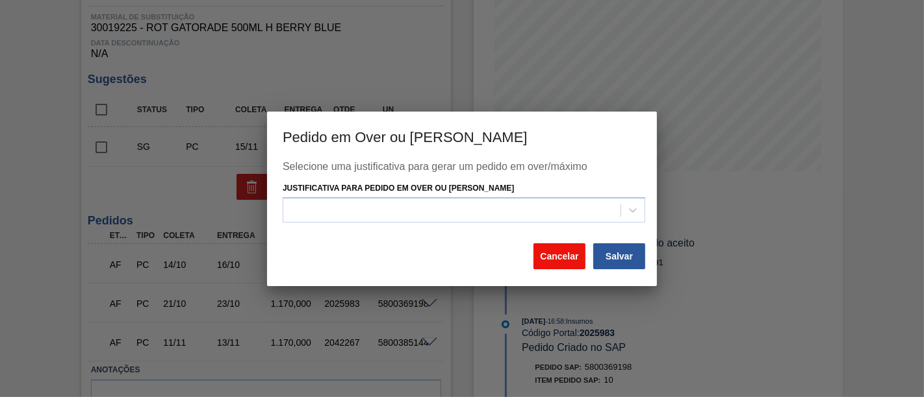
click at [573, 248] on button "Cancelar" at bounding box center [559, 257] width 52 height 26
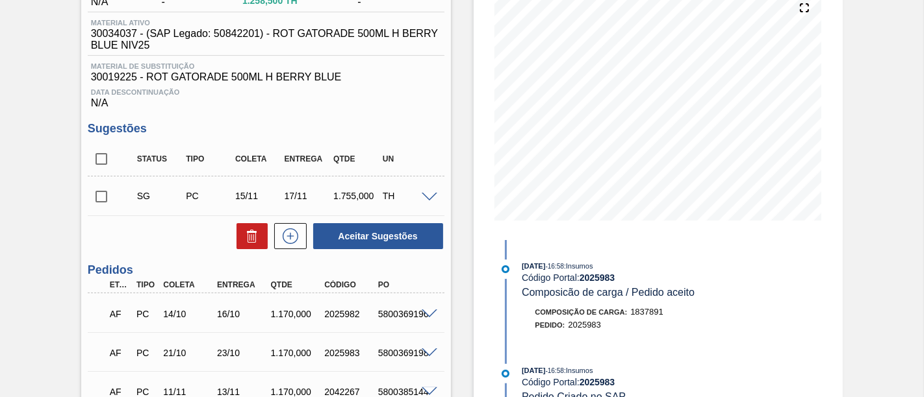
scroll to position [136, 0]
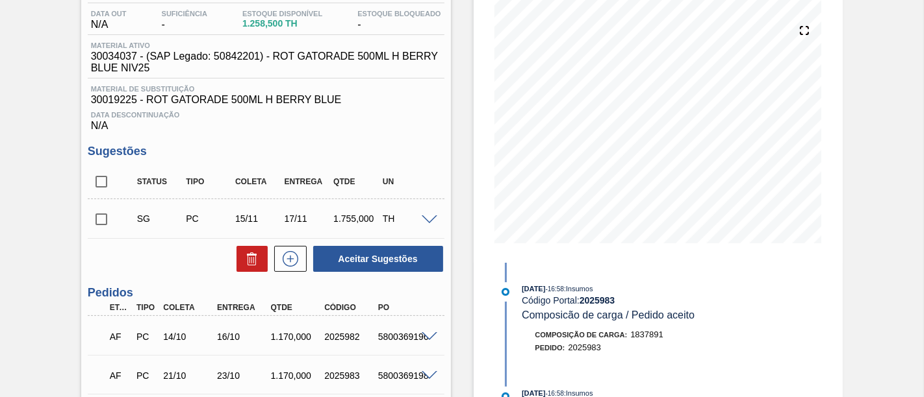
click at [898, 107] on div "Aguardando Faturamento BR23 - RÓTULO PLAST 500ML H GATORADE BERRY BLUE Unidade …" at bounding box center [462, 236] width 924 height 614
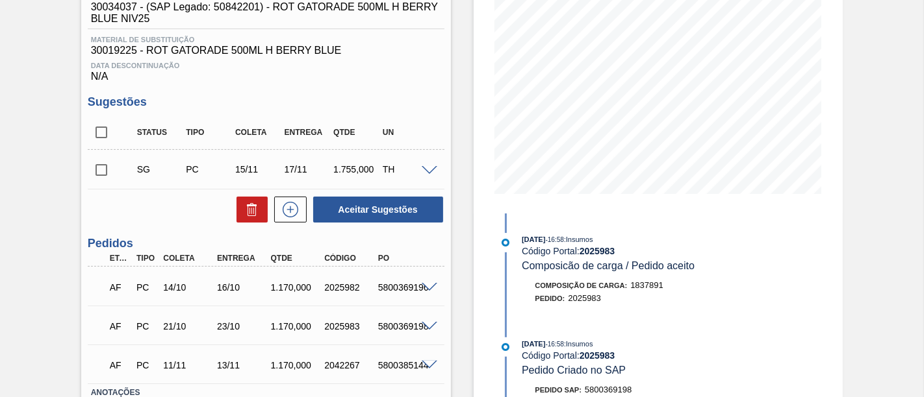
scroll to position [208, 0]
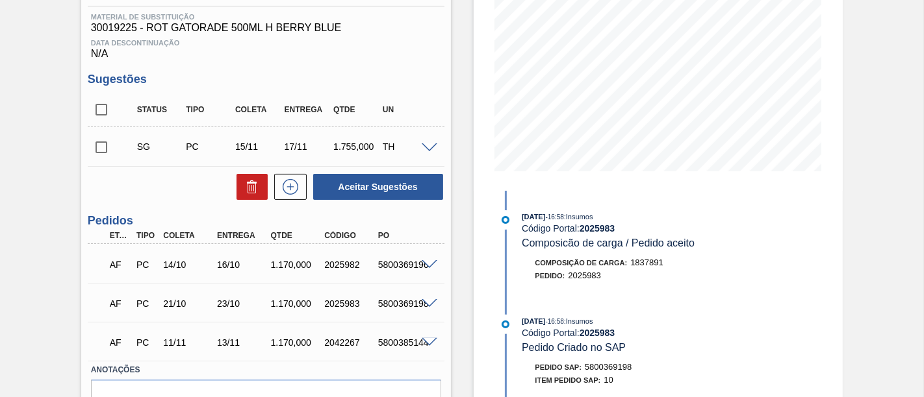
click at [97, 146] on input "checkbox" at bounding box center [101, 147] width 27 height 27
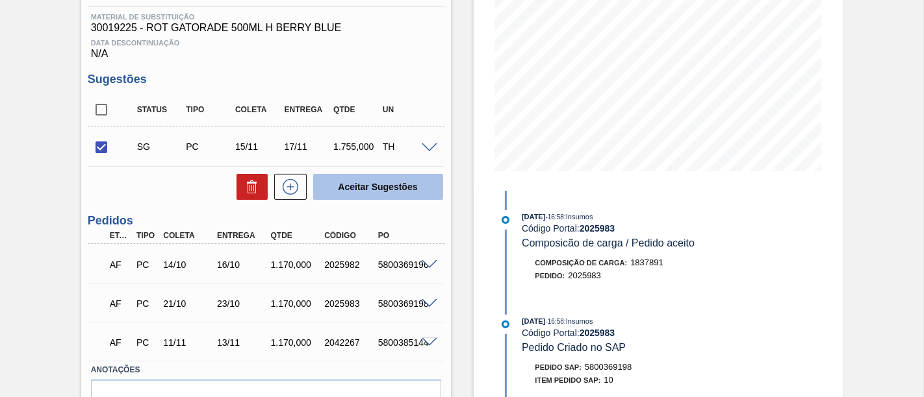
click at [343, 197] on button "Aceitar Sugestões" at bounding box center [378, 187] width 130 height 26
checkbox input "false"
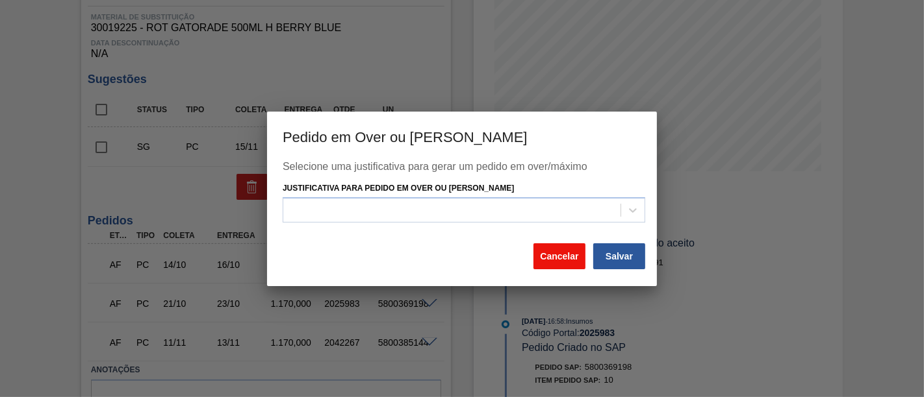
click at [559, 246] on button "Cancelar" at bounding box center [559, 257] width 52 height 26
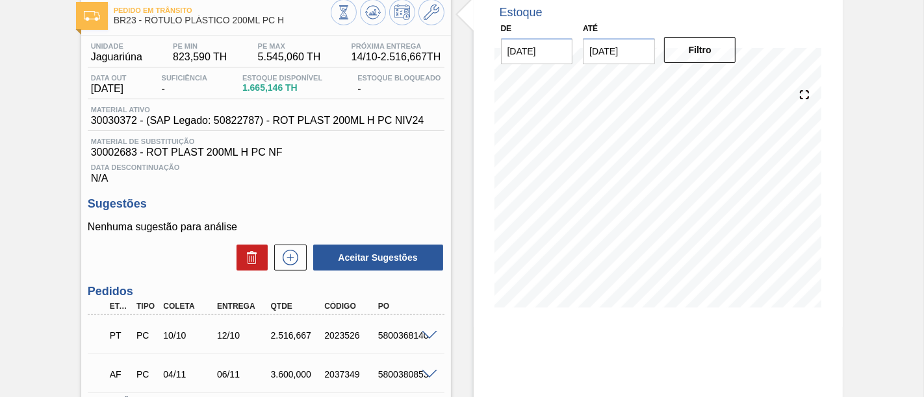
scroll to position [144, 0]
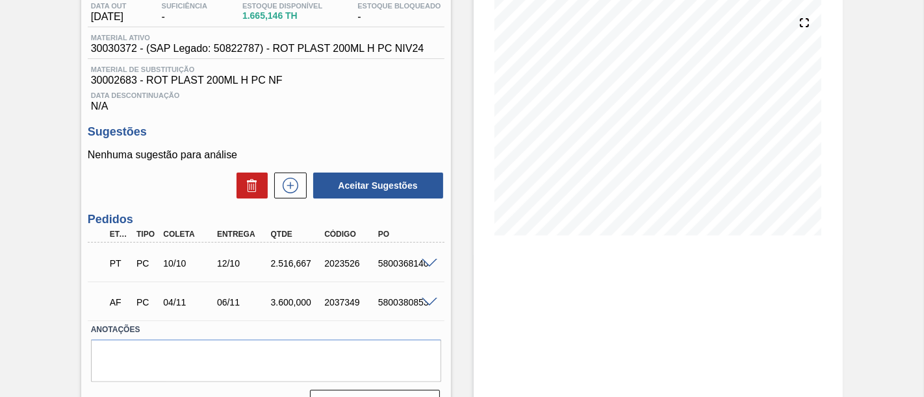
click at [427, 264] on span at bounding box center [430, 264] width 16 height 10
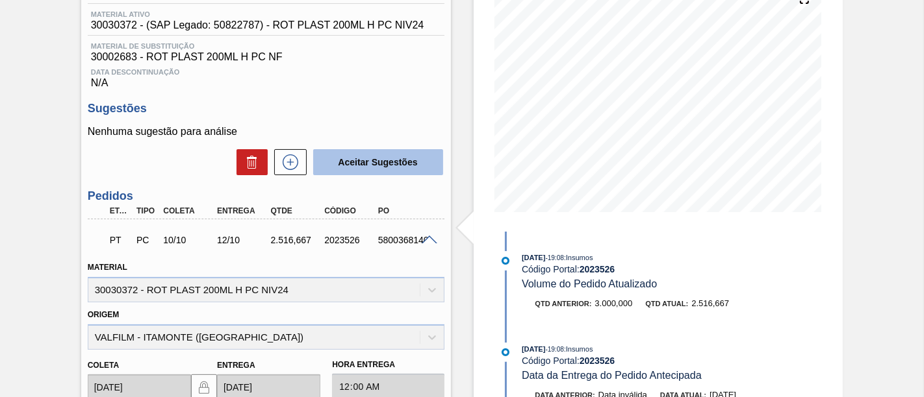
scroll to position [129, 0]
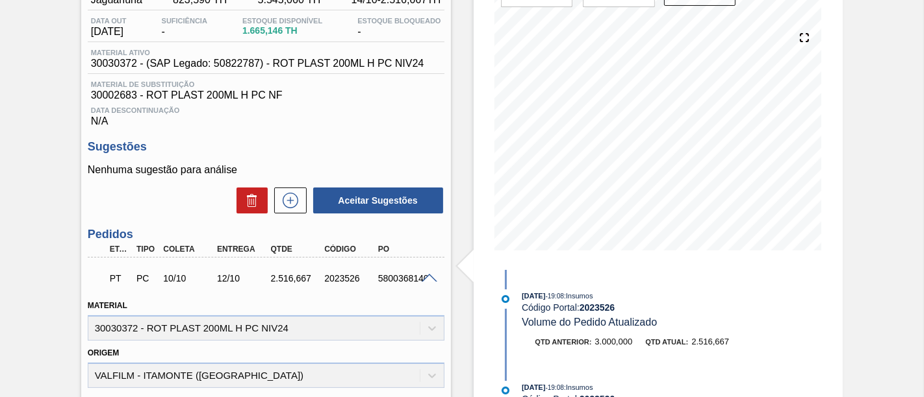
click at [425, 281] on span at bounding box center [430, 279] width 16 height 10
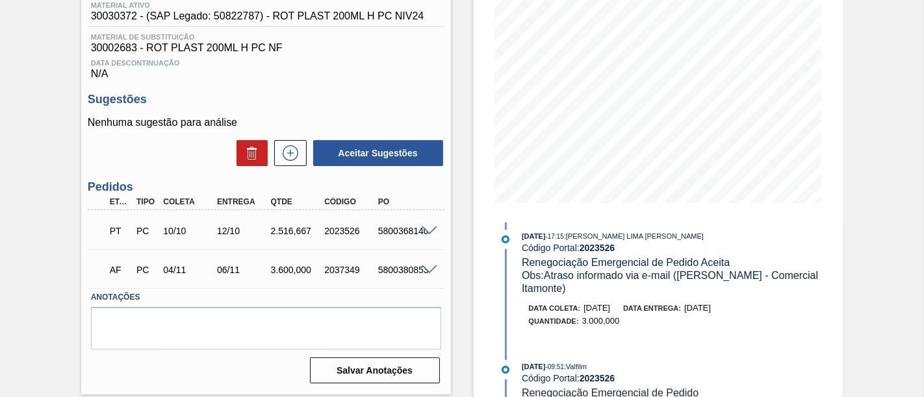
scroll to position [360, 0]
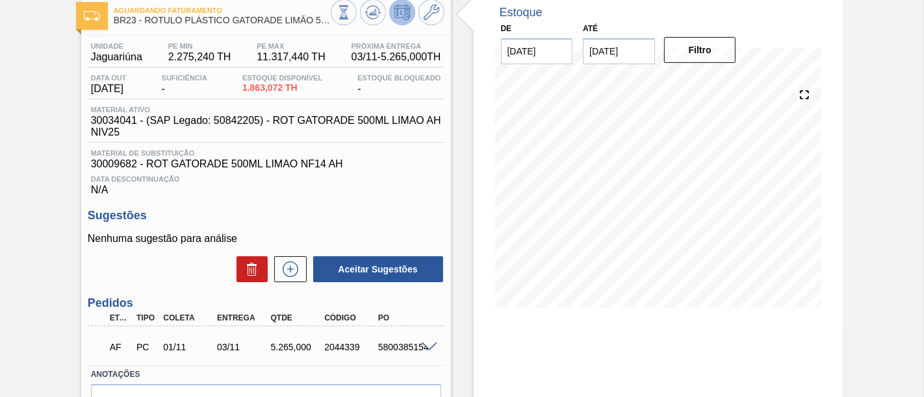
scroll to position [144, 0]
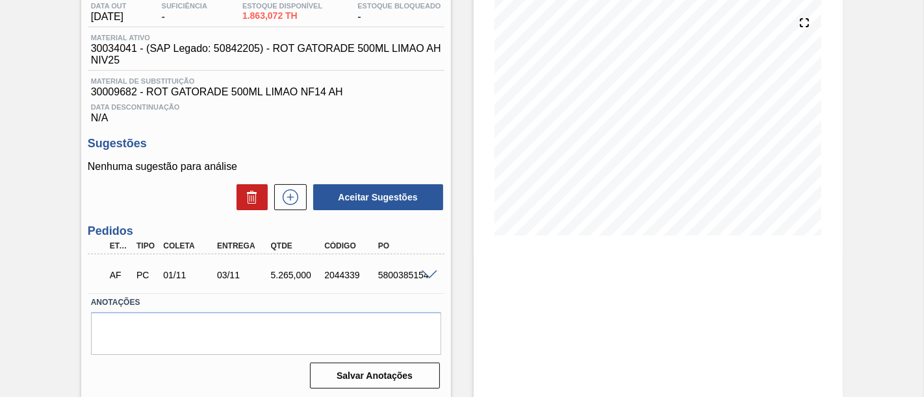
click at [423, 270] on div "AF PC 01/11 03/11 5.265,000 2044339 5800385154" at bounding box center [266, 274] width 357 height 32
click at [425, 277] on span at bounding box center [430, 276] width 16 height 10
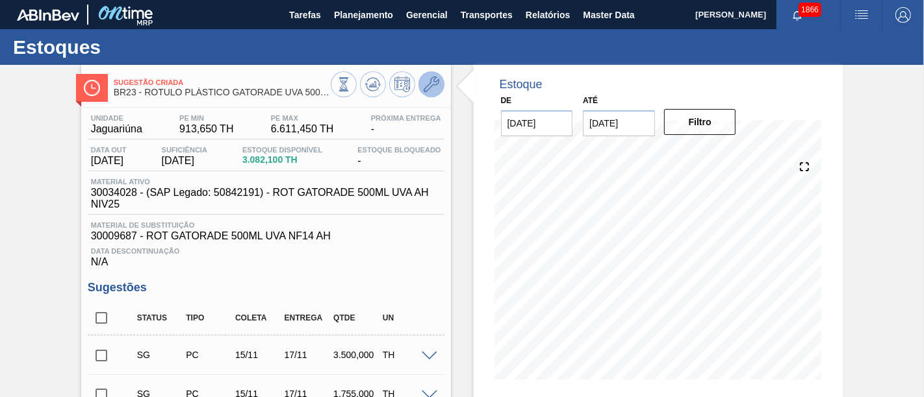
click at [431, 94] on button at bounding box center [431, 84] width 26 height 26
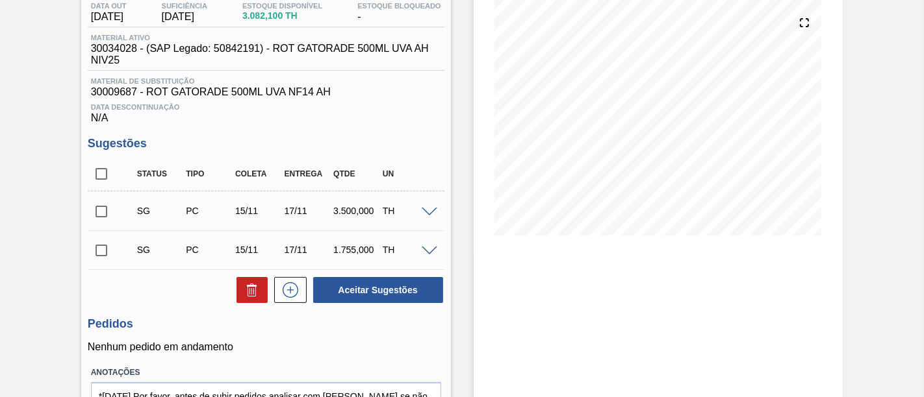
scroll to position [72, 0]
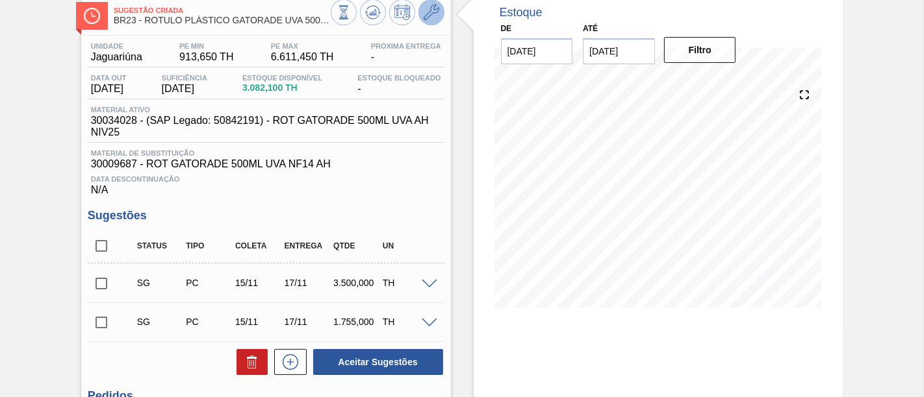
click at [438, 14] on icon at bounding box center [431, 13] width 16 height 16
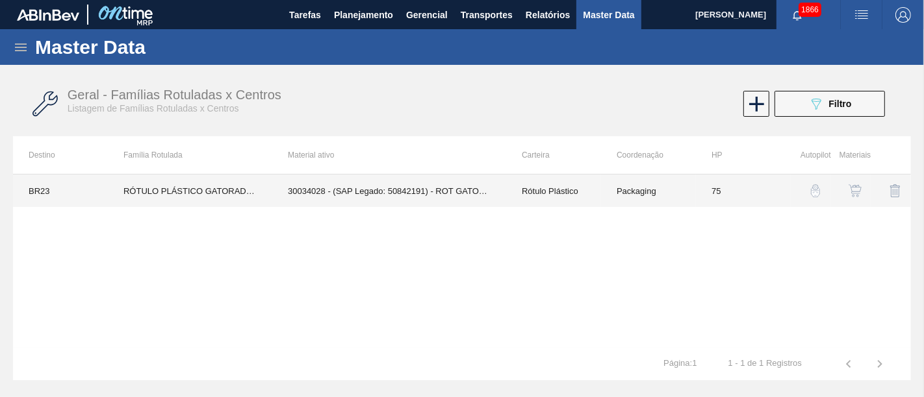
click at [629, 188] on td "Packaging" at bounding box center [648, 191] width 95 height 32
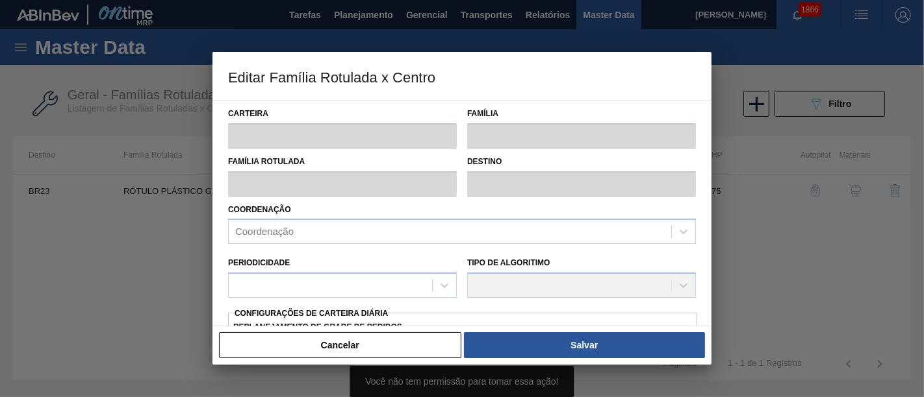
type input "Rótulo Plástico"
type input "RÓTULO PLÁSTICO GATORADE UVA 500ML AH"
type input "BR23 - Jaguariúna"
type input "75"
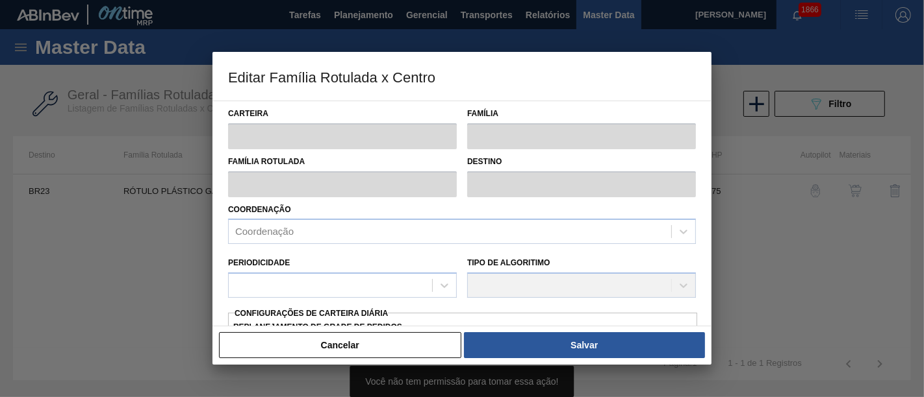
type input "913,646"
type input "6.611,446"
type input "50"
type input "3.762,546"
checkbox input "true"
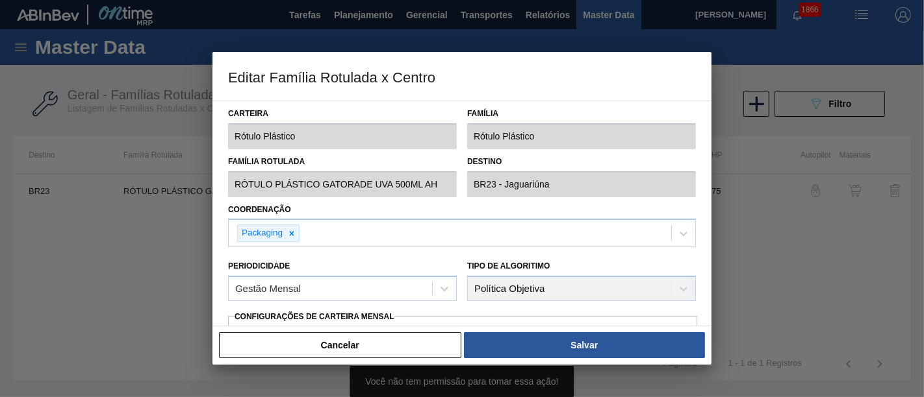
type input "913,65"
type input "6.611,45"
type input "42"
type input "3.305,720"
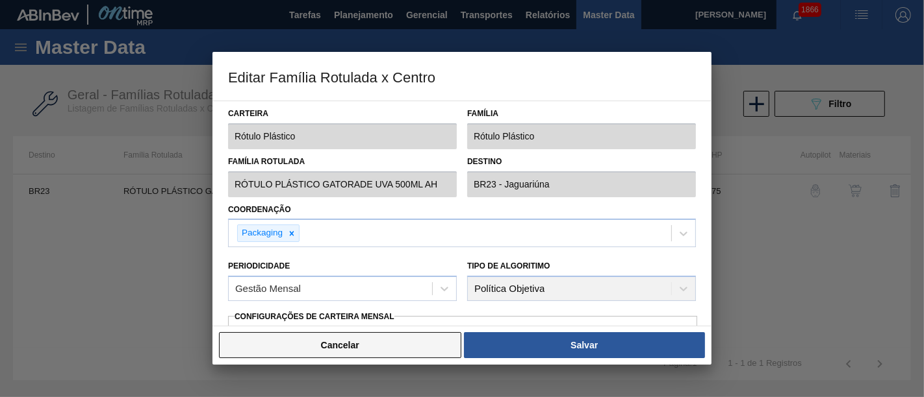
click at [417, 346] on button "Cancelar" at bounding box center [340, 346] width 242 height 26
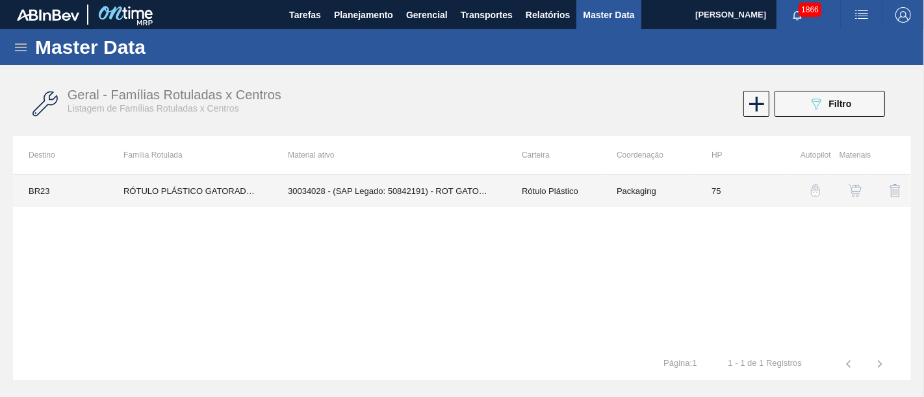
click at [642, 187] on td "Packaging" at bounding box center [648, 191] width 95 height 32
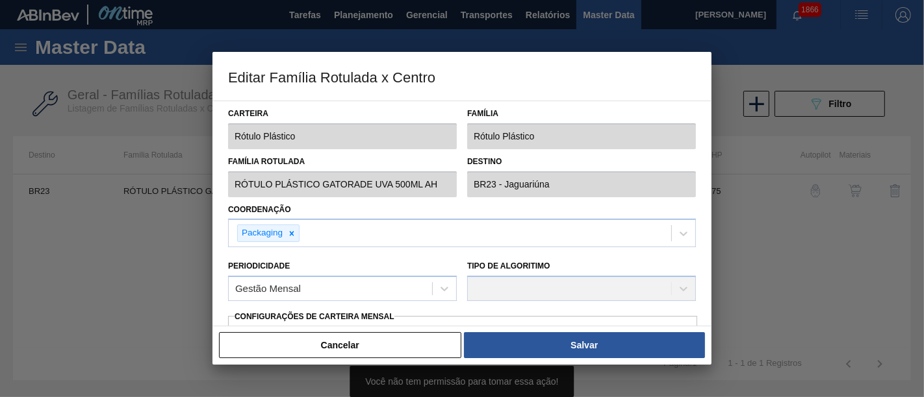
type input "913,65"
type input "6.611,45"
type input "42"
type input "3.305,720"
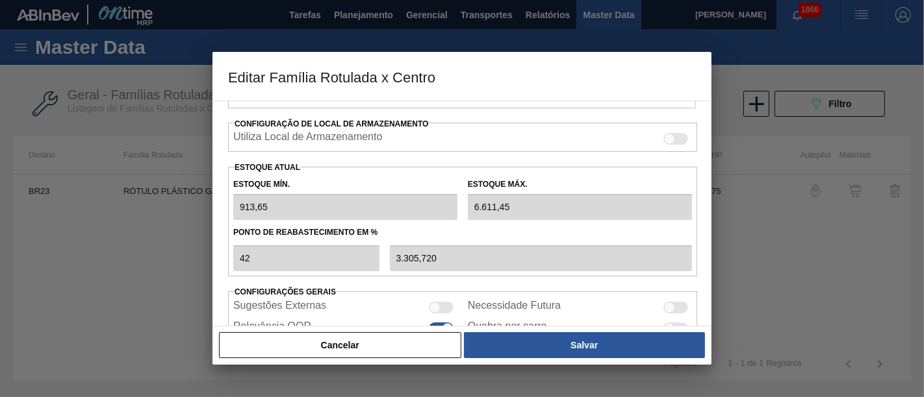
scroll to position [348, 0]
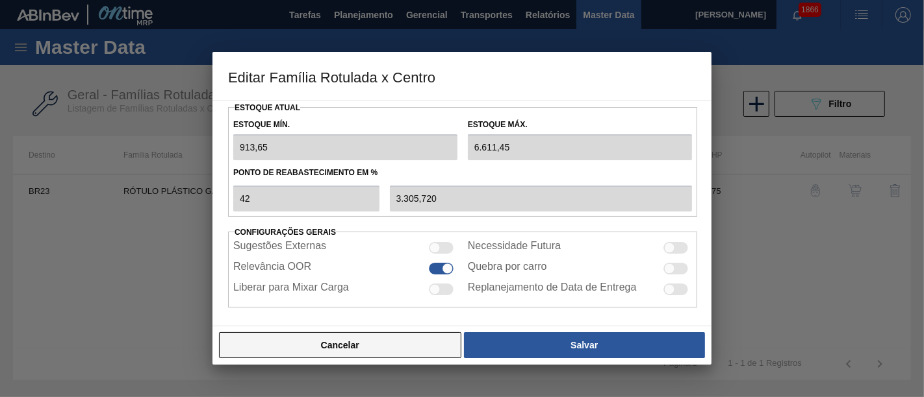
click at [414, 350] on button "Cancelar" at bounding box center [340, 346] width 242 height 26
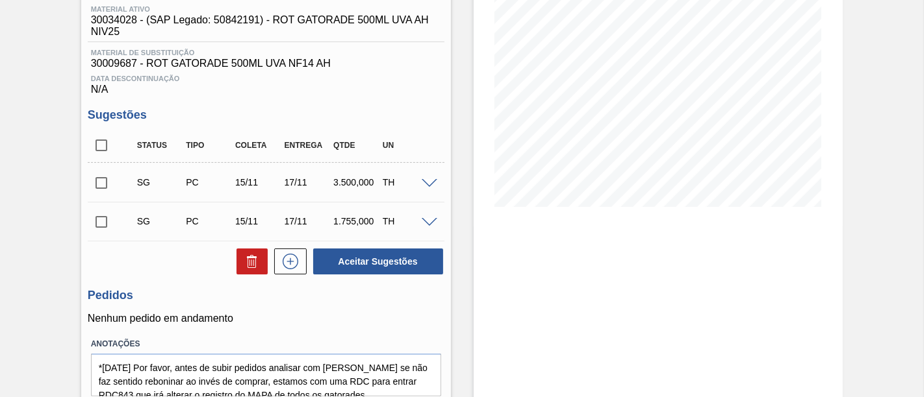
scroll to position [216, 0]
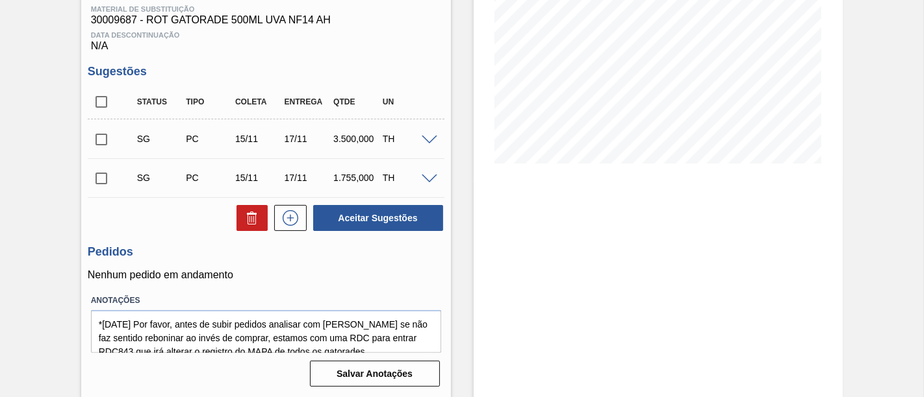
click at [425, 142] on span at bounding box center [430, 141] width 16 height 10
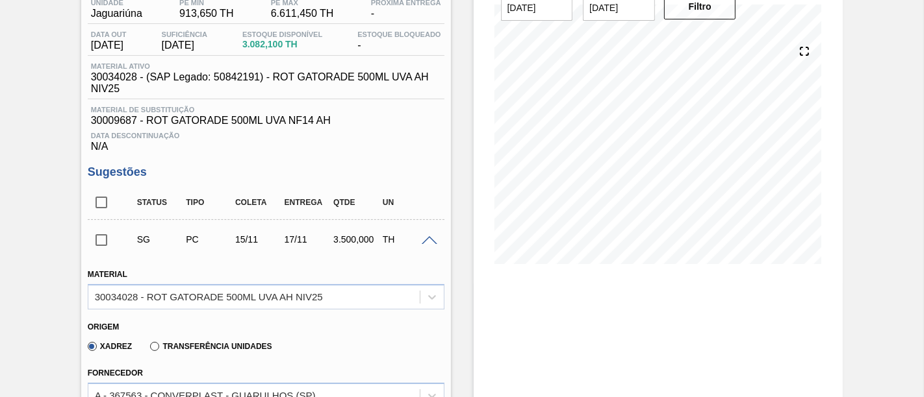
scroll to position [72, 0]
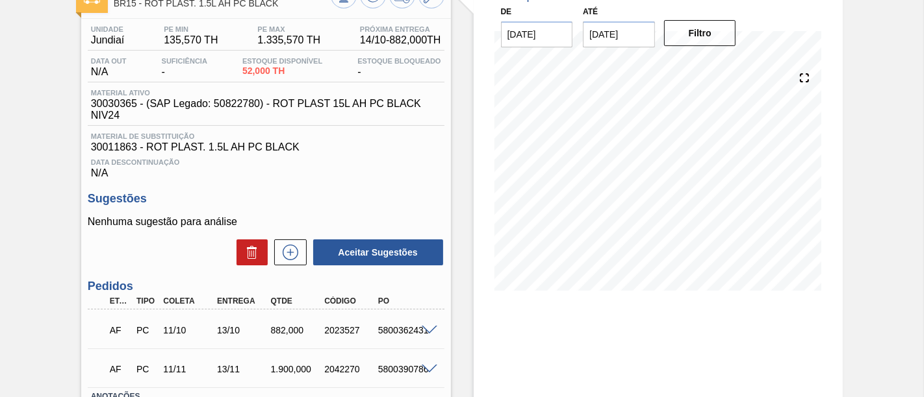
scroll to position [189, 0]
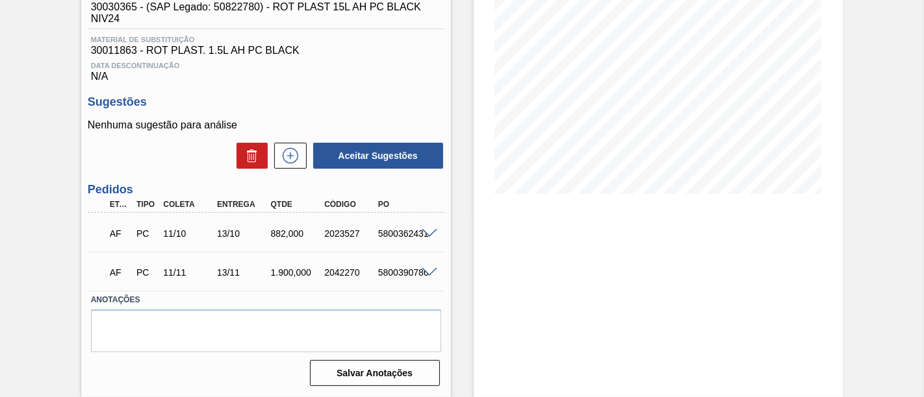
click at [423, 236] on span at bounding box center [430, 234] width 16 height 10
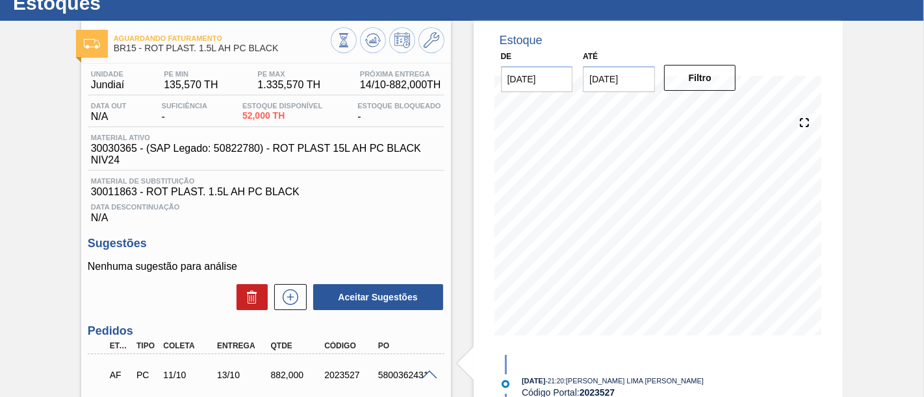
scroll to position [261, 0]
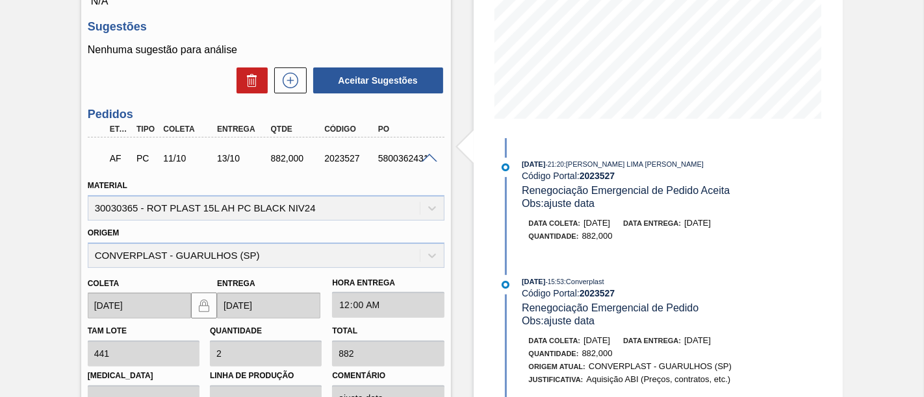
click at [431, 160] on span at bounding box center [430, 159] width 16 height 10
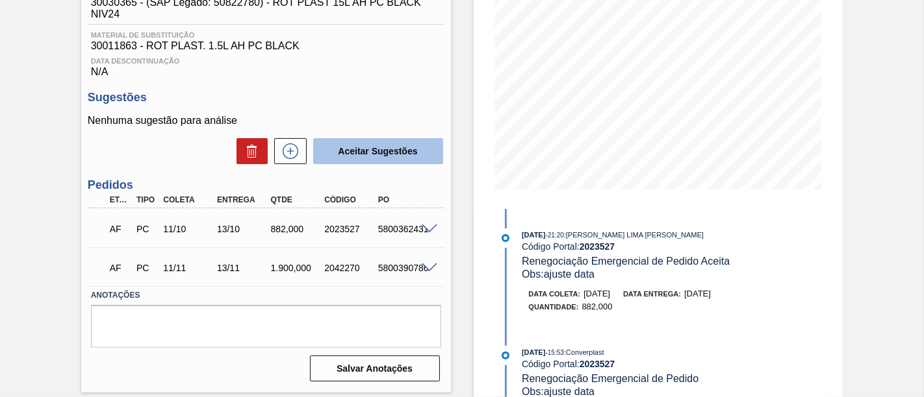
scroll to position [189, 0]
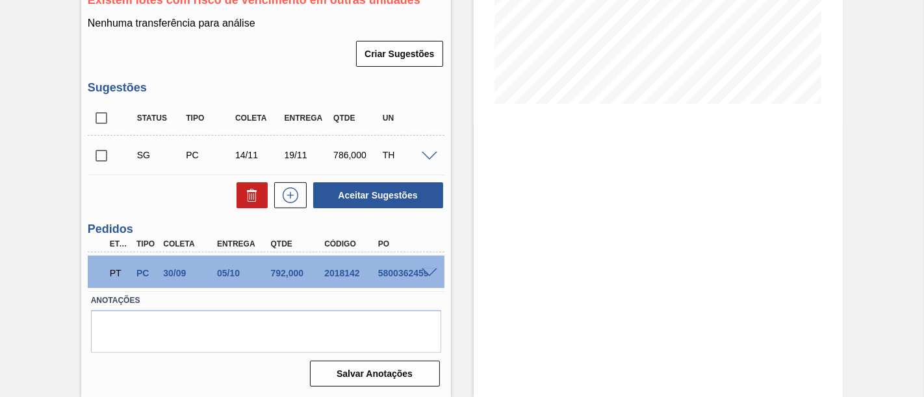
scroll to position [279, 0]
click at [95, 157] on input "checkbox" at bounding box center [101, 155] width 27 height 27
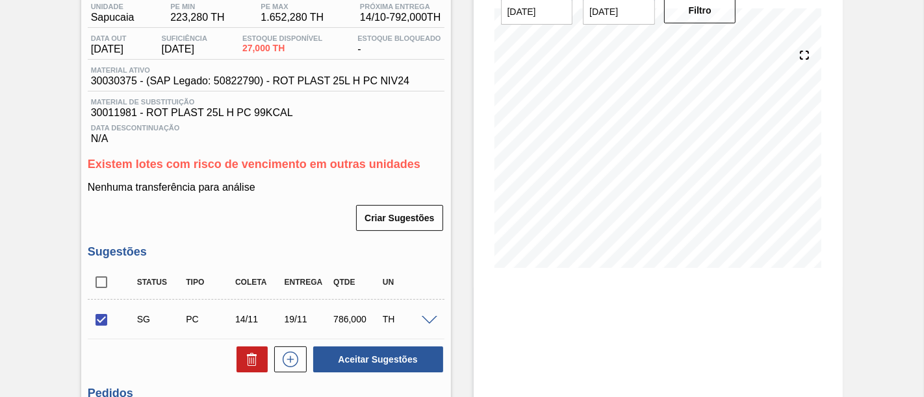
scroll to position [134, 0]
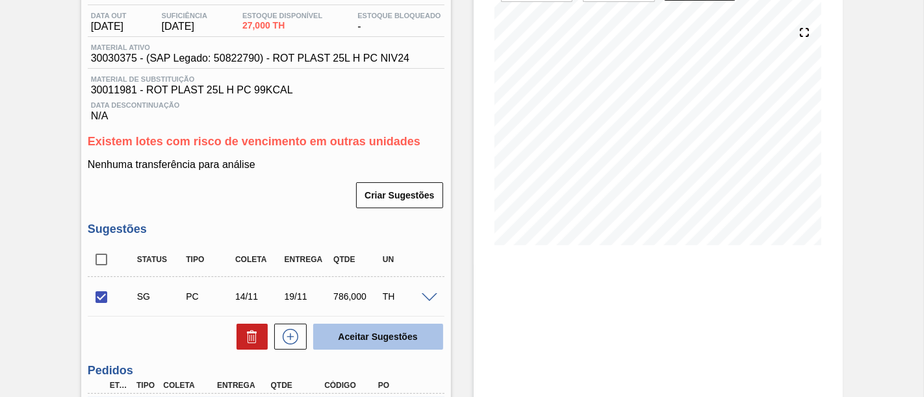
click at [366, 331] on button "Aceitar Sugestões" at bounding box center [378, 337] width 130 height 26
checkbox input "false"
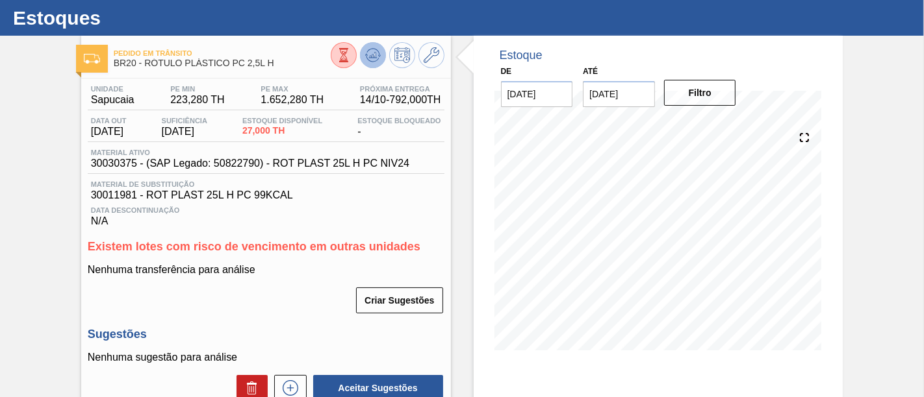
scroll to position [0, 0]
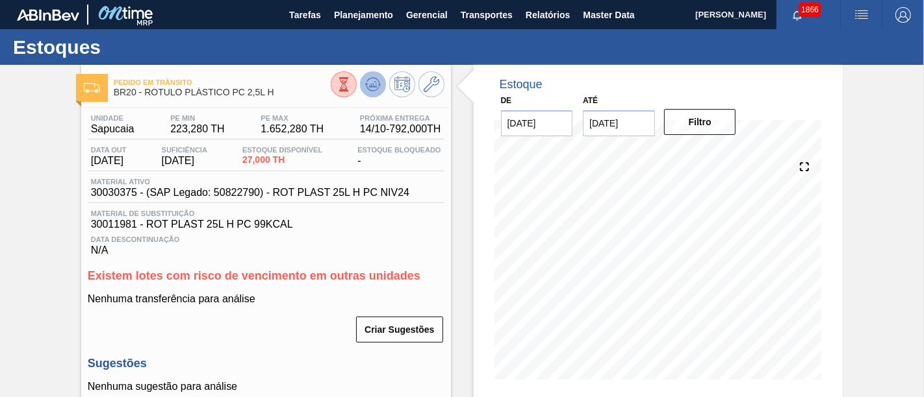
click at [378, 86] on icon at bounding box center [373, 85] width 16 height 16
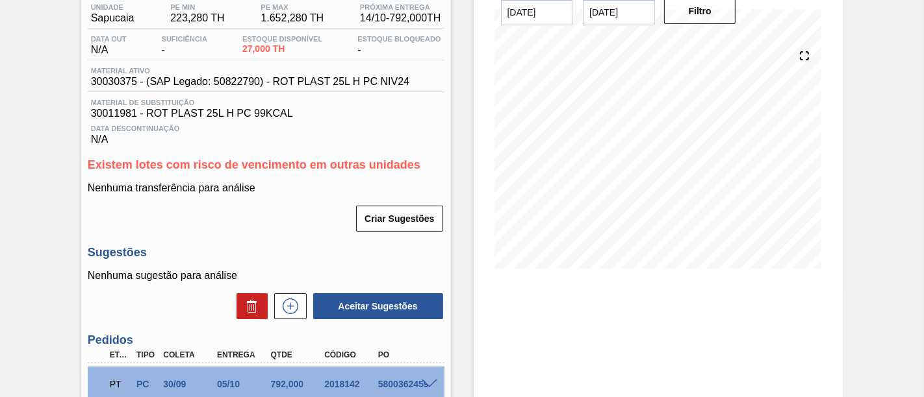
scroll to position [216, 0]
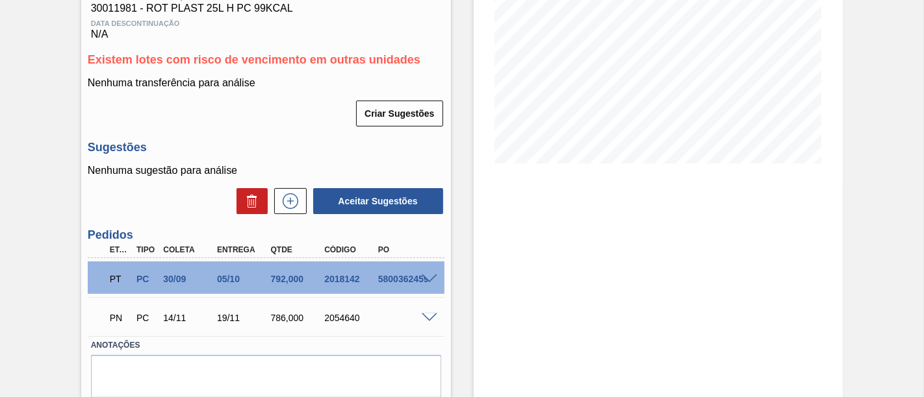
click at [427, 281] on span at bounding box center [430, 280] width 16 height 10
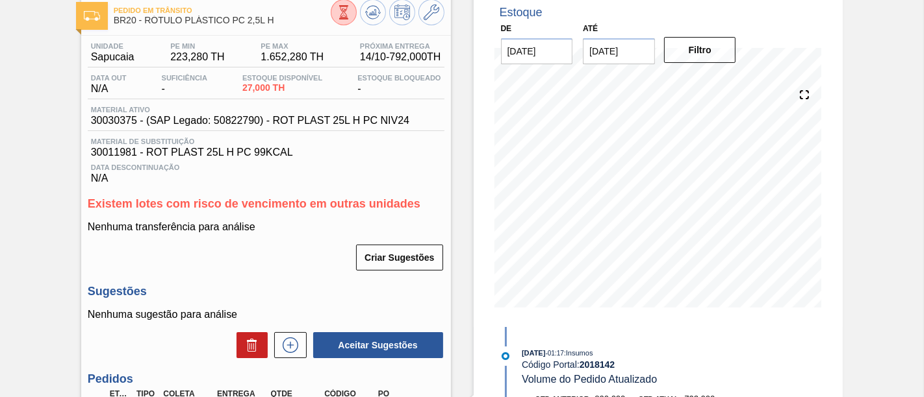
scroll to position [72, 0]
drag, startPoint x: 144, startPoint y: 22, endPoint x: 276, endPoint y: 31, distance: 132.1
copy span "RÓTULO PLÁSTICO PC 2,5L H"
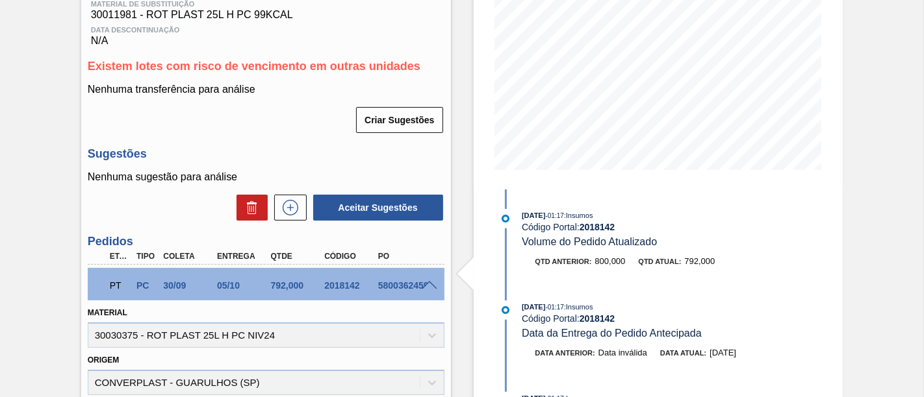
scroll to position [216, 0]
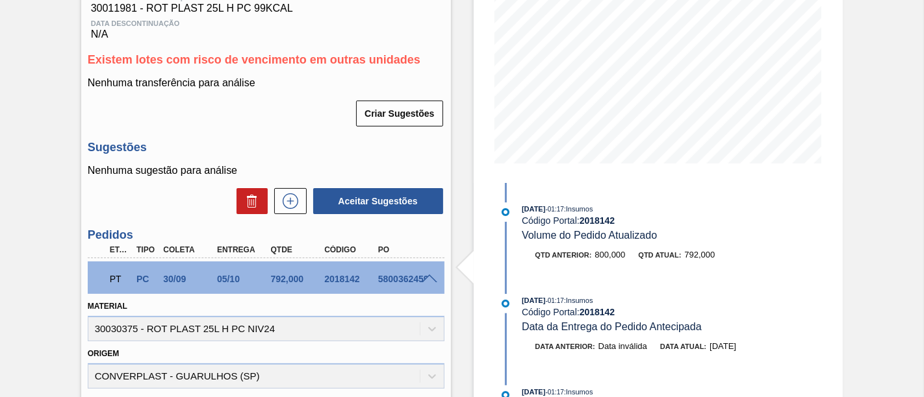
click at [326, 283] on div "2018142" at bounding box center [350, 279] width 58 height 10
drag, startPoint x: 325, startPoint y: 283, endPoint x: 371, endPoint y: 286, distance: 45.6
click at [371, 286] on div "PT PC 30/09 05/10 792,000 2018142 5800362459" at bounding box center [262, 278] width 322 height 26
copy div "2018142"
click at [431, 281] on span at bounding box center [430, 280] width 16 height 10
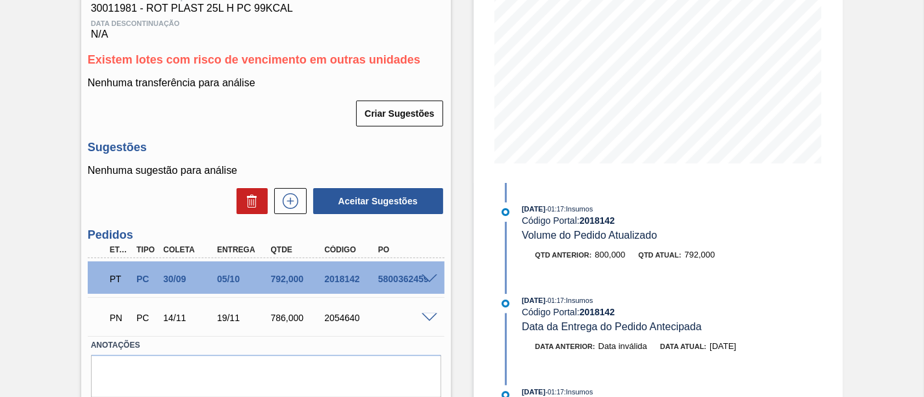
scroll to position [265, 0]
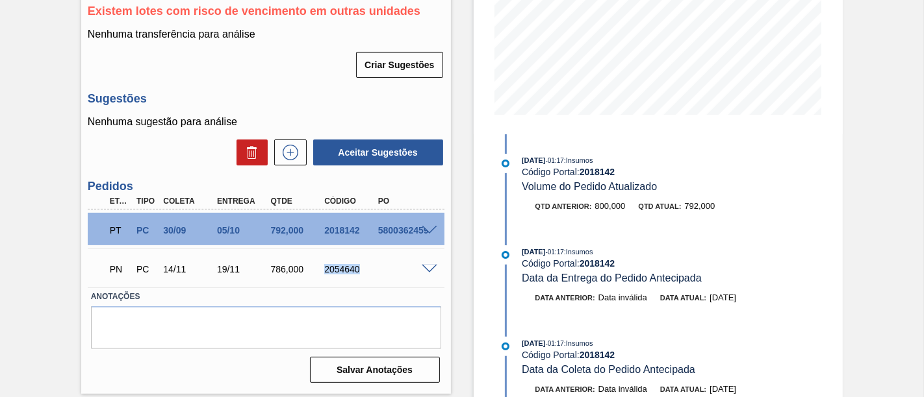
drag, startPoint x: 325, startPoint y: 271, endPoint x: 359, endPoint y: 274, distance: 33.9
click at [359, 274] on div "2054640" at bounding box center [350, 269] width 58 height 10
copy div "2054640"
drag, startPoint x: 219, startPoint y: 271, endPoint x: 237, endPoint y: 272, distance: 18.2
click at [237, 272] on div "19/11" at bounding box center [243, 269] width 58 height 10
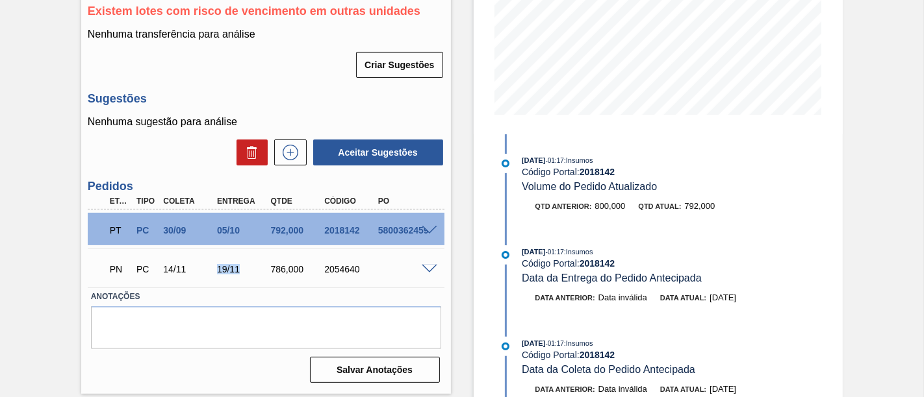
copy div "19/11"
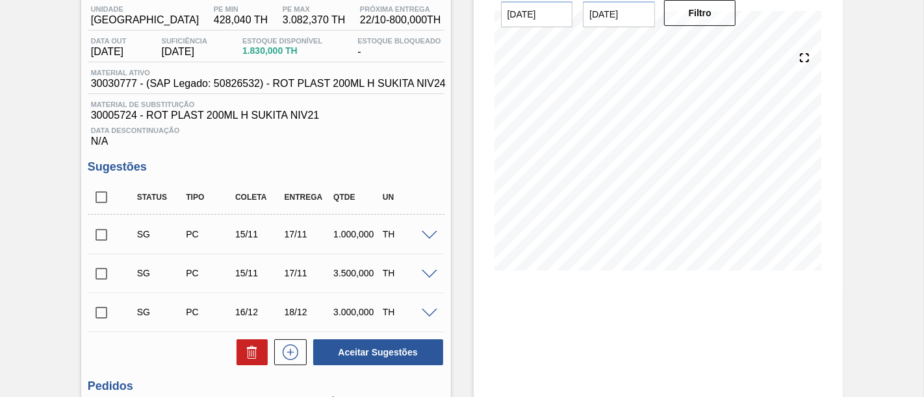
scroll to position [72, 0]
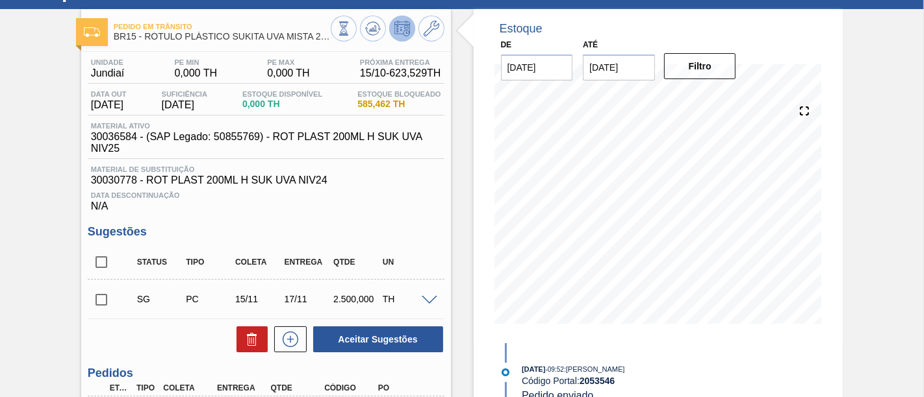
scroll to position [25, 0]
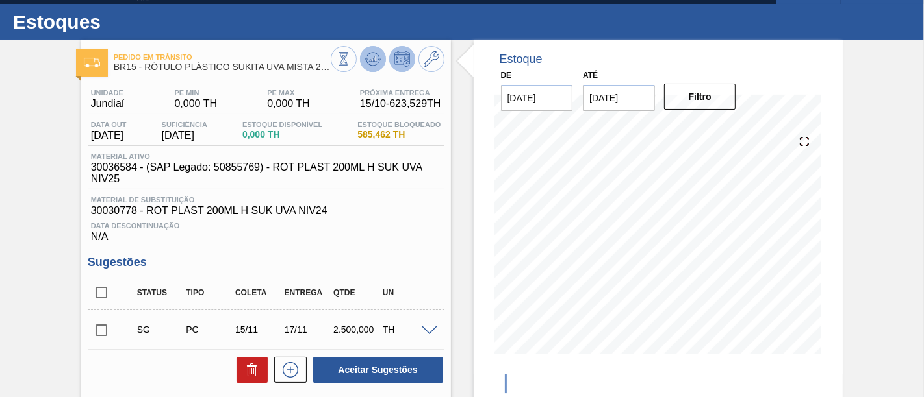
click at [369, 64] on icon at bounding box center [373, 59] width 16 height 16
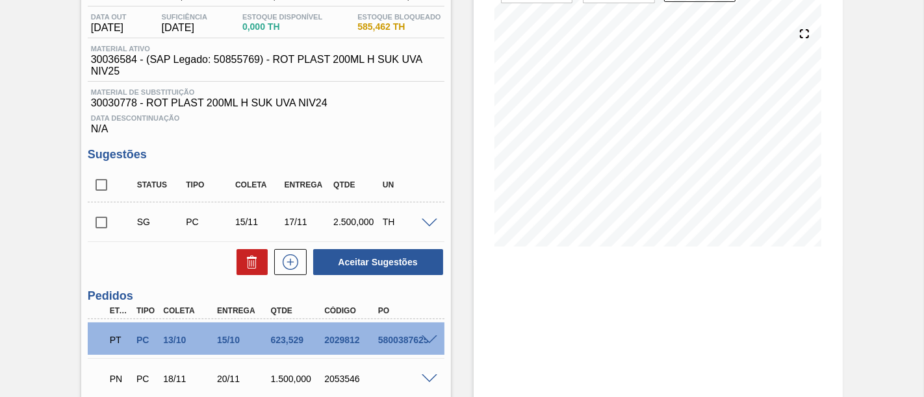
scroll to position [242, 0]
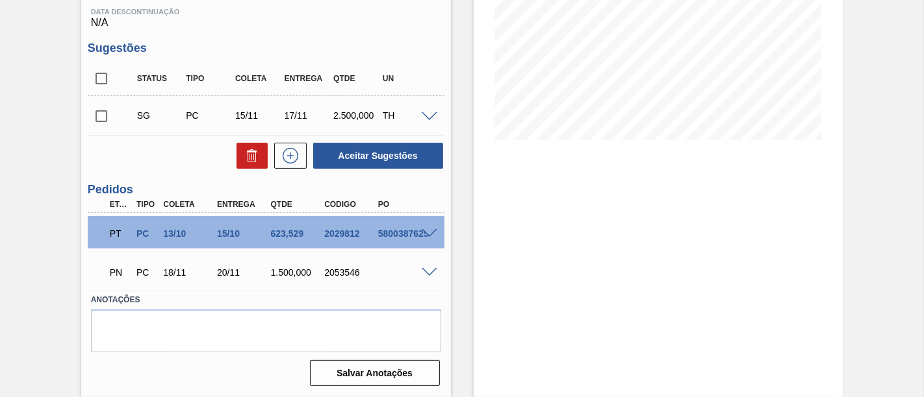
click at [425, 271] on span at bounding box center [430, 273] width 16 height 10
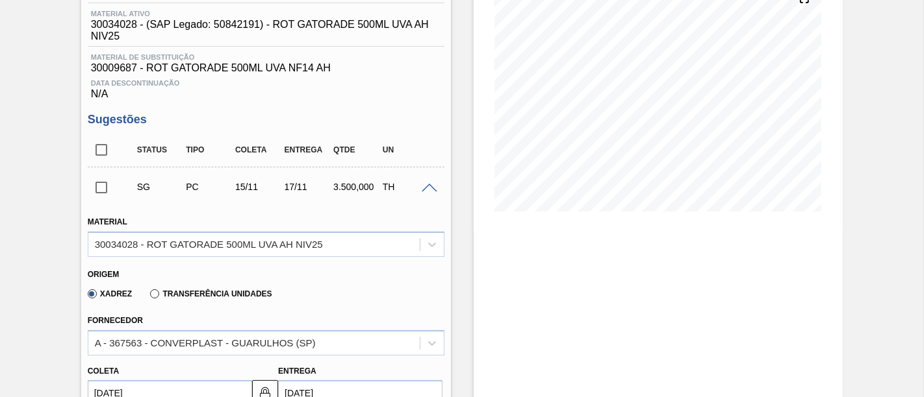
scroll to position [216, 0]
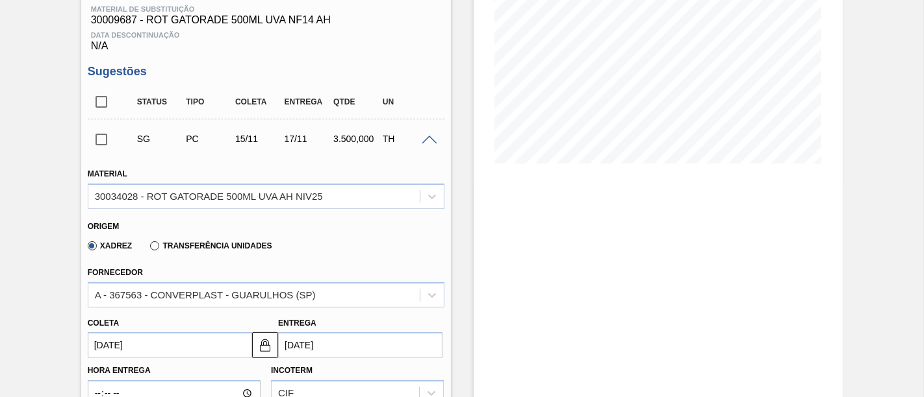
click at [426, 139] on span at bounding box center [430, 141] width 16 height 10
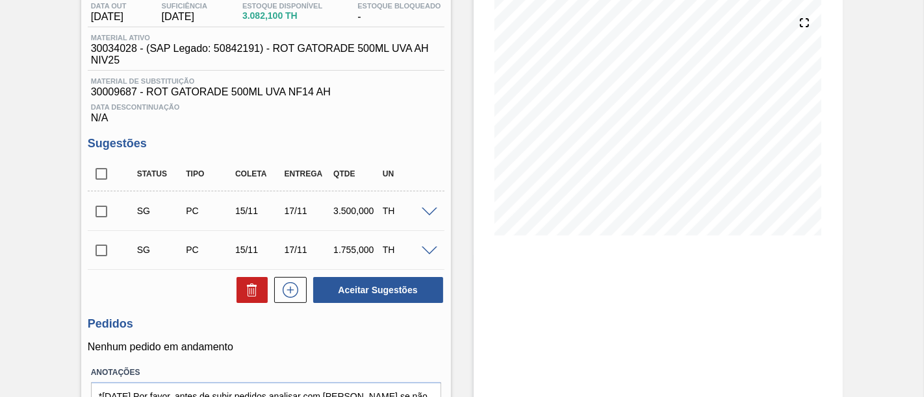
scroll to position [72, 0]
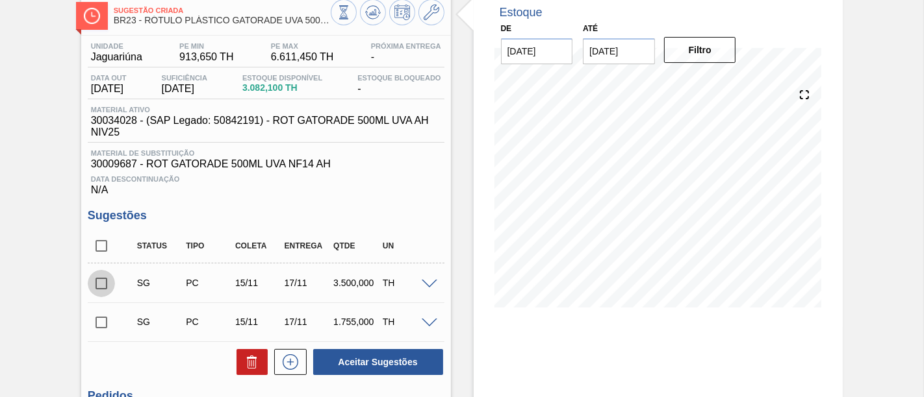
click at [111, 290] on input "checkbox" at bounding box center [101, 283] width 27 height 27
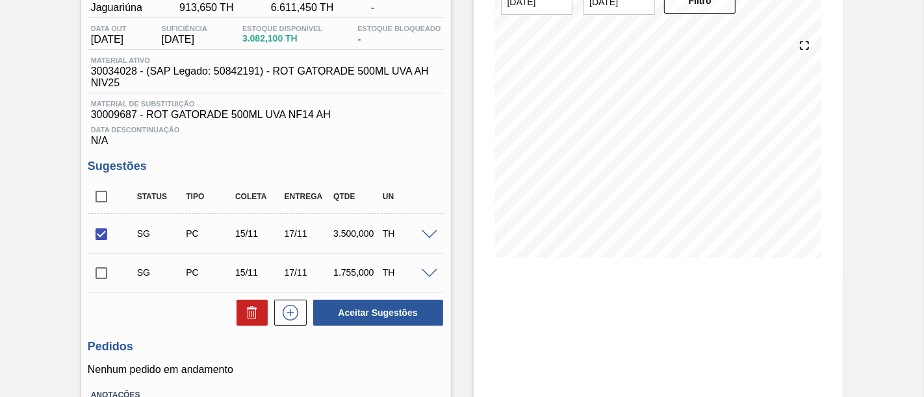
scroll to position [144, 0]
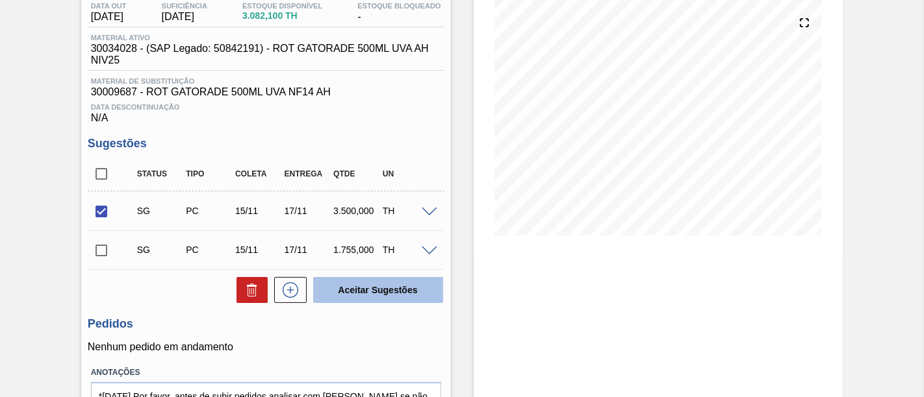
click at [401, 288] on button "Aceitar Sugestões" at bounding box center [378, 290] width 130 height 26
checkbox input "false"
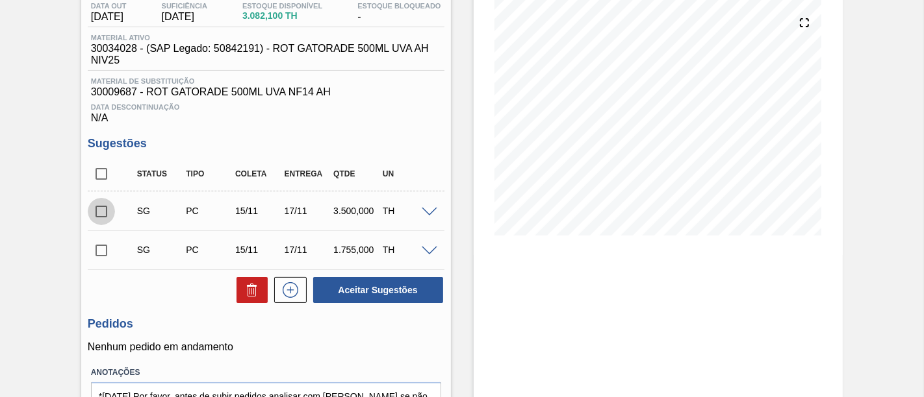
click at [110, 214] on input "checkbox" at bounding box center [101, 211] width 27 height 27
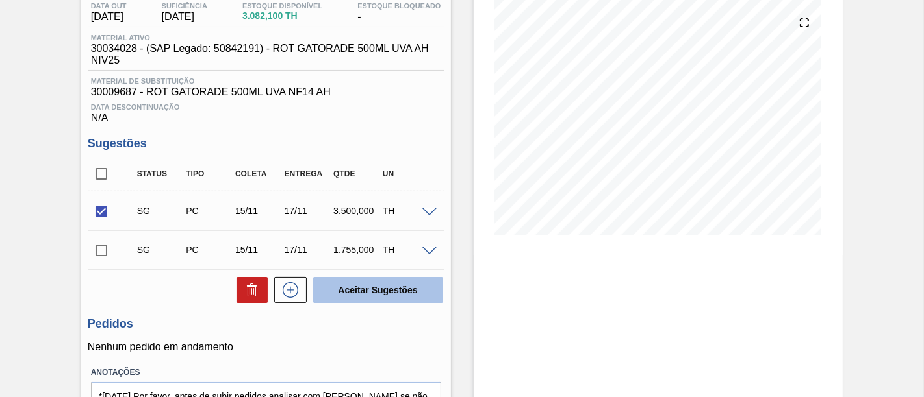
click at [396, 303] on button "Aceitar Sugestões" at bounding box center [378, 290] width 130 height 26
checkbox input "false"
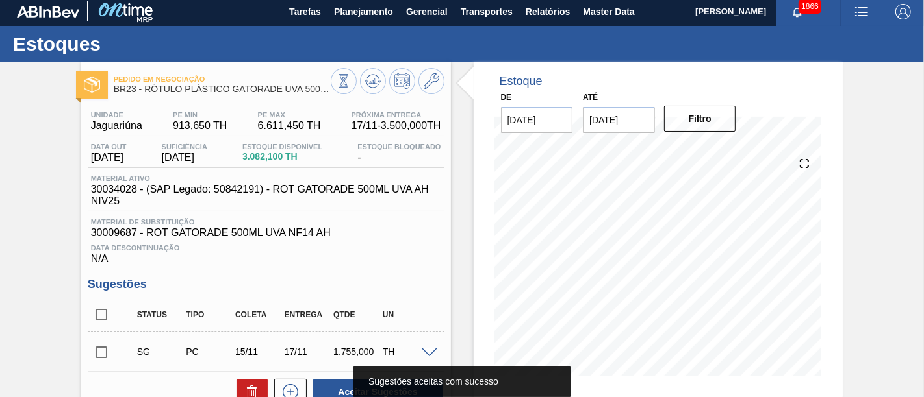
scroll to position [0, 0]
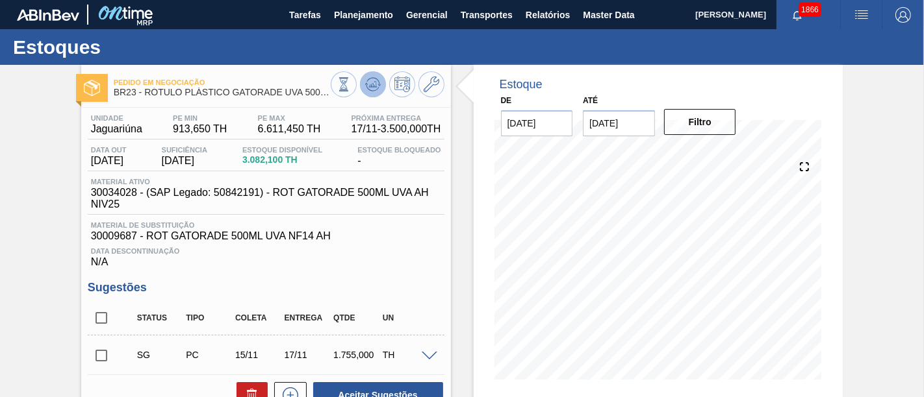
click at [380, 88] on button at bounding box center [373, 84] width 26 height 26
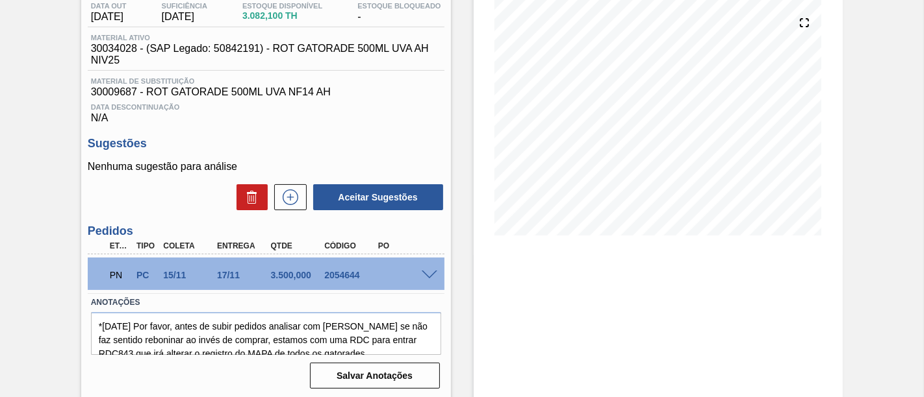
scroll to position [160, 0]
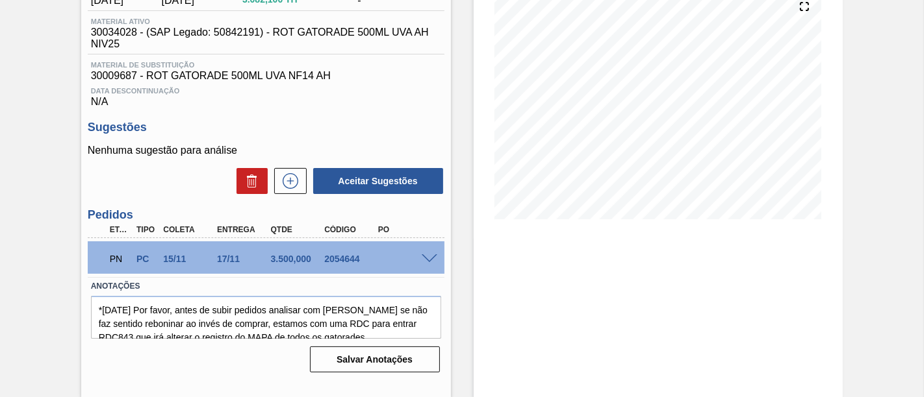
click at [423, 263] on span at bounding box center [430, 260] width 16 height 10
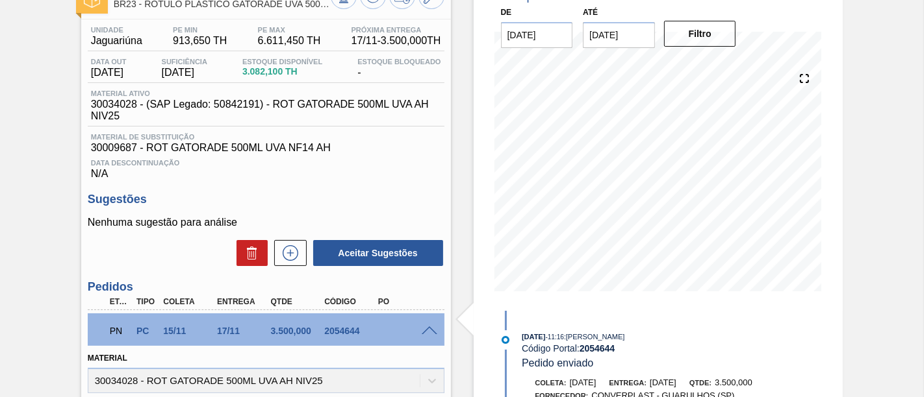
scroll to position [16, 0]
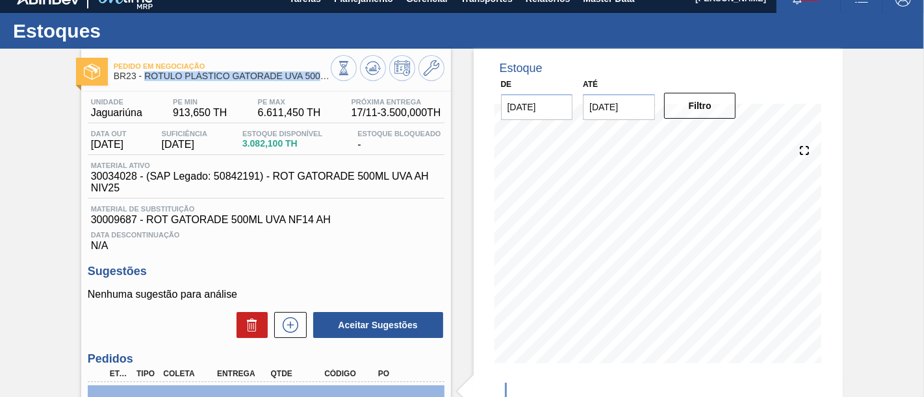
drag, startPoint x: 146, startPoint y: 75, endPoint x: 333, endPoint y: 78, distance: 187.1
click at [333, 78] on div "Pedido em Negociação BR23 - RÓTULO PLÁSTICO GATORADE UVA 500ML AH" at bounding box center [266, 69] width 370 height 29
copy div "RÓTULO PLÁSTICO GATORADE UVA 500ML AH"
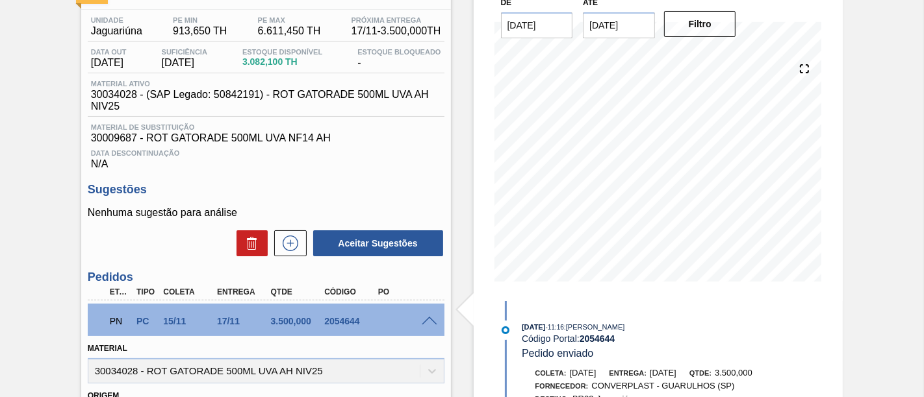
scroll to position [160, 0]
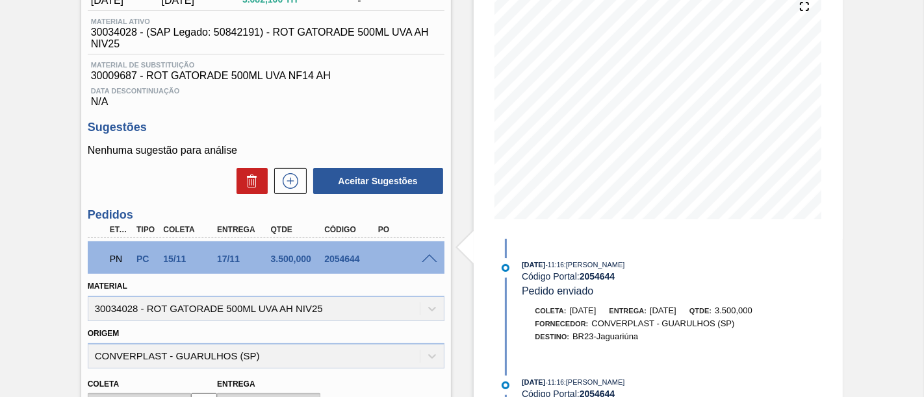
click at [429, 264] on span at bounding box center [430, 260] width 16 height 10
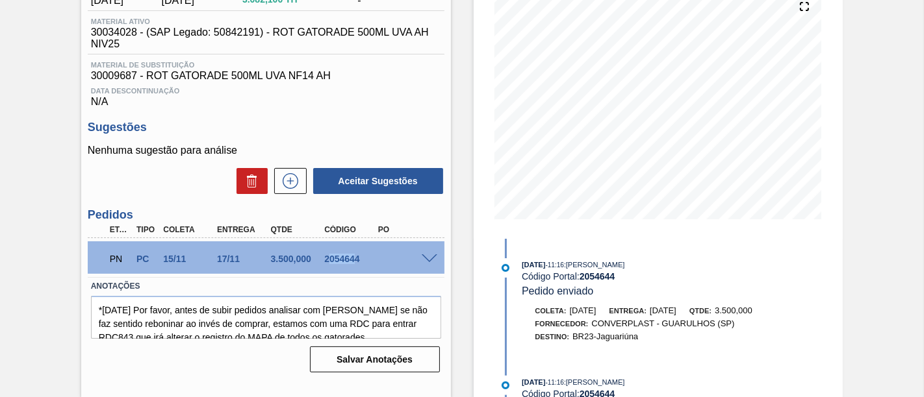
drag, startPoint x: 326, startPoint y: 263, endPoint x: 354, endPoint y: 263, distance: 27.9
click at [354, 263] on div "2054644" at bounding box center [350, 259] width 58 height 10
drag, startPoint x: 323, startPoint y: 263, endPoint x: 359, endPoint y: 263, distance: 35.1
click at [359, 263] on div "2054644" at bounding box center [350, 259] width 58 height 10
copy div "2054644"
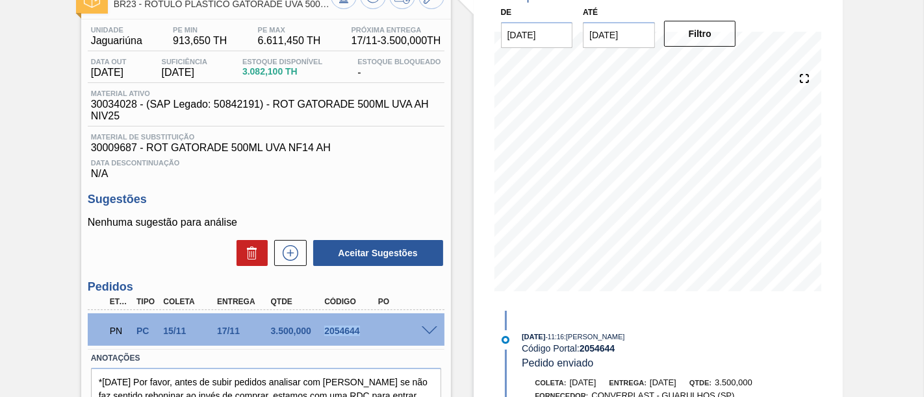
scroll to position [16, 0]
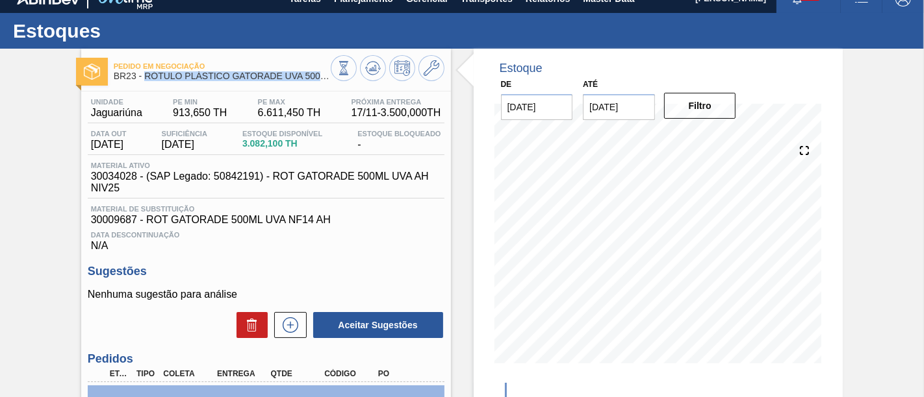
drag, startPoint x: 144, startPoint y: 77, endPoint x: 328, endPoint y: 77, distance: 183.8
click at [328, 77] on span "BR23 - RÓTULO PLÁSTICO GATORADE UVA 500ML AH" at bounding box center [222, 76] width 217 height 10
copy span "RÓTULO PLÁSTICO GATORADE UVA 500M"
drag, startPoint x: 88, startPoint y: 114, endPoint x: 141, endPoint y: 113, distance: 53.3
click at [141, 113] on div "Unidade Jaguariúna" at bounding box center [117, 108] width 58 height 21
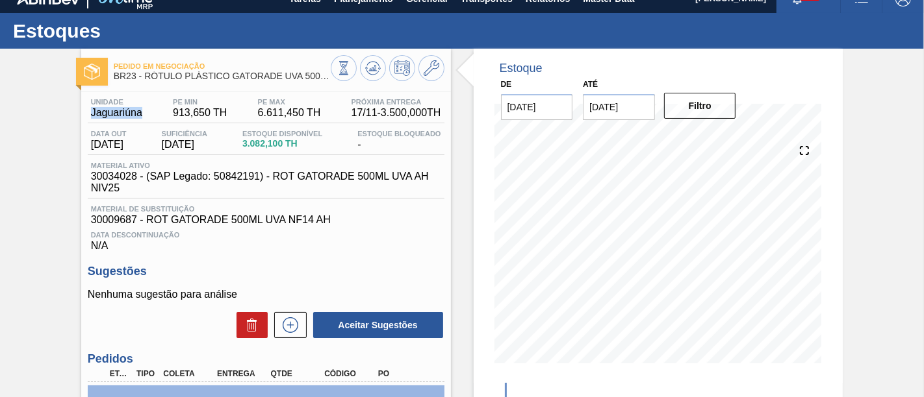
copy span "Jaguariúna"
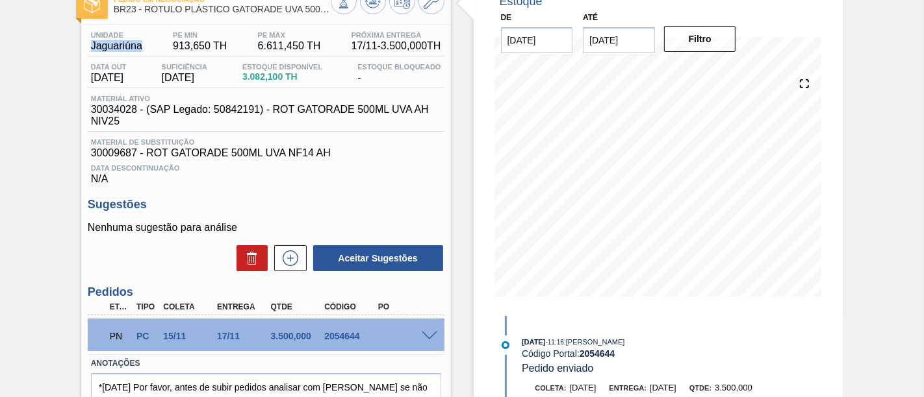
scroll to position [161, 0]
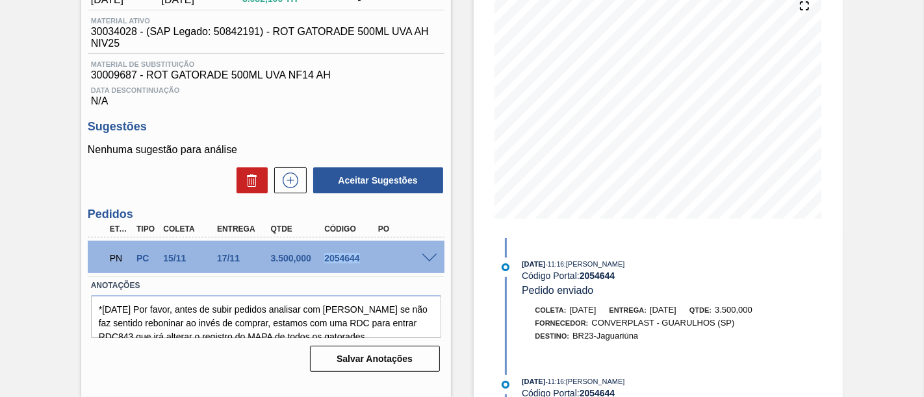
drag, startPoint x: 334, startPoint y: 262, endPoint x: 359, endPoint y: 266, distance: 24.9
click at [359, 264] on div "2054644" at bounding box center [350, 258] width 58 height 10
copy div "2054644"
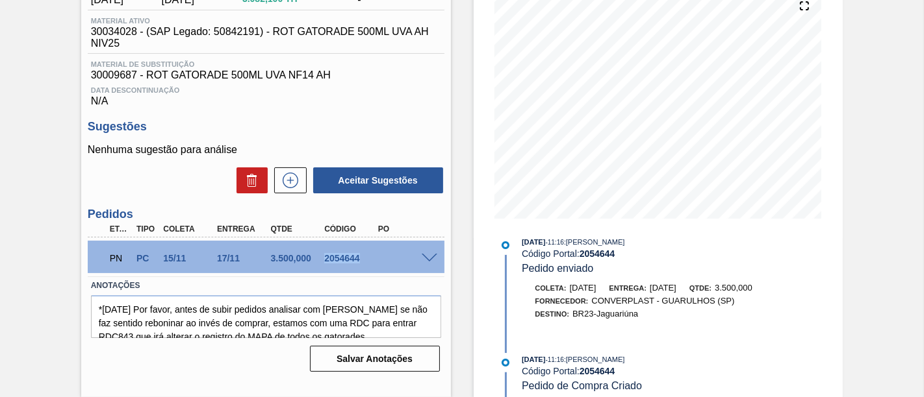
scroll to position [34, 0]
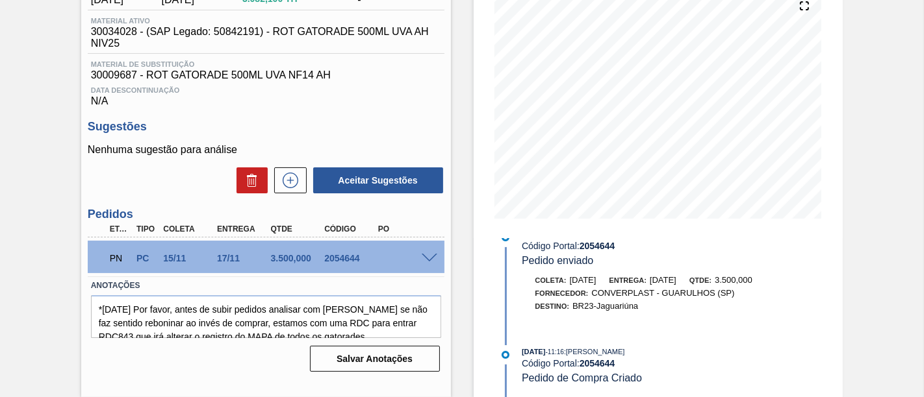
click at [427, 261] on span at bounding box center [430, 259] width 16 height 10
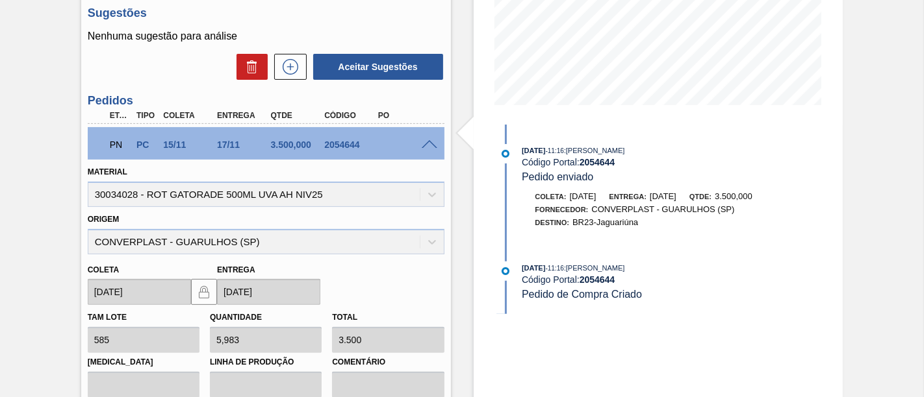
scroll to position [305, 0]
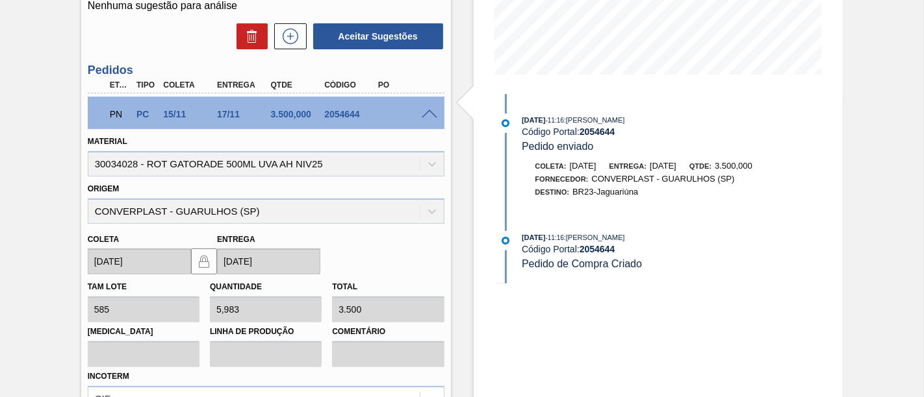
click at [433, 114] on span at bounding box center [430, 115] width 16 height 10
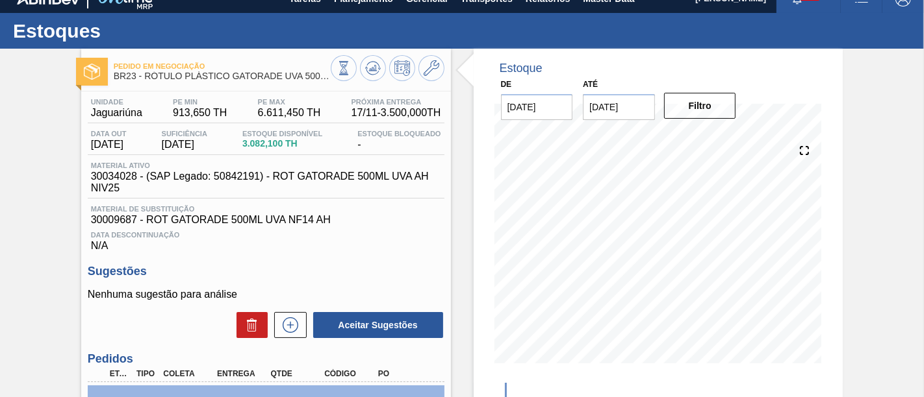
scroll to position [0, 0]
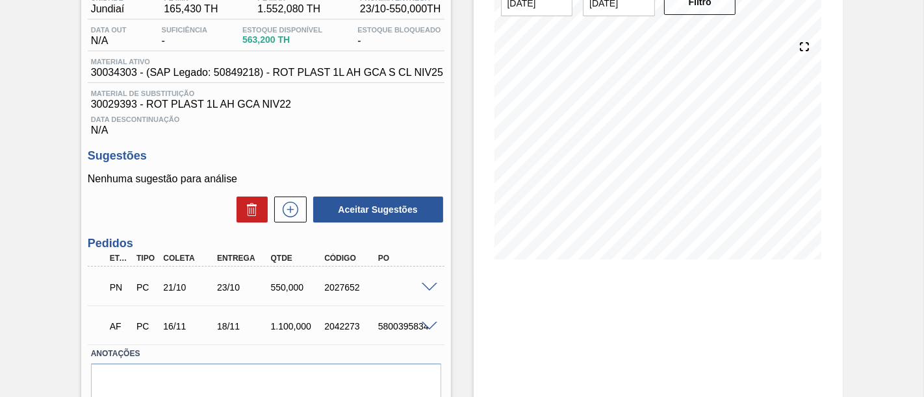
scroll to position [144, 0]
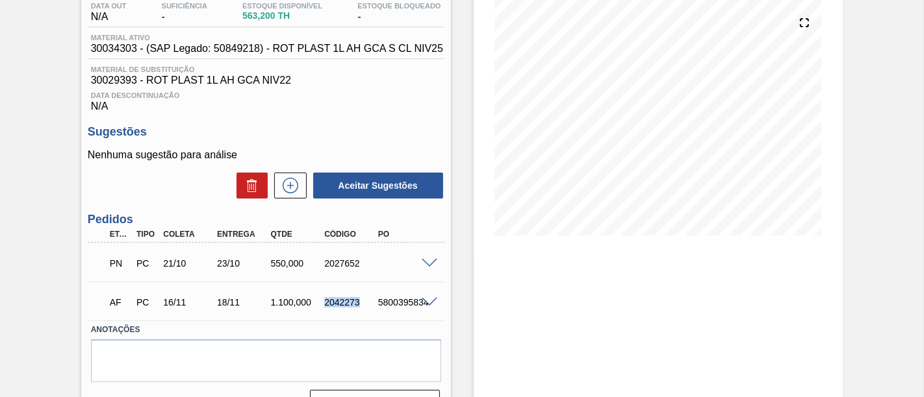
drag, startPoint x: 325, startPoint y: 308, endPoint x: 357, endPoint y: 307, distance: 32.5
click at [357, 307] on div "2042273" at bounding box center [350, 302] width 58 height 10
copy div "2042273"
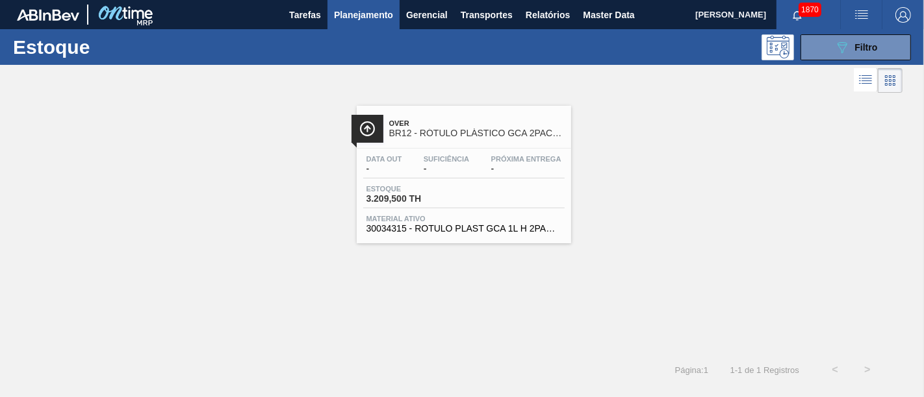
scroll to position [144, 0]
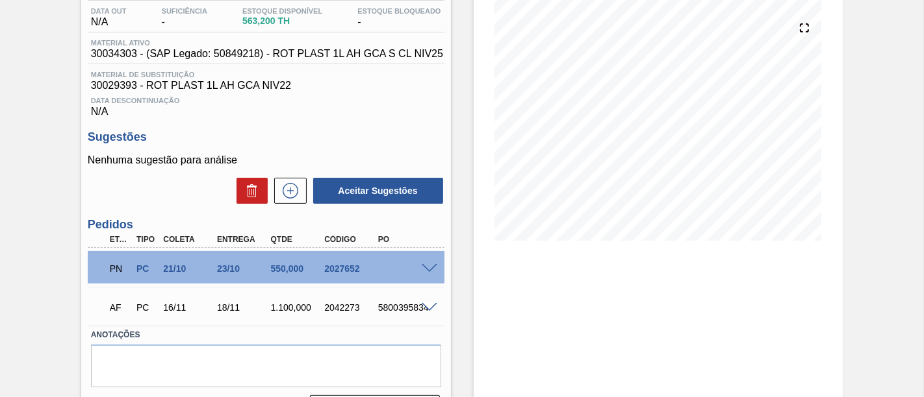
scroll to position [144, 0]
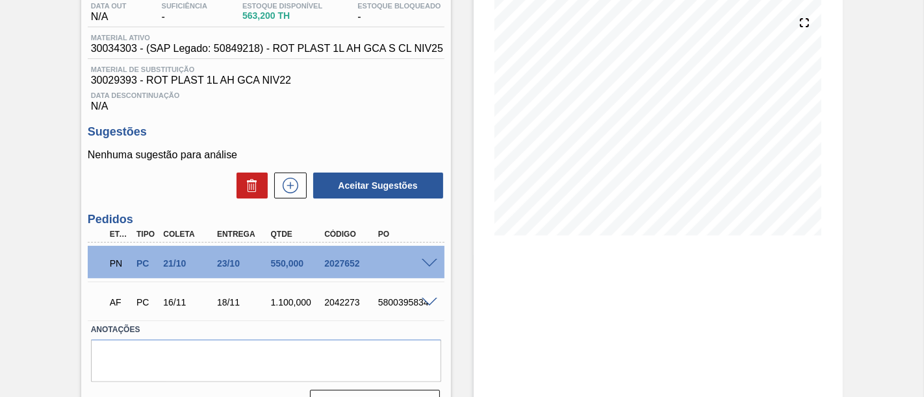
click at [883, 334] on div "Pedido em Negociação BR15 - RÓTULO PLÁSTICO GCA 1L AH Unidade Jundiaí PE MIN 16…" at bounding box center [462, 174] width 924 height 507
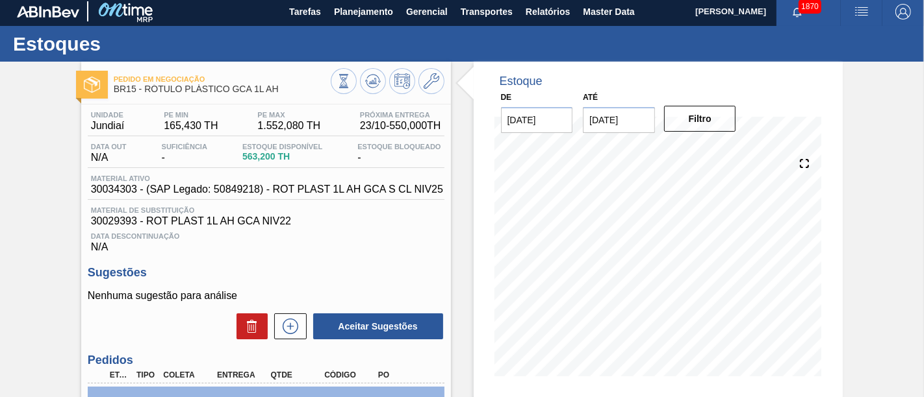
scroll to position [0, 0]
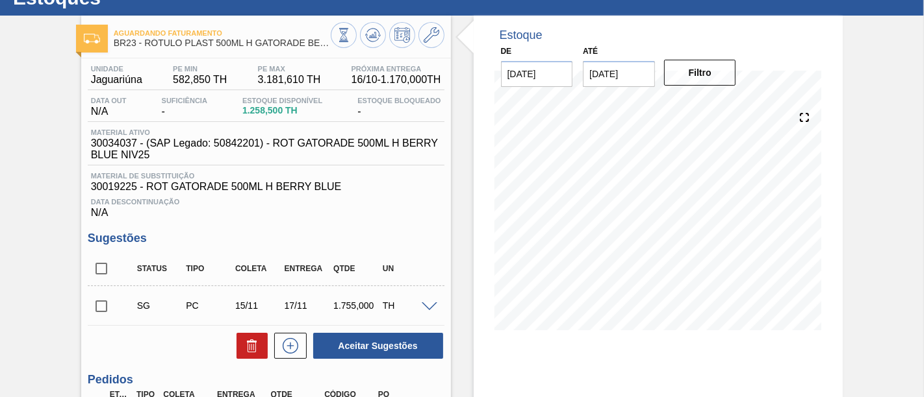
scroll to position [72, 0]
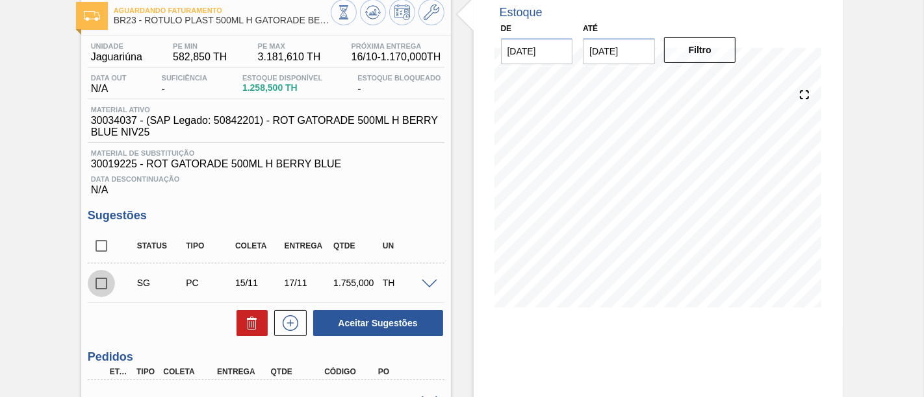
click at [105, 284] on input "checkbox" at bounding box center [101, 283] width 27 height 27
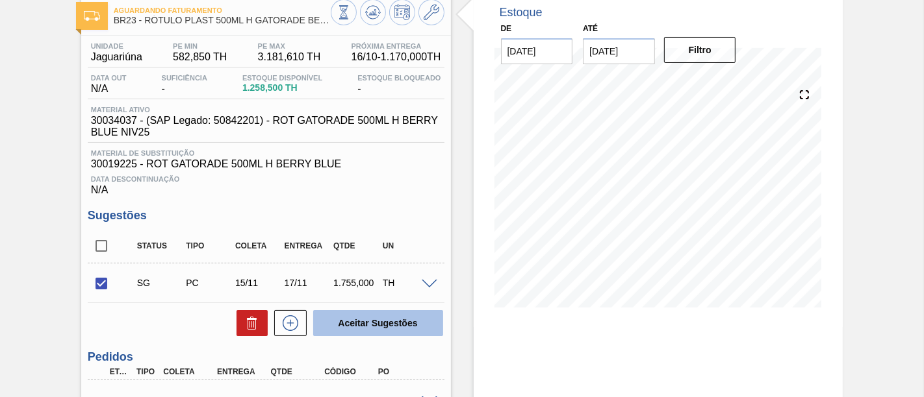
click at [373, 320] on button "Aceitar Sugestões" at bounding box center [378, 323] width 130 height 26
checkbox input "false"
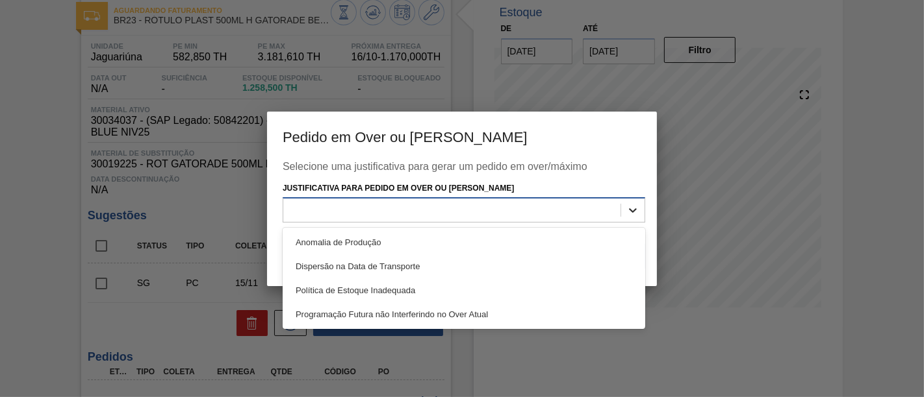
click at [633, 209] on icon at bounding box center [632, 210] width 13 height 13
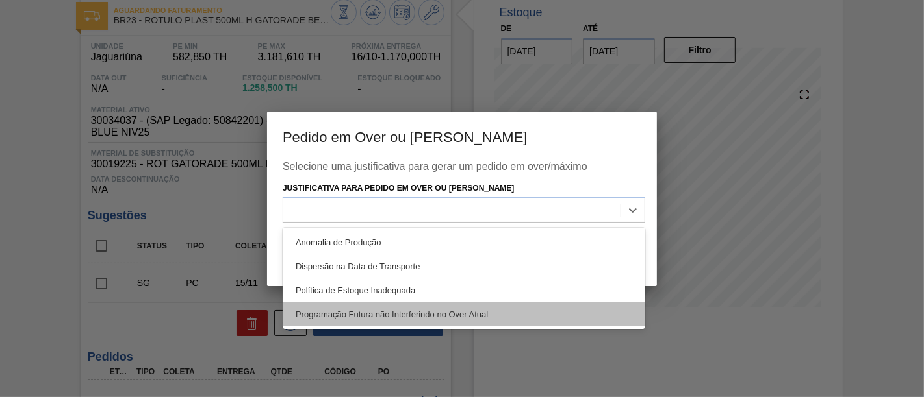
click at [488, 318] on div "Programação Futura não Interferindo no Over Atual" at bounding box center [464, 315] width 362 height 24
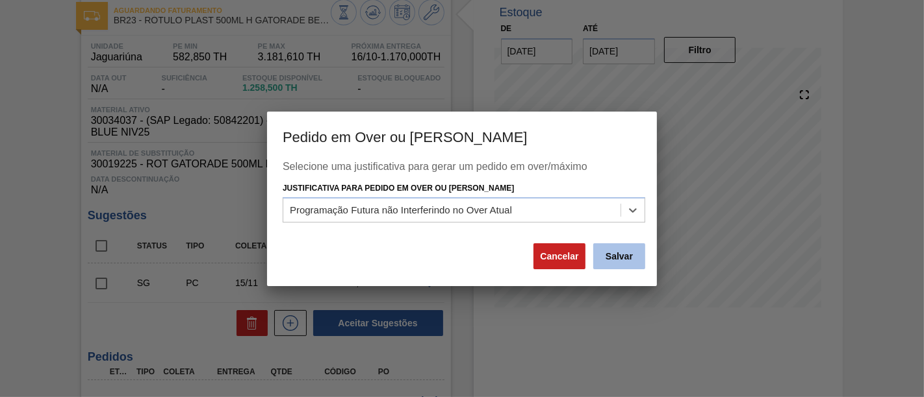
click at [620, 248] on button "Salvar" at bounding box center [619, 257] width 52 height 26
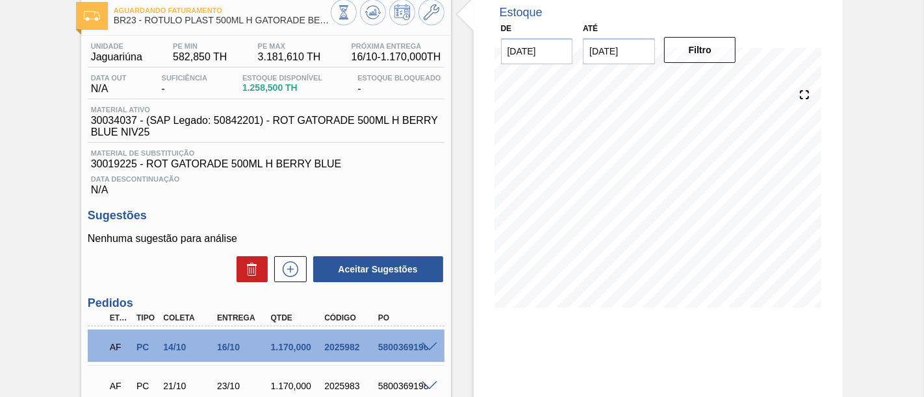
scroll to position [0, 0]
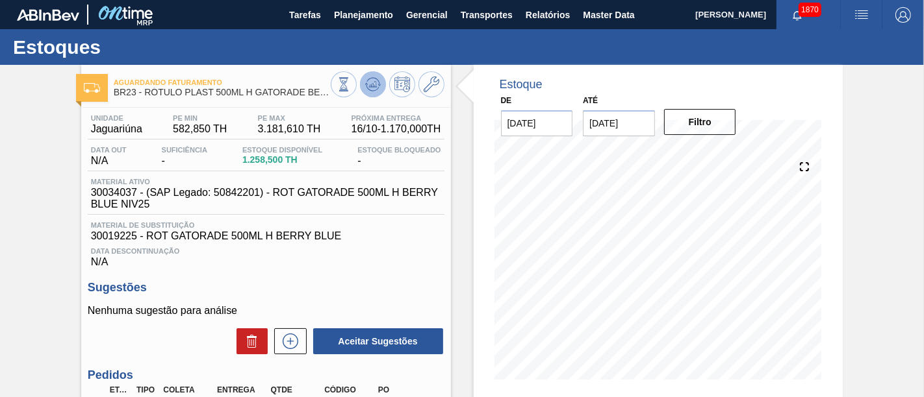
click at [375, 86] on icon at bounding box center [373, 85] width 16 height 16
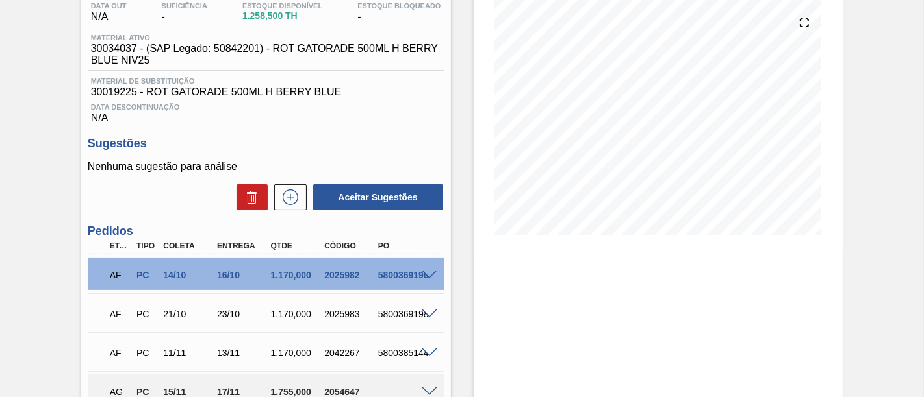
scroll to position [216, 0]
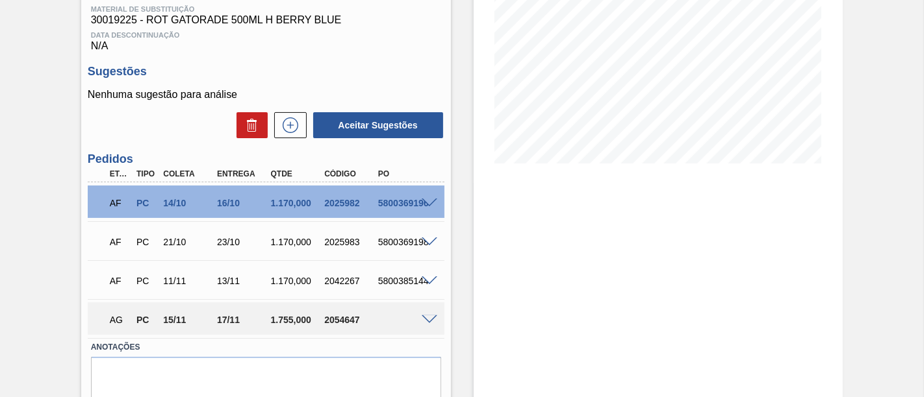
click at [423, 322] on span at bounding box center [430, 321] width 16 height 10
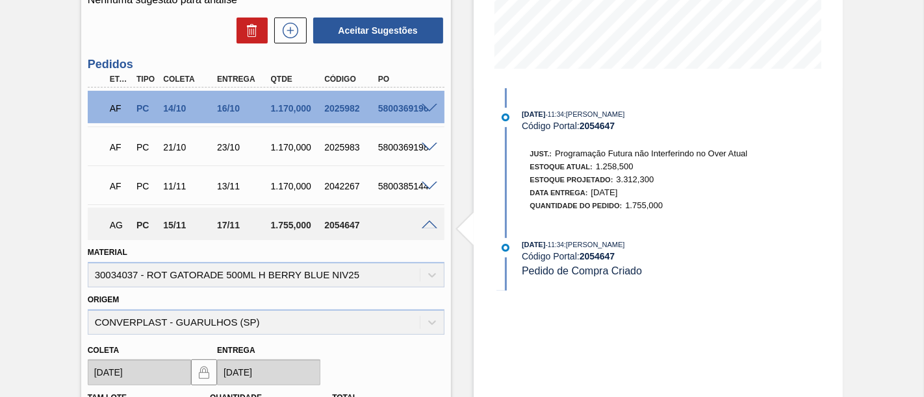
scroll to position [288, 0]
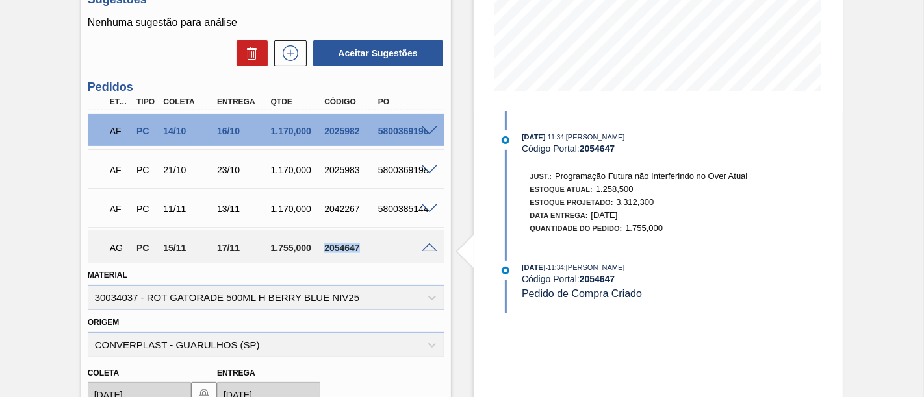
drag, startPoint x: 323, startPoint y: 252, endPoint x: 358, endPoint y: 248, distance: 35.3
click at [358, 248] on div "2054647" at bounding box center [350, 248] width 58 height 10
copy div "2054647"
drag, startPoint x: 217, startPoint y: 252, endPoint x: 238, endPoint y: 255, distance: 20.9
click at [238, 253] on div "17/11" at bounding box center [243, 248] width 58 height 10
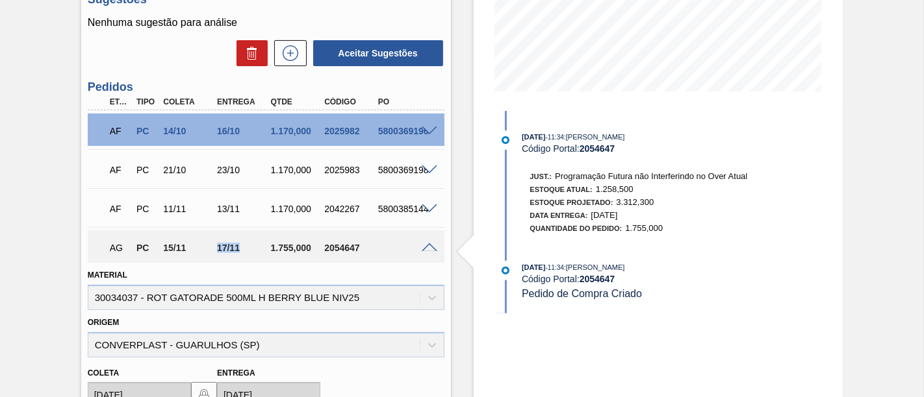
copy div "17/11"
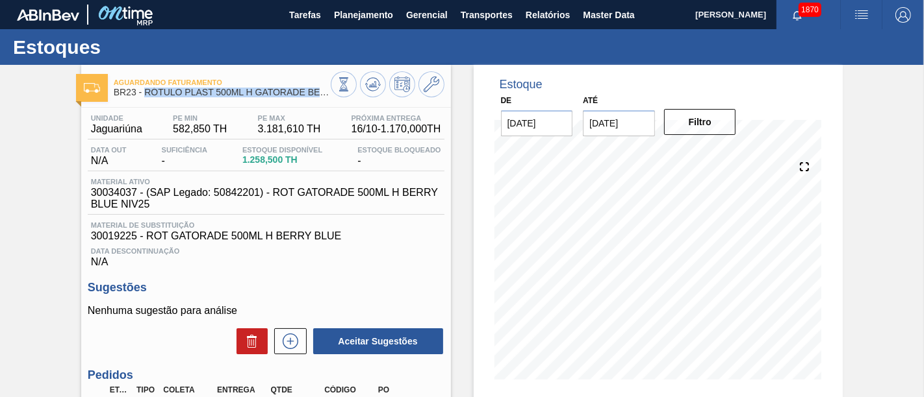
drag, startPoint x: 145, startPoint y: 94, endPoint x: 336, endPoint y: 105, distance: 191.3
copy div "RÓTULO PLAST 500ML H GATORADE BERRY BLUE"
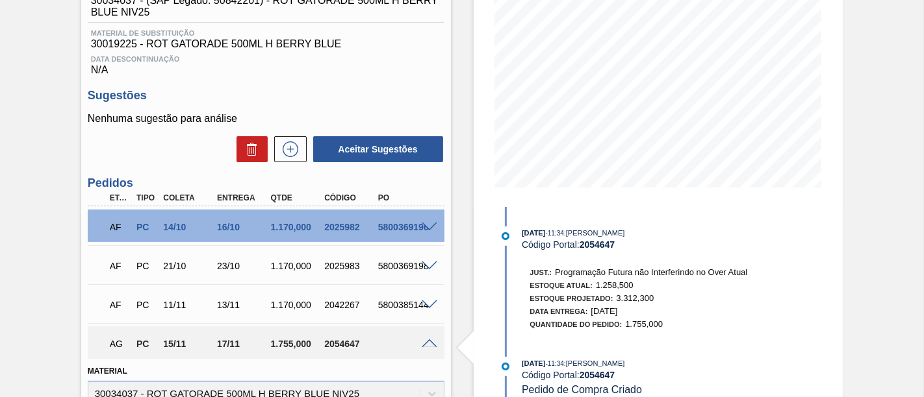
scroll to position [288, 0]
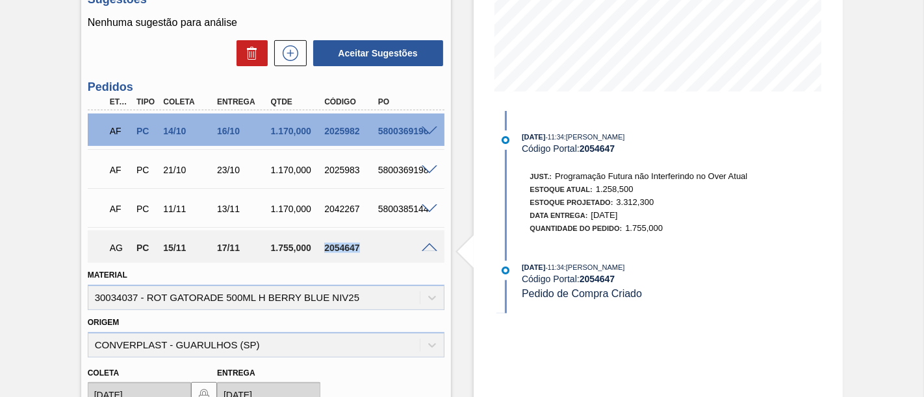
drag, startPoint x: 323, startPoint y: 251, endPoint x: 359, endPoint y: 251, distance: 36.4
click at [359, 251] on div "2054647" at bounding box center [350, 248] width 58 height 10
copy div "2054647"
click at [430, 248] on span at bounding box center [430, 249] width 16 height 10
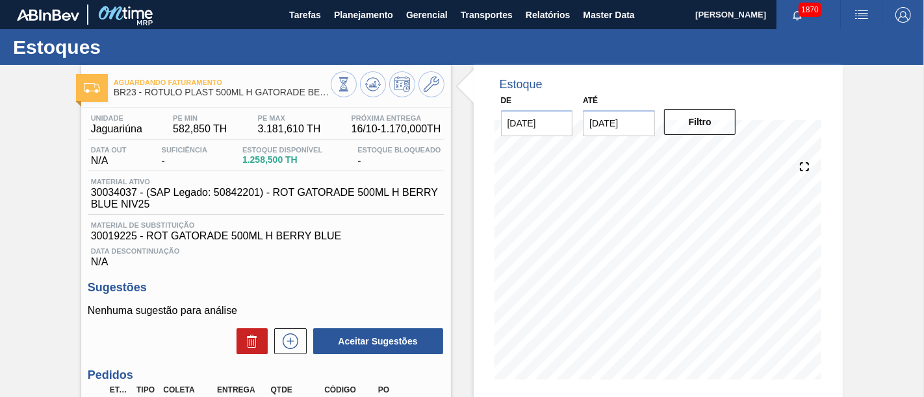
scroll to position [72, 0]
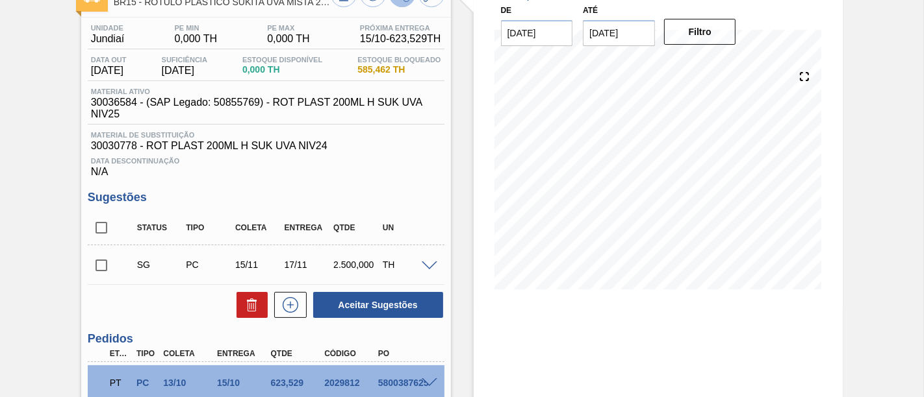
scroll to position [72, 0]
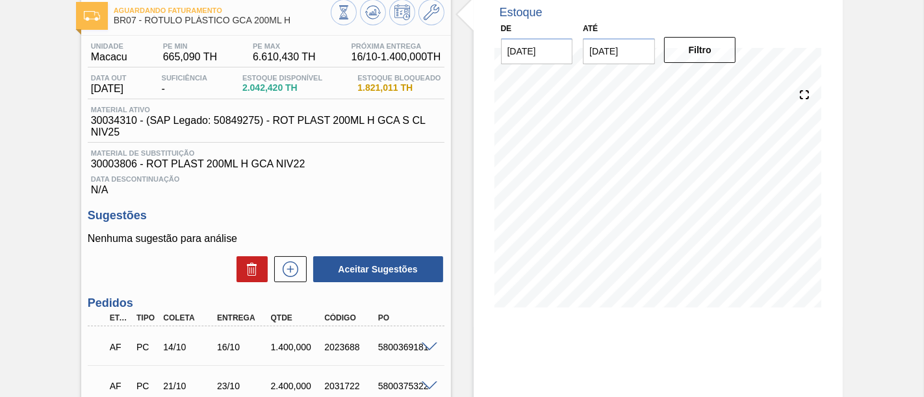
scroll to position [216, 0]
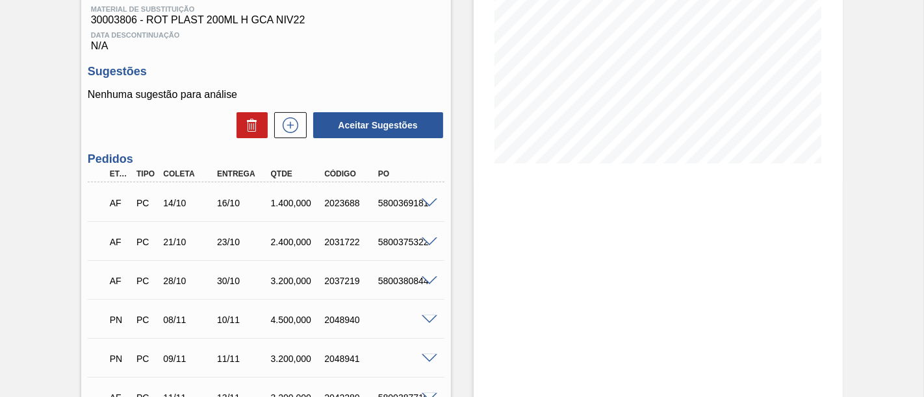
click at [425, 242] on span at bounding box center [430, 243] width 16 height 10
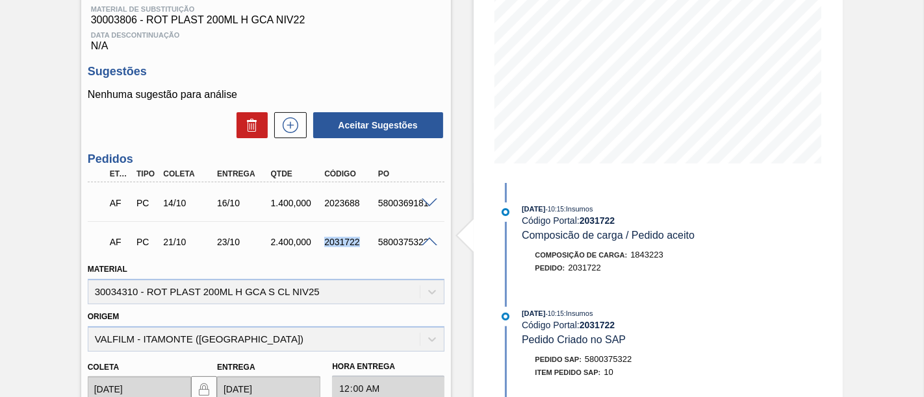
drag, startPoint x: 323, startPoint y: 244, endPoint x: 357, endPoint y: 247, distance: 33.9
click at [357, 247] on div "2031722" at bounding box center [350, 242] width 58 height 10
copy div "2031722"
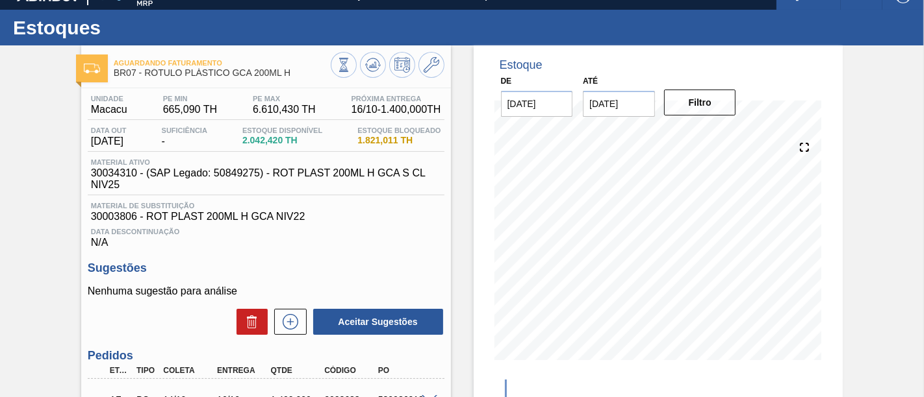
scroll to position [0, 0]
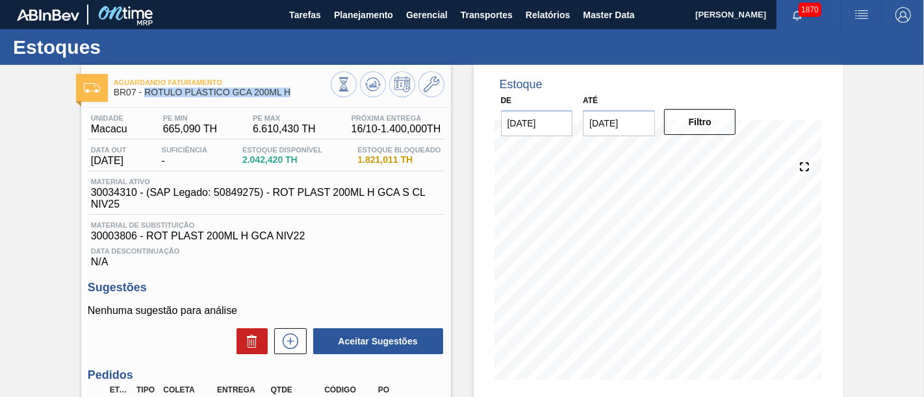
drag, startPoint x: 146, startPoint y: 90, endPoint x: 294, endPoint y: 91, distance: 147.4
click at [294, 91] on span "BR07 - RÓTULO PLÁSTICO GCA 200ML H" at bounding box center [222, 93] width 217 height 10
copy span "RÓTULO PLÁSTICO GCA 200ML H"
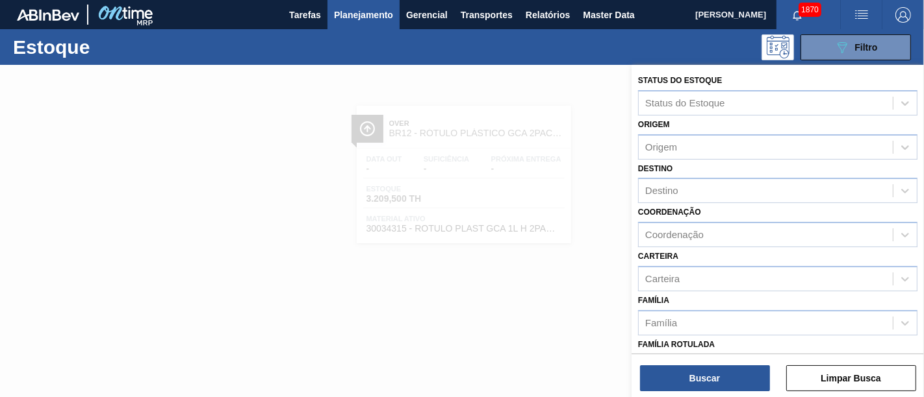
scroll to position [144, 0]
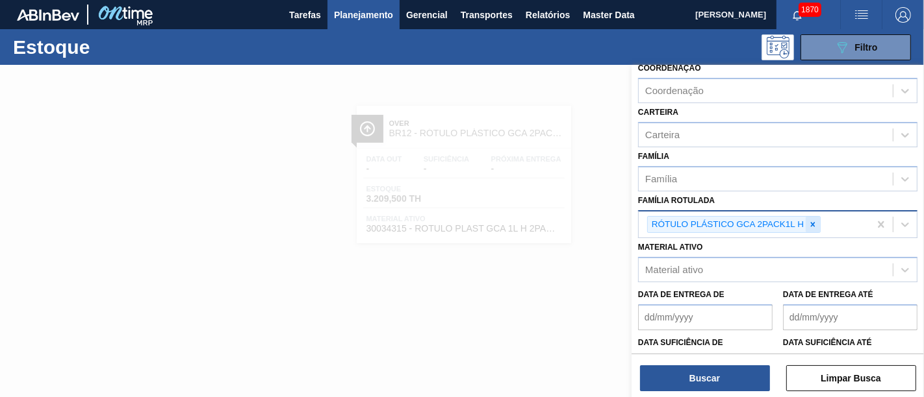
click at [818, 220] on div at bounding box center [812, 225] width 14 height 16
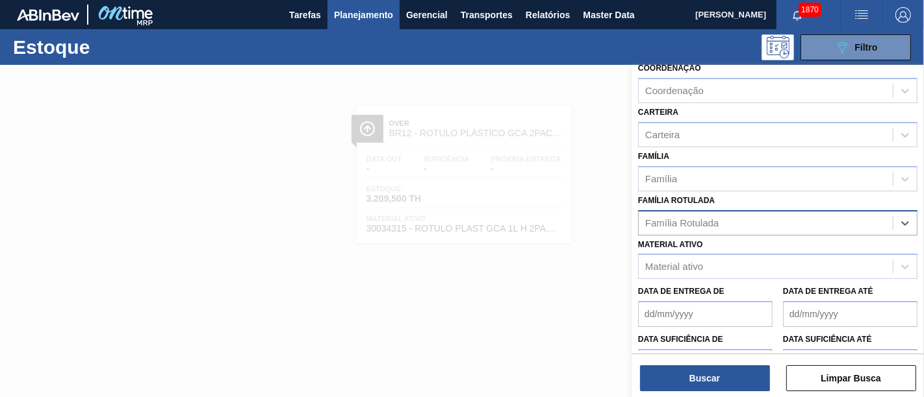
paste Rotulada "RÓTULO PLÁSTICO 2L SUKITA SU"
type Rotulada "RÓTULO PLÁSTICO 2L SUKITA SU"
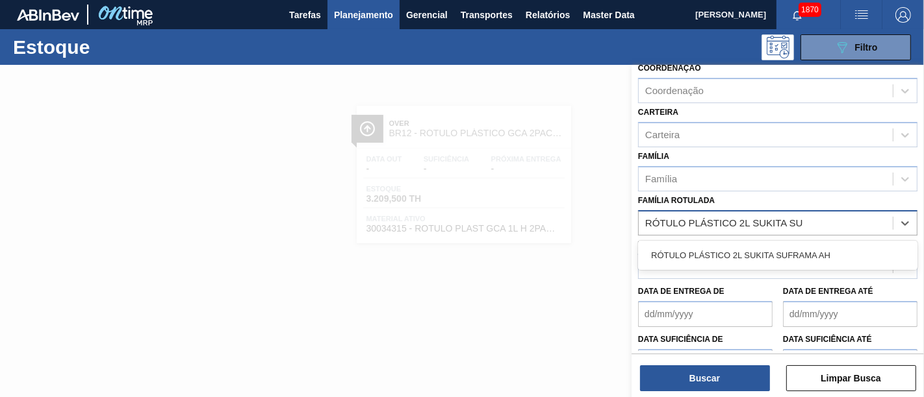
click at [820, 256] on div "RÓTULO PLÁSTICO 2L SUKITA SUFRAMA AH" at bounding box center [777, 256] width 279 height 24
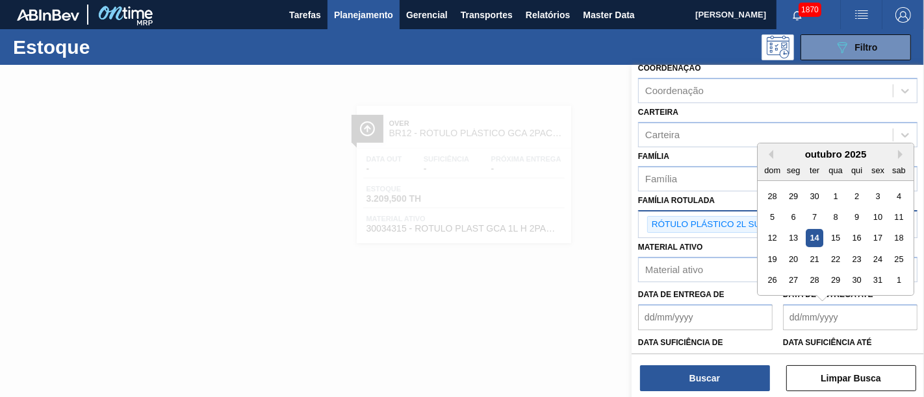
click at [892, 308] on até "Data de Entrega até" at bounding box center [850, 318] width 134 height 26
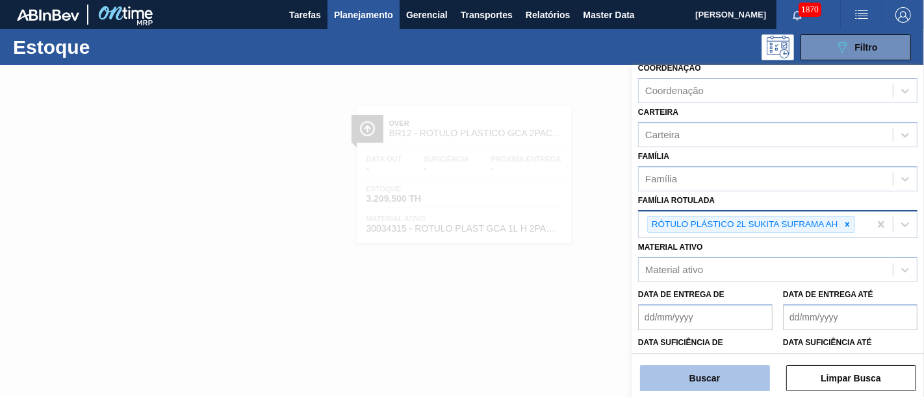
click at [725, 372] on button "Buscar" at bounding box center [705, 379] width 130 height 26
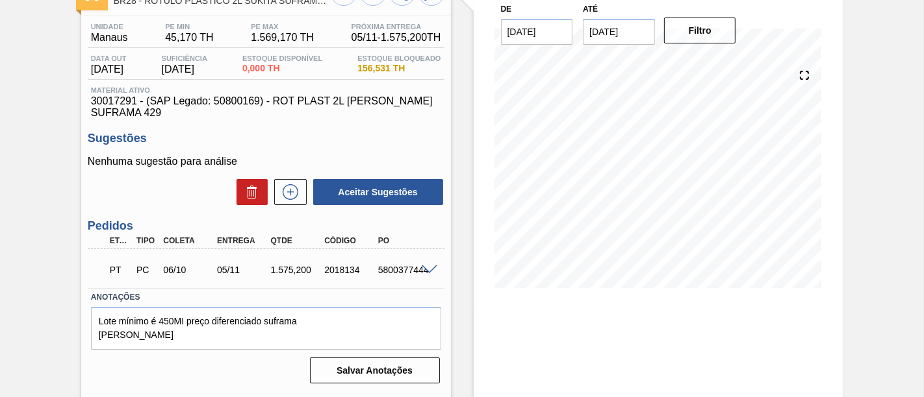
scroll to position [72, 0]
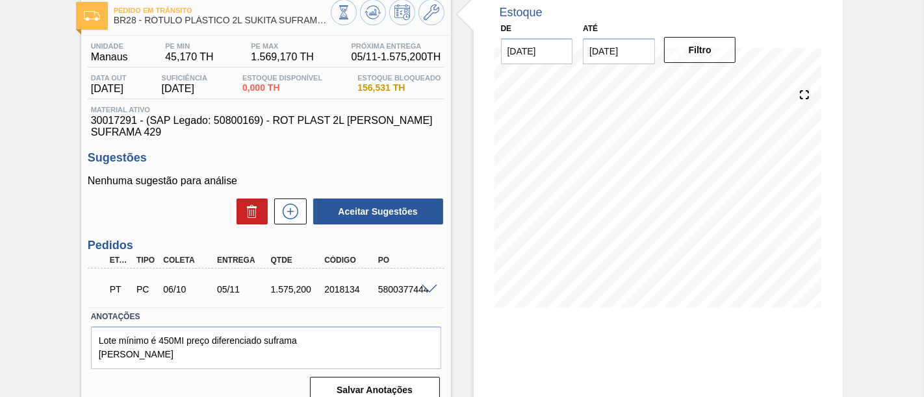
click at [429, 286] on div at bounding box center [431, 289] width 26 height 10
click at [425, 290] on span at bounding box center [430, 290] width 16 height 10
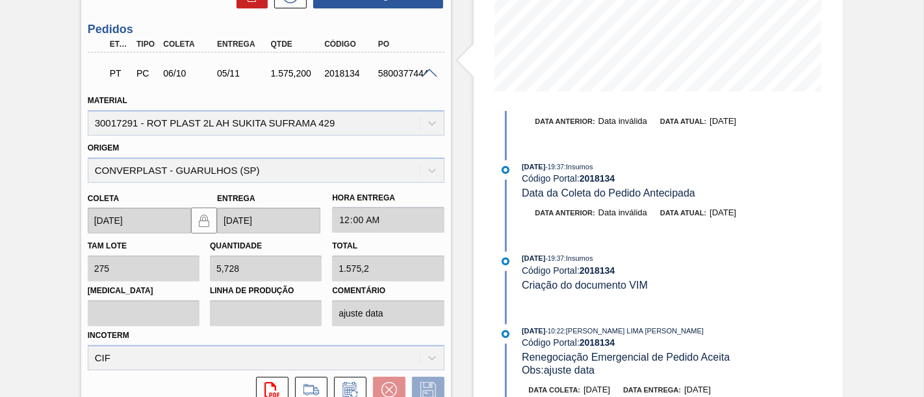
scroll to position [144, 0]
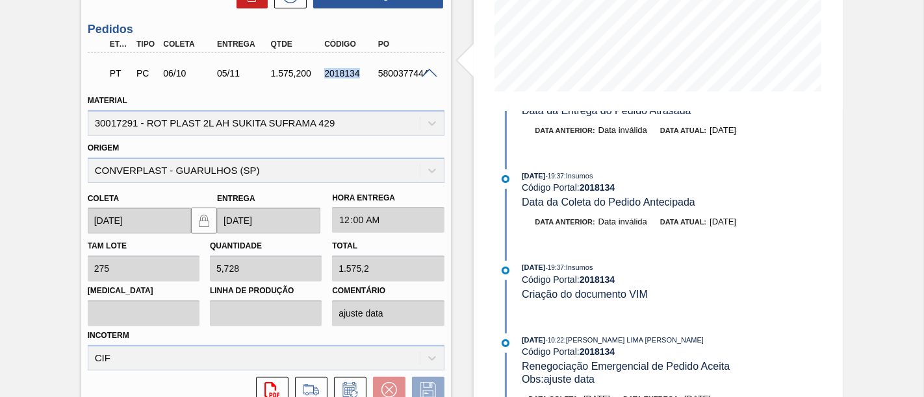
drag, startPoint x: 324, startPoint y: 73, endPoint x: 358, endPoint y: 77, distance: 34.0
click at [358, 77] on div "2018134" at bounding box center [350, 73] width 58 height 10
copy div "2018134"
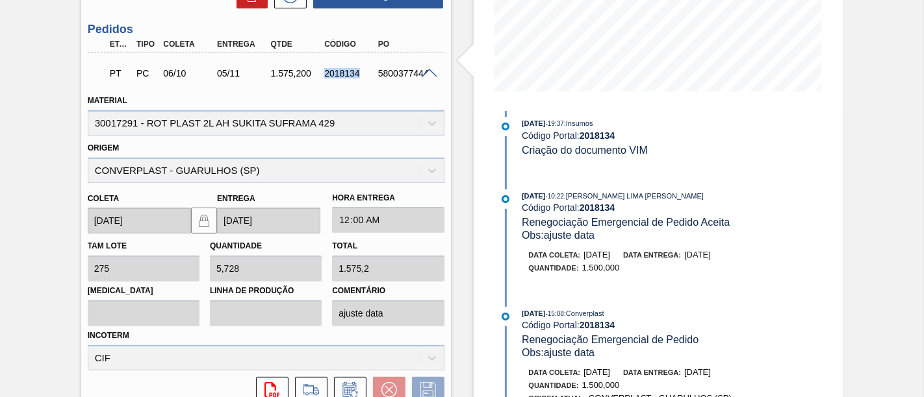
scroll to position [360, 0]
